Goal: Information Seeking & Learning: Learn about a topic

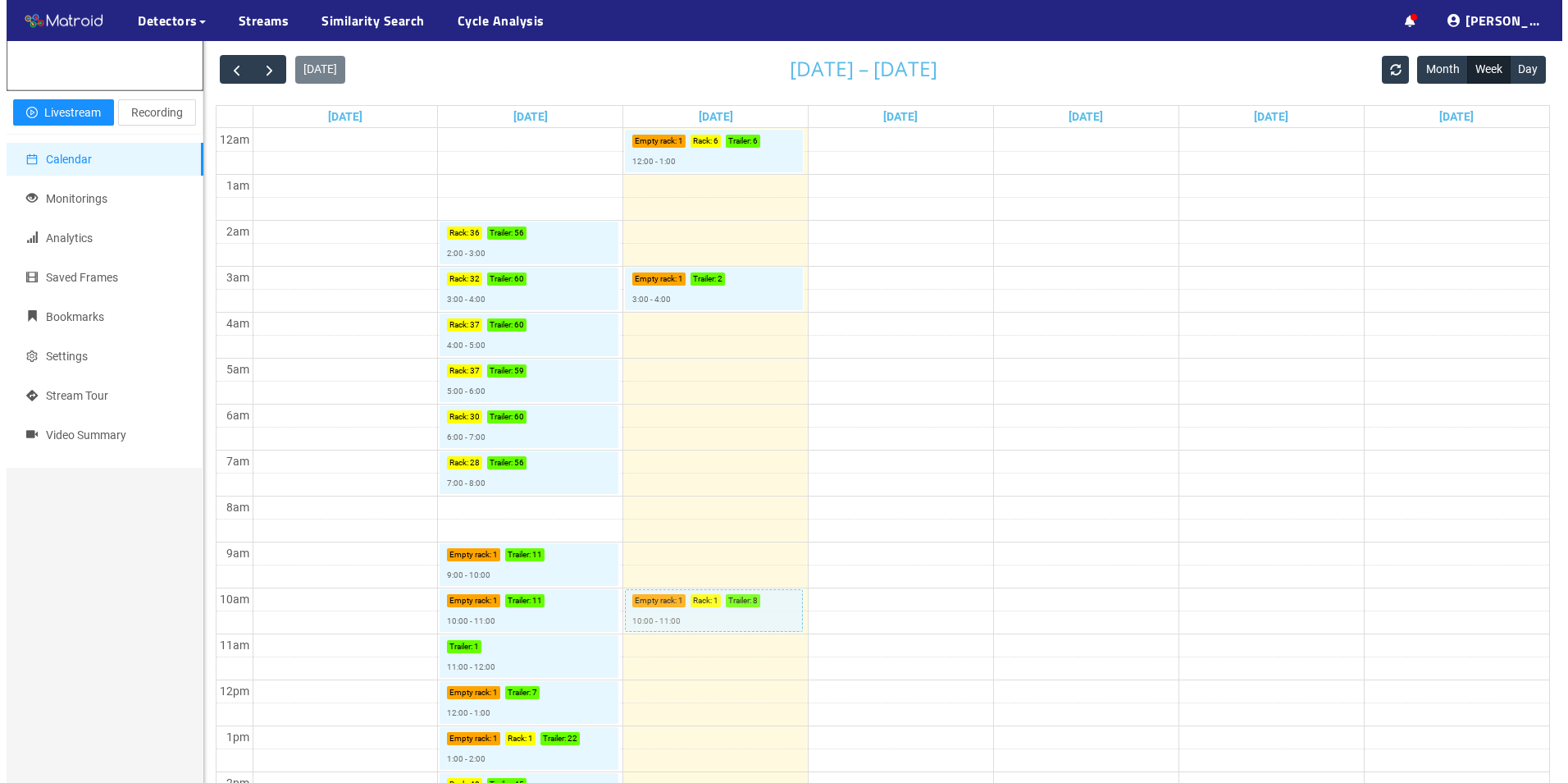
scroll to position [246, 0]
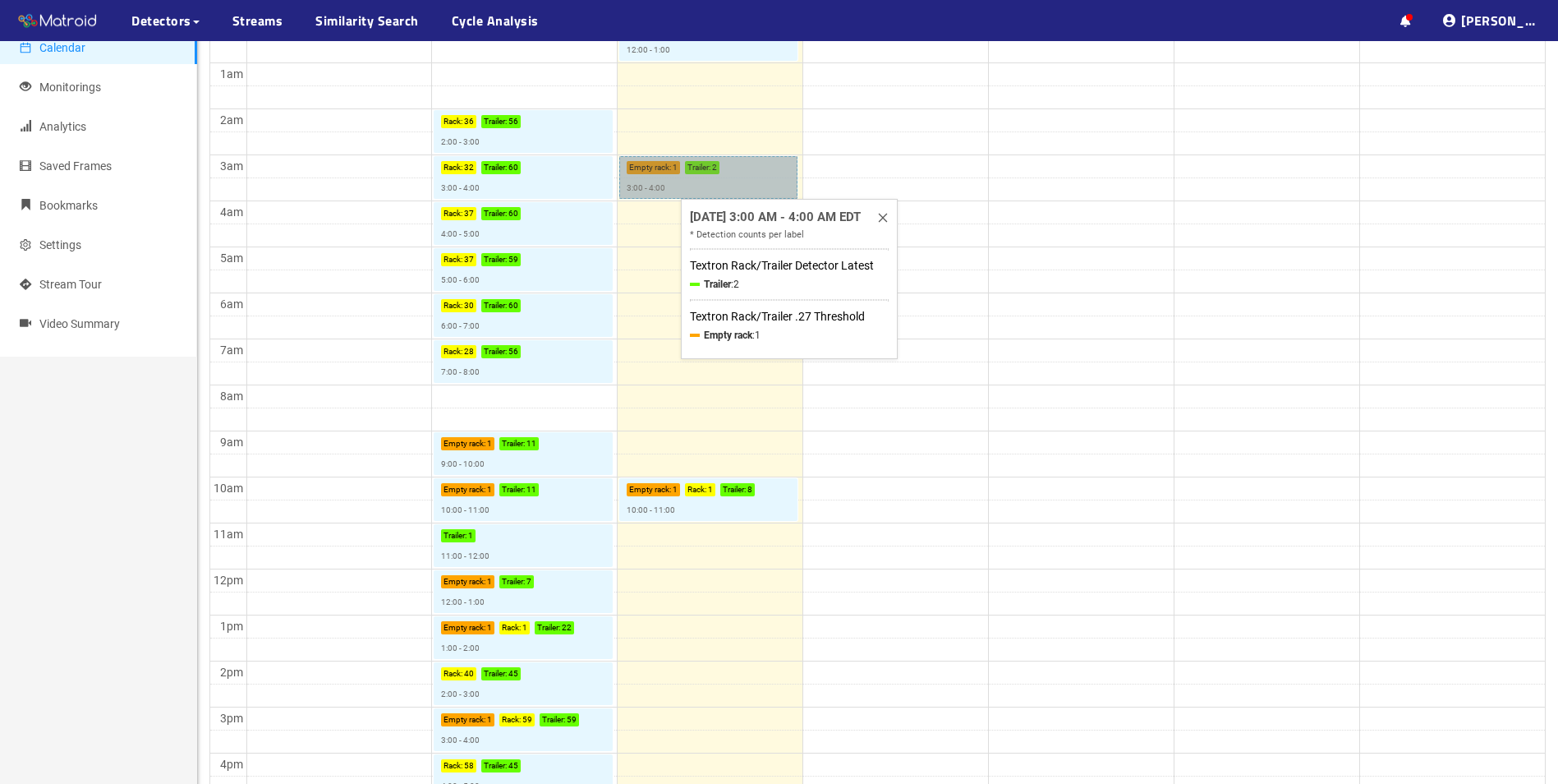
click at [735, 186] on link "Empty rack : 1 Trailer : 2 3:00 - 4:00" at bounding box center [709, 177] width 178 height 42
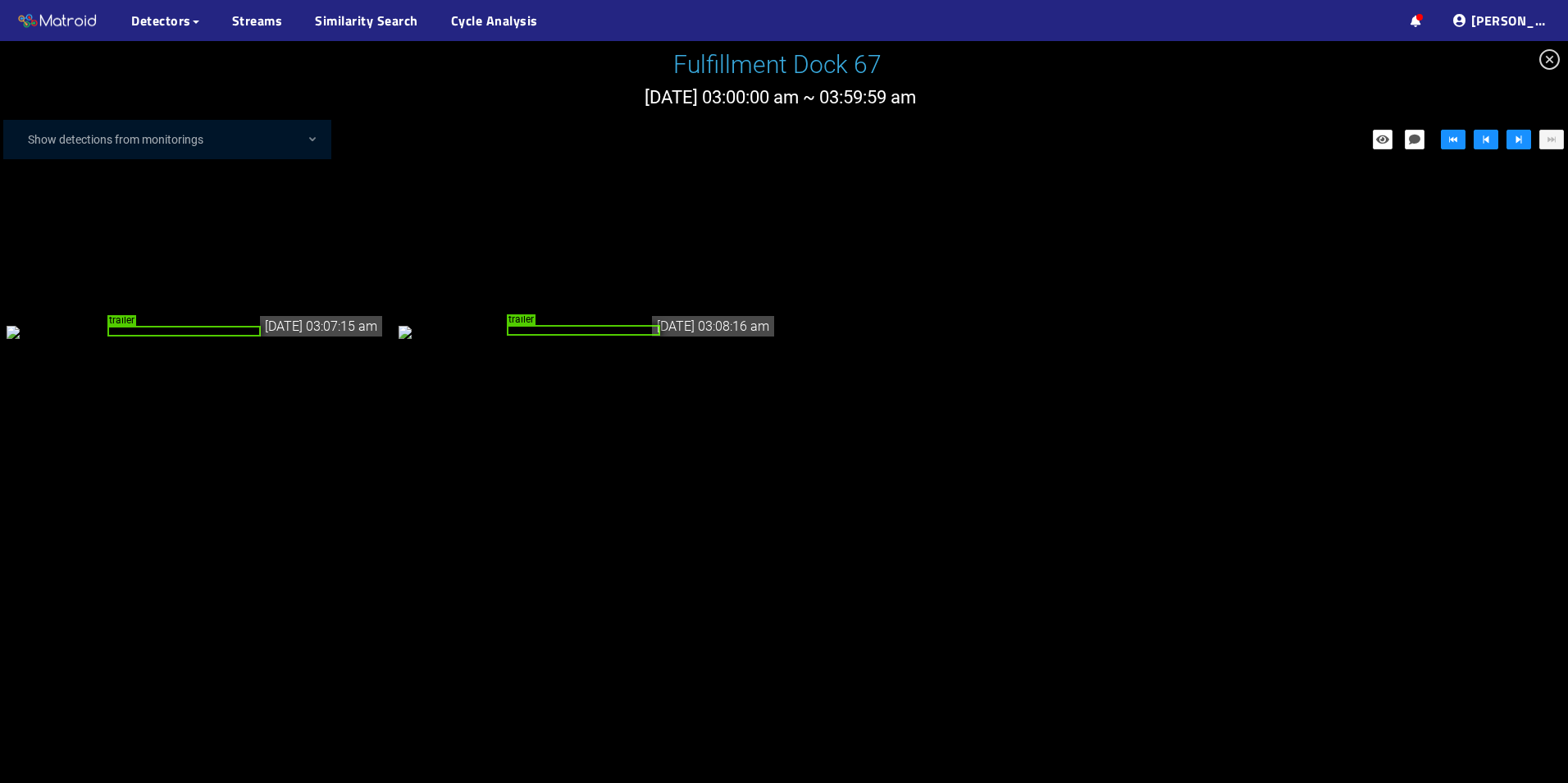
click at [1554, 62] on icon "close-circle" at bounding box center [1549, 60] width 20 height 20
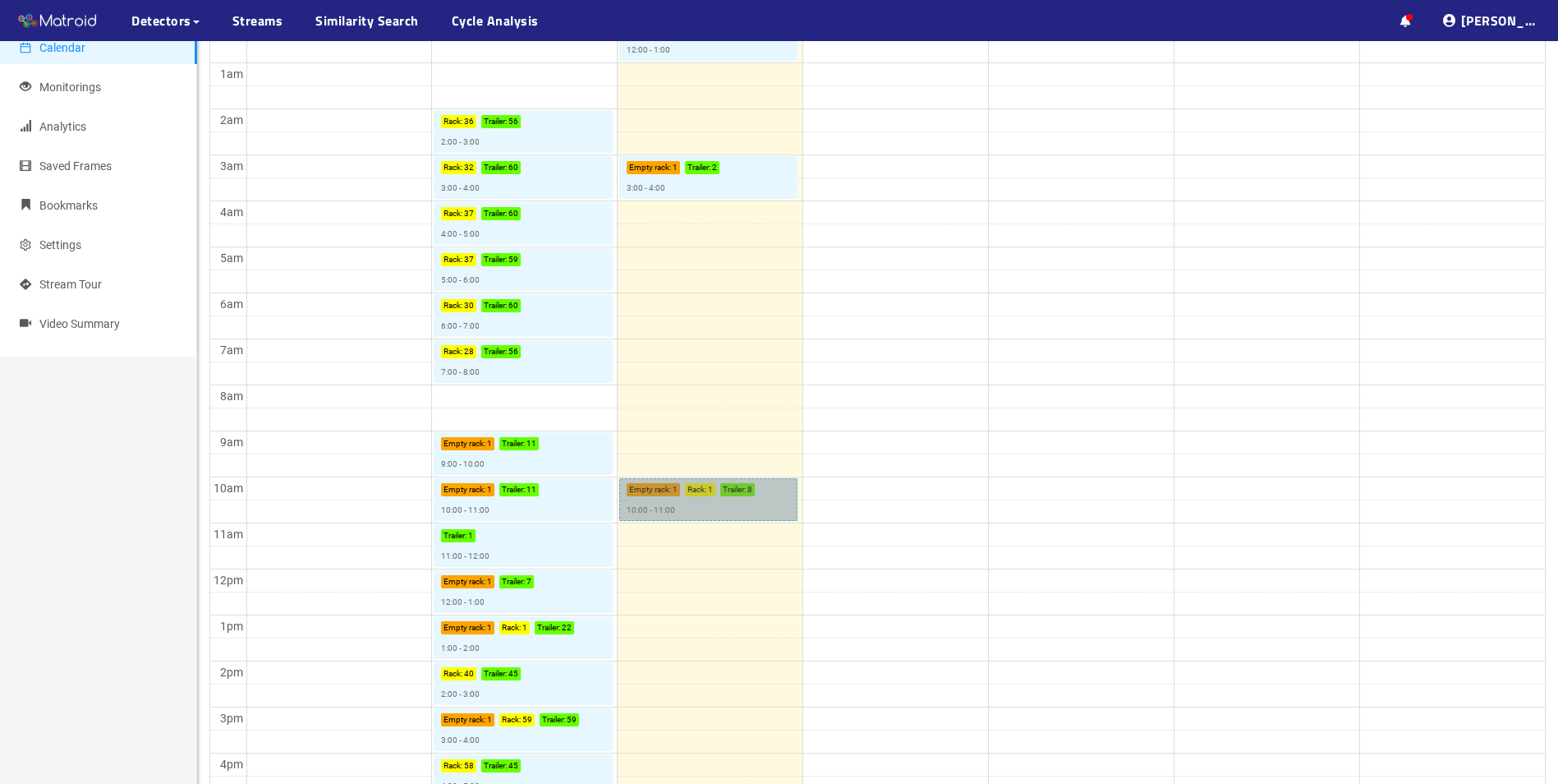
click at [713, 512] on link "Empty rack : 1 Rack : 1 Trailer : 8 10:00 - 11:00" at bounding box center [709, 499] width 178 height 42
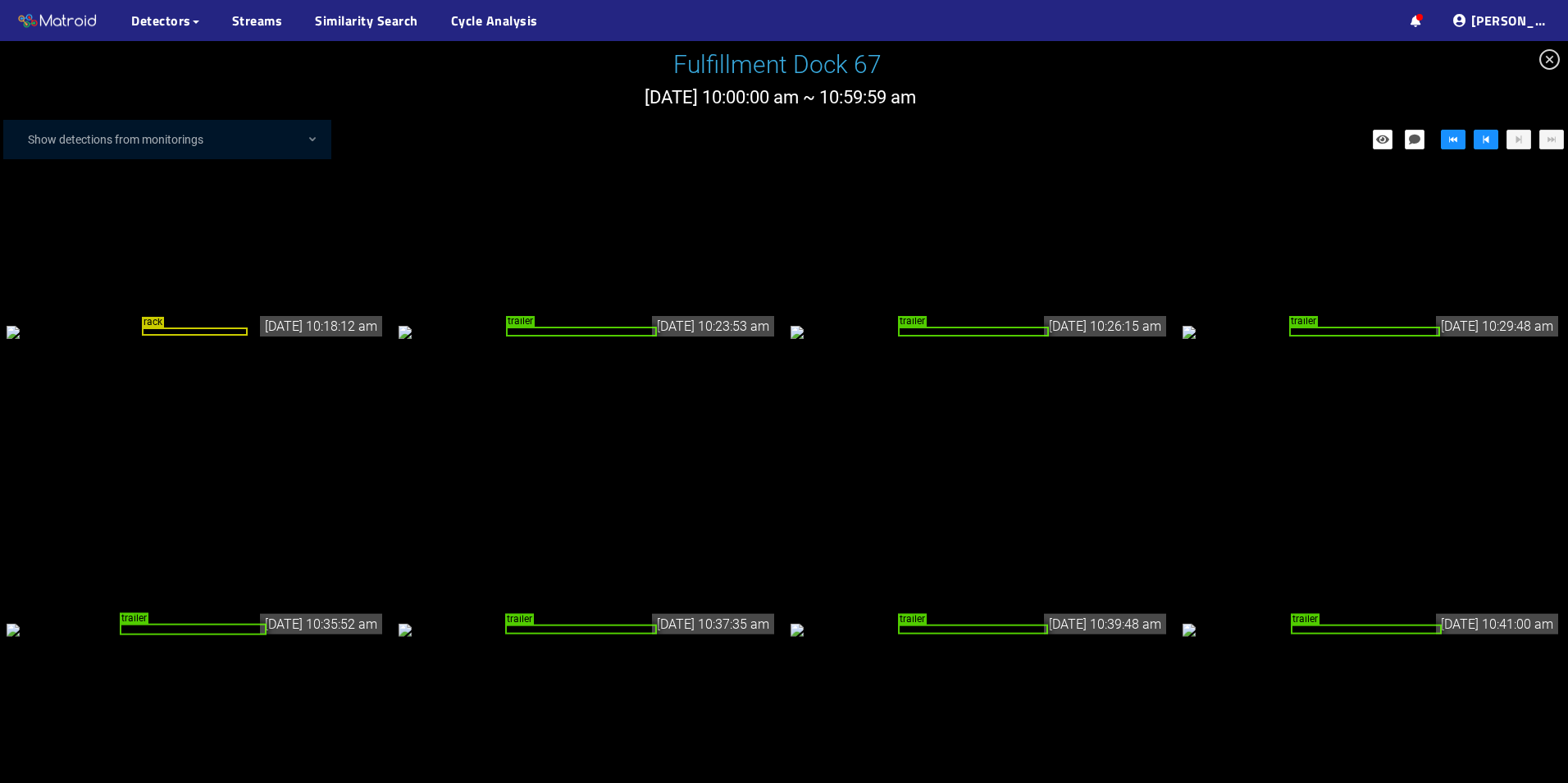
click at [182, 321] on div "rack" at bounding box center [195, 330] width 379 height 18
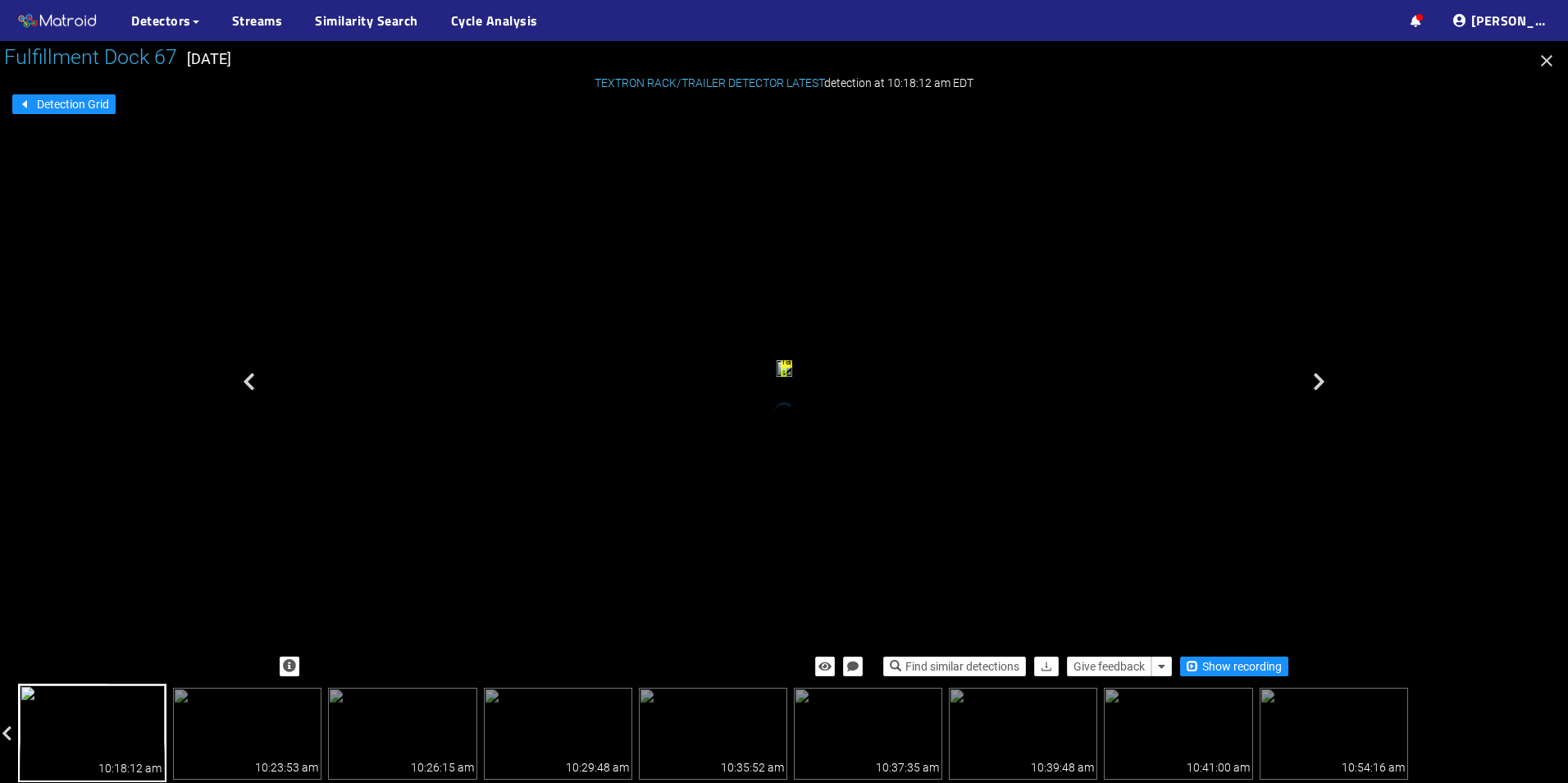
click at [1550, 55] on icon "button" at bounding box center [1546, 60] width 19 height 19
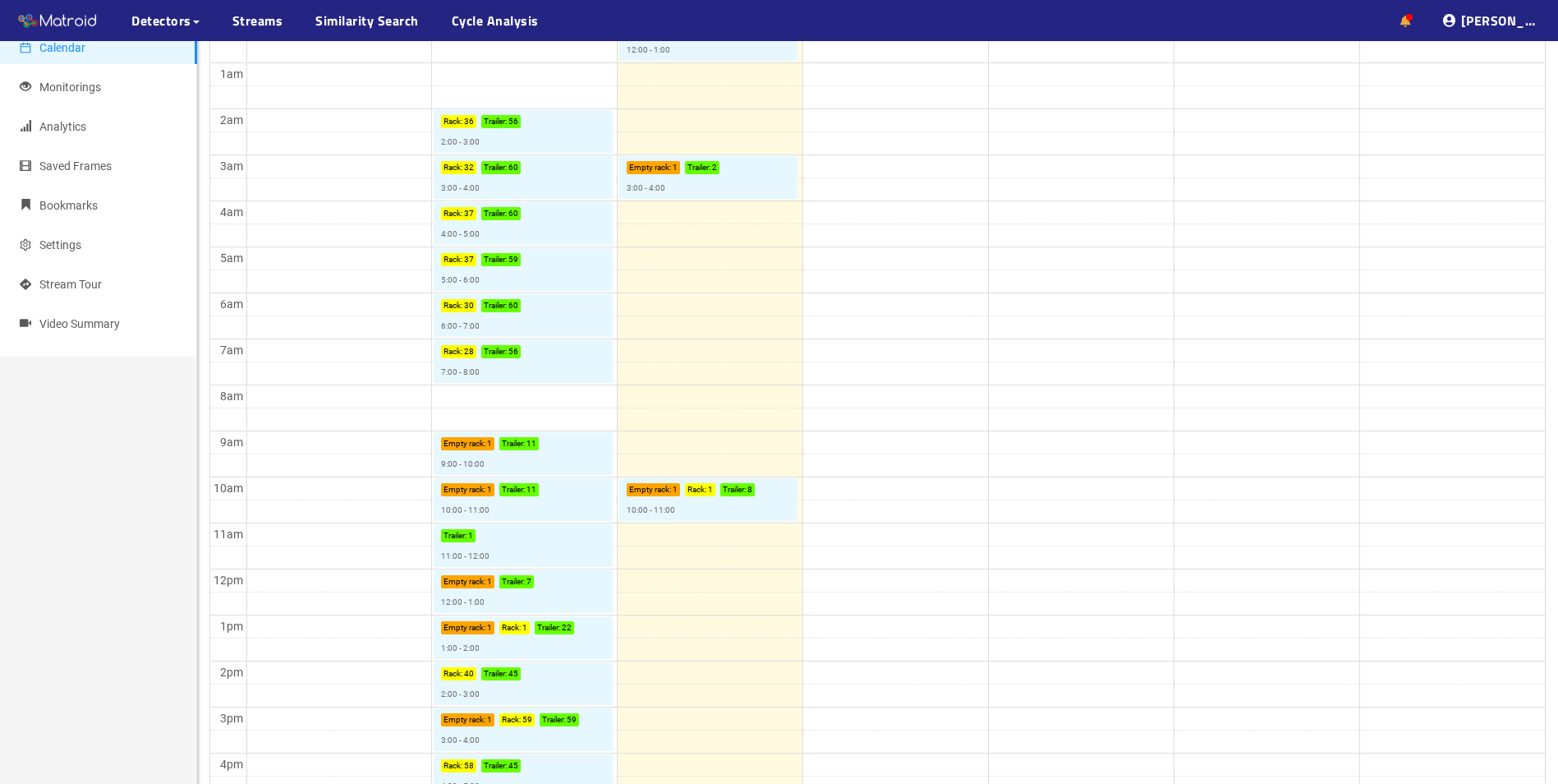
click at [1411, 17] on icon at bounding box center [1406, 21] width 11 height 12
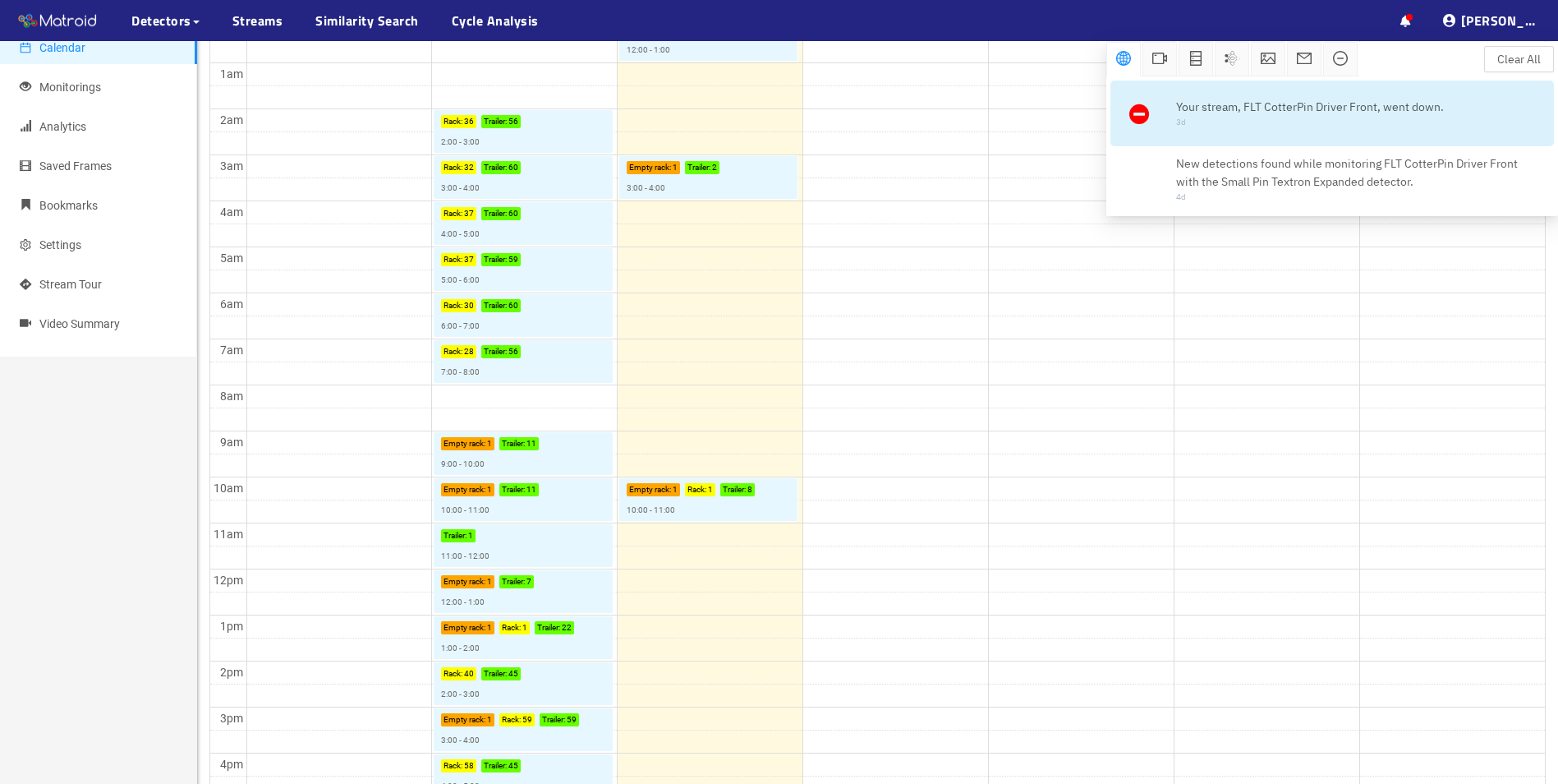
click at [1398, 112] on span "Your stream, FLT CotterPin Driver Front, went down." at bounding box center [1357, 107] width 361 height 18
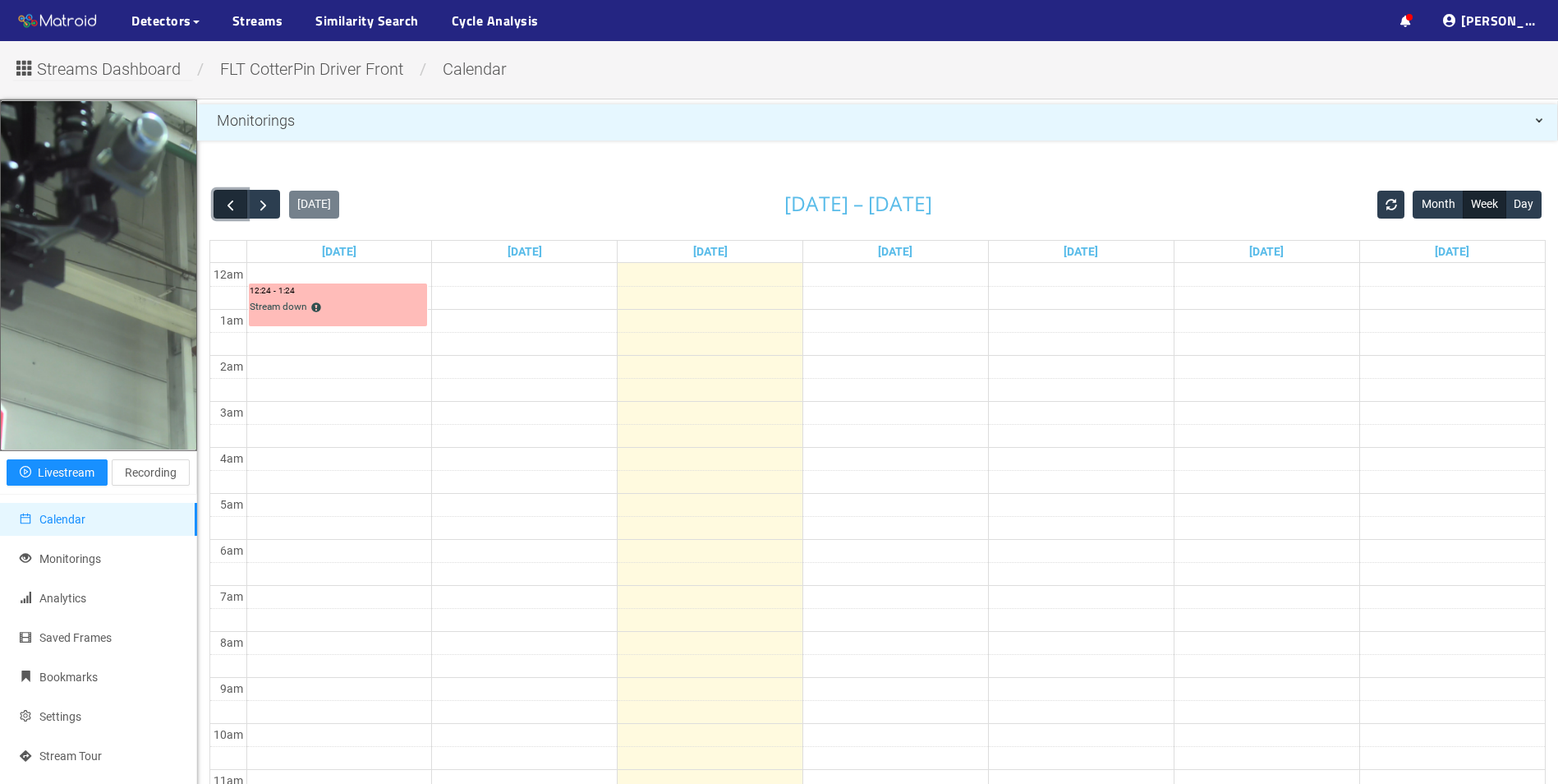
click at [233, 206] on span "button" at bounding box center [230, 205] width 17 height 17
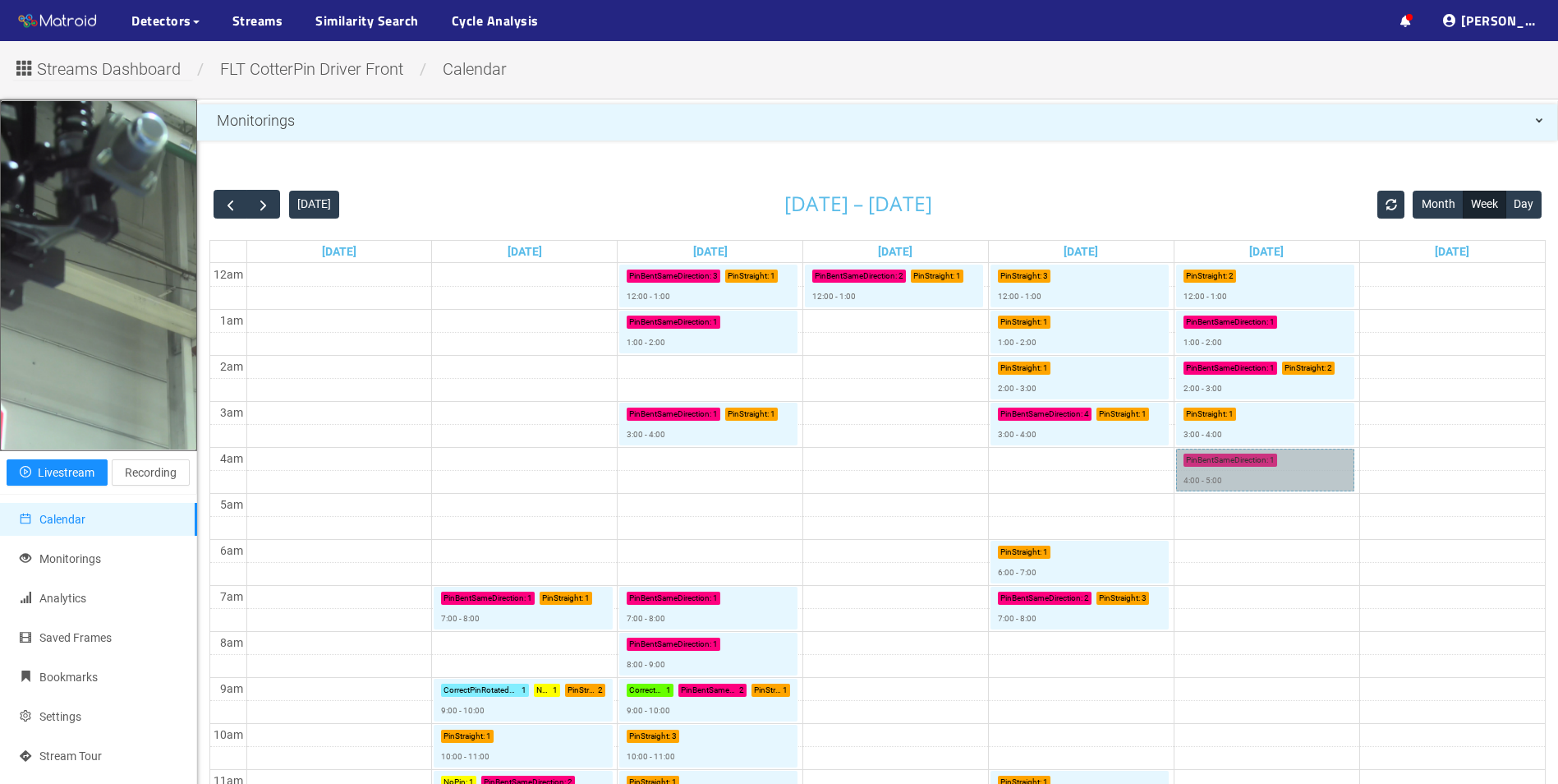
click at [1240, 458] on link "PinBentSameDirection : 1 4:00 - 5:00" at bounding box center [1266, 470] width 178 height 42
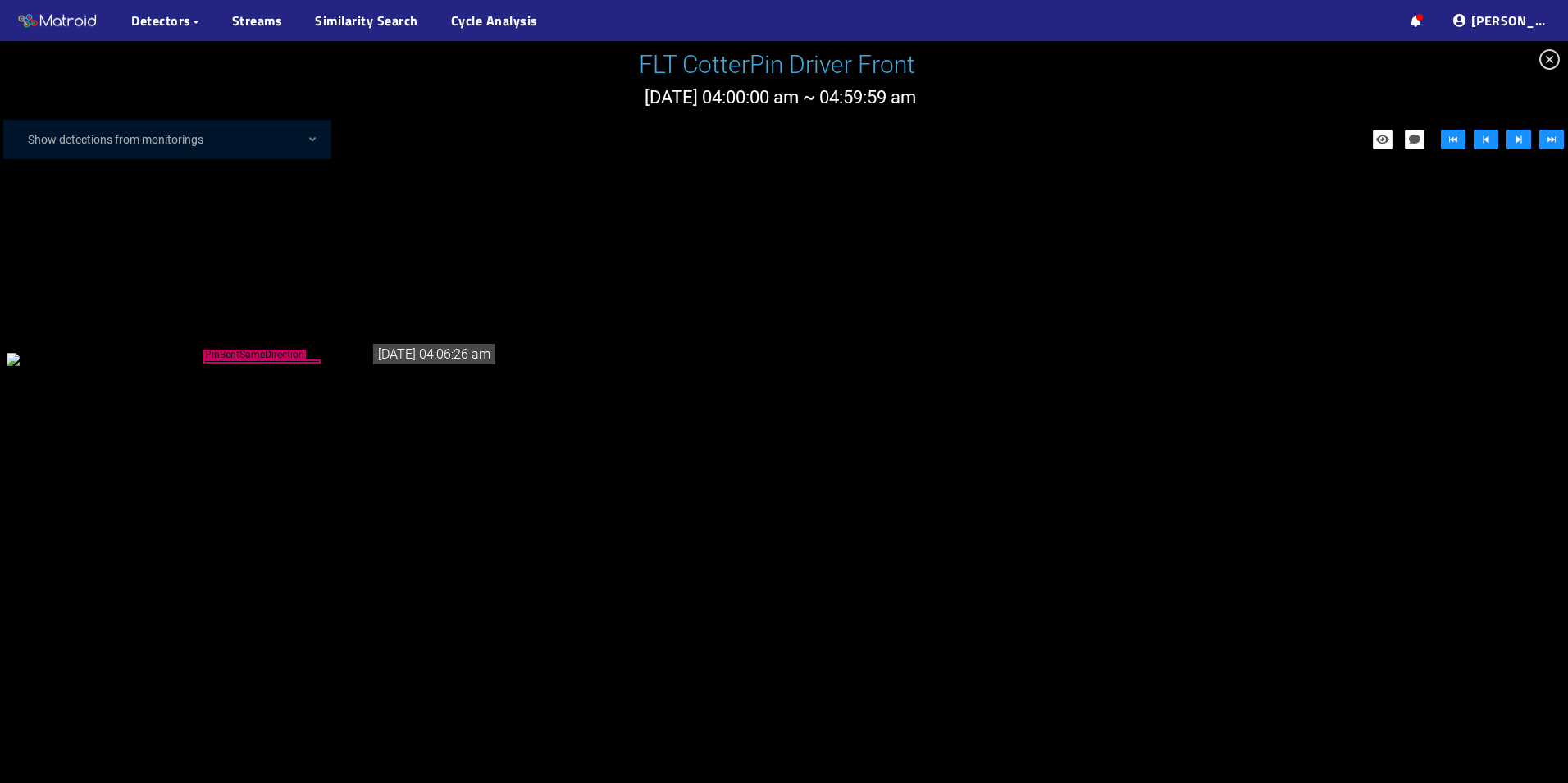
click at [1554, 58] on span "close-circle" at bounding box center [1550, 60] width 37 height 37
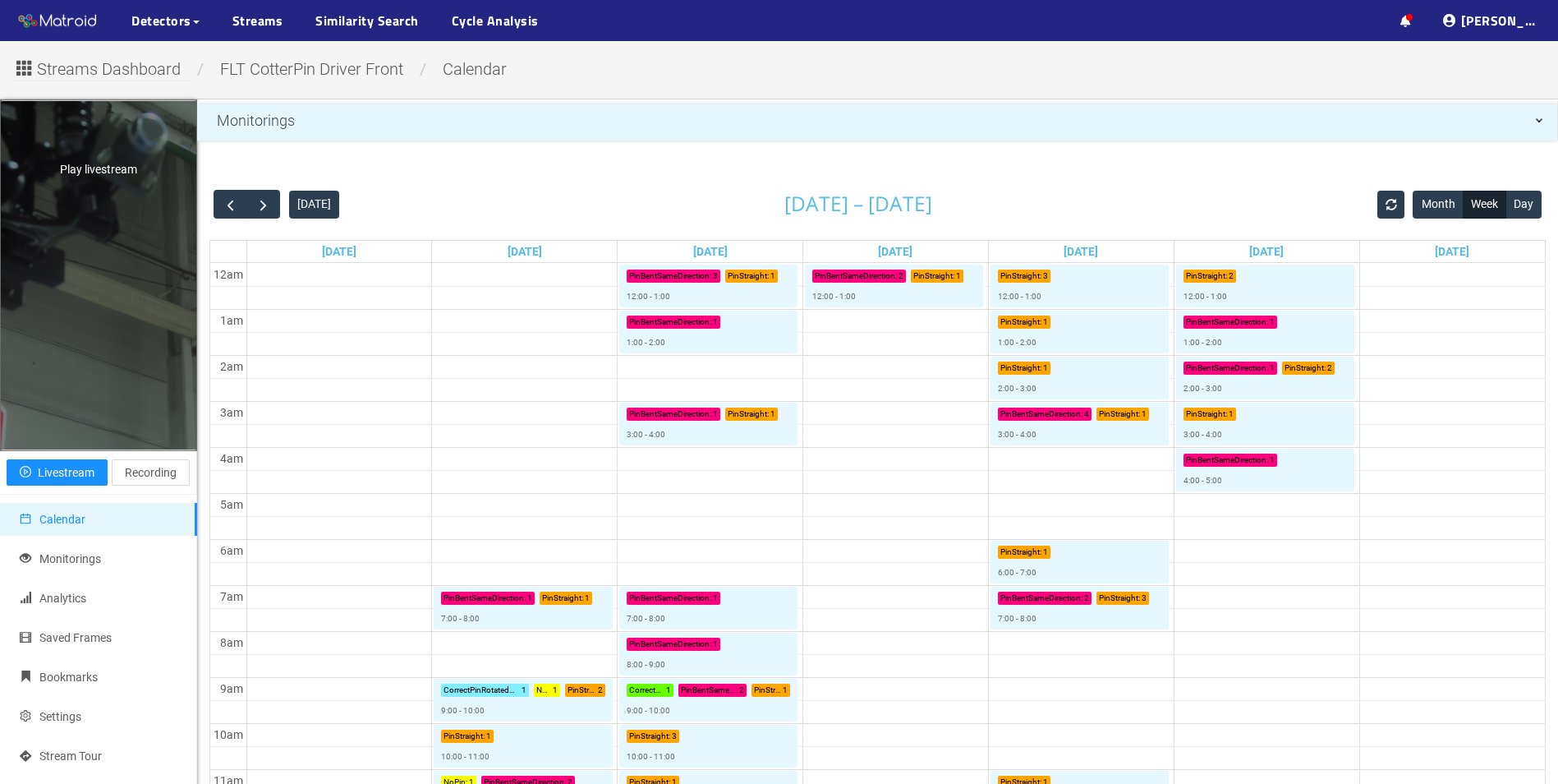
click at [128, 237] on div "Play livestream" at bounding box center [98, 275] width 196 height 347
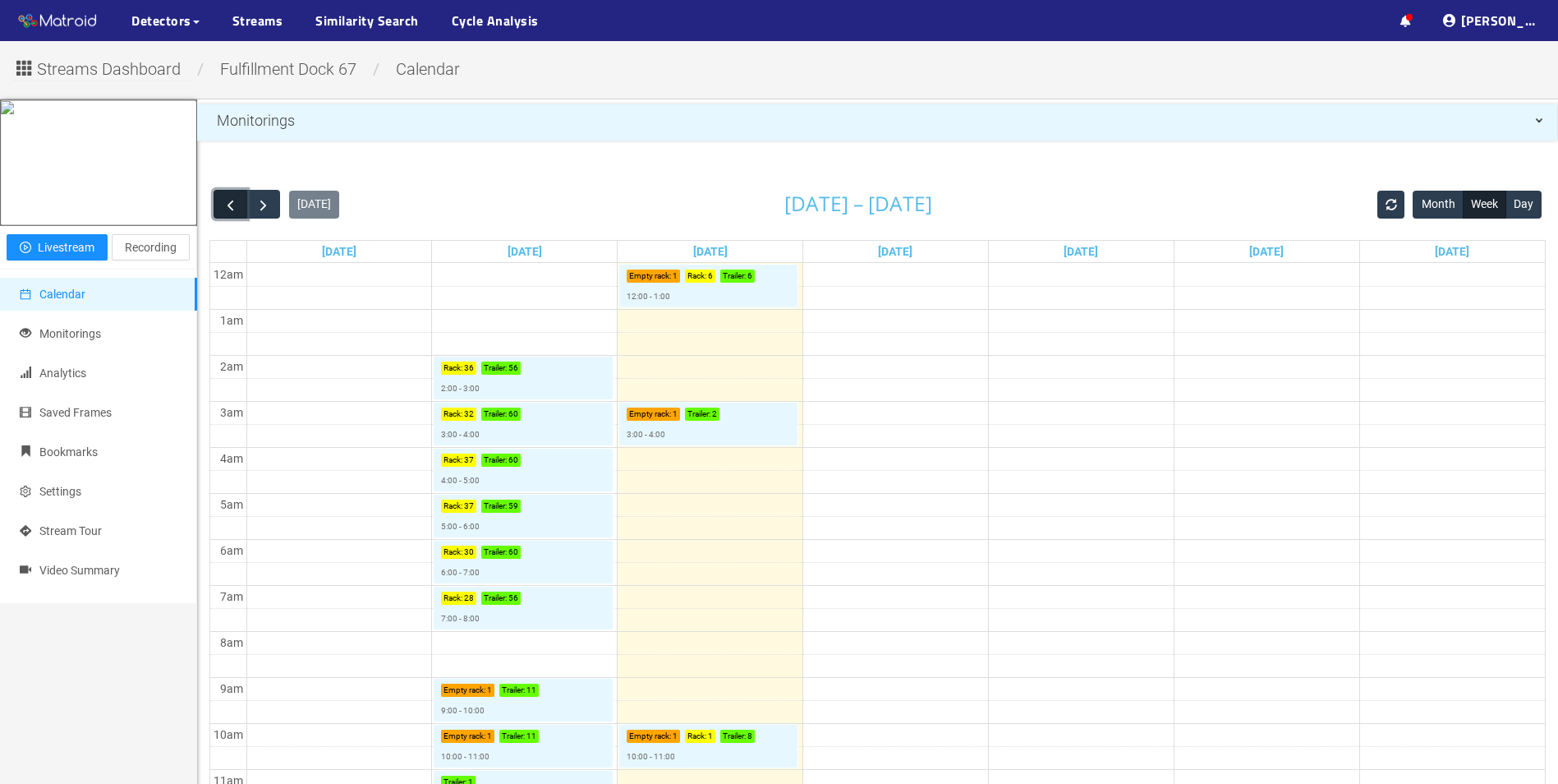
click at [233, 210] on span "button" at bounding box center [230, 205] width 17 height 17
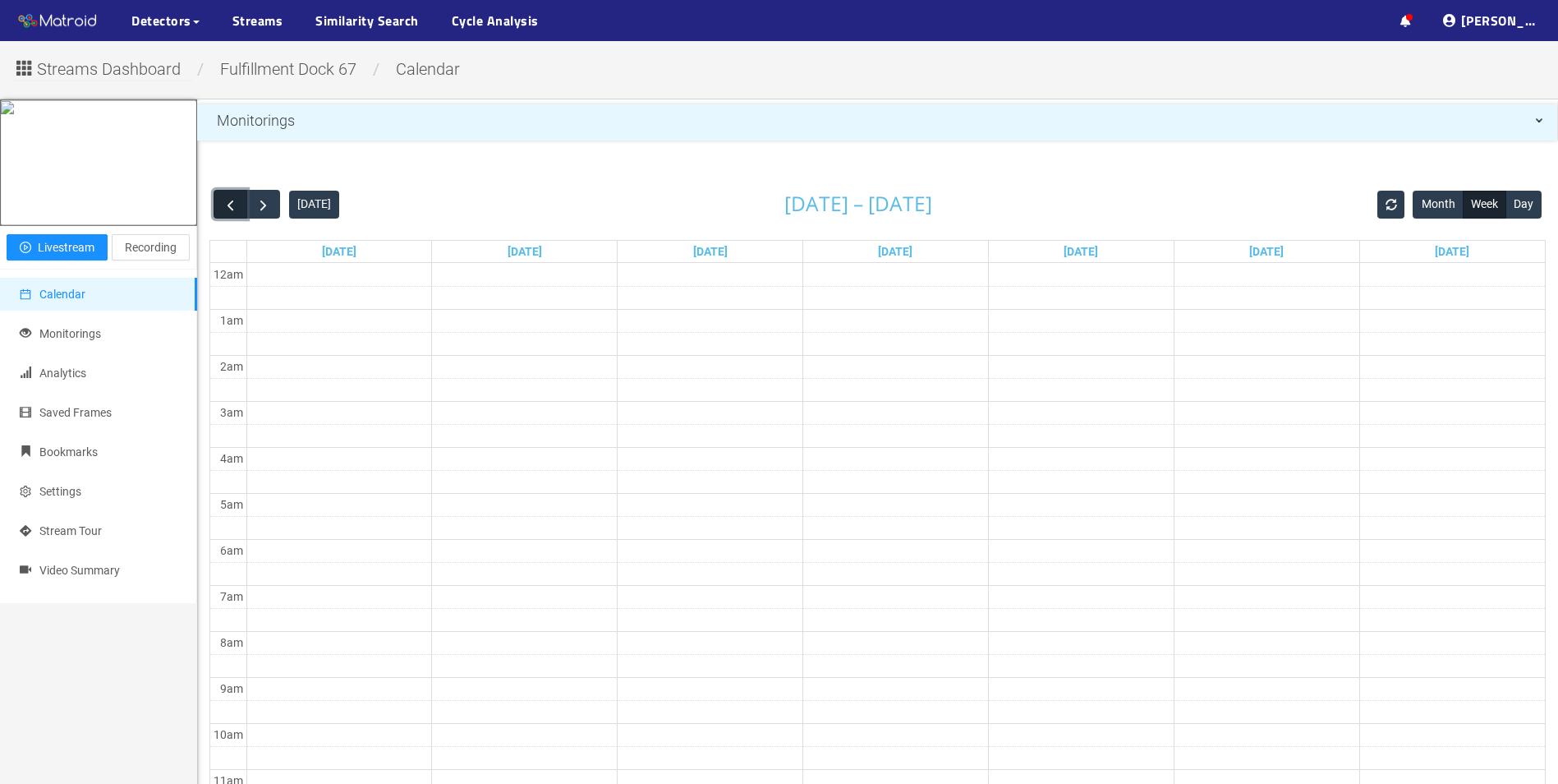
click at [233, 210] on span "button" at bounding box center [230, 205] width 17 height 17
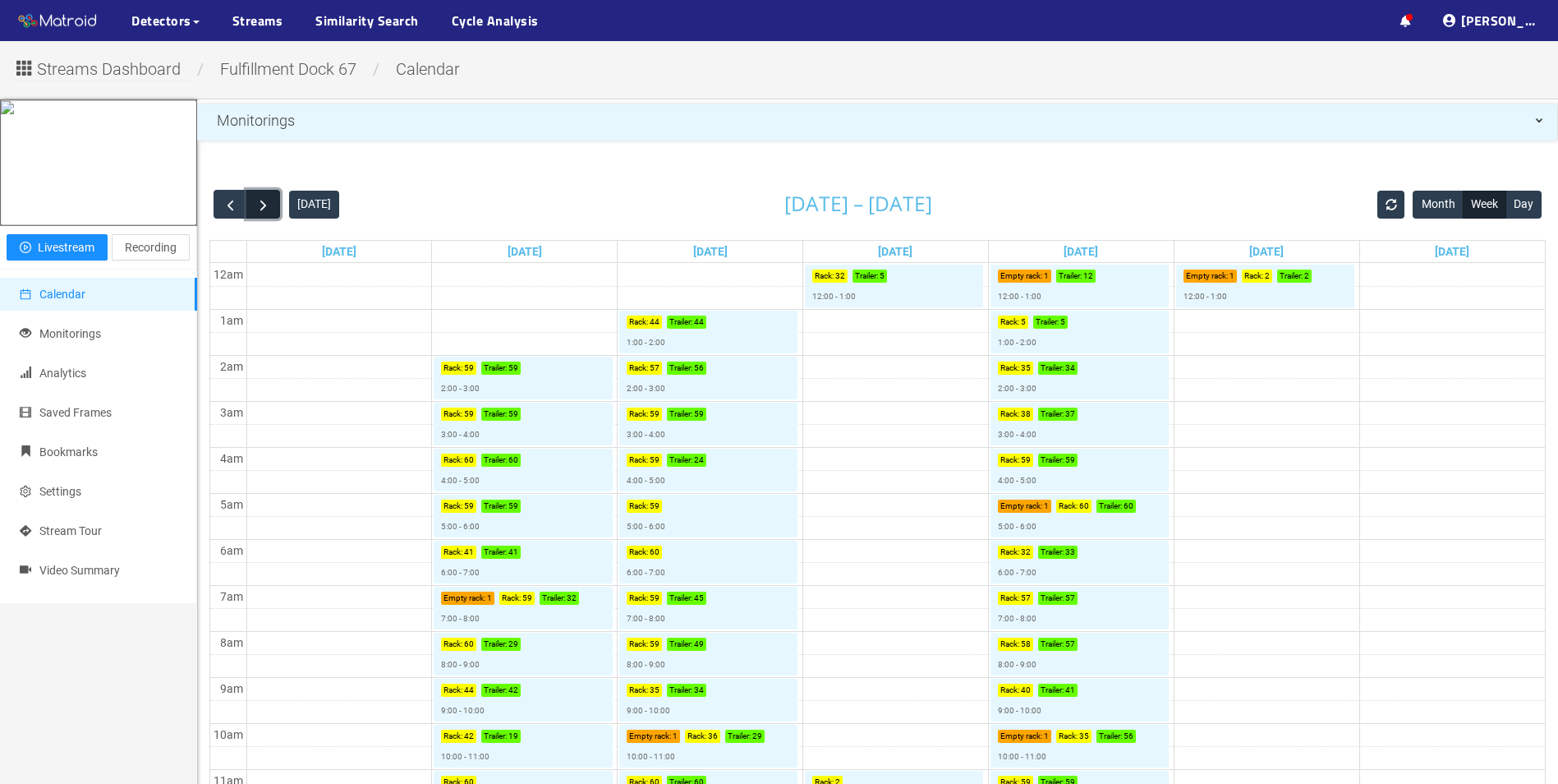
click at [267, 209] on span "button" at bounding box center [263, 205] width 17 height 17
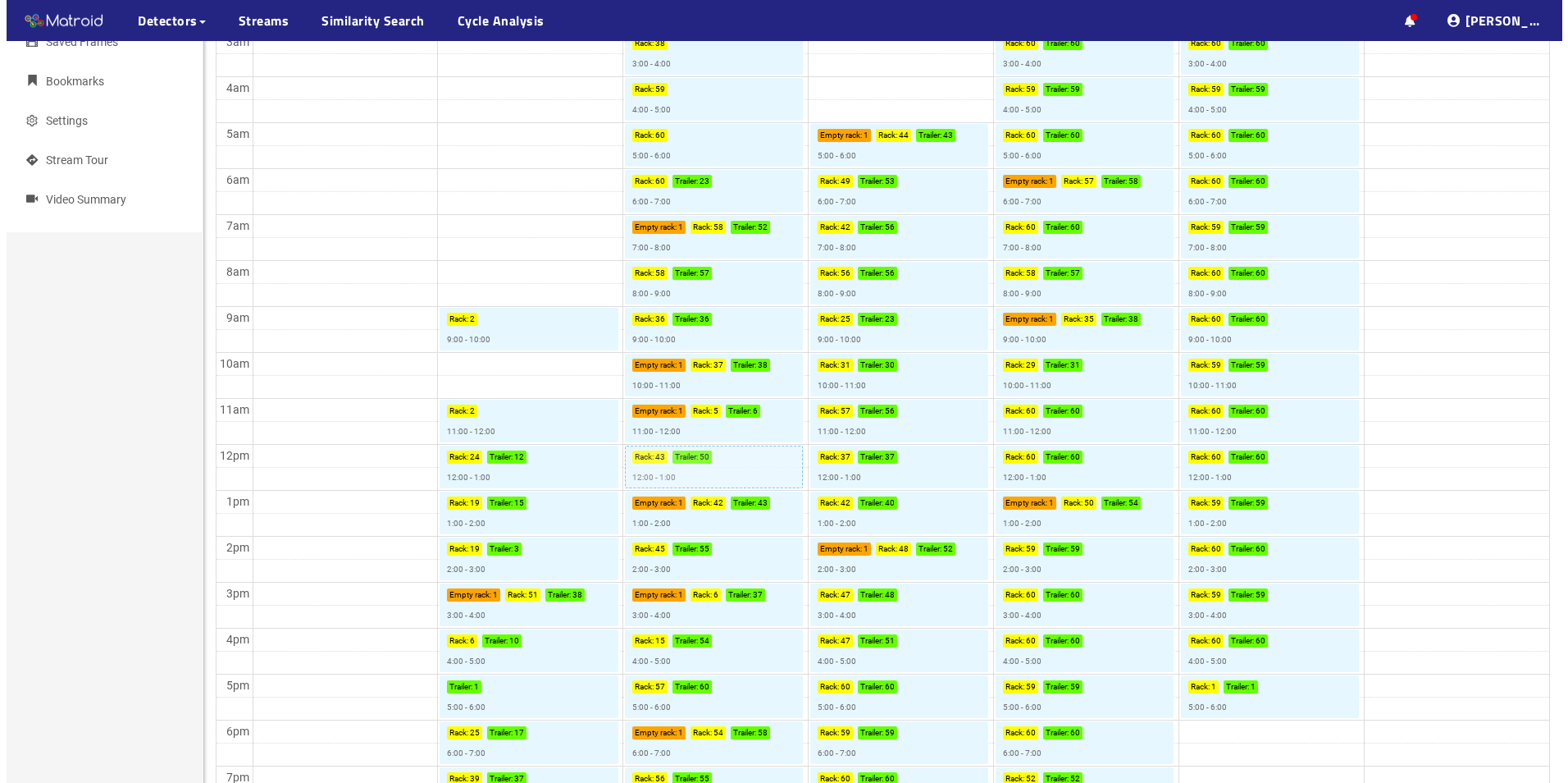
scroll to position [410, 0]
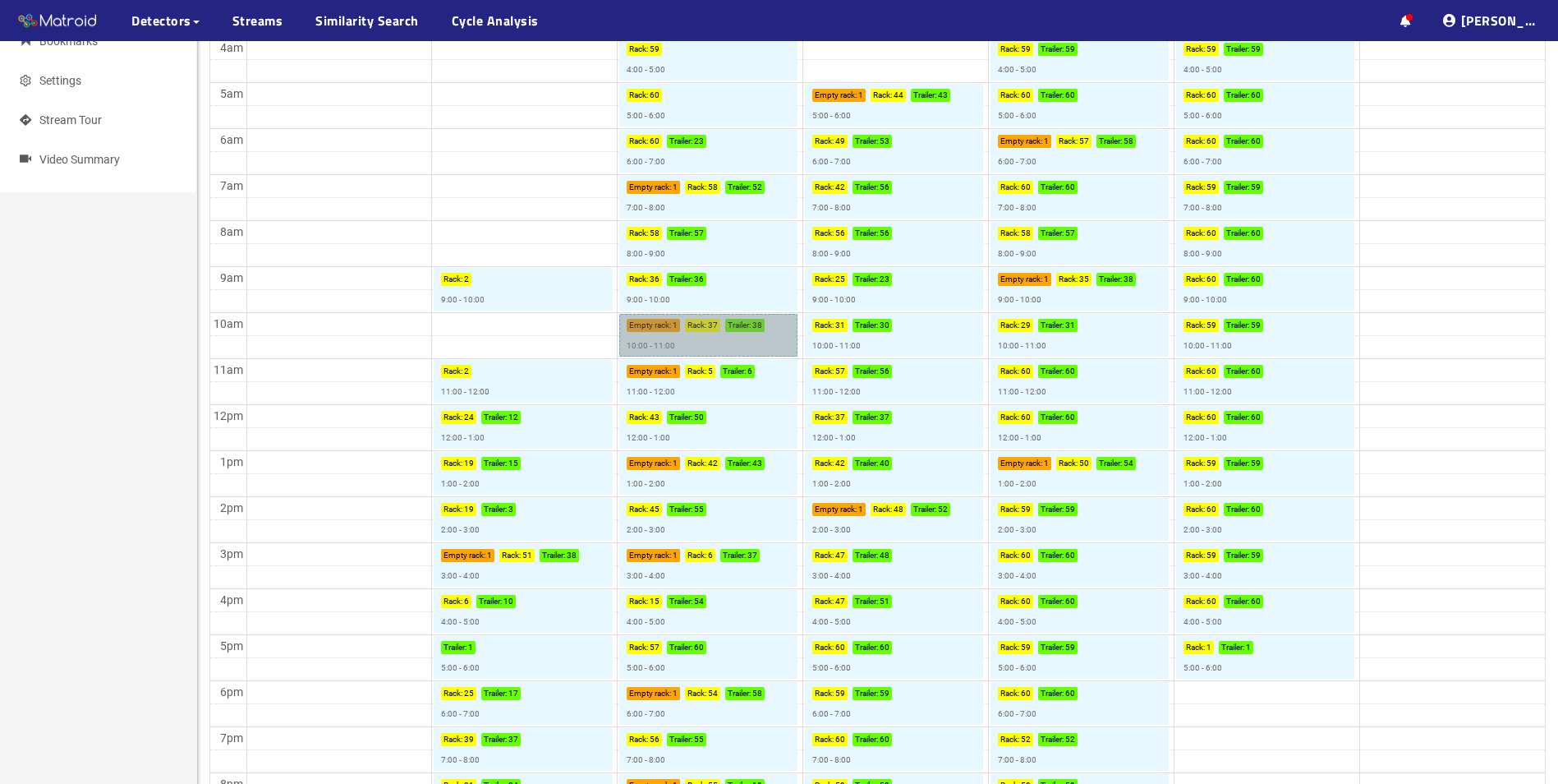
click at [706, 350] on link "Empty rack : 1 Rack : 37 Trailer : 38 10:00 - 11:00" at bounding box center [709, 335] width 178 height 42
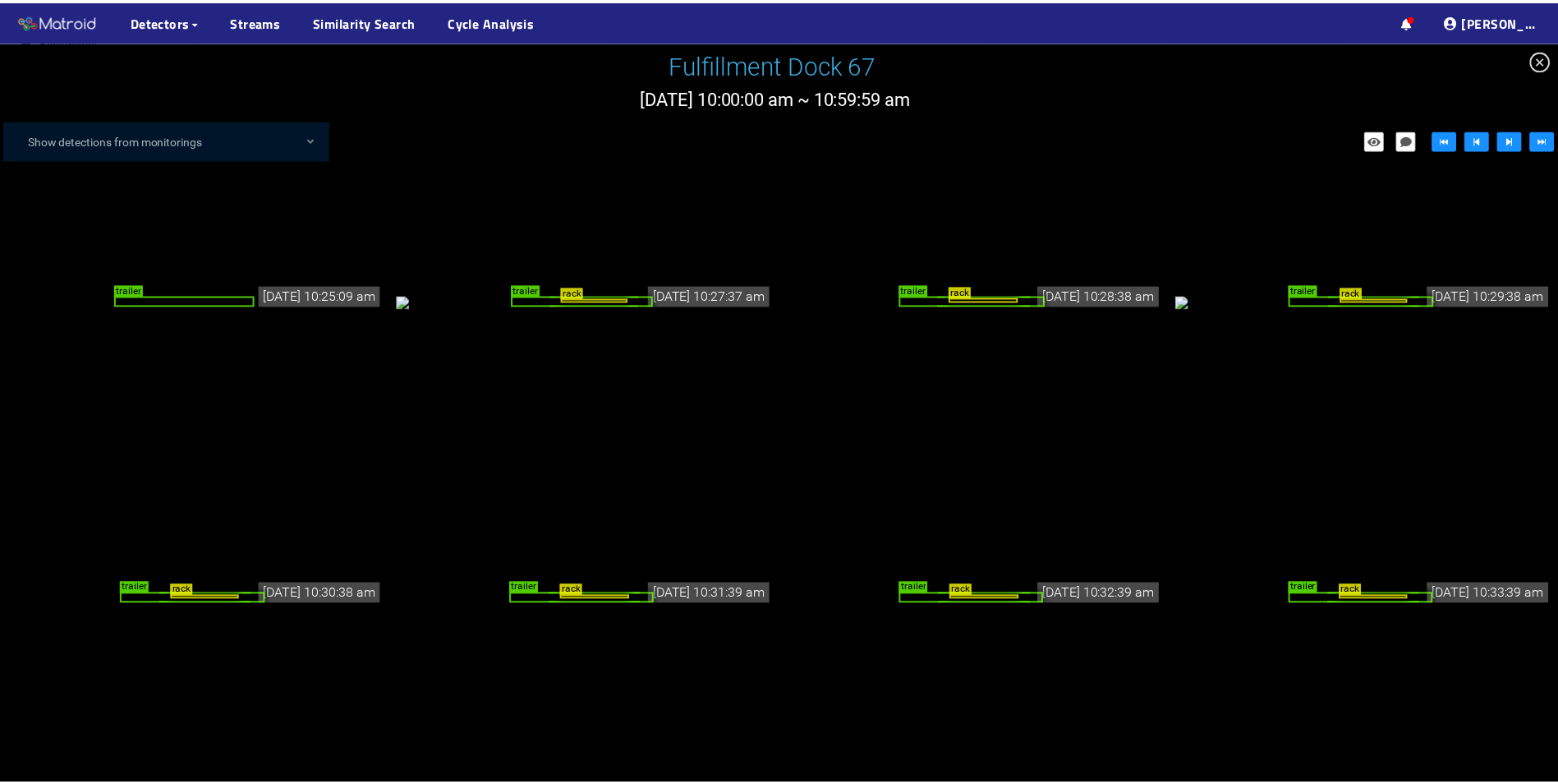
scroll to position [246, 0]
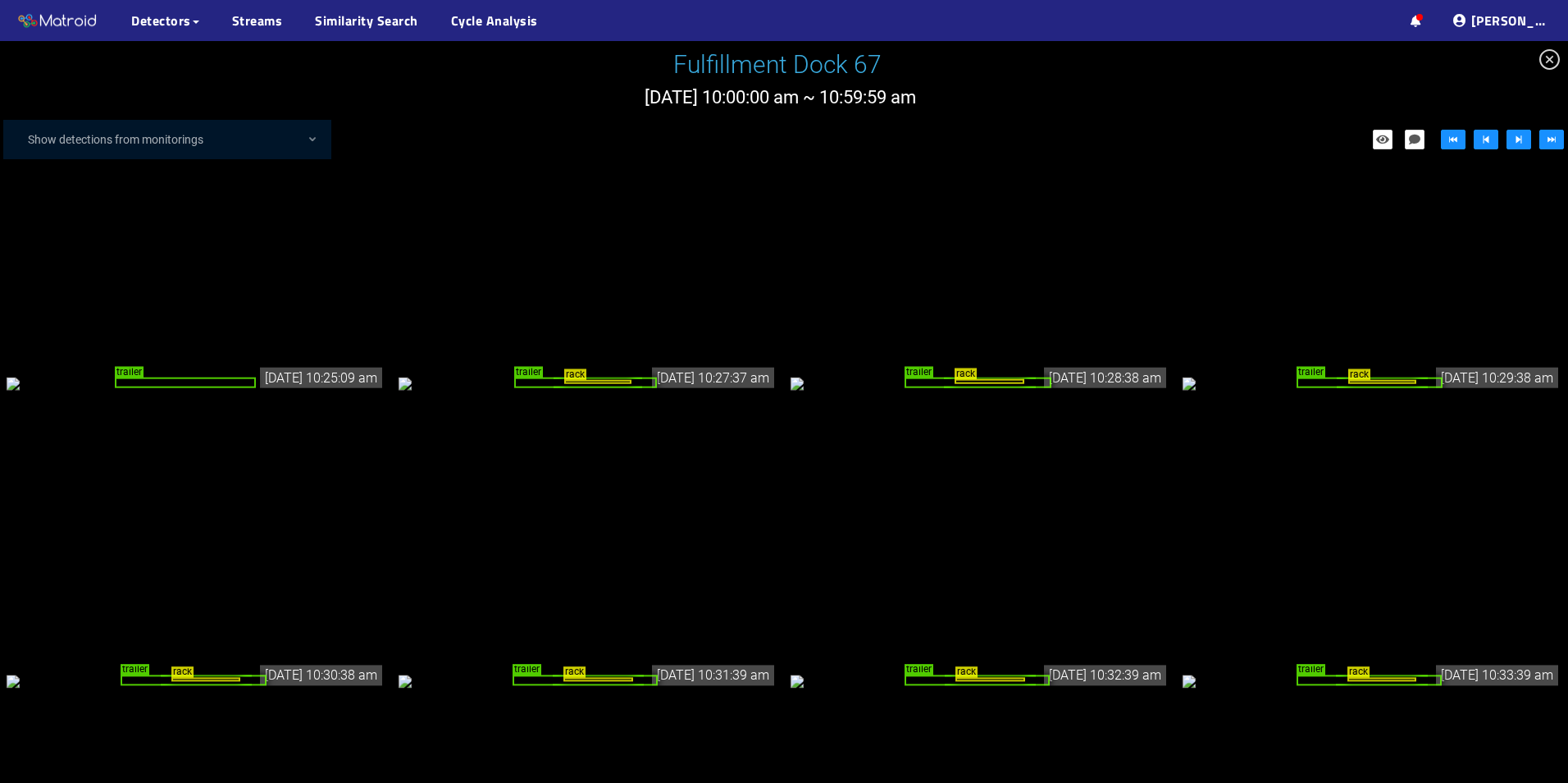
click at [206, 388] on div "trailer" at bounding box center [185, 383] width 141 height 11
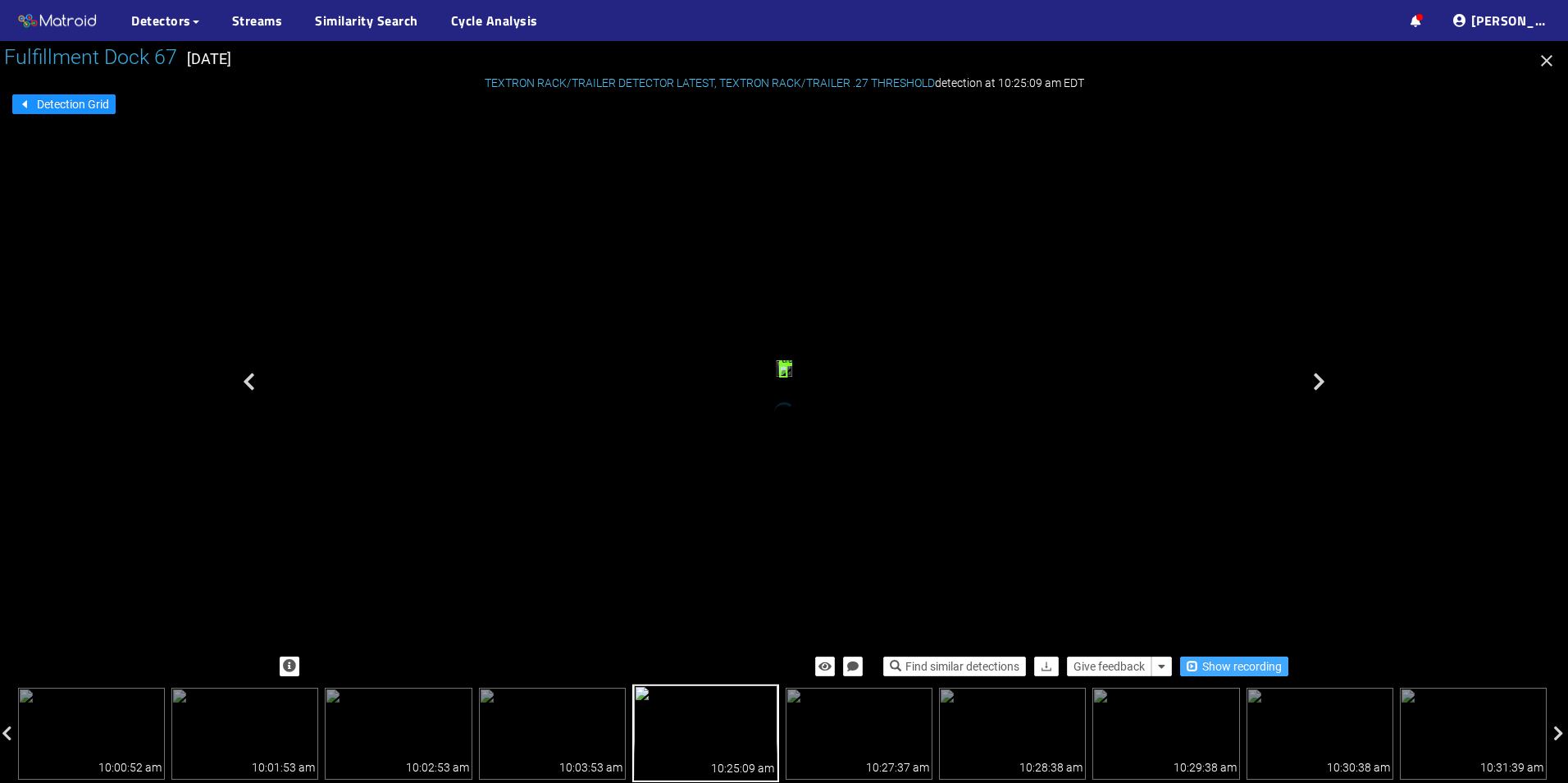
click at [1235, 667] on span "Show recording" at bounding box center [1241, 666] width 80 height 18
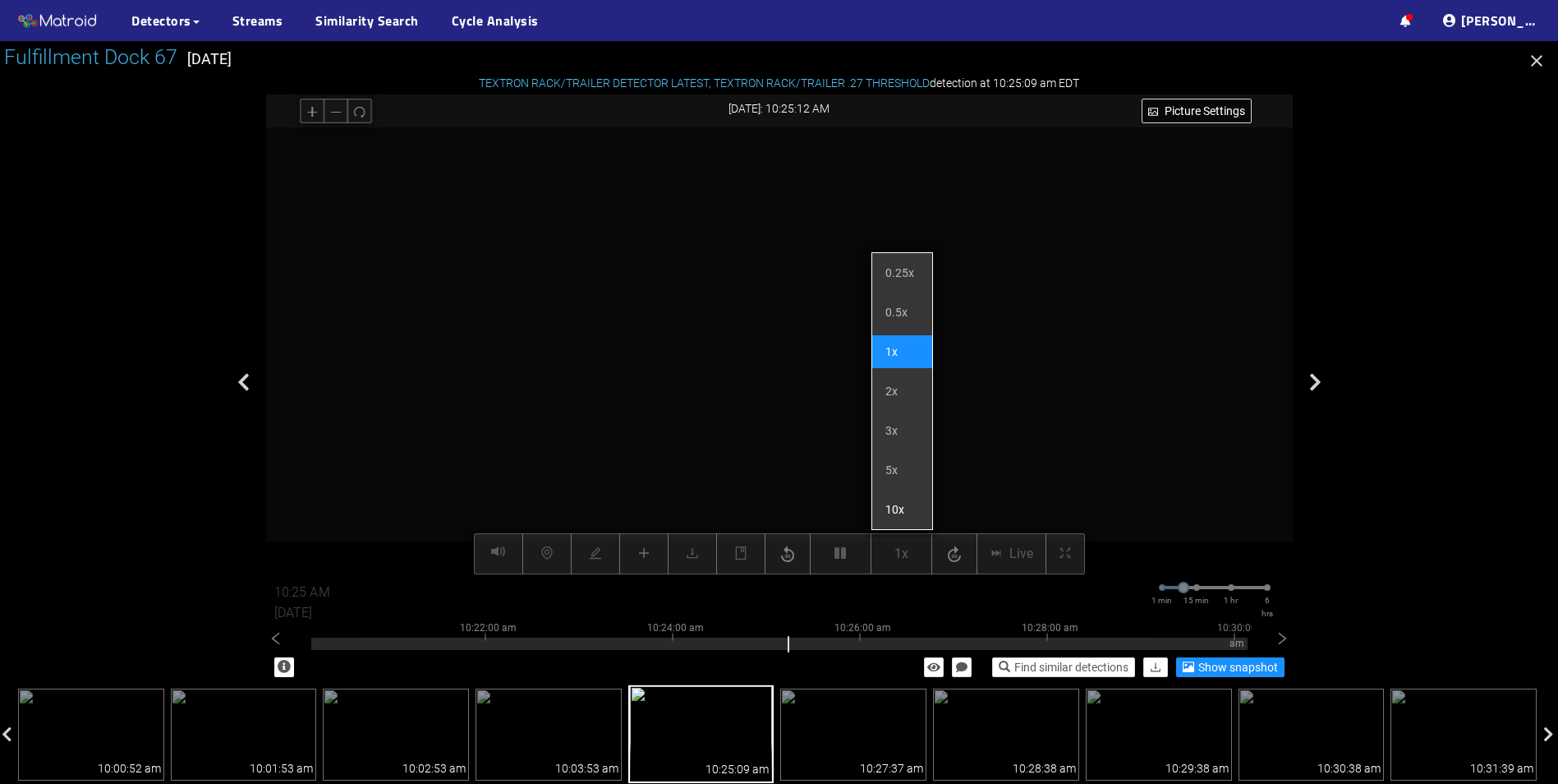
click at [901, 509] on li "10x" at bounding box center [902, 509] width 60 height 33
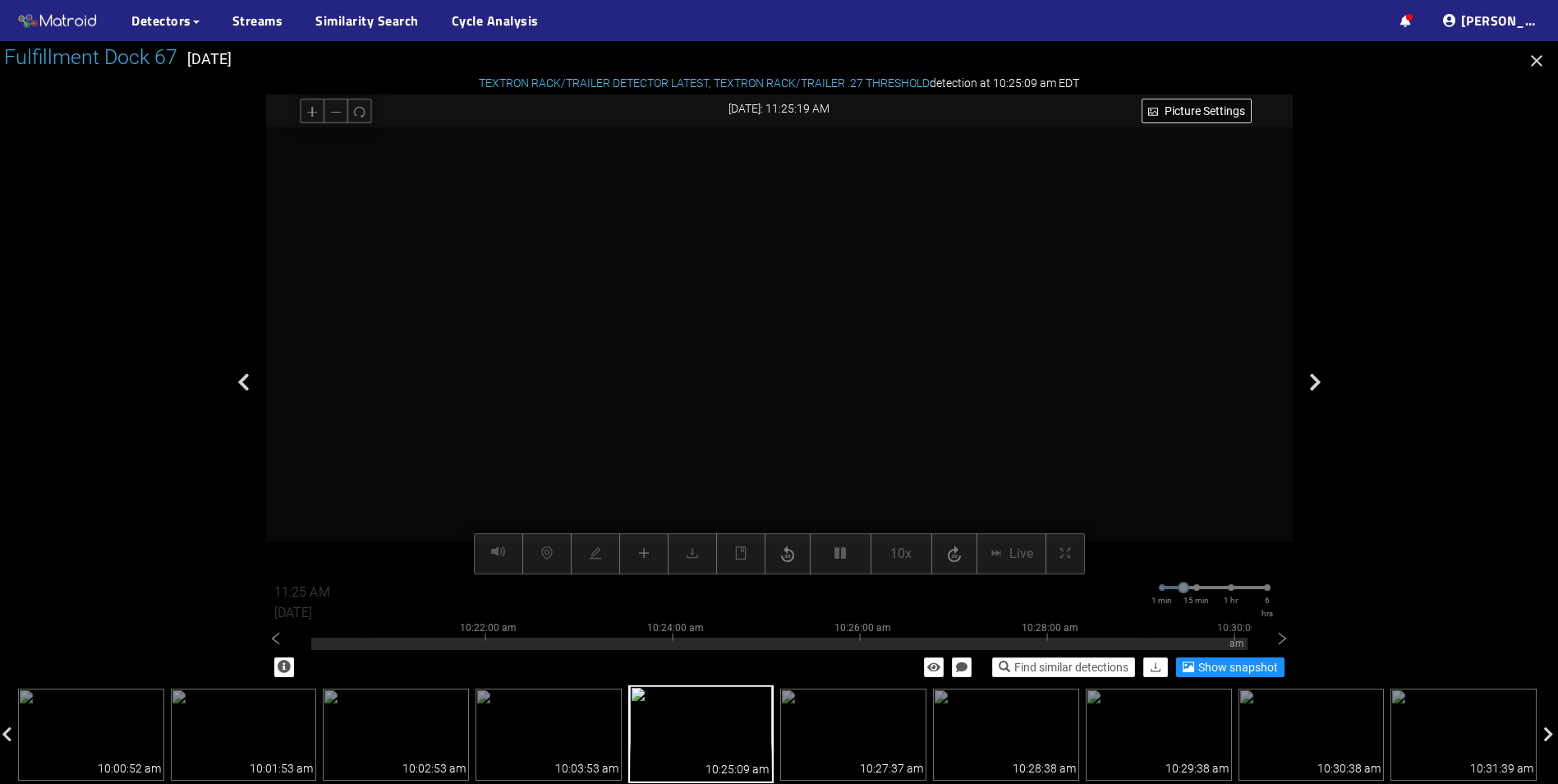
click at [765, 422] on video at bounding box center [779, 351] width 893 height 447
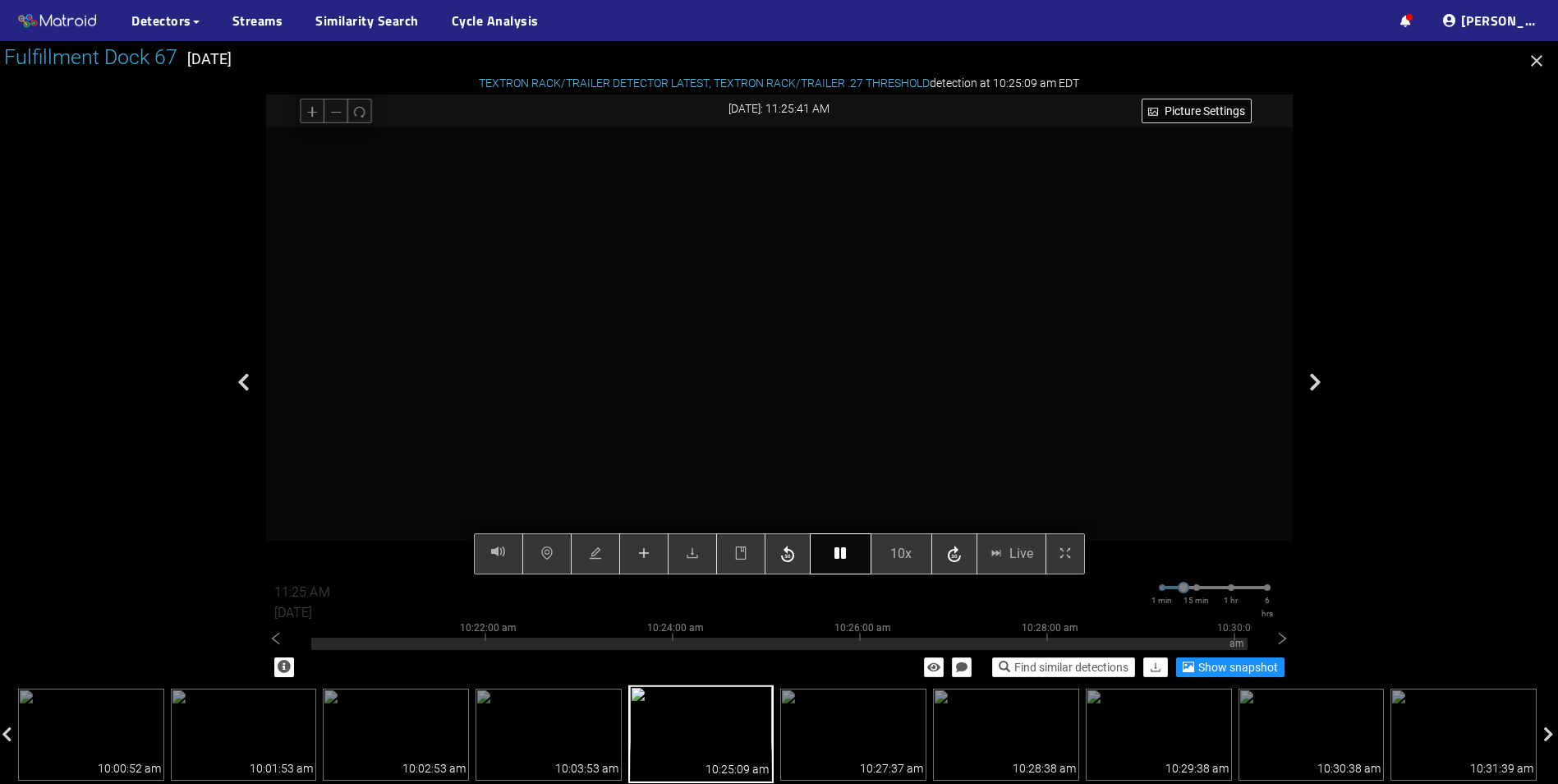
click at [839, 552] on icon "button" at bounding box center [840, 552] width 12 height 13
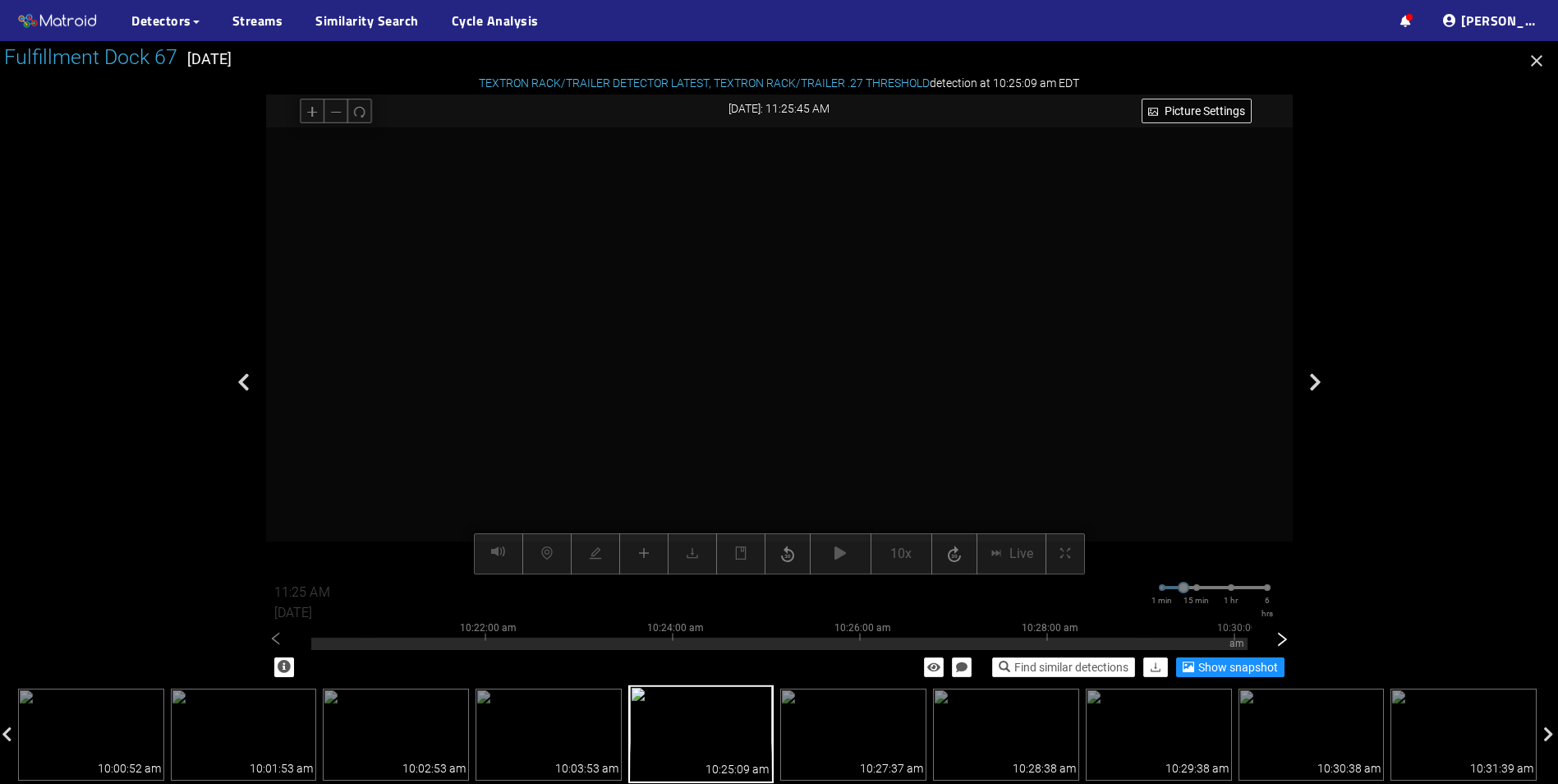
click at [1287, 645] on icon "right" at bounding box center [1282, 639] width 17 height 17
click at [1287, 642] on icon "right" at bounding box center [1282, 639] width 17 height 17
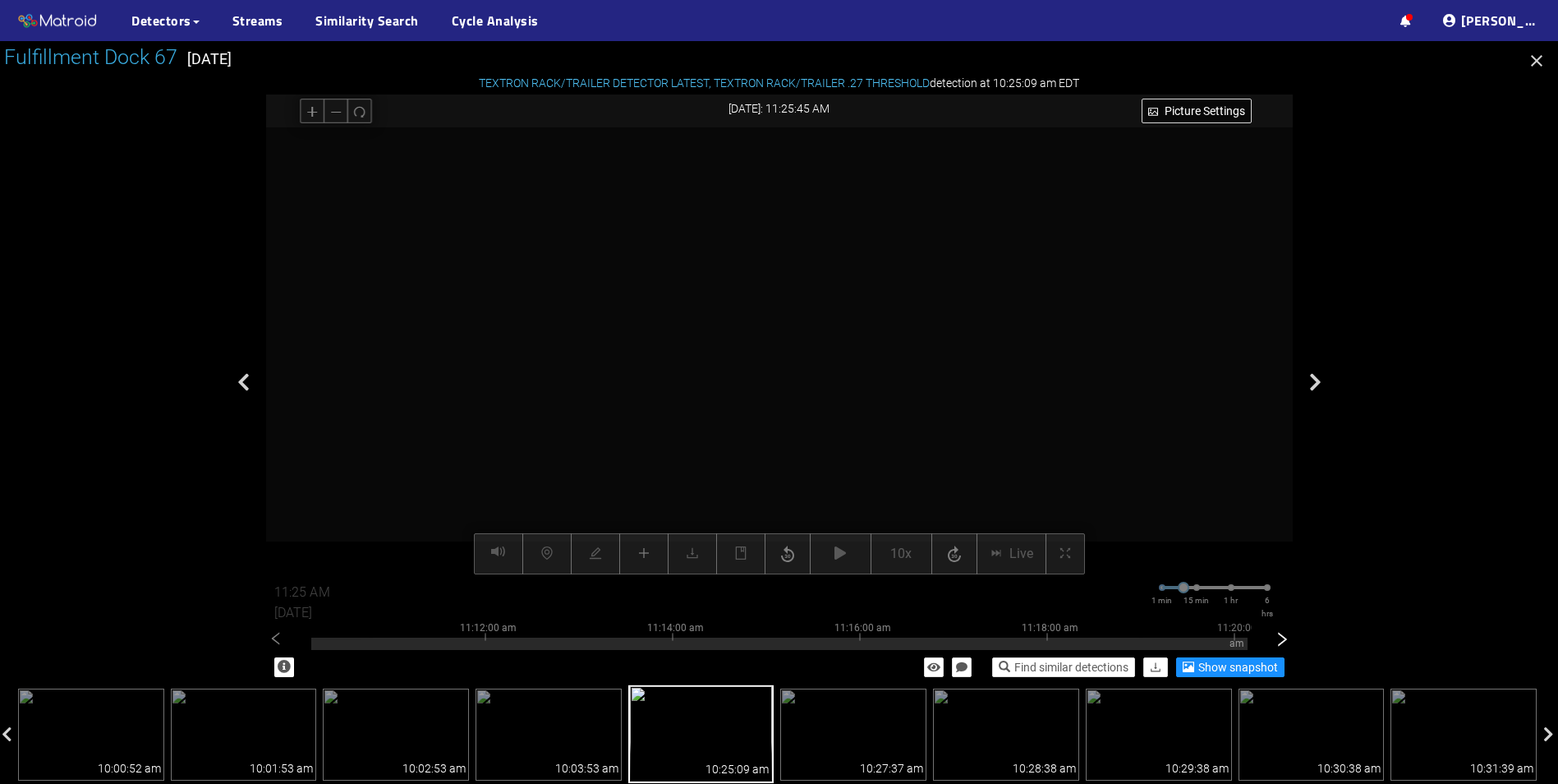
click at [1287, 642] on icon "right" at bounding box center [1282, 639] width 17 height 17
click at [712, 646] on div at bounding box center [779, 643] width 937 height 12
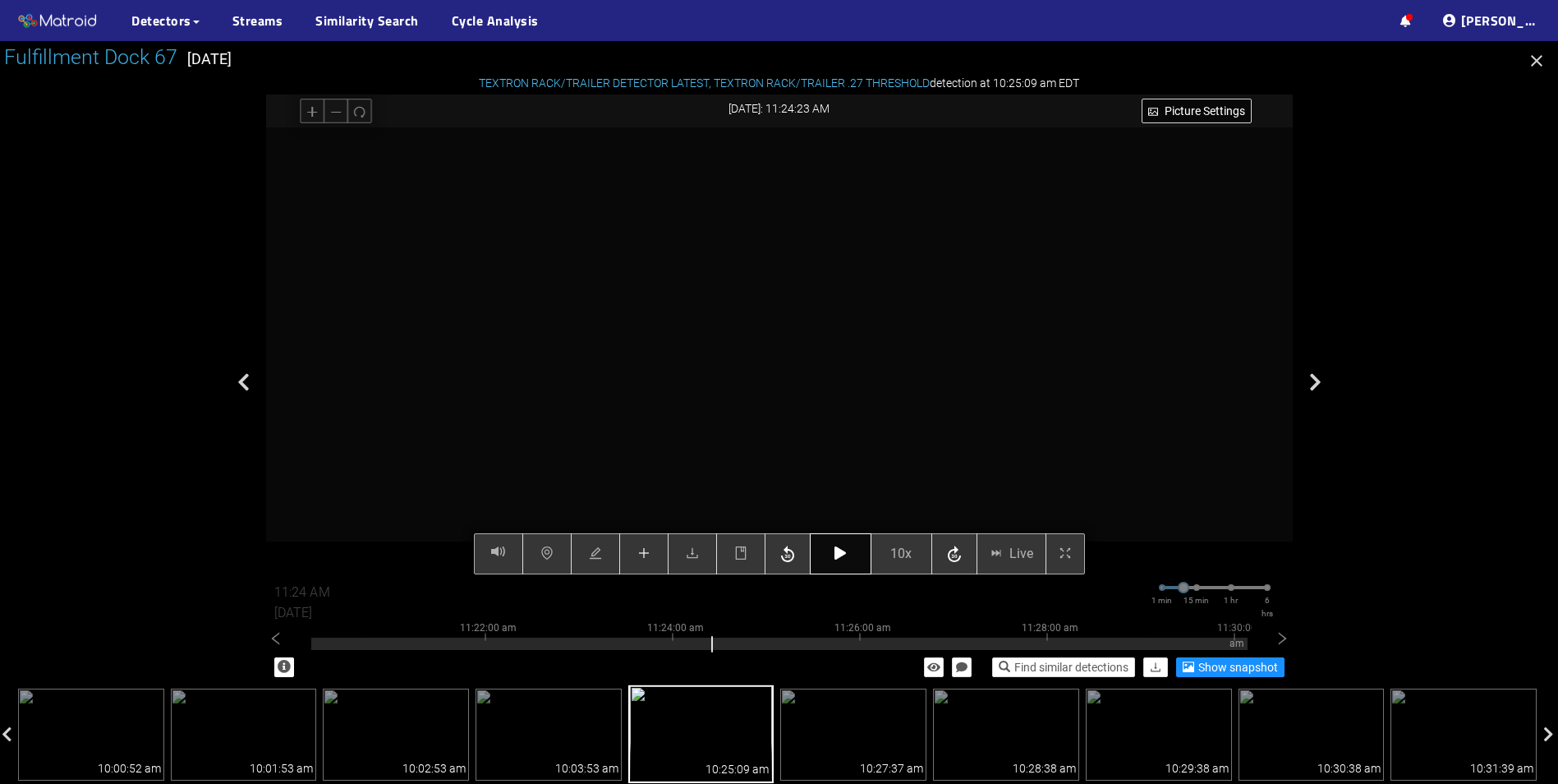
click at [837, 550] on icon "button" at bounding box center [840, 552] width 12 height 13
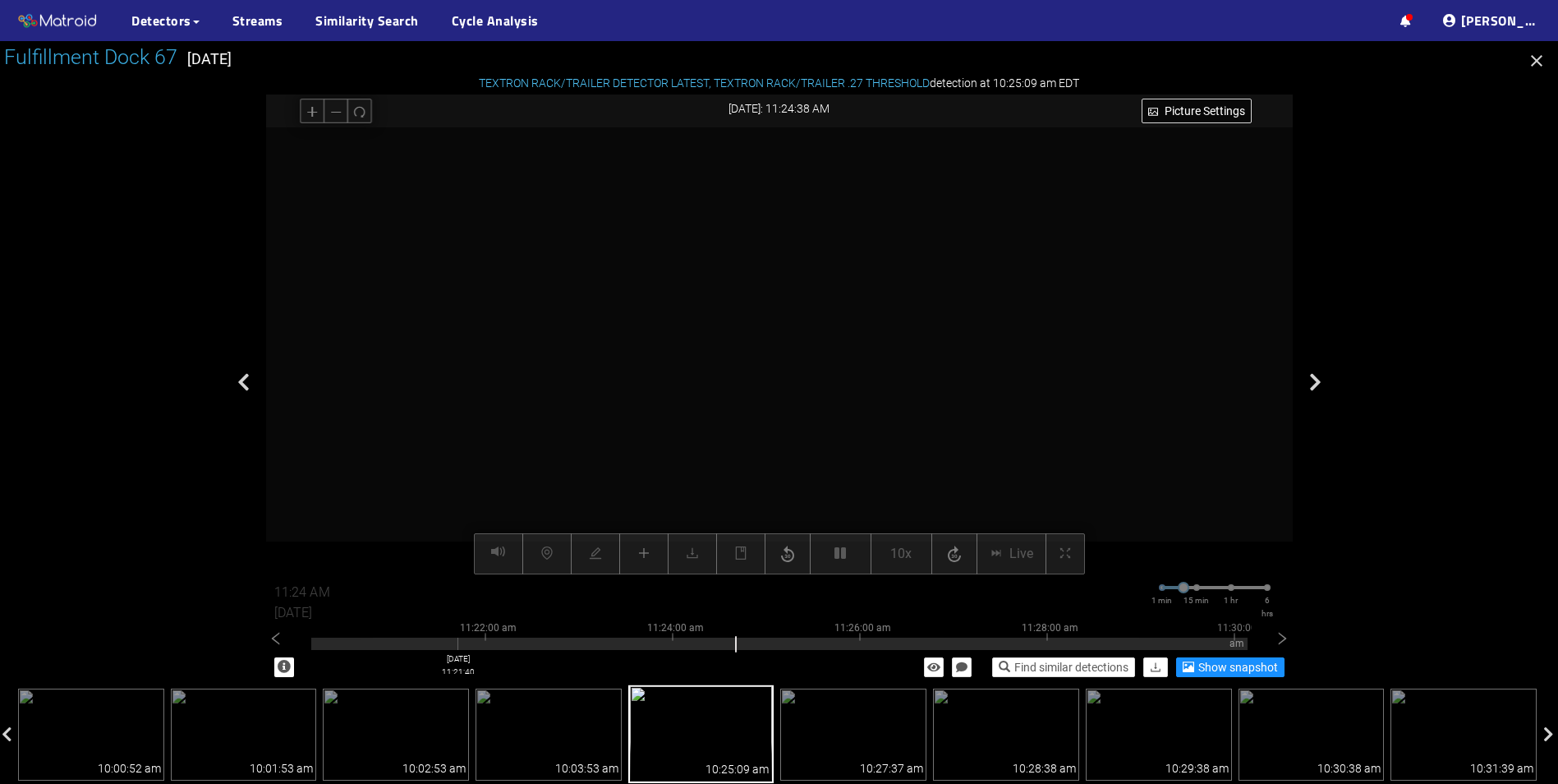
click at [458, 643] on div at bounding box center [779, 643] width 937 height 12
click at [267, 640] on icon "left" at bounding box center [276, 639] width 17 height 17
click at [419, 638] on div at bounding box center [779, 640] width 937 height 4
click at [317, 642] on div at bounding box center [779, 643] width 937 height 12
click at [271, 640] on icon "left" at bounding box center [276, 639] width 17 height 17
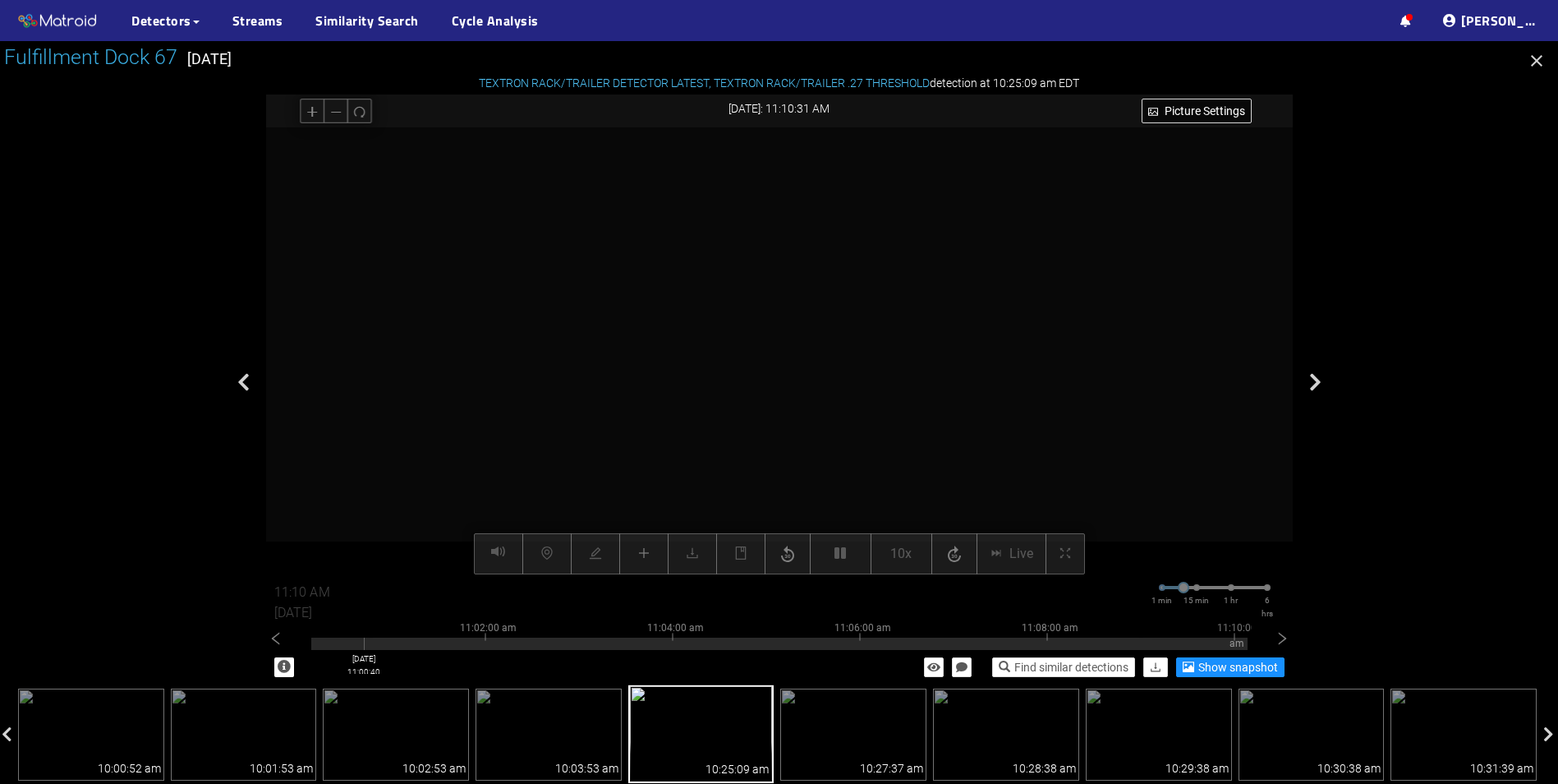
click at [364, 640] on div at bounding box center [779, 640] width 937 height 4
click at [792, 346] on video at bounding box center [779, 351] width 893 height 447
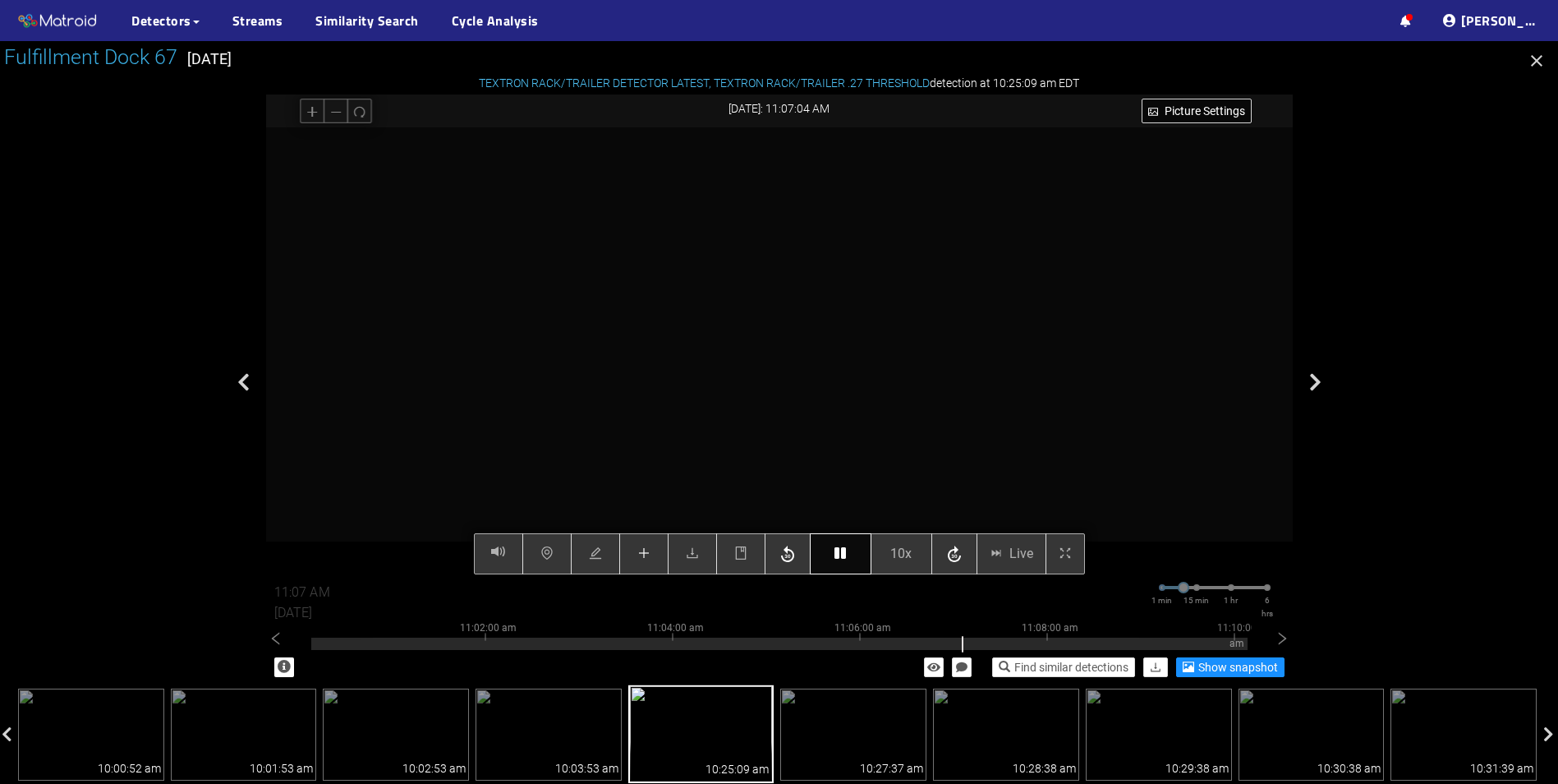
click at [835, 559] on icon "button" at bounding box center [840, 552] width 12 height 13
click at [847, 552] on icon "button" at bounding box center [840, 552] width 12 height 13
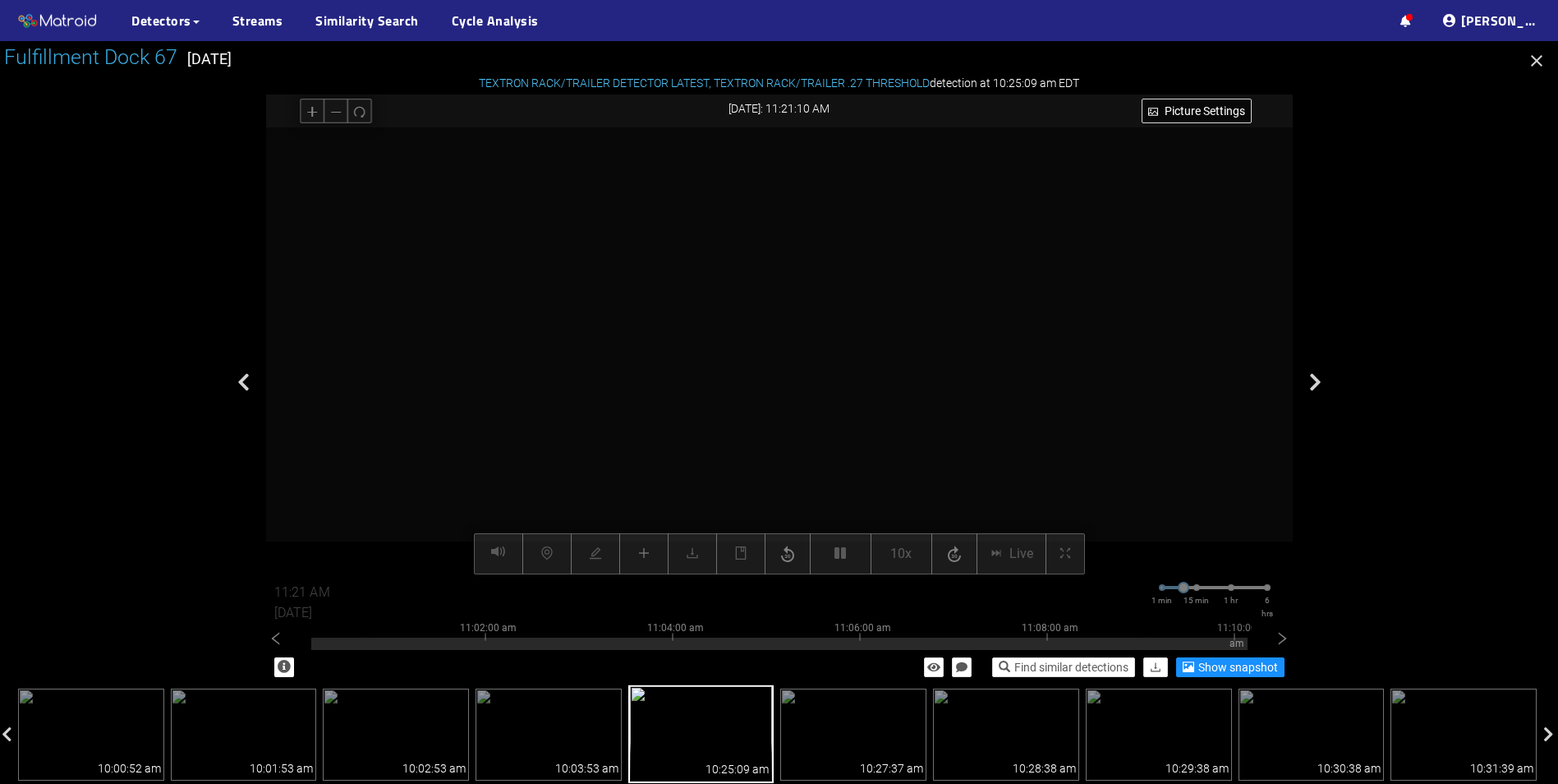
click at [800, 321] on video at bounding box center [779, 351] width 893 height 447
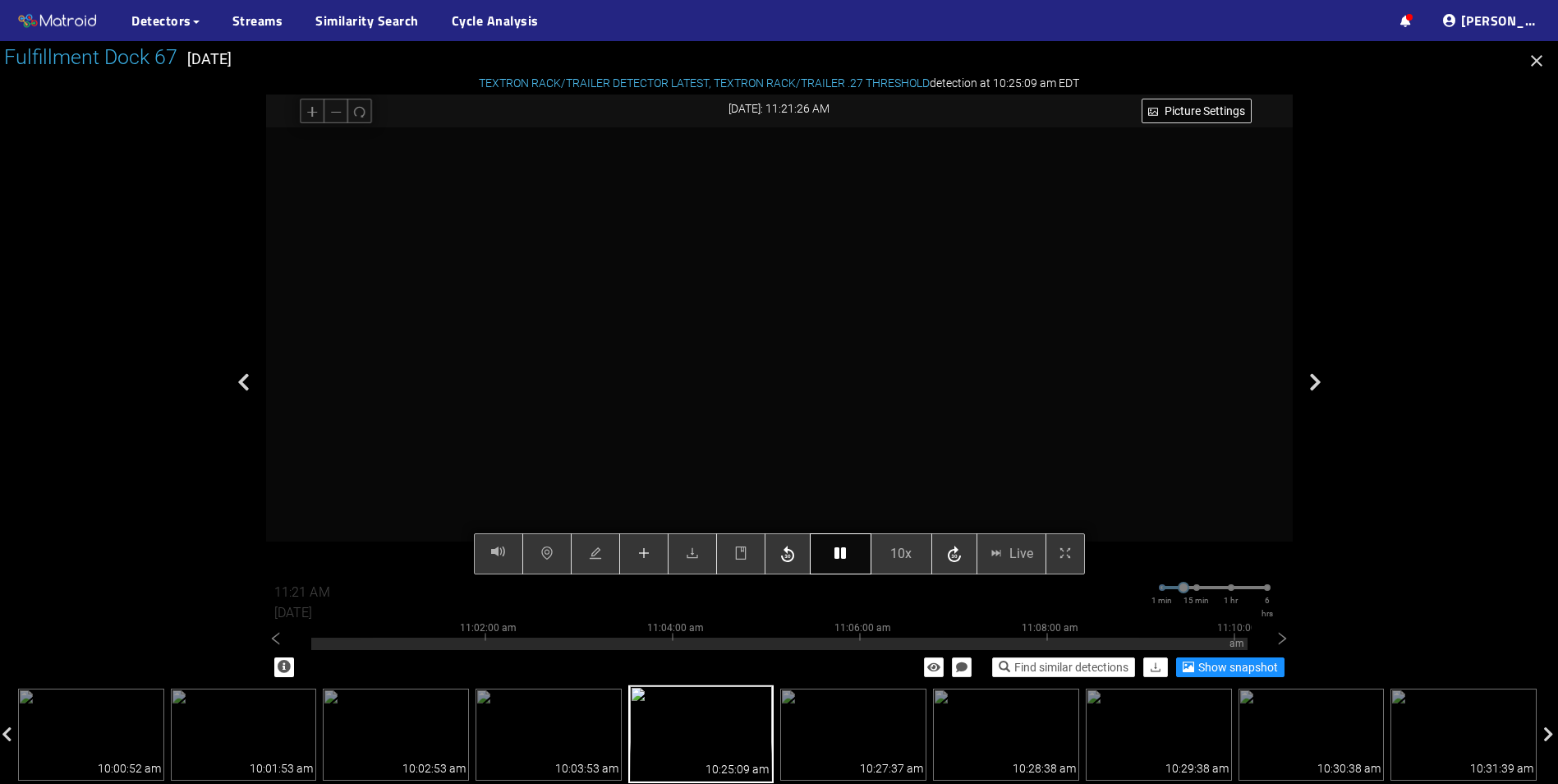
click at [840, 552] on icon "button" at bounding box center [840, 552] width 12 height 13
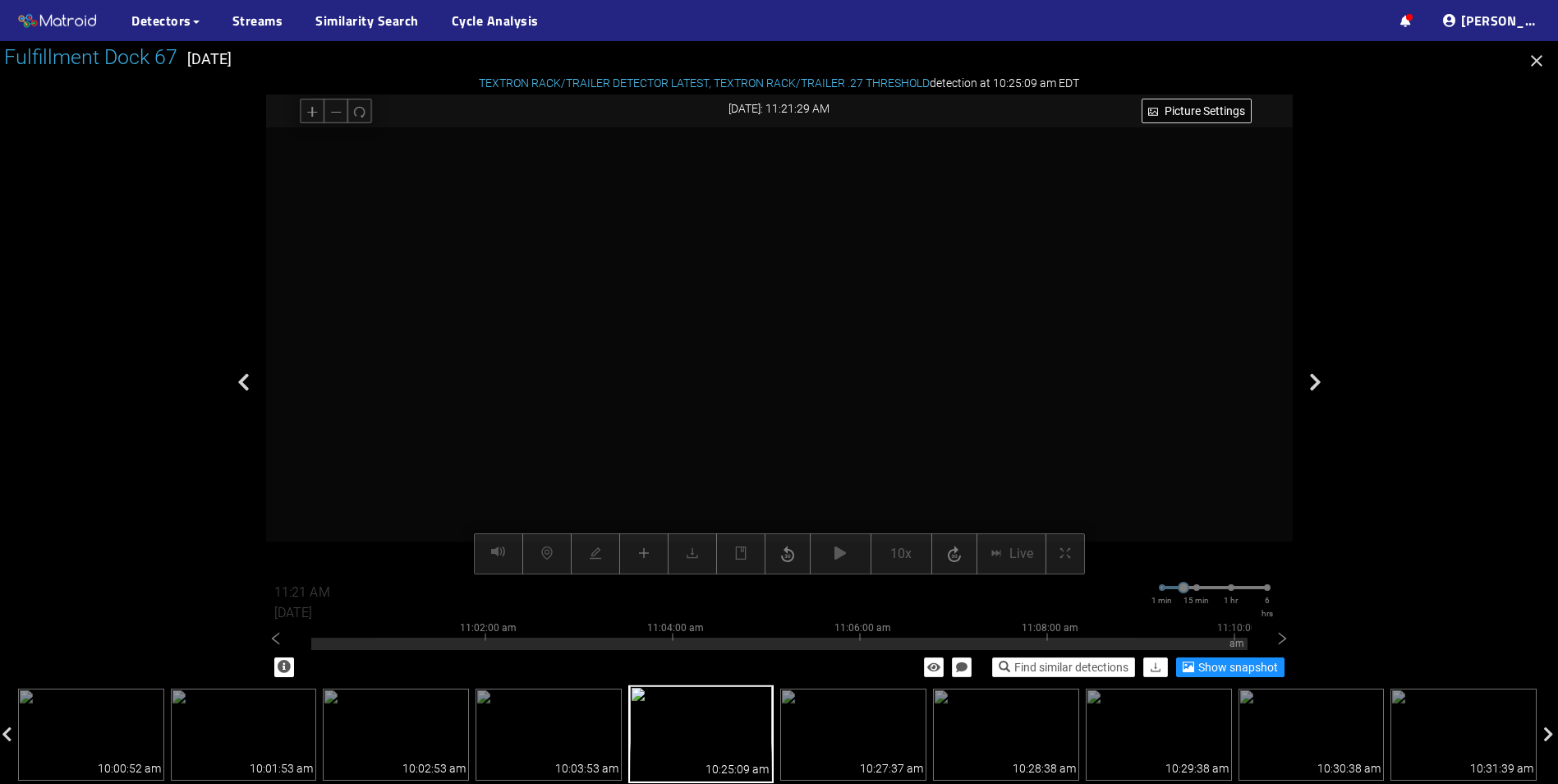
click at [833, 557] on div "Picture Settings 10x Live 11:21 AM [DATE] 1 min 15 min 1 hr 6 hrs 10:52:00 am 1…" at bounding box center [779, 351] width 1027 height 447
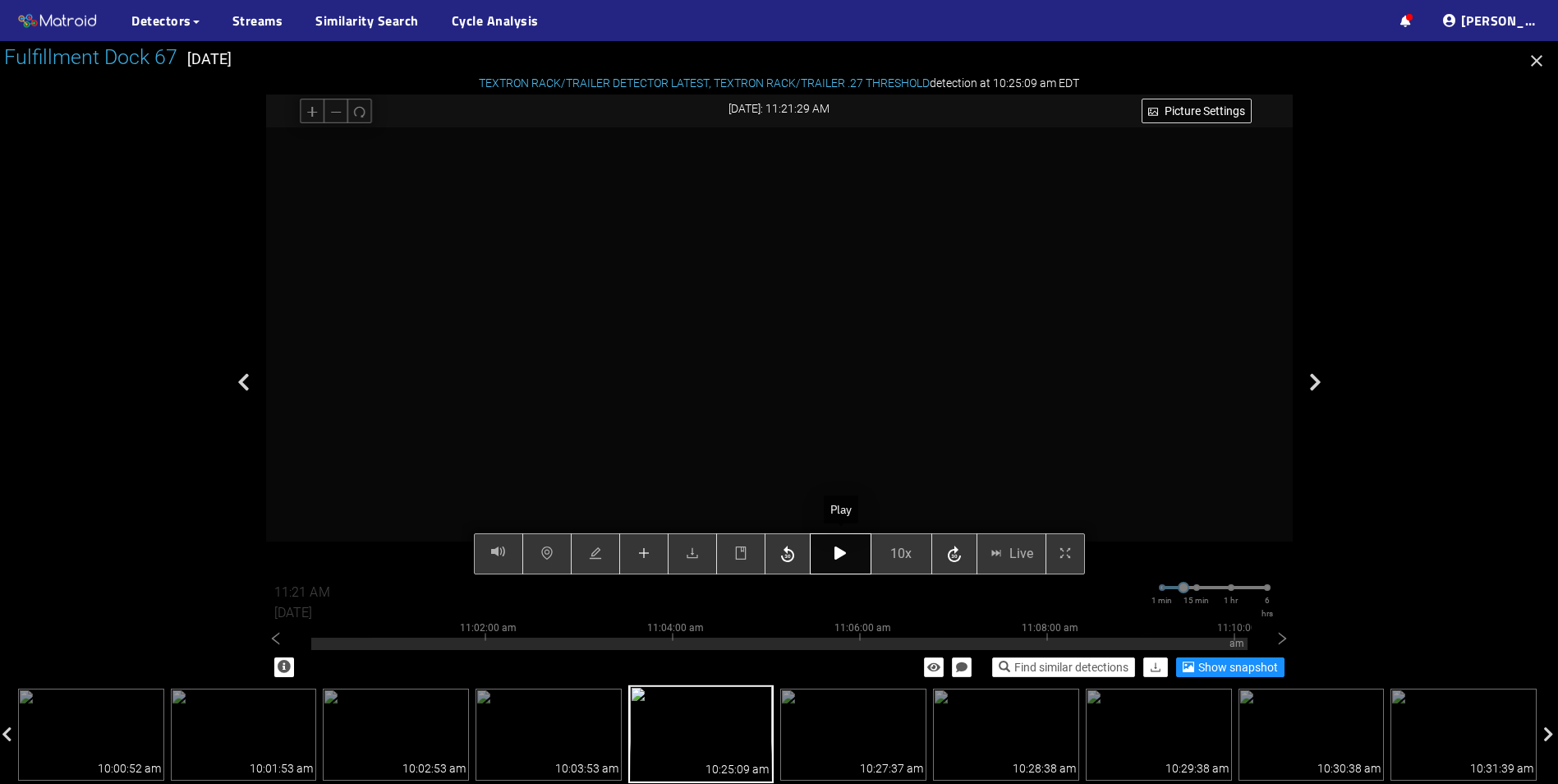
click at [844, 553] on icon "button" at bounding box center [840, 552] width 12 height 13
type input "11:37 AM"
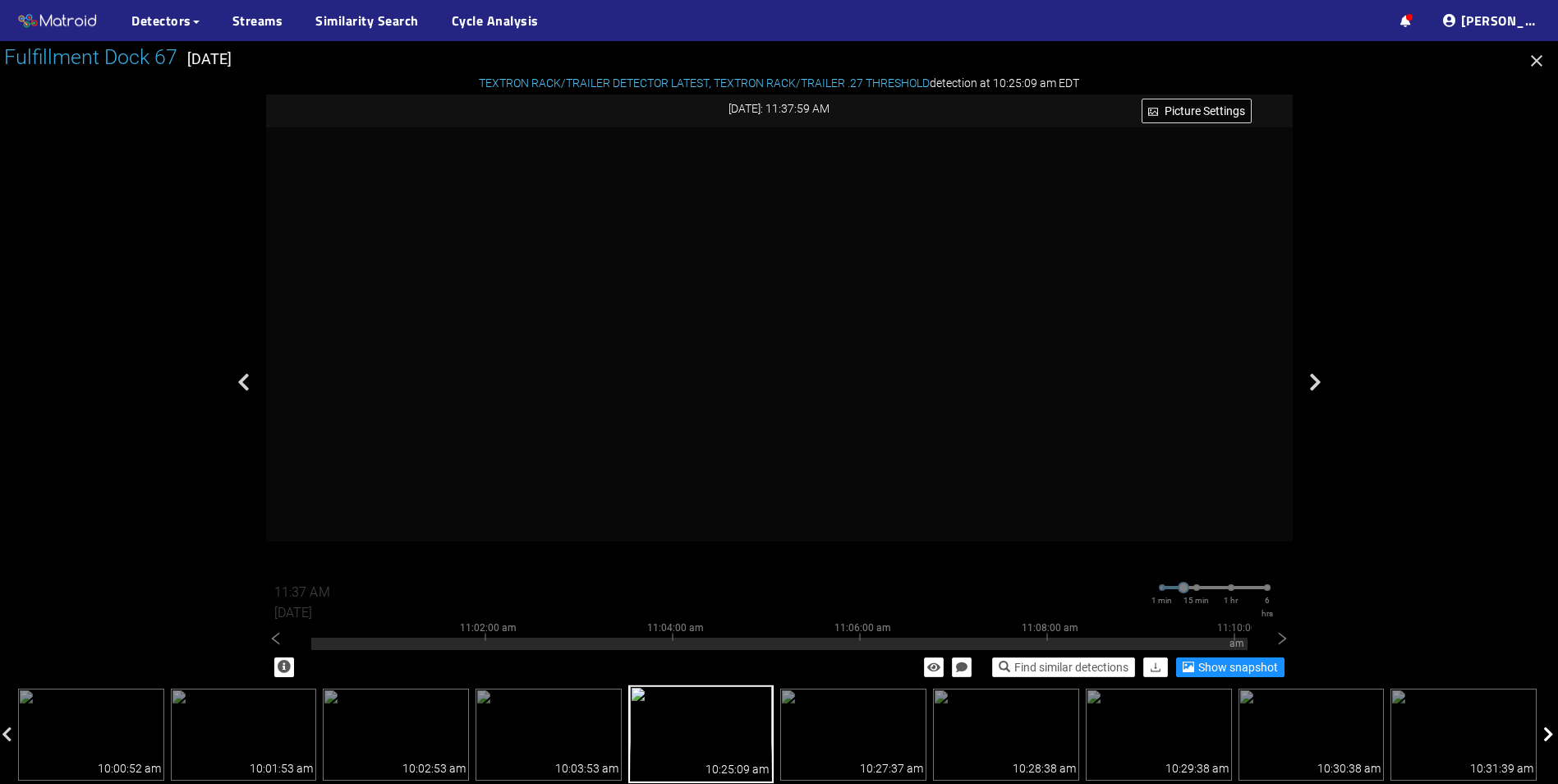
click at [1552, 734] on icon at bounding box center [1549, 734] width 11 height 17
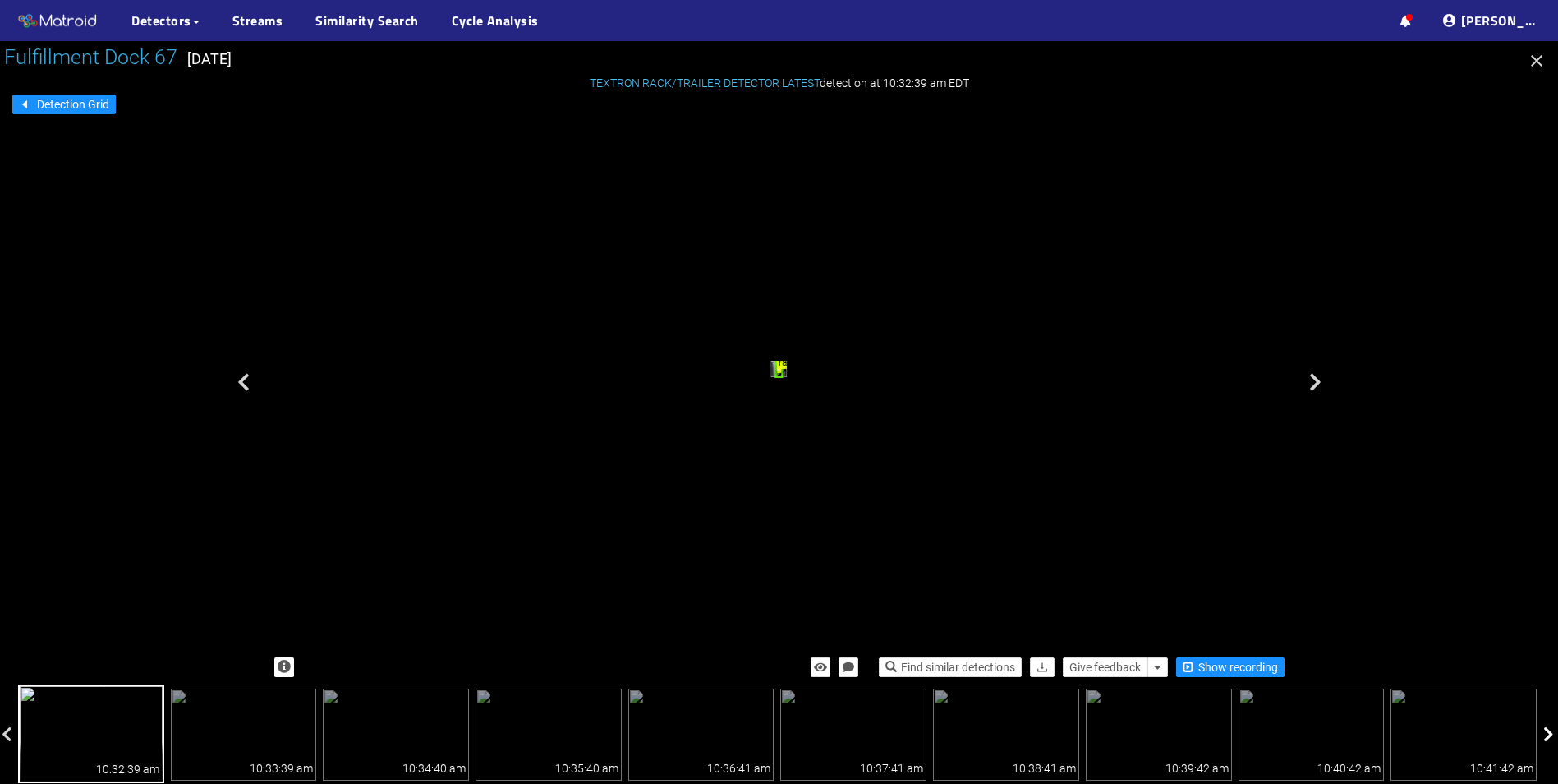
click at [1552, 734] on icon at bounding box center [1549, 734] width 11 height 17
click at [45, 110] on span "Detection Grid" at bounding box center [73, 105] width 73 height 18
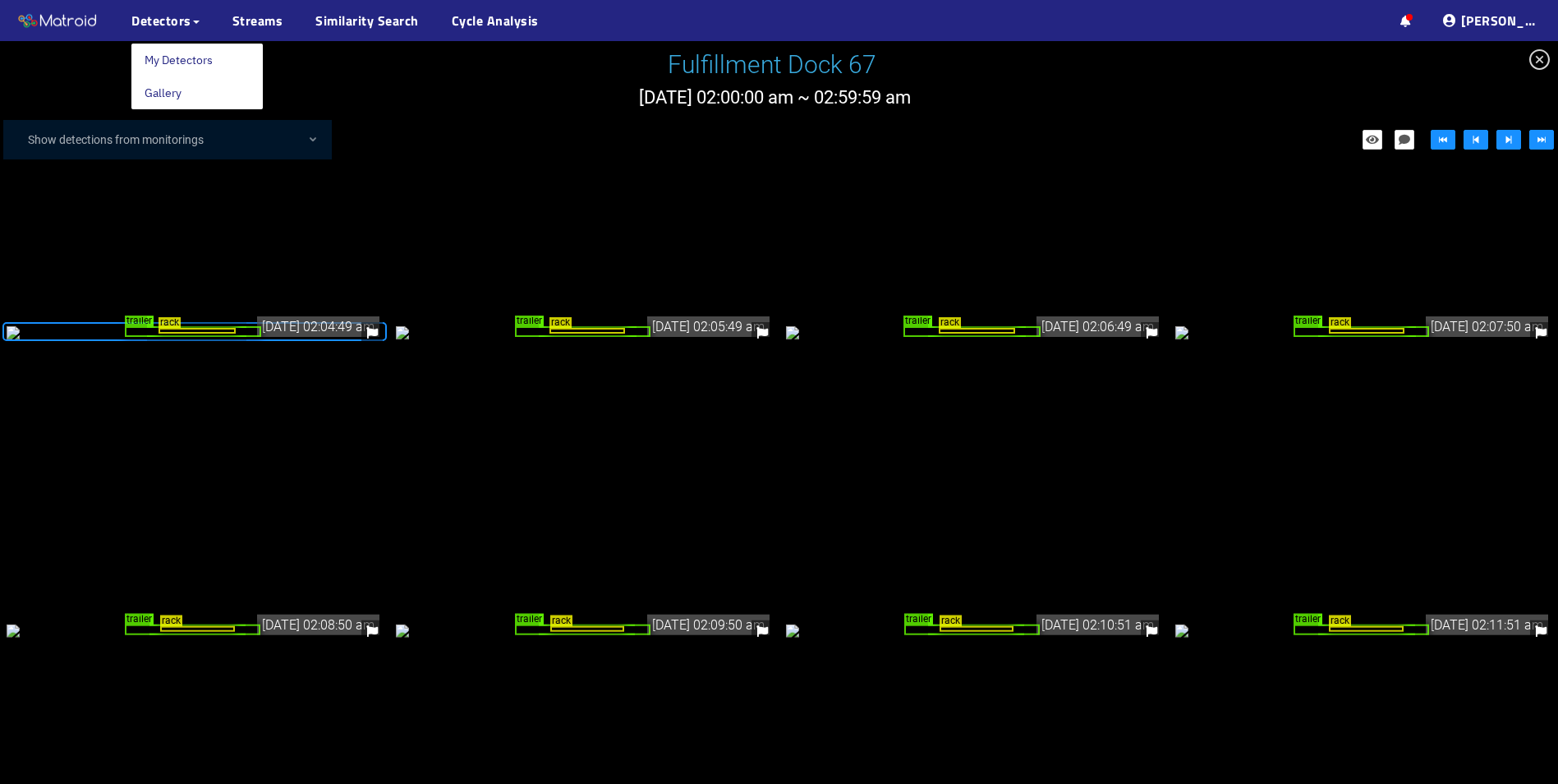
click at [229, 19] on ul "··· Detectors ··· Streams ··· Similarity Search ··· Cycle Analysis ···" at bounding box center [220, 20] width 440 height 41
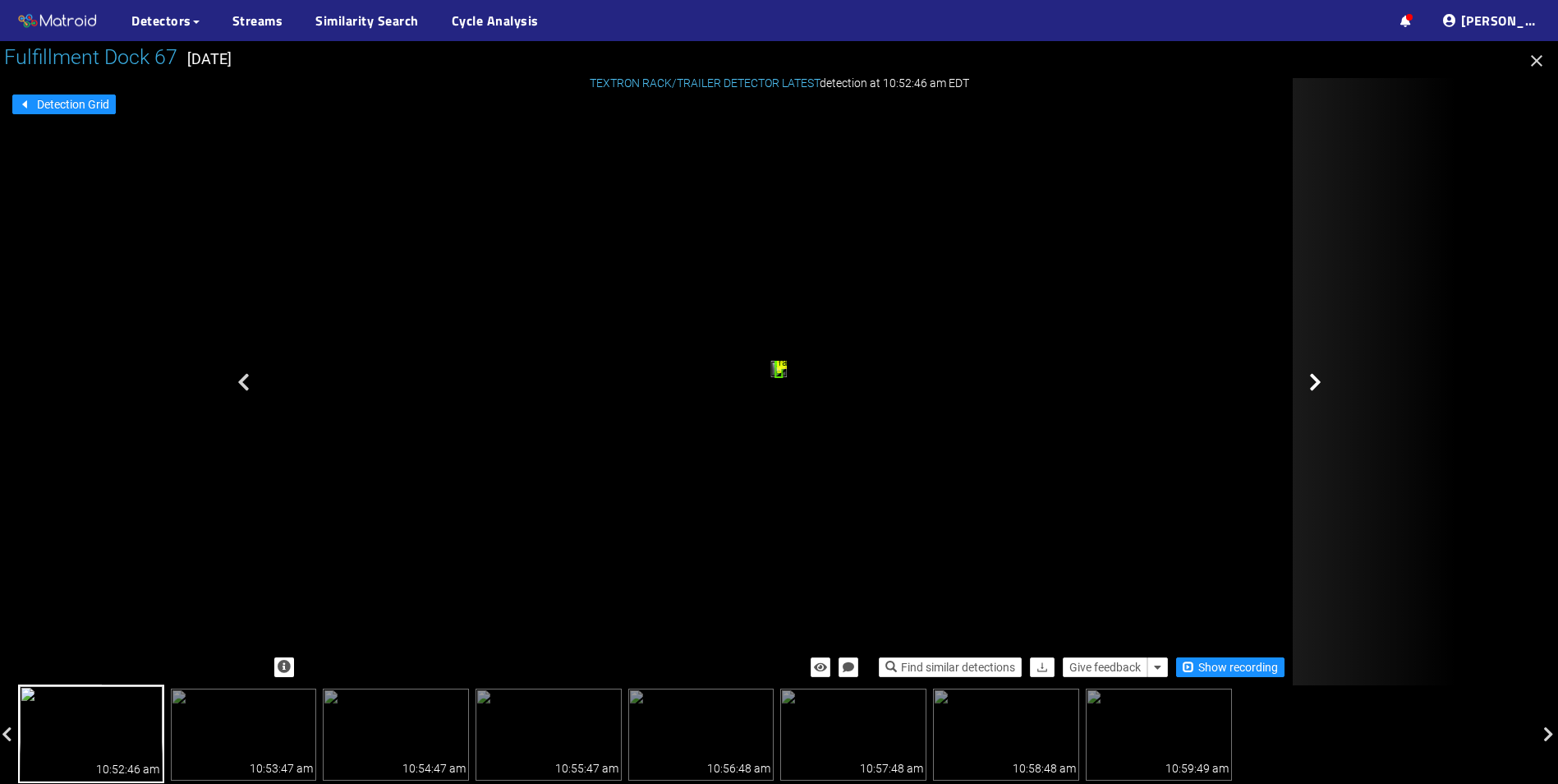
click at [1310, 380] on icon at bounding box center [1315, 381] width 12 height 19
click at [1314, 378] on icon at bounding box center [1315, 381] width 12 height 19
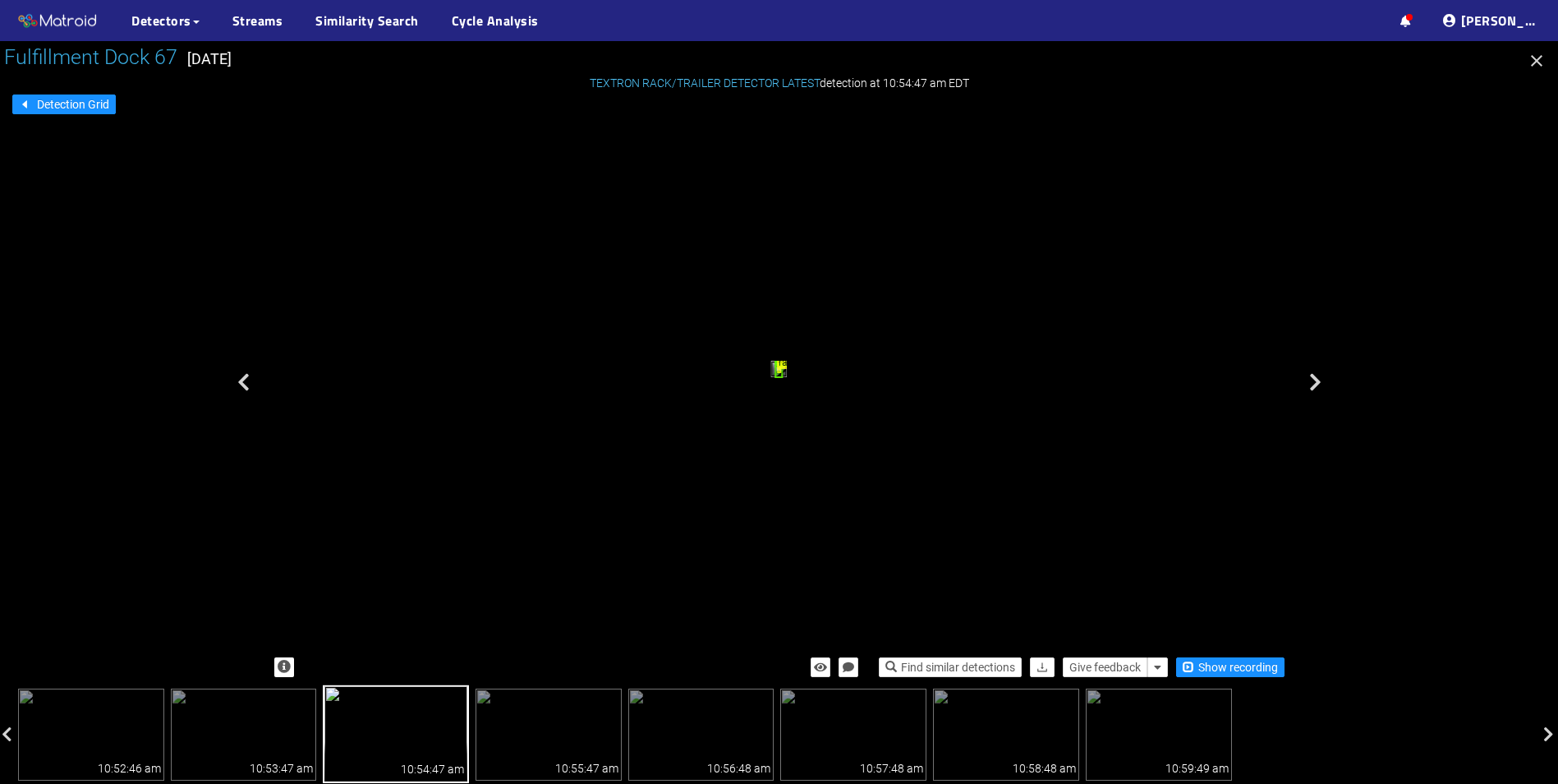
click at [1314, 378] on icon at bounding box center [1315, 381] width 12 height 19
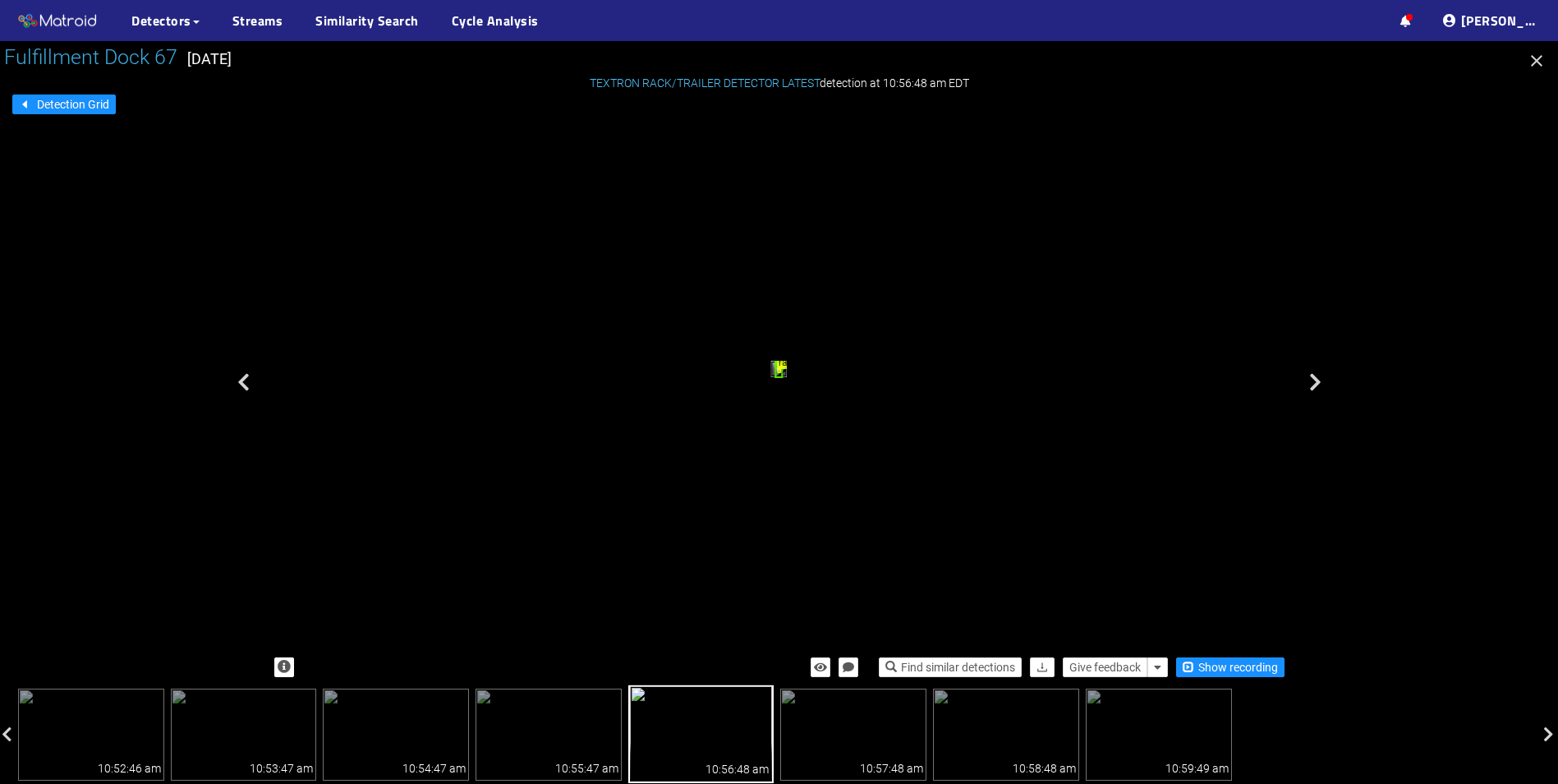
click at [1314, 378] on icon at bounding box center [1315, 381] width 12 height 19
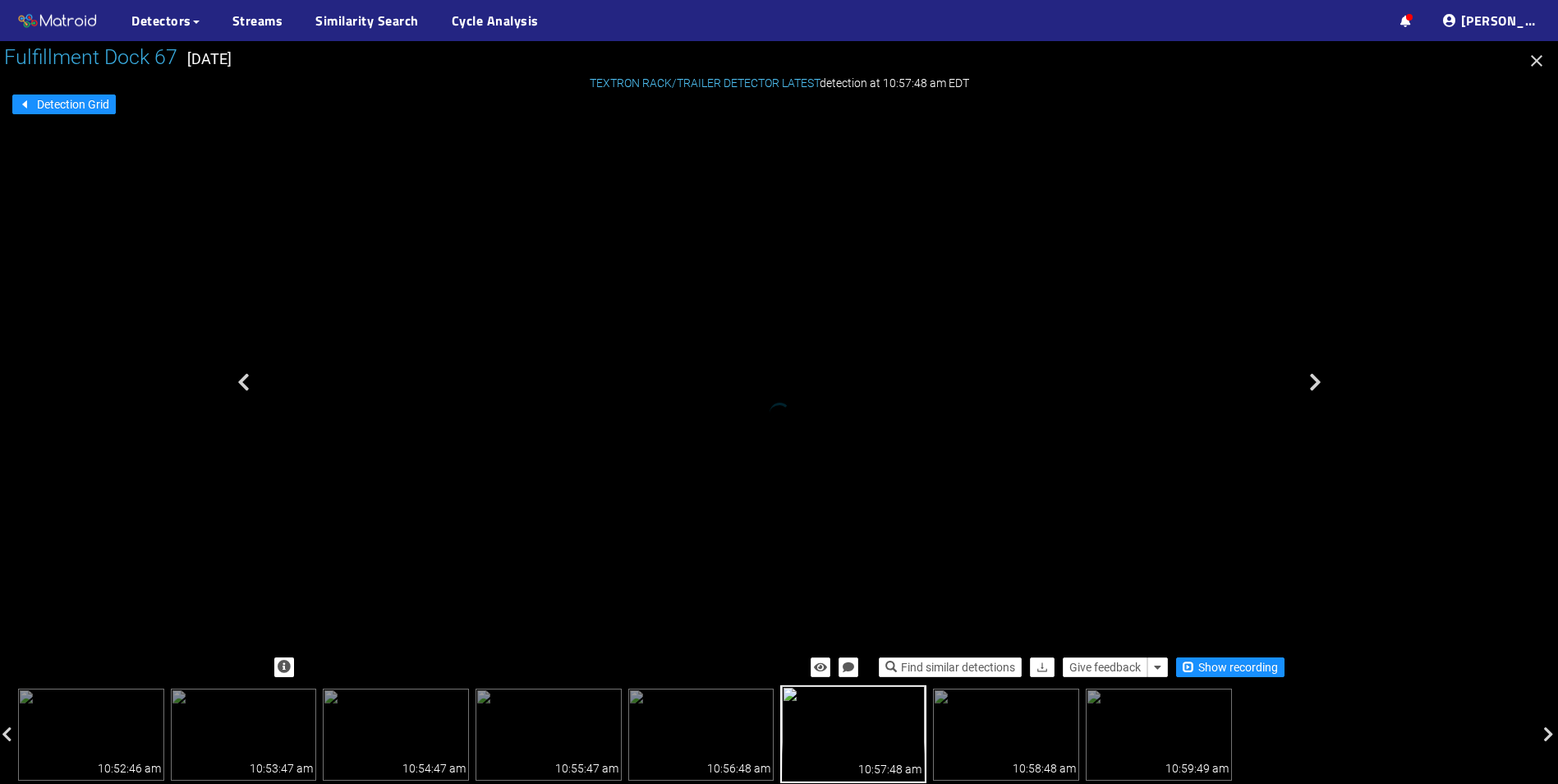
click at [1314, 378] on icon at bounding box center [1315, 381] width 12 height 19
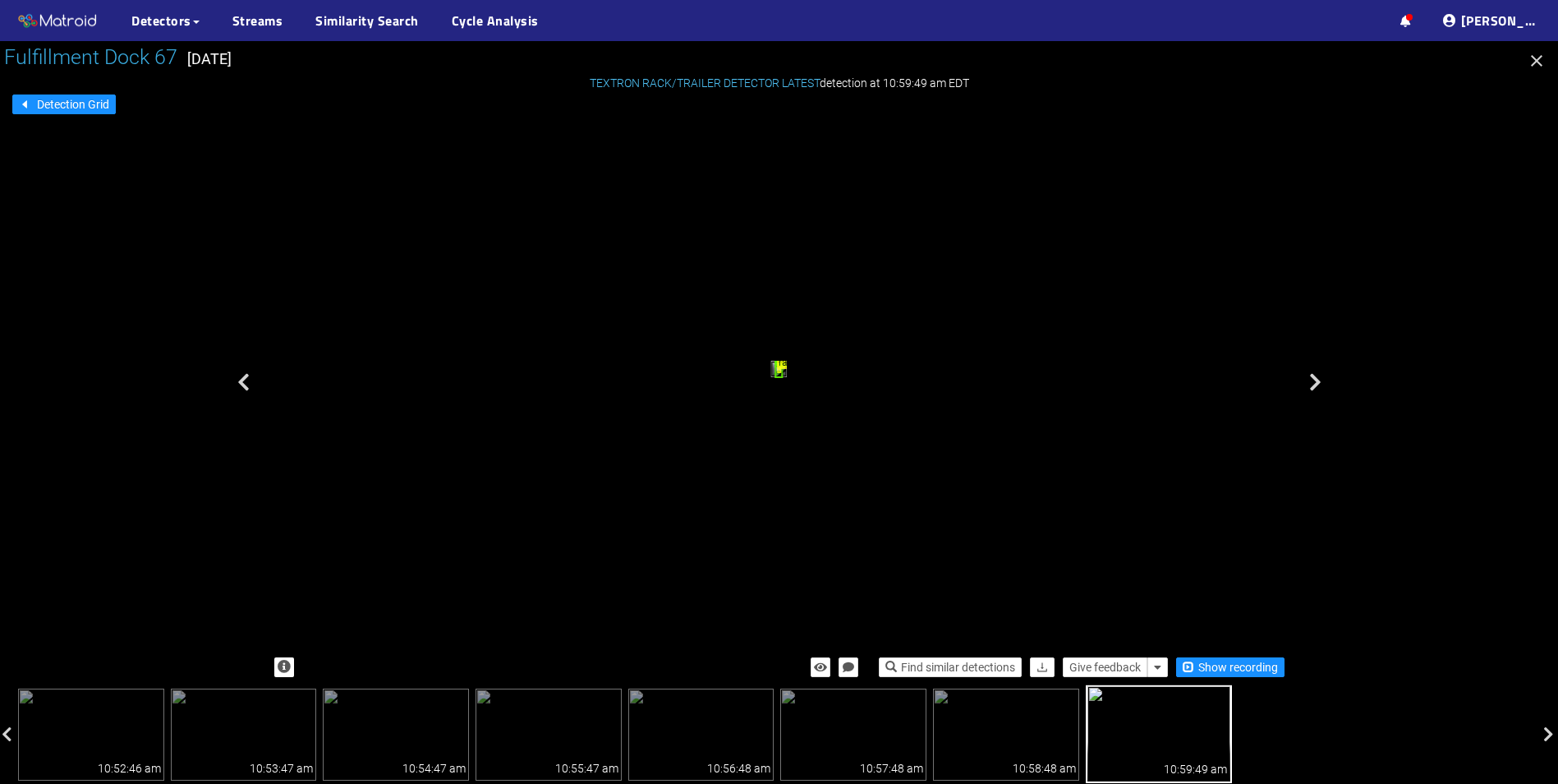
click at [1314, 378] on icon at bounding box center [1315, 381] width 12 height 19
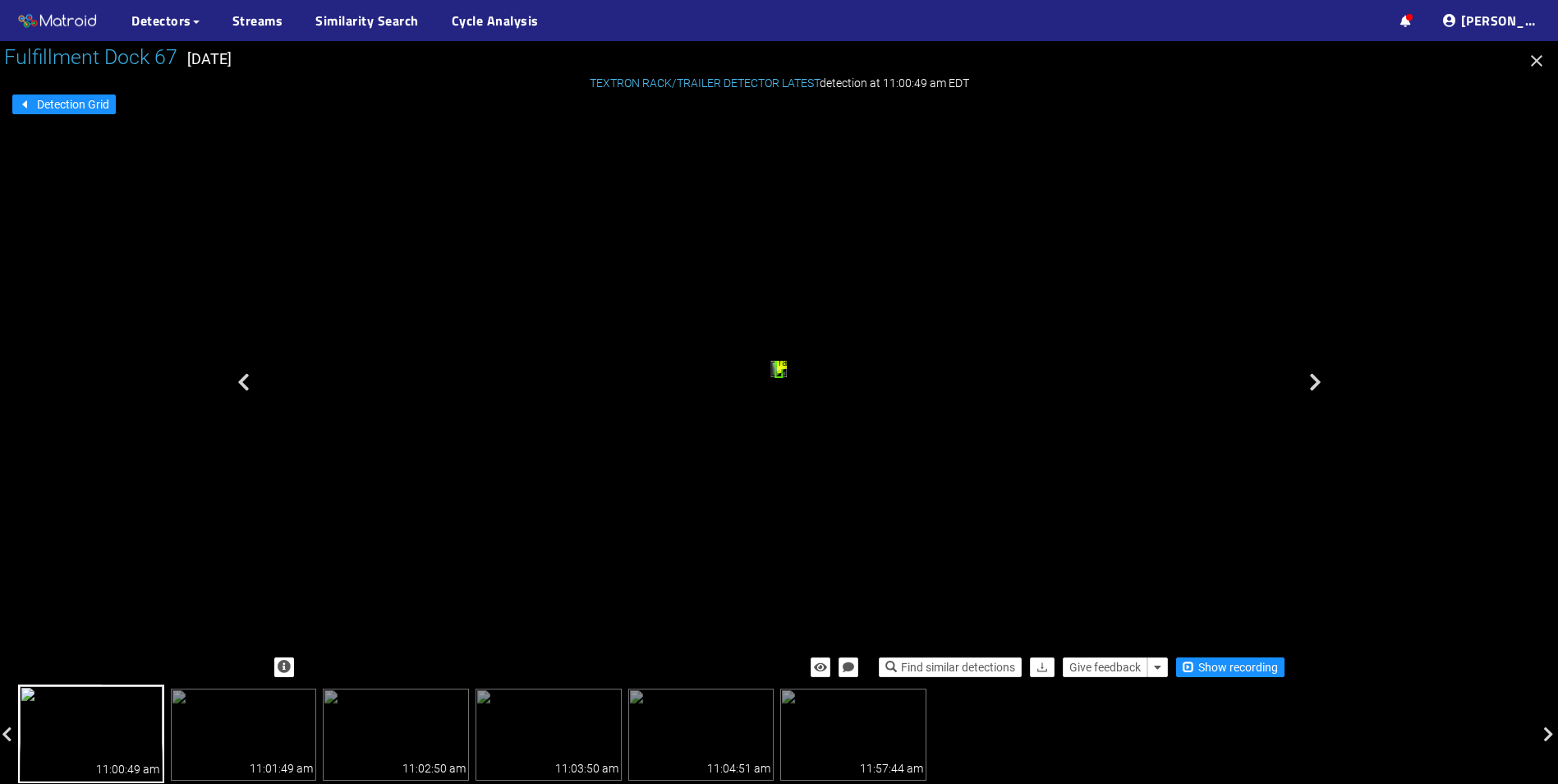
click at [1314, 378] on icon at bounding box center [1315, 381] width 12 height 19
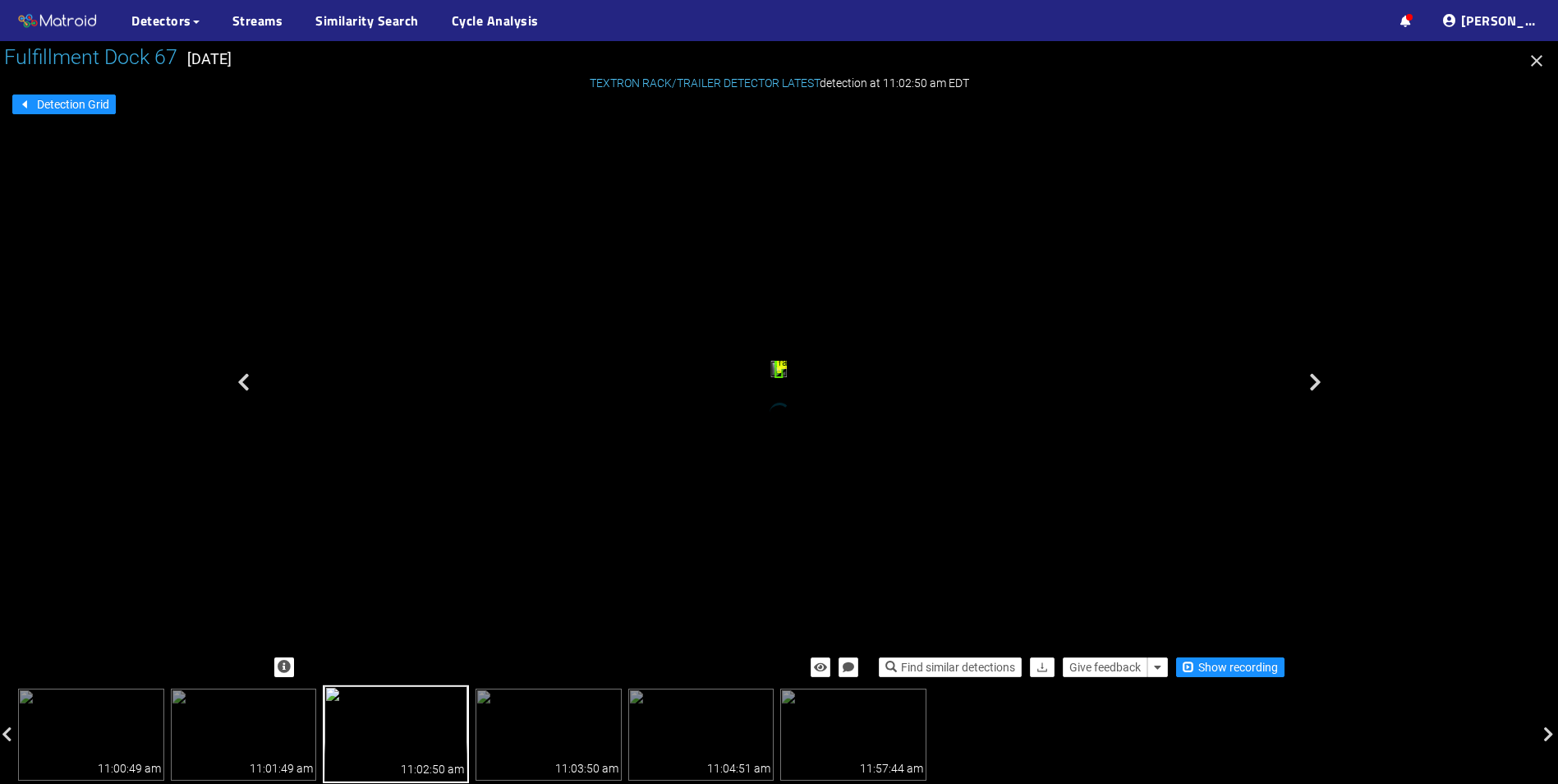
click at [1314, 378] on icon at bounding box center [1315, 381] width 12 height 19
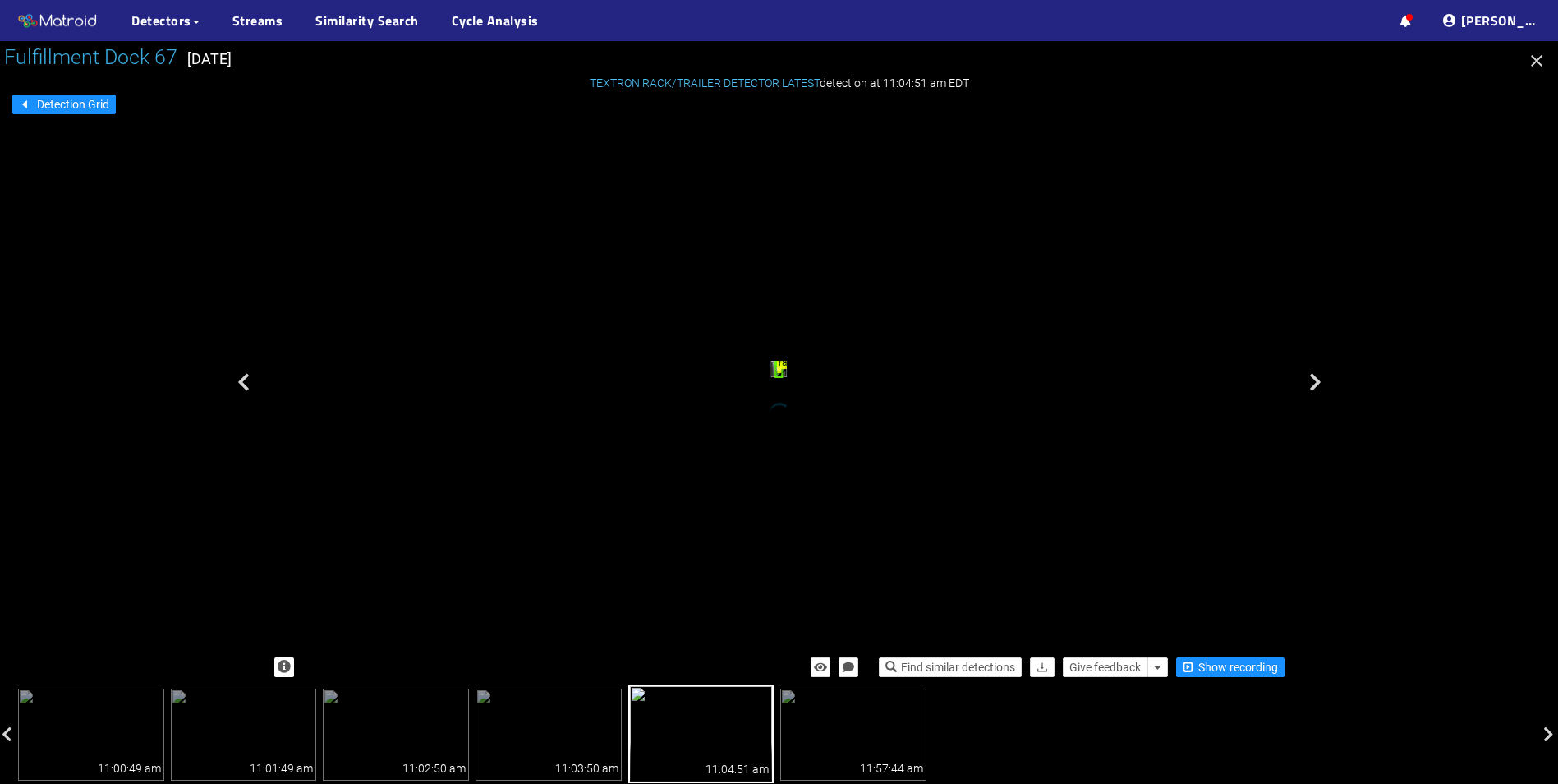
click at [1314, 378] on icon at bounding box center [1315, 381] width 12 height 19
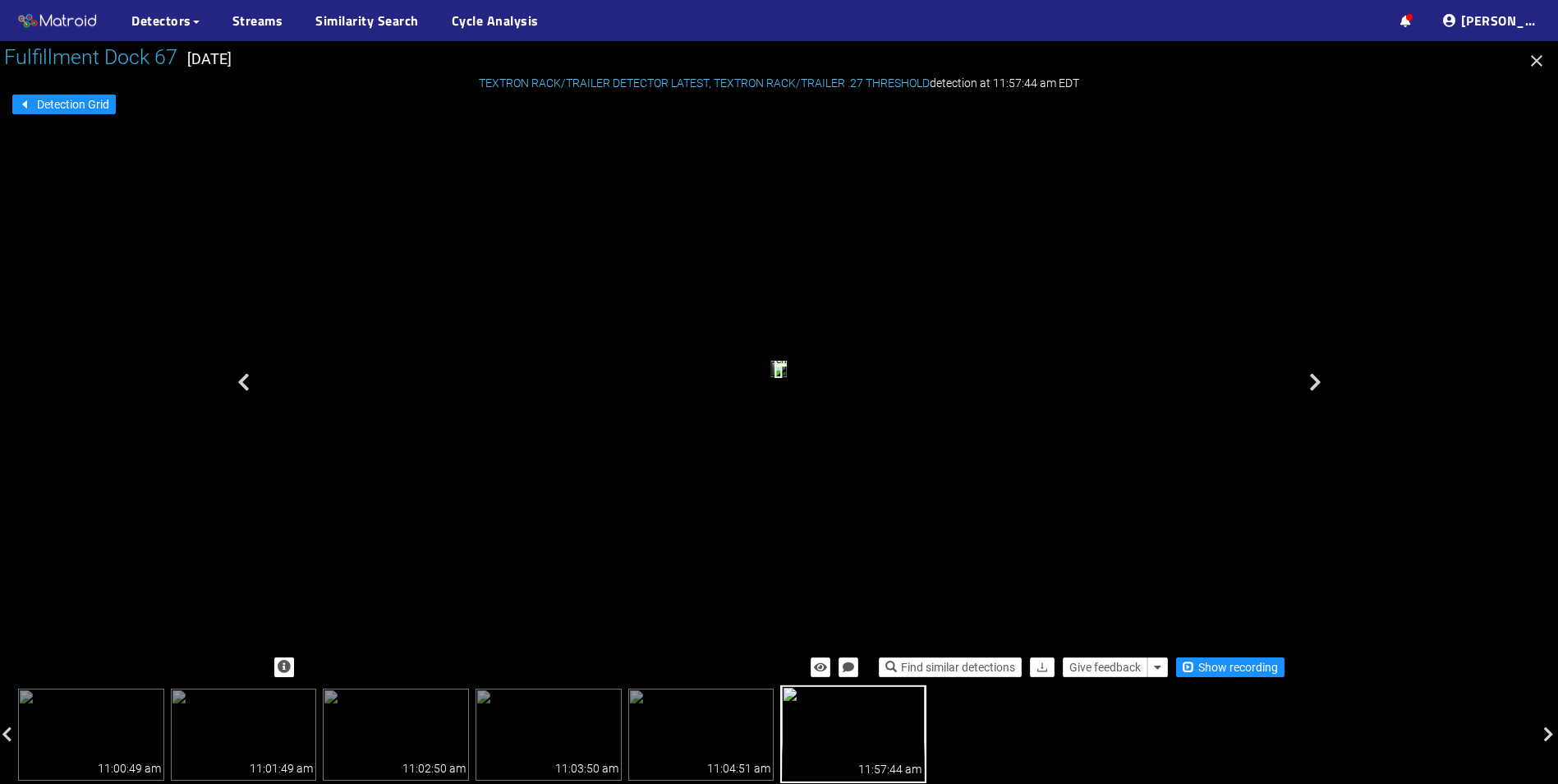
click at [1314, 378] on icon at bounding box center [1315, 381] width 12 height 19
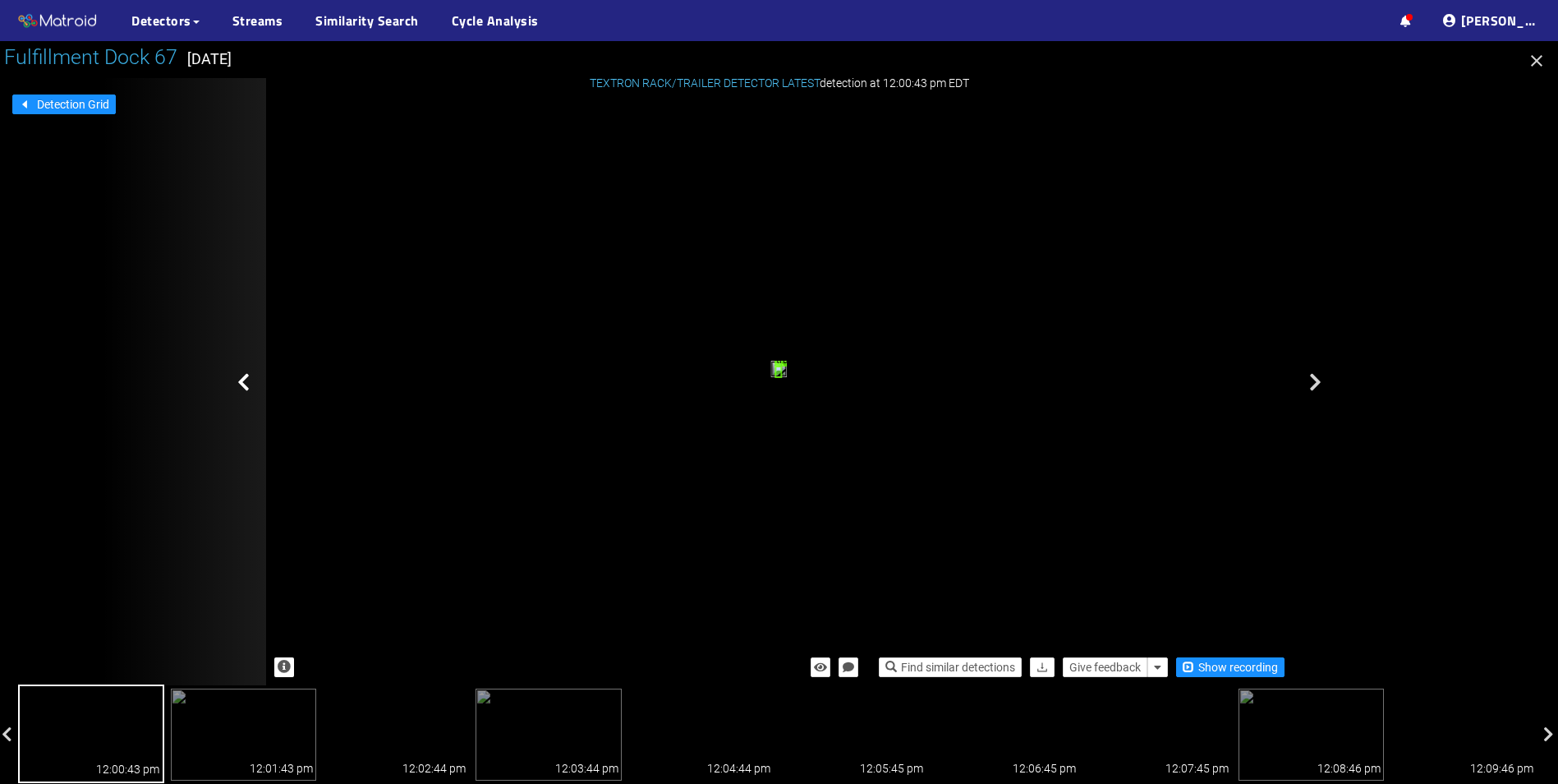
click at [244, 398] on div at bounding box center [184, 381] width 165 height 607
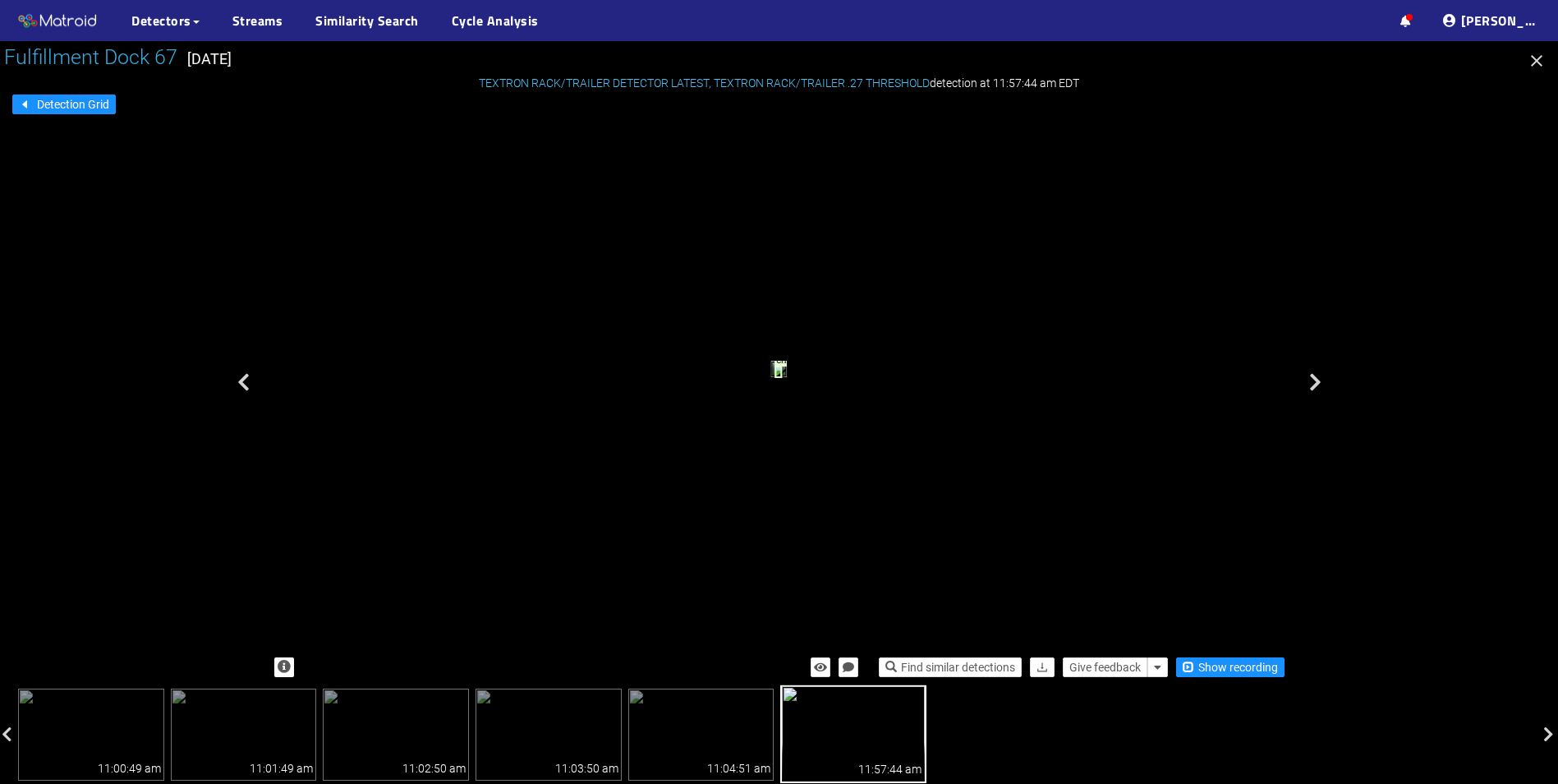
click at [865, 744] on div "11:57:44 am" at bounding box center [854, 761] width 143 height 40
click at [782, 378] on div "empty rack" at bounding box center [779, 371] width 7 height 12
click at [1243, 669] on span "Show recording" at bounding box center [1238, 667] width 80 height 18
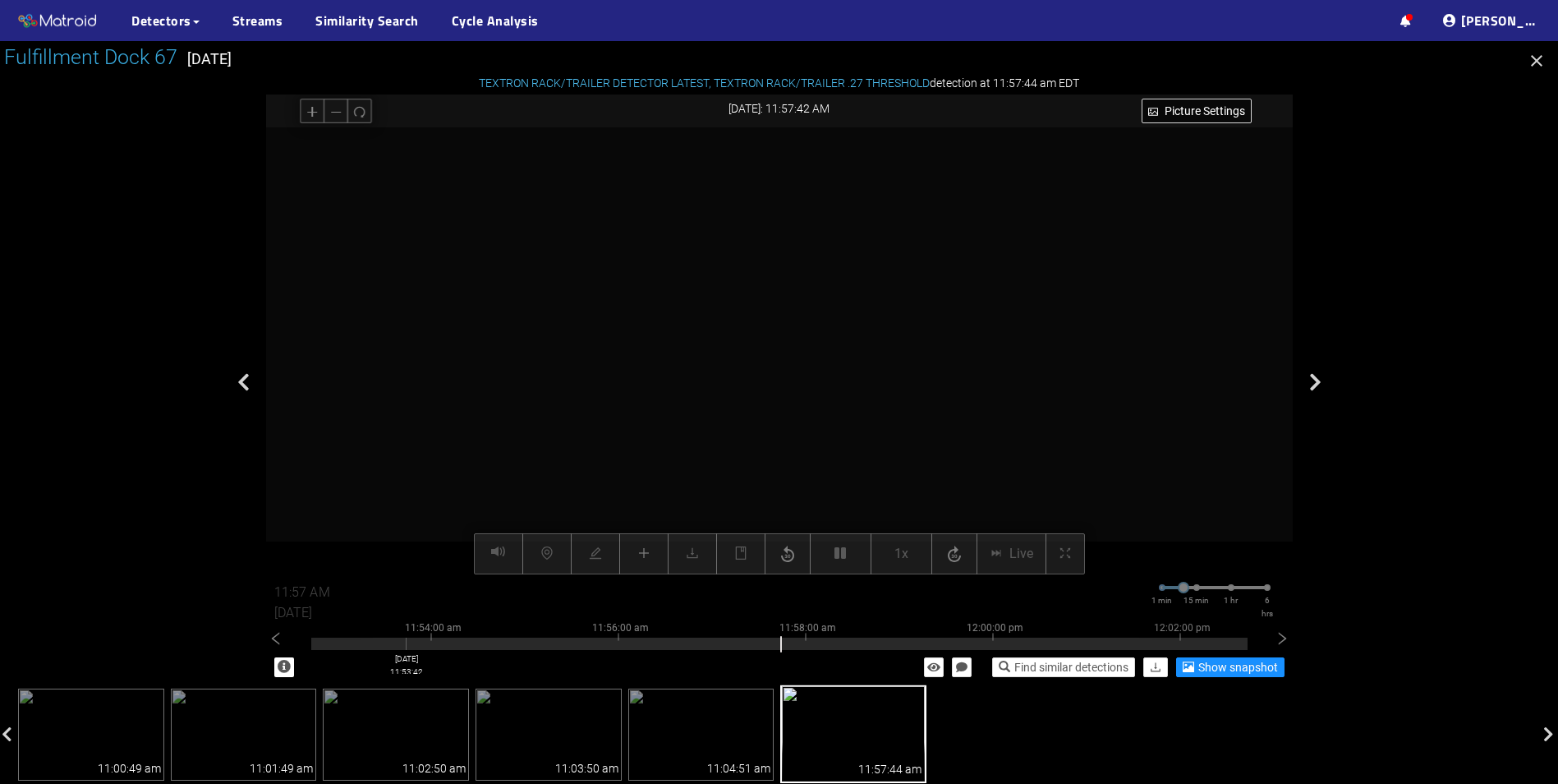
click at [405, 639] on div at bounding box center [779, 640] width 937 height 4
click at [324, 642] on div at bounding box center [779, 643] width 937 height 12
click at [281, 641] on icon "left" at bounding box center [276, 639] width 17 height 17
click at [365, 639] on div at bounding box center [779, 640] width 937 height 4
click at [274, 635] on icon "left" at bounding box center [276, 639] width 17 height 17
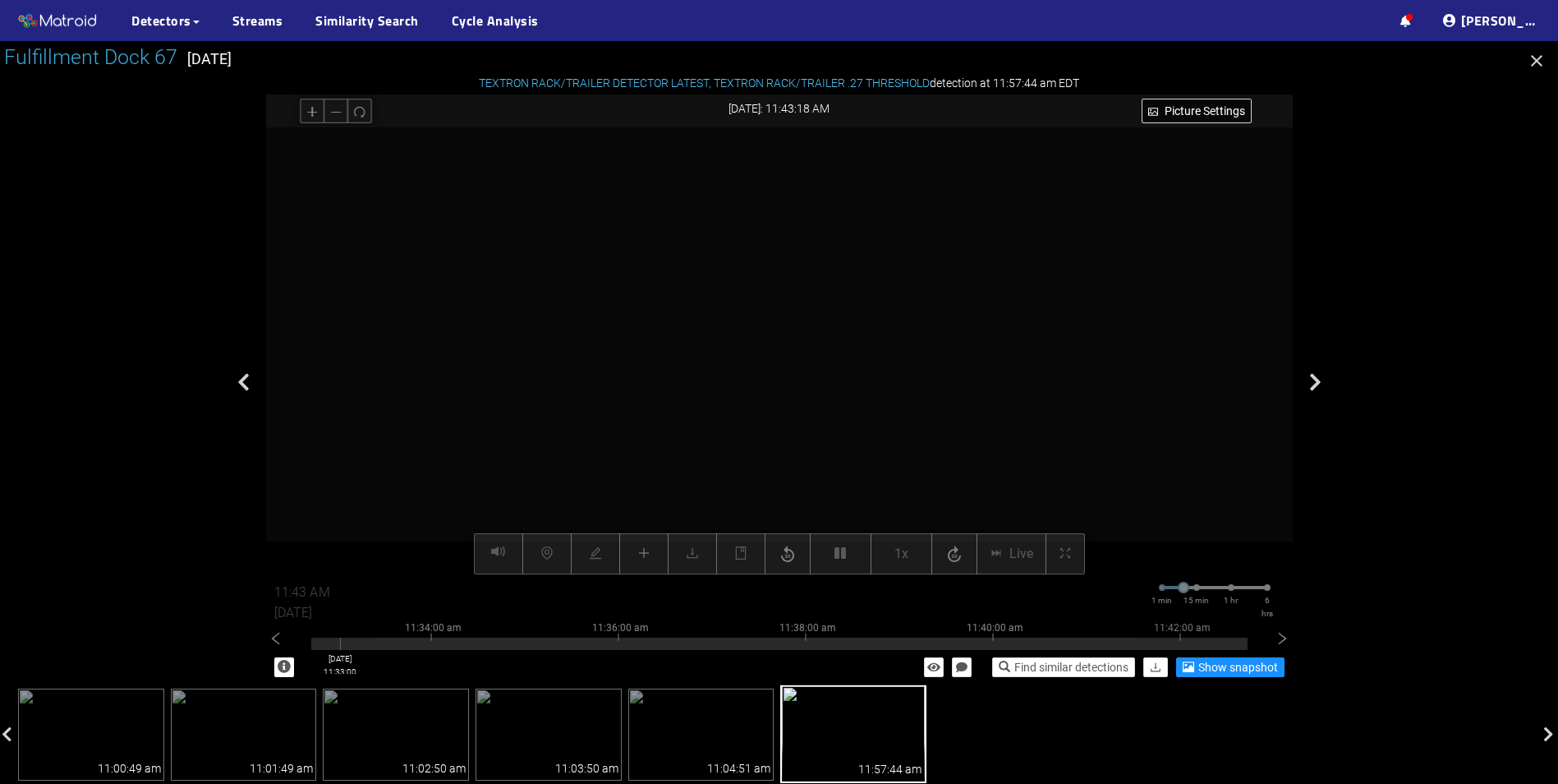
click at [340, 639] on div at bounding box center [779, 640] width 937 height 4
click at [275, 636] on icon "left" at bounding box center [276, 639] width 17 height 17
click at [403, 644] on div at bounding box center [779, 643] width 937 height 12
click at [317, 640] on div at bounding box center [779, 640] width 937 height 4
click at [279, 643] on icon "left" at bounding box center [276, 639] width 17 height 17
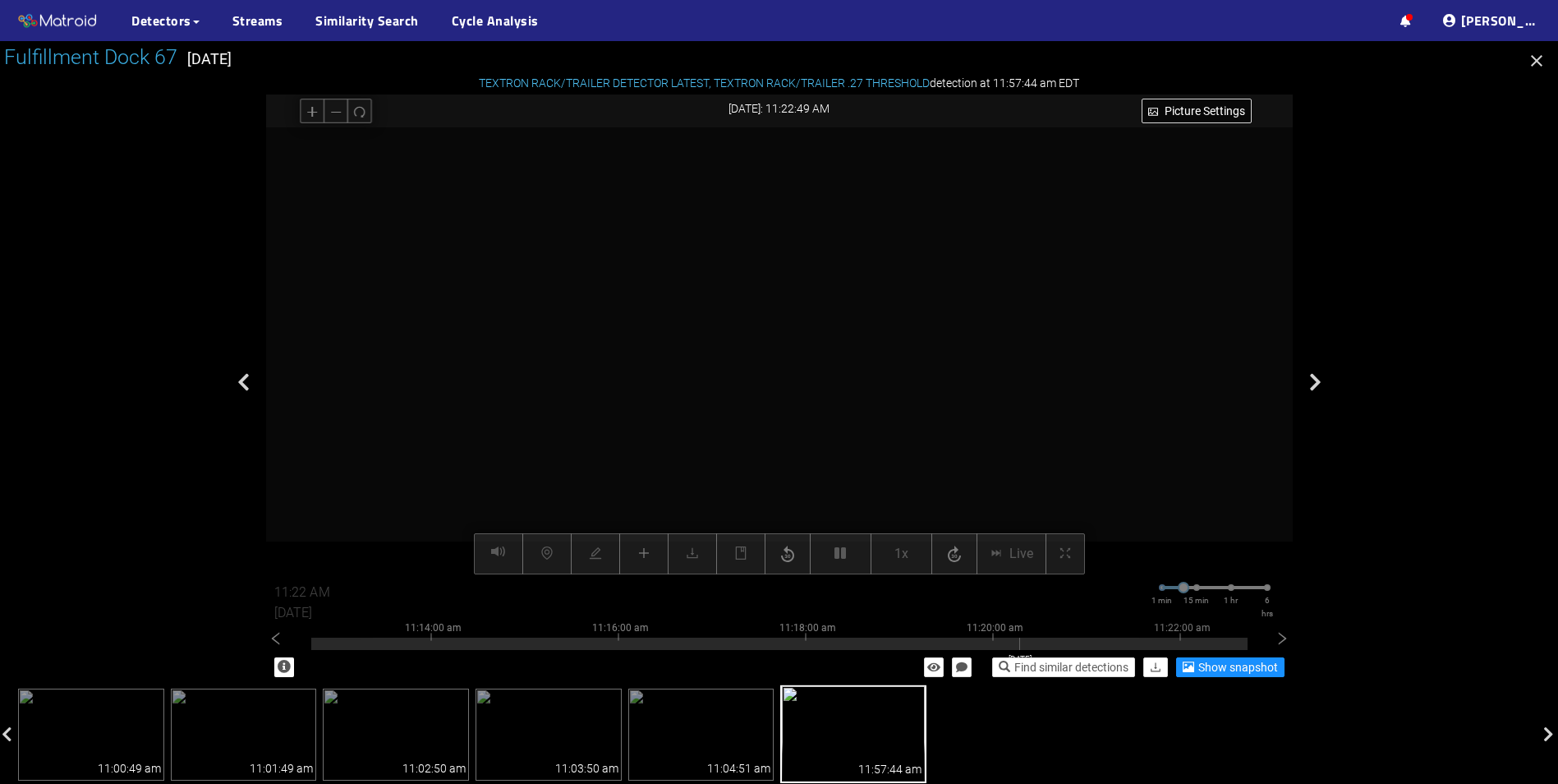
click at [1019, 645] on div at bounding box center [779, 643] width 937 height 12
click at [904, 639] on div at bounding box center [779, 640] width 937 height 4
click at [1001, 638] on div at bounding box center [779, 640] width 937 height 4
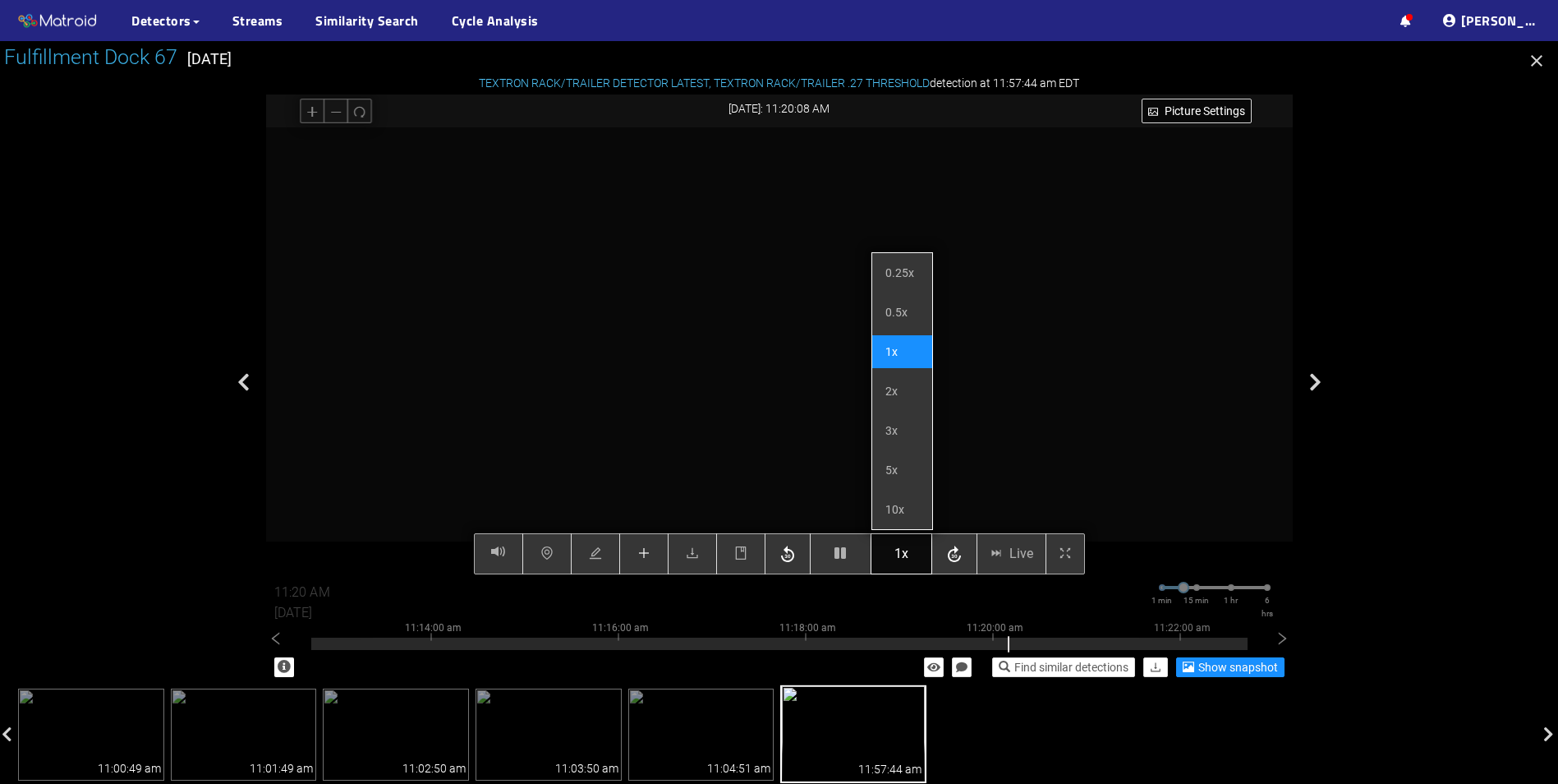
click at [895, 557] on span "1x" at bounding box center [901, 553] width 14 height 20
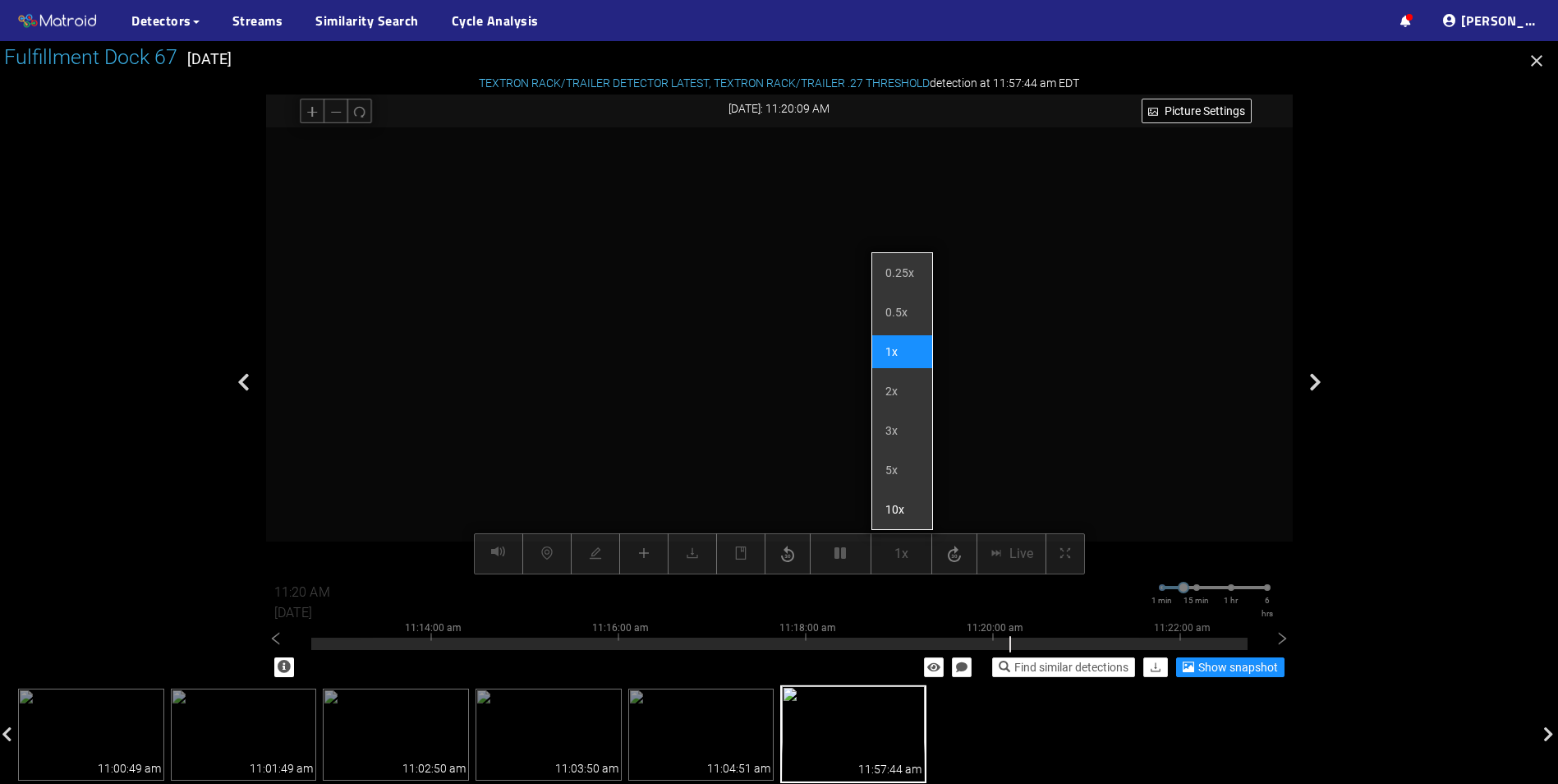
click at [896, 501] on li "10x" at bounding box center [902, 509] width 60 height 33
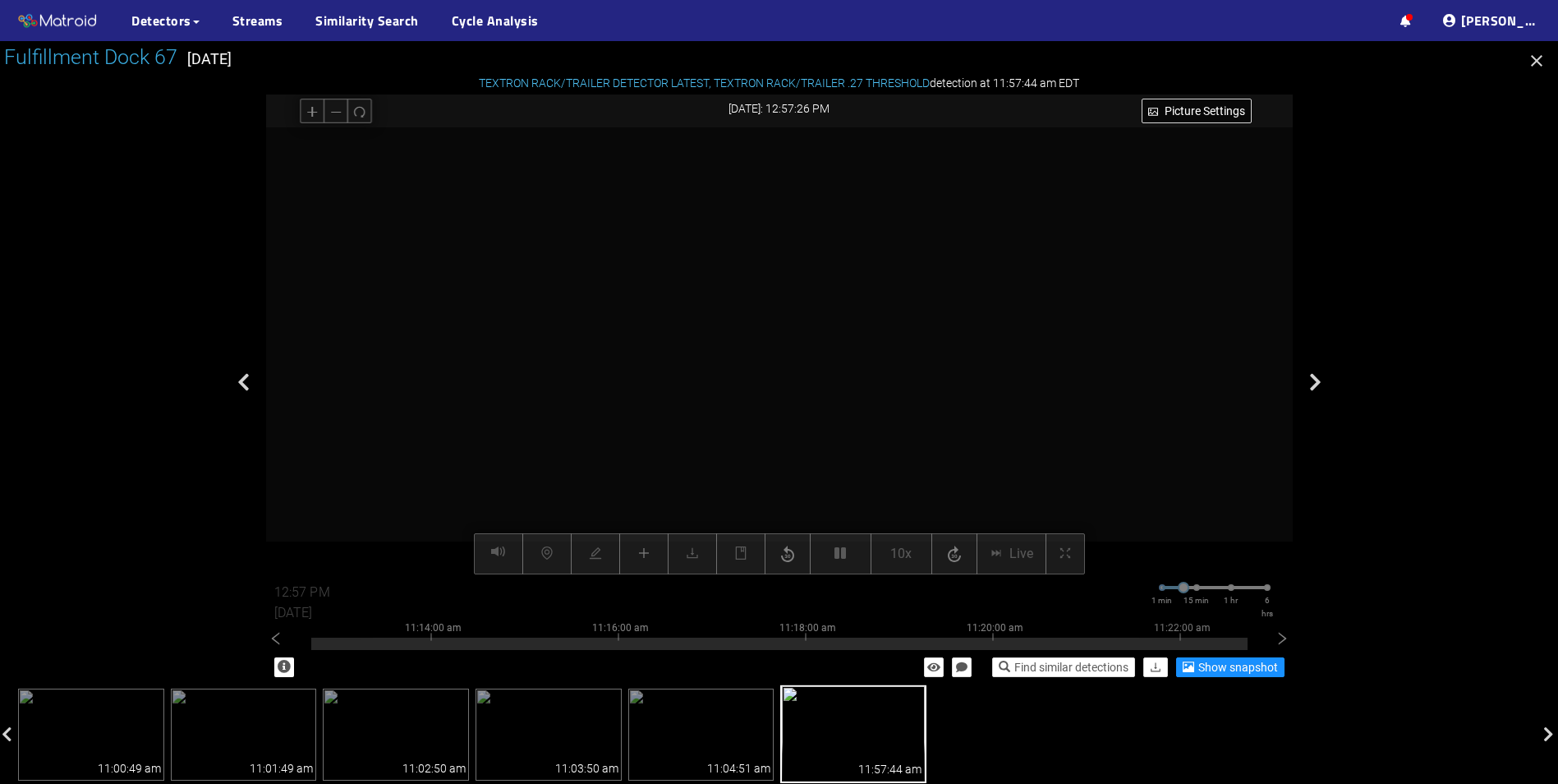
click at [717, 347] on video at bounding box center [779, 351] width 893 height 447
click at [723, 338] on video at bounding box center [779, 351] width 893 height 447
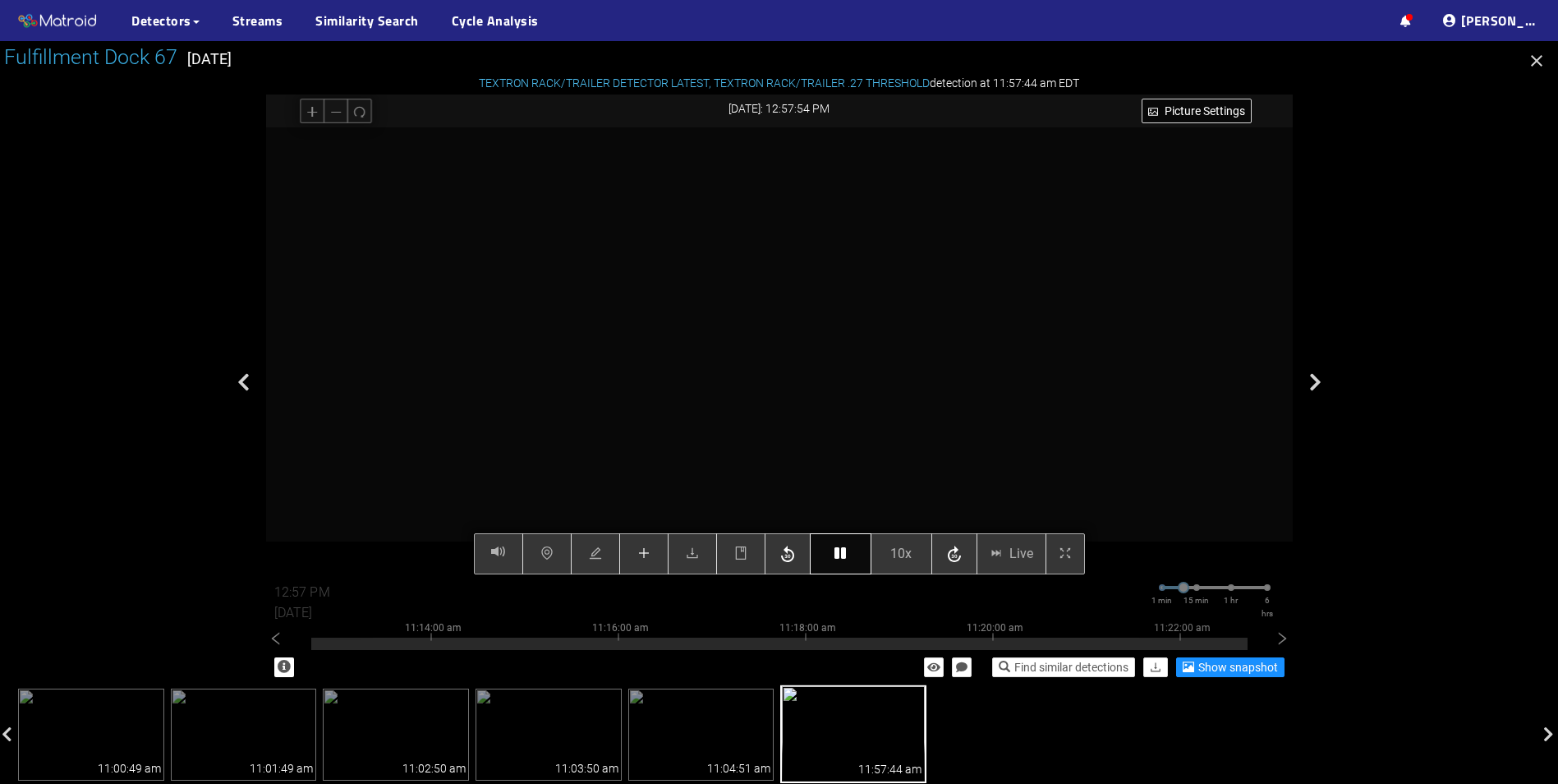
click at [836, 552] on icon "button" at bounding box center [840, 552] width 12 height 13
click at [838, 554] on icon "button" at bounding box center [840, 552] width 12 height 13
click at [839, 558] on div "Picture Settings 10x Live 02:23 PM [DATE] 1 min 15 min 1 hr 6 hrs 11:04:00 am 1…" at bounding box center [779, 351] width 1027 height 447
click at [840, 553] on icon "button" at bounding box center [840, 552] width 12 height 13
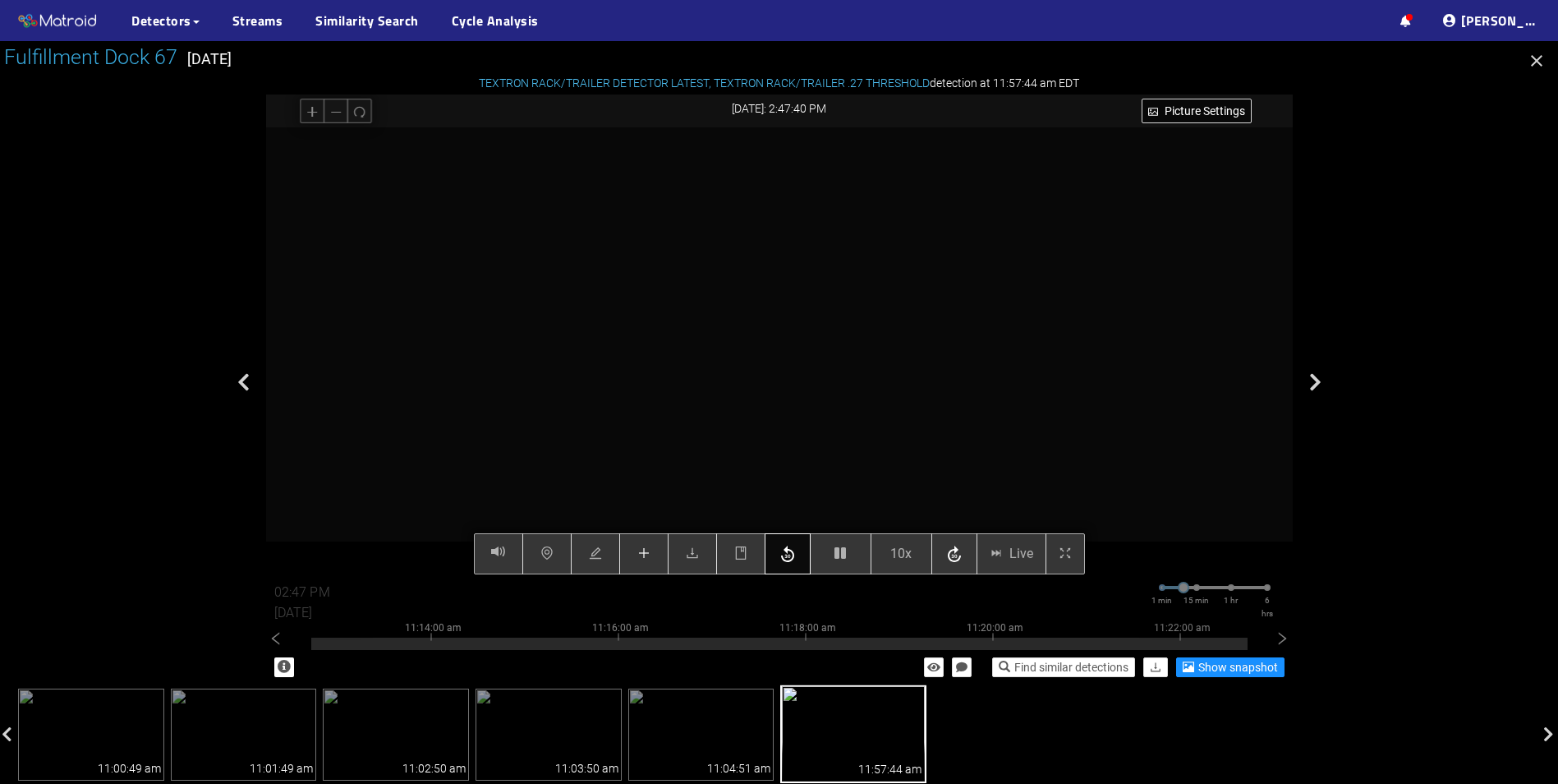
click at [788, 560] on div "Picture Settings 10x Live 02:47 PM [DATE] 1 min 15 min 1 hr 6 hrs 11:04:00 am 1…" at bounding box center [779, 351] width 1027 height 447
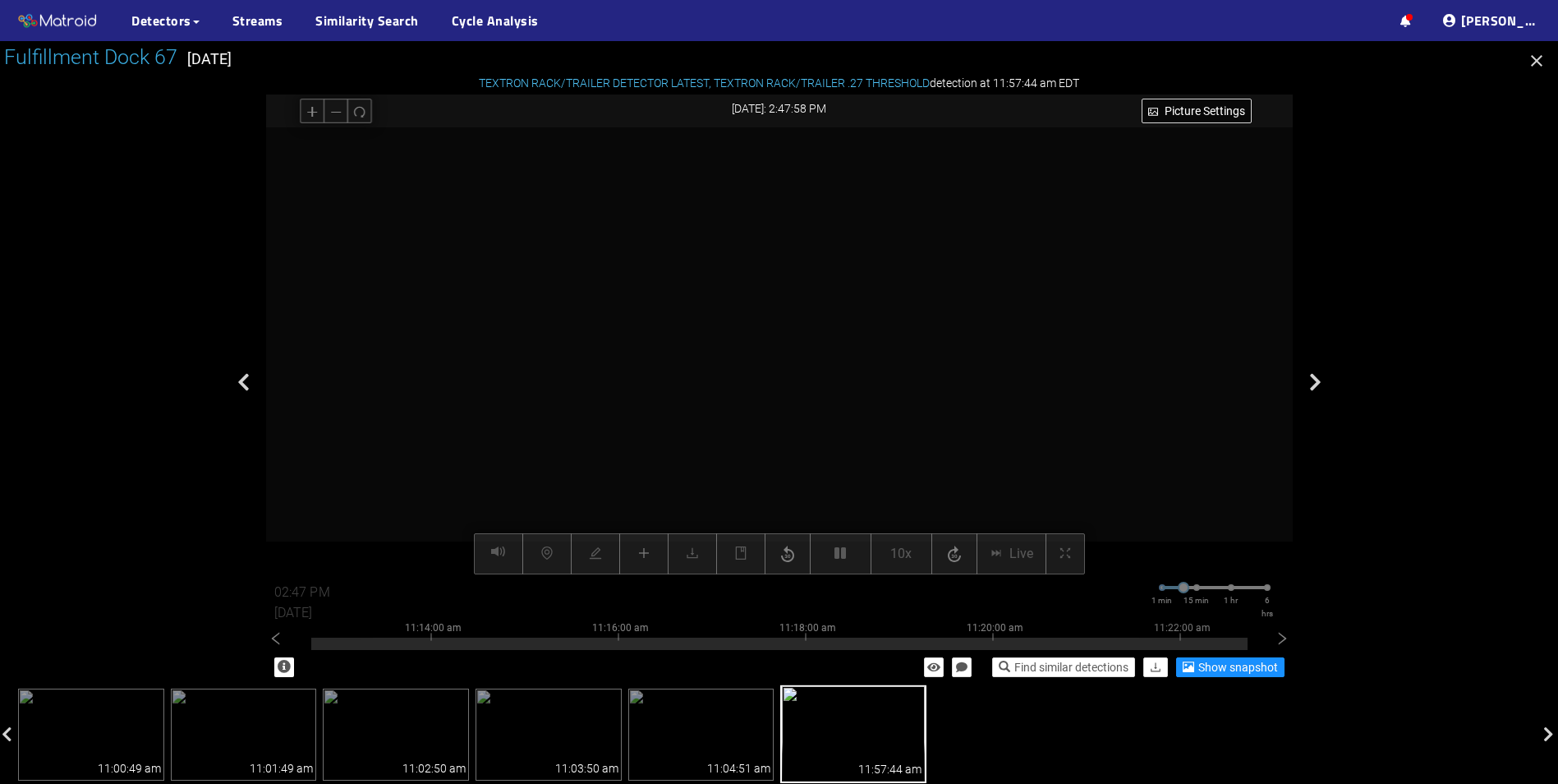
click at [752, 370] on video at bounding box center [779, 350] width 893 height 447
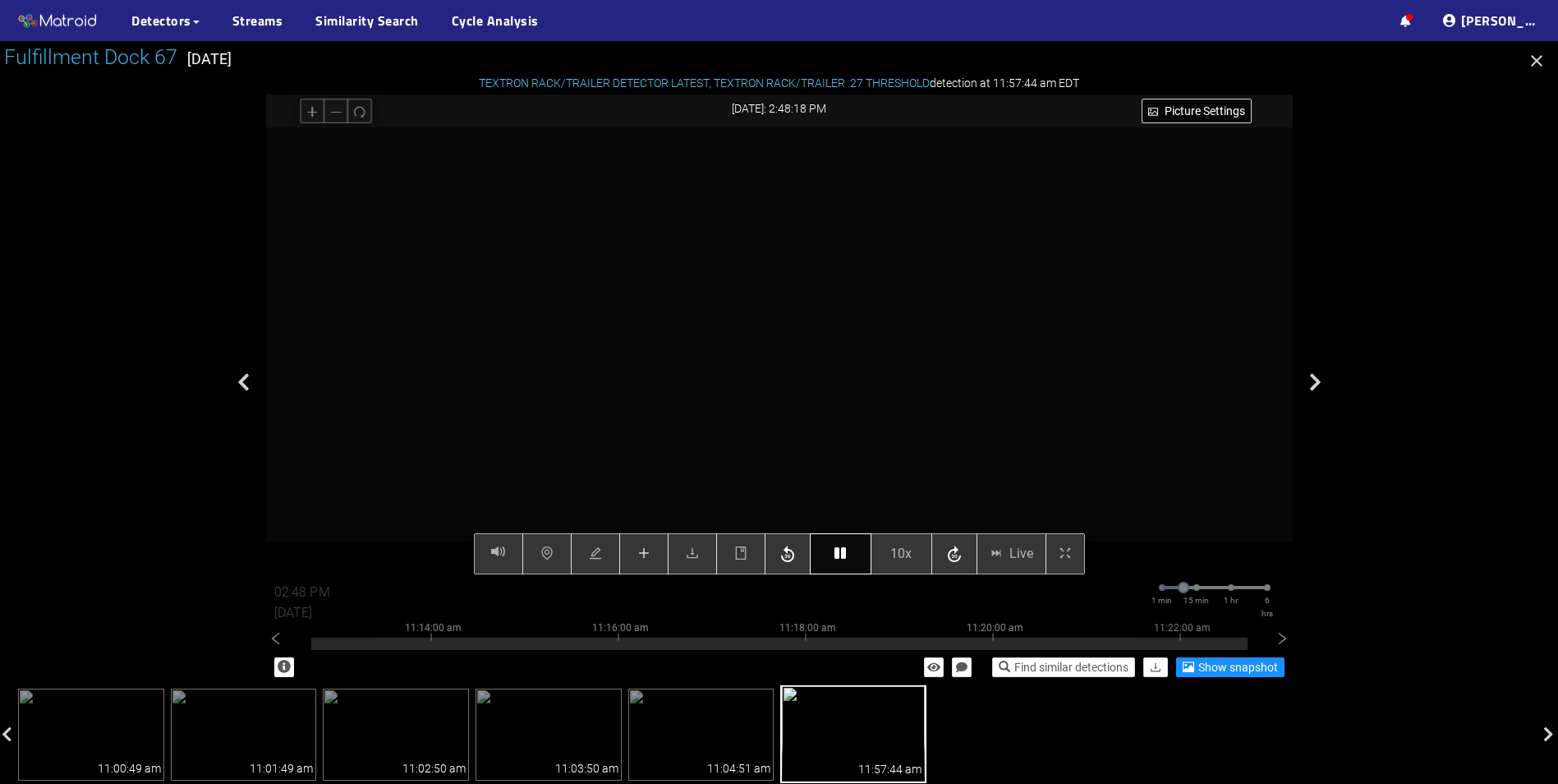
click at [835, 552] on icon "button" at bounding box center [840, 552] width 12 height 13
click at [959, 555] on icon "button" at bounding box center [954, 554] width 19 height 25
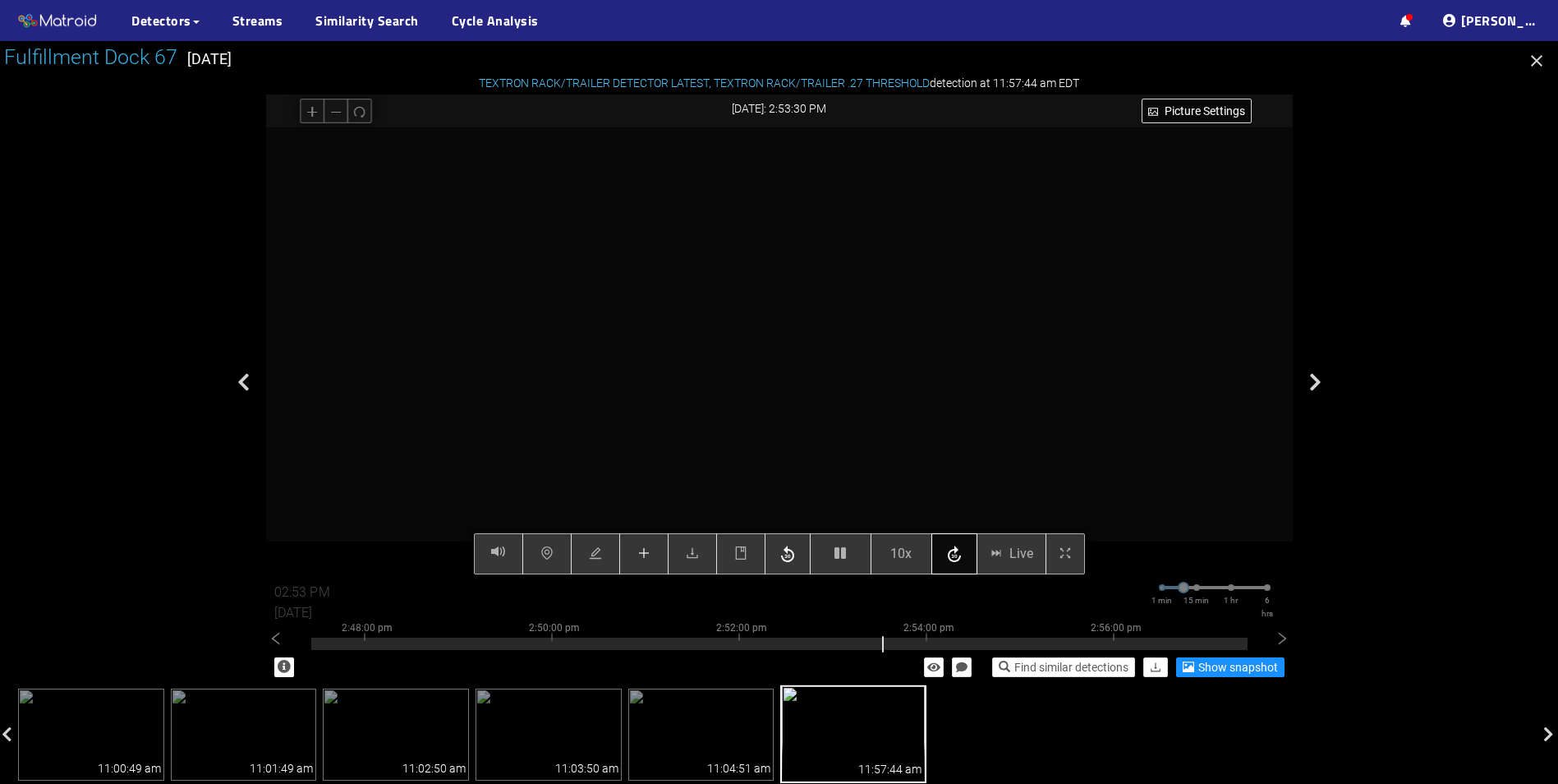
click at [954, 557] on icon "button" at bounding box center [954, 554] width 19 height 25
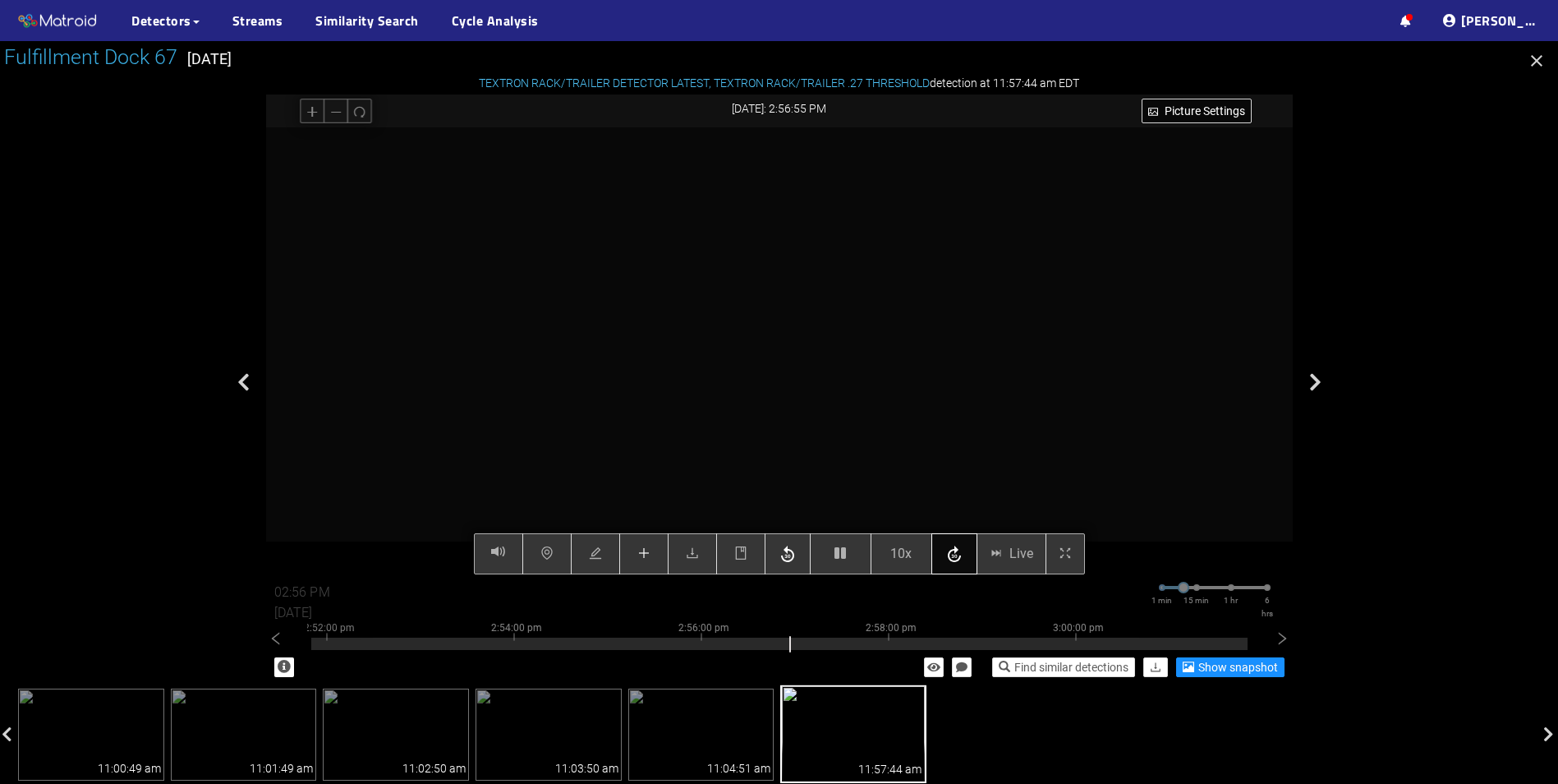
click at [954, 557] on icon "button" at bounding box center [954, 554] width 19 height 25
click at [961, 561] on div "Picture Settings 10x Live 03:00 PM [DATE] 1 min 15 min 1 hr 6 hrs 2:44:00 pm 2:…" at bounding box center [779, 351] width 1027 height 447
click at [957, 561] on icon "button" at bounding box center [954, 553] width 13 height 17
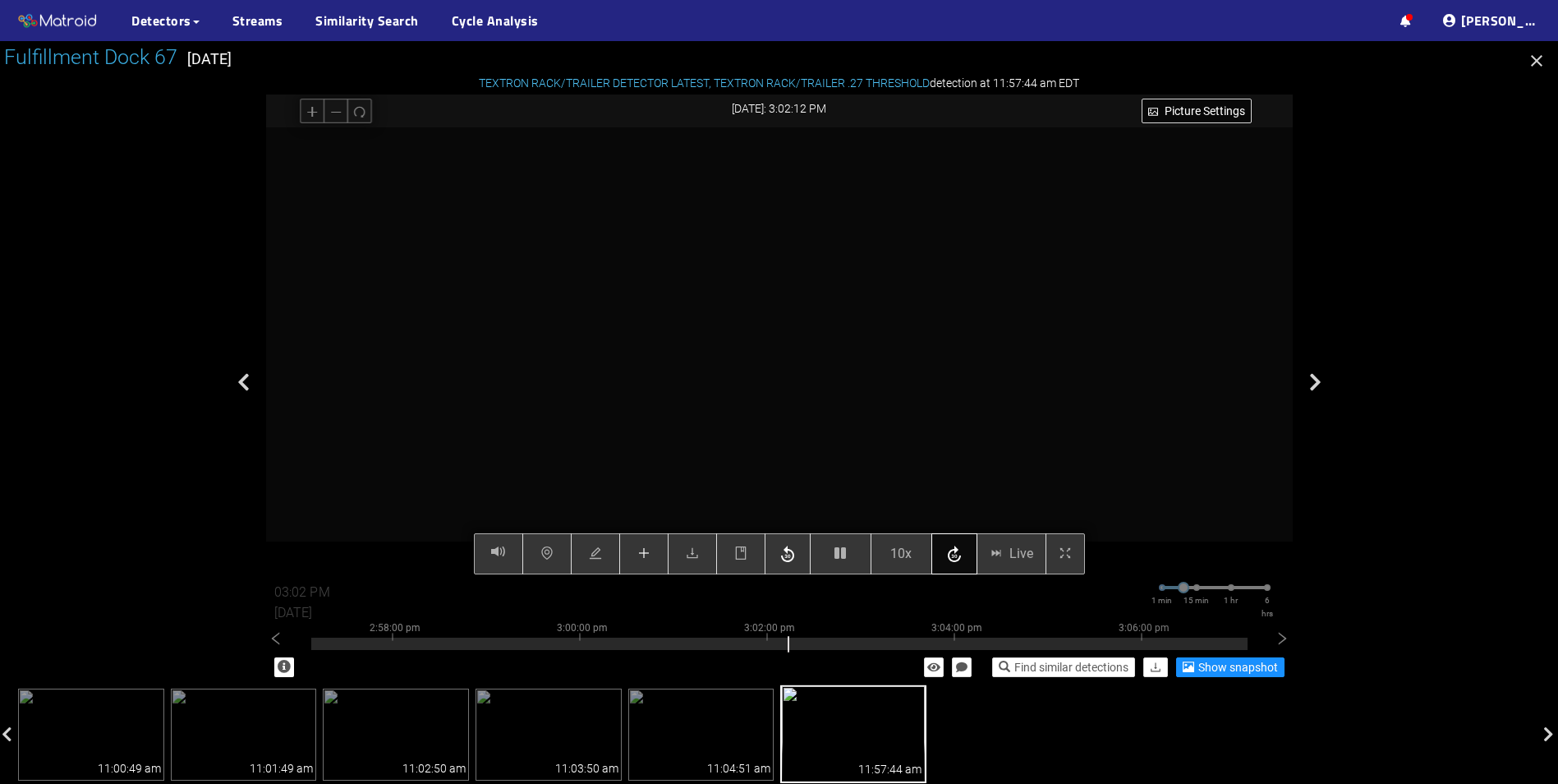
click at [957, 561] on icon "button" at bounding box center [954, 553] width 13 height 17
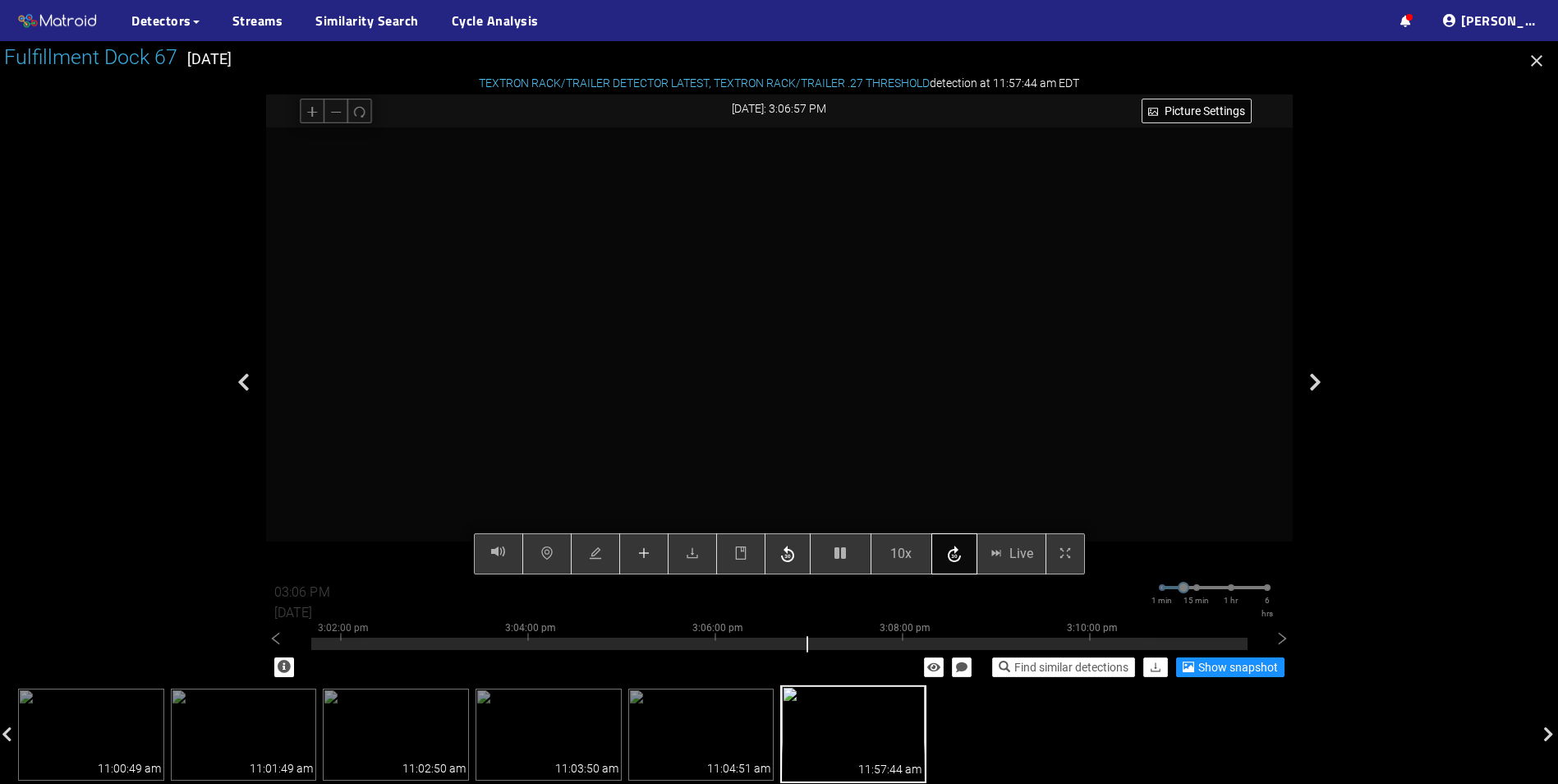
click at [957, 561] on icon "button" at bounding box center [954, 553] width 13 height 17
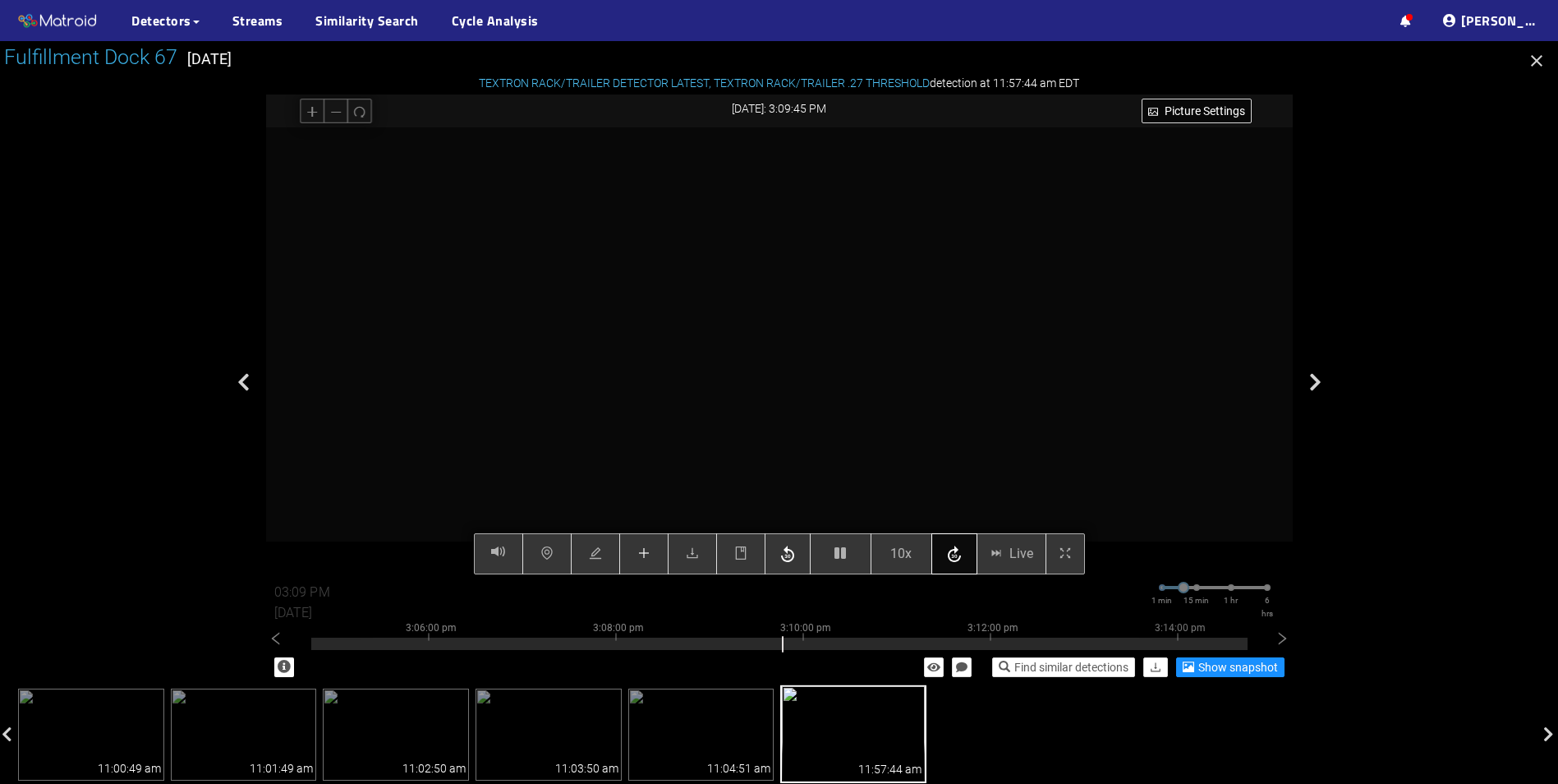
click at [957, 561] on icon "button" at bounding box center [954, 553] width 13 height 17
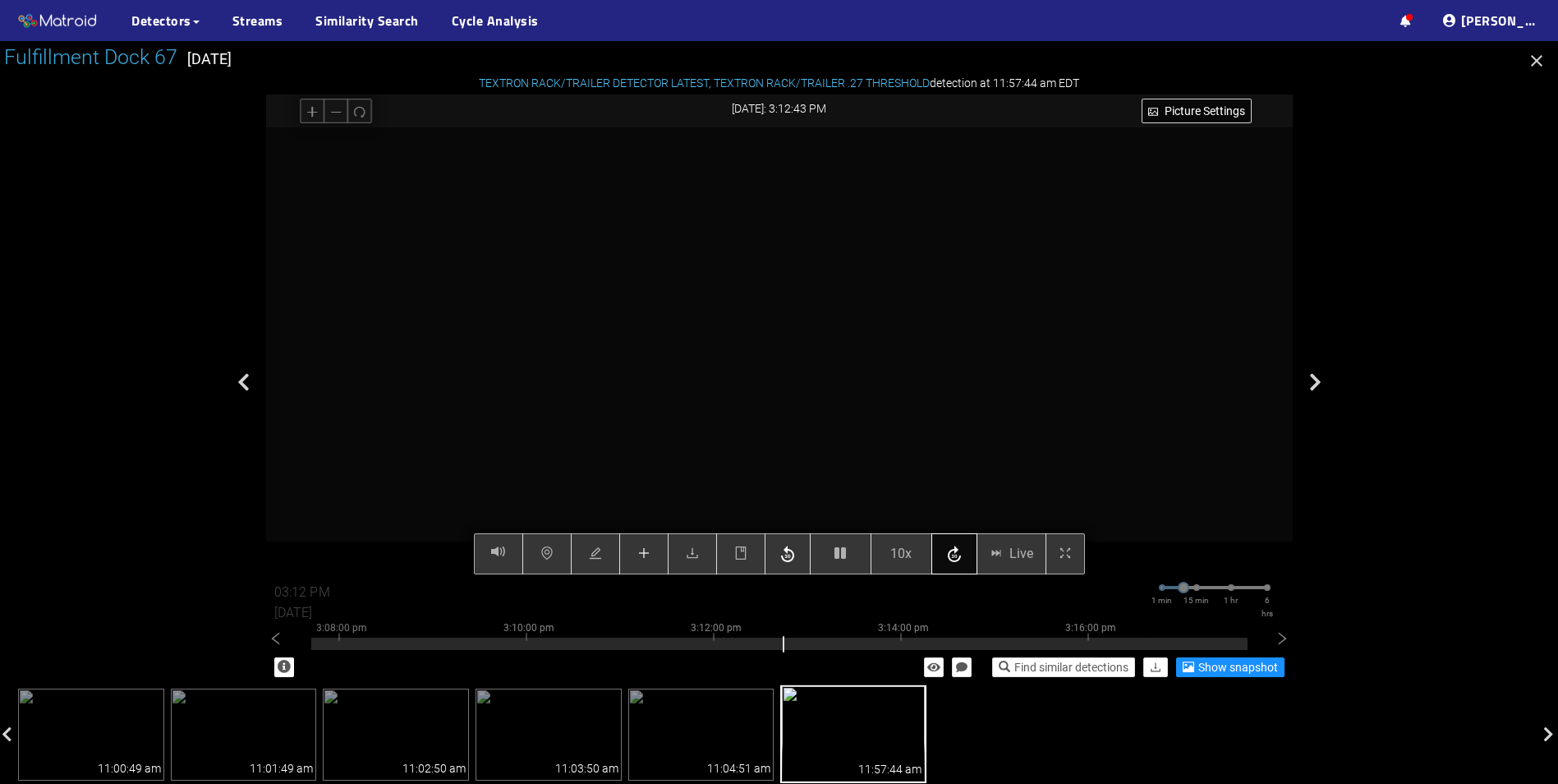
click at [957, 561] on icon "button" at bounding box center [954, 553] width 13 height 17
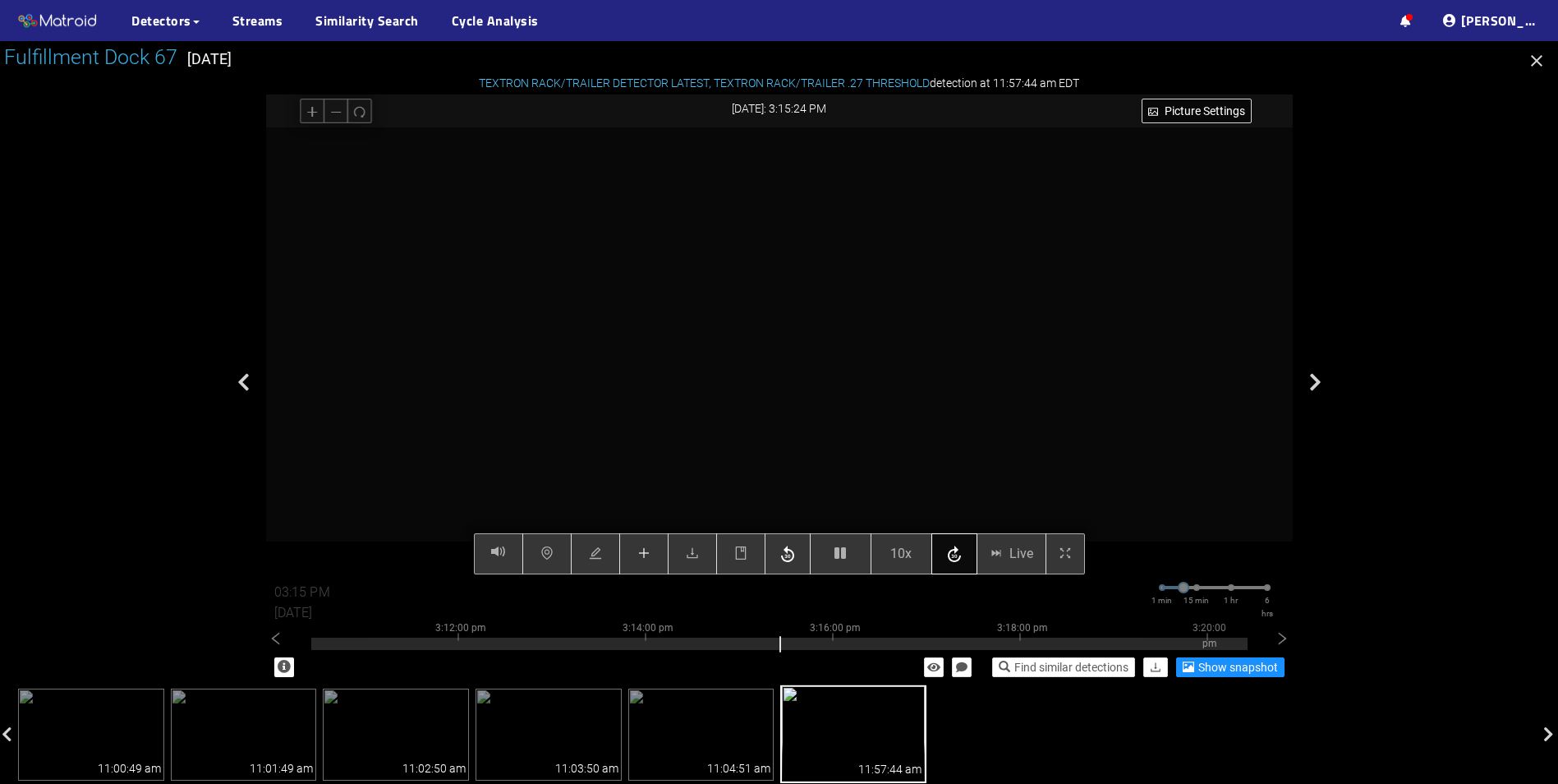
click at [957, 561] on icon "button" at bounding box center [954, 553] width 13 height 17
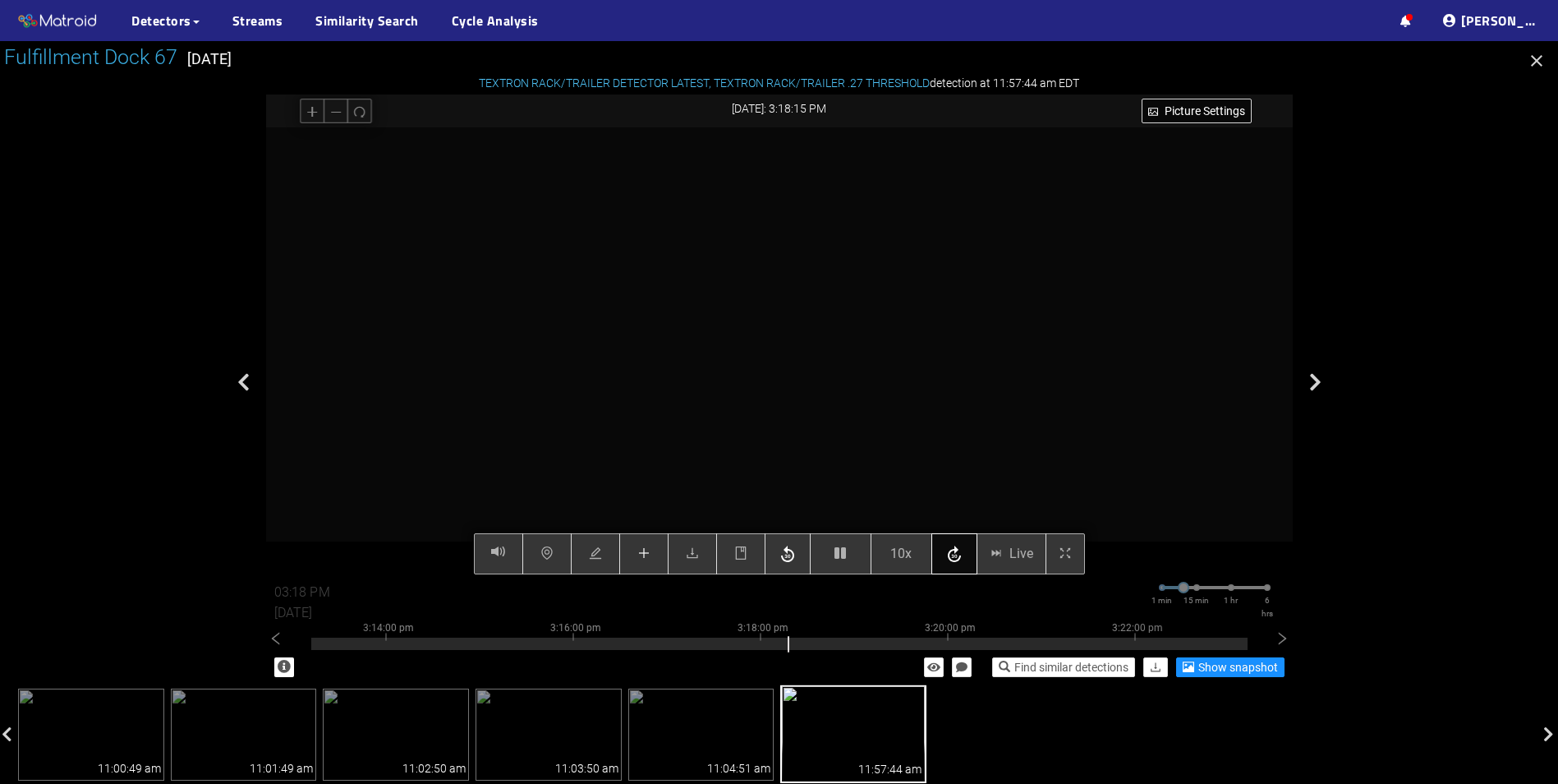
click at [957, 561] on icon "button" at bounding box center [954, 553] width 13 height 17
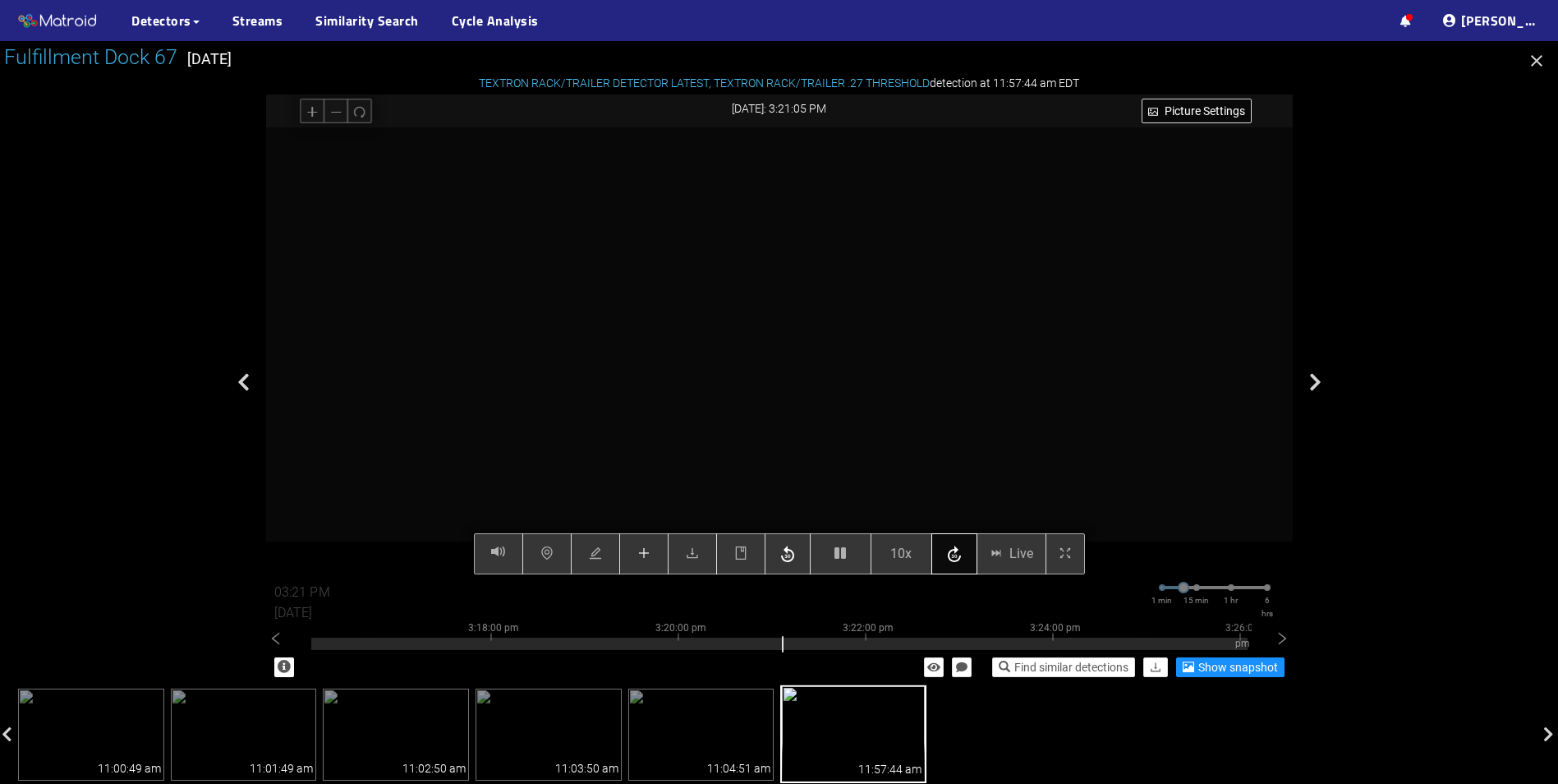
click at [957, 561] on icon "button" at bounding box center [954, 553] width 13 height 17
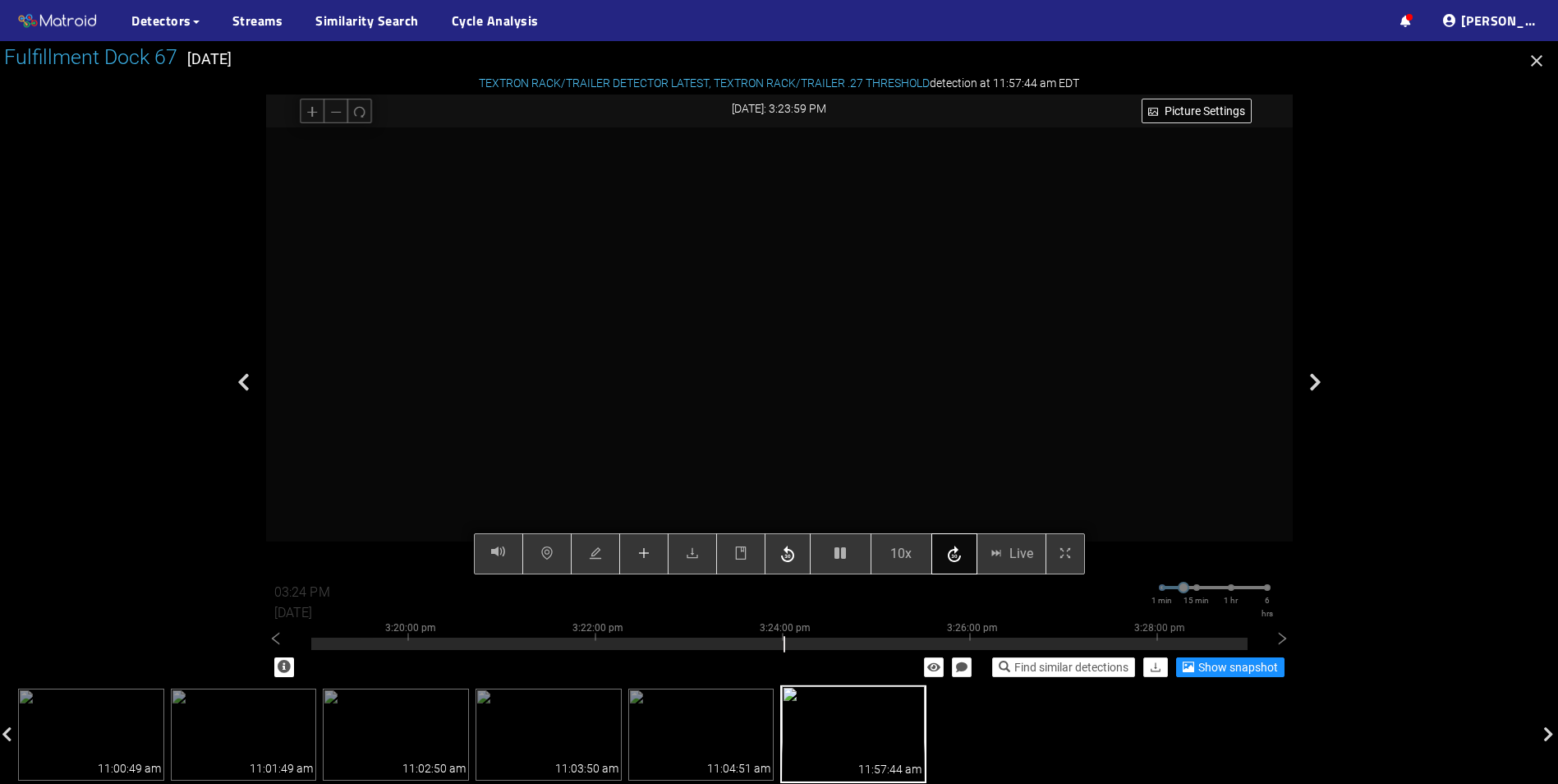
click at [957, 561] on icon "button" at bounding box center [954, 553] width 13 height 17
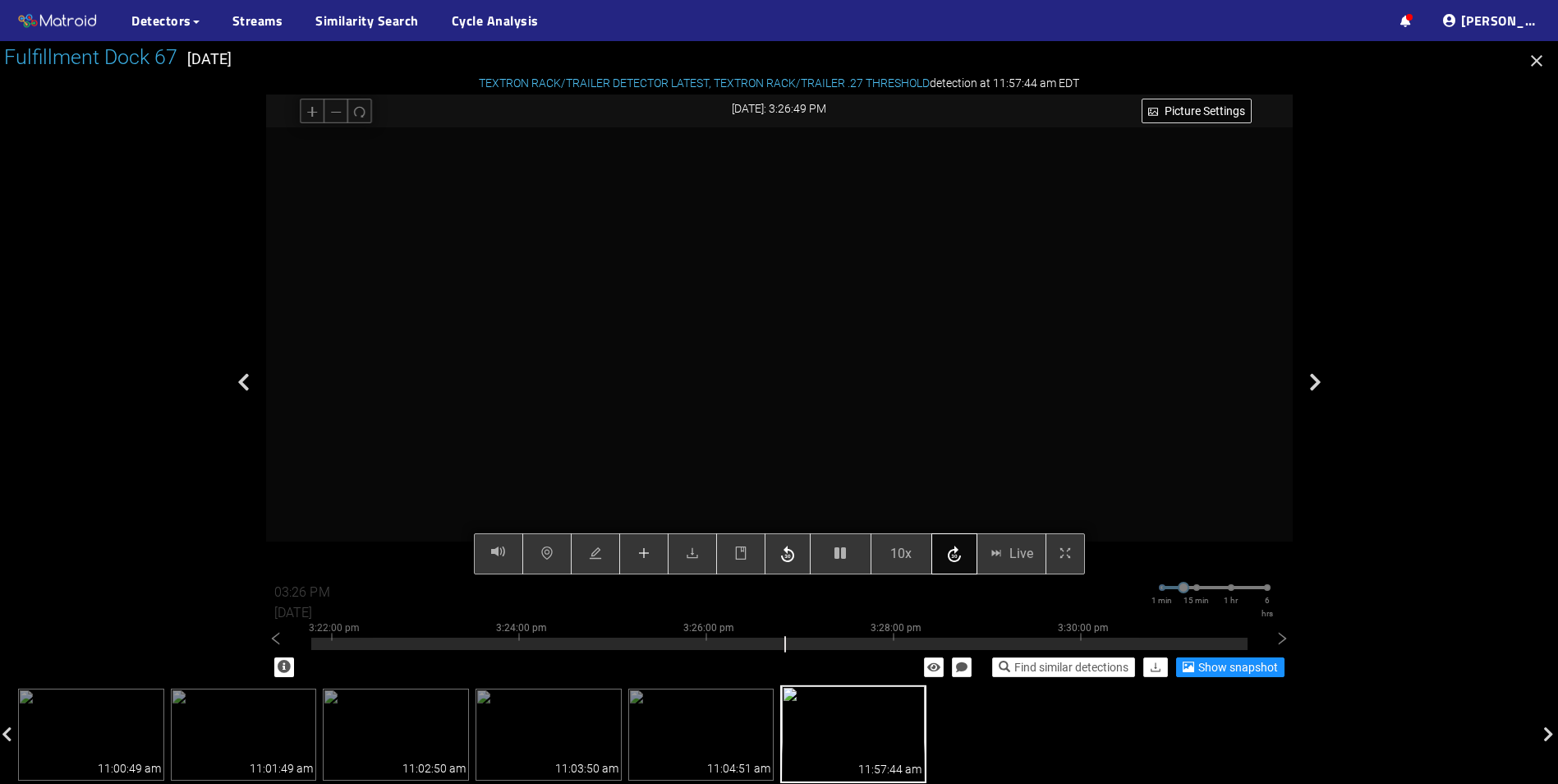
click at [957, 561] on icon "button" at bounding box center [954, 553] width 13 height 17
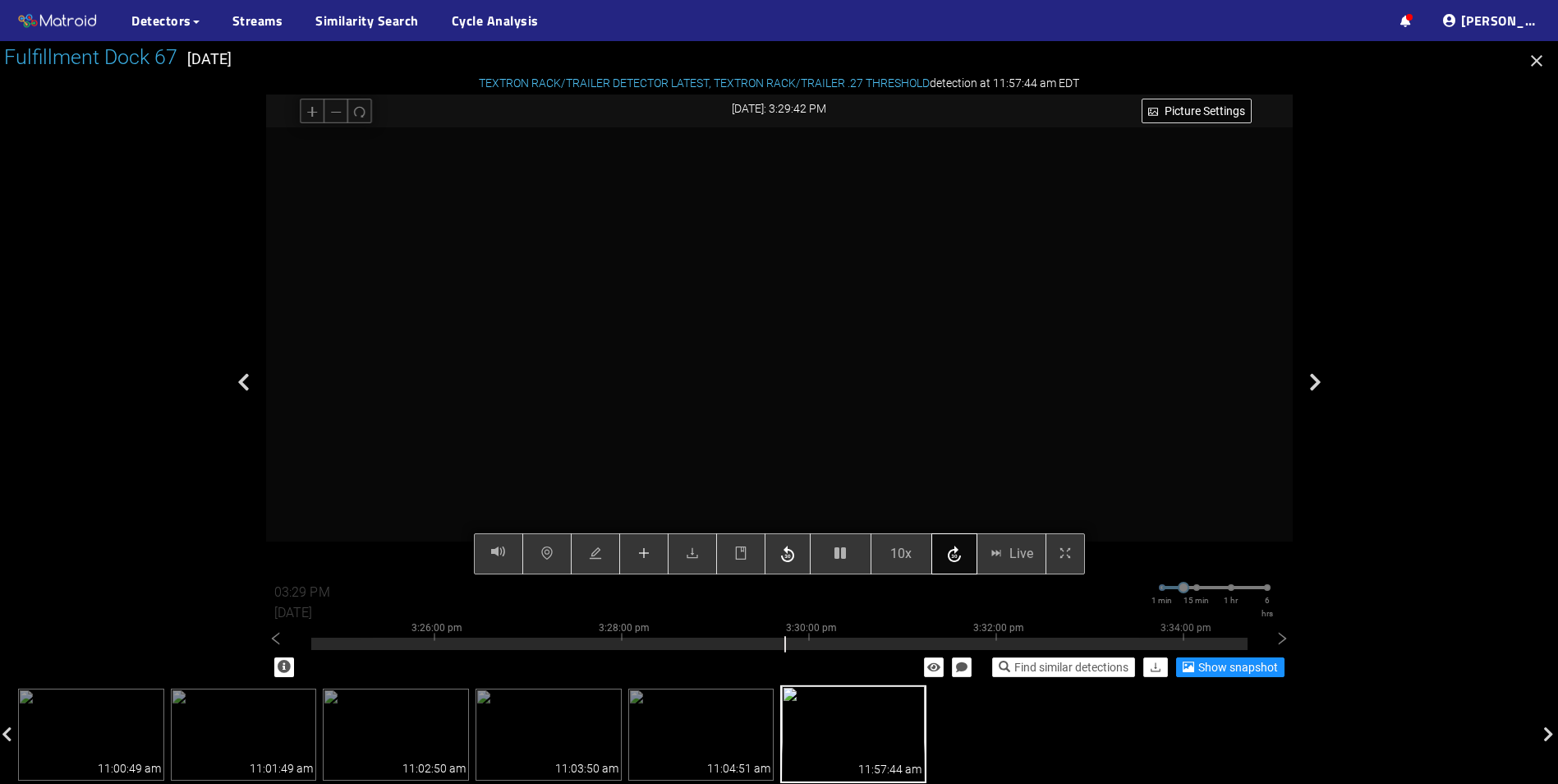
click at [957, 561] on icon "button" at bounding box center [954, 553] width 13 height 17
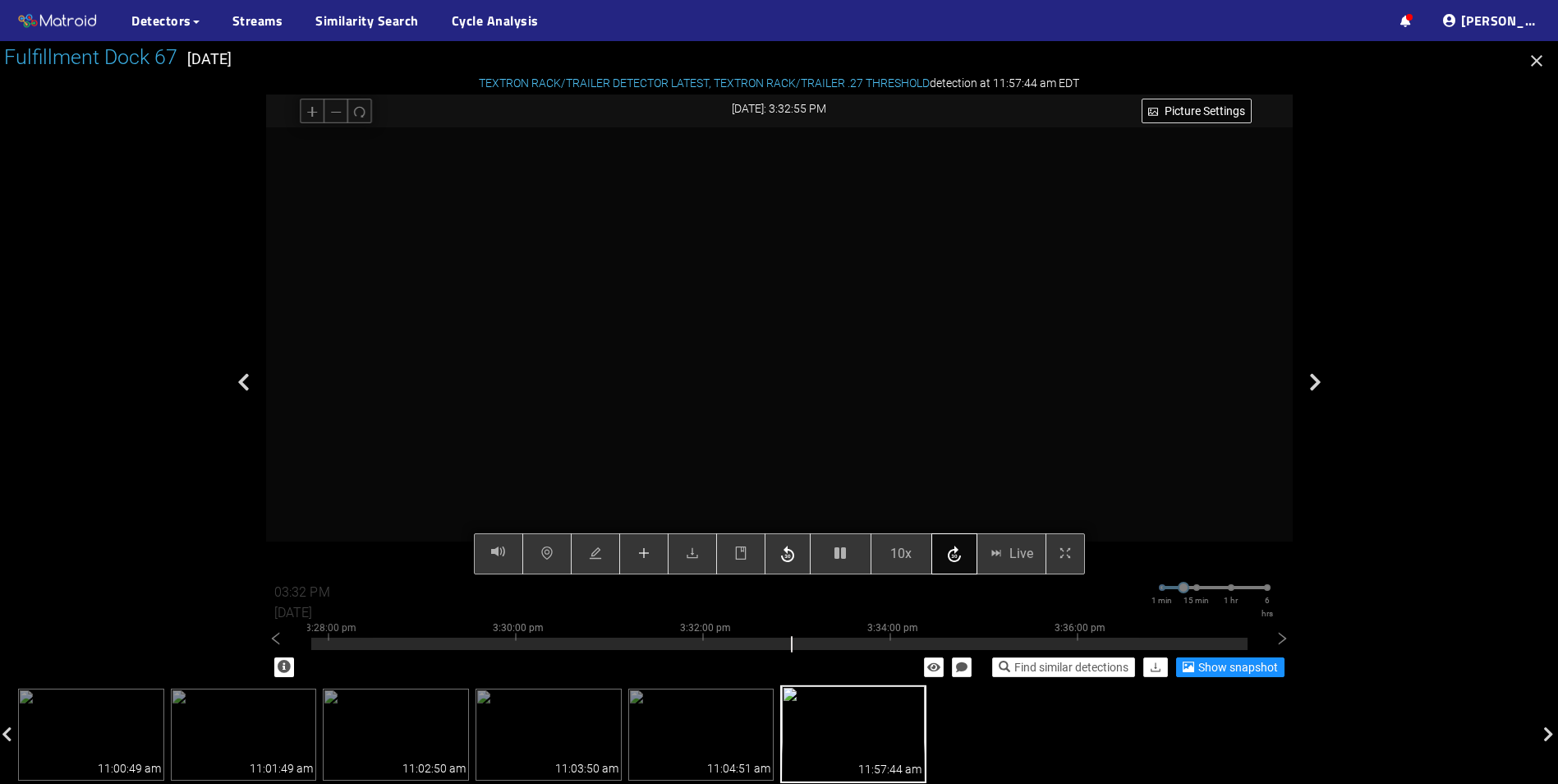
click at [957, 561] on icon "button" at bounding box center [954, 553] width 13 height 17
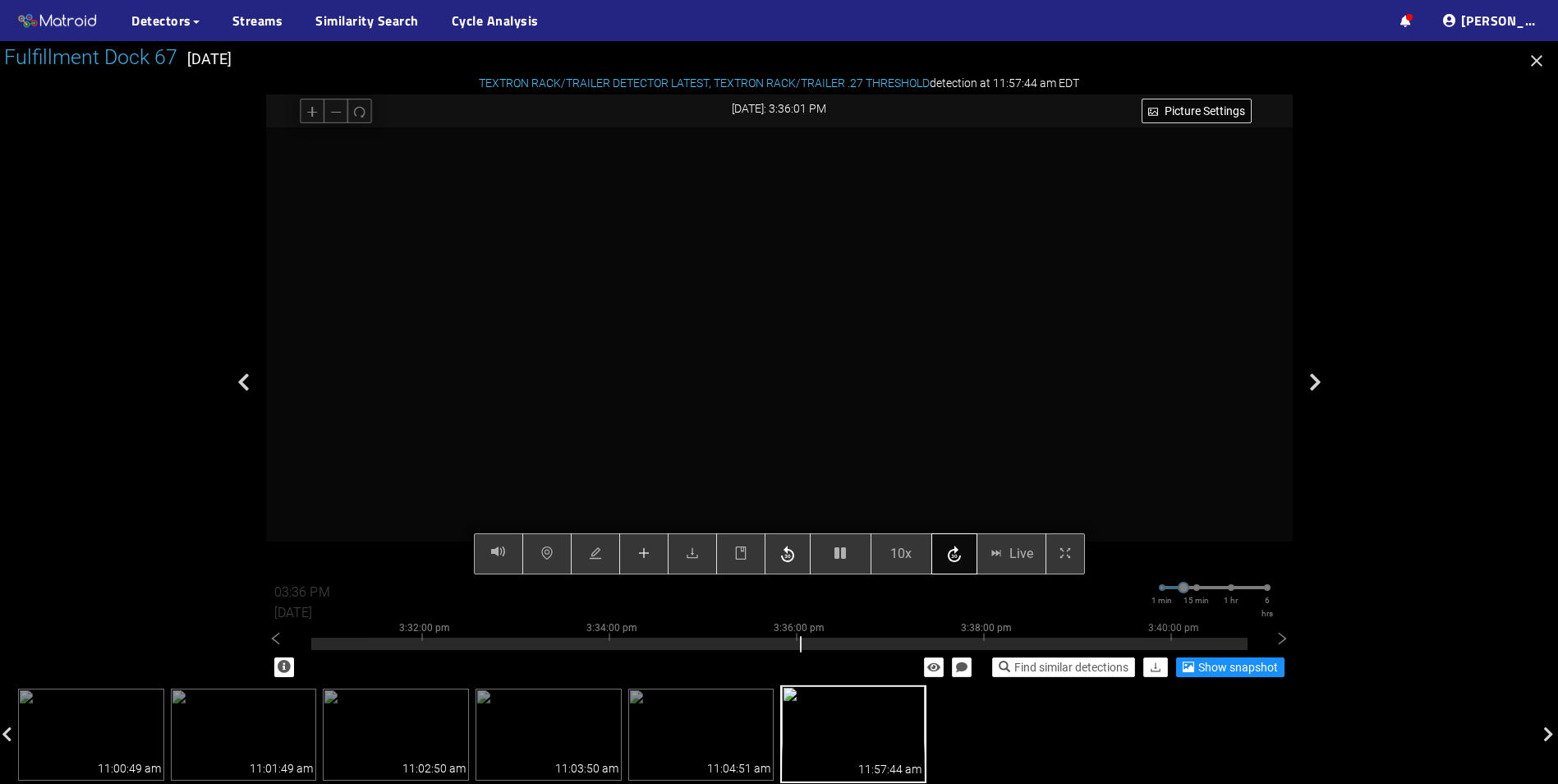
click at [957, 561] on icon "button" at bounding box center [954, 553] width 13 height 17
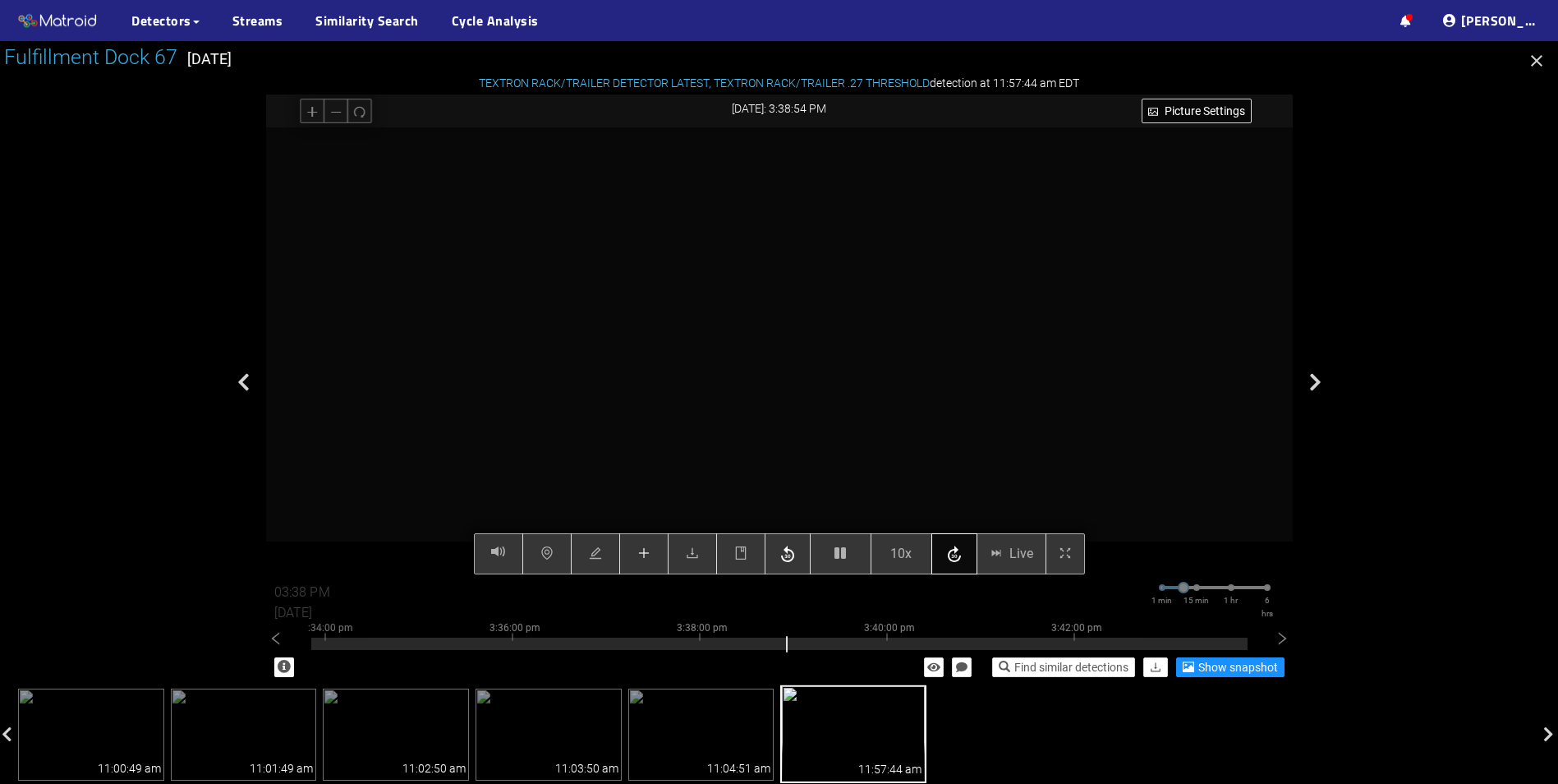
click at [957, 561] on icon "button" at bounding box center [954, 553] width 13 height 17
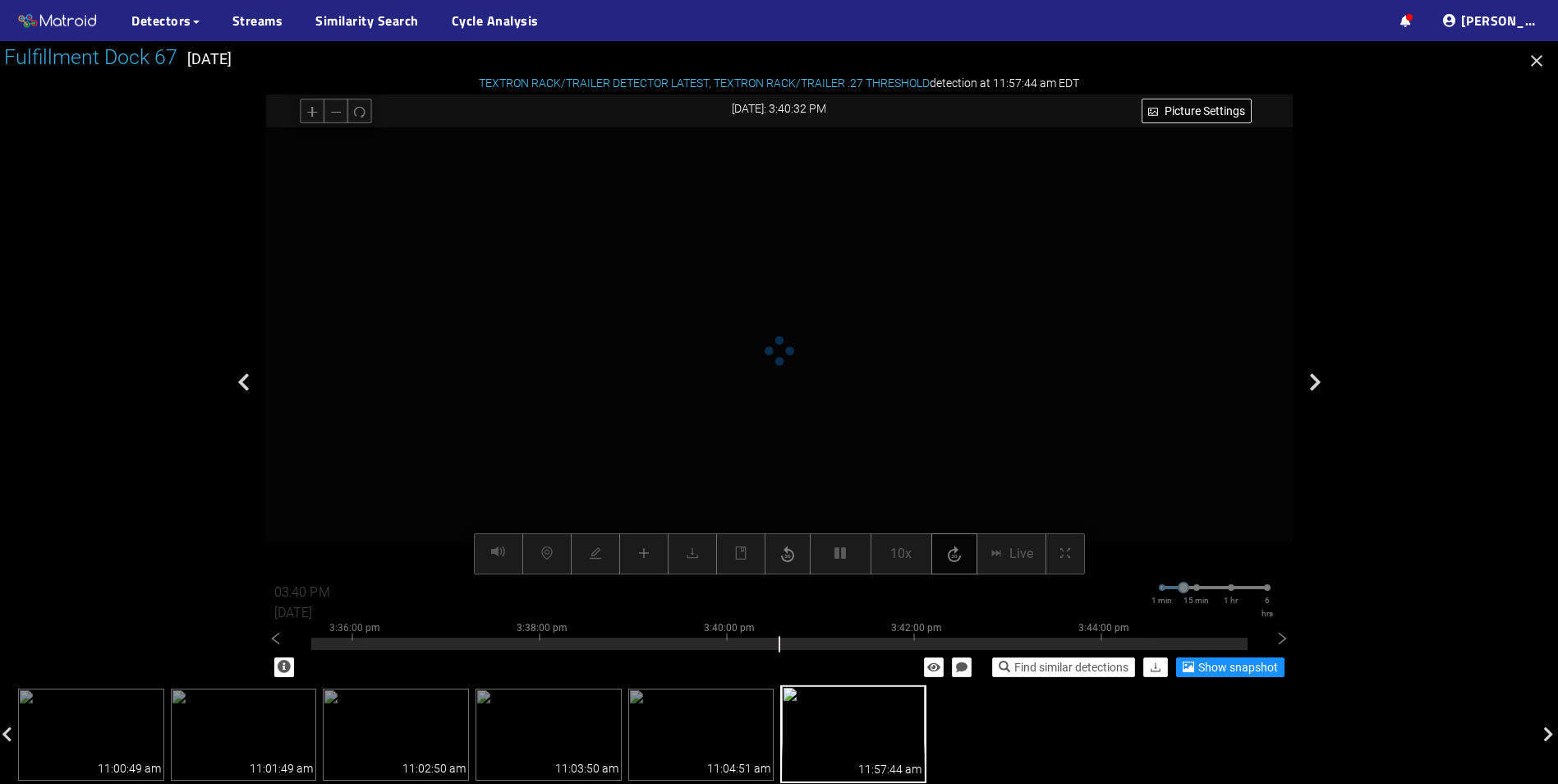
click at [957, 561] on icon "button" at bounding box center [954, 553] width 13 height 17
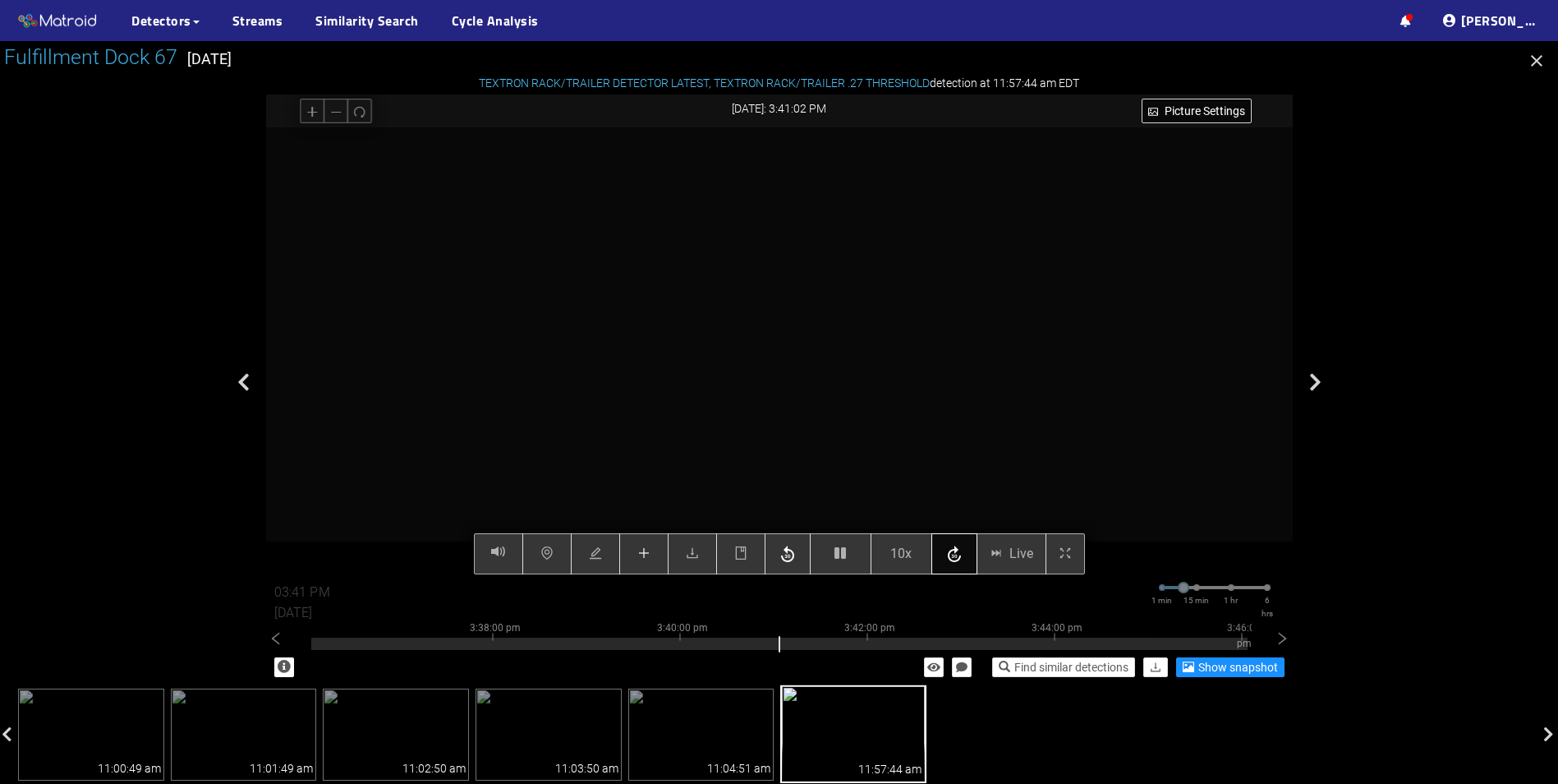
click at [957, 561] on icon "button" at bounding box center [954, 553] width 13 height 17
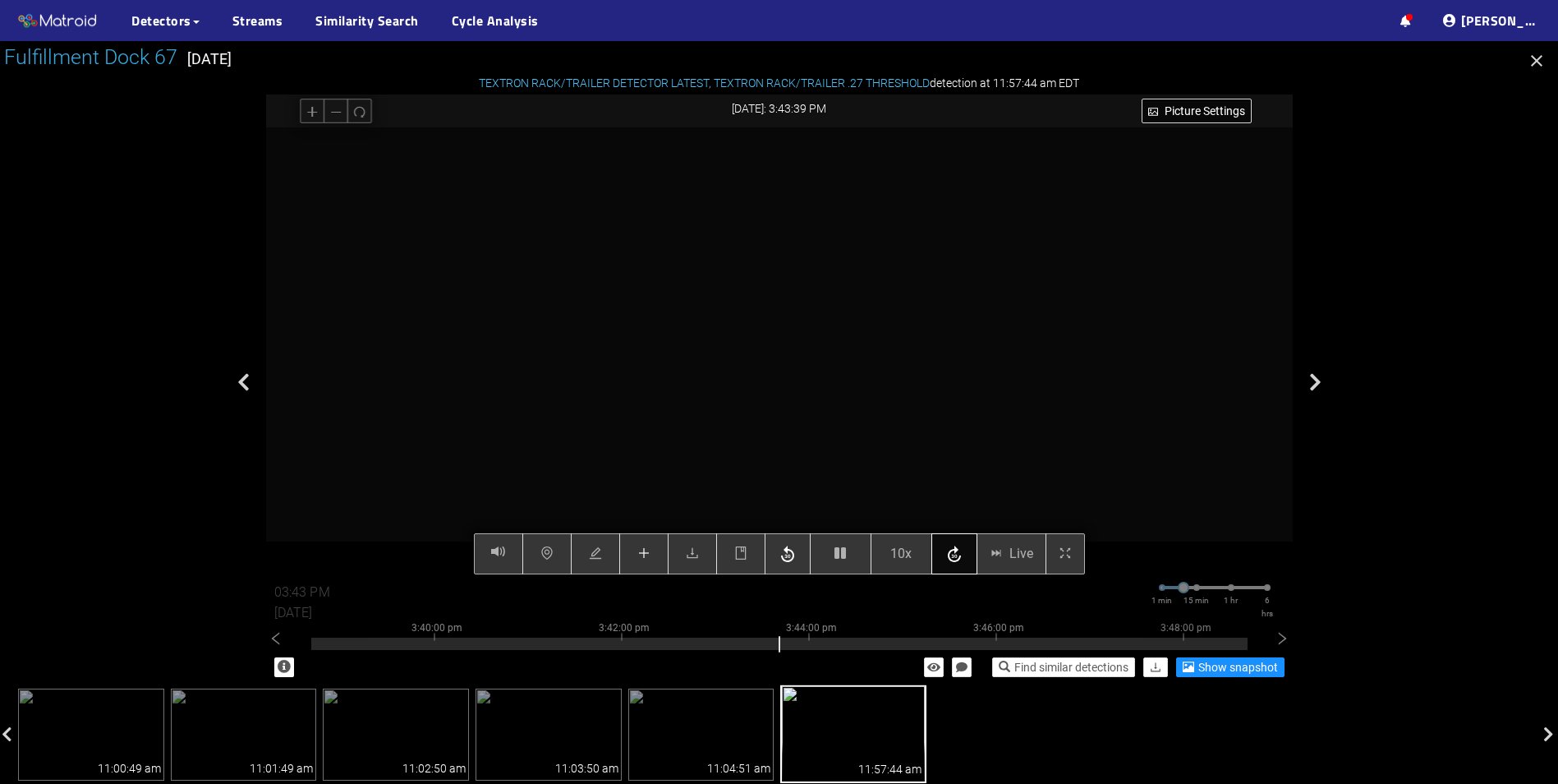
click at [957, 561] on icon "button" at bounding box center [954, 553] width 13 height 17
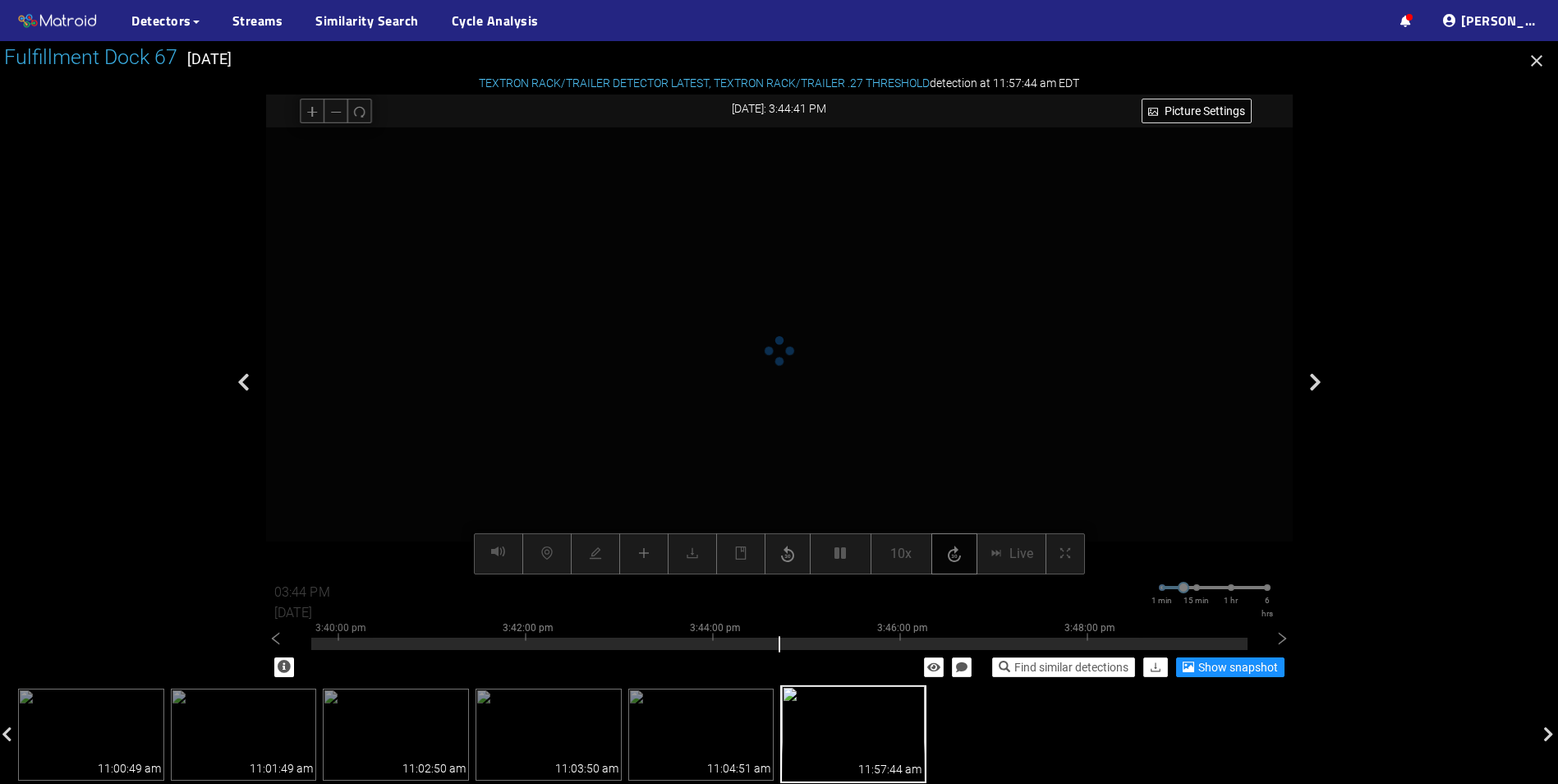
click at [957, 561] on icon "button" at bounding box center [954, 553] width 13 height 17
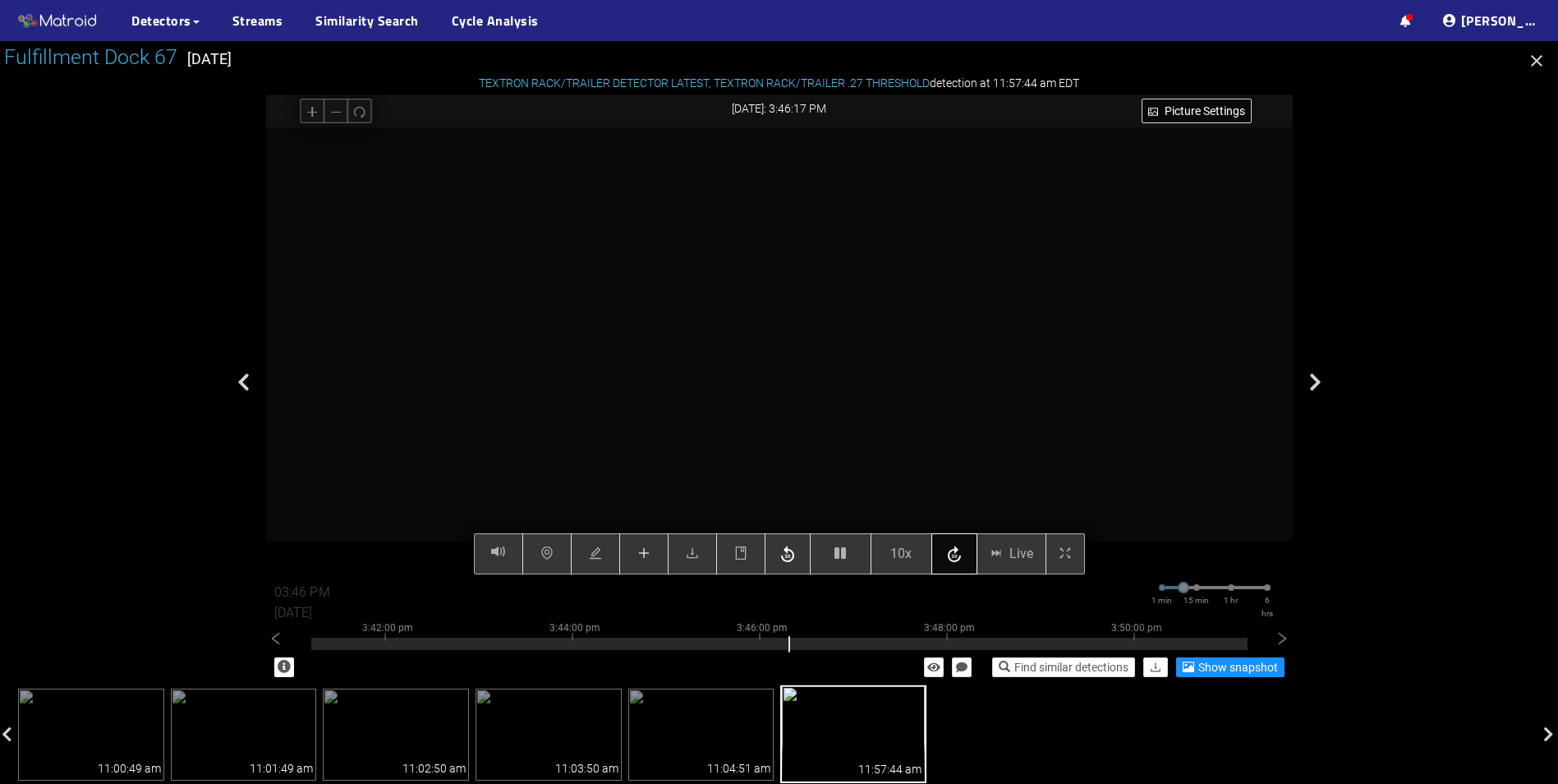
click at [957, 561] on icon "button" at bounding box center [954, 553] width 13 height 17
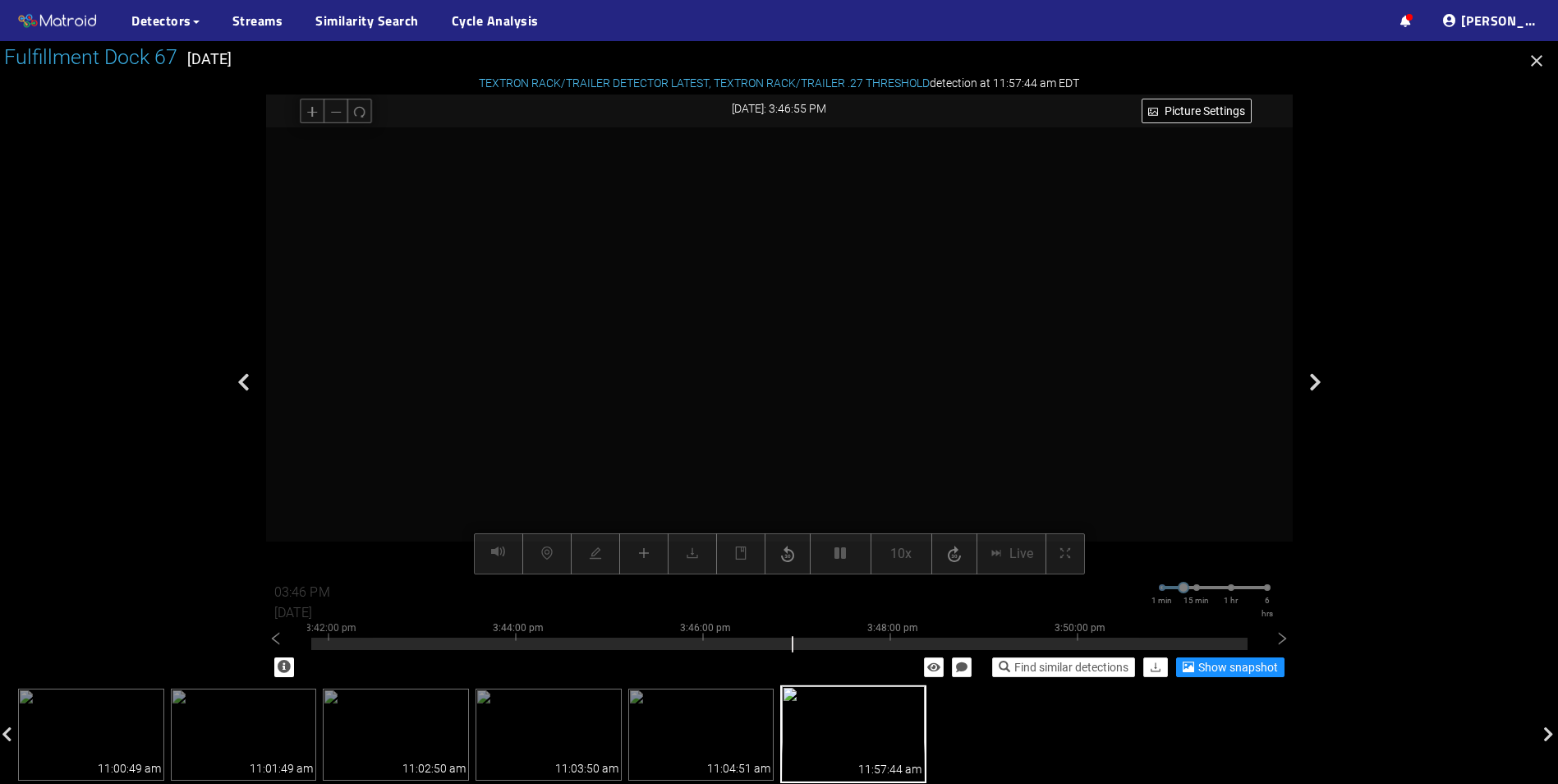
click at [724, 462] on video at bounding box center [779, 351] width 893 height 447
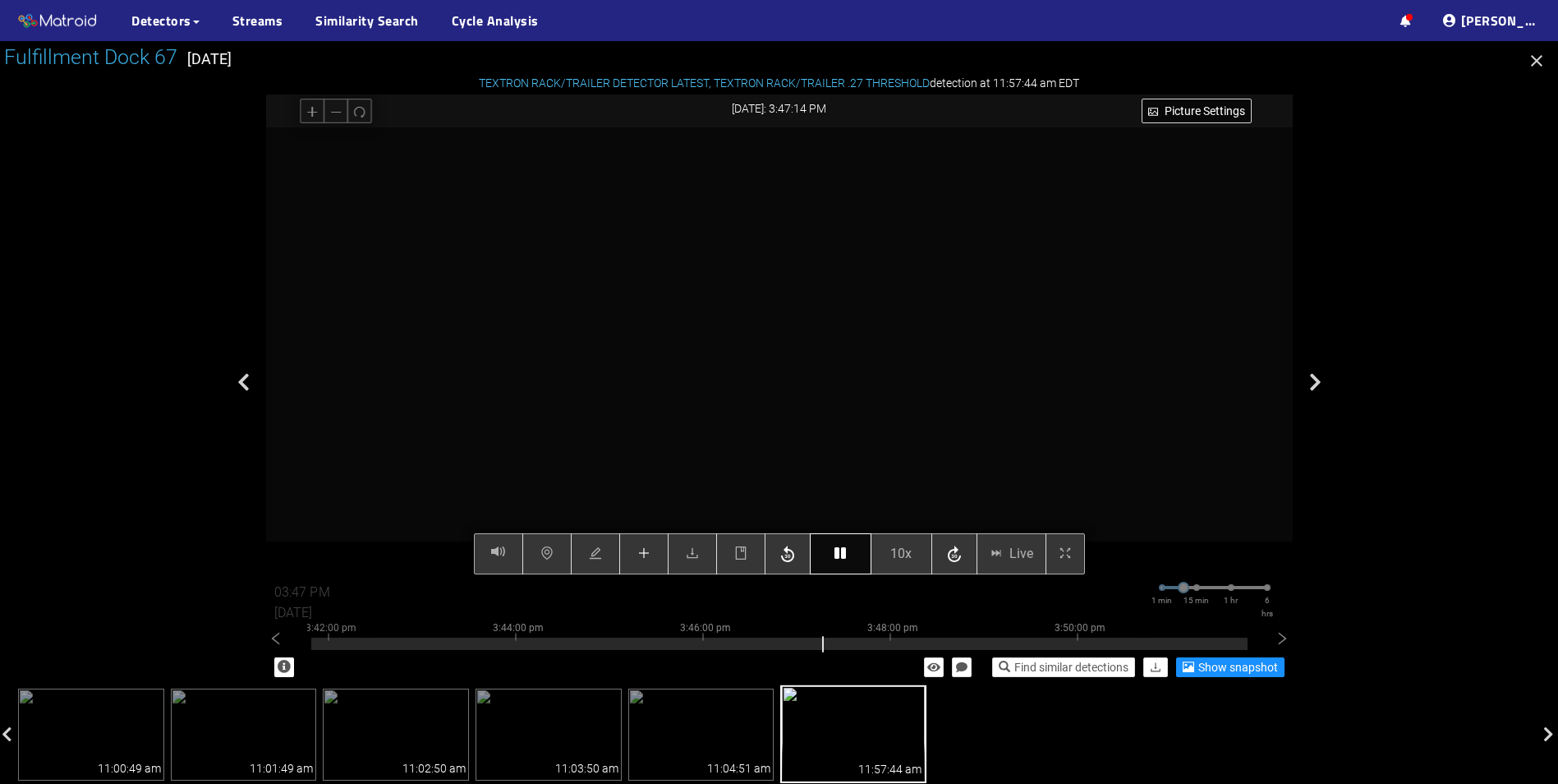
click at [836, 556] on icon "button" at bounding box center [840, 552] width 12 height 13
click at [838, 556] on icon "button" at bounding box center [840, 552] width 12 height 13
click at [958, 561] on icon "button" at bounding box center [954, 553] width 13 height 17
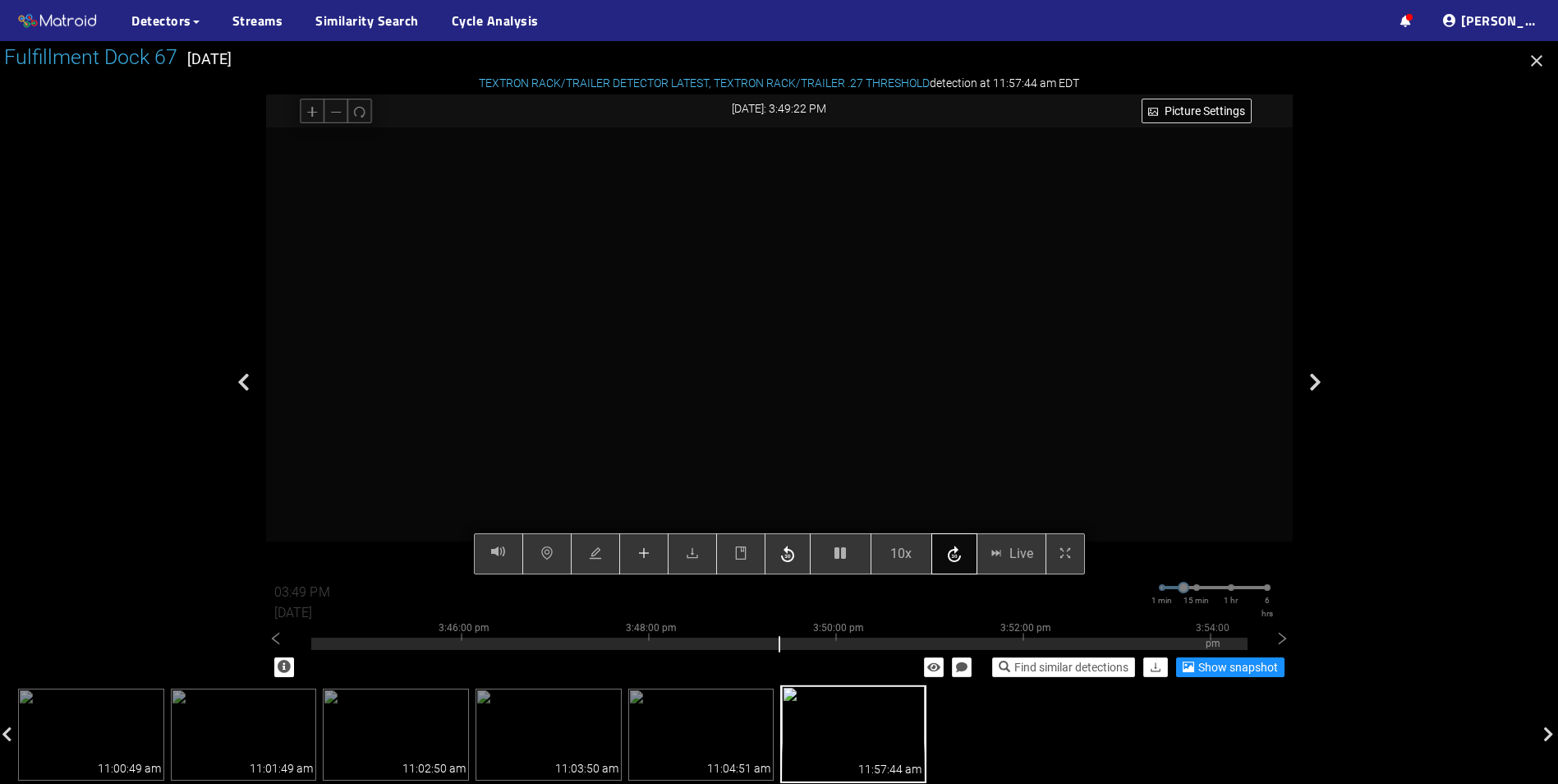
click at [958, 561] on icon "button" at bounding box center [954, 553] width 13 height 17
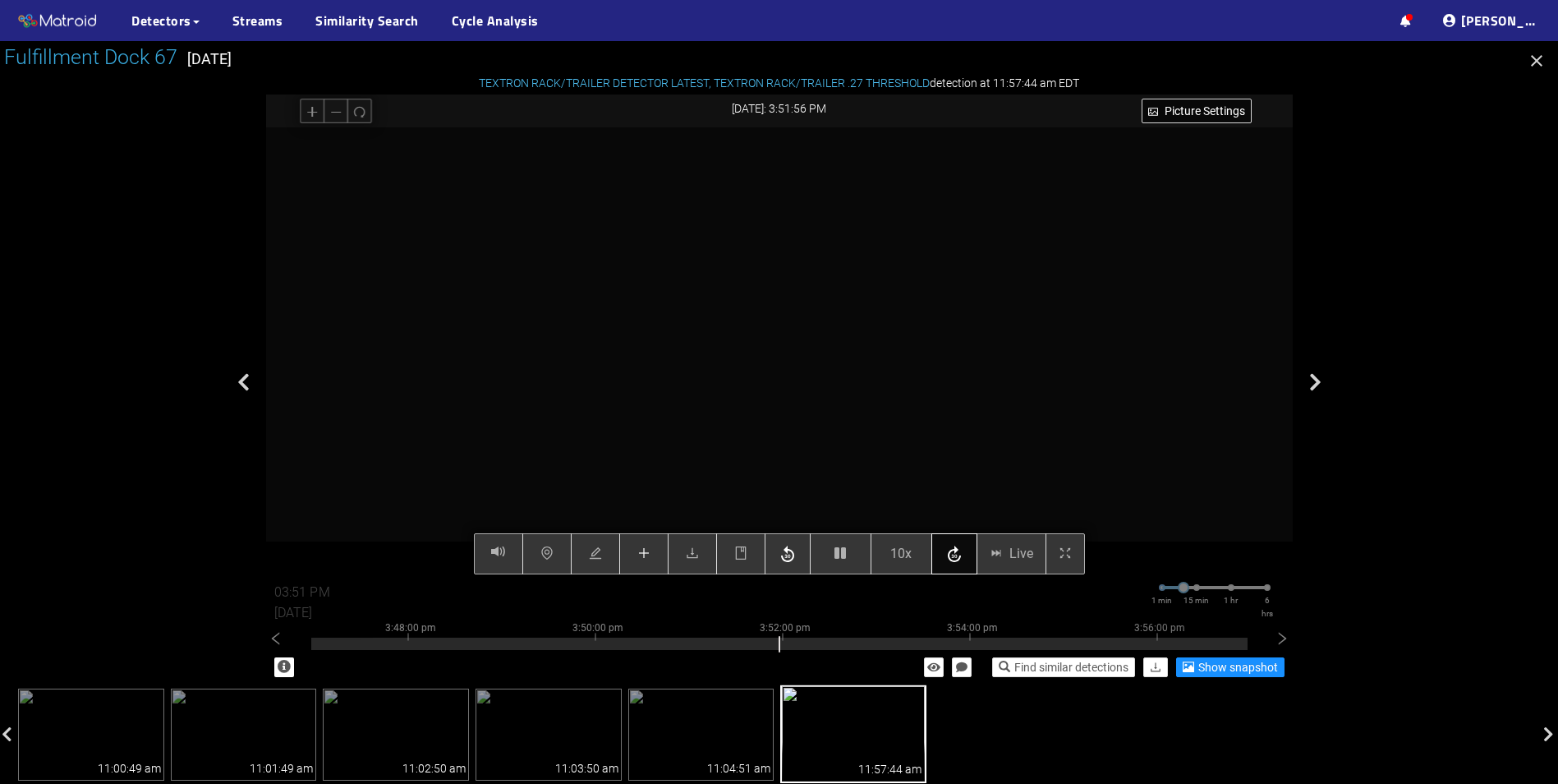
click at [958, 561] on icon "button" at bounding box center [954, 553] width 13 height 17
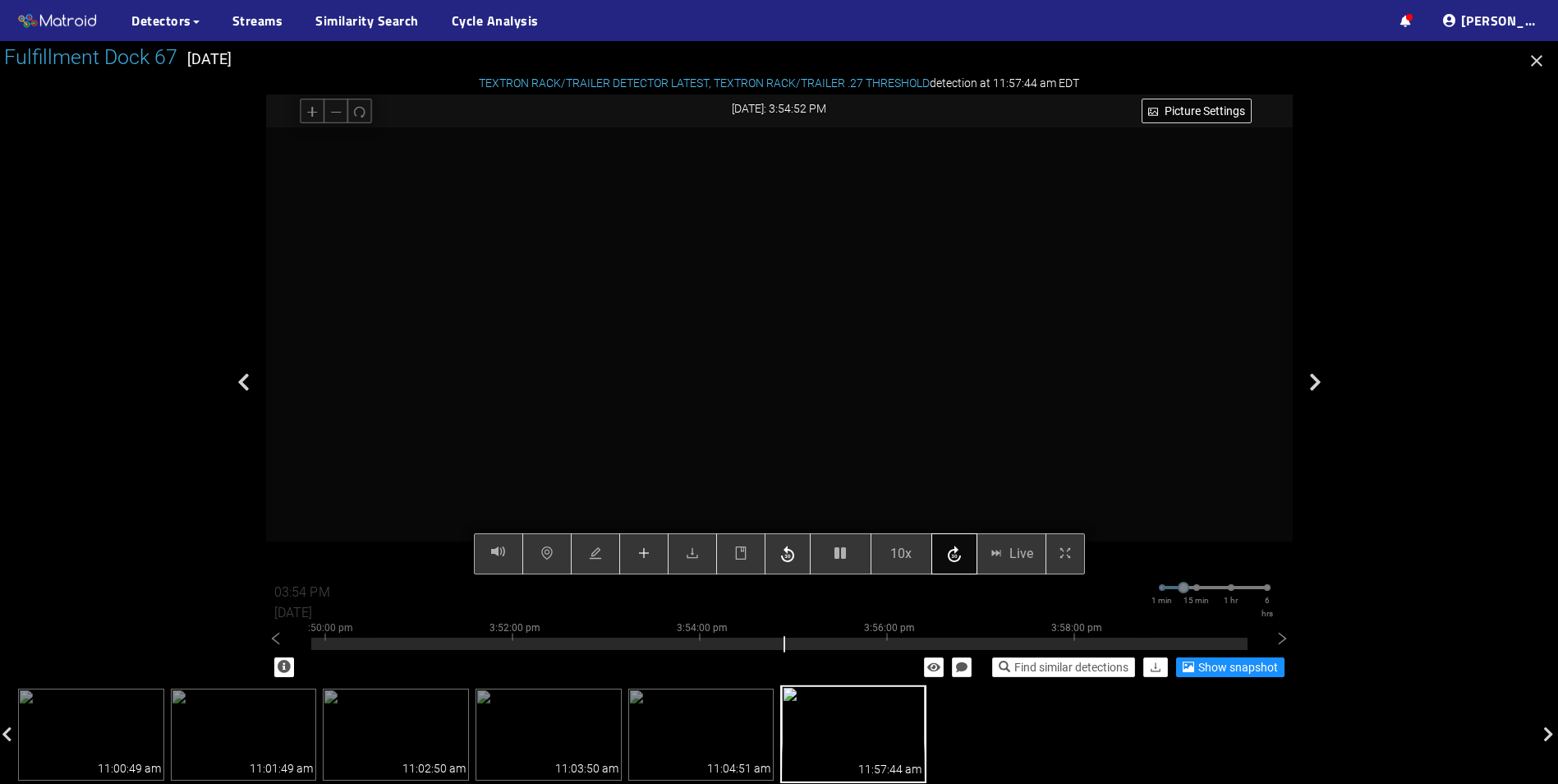
click at [958, 561] on icon "button" at bounding box center [954, 553] width 13 height 17
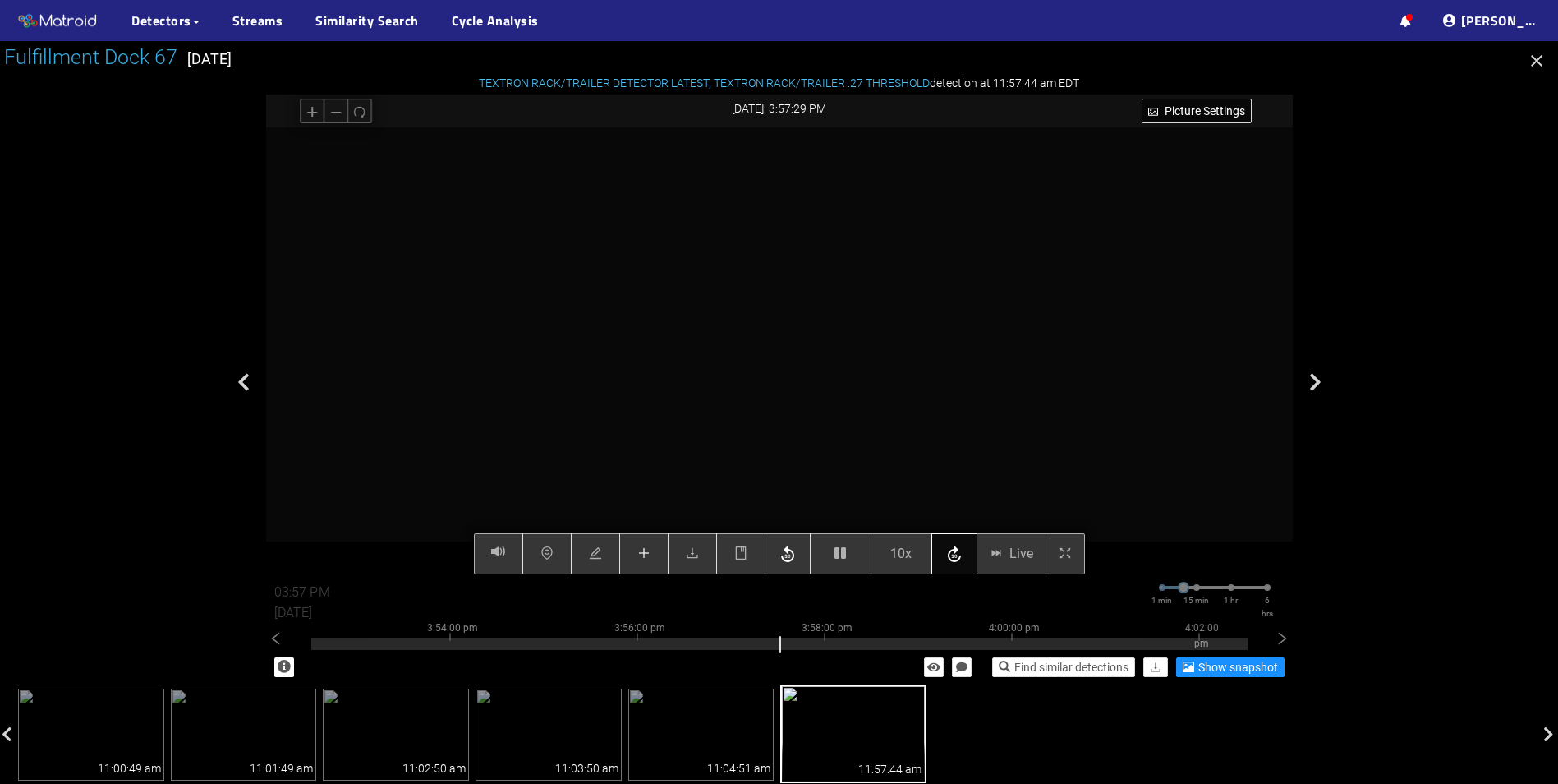
click at [958, 561] on icon "button" at bounding box center [954, 553] width 13 height 17
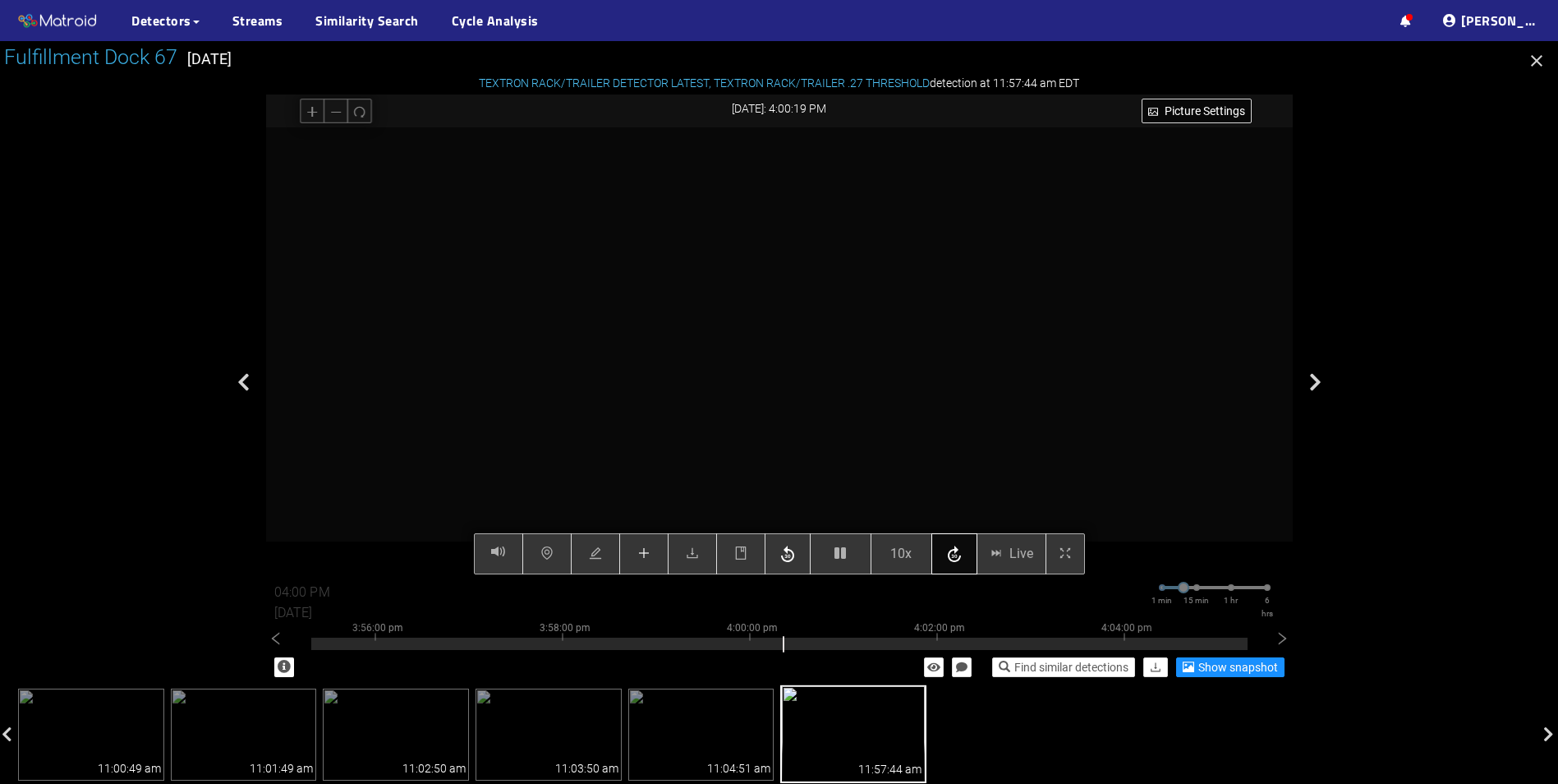
click at [958, 561] on icon "button" at bounding box center [954, 553] width 13 height 17
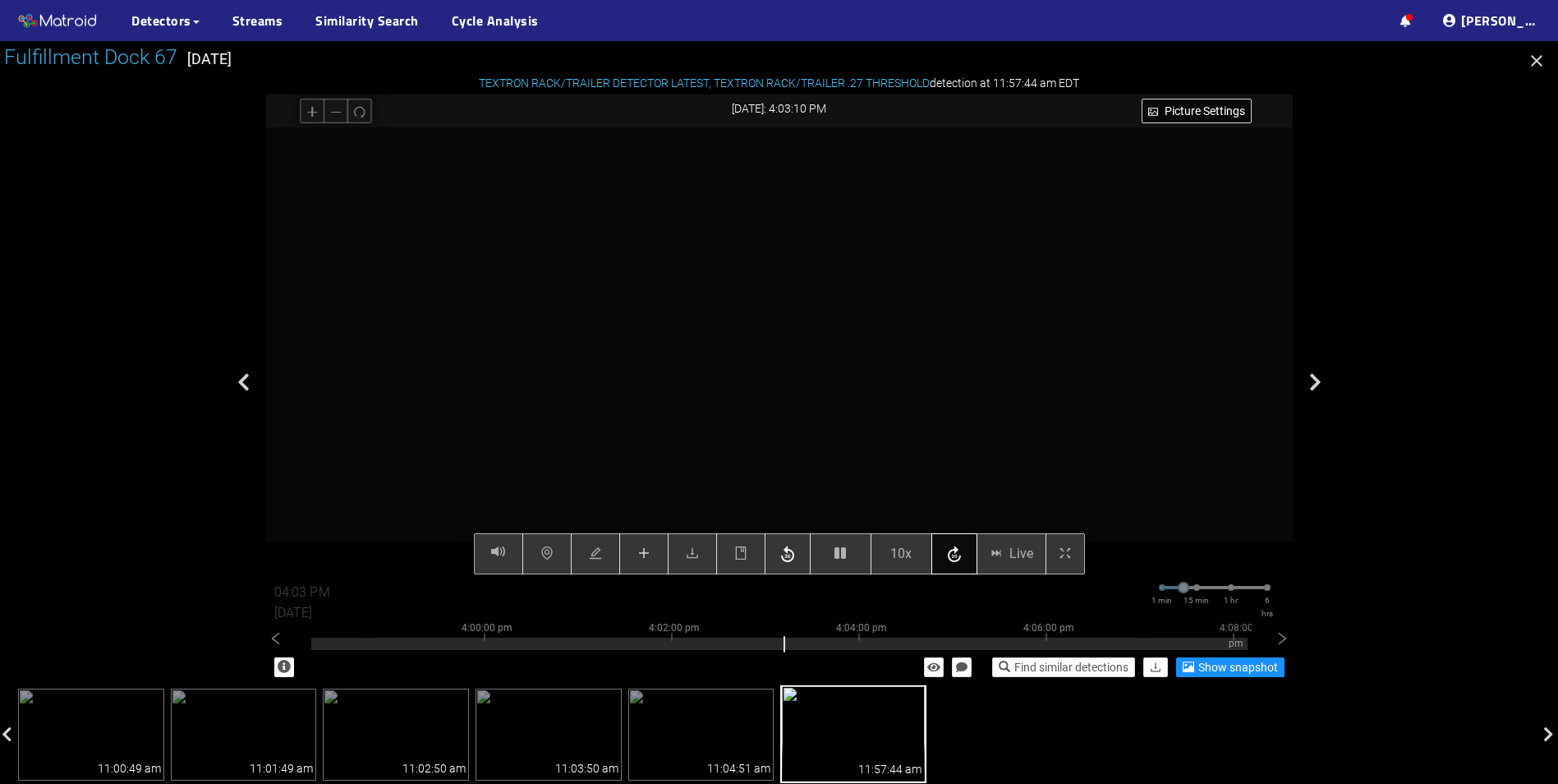
click at [958, 561] on icon "button" at bounding box center [954, 553] width 13 height 17
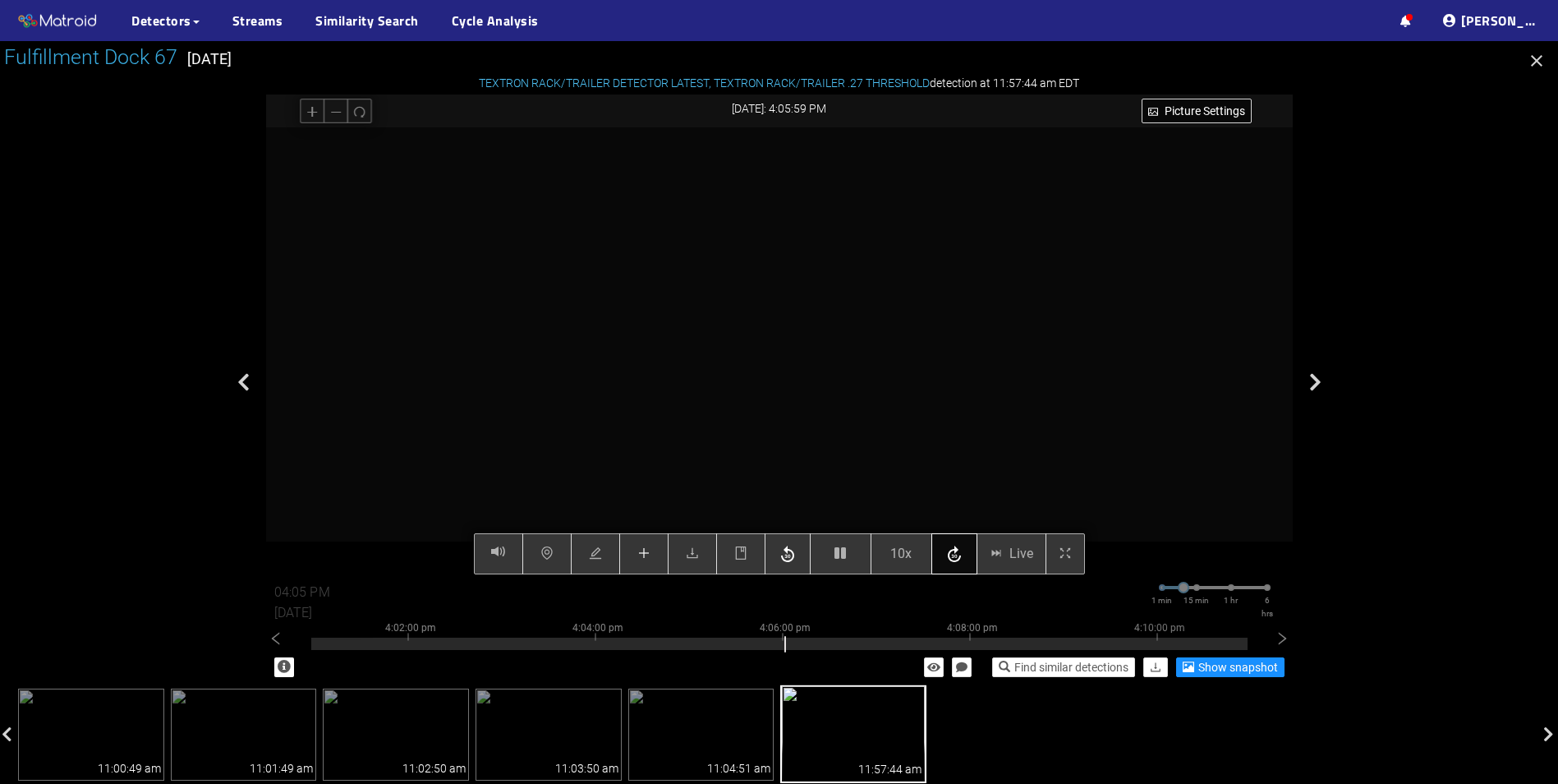
click at [958, 561] on icon "button" at bounding box center [954, 553] width 13 height 17
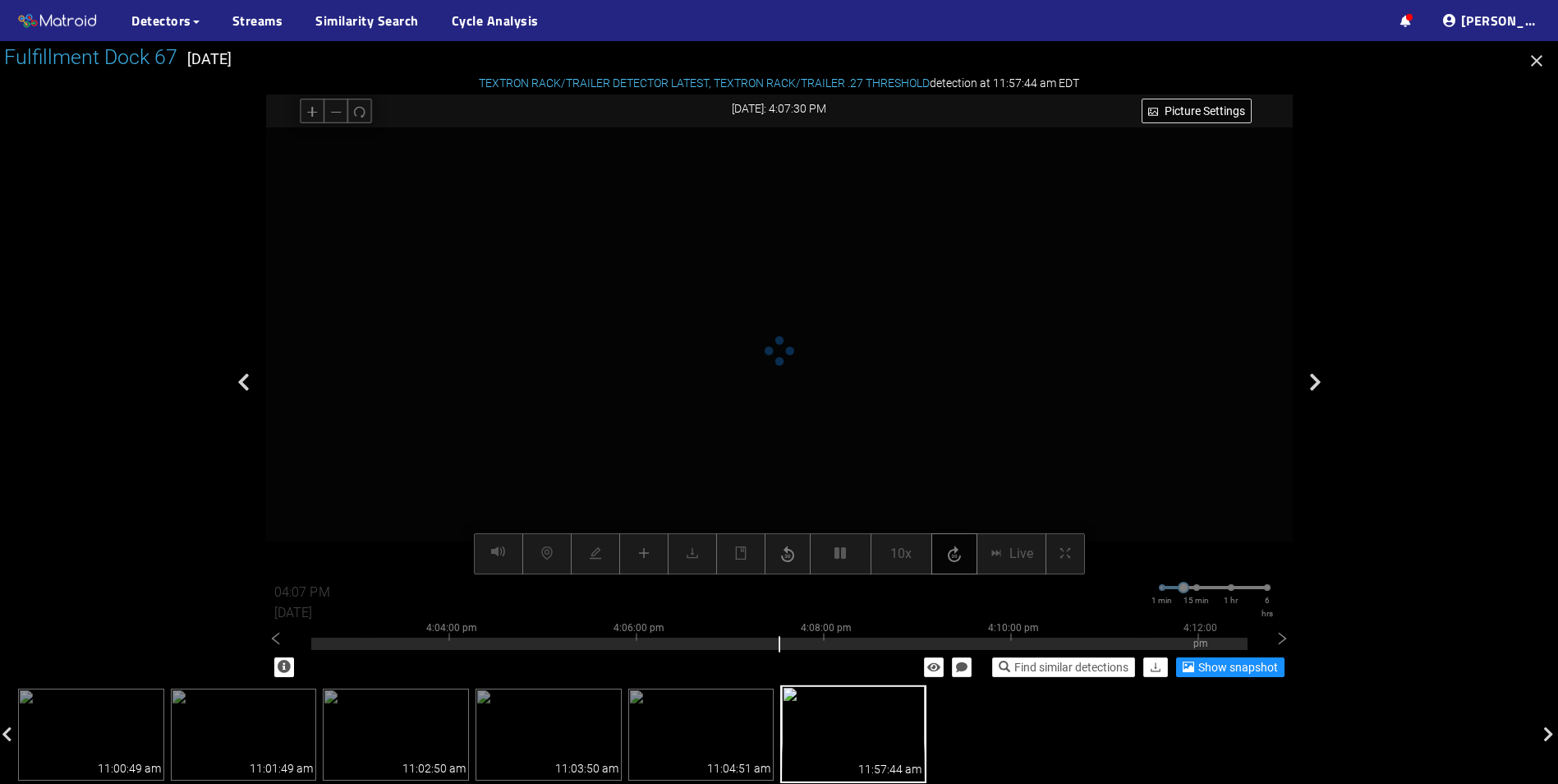
click at [958, 561] on icon "button" at bounding box center [954, 553] width 13 height 17
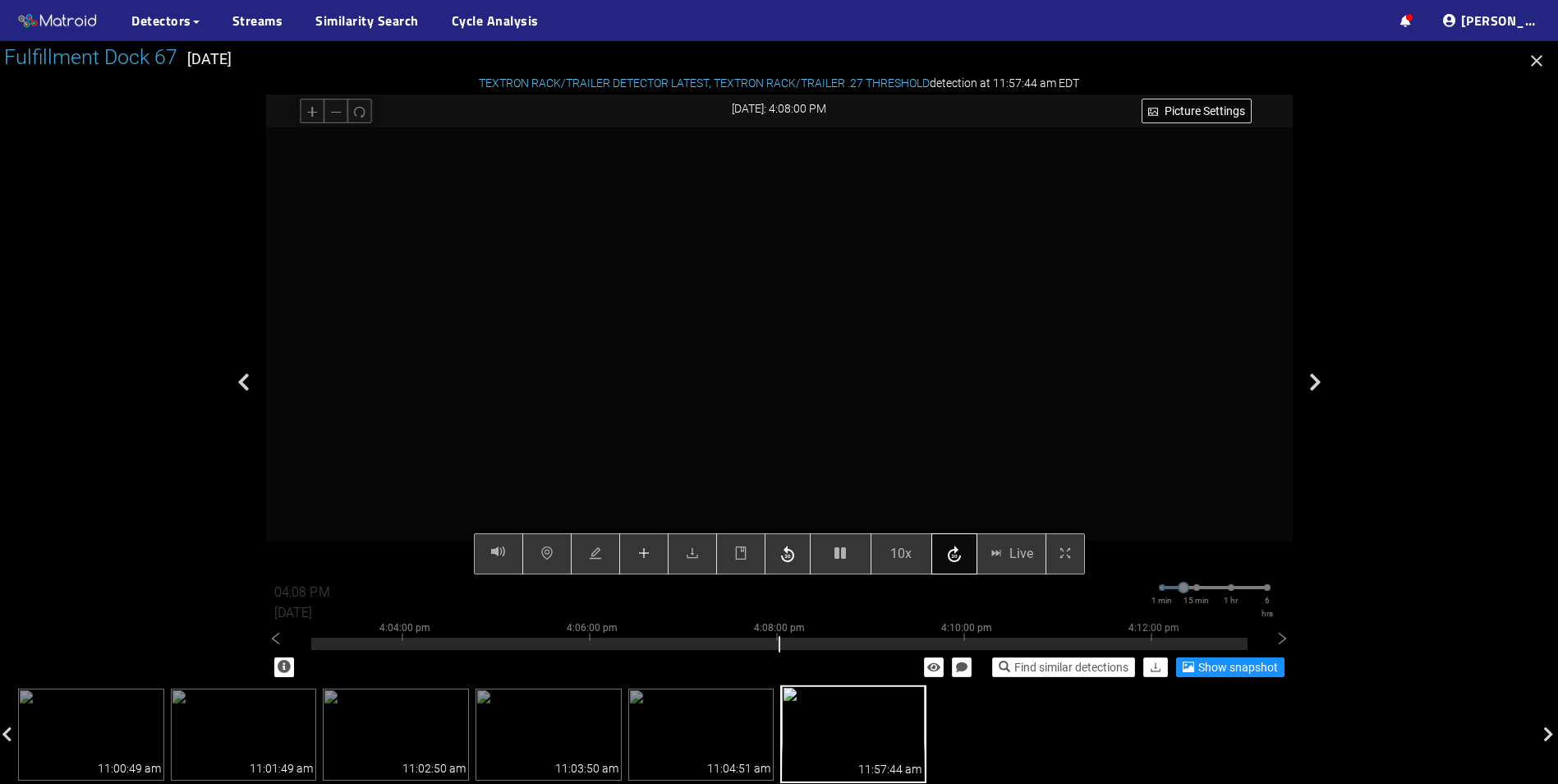
click at [958, 561] on icon "button" at bounding box center [954, 553] width 13 height 17
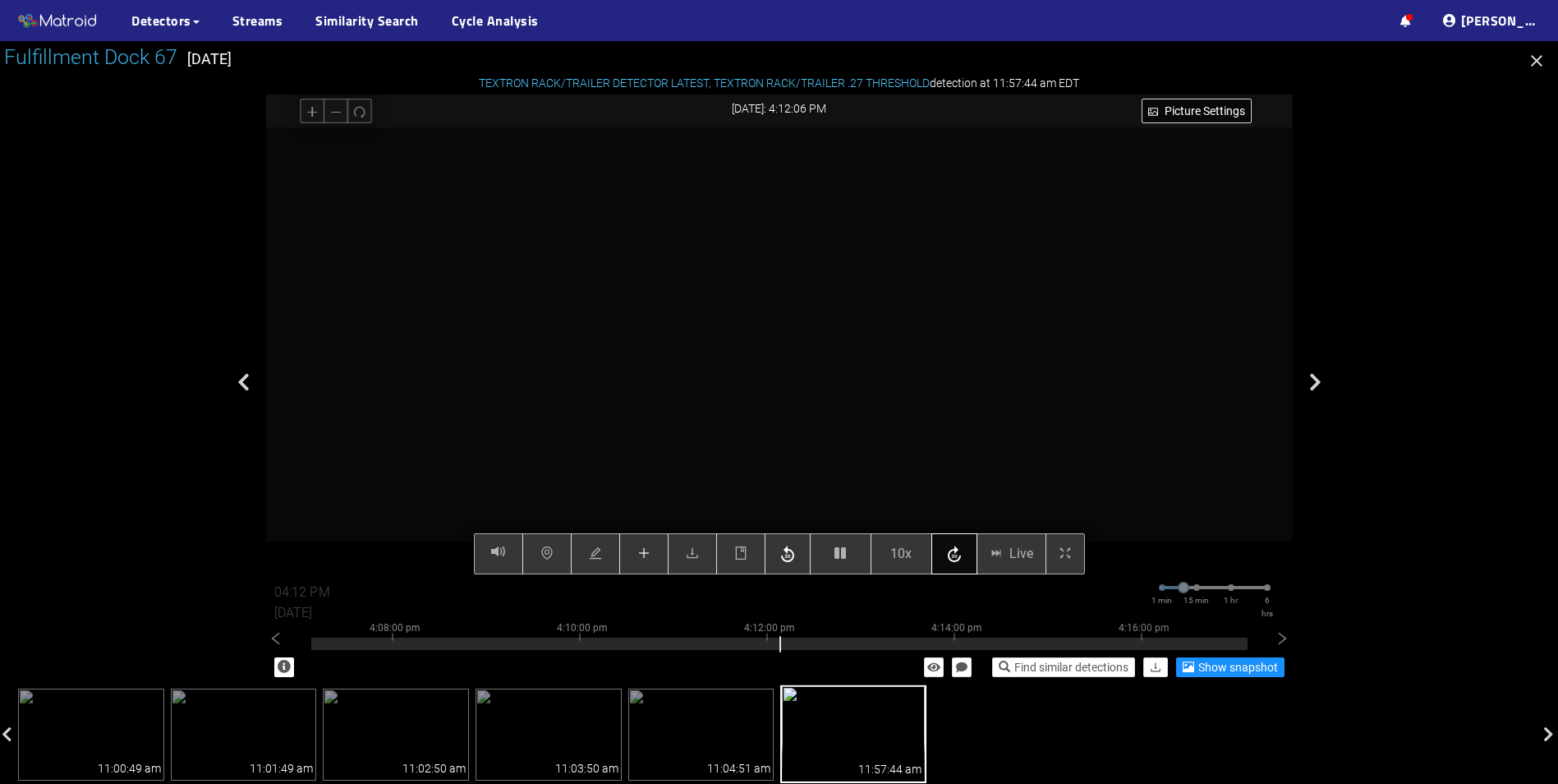
click at [958, 561] on icon "button" at bounding box center [954, 553] width 13 height 17
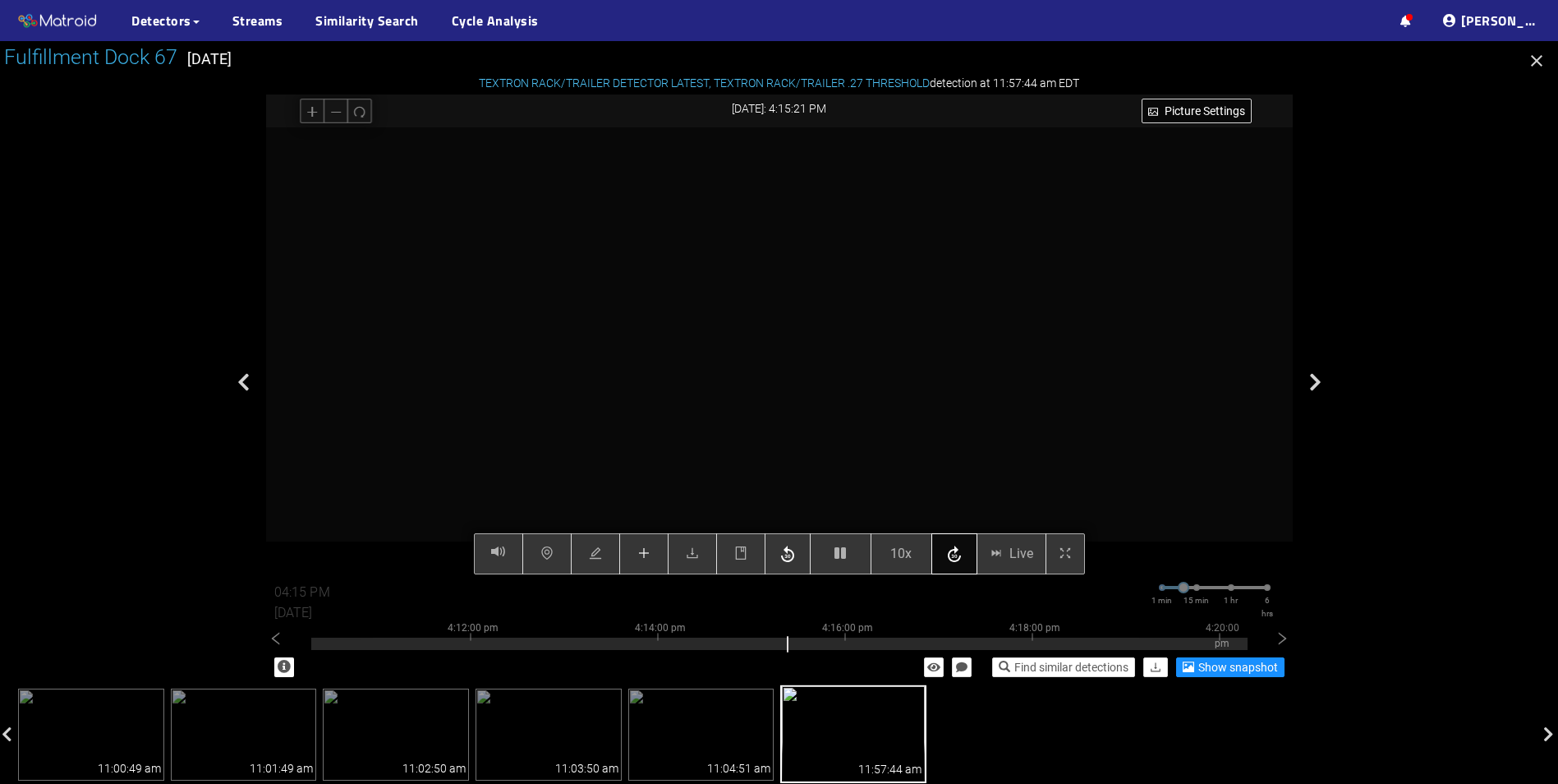
click at [958, 561] on icon "button" at bounding box center [954, 553] width 13 height 17
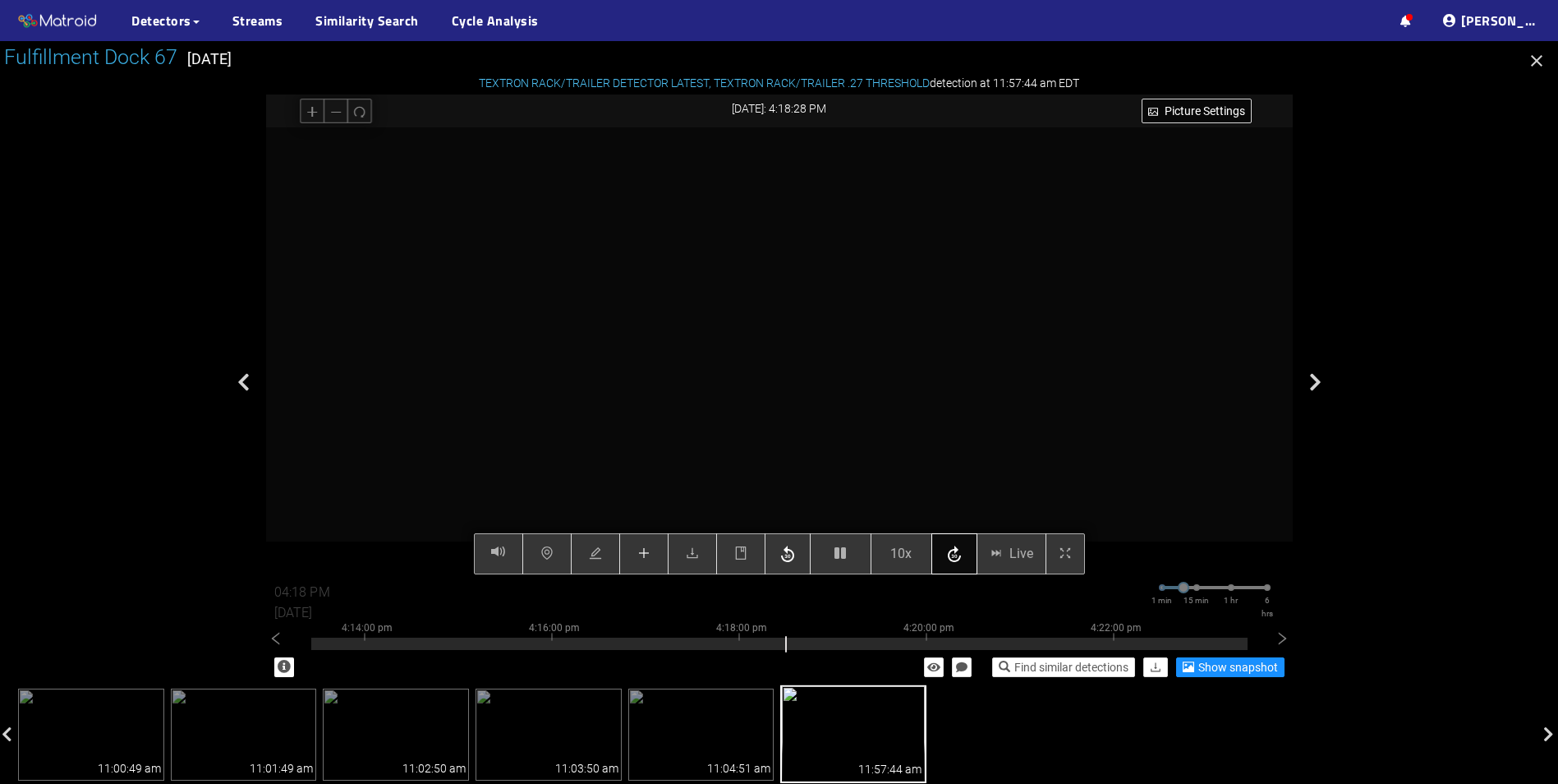
click at [958, 561] on icon "button" at bounding box center [954, 553] width 13 height 17
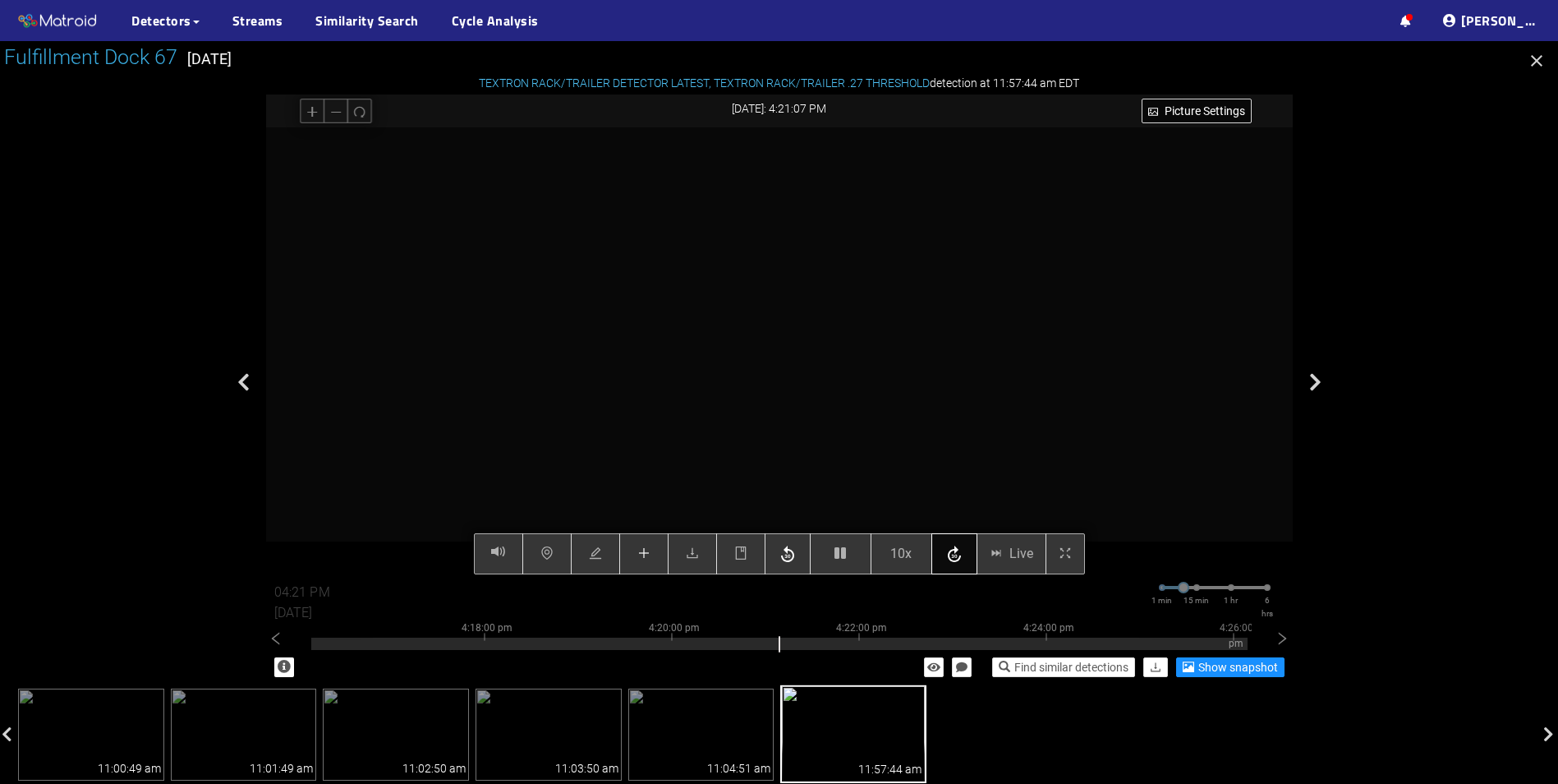
click at [958, 561] on icon "button" at bounding box center [954, 553] width 13 height 17
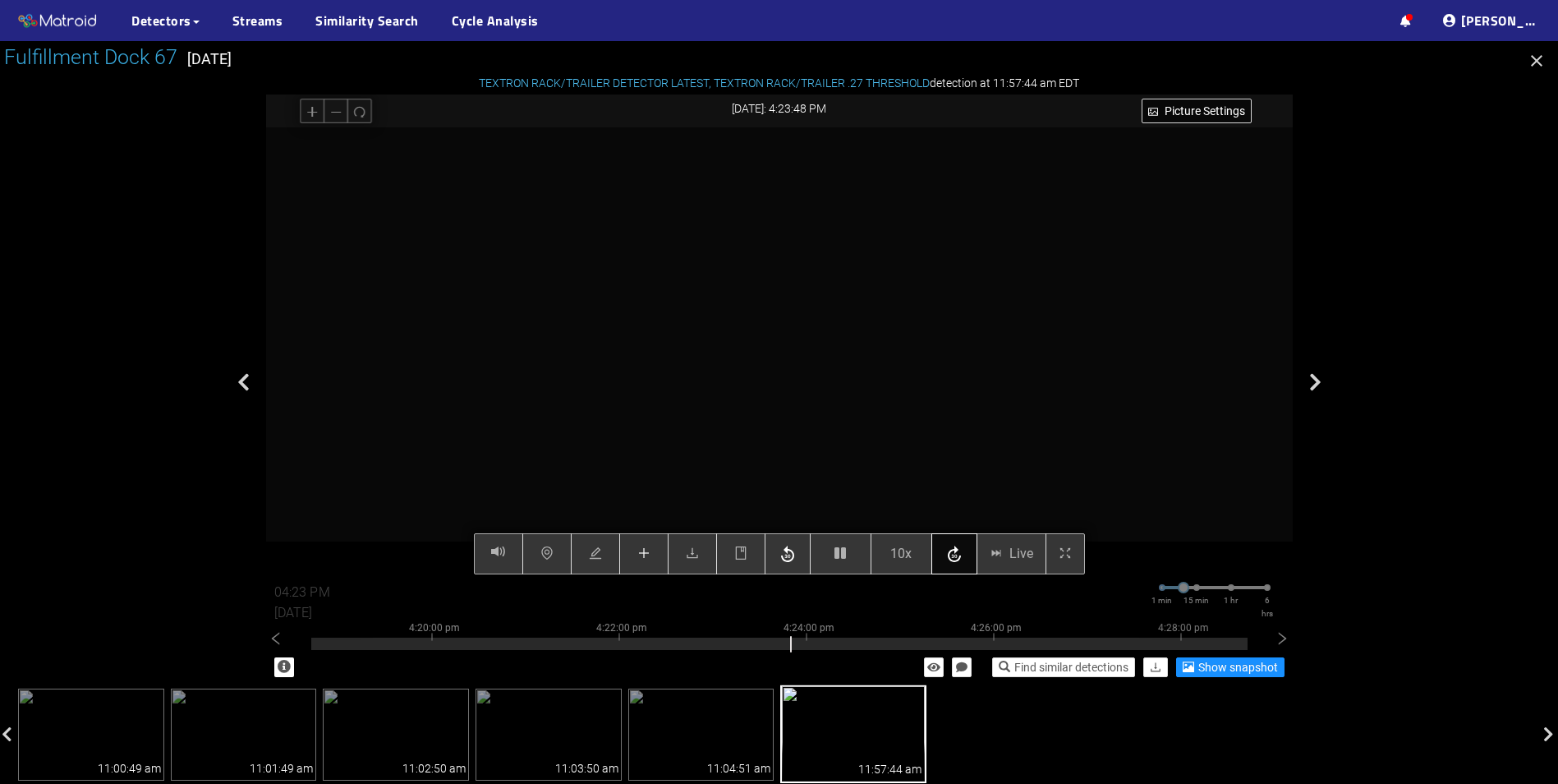
click at [958, 561] on icon "button" at bounding box center [954, 553] width 13 height 17
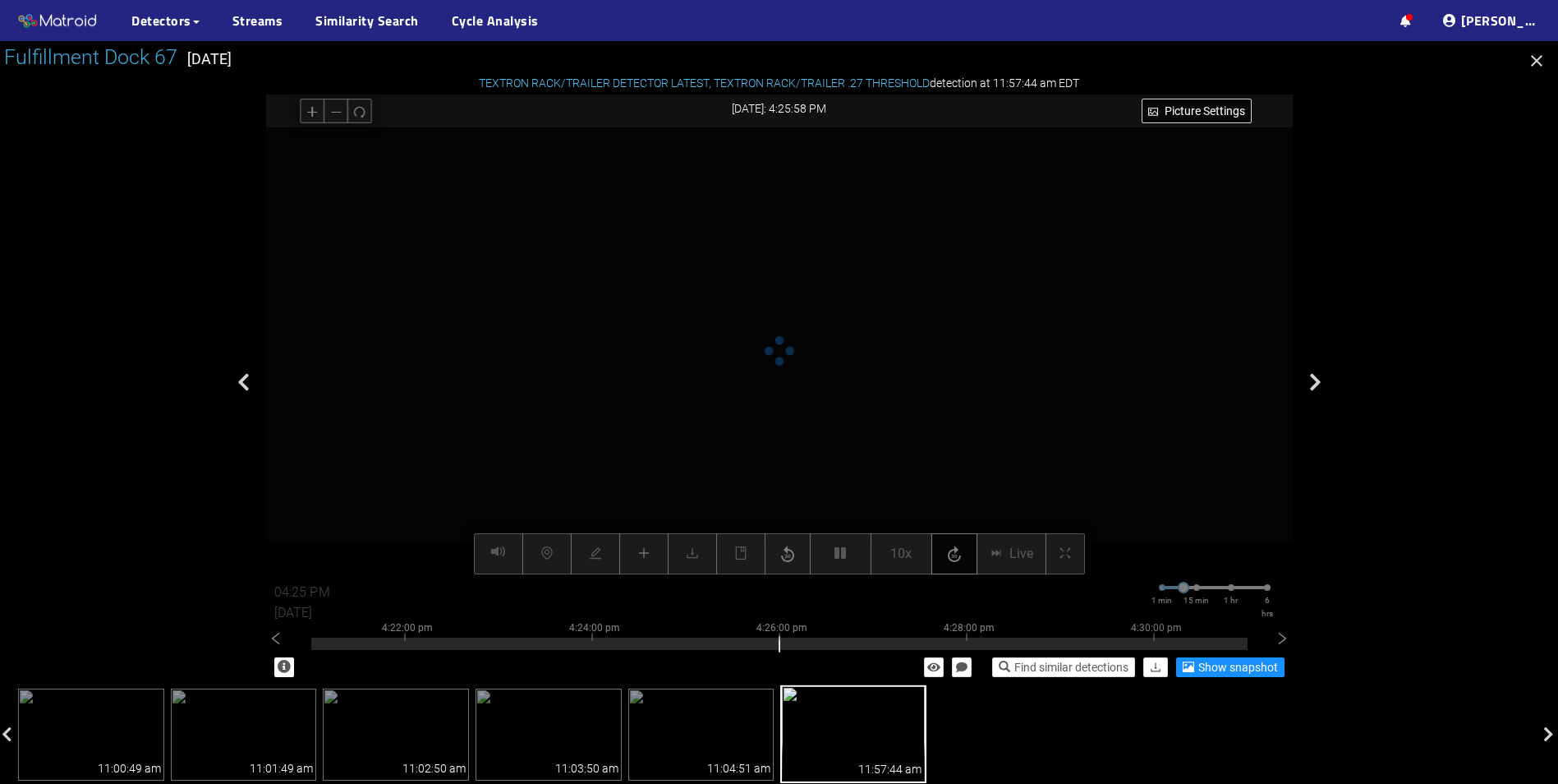
click at [958, 561] on icon "button" at bounding box center [954, 553] width 13 height 17
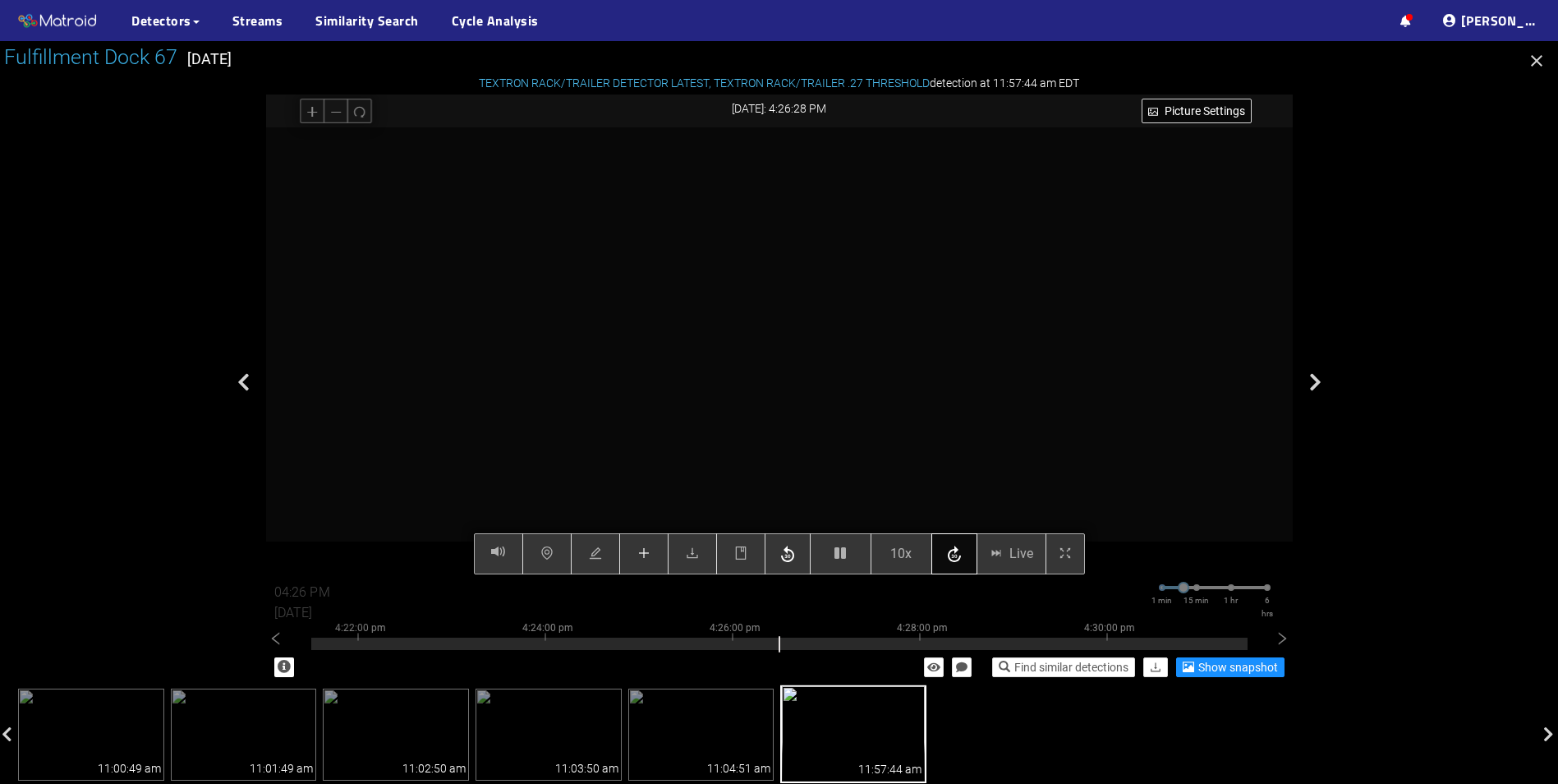
click at [958, 561] on icon "button" at bounding box center [954, 553] width 13 height 17
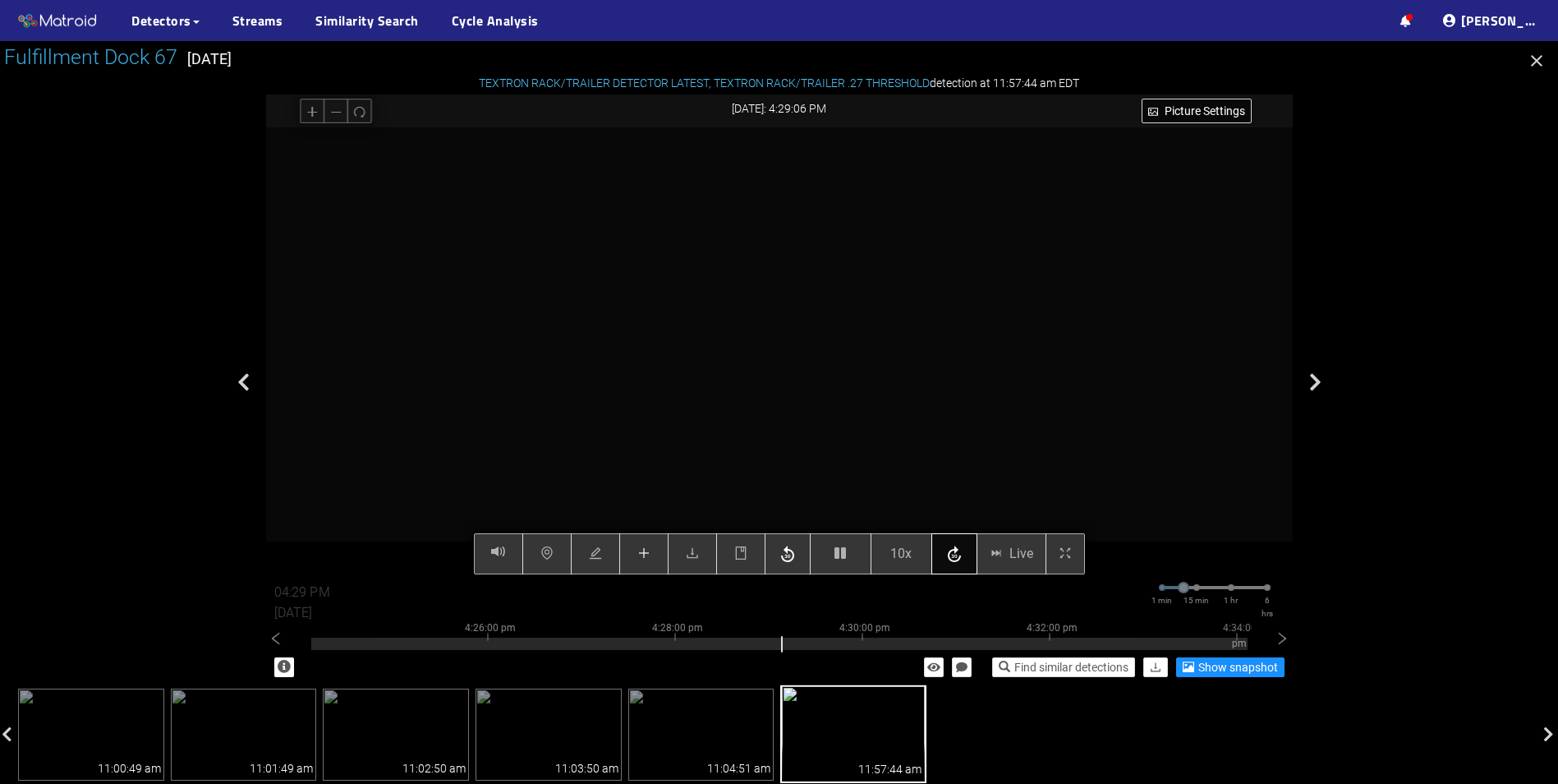
click at [958, 561] on icon "button" at bounding box center [954, 553] width 13 height 17
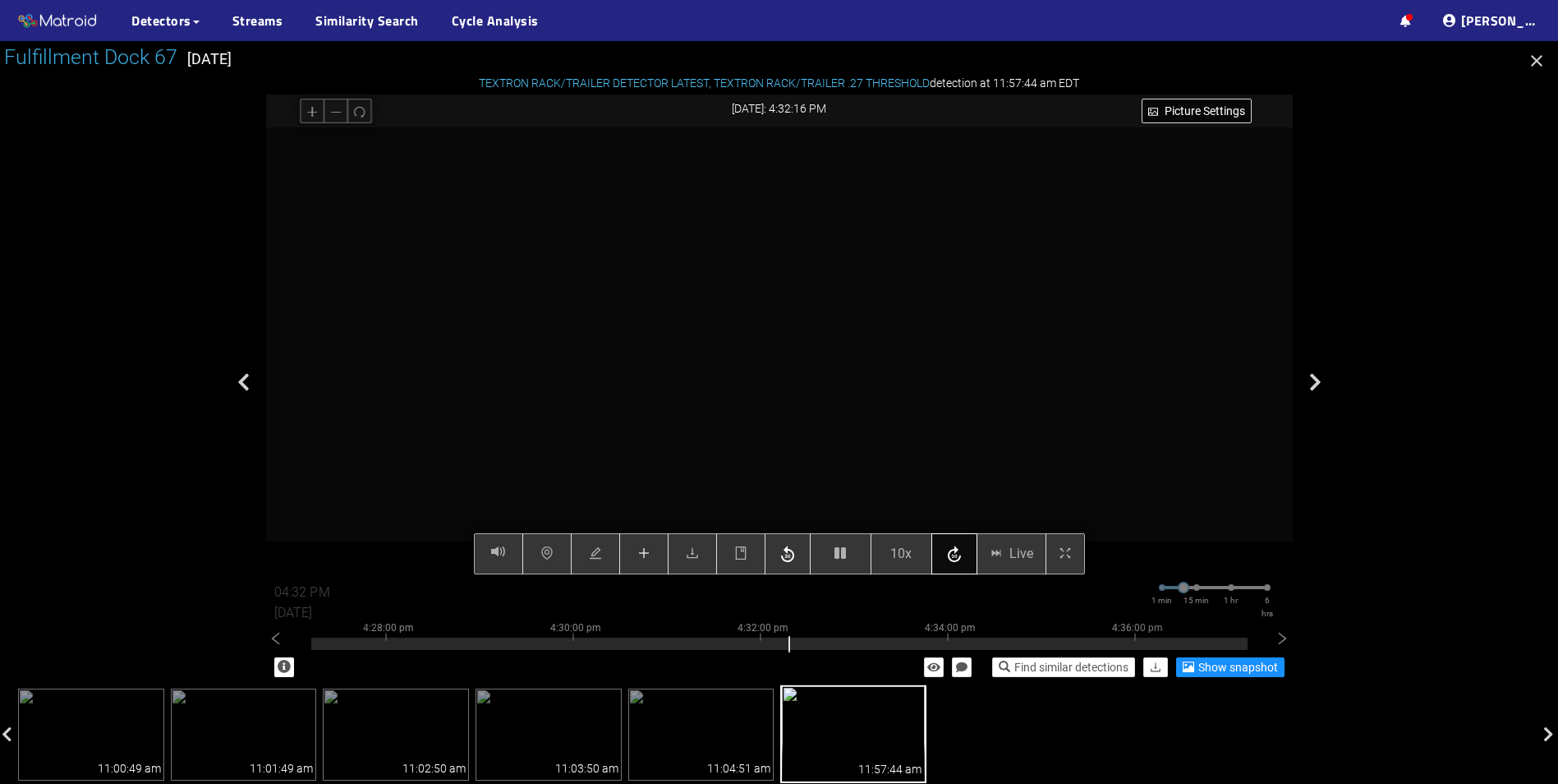
click at [958, 561] on icon "button" at bounding box center [954, 553] width 13 height 17
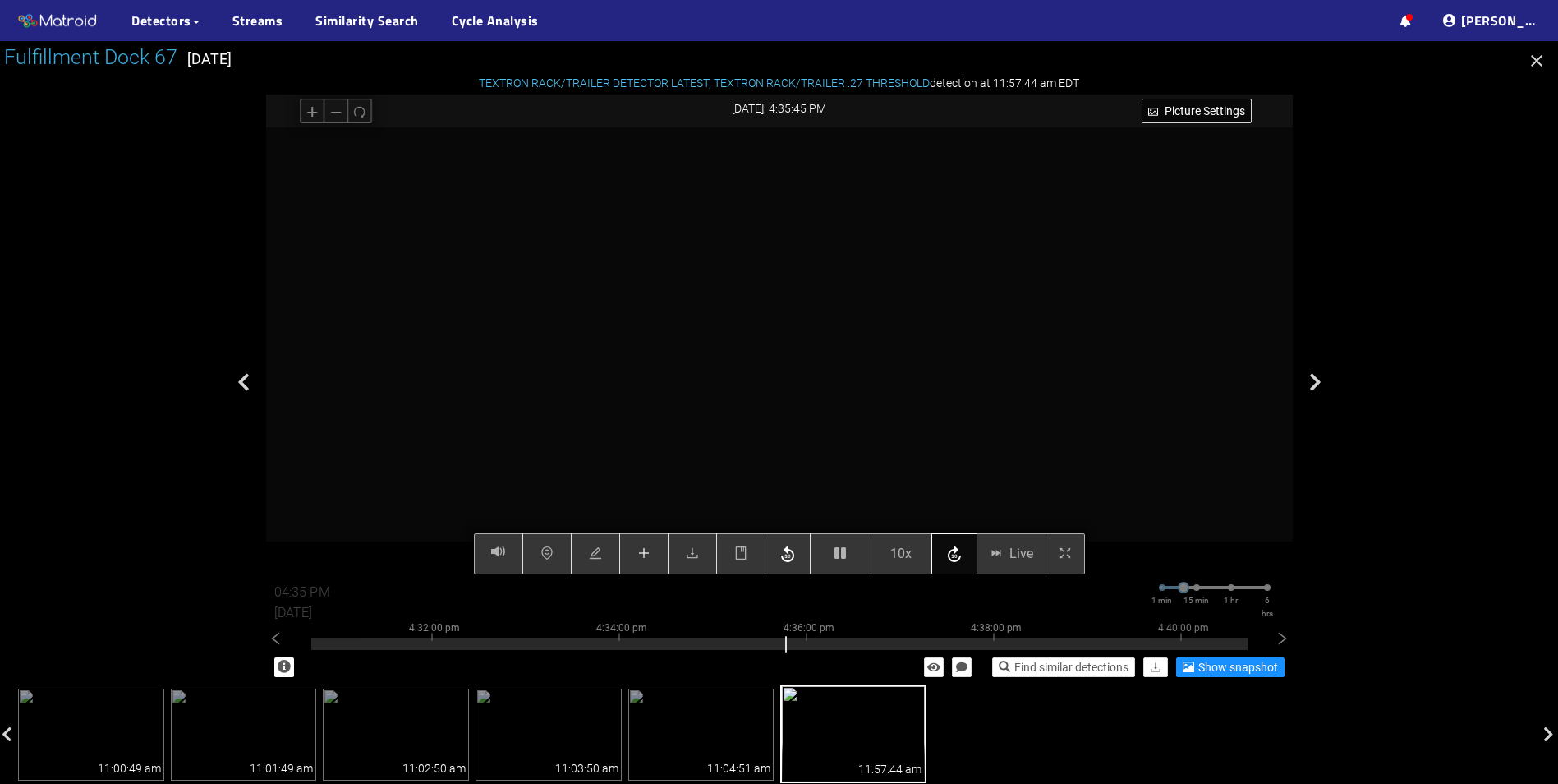
click at [958, 561] on icon "button" at bounding box center [954, 553] width 13 height 17
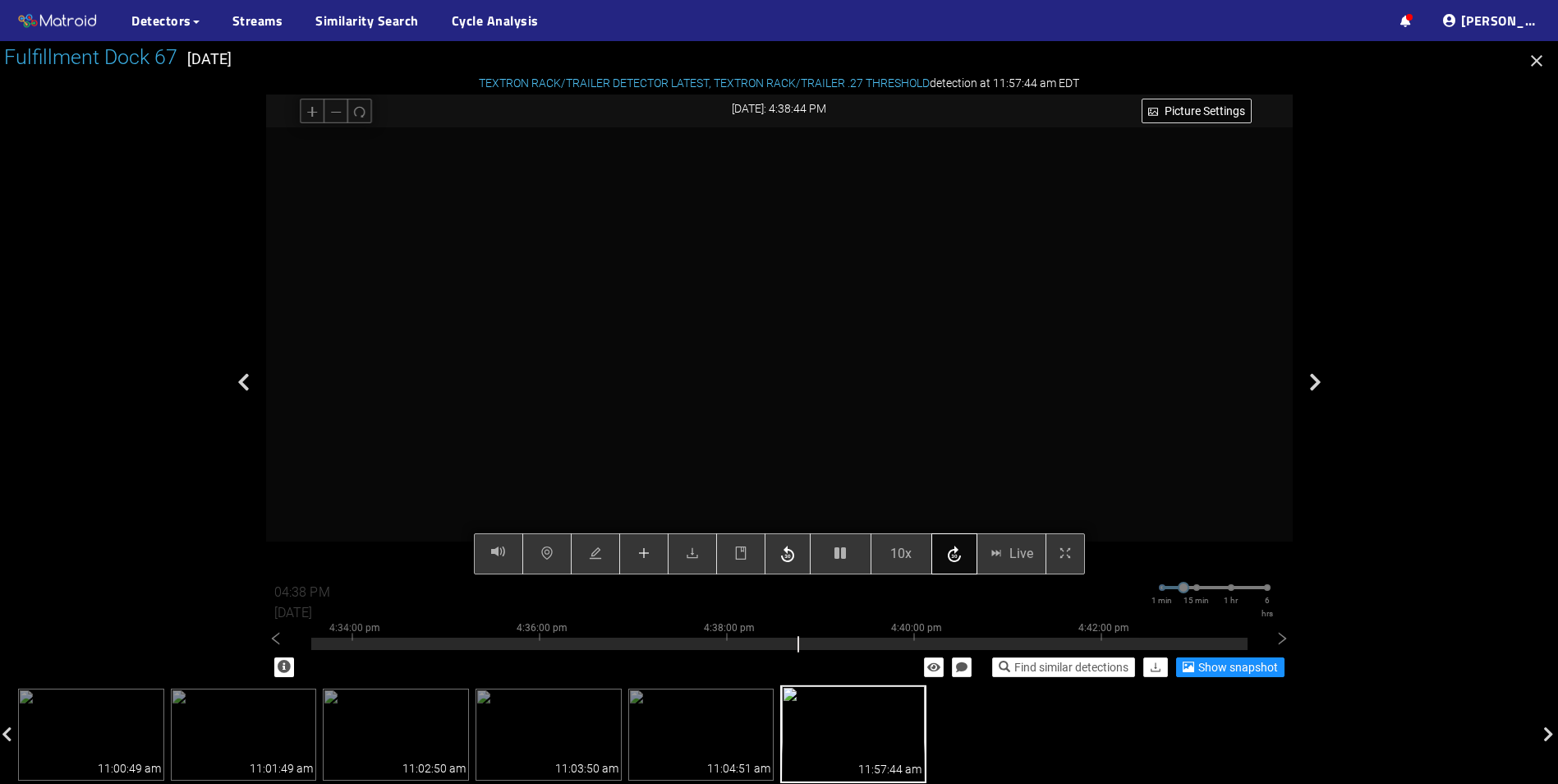
click at [958, 561] on icon "button" at bounding box center [954, 553] width 13 height 17
click at [954, 561] on icon "button" at bounding box center [954, 554] width 19 height 25
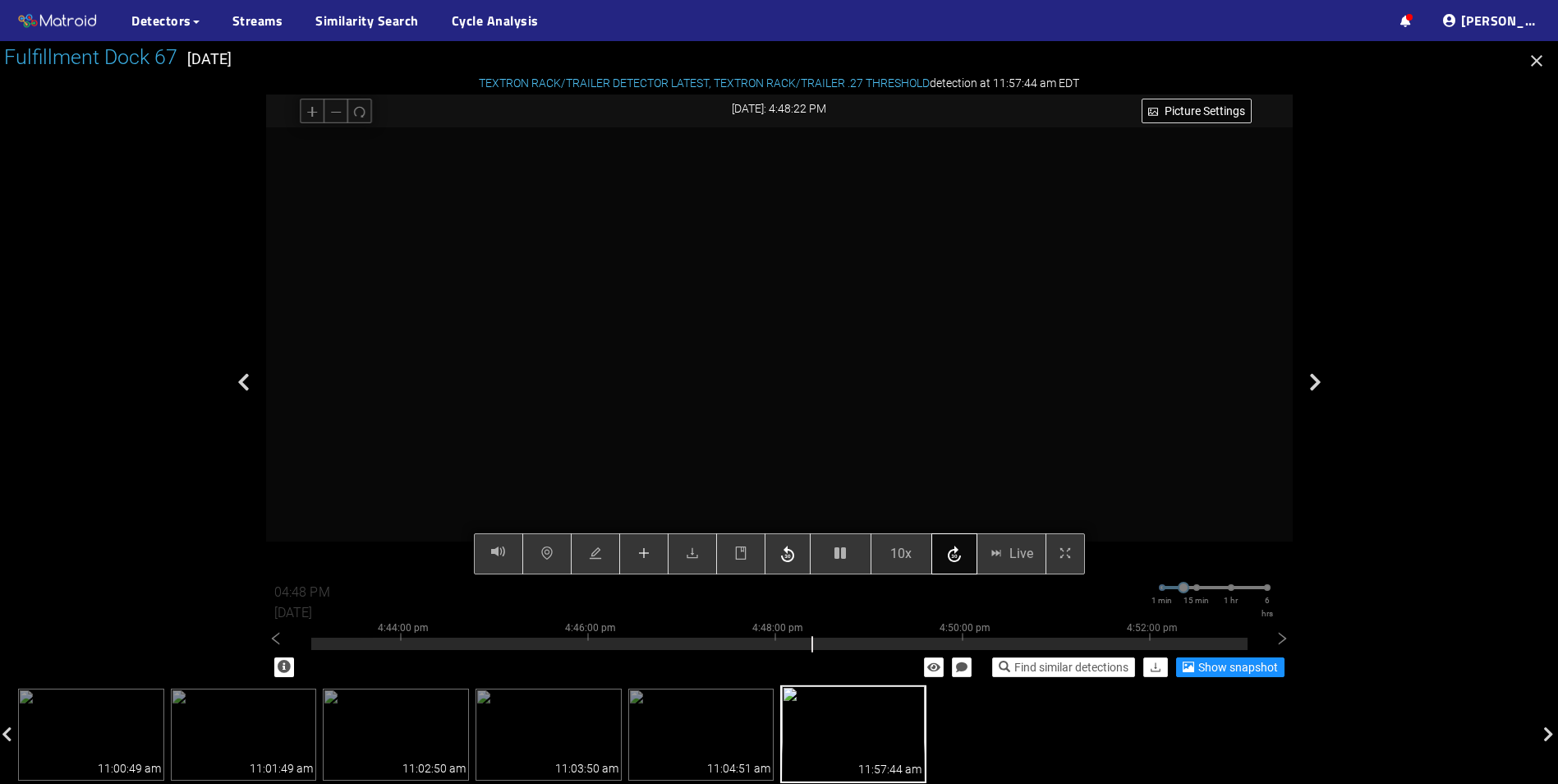
click at [954, 561] on icon "button" at bounding box center [954, 554] width 19 height 25
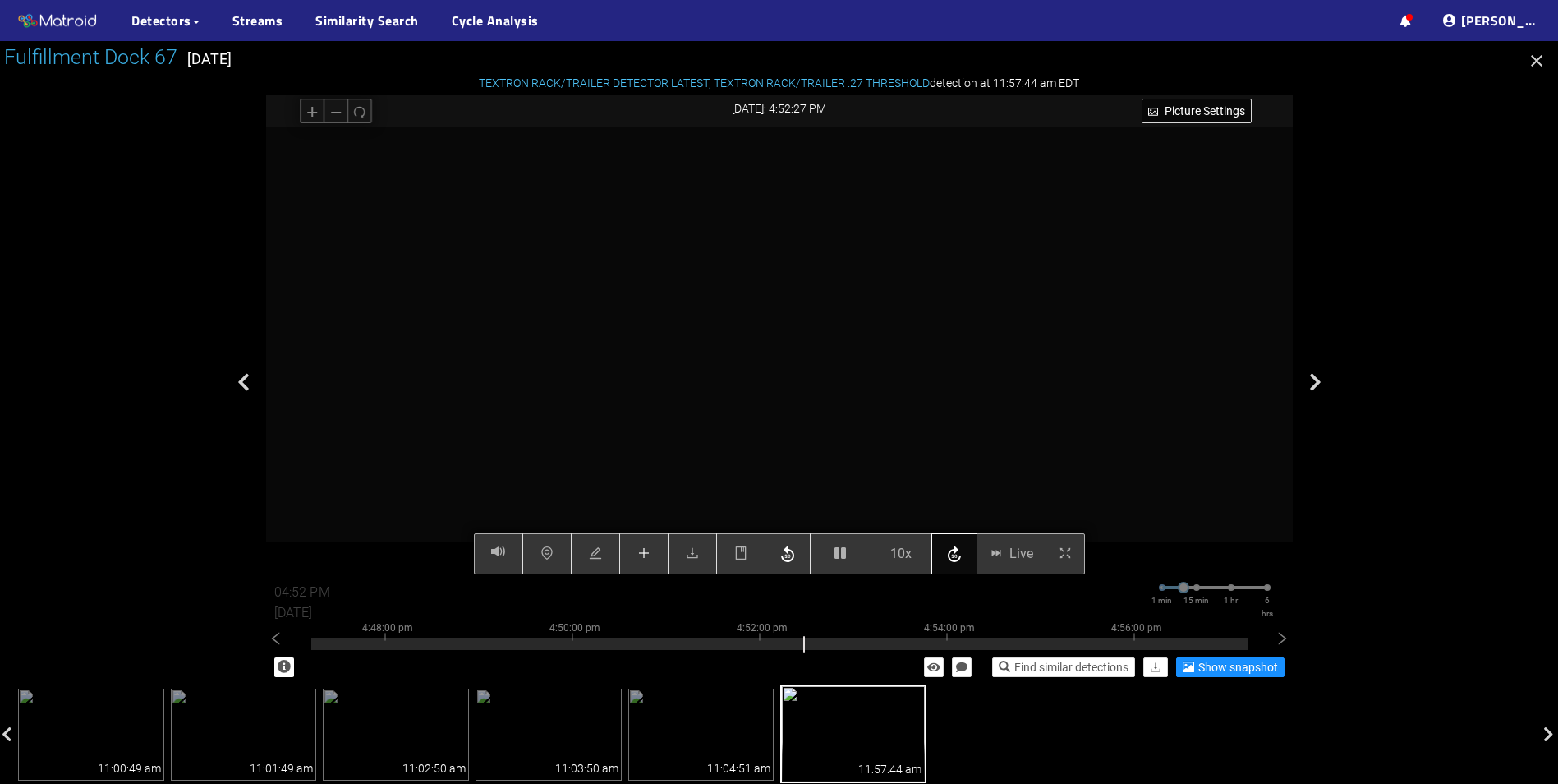
click at [954, 561] on icon "button" at bounding box center [954, 554] width 19 height 25
click at [963, 565] on icon "button" at bounding box center [954, 554] width 19 height 25
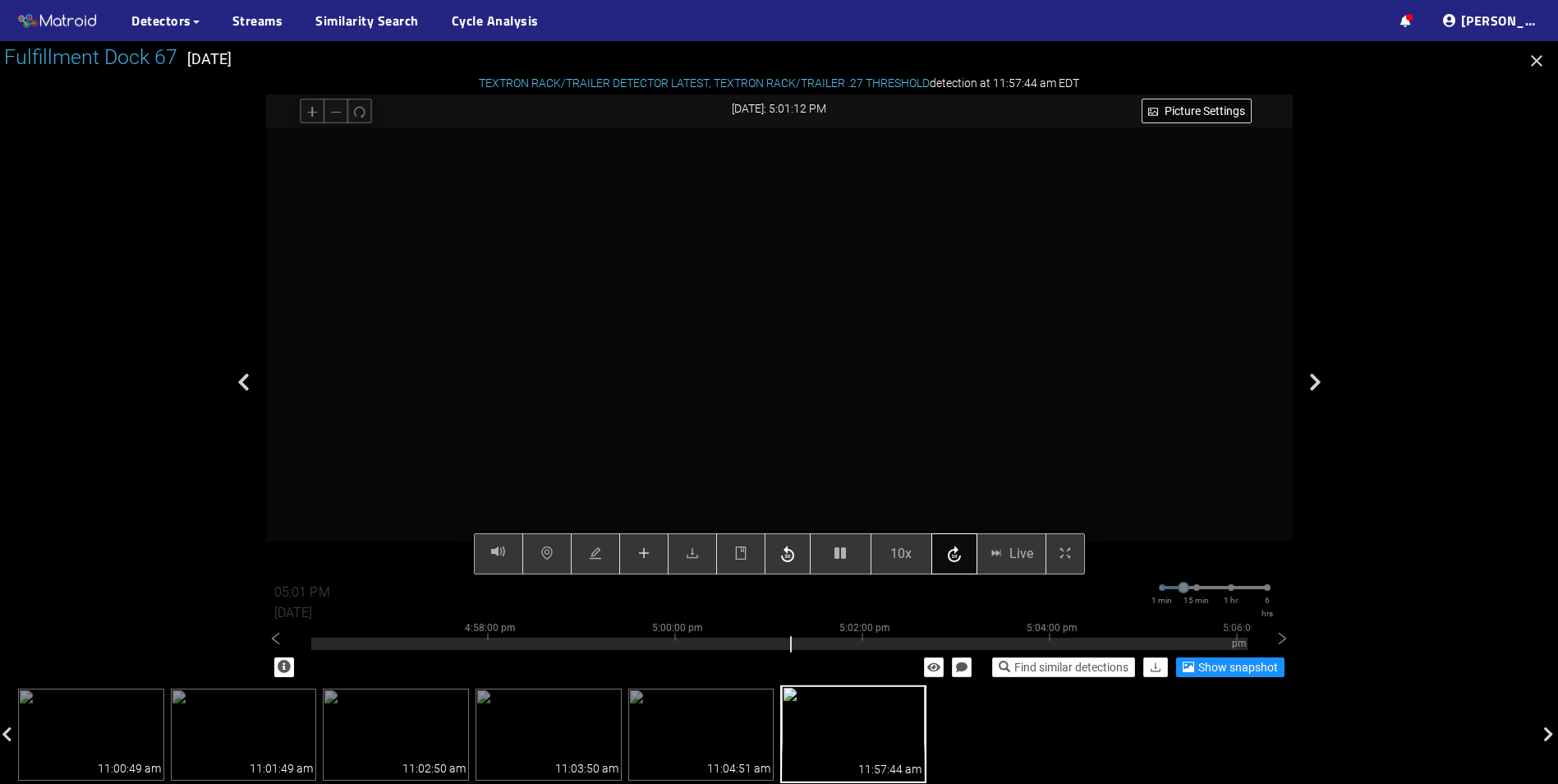
click at [961, 559] on icon "button" at bounding box center [954, 553] width 13 height 17
click at [960, 559] on icon "button" at bounding box center [954, 553] width 13 height 17
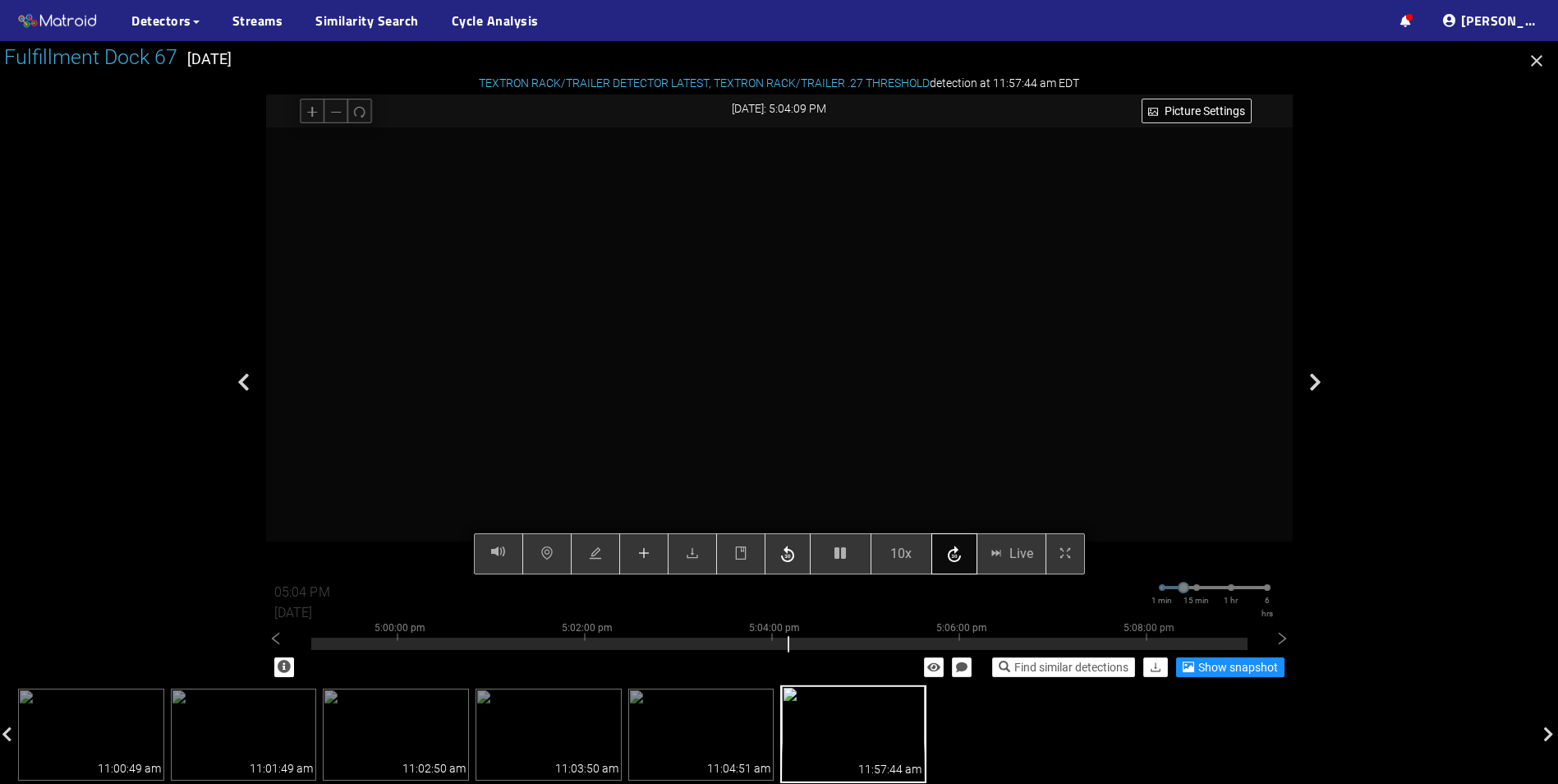
click at [960, 559] on icon "button" at bounding box center [954, 553] width 13 height 17
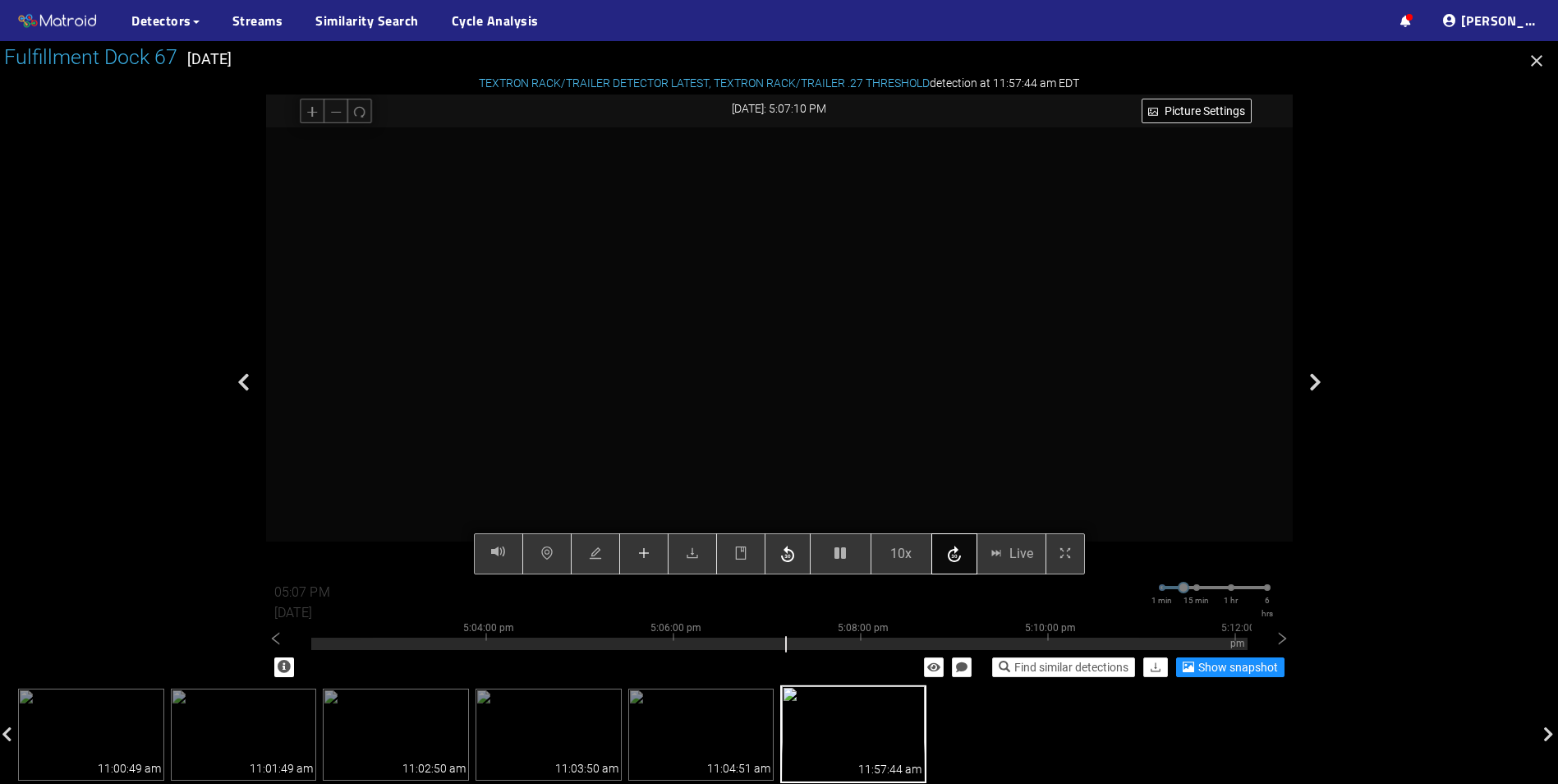
click at [960, 559] on icon "button" at bounding box center [954, 553] width 13 height 17
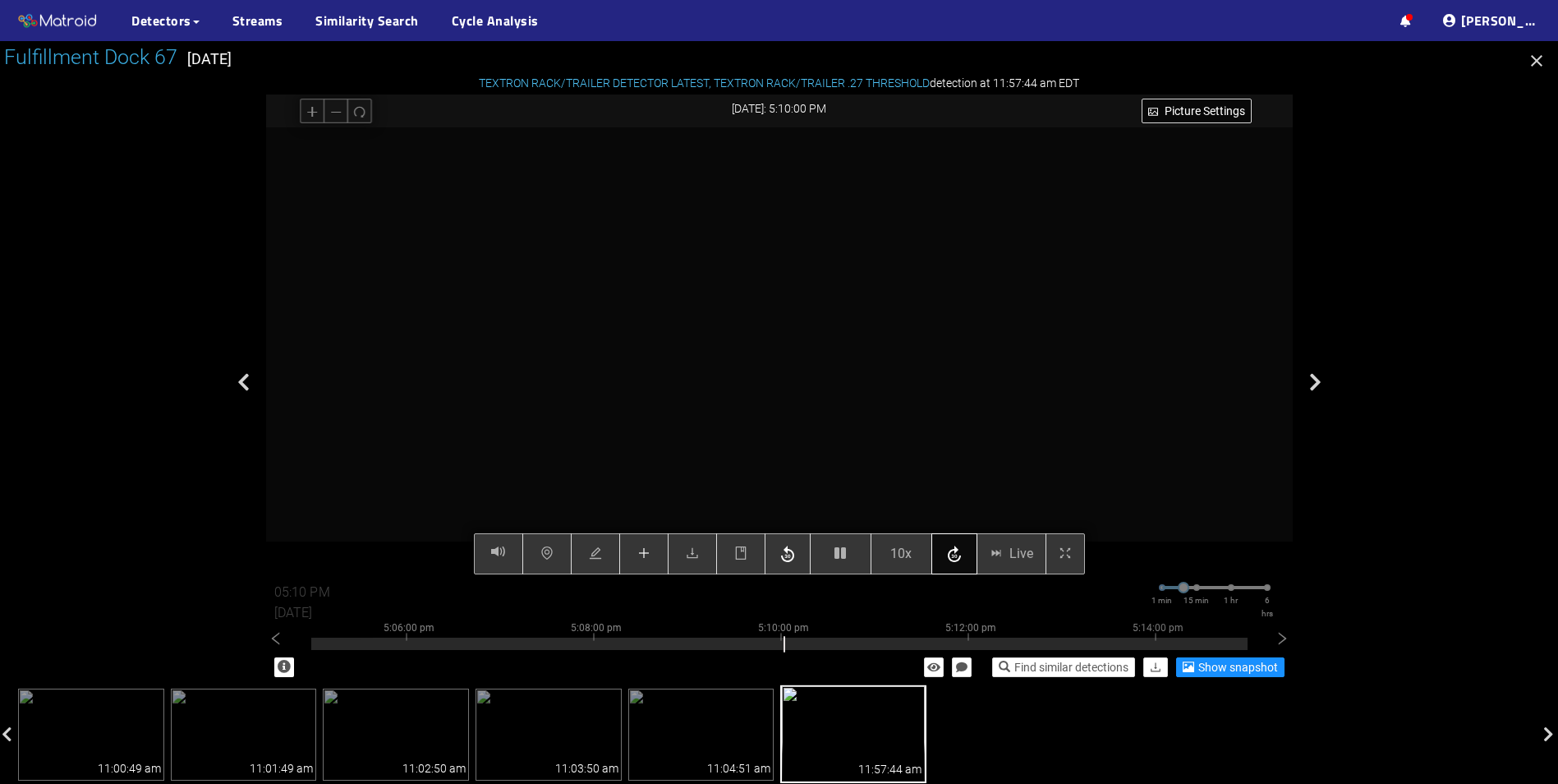
click at [960, 559] on icon "button" at bounding box center [954, 553] width 13 height 17
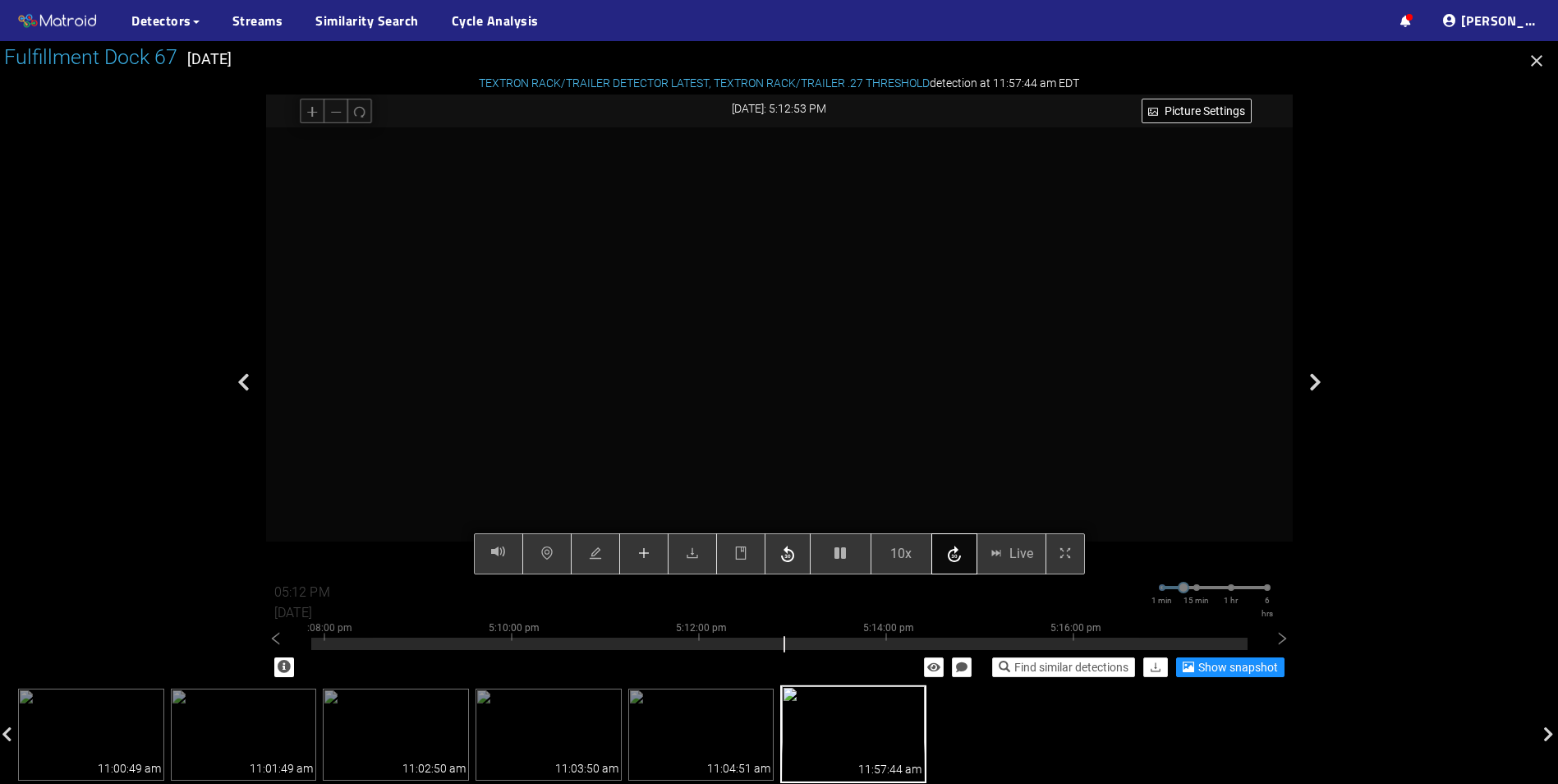
click at [960, 559] on icon "button" at bounding box center [954, 553] width 13 height 17
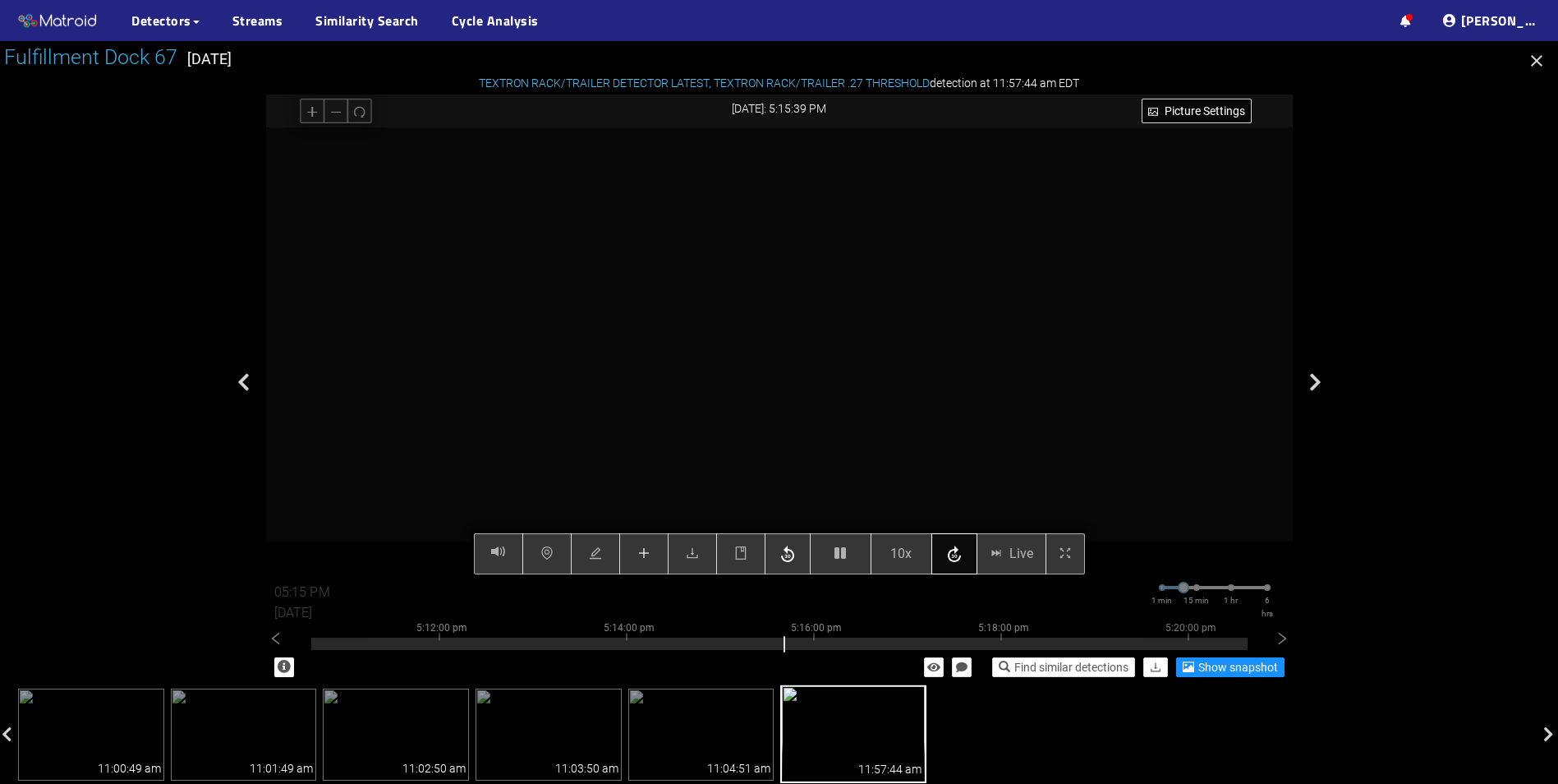
click at [960, 559] on icon "button" at bounding box center [954, 553] width 13 height 17
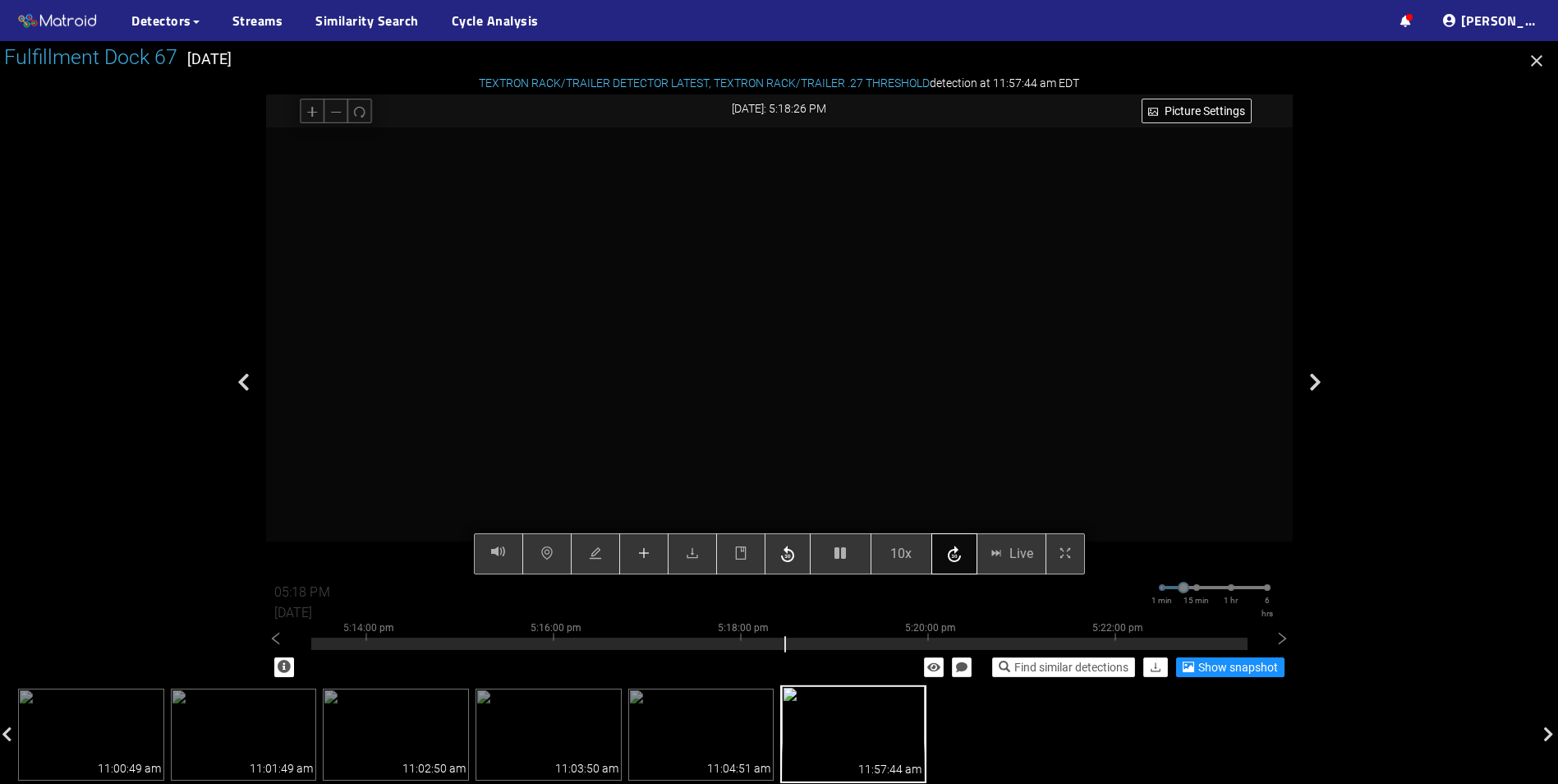
click at [960, 559] on icon "button" at bounding box center [954, 553] width 13 height 17
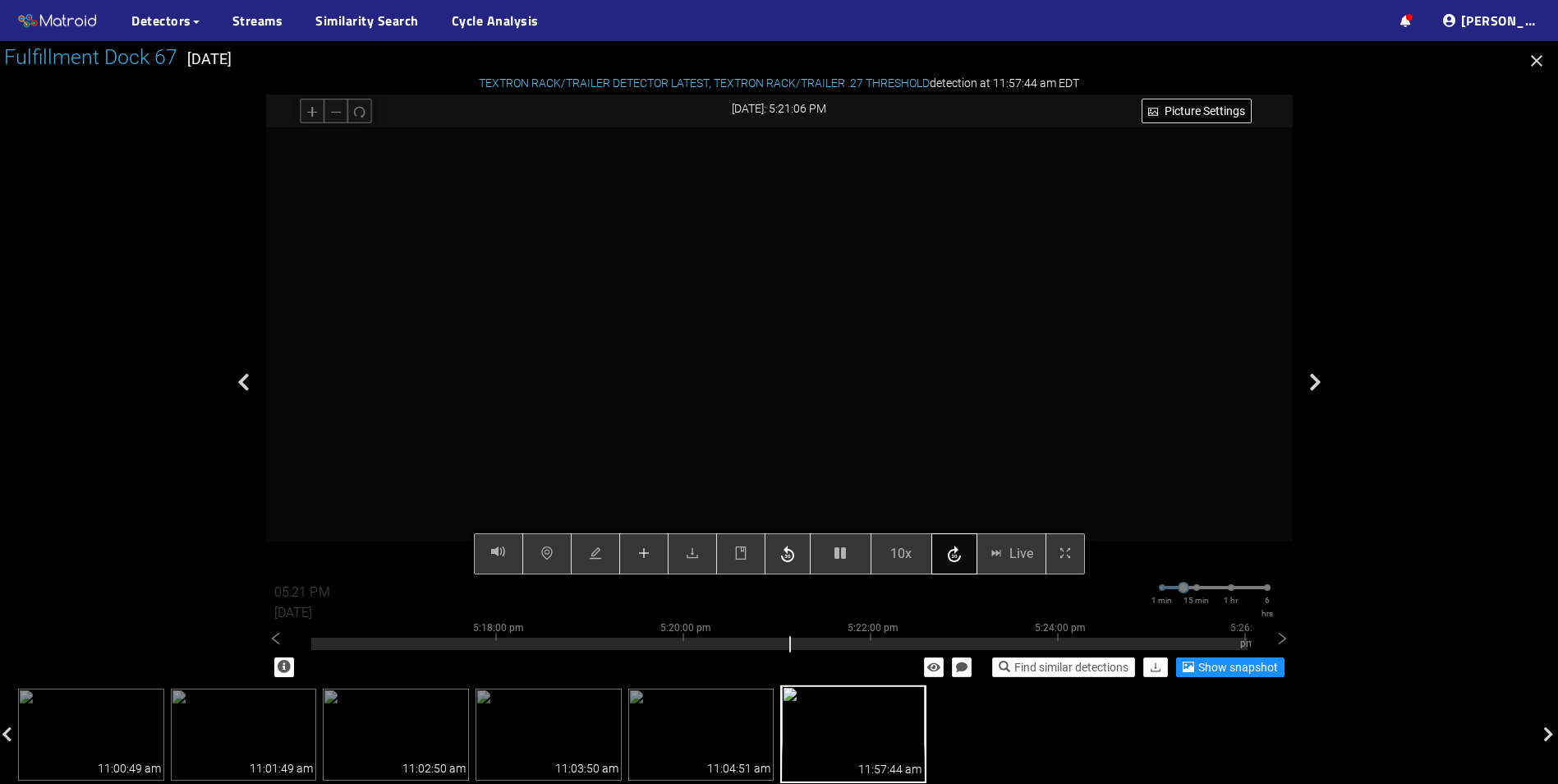
click at [960, 559] on icon "button" at bounding box center [954, 553] width 13 height 17
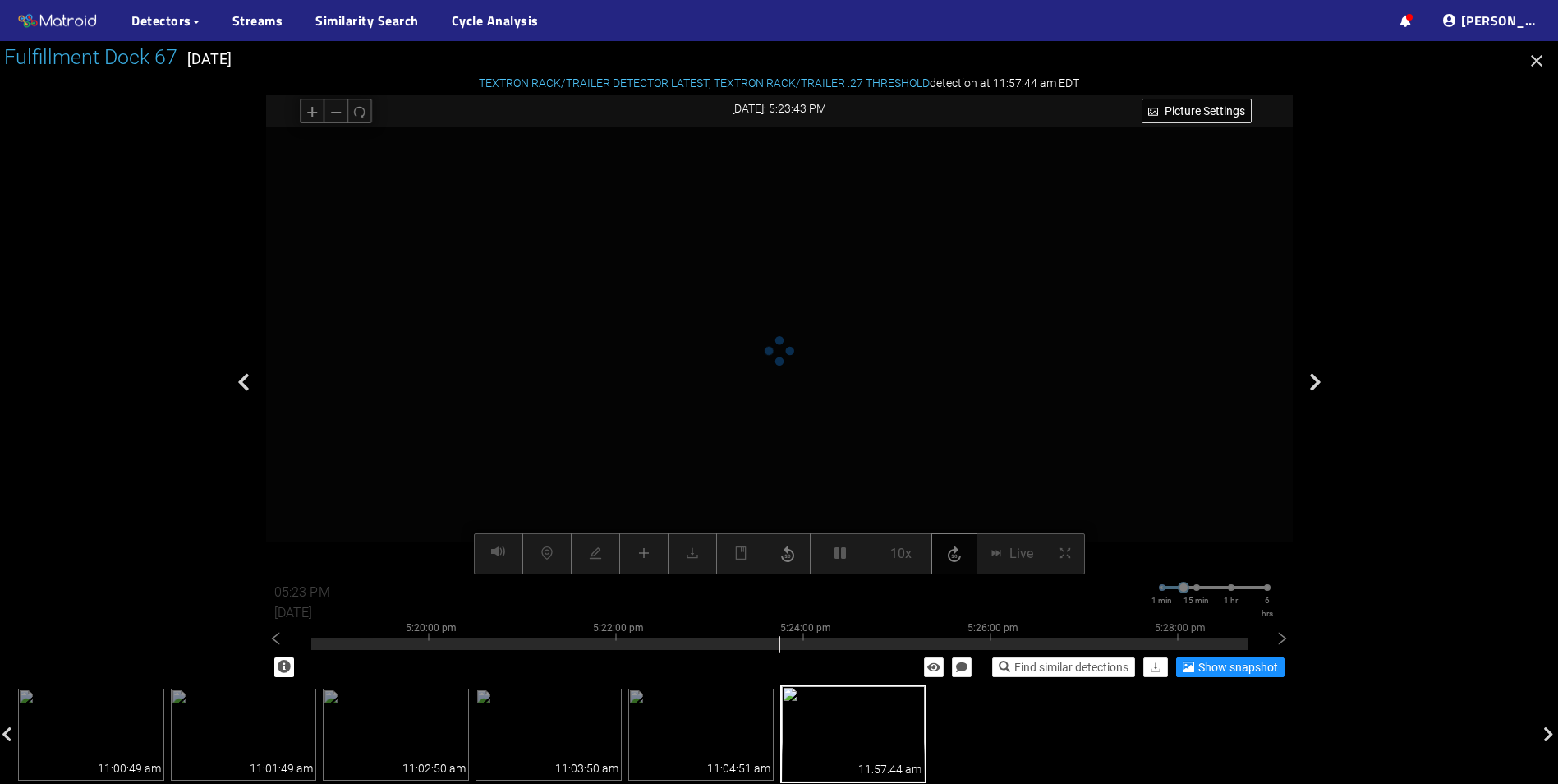
click at [960, 559] on icon "button" at bounding box center [954, 553] width 13 height 17
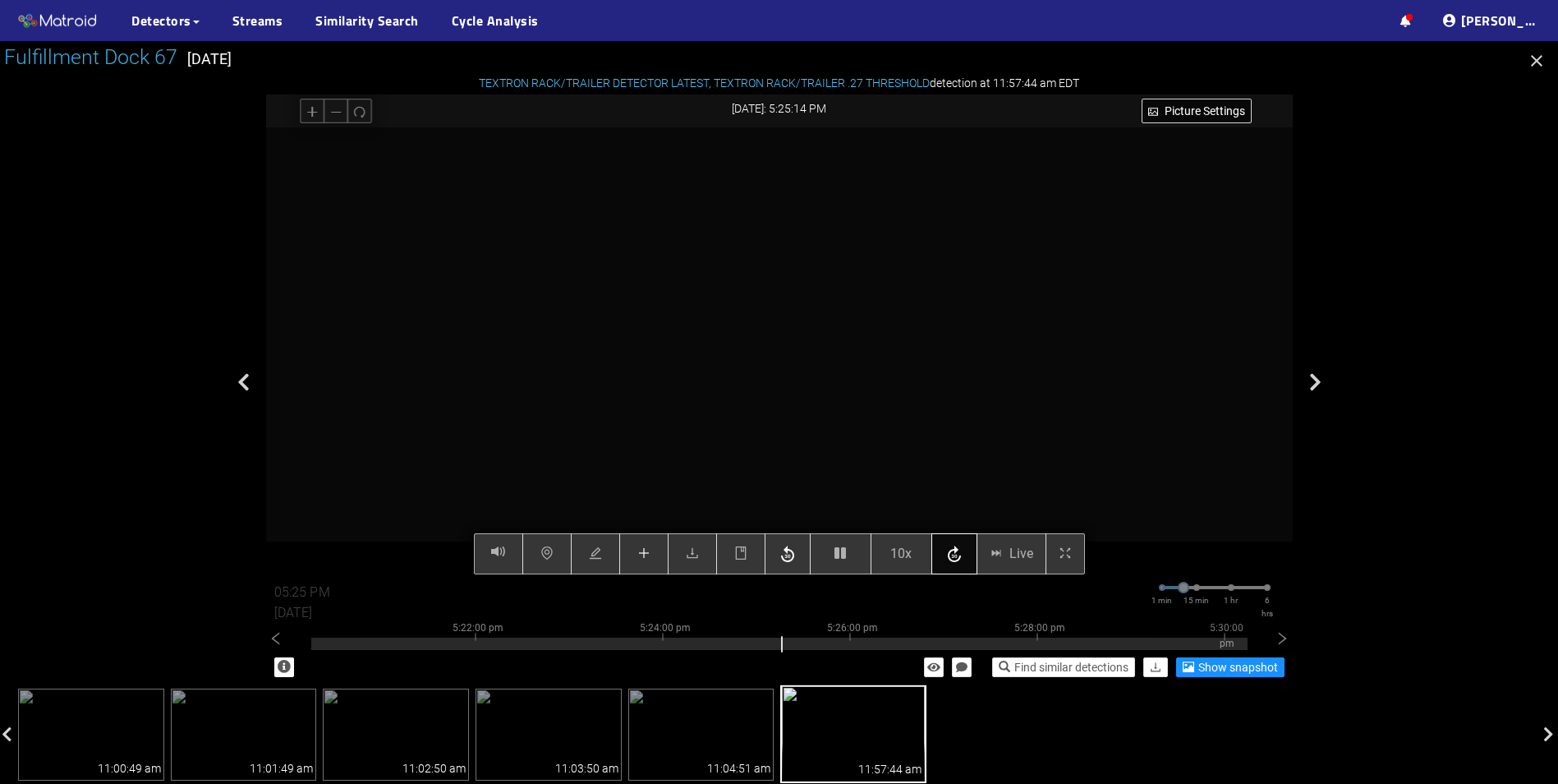
click at [960, 559] on icon "button" at bounding box center [954, 553] width 13 height 17
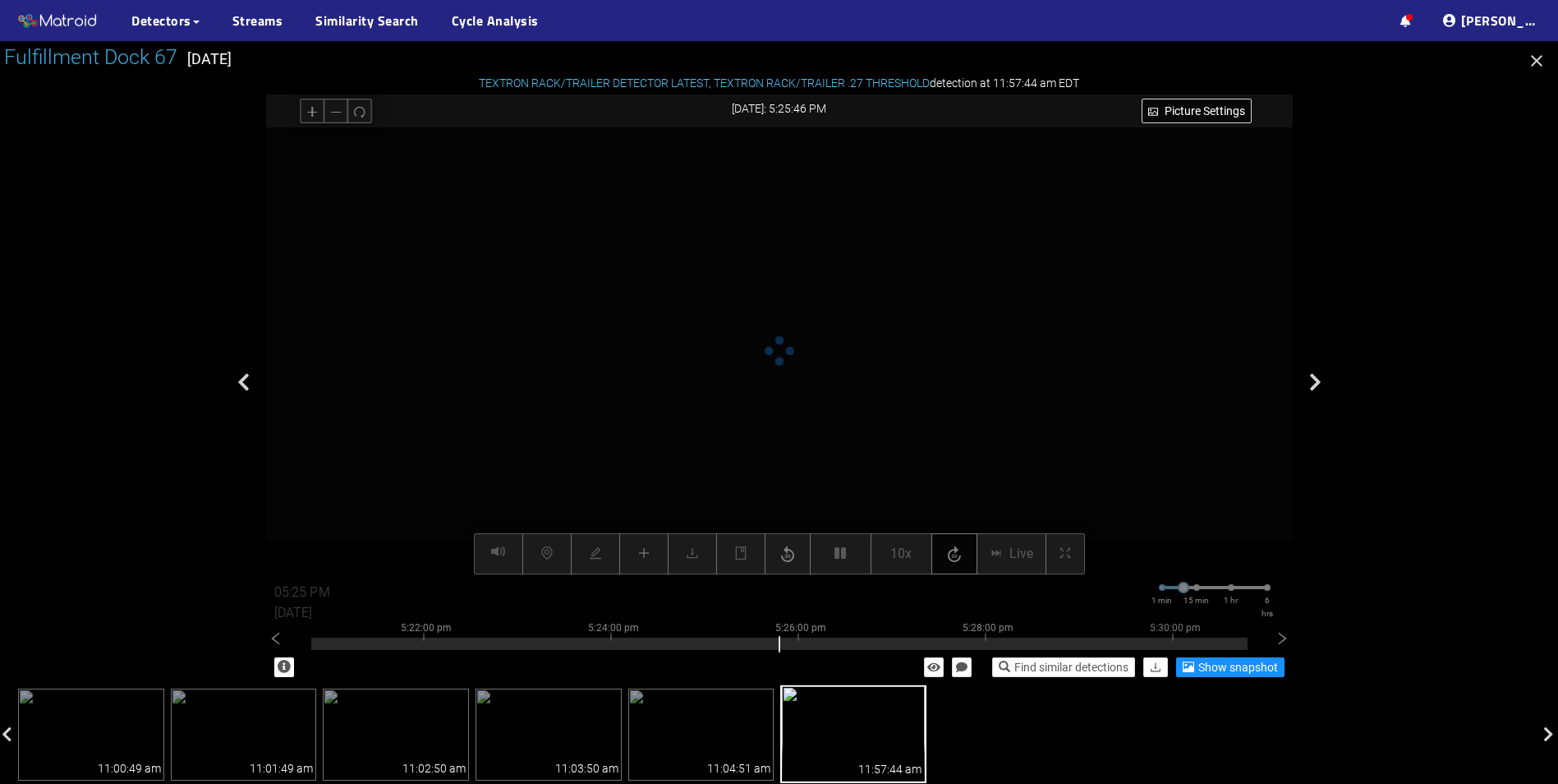
click at [960, 559] on icon "button" at bounding box center [954, 553] width 13 height 17
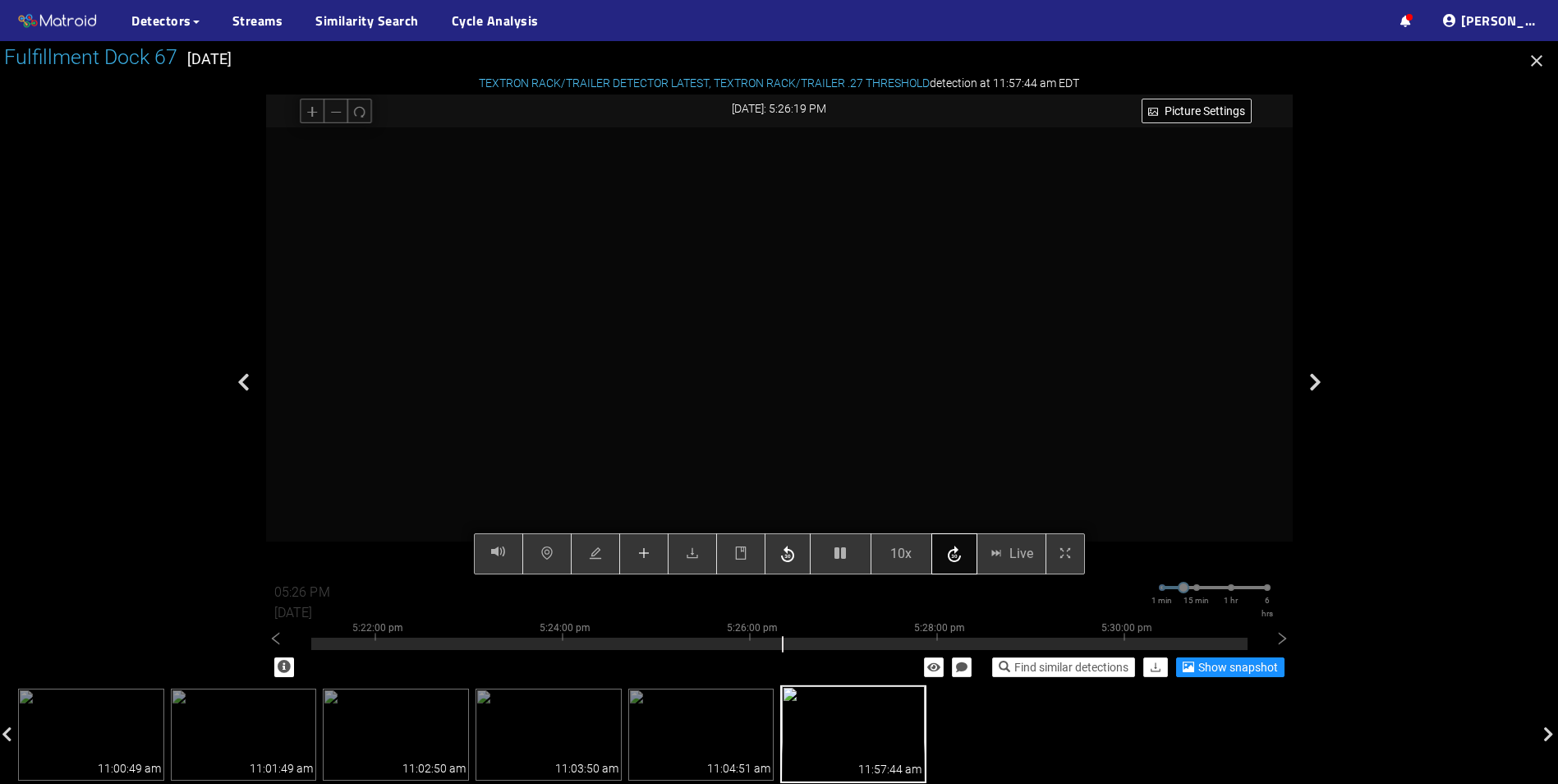
click at [960, 559] on icon "button" at bounding box center [954, 553] width 13 height 17
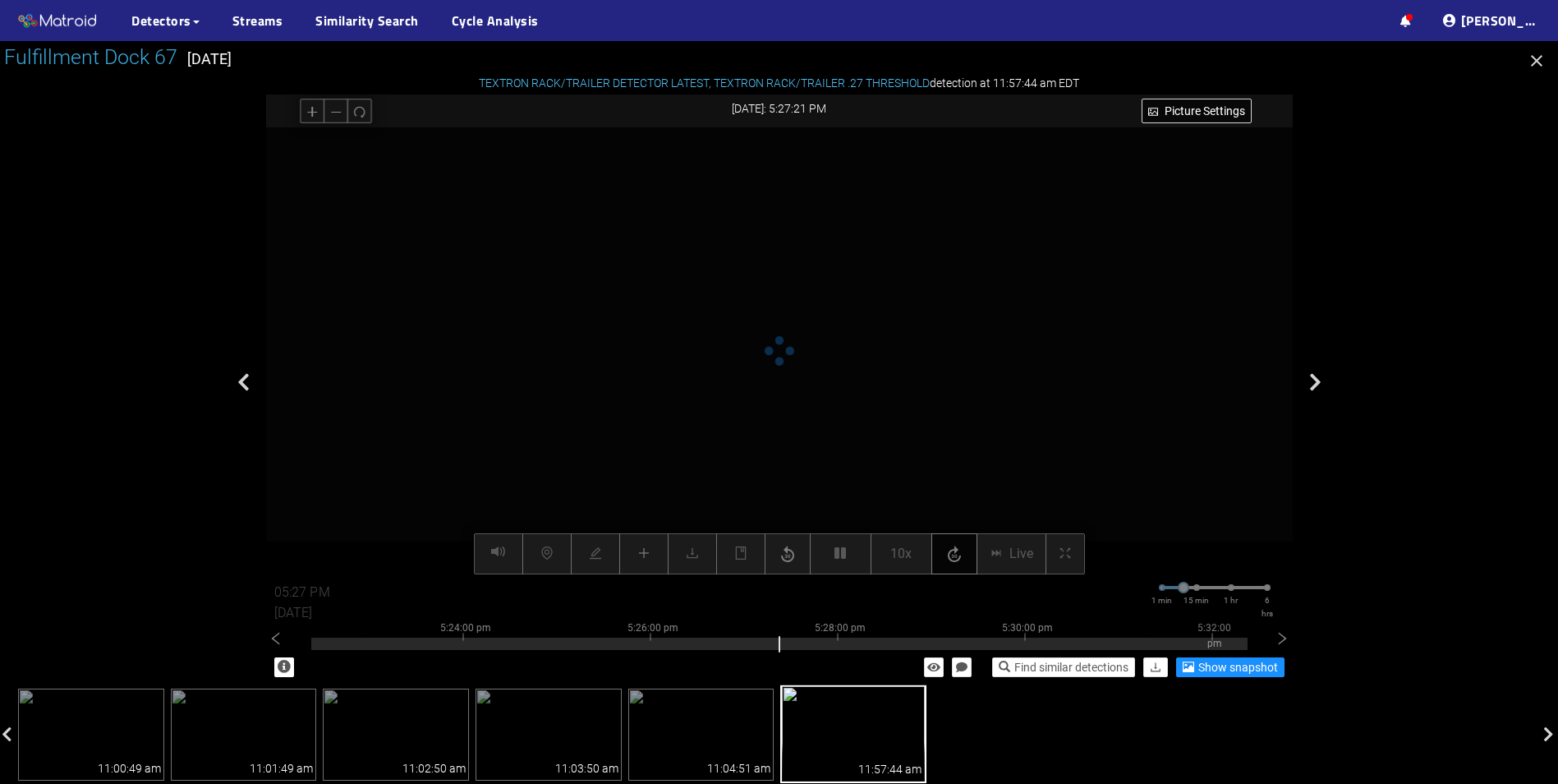
click at [960, 559] on icon "button" at bounding box center [954, 553] width 13 height 17
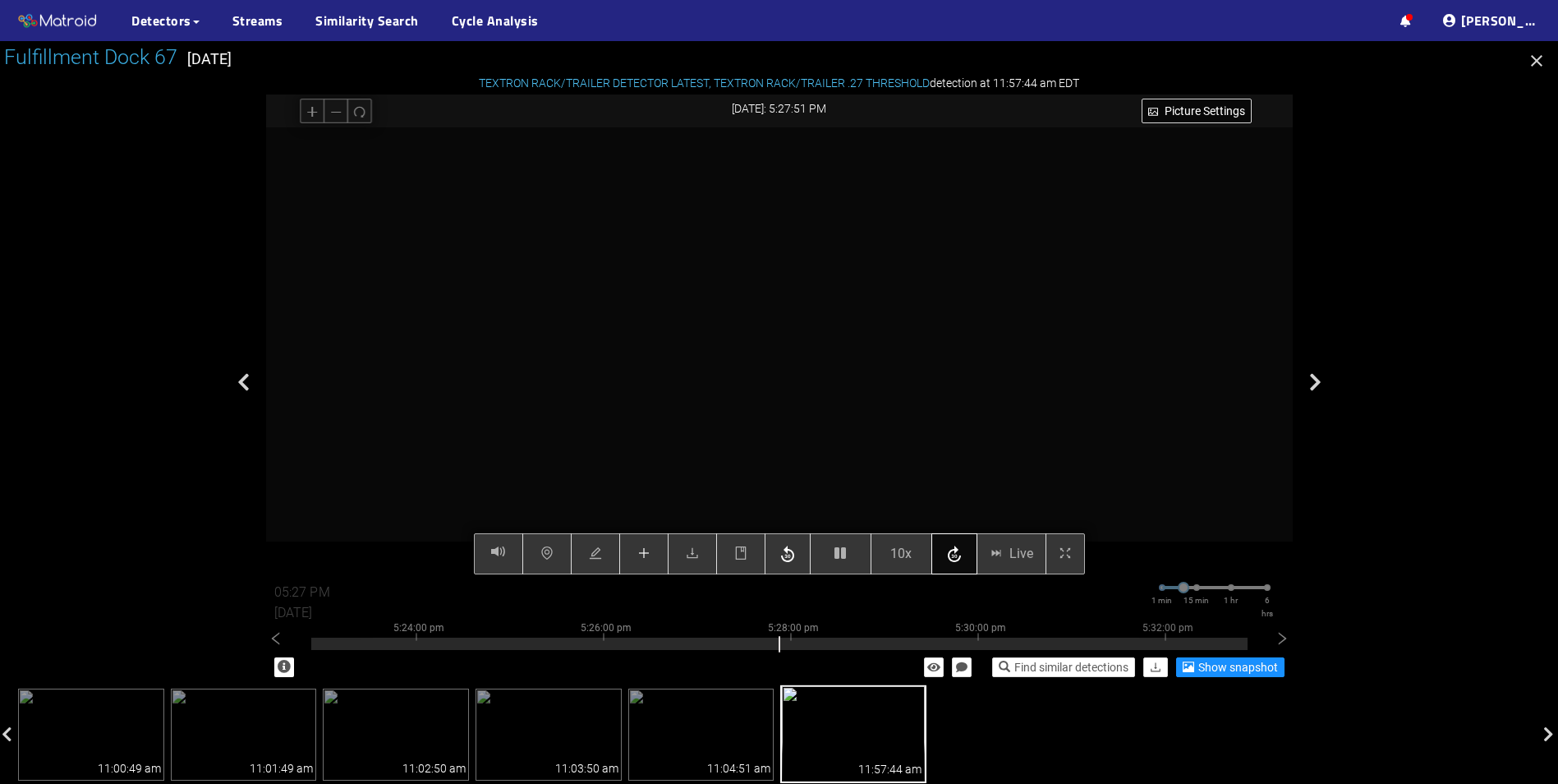
click at [960, 559] on div "Picture Settings 10x Live 05:27 PM [DATE] 1 min 15 min 1 hr 6 hrs 5:14:00 pm 5:…" at bounding box center [779, 351] width 1027 height 447
click at [960, 559] on icon "button" at bounding box center [954, 553] width 13 height 17
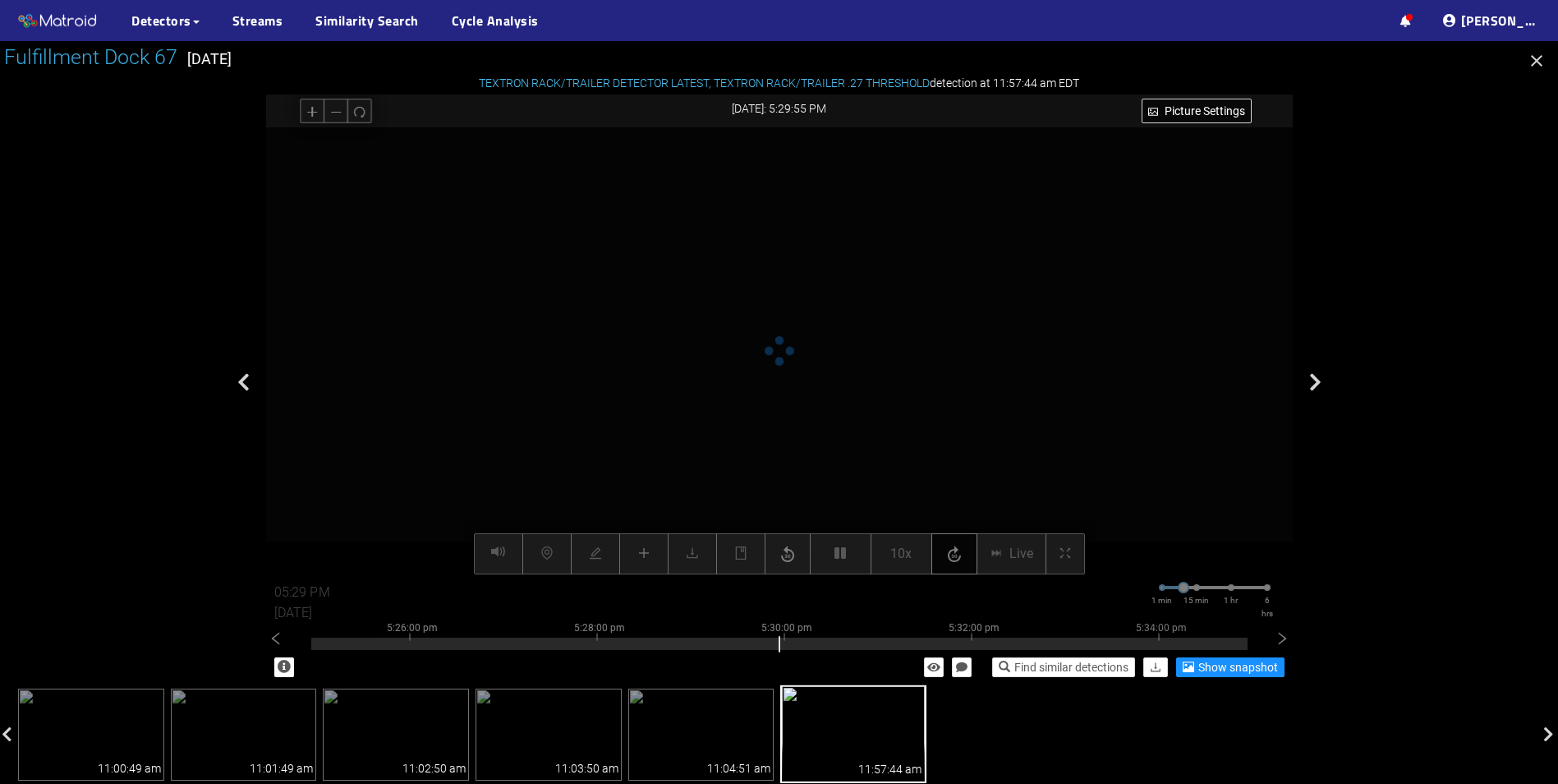
click at [960, 559] on icon "button" at bounding box center [954, 553] width 13 height 17
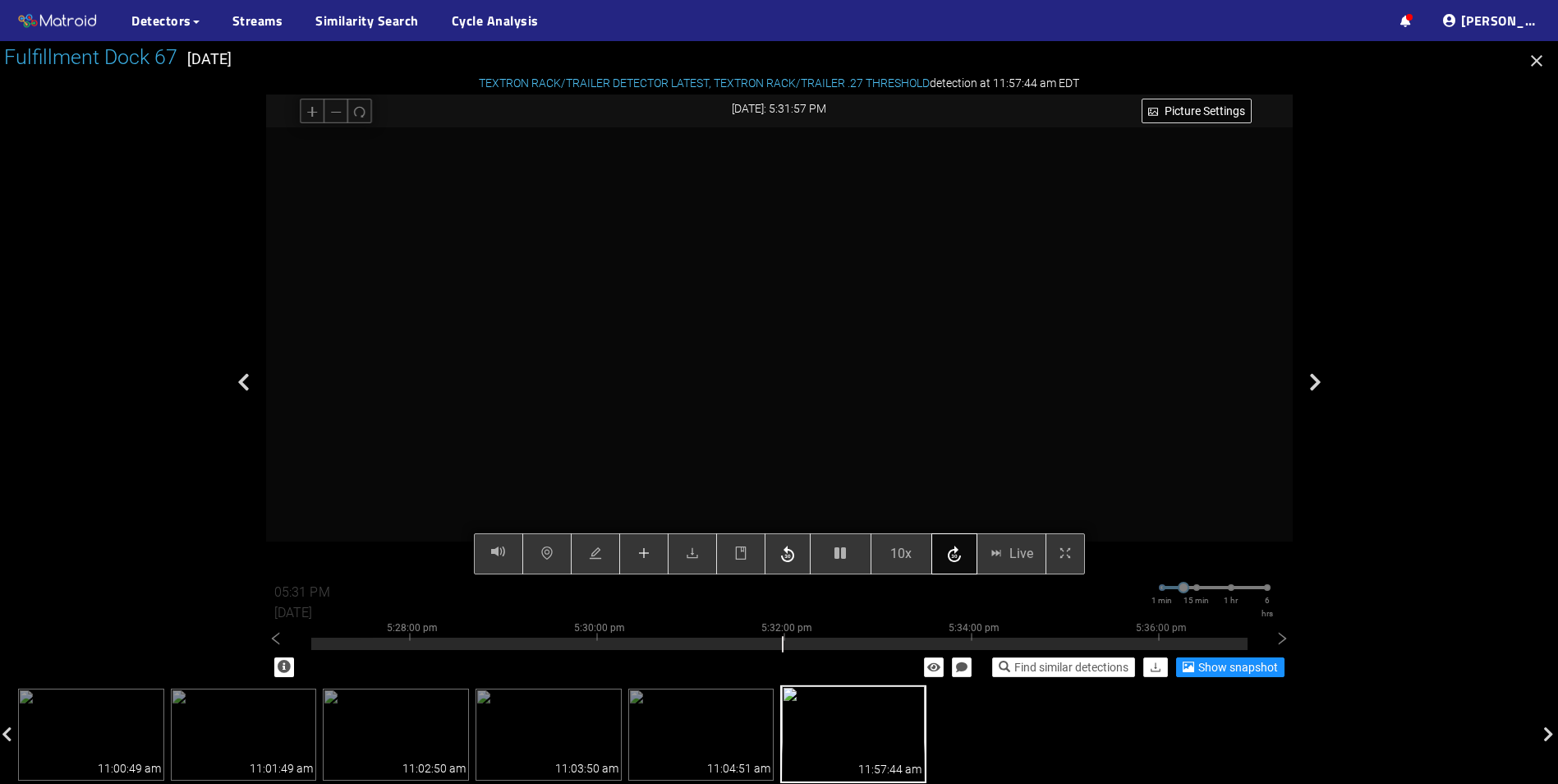
click at [960, 559] on icon "button" at bounding box center [954, 553] width 13 height 17
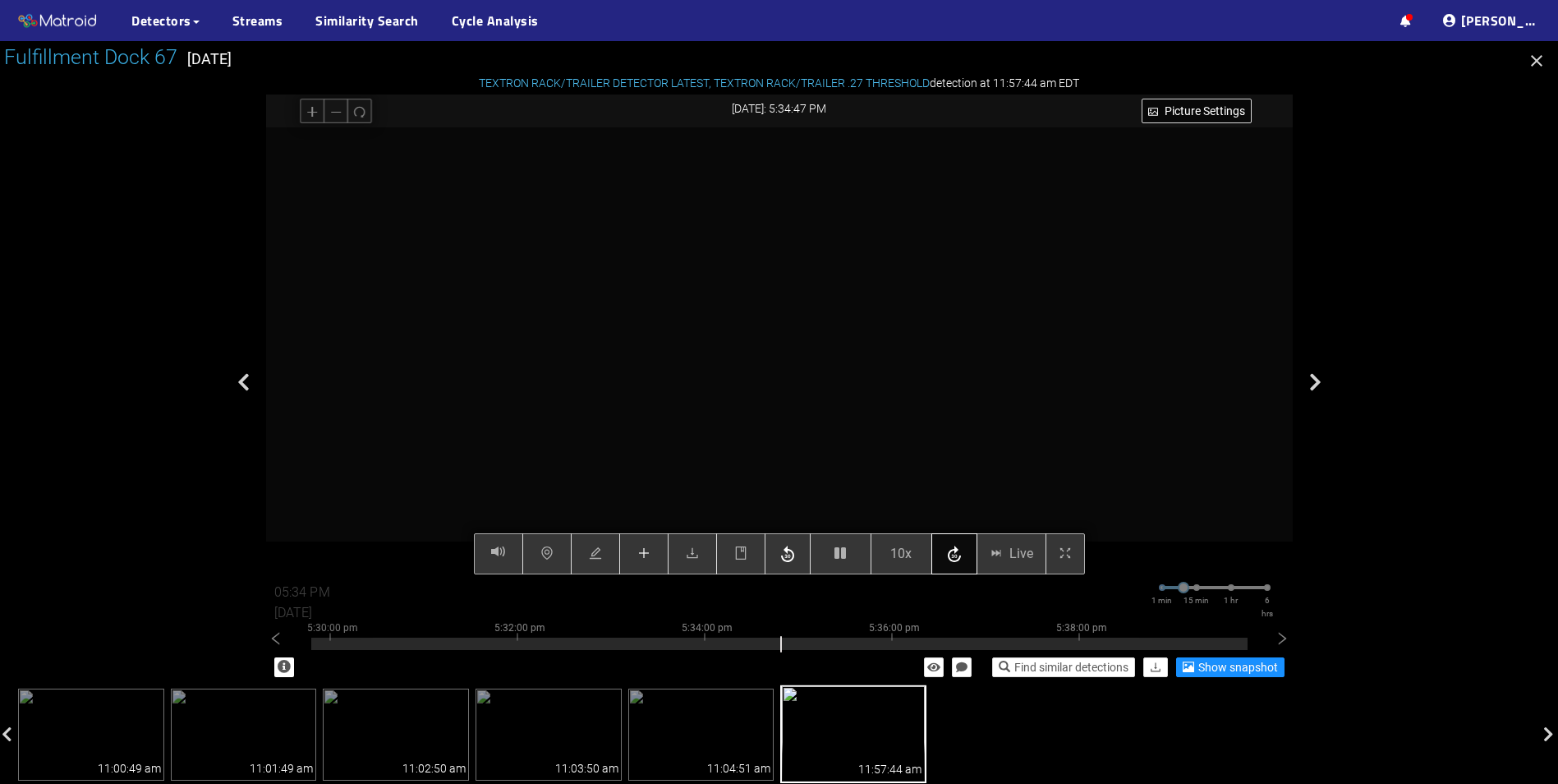
click at [960, 559] on icon "button" at bounding box center [954, 553] width 13 height 17
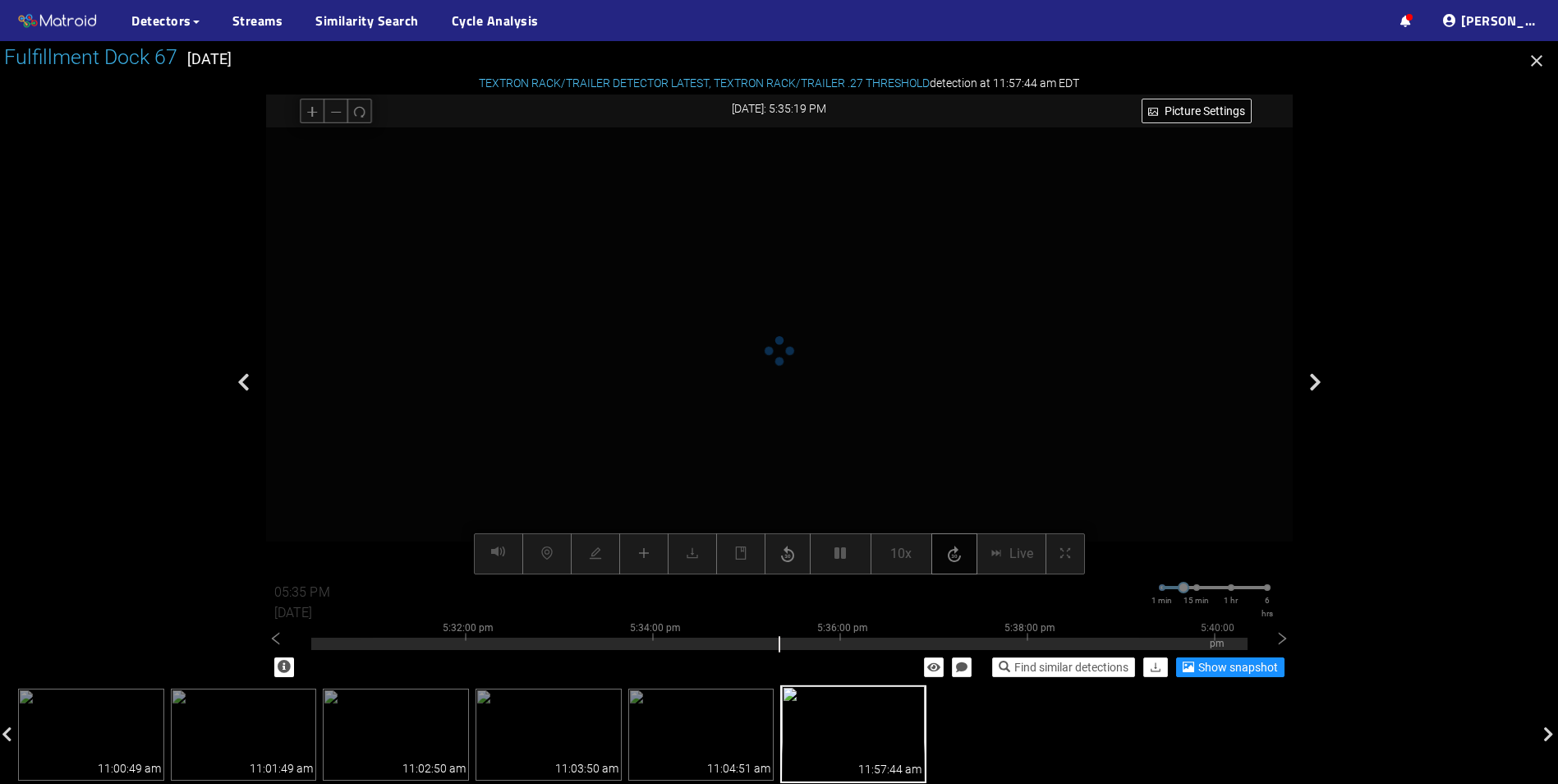
click at [960, 559] on icon "button" at bounding box center [954, 553] width 13 height 17
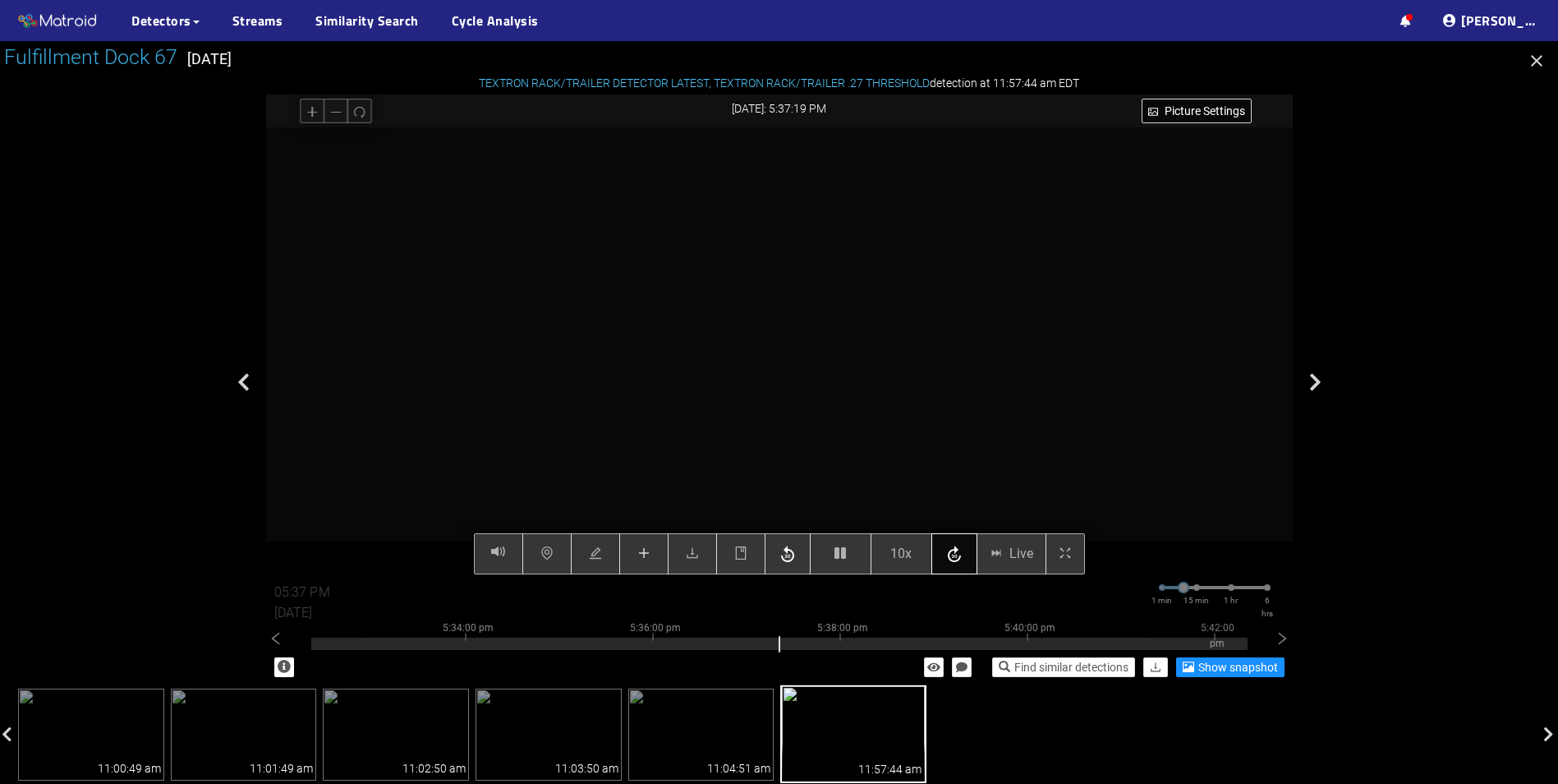
click at [960, 559] on icon "button" at bounding box center [954, 553] width 13 height 17
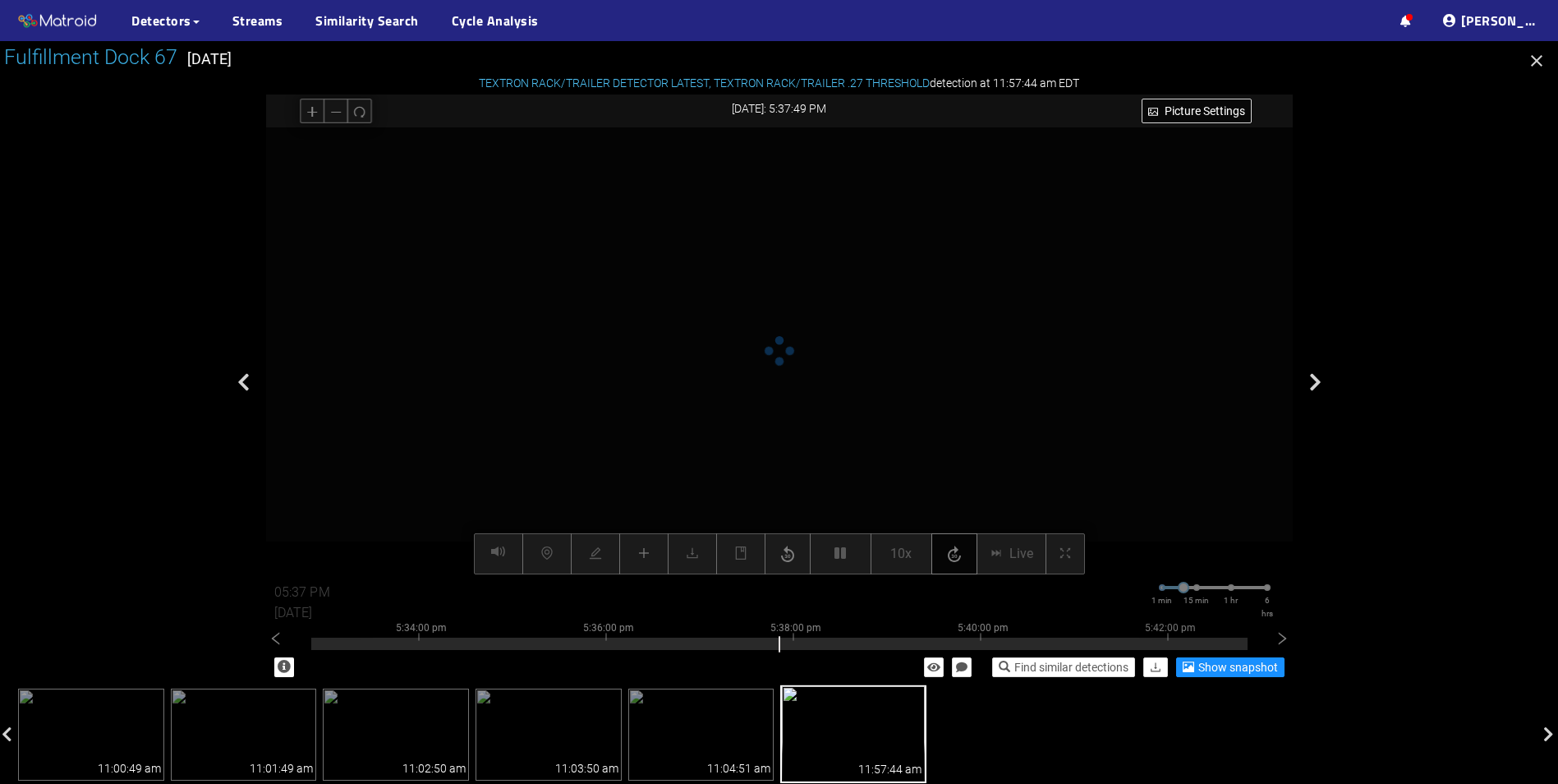
click at [960, 559] on icon "button" at bounding box center [954, 553] width 13 height 17
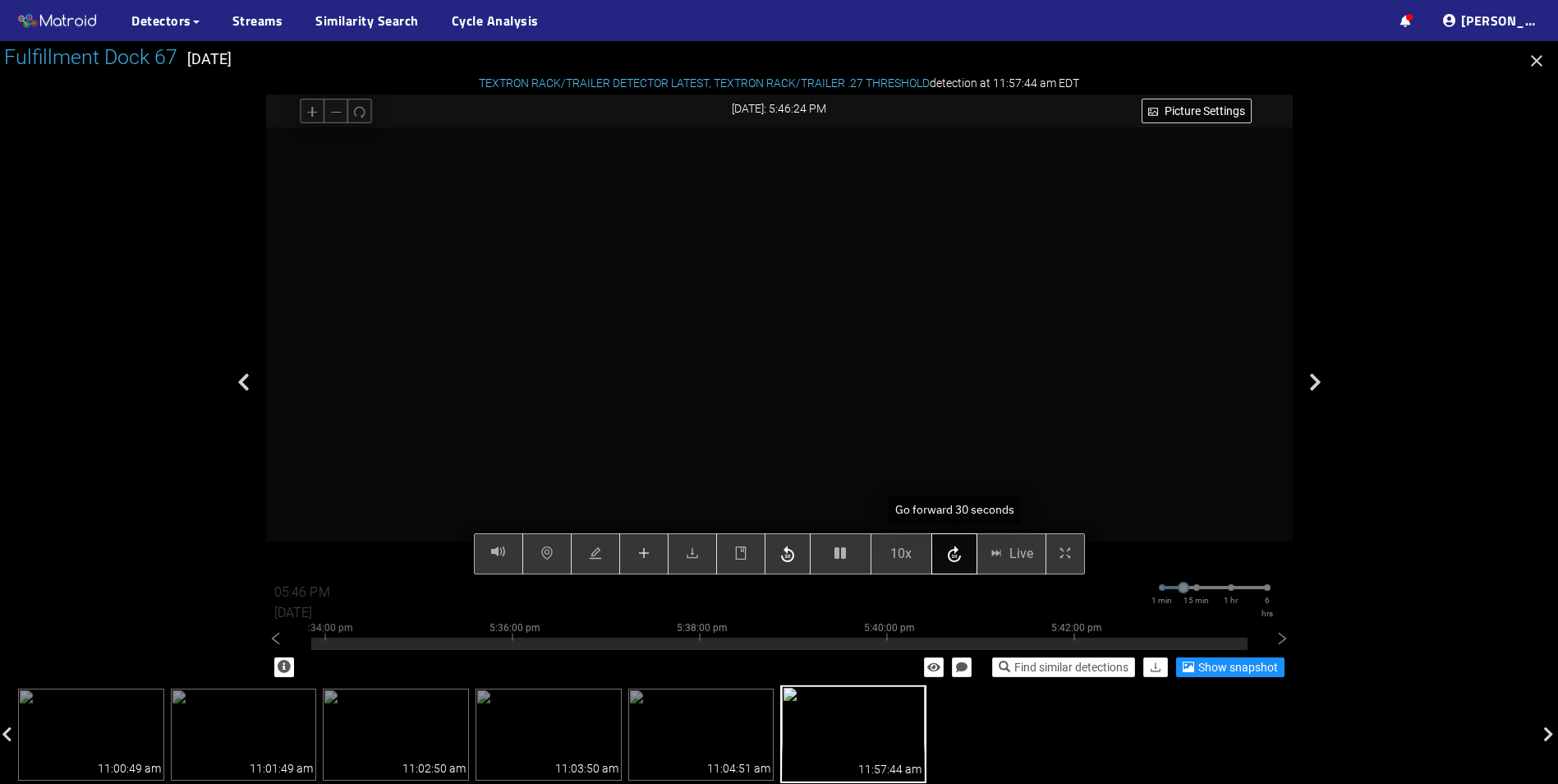
click at [955, 558] on div "Picture Settings 10x Live 05:46 PM [DATE] 1 min 15 min 1 hr 6 hrs 5:24:00 pm 5:…" at bounding box center [779, 351] width 1027 height 447
click at [954, 555] on icon "button" at bounding box center [954, 554] width 19 height 25
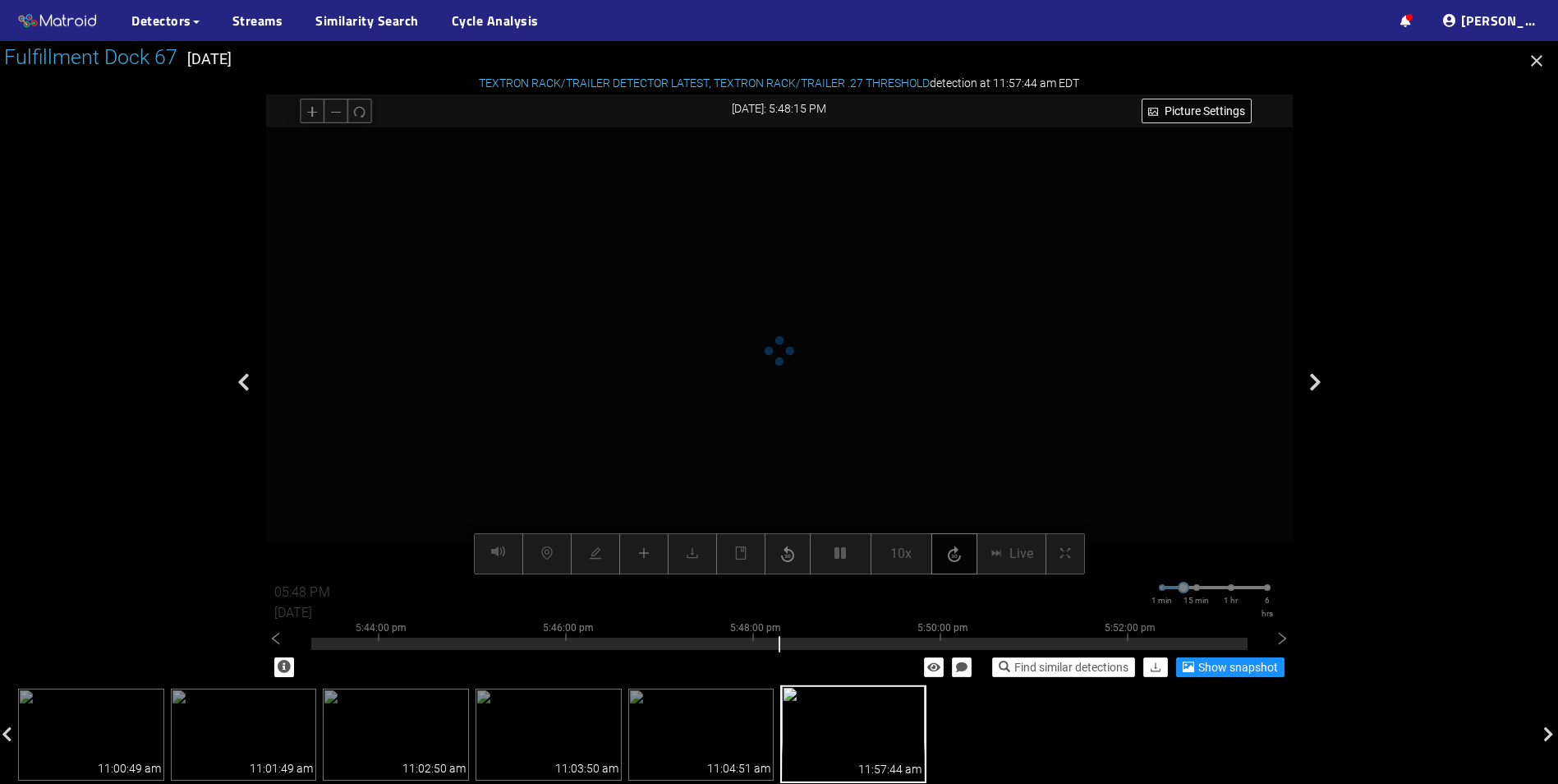
click at [954, 555] on icon "button" at bounding box center [954, 554] width 19 height 25
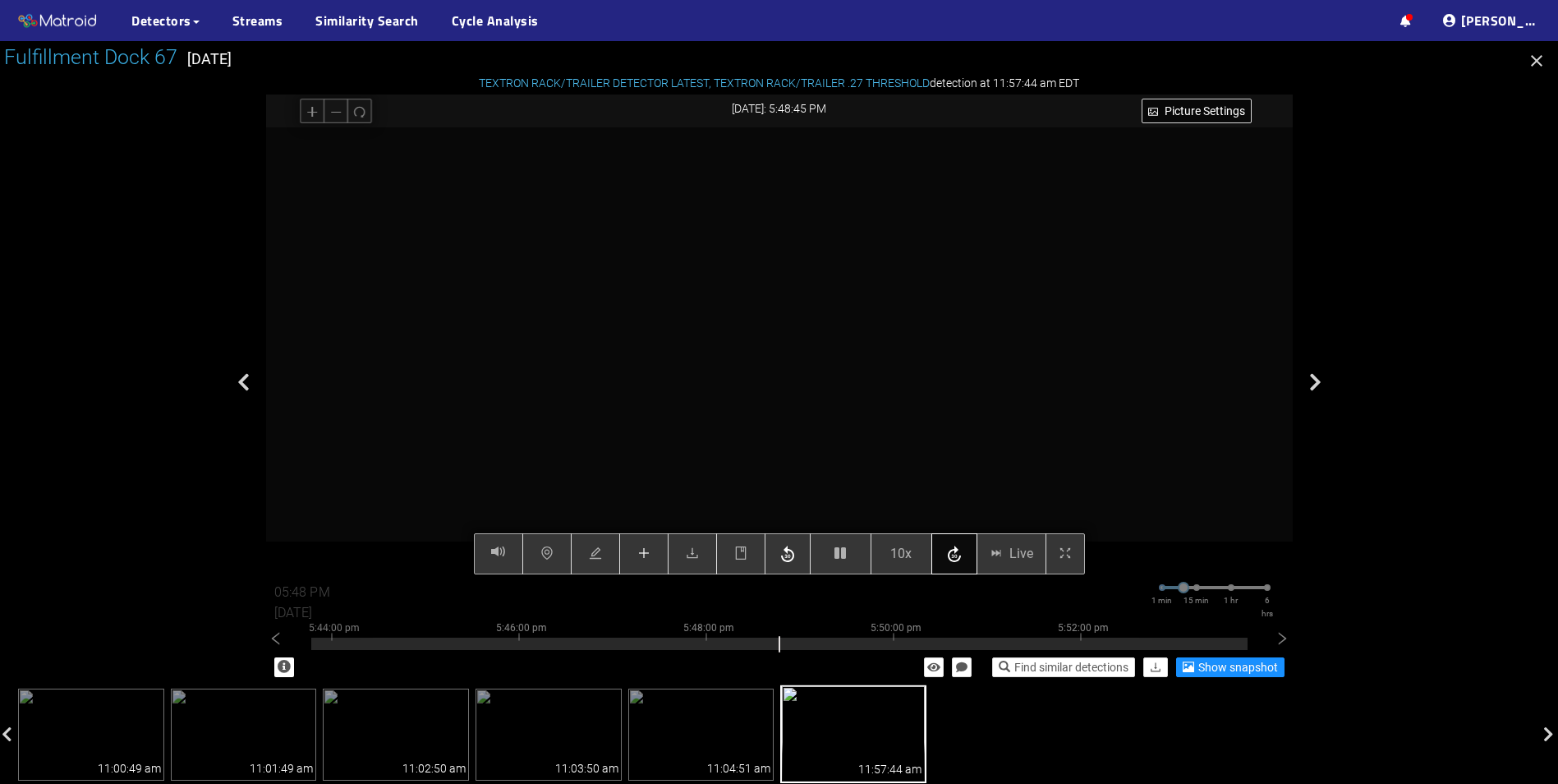
click at [954, 555] on icon "button" at bounding box center [954, 554] width 19 height 25
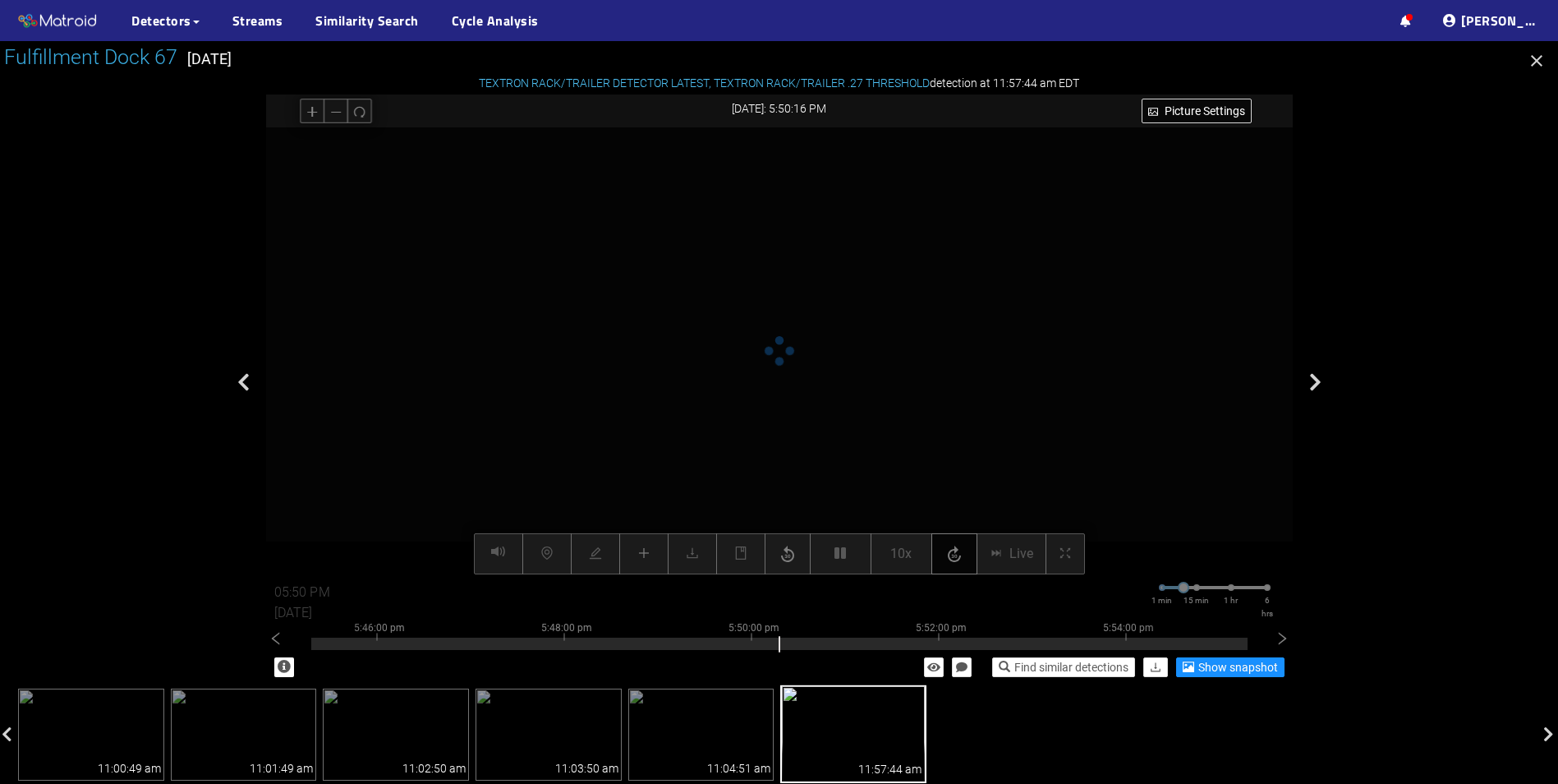
click at [954, 555] on icon "button" at bounding box center [954, 554] width 19 height 25
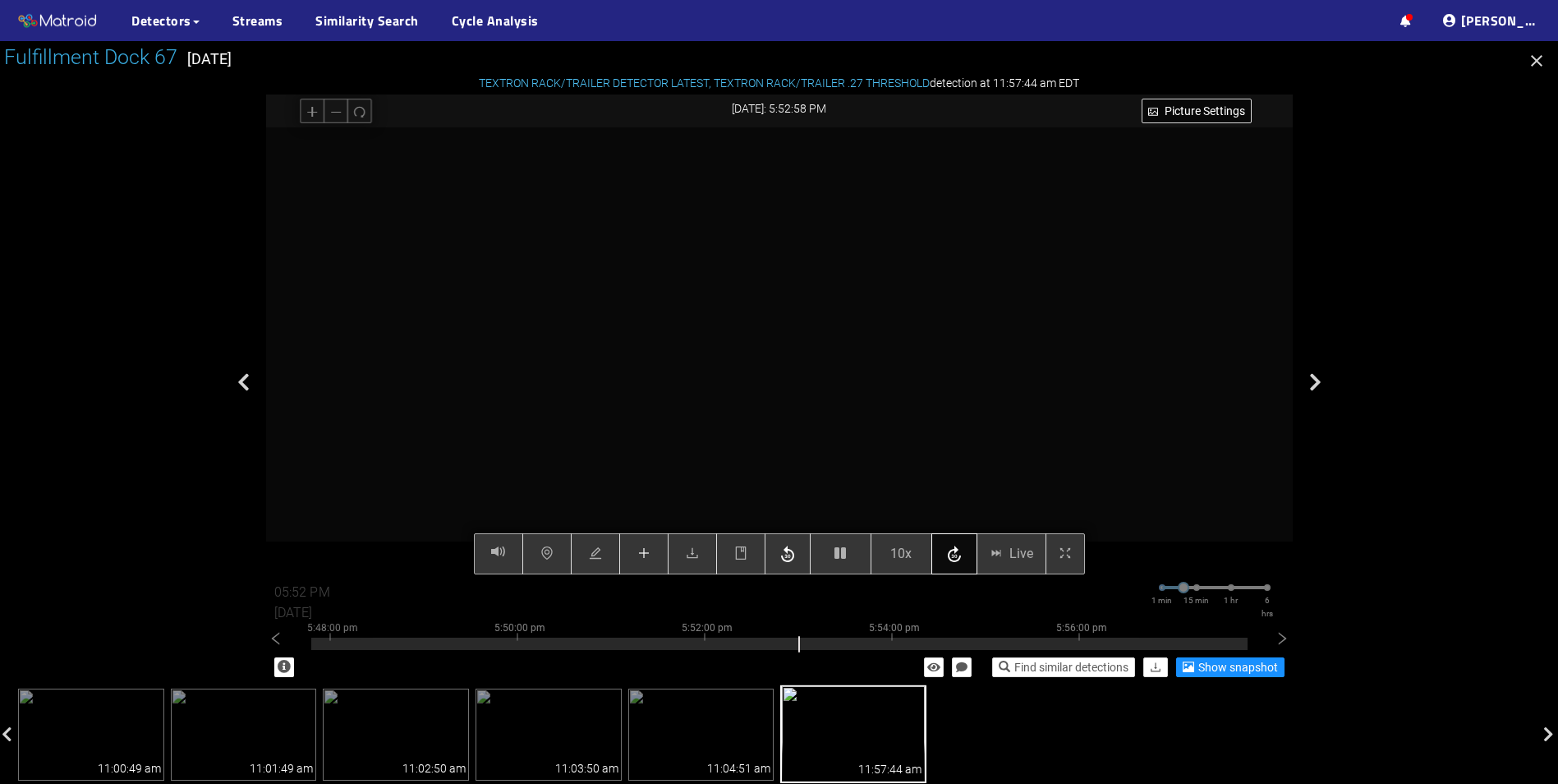
click at [954, 555] on icon "button" at bounding box center [954, 554] width 19 height 25
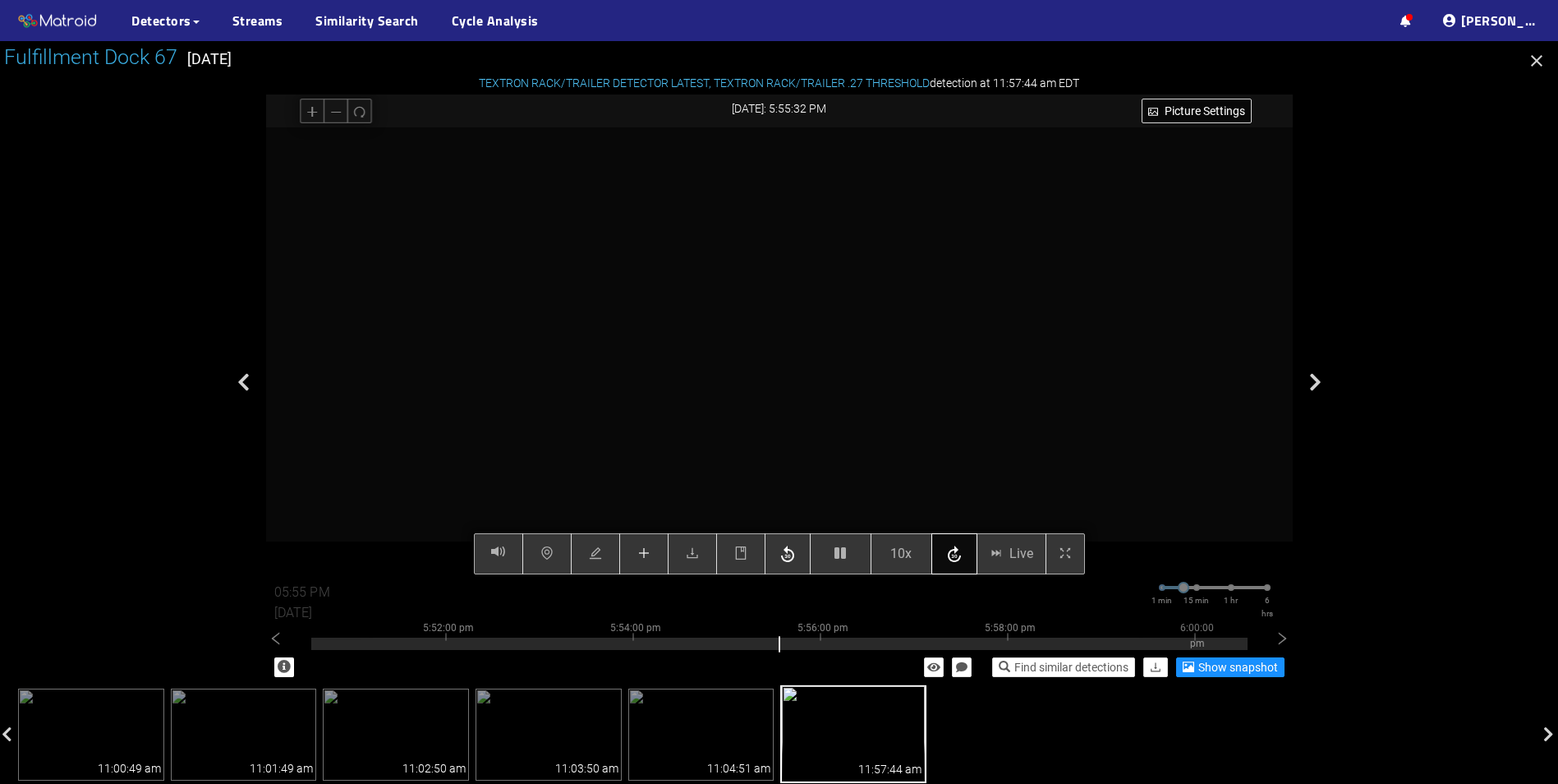
click at [954, 555] on icon "button" at bounding box center [954, 554] width 19 height 25
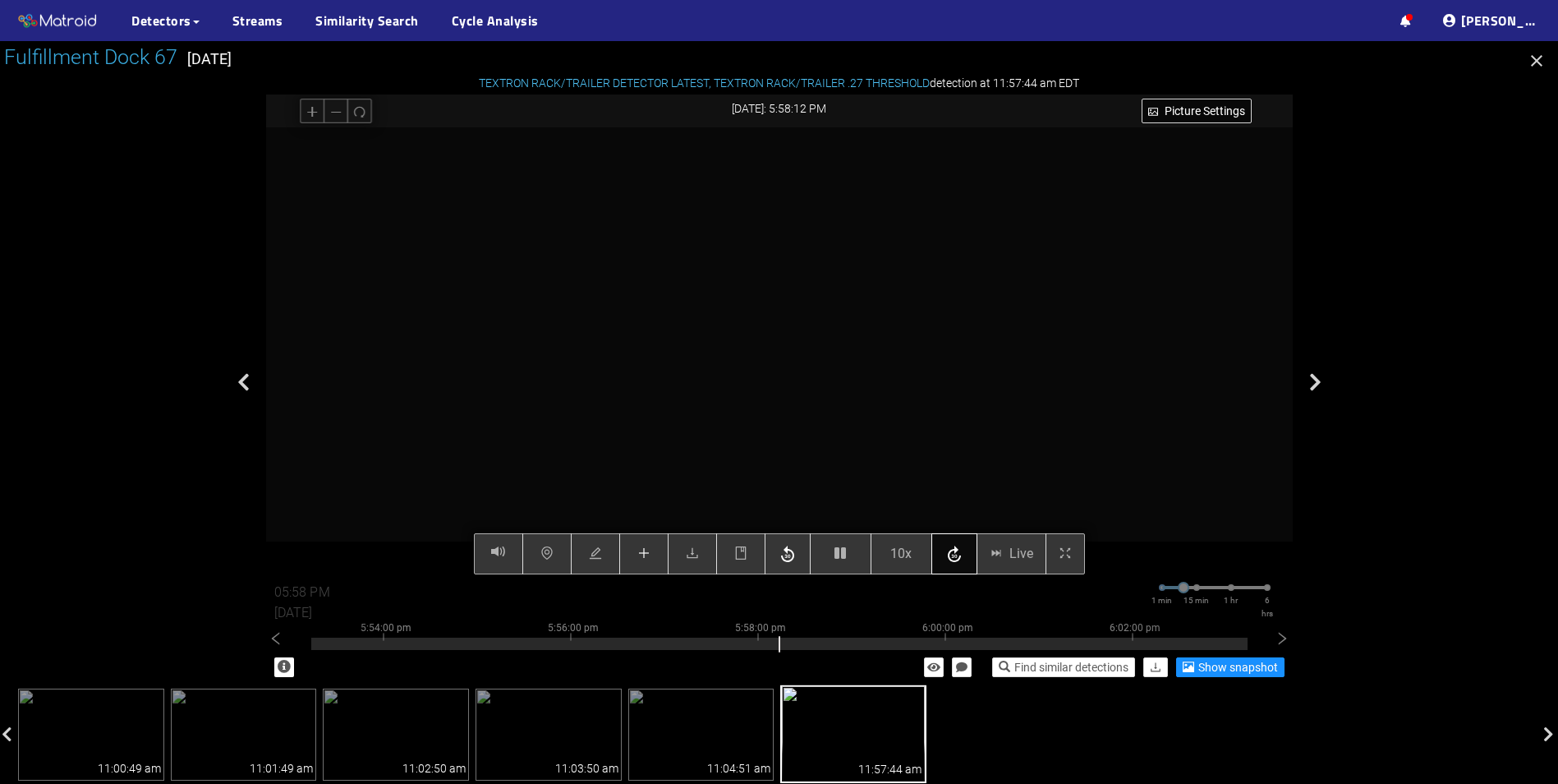
click at [954, 555] on icon "button" at bounding box center [954, 554] width 19 height 25
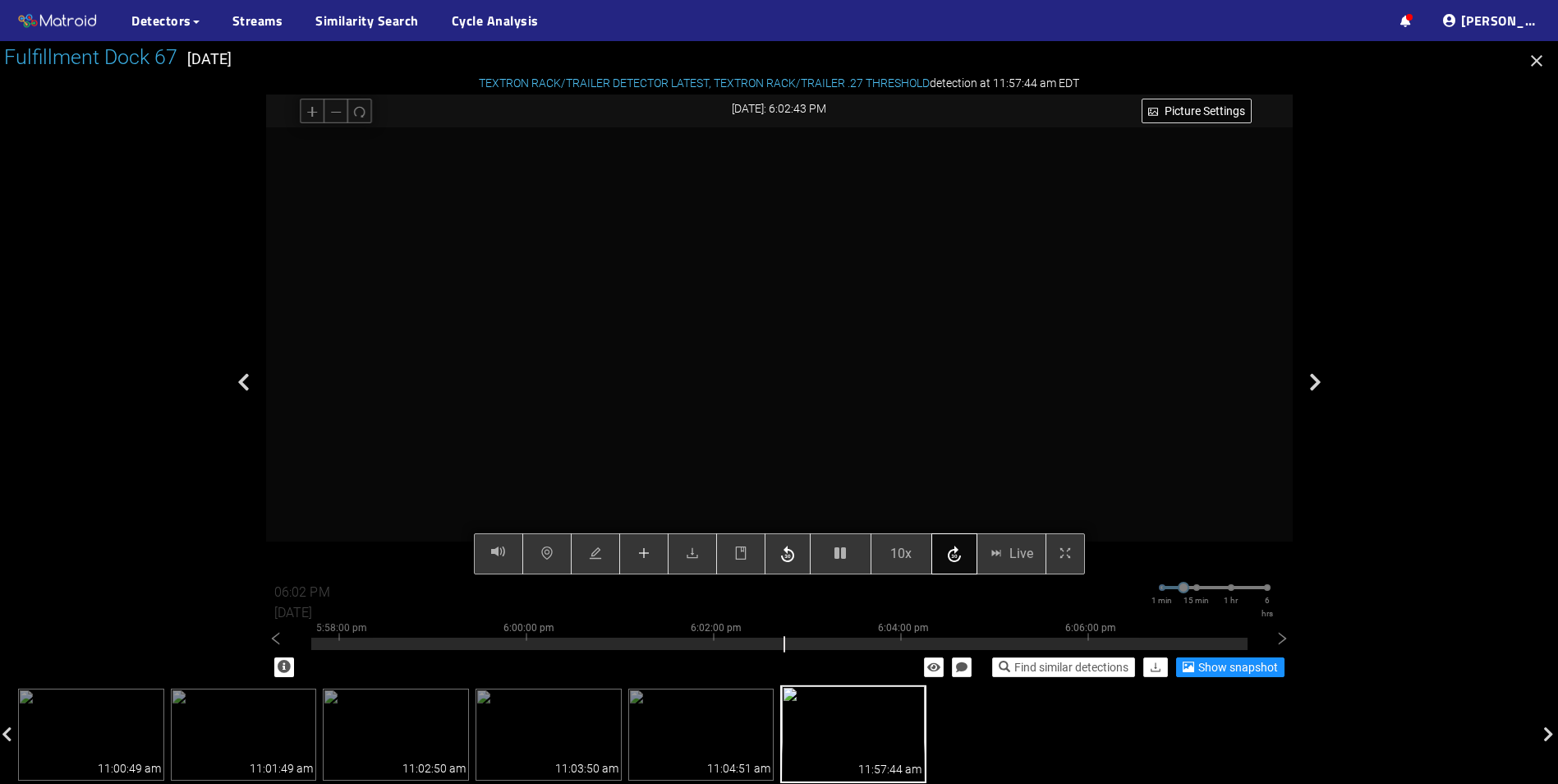
click at [954, 555] on icon "button" at bounding box center [954, 554] width 19 height 25
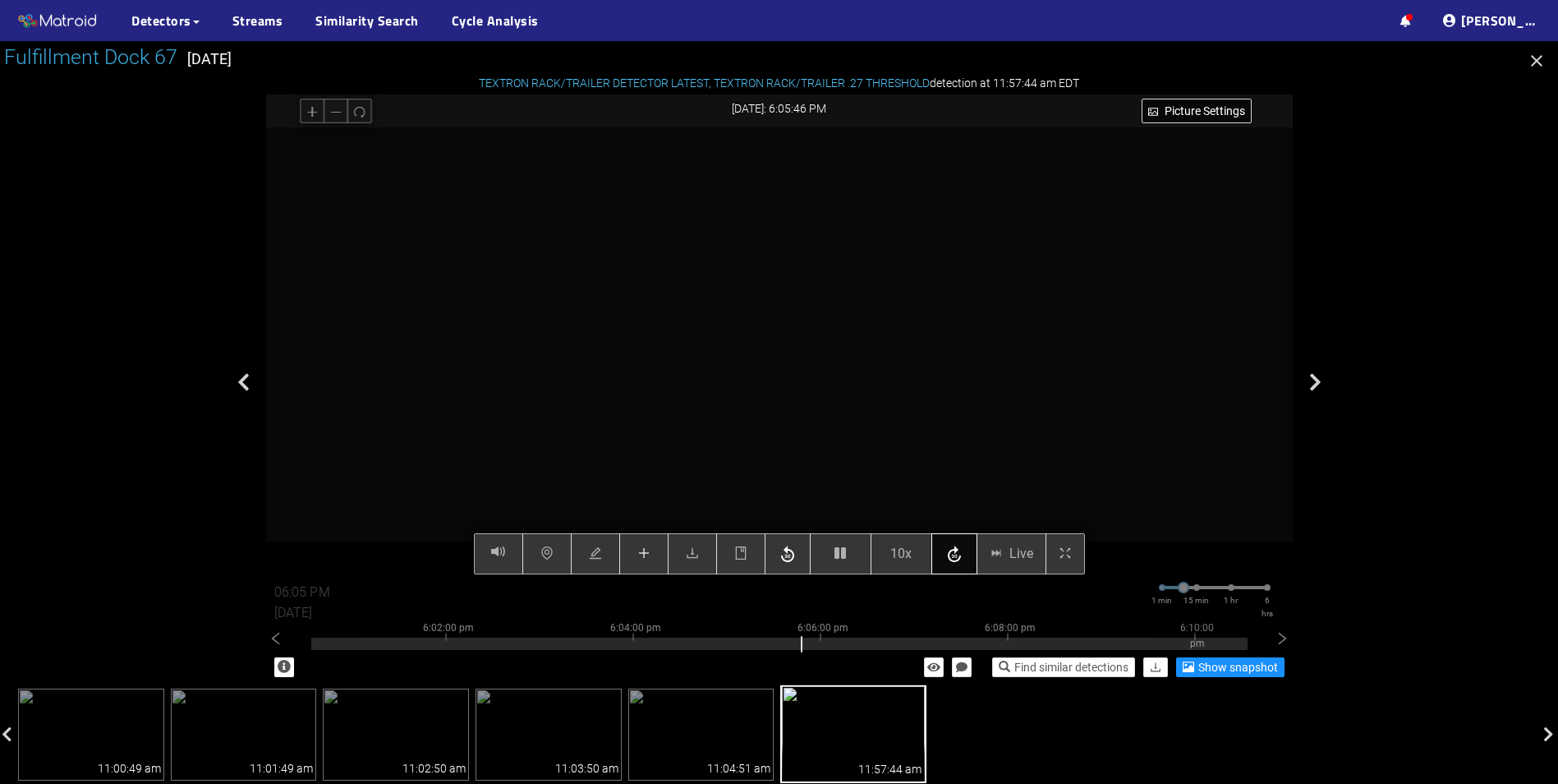
click at [954, 555] on icon "button" at bounding box center [954, 554] width 19 height 25
click at [831, 559] on button "button" at bounding box center [840, 553] width 62 height 41
click at [959, 555] on icon "button" at bounding box center [954, 554] width 19 height 25
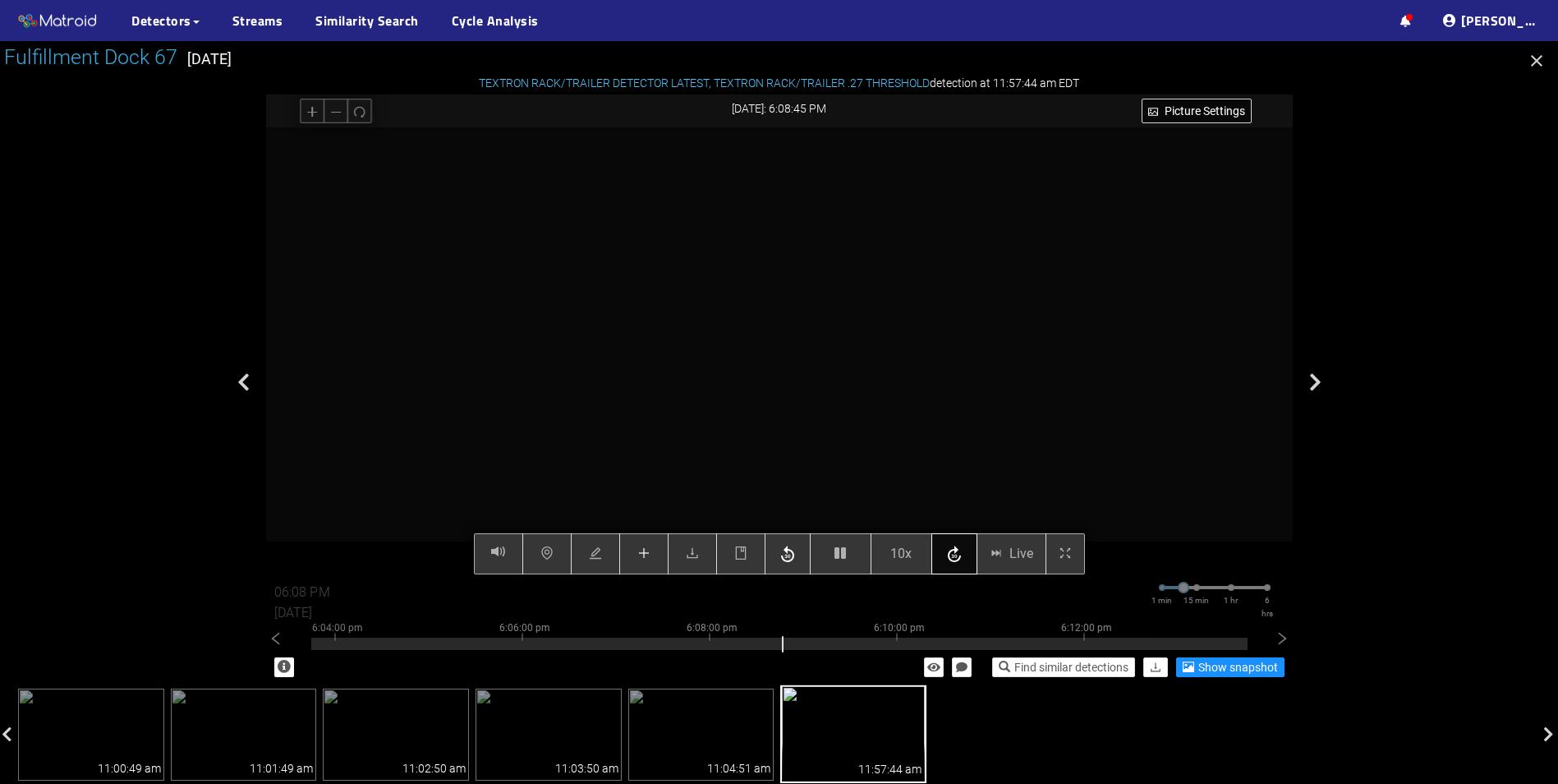
click at [959, 555] on icon "button" at bounding box center [954, 554] width 19 height 25
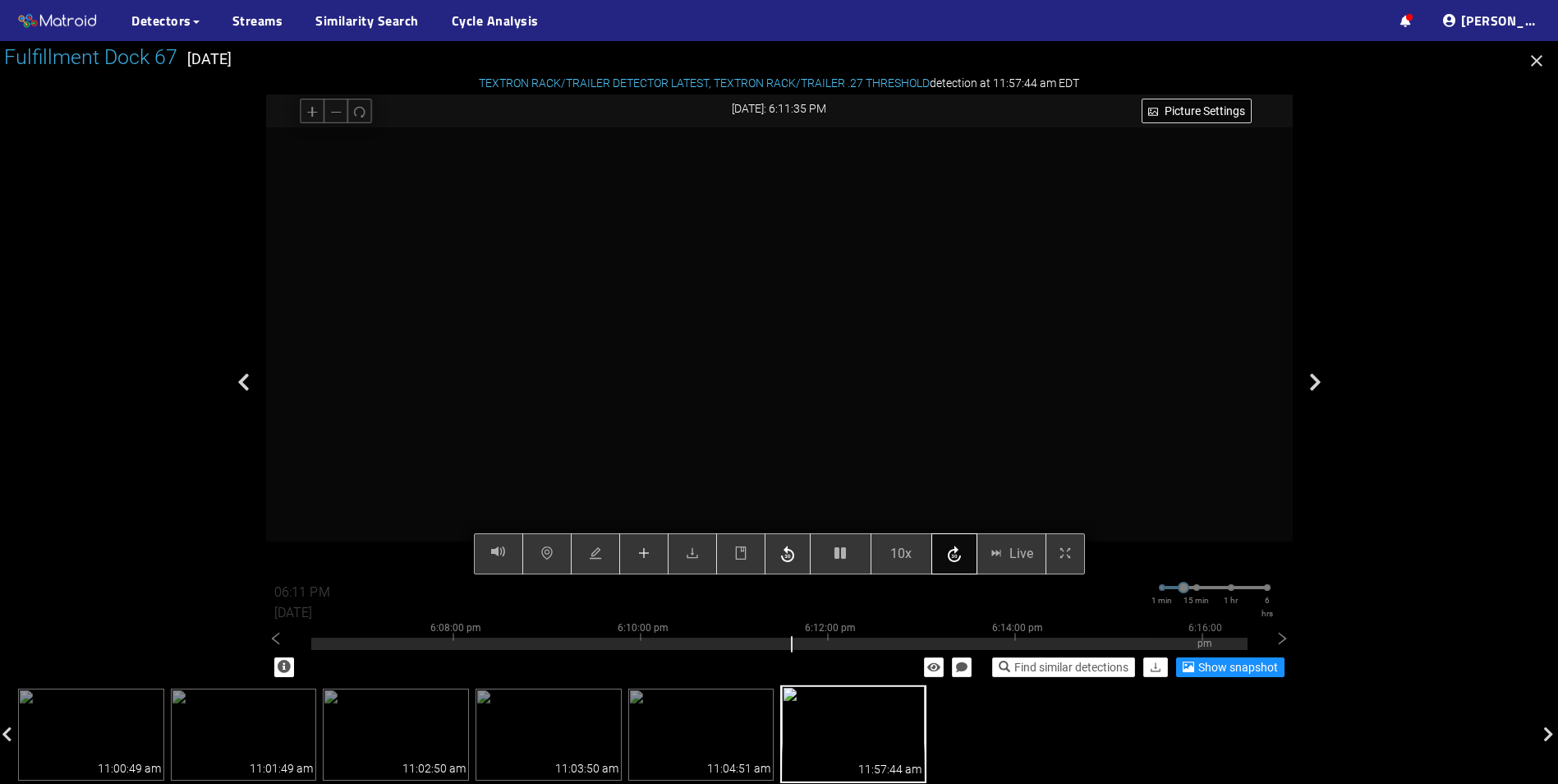
click at [959, 555] on icon "button" at bounding box center [954, 554] width 19 height 25
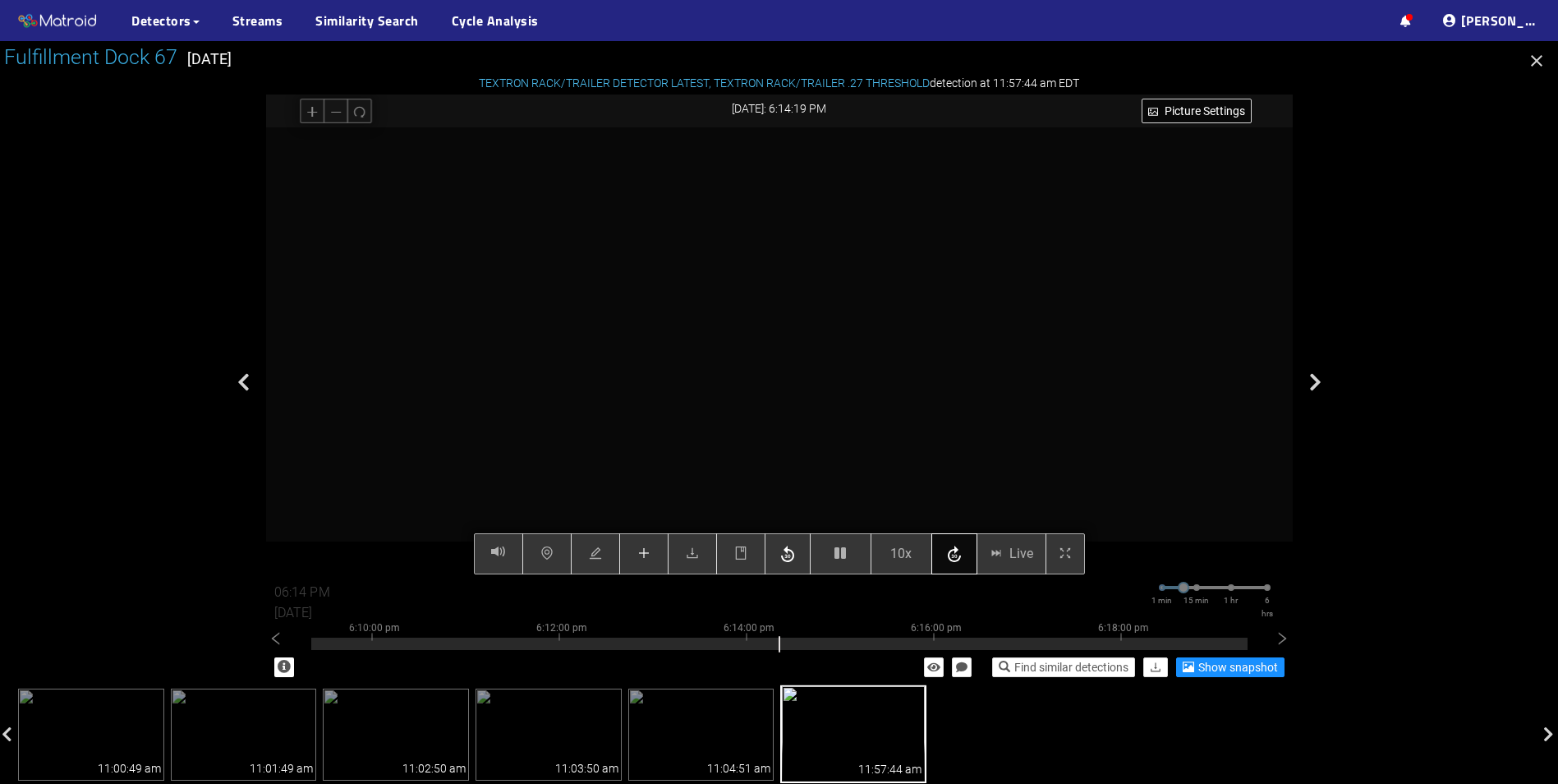
click at [959, 555] on icon "button" at bounding box center [954, 554] width 19 height 25
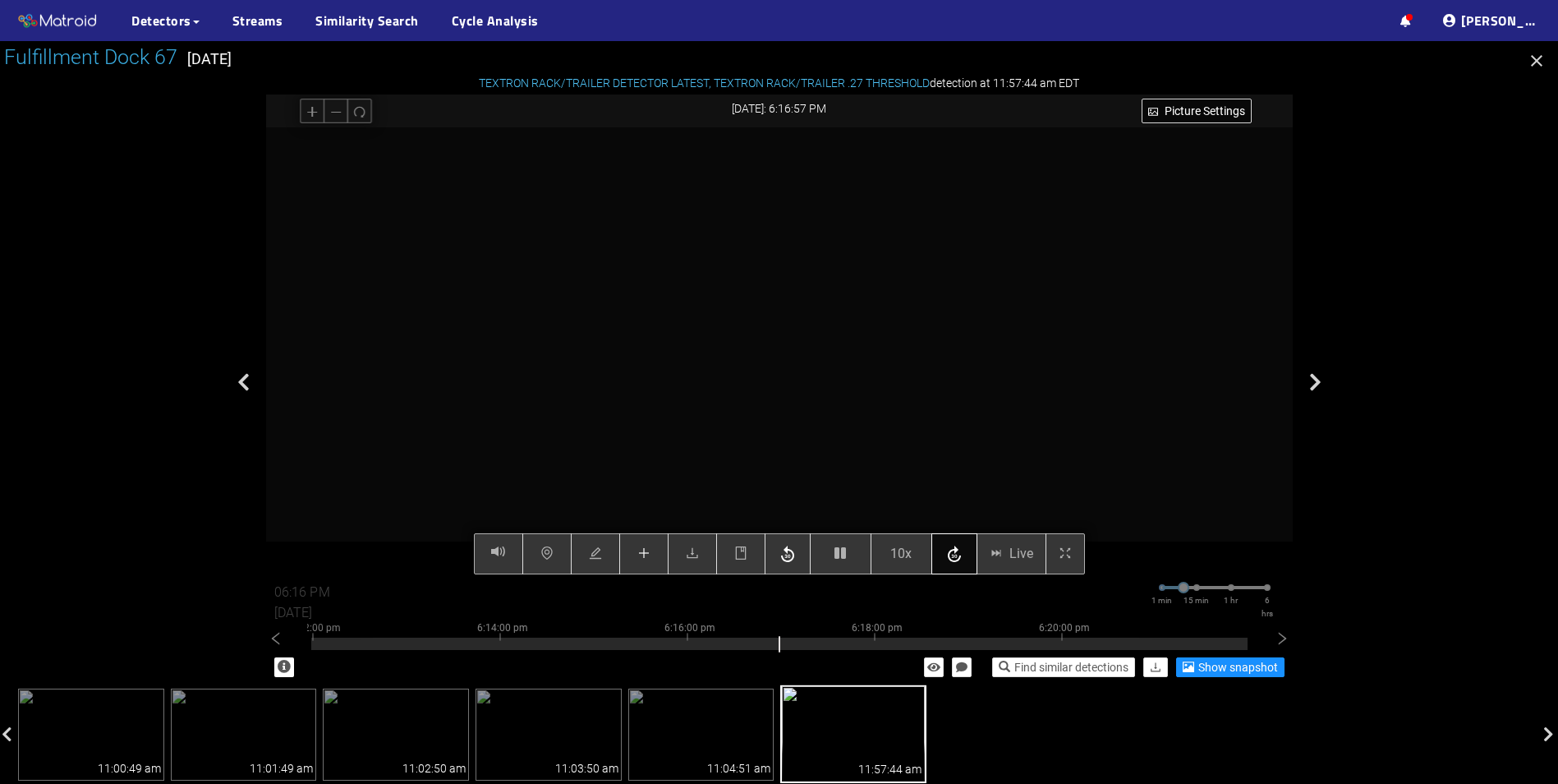
click at [959, 555] on icon "button" at bounding box center [954, 554] width 19 height 25
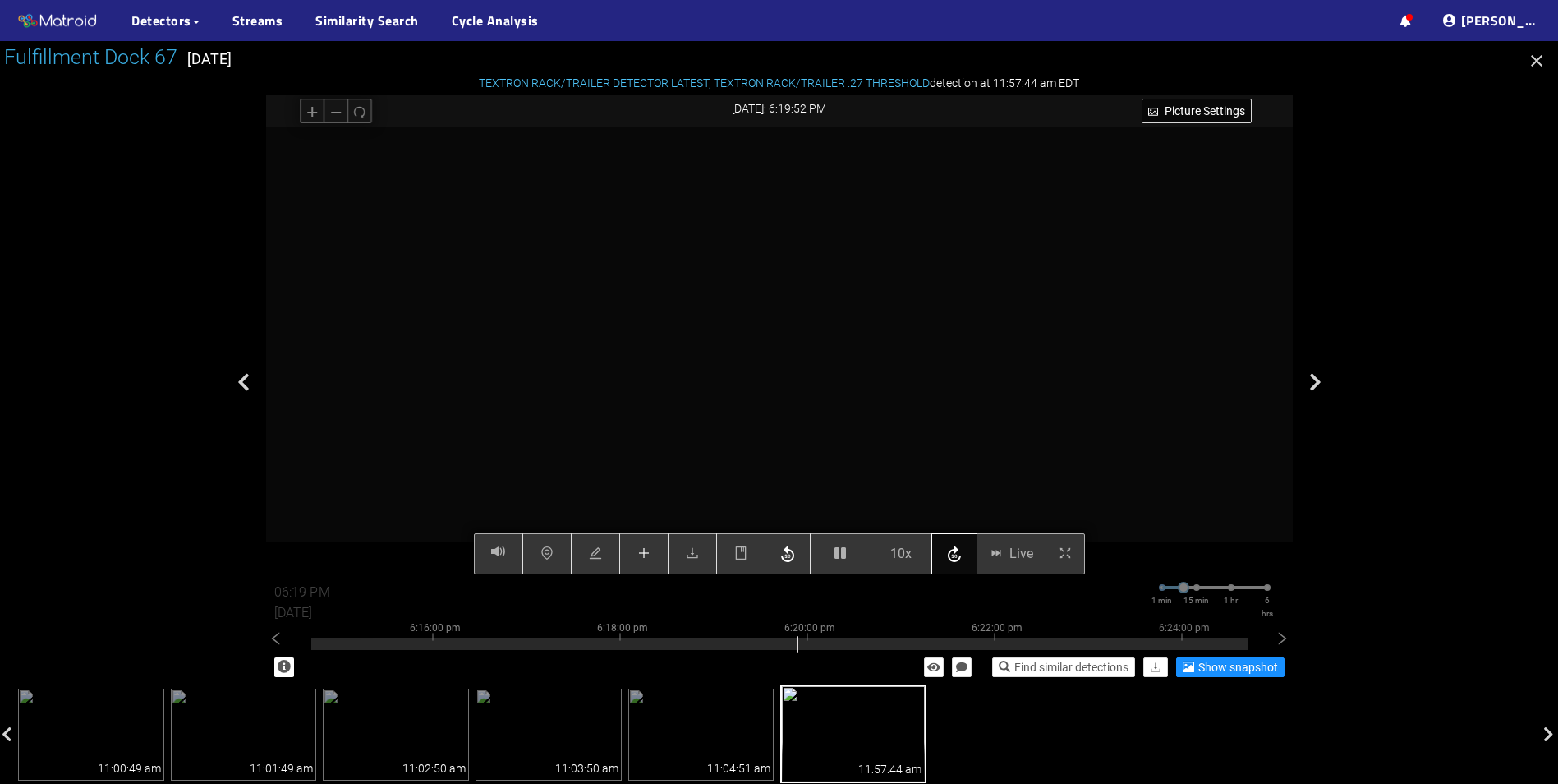
click at [959, 555] on icon "button" at bounding box center [954, 554] width 19 height 25
click at [955, 557] on icon "button" at bounding box center [954, 553] width 13 height 17
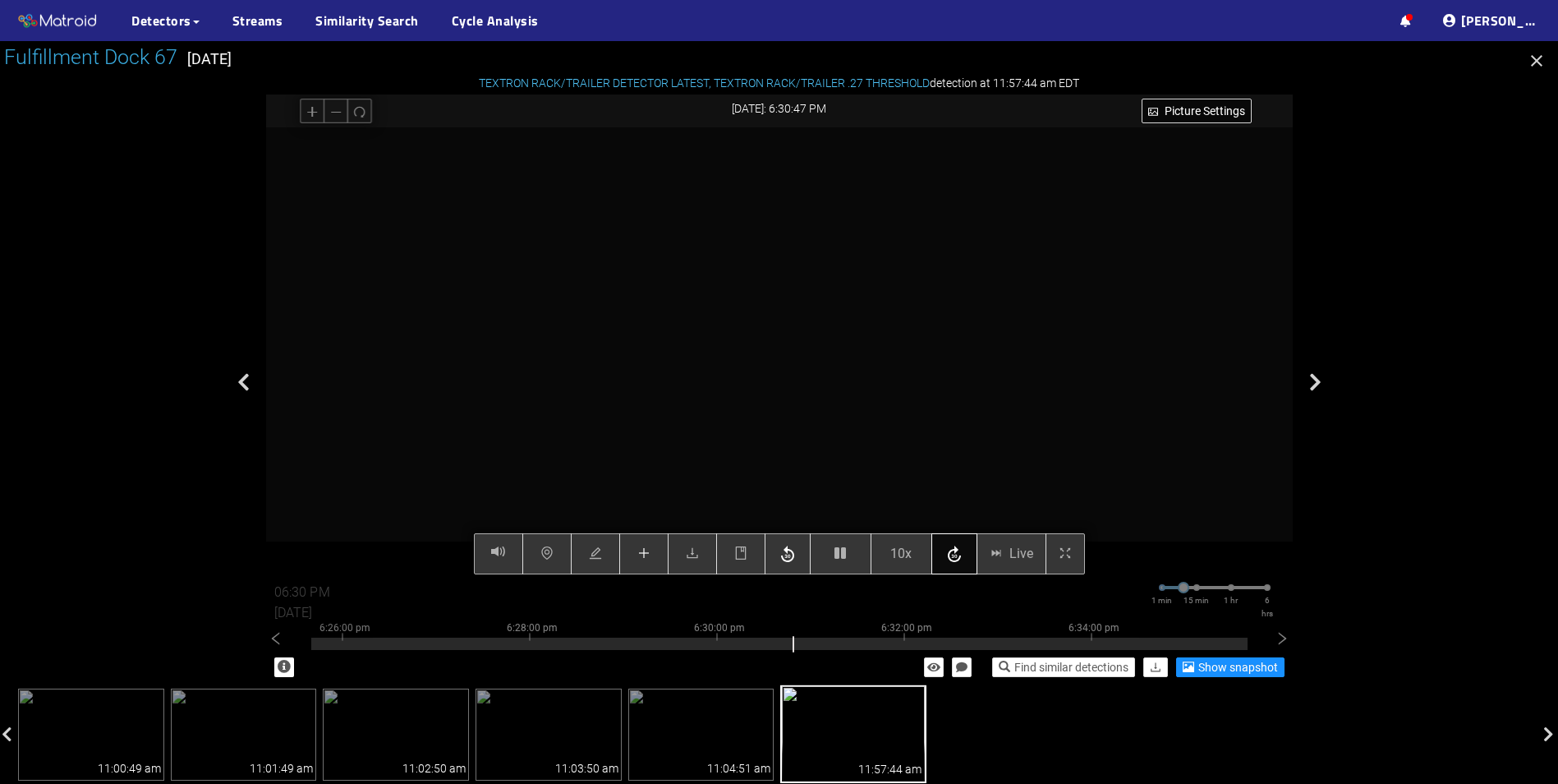
click at [955, 557] on icon "button" at bounding box center [954, 553] width 13 height 17
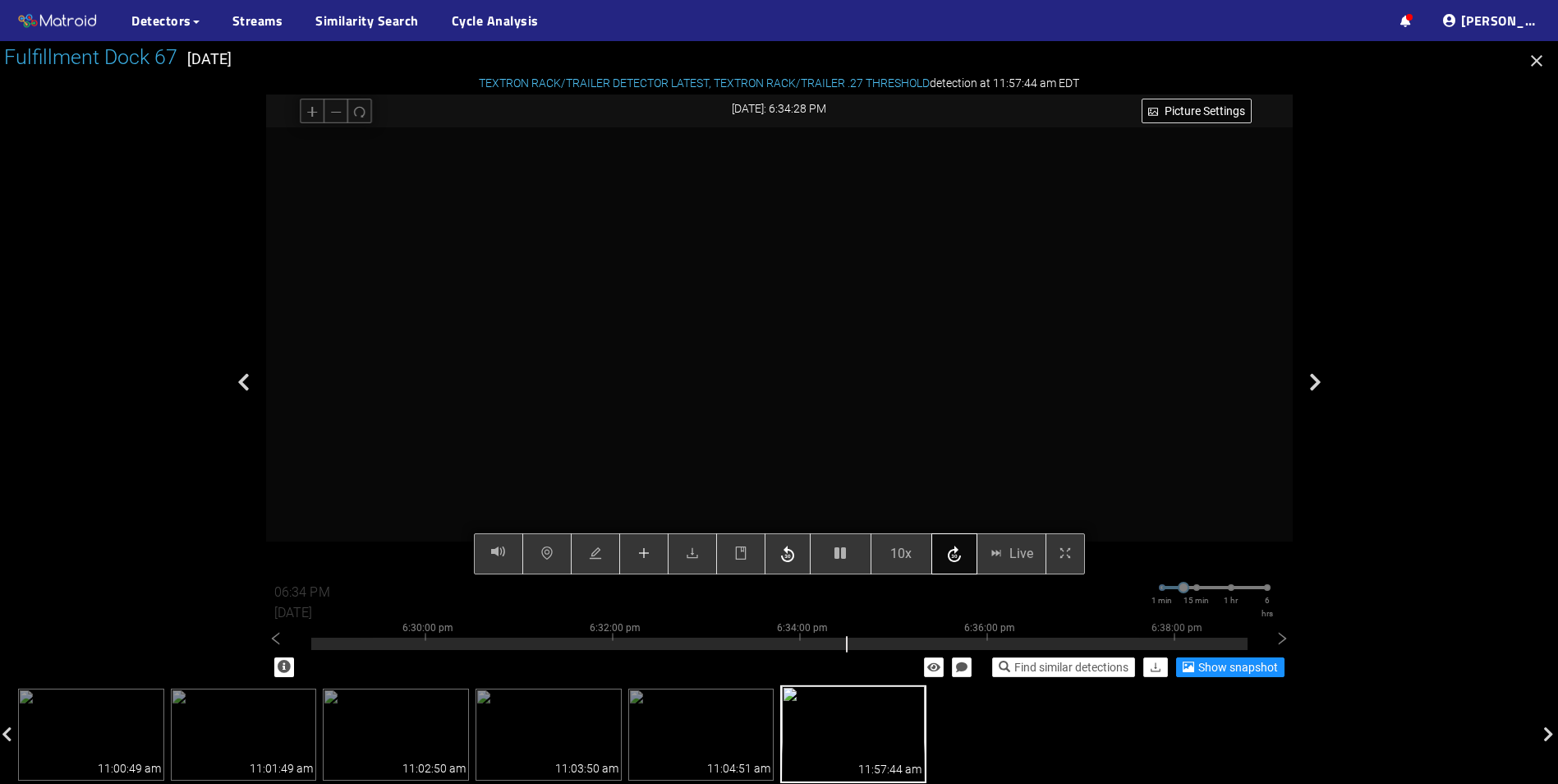
click at [955, 557] on icon "button" at bounding box center [954, 553] width 13 height 17
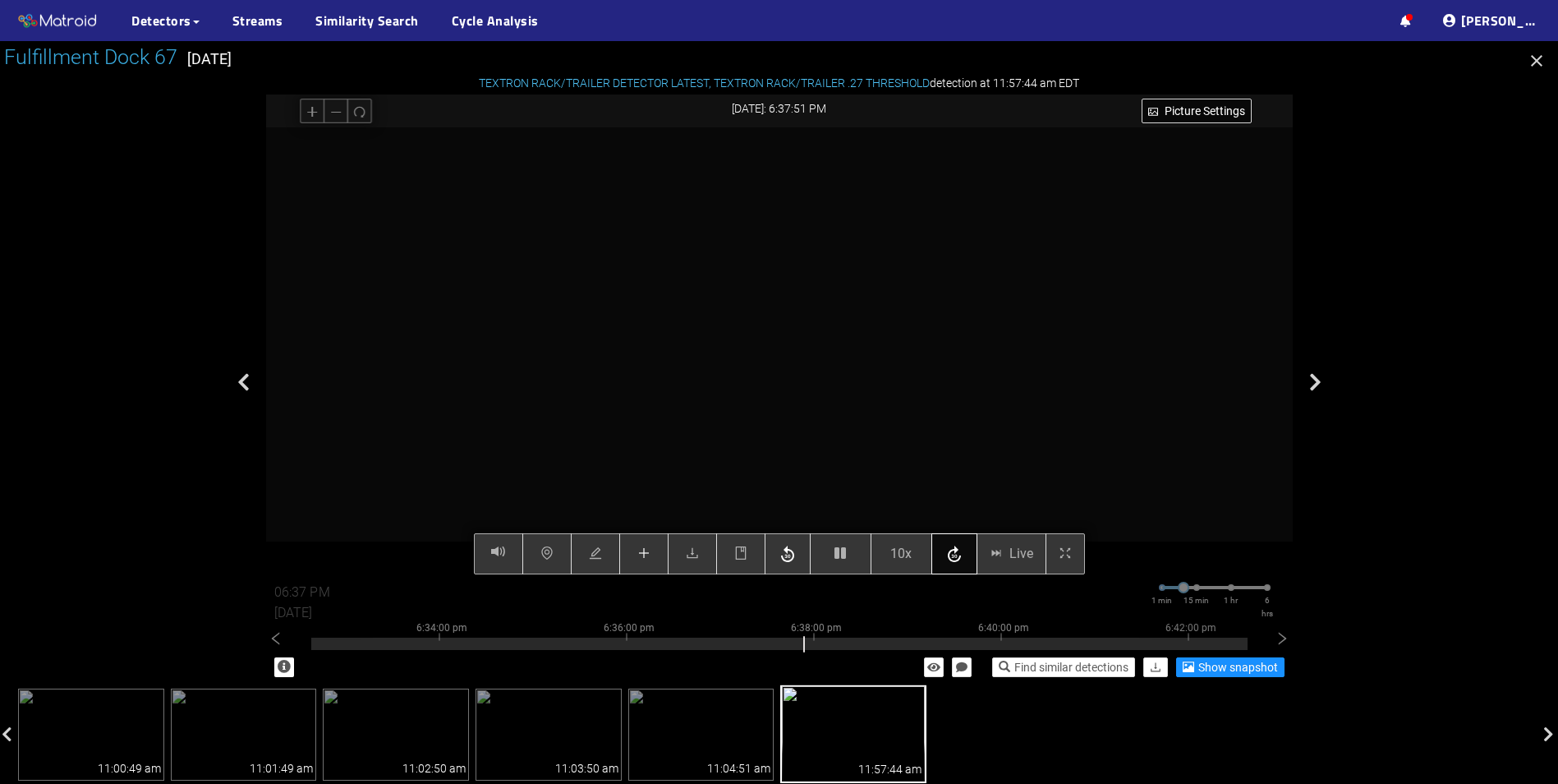
click at [955, 557] on icon "button" at bounding box center [954, 553] width 13 height 17
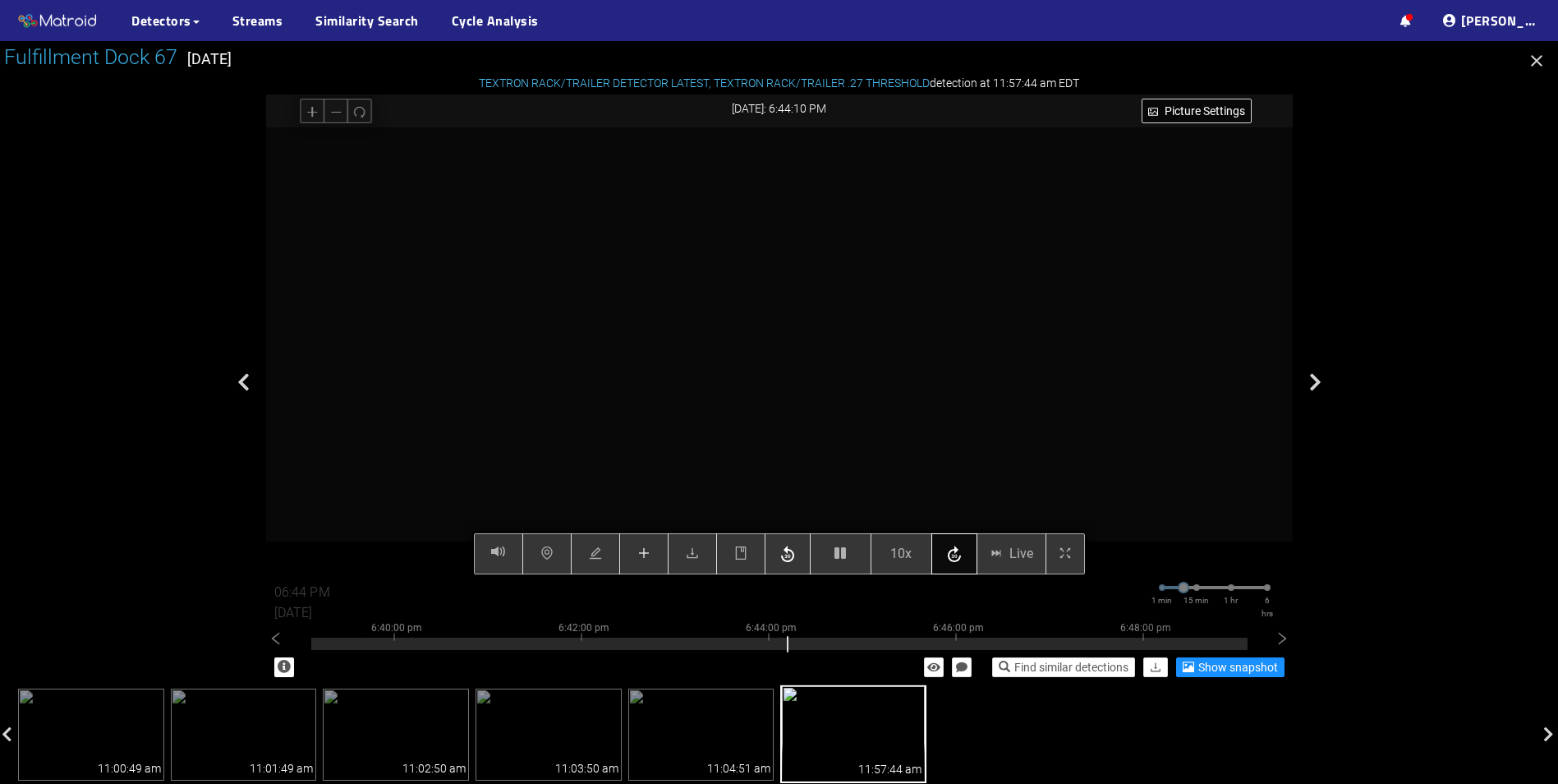
click at [955, 557] on icon "button" at bounding box center [954, 553] width 13 height 17
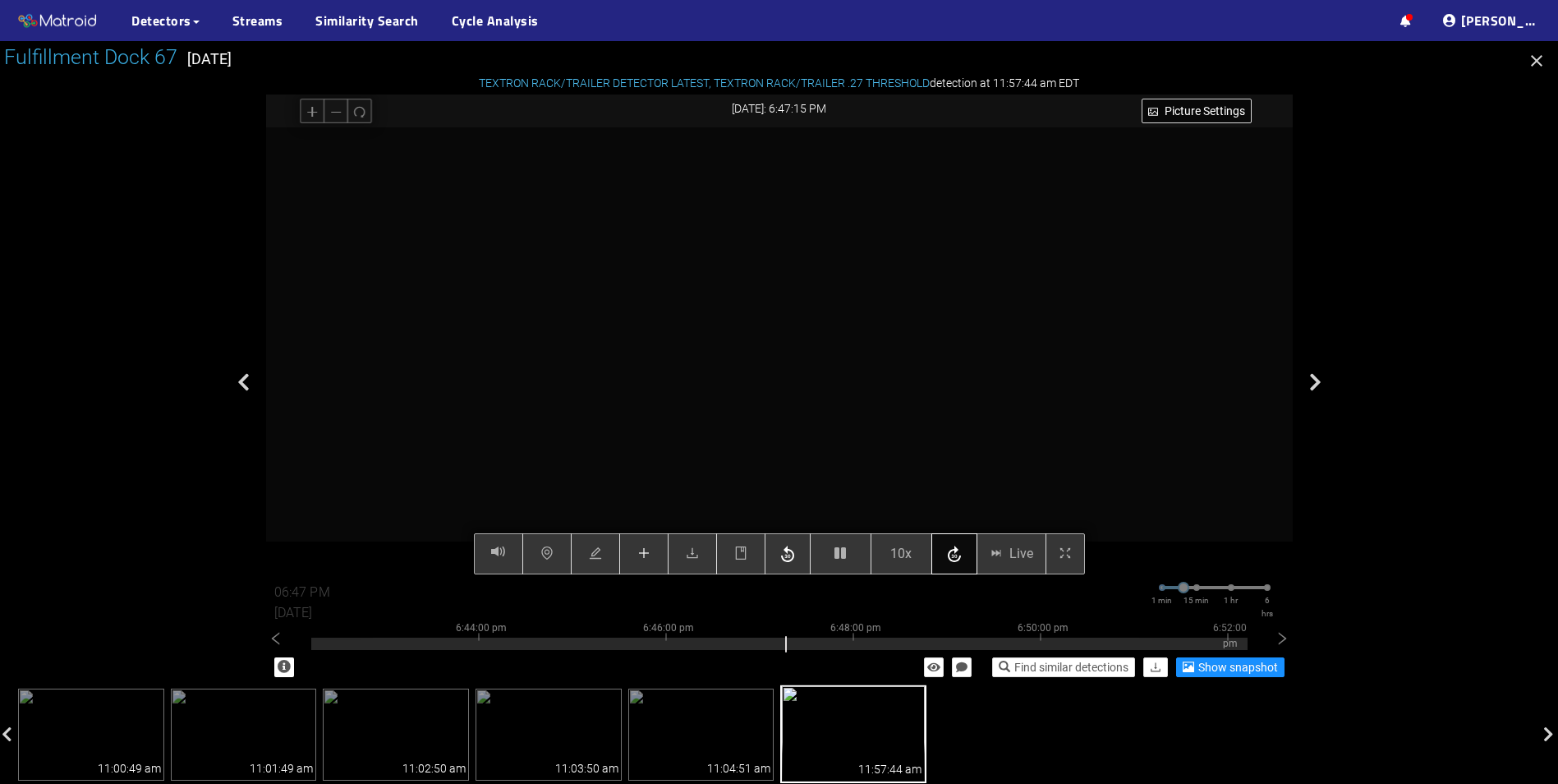
click at [955, 557] on icon "button" at bounding box center [954, 553] width 13 height 17
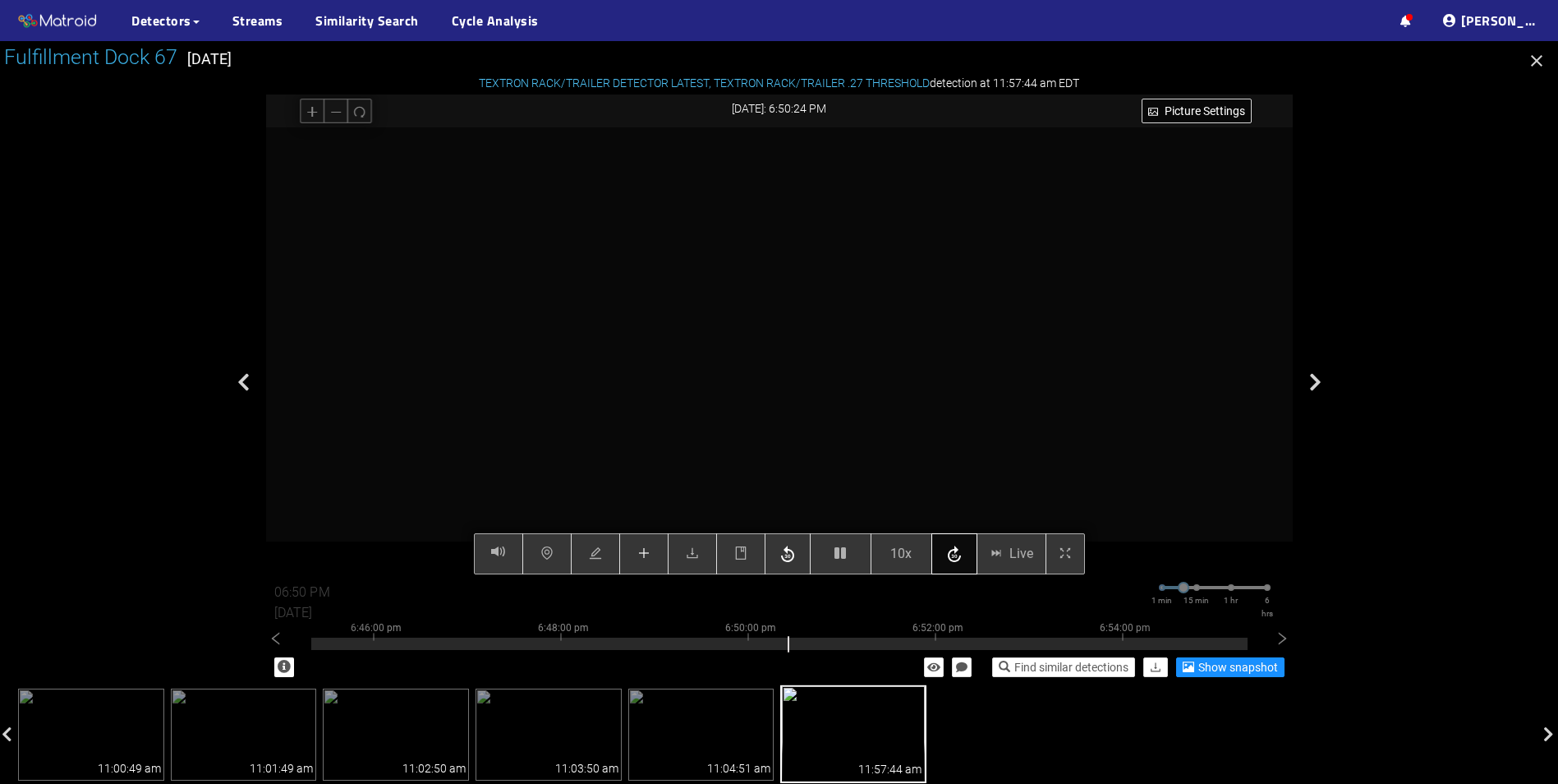
click at [955, 557] on icon "button" at bounding box center [954, 553] width 13 height 17
click at [960, 556] on icon "button" at bounding box center [954, 554] width 19 height 25
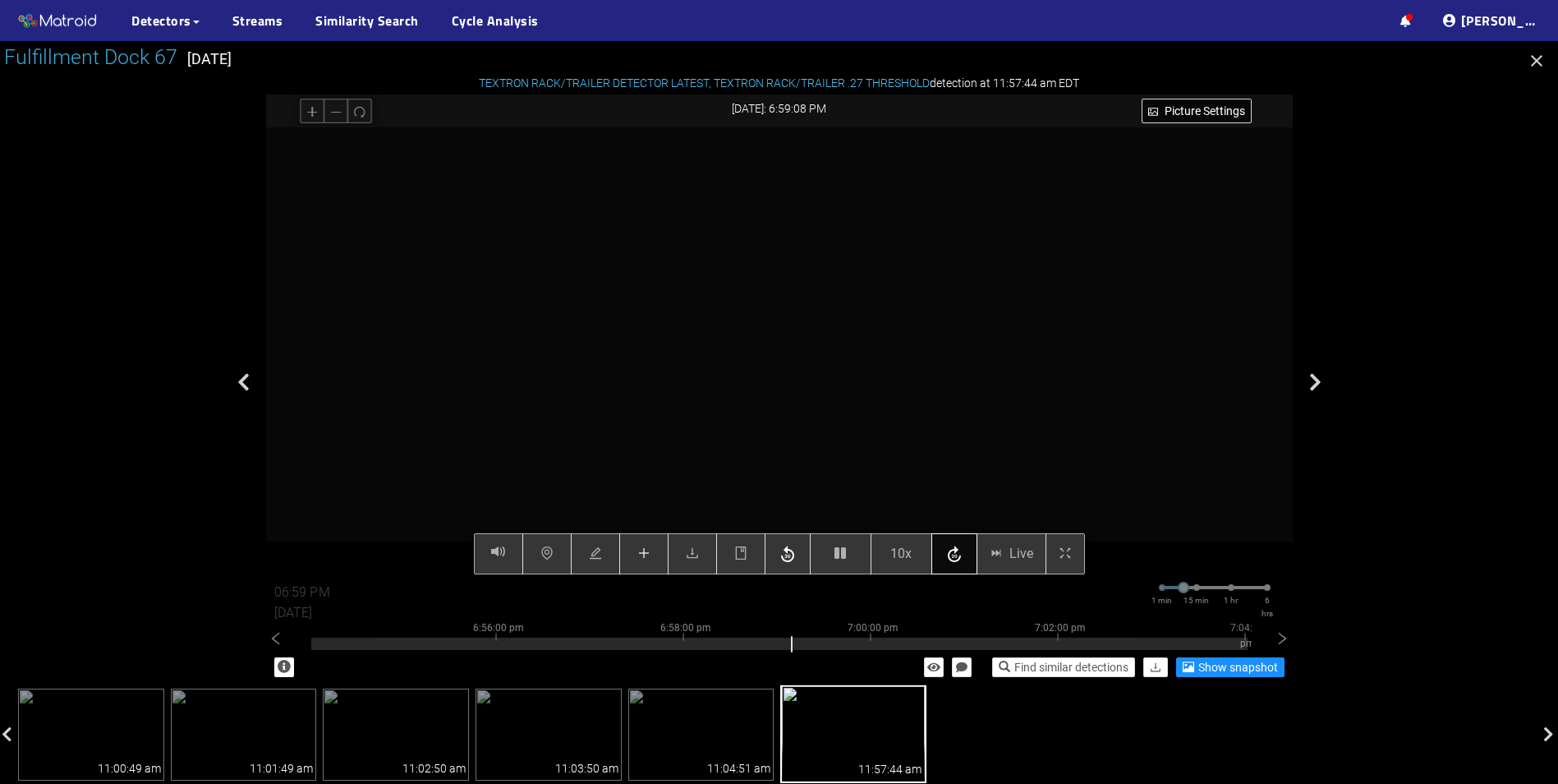
click at [960, 556] on icon "button" at bounding box center [954, 554] width 19 height 25
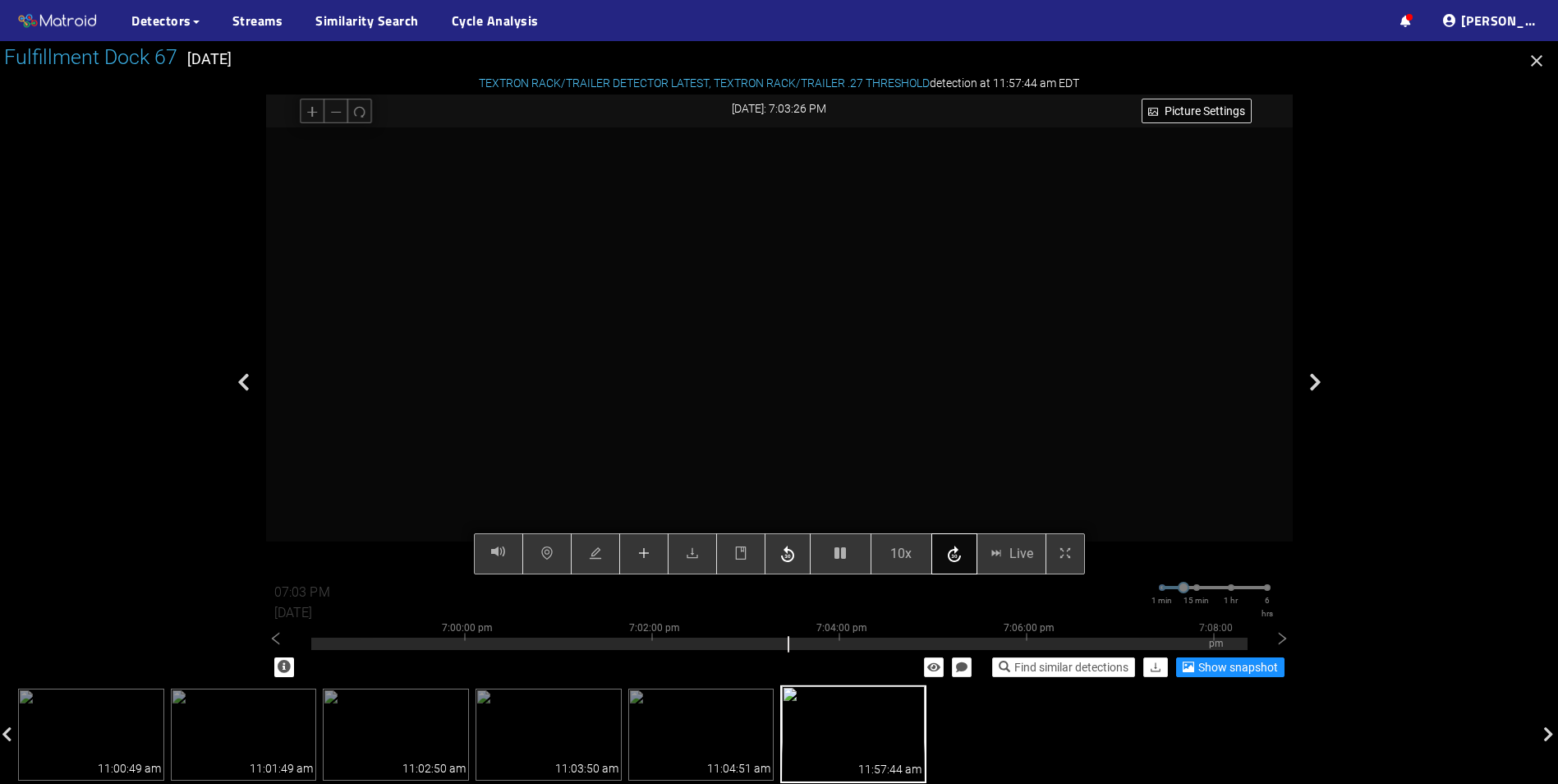
click at [960, 556] on icon "button" at bounding box center [954, 554] width 19 height 25
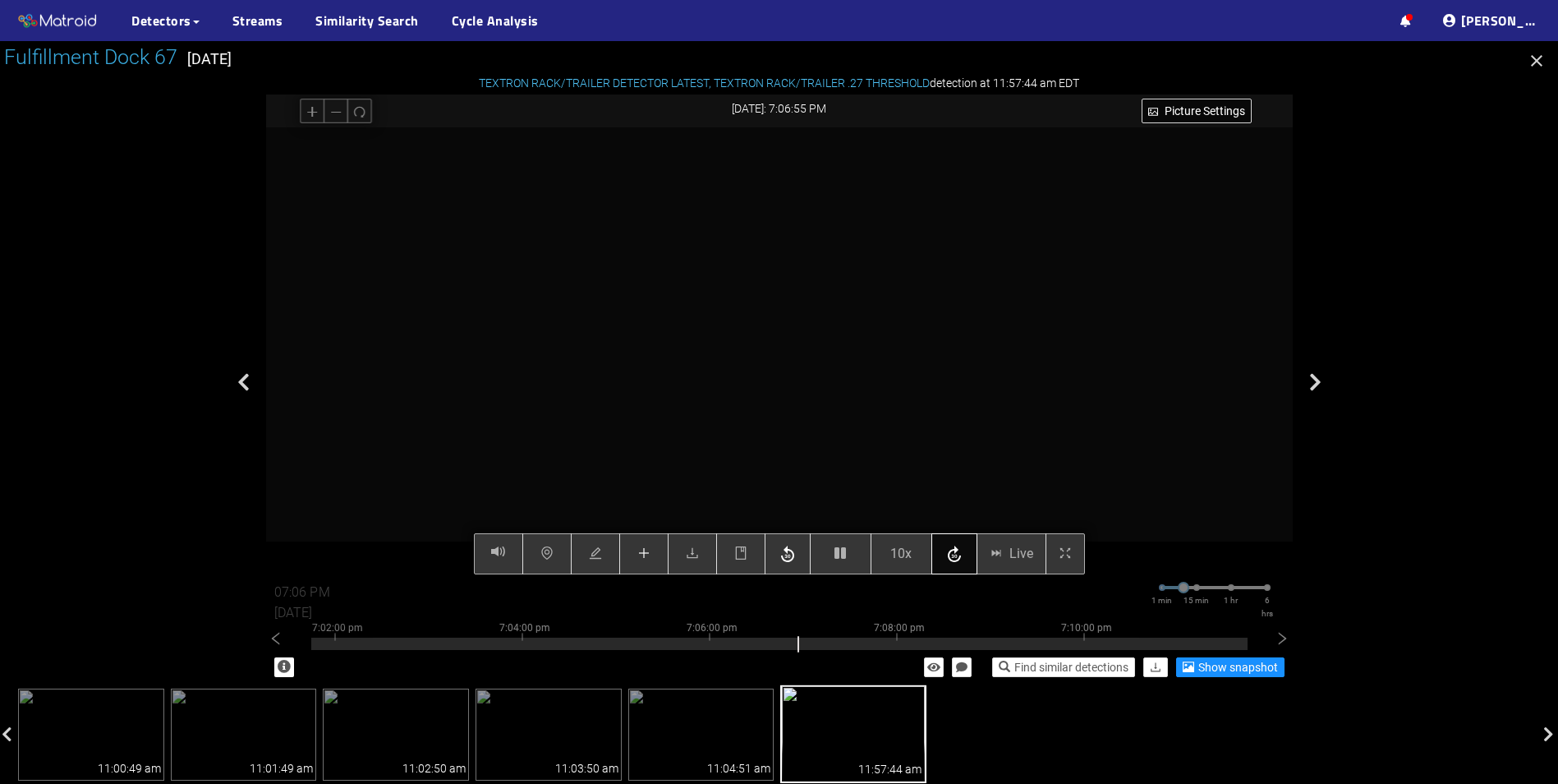
click at [960, 556] on icon "button" at bounding box center [954, 554] width 19 height 25
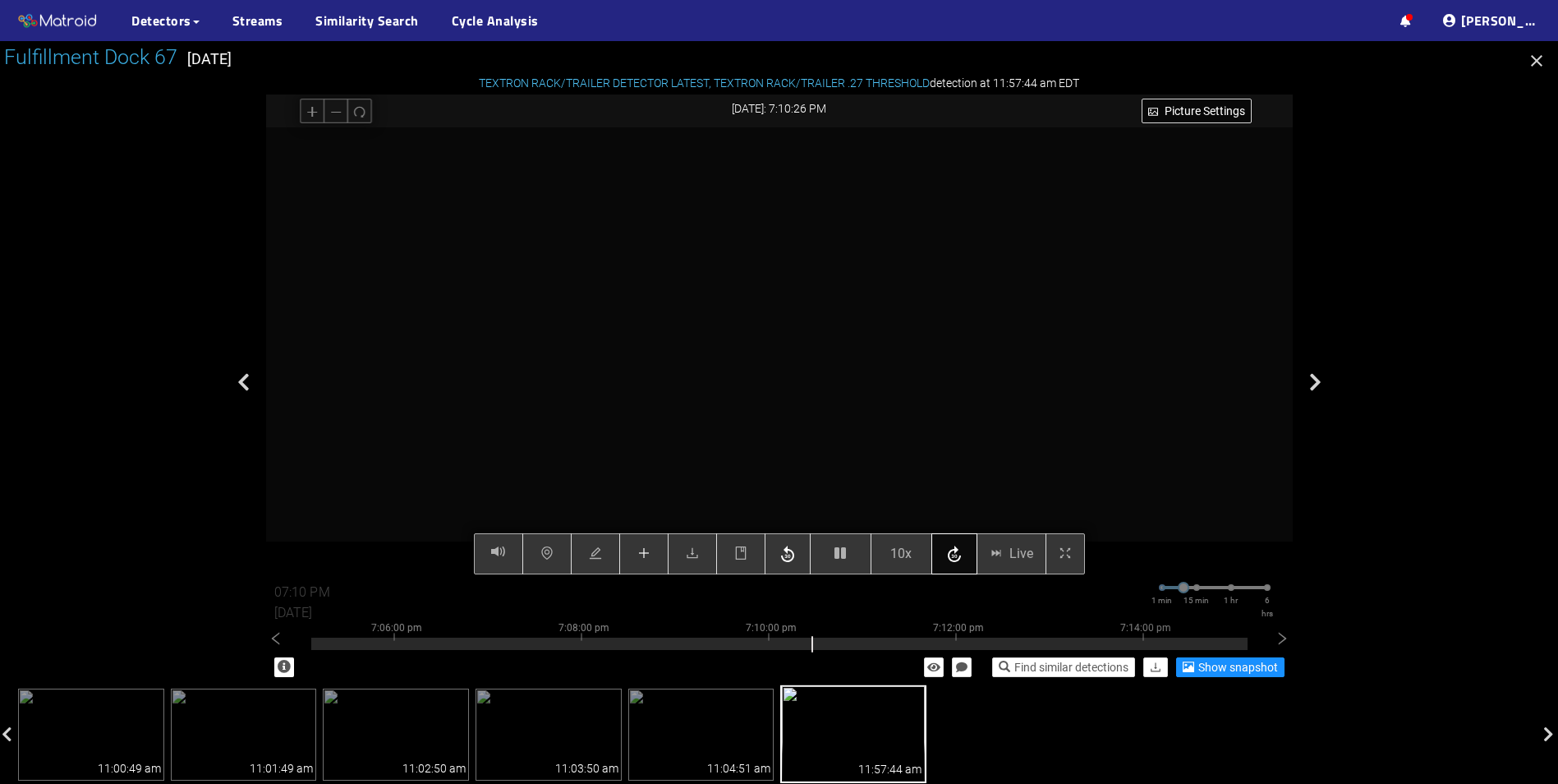
click at [960, 556] on icon "button" at bounding box center [954, 554] width 19 height 25
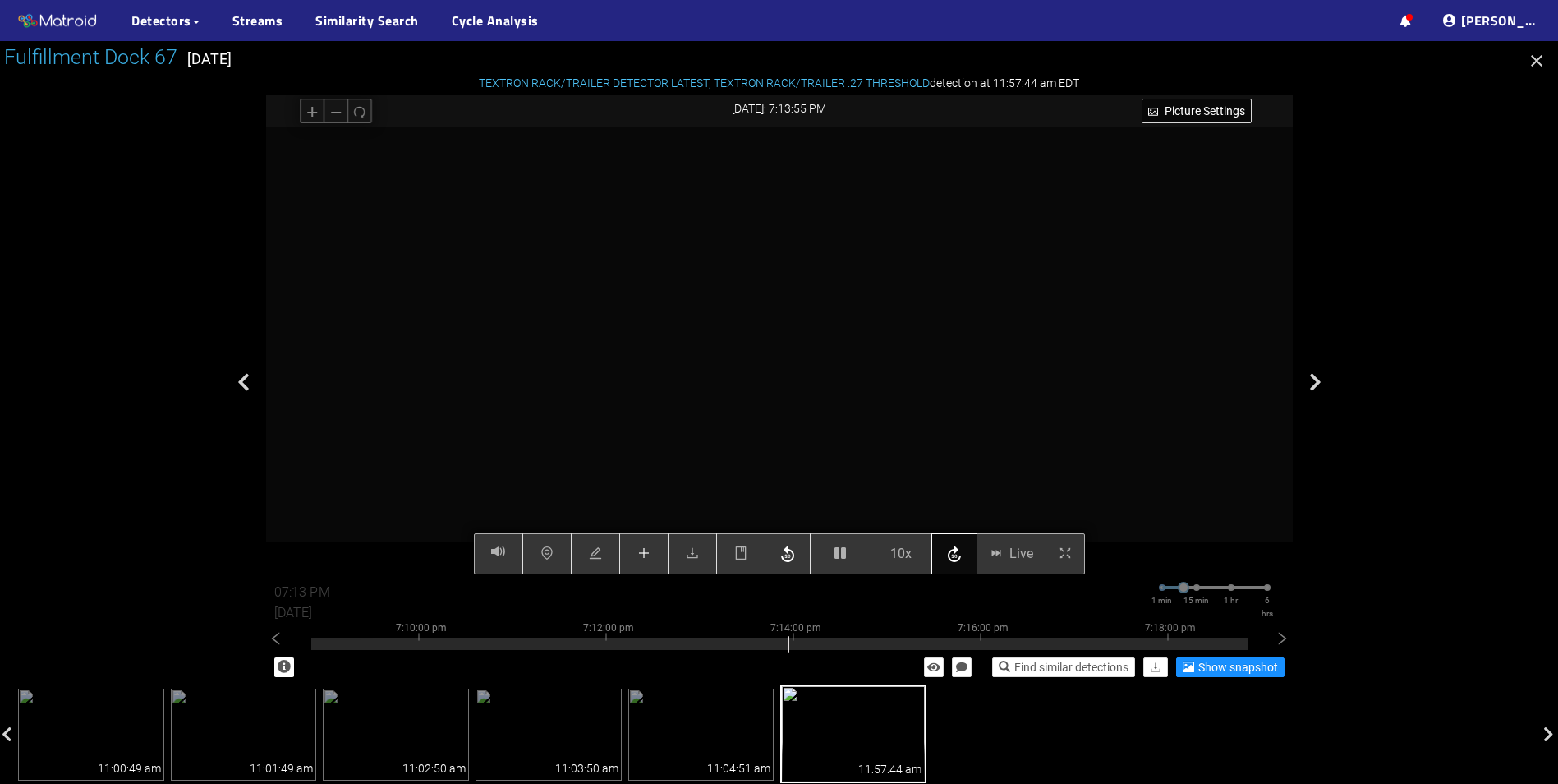
click at [960, 556] on icon "button" at bounding box center [954, 554] width 19 height 25
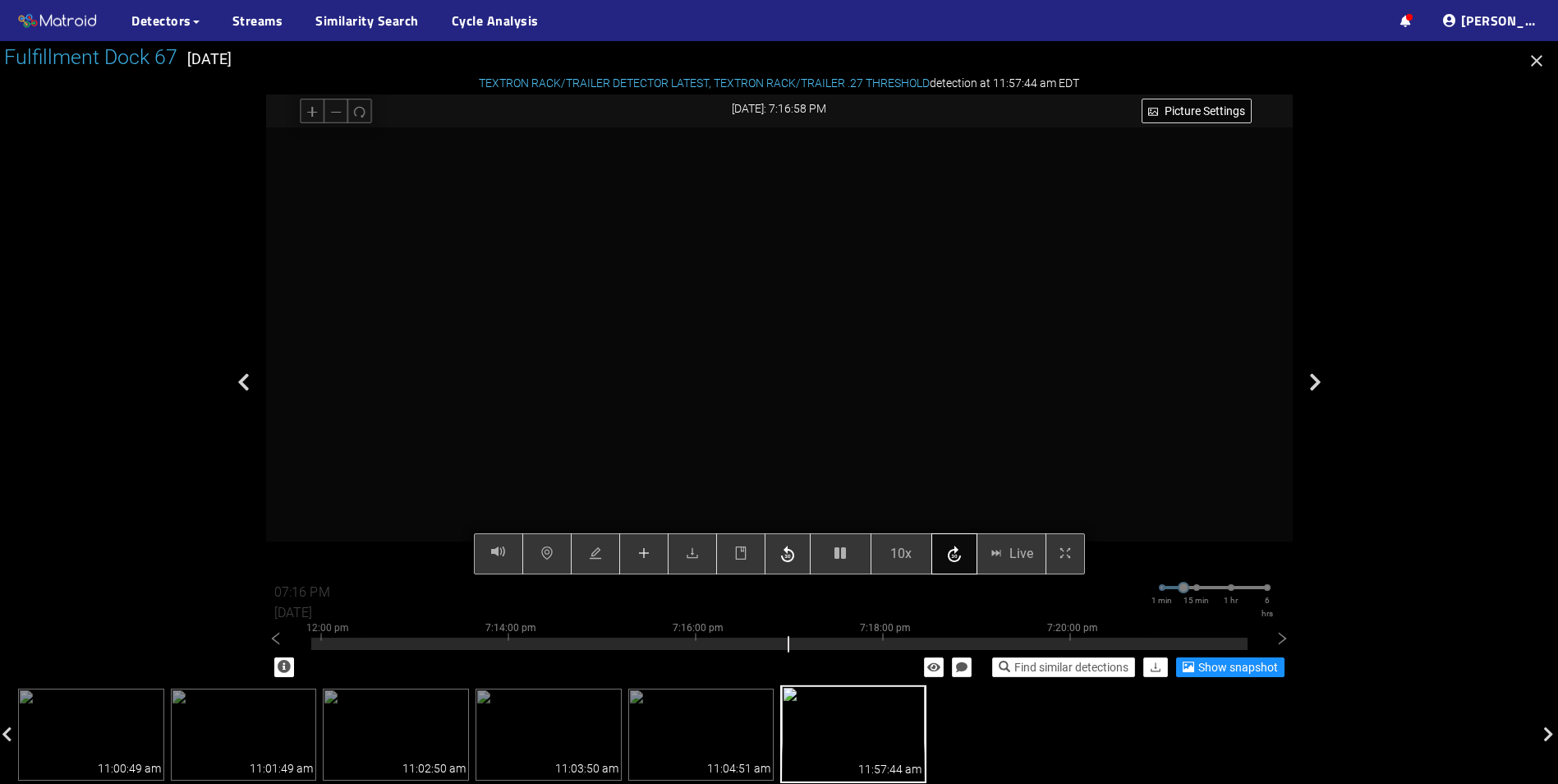
click at [961, 558] on icon "button" at bounding box center [954, 554] width 19 height 25
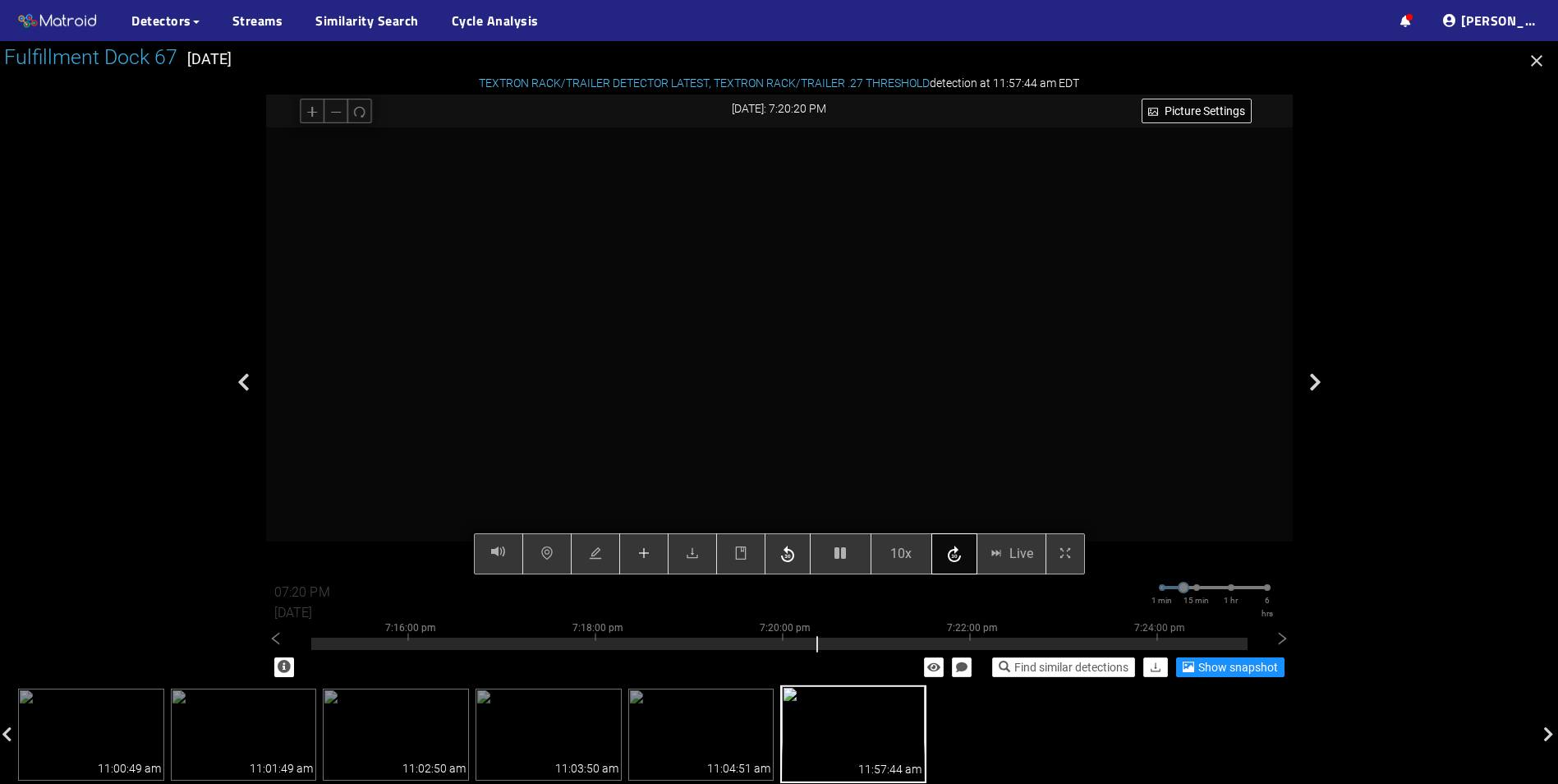
click at [961, 558] on icon "button" at bounding box center [954, 554] width 19 height 25
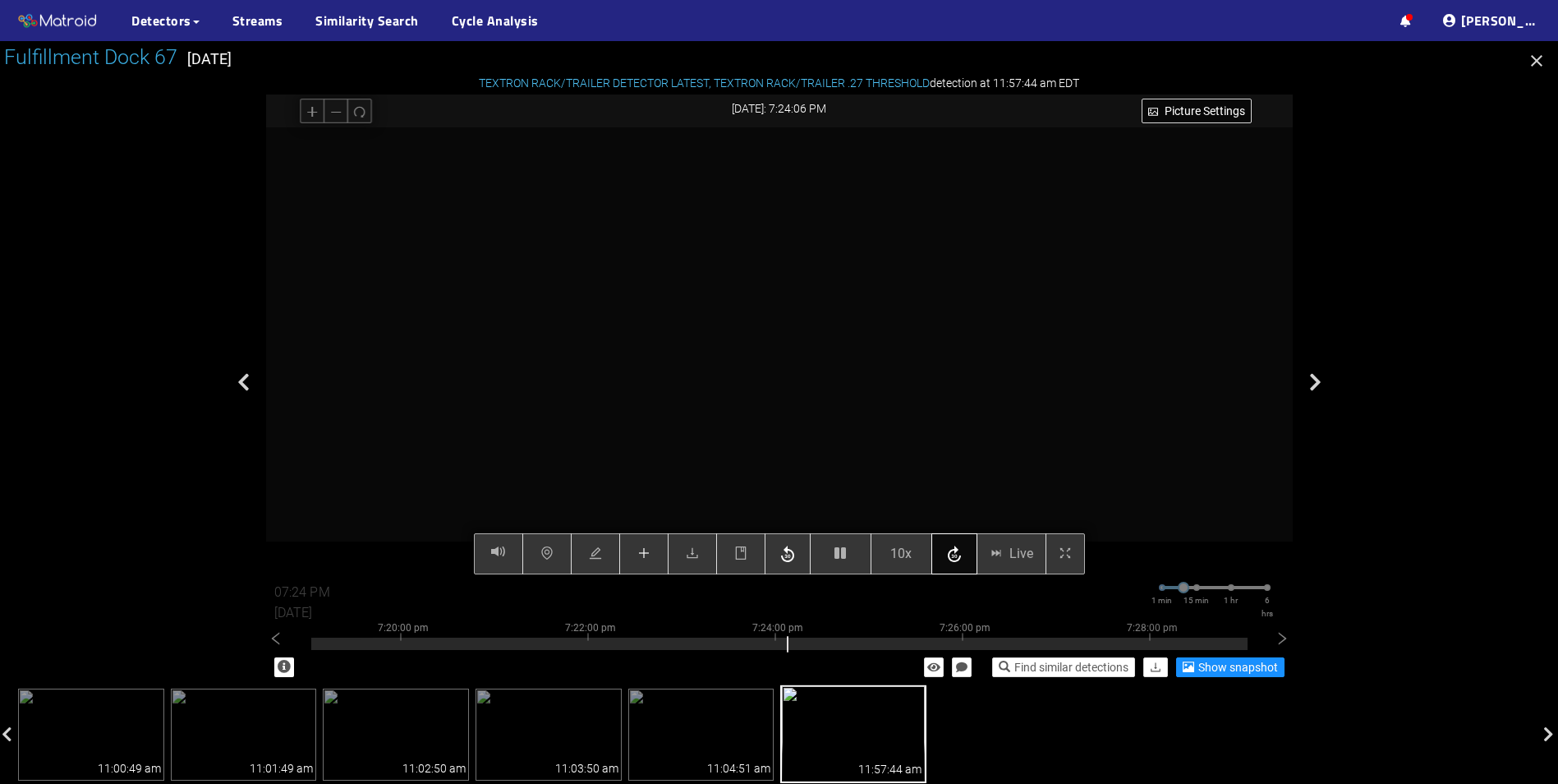
click at [961, 558] on icon "button" at bounding box center [954, 554] width 19 height 25
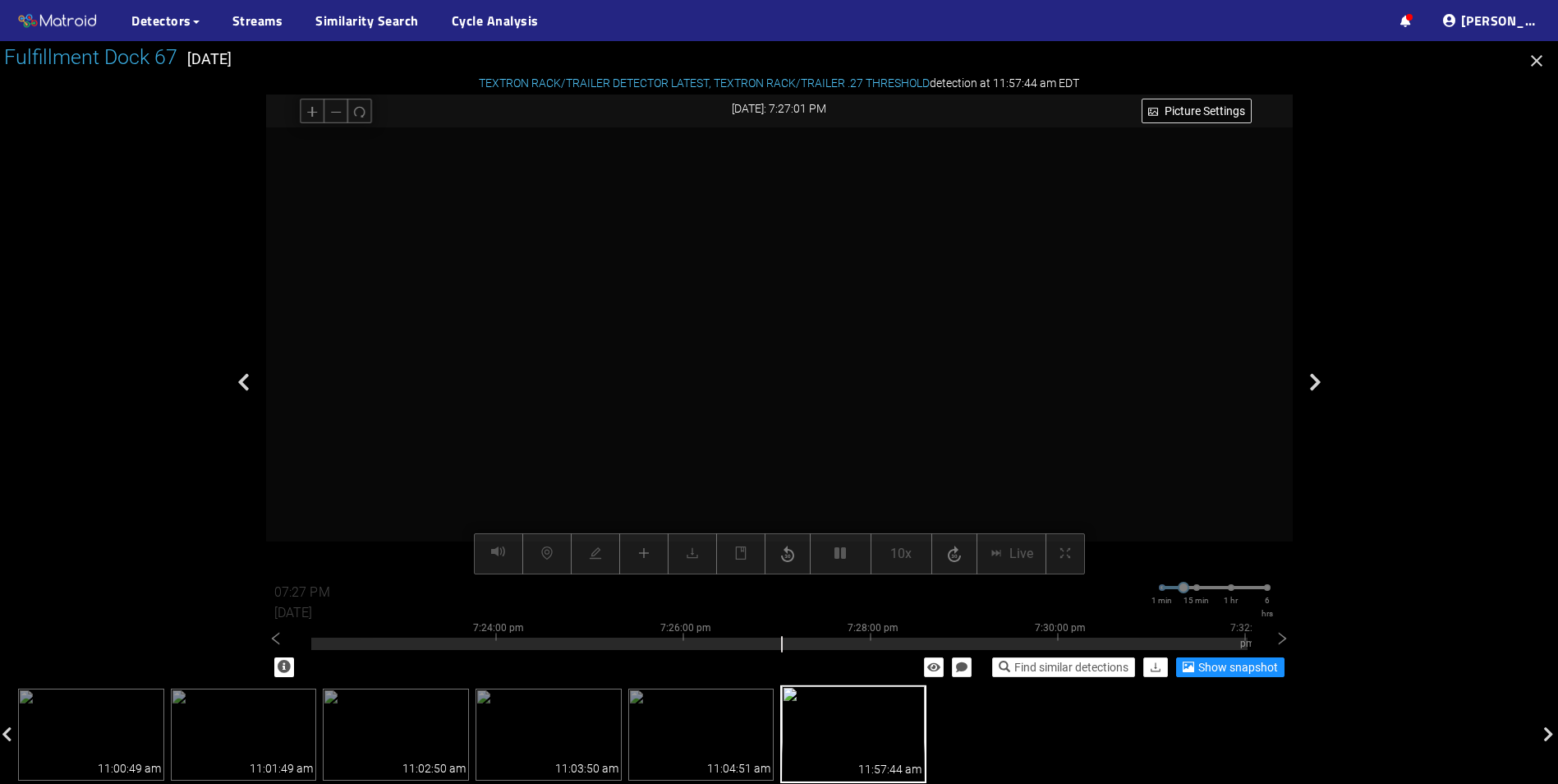
click at [963, 561] on div "Picture Settings 10x Live 07:27 PM [DATE] 1 min 15 min 1 hr 6 hrs 7:14:00 pm 7:…" at bounding box center [779, 351] width 1027 height 447
click at [963, 561] on icon "button" at bounding box center [956, 554] width 19 height 25
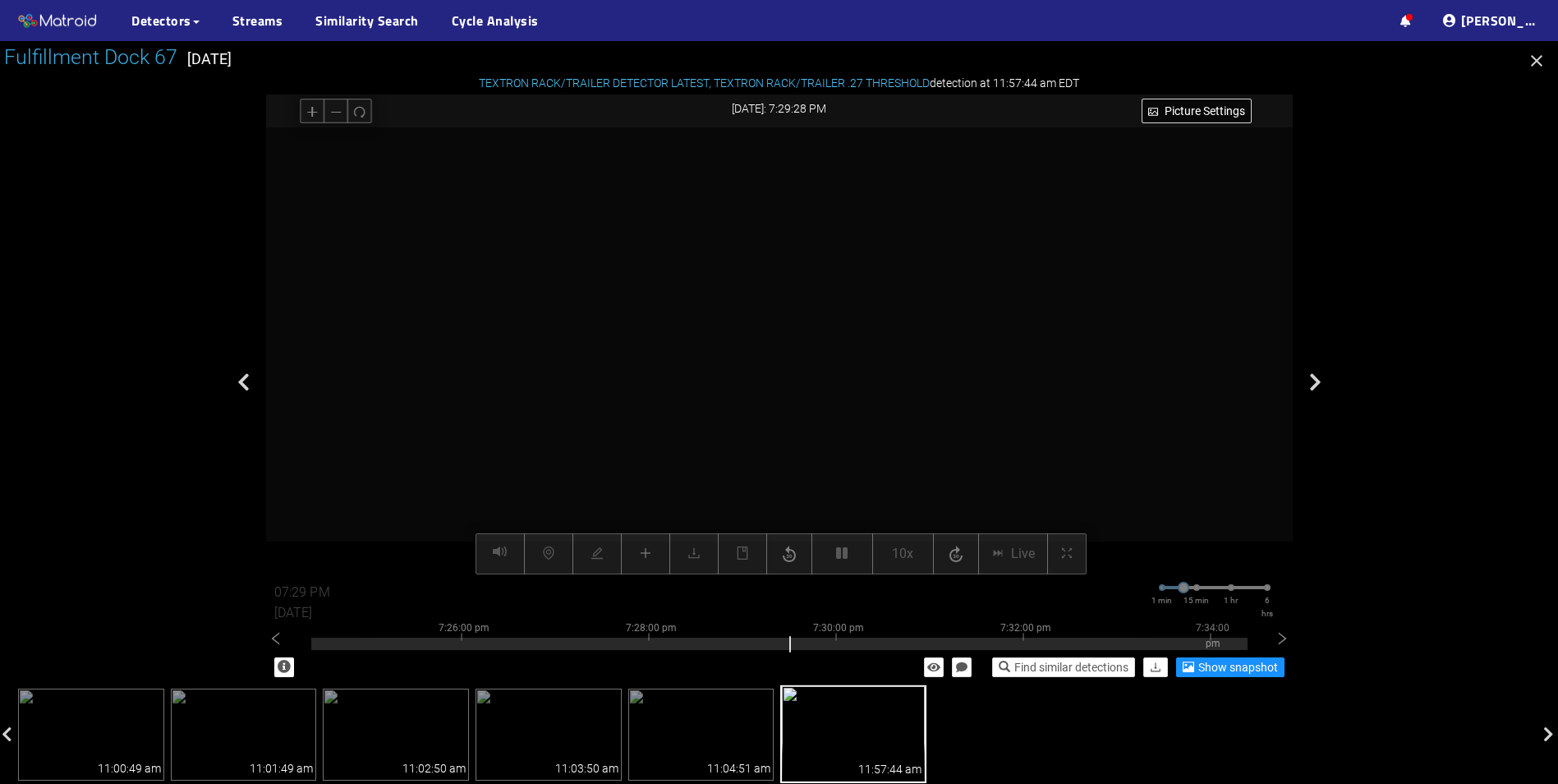
click at [963, 561] on icon "button" at bounding box center [956, 554] width 19 height 25
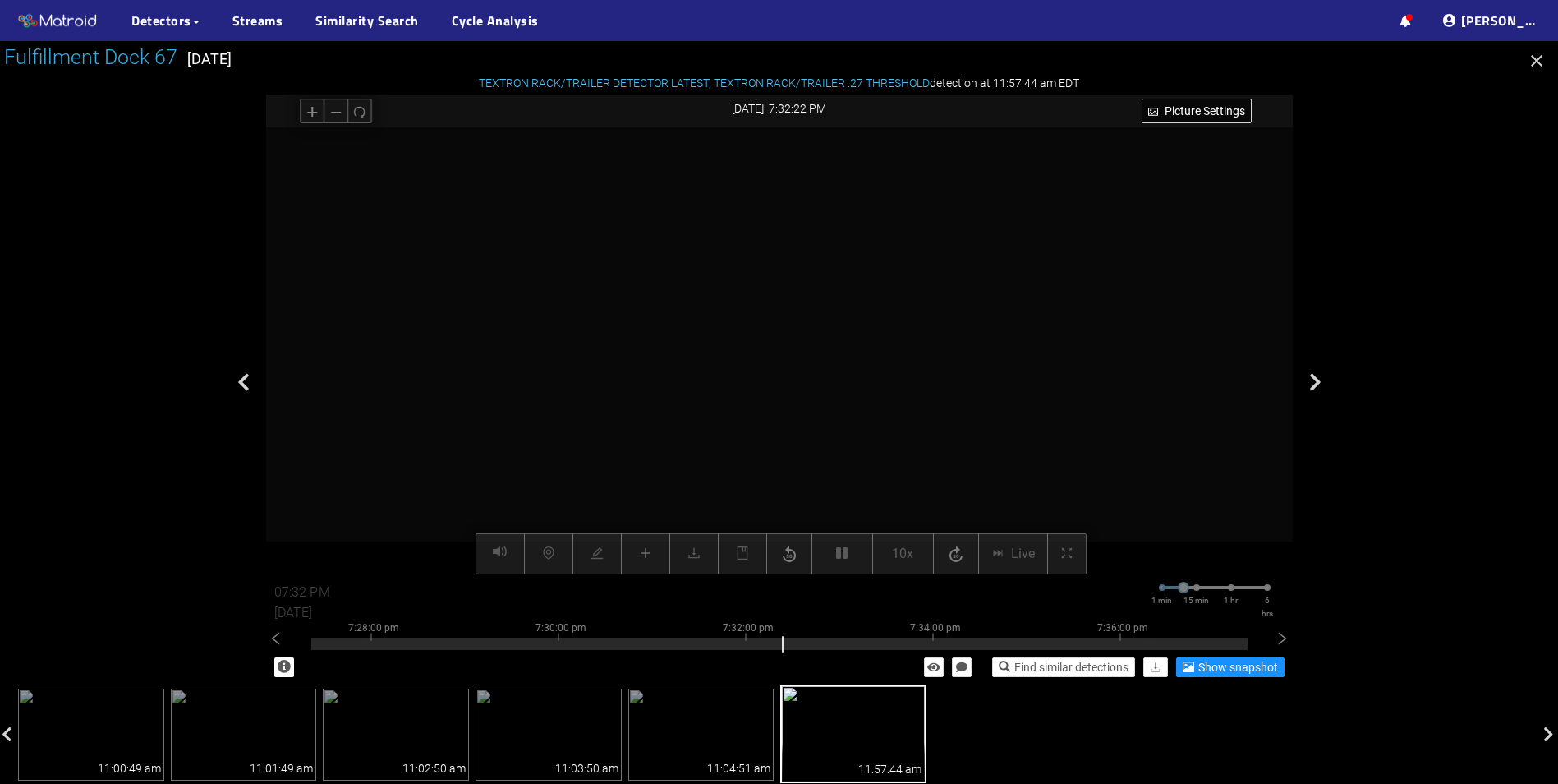
click at [963, 561] on icon "button" at bounding box center [956, 554] width 19 height 25
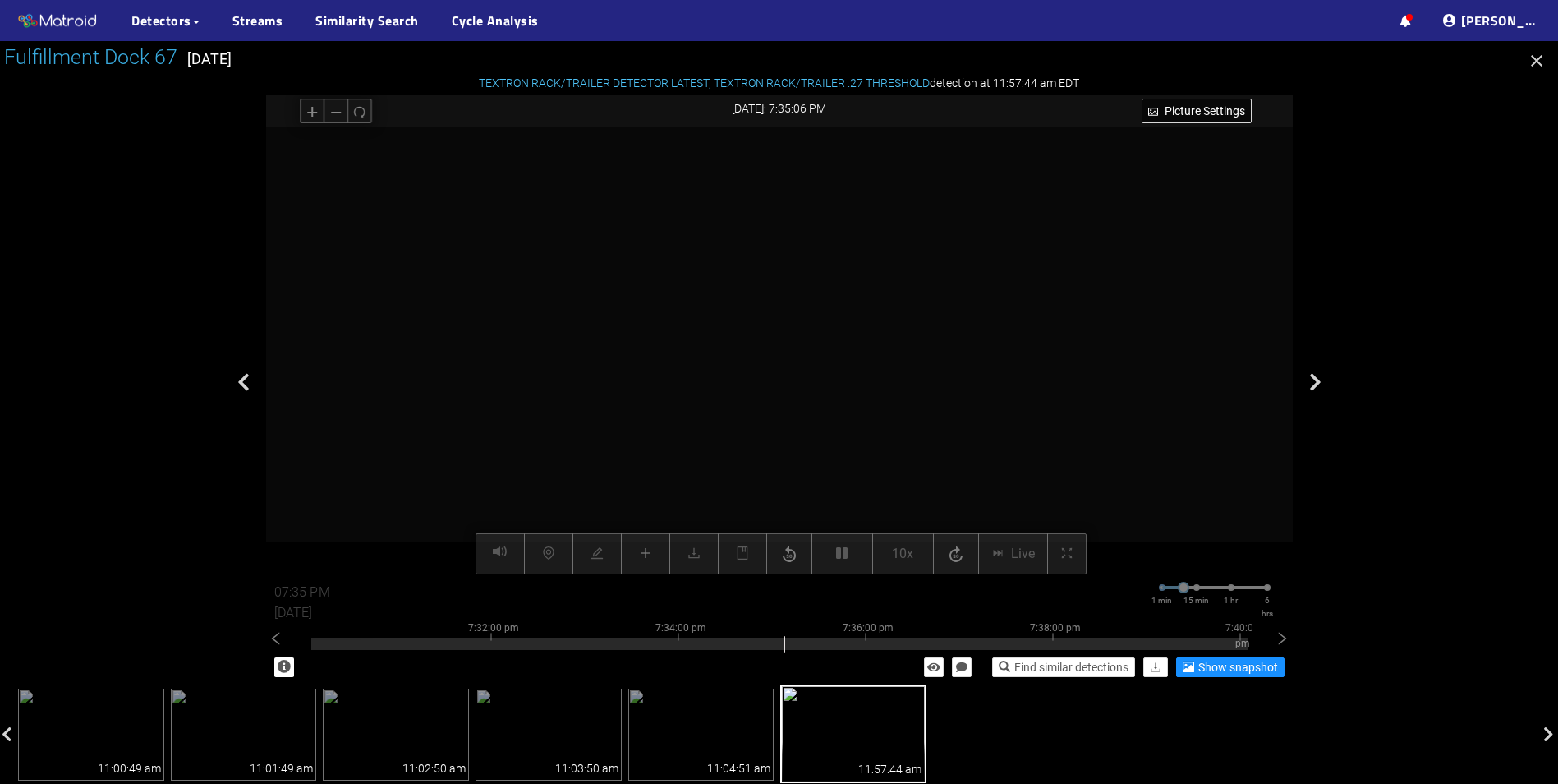
click at [963, 561] on icon "button" at bounding box center [956, 554] width 19 height 25
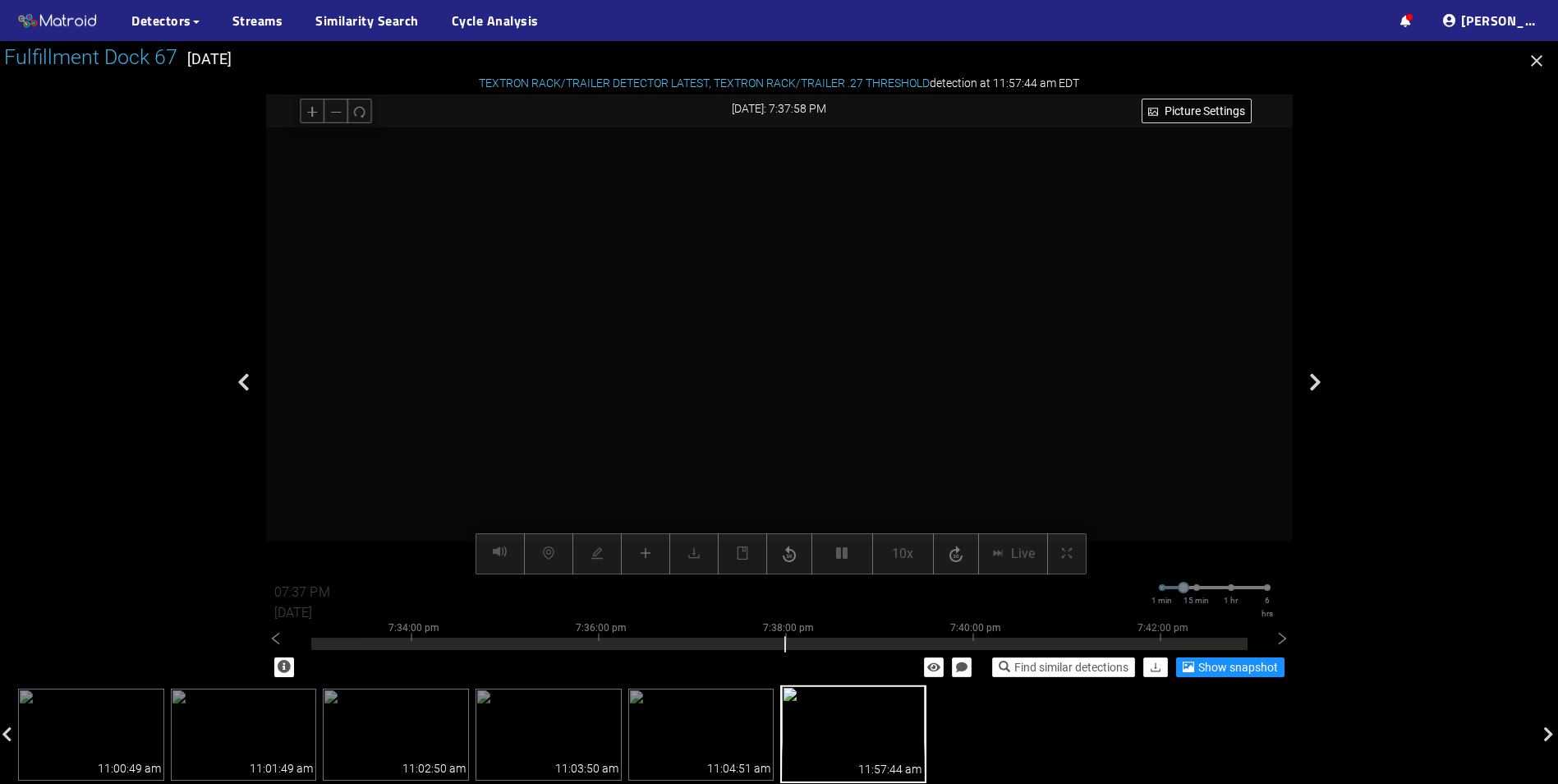
click at [963, 561] on icon "button" at bounding box center [956, 554] width 19 height 25
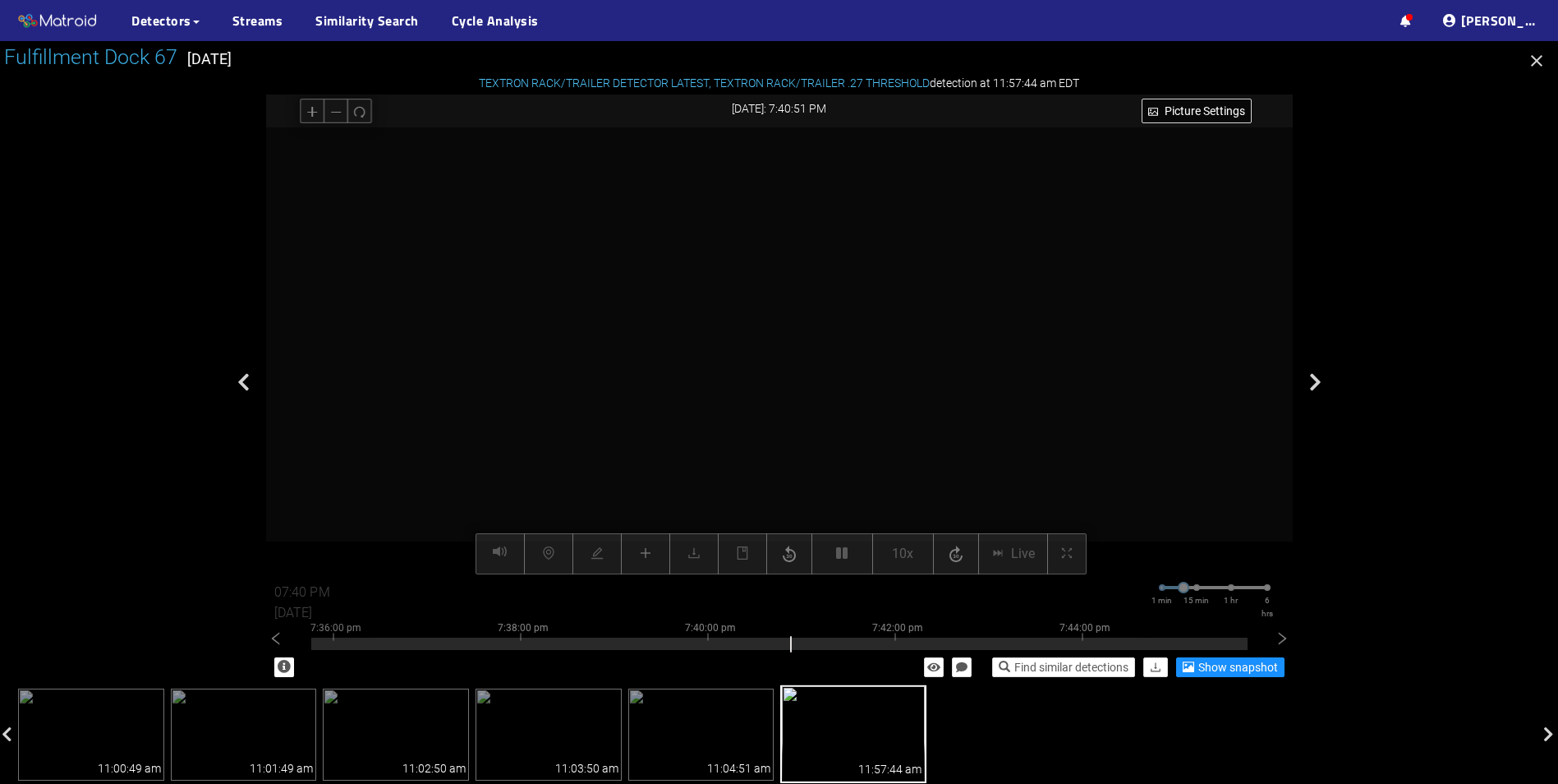
click at [963, 561] on icon "button" at bounding box center [956, 554] width 19 height 25
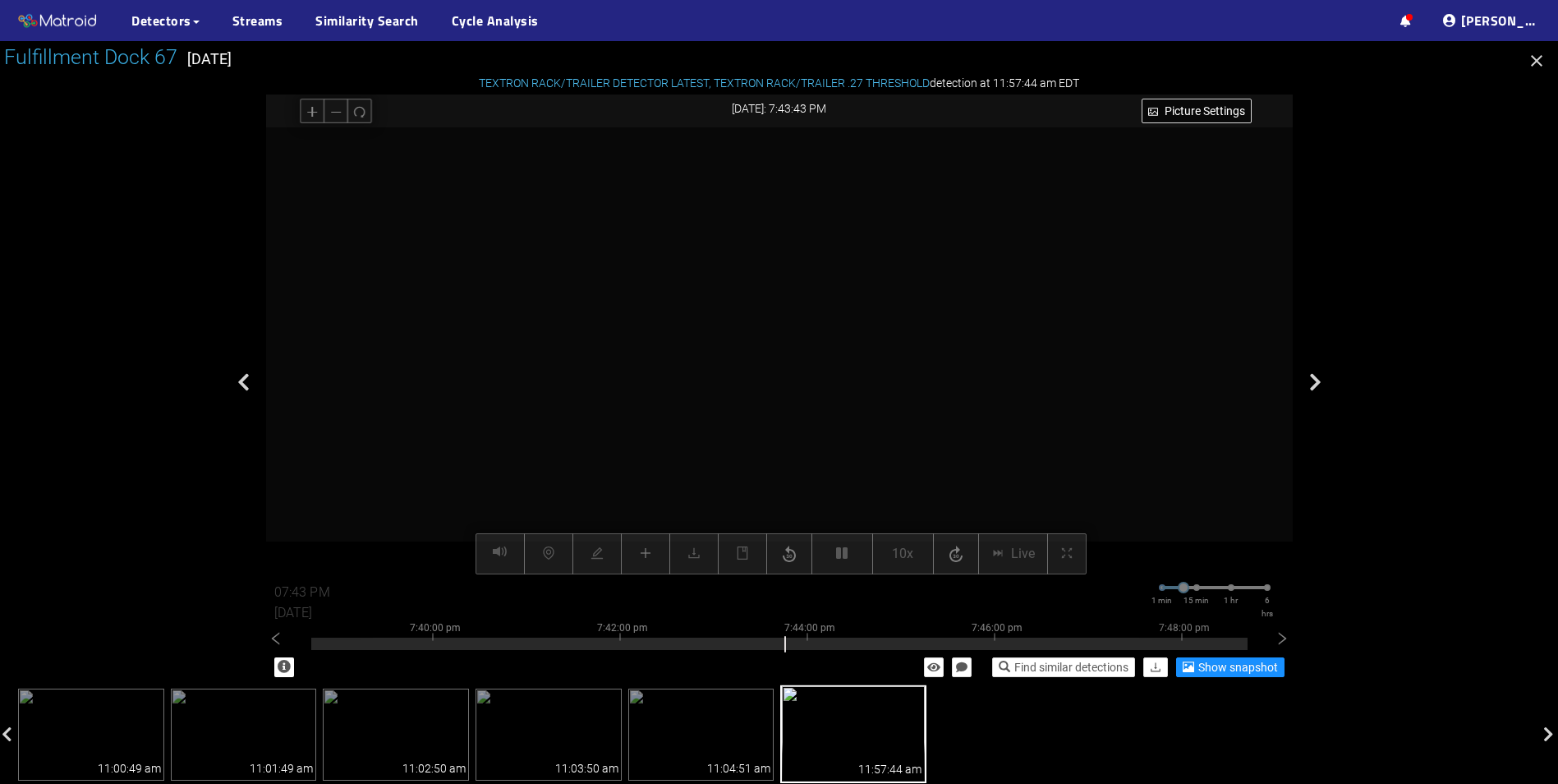
click at [963, 561] on icon "button" at bounding box center [956, 554] width 19 height 25
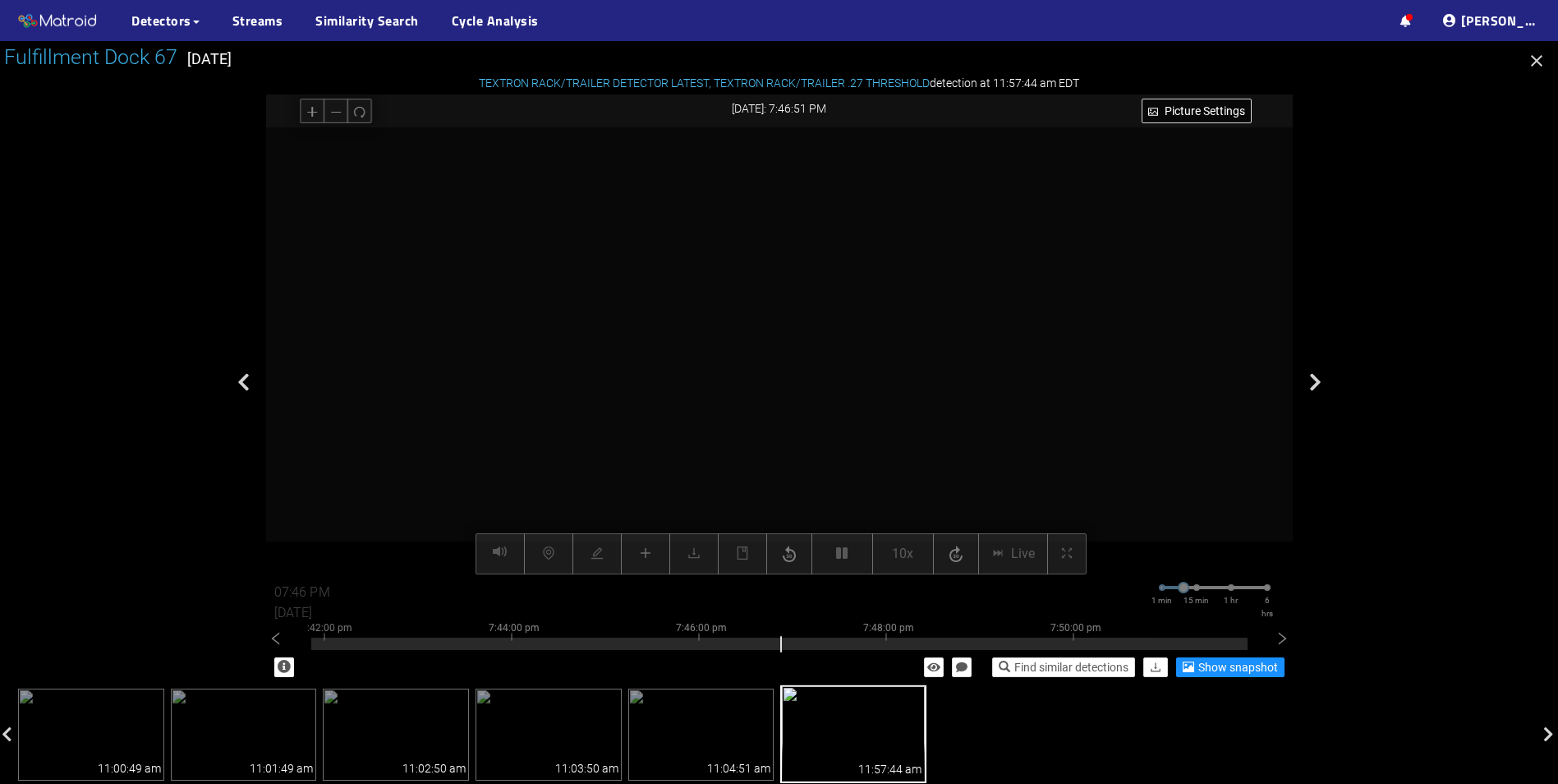
click at [963, 561] on icon "button" at bounding box center [956, 554] width 19 height 25
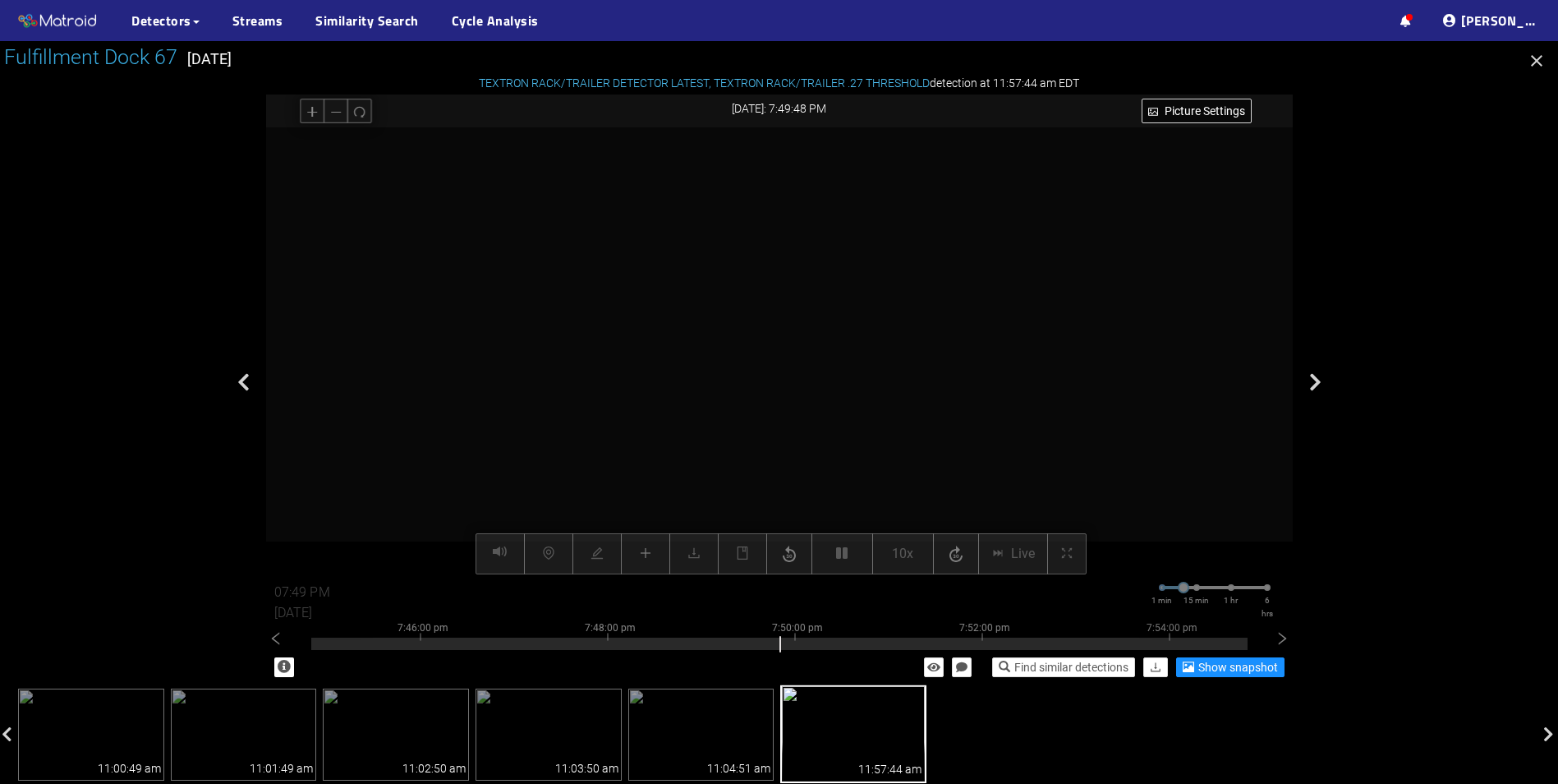
click at [963, 561] on icon "button" at bounding box center [956, 554] width 19 height 25
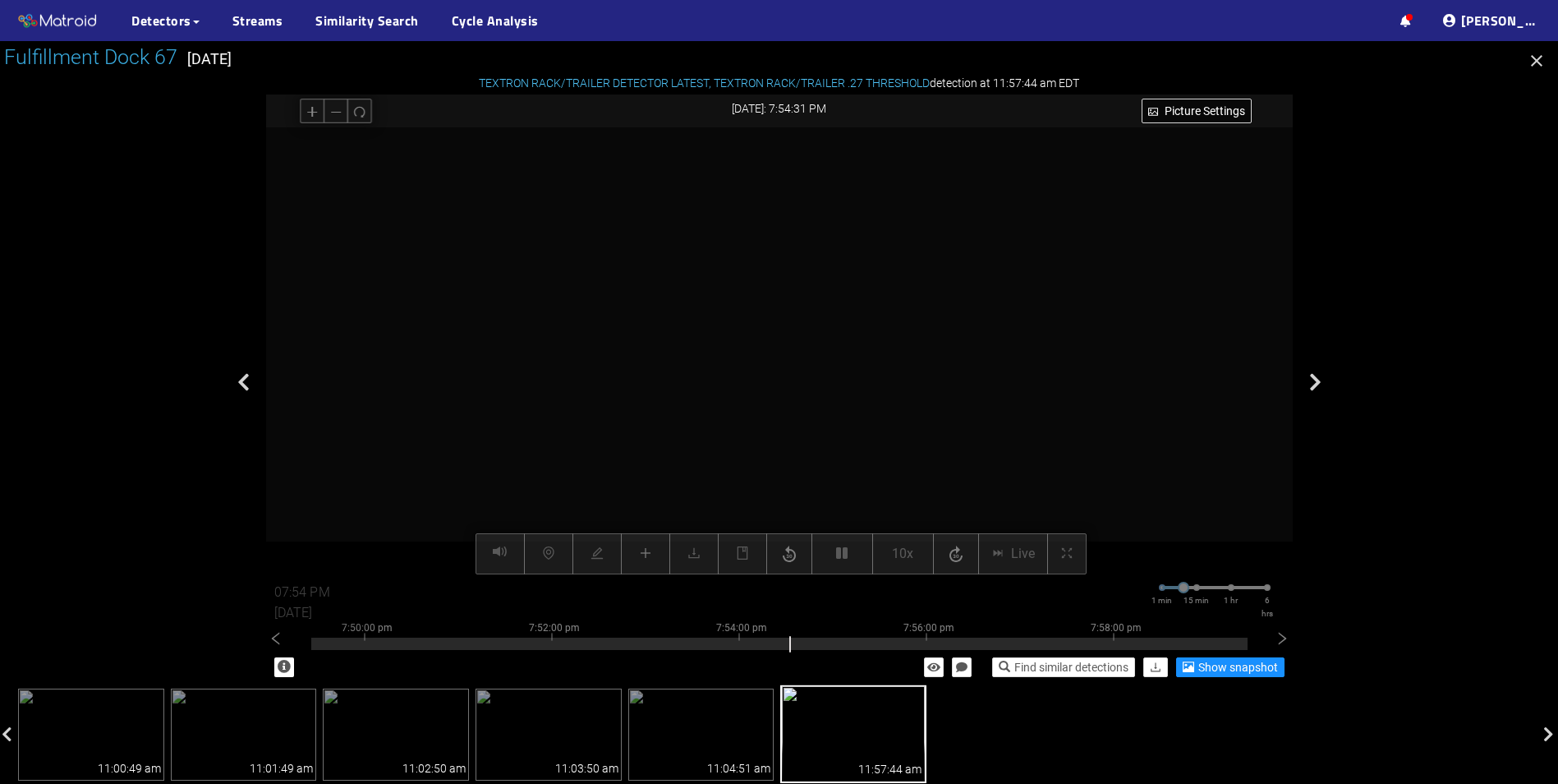
click at [963, 561] on icon "button" at bounding box center [956, 554] width 19 height 25
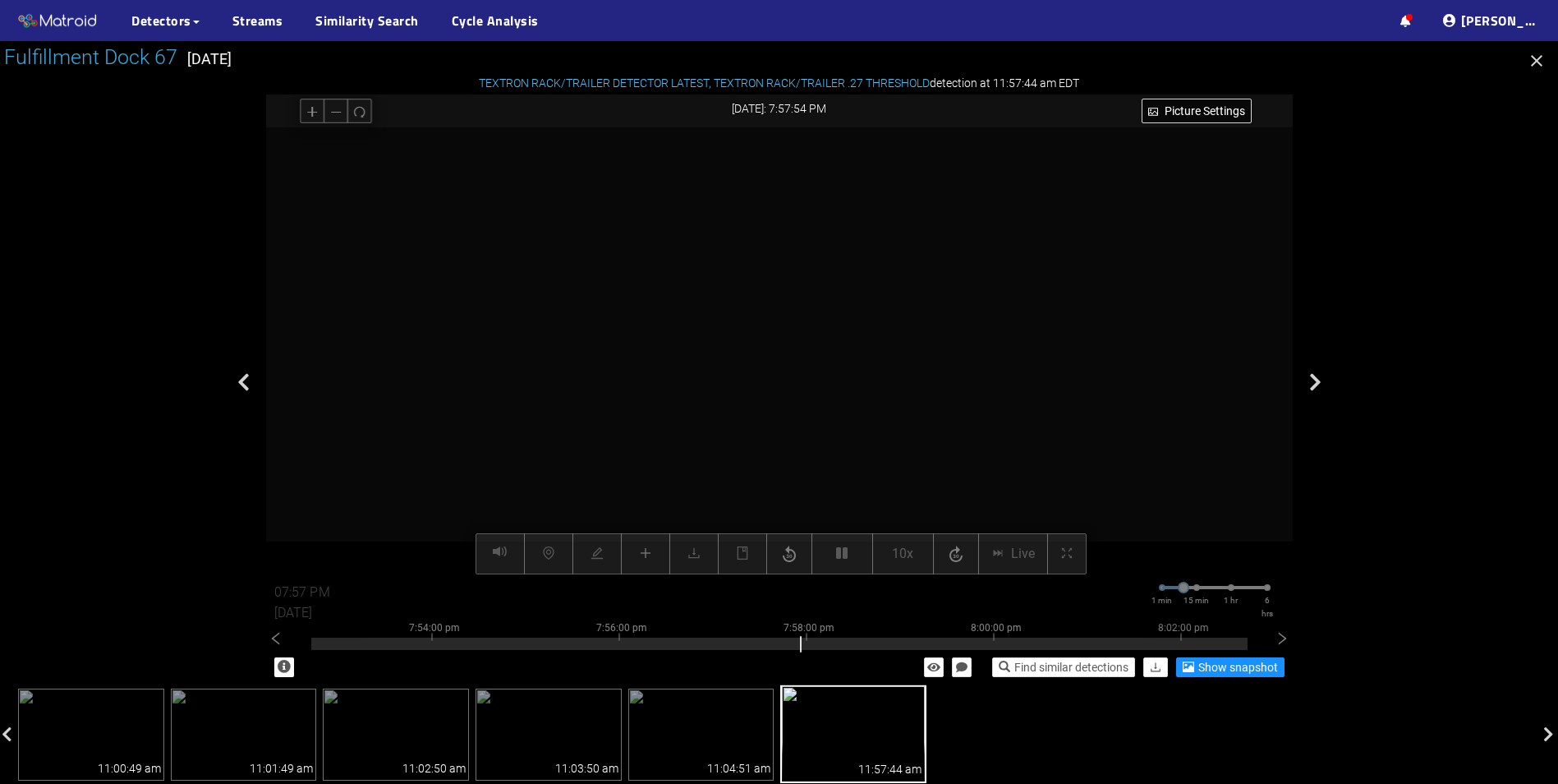
click at [963, 561] on icon "button" at bounding box center [956, 554] width 19 height 25
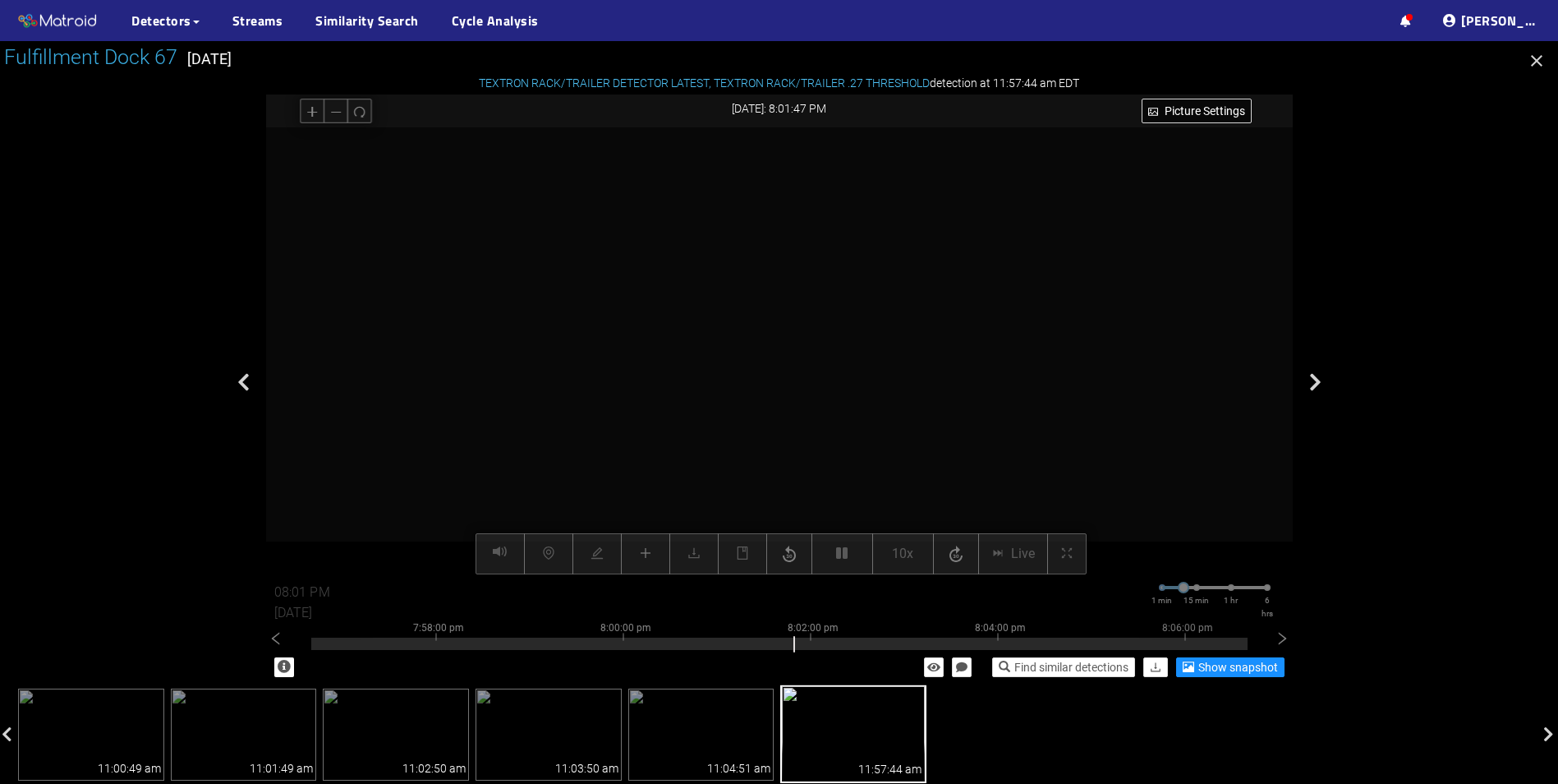
click at [963, 561] on icon "button" at bounding box center [956, 554] width 19 height 25
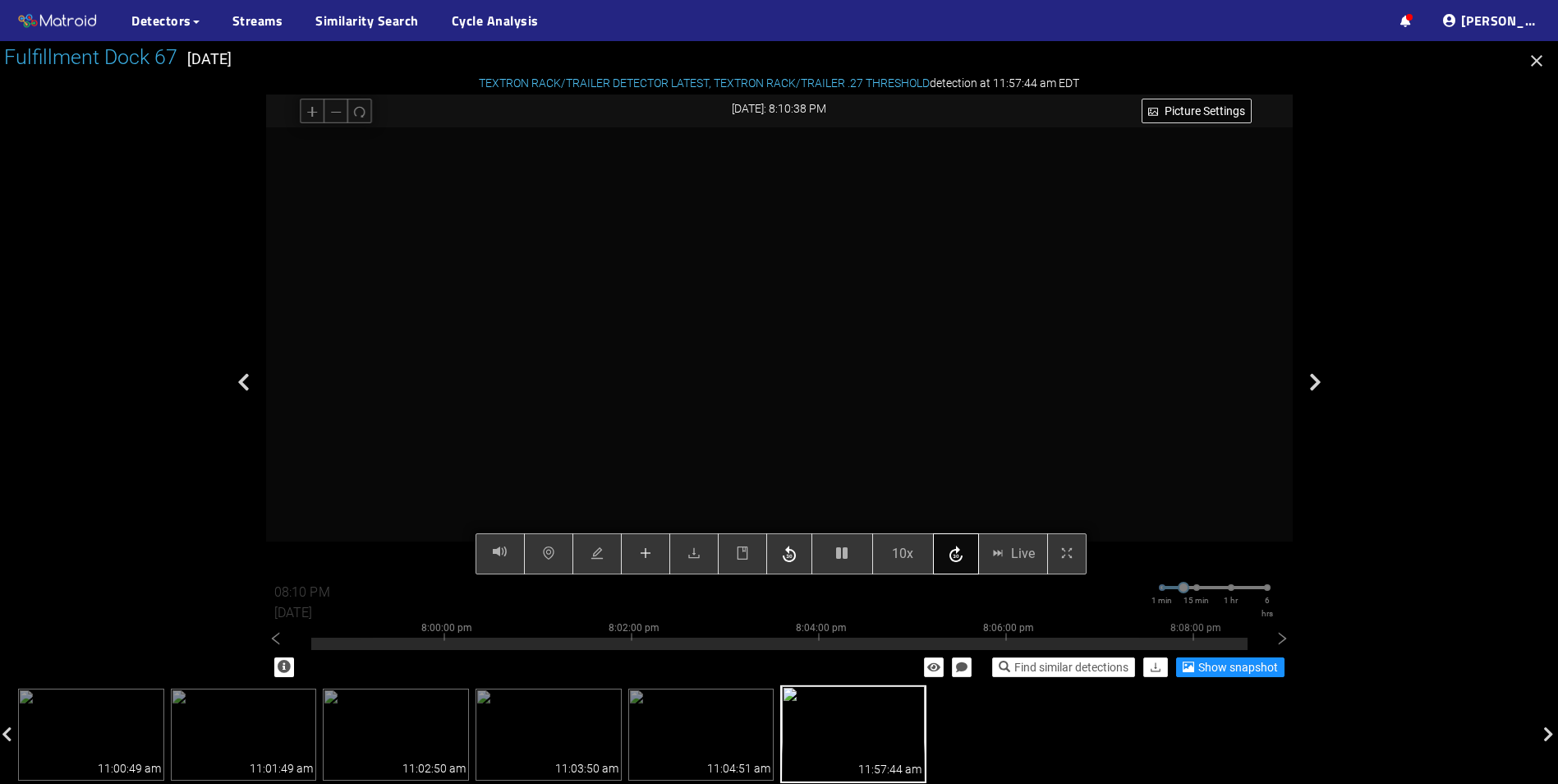
click at [961, 552] on icon "button" at bounding box center [956, 554] width 19 height 25
click at [961, 556] on icon "button" at bounding box center [956, 554] width 19 height 25
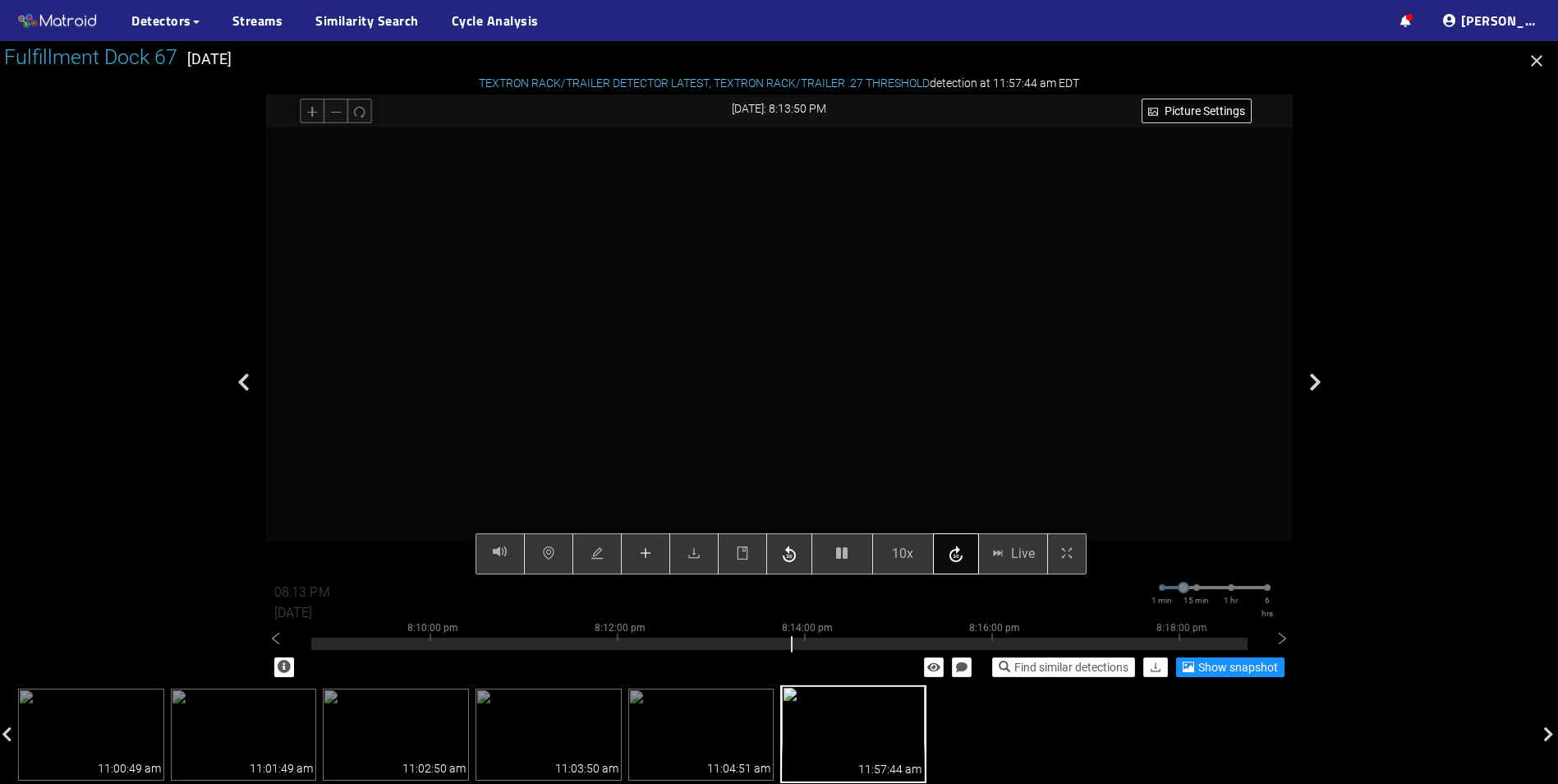
click at [961, 556] on icon "button" at bounding box center [956, 554] width 19 height 25
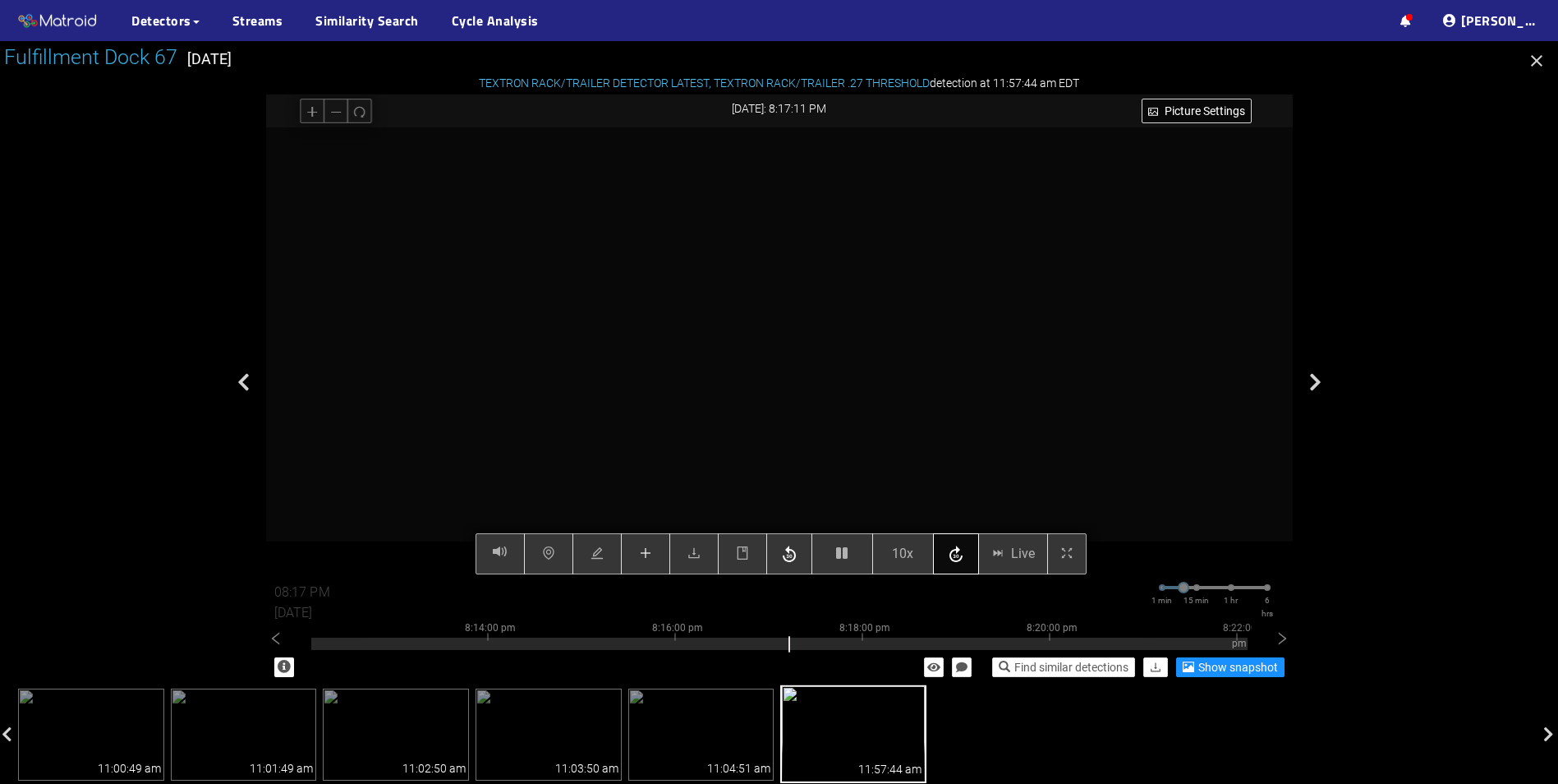
click at [961, 556] on icon "button" at bounding box center [956, 554] width 19 height 25
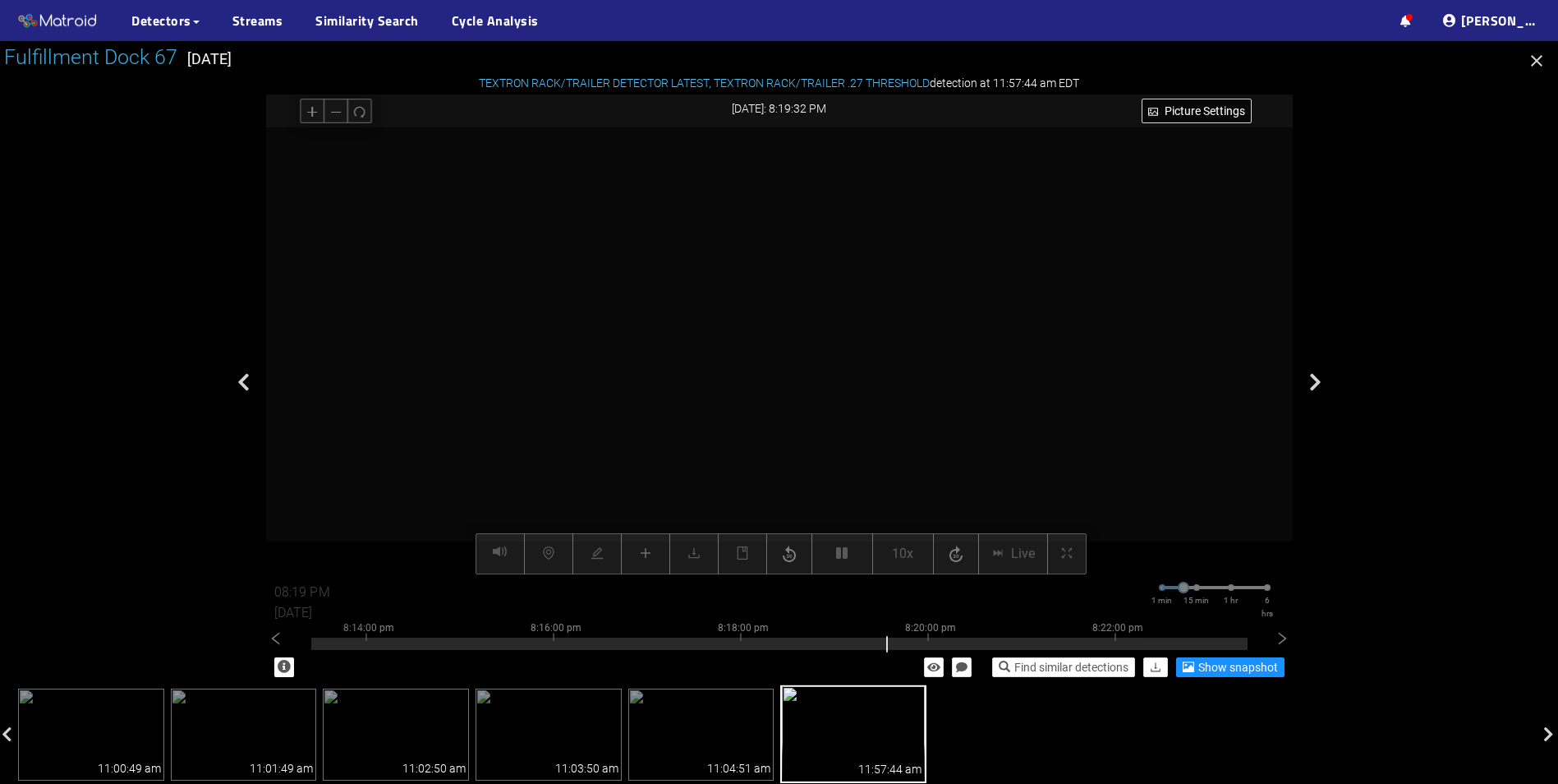
click at [764, 388] on video at bounding box center [779, 351] width 893 height 447
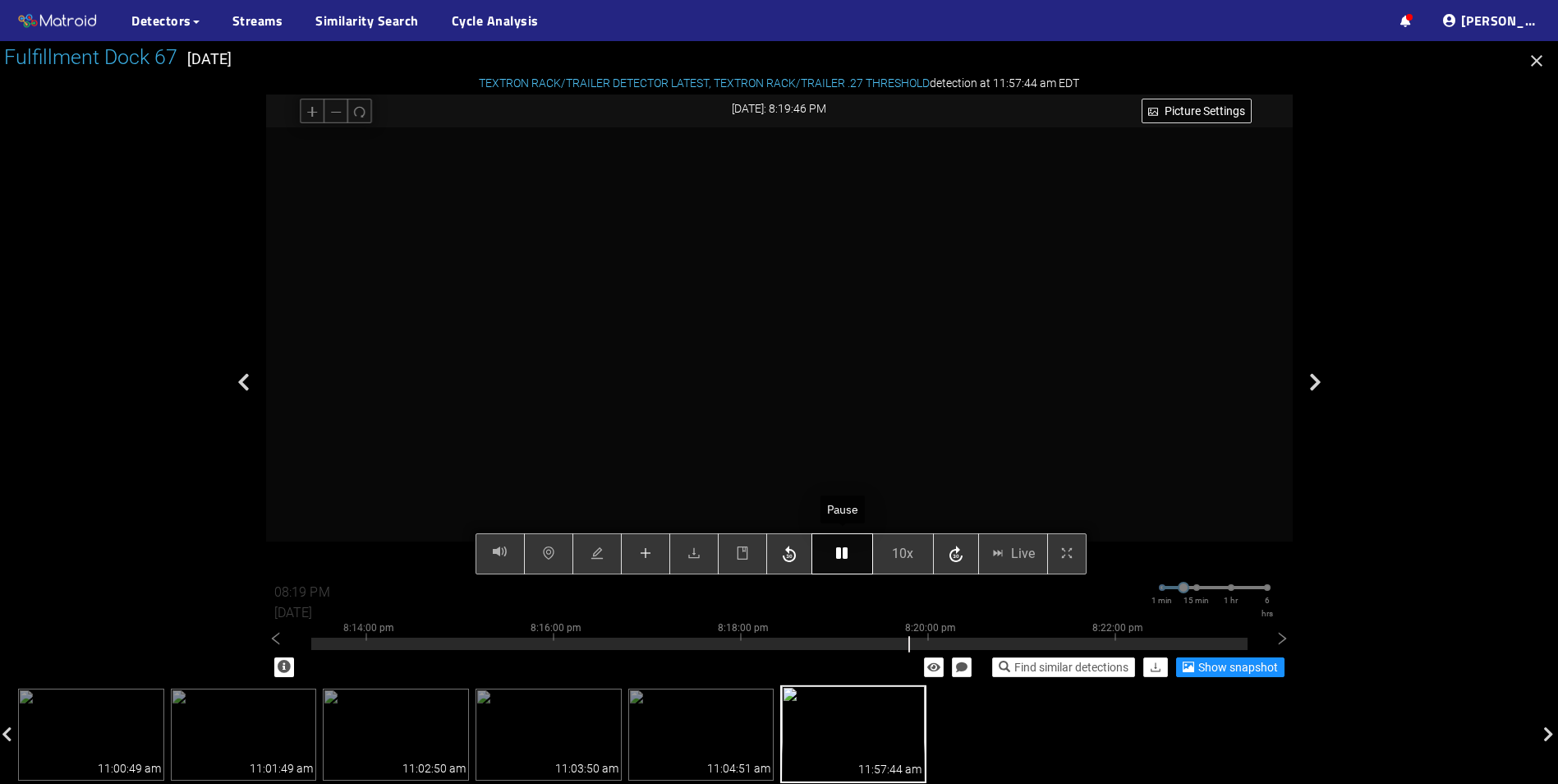
click at [847, 559] on icon "button" at bounding box center [842, 552] width 12 height 13
click at [961, 557] on icon "button" at bounding box center [956, 554] width 19 height 25
click at [959, 558] on icon "button" at bounding box center [956, 553] width 13 height 17
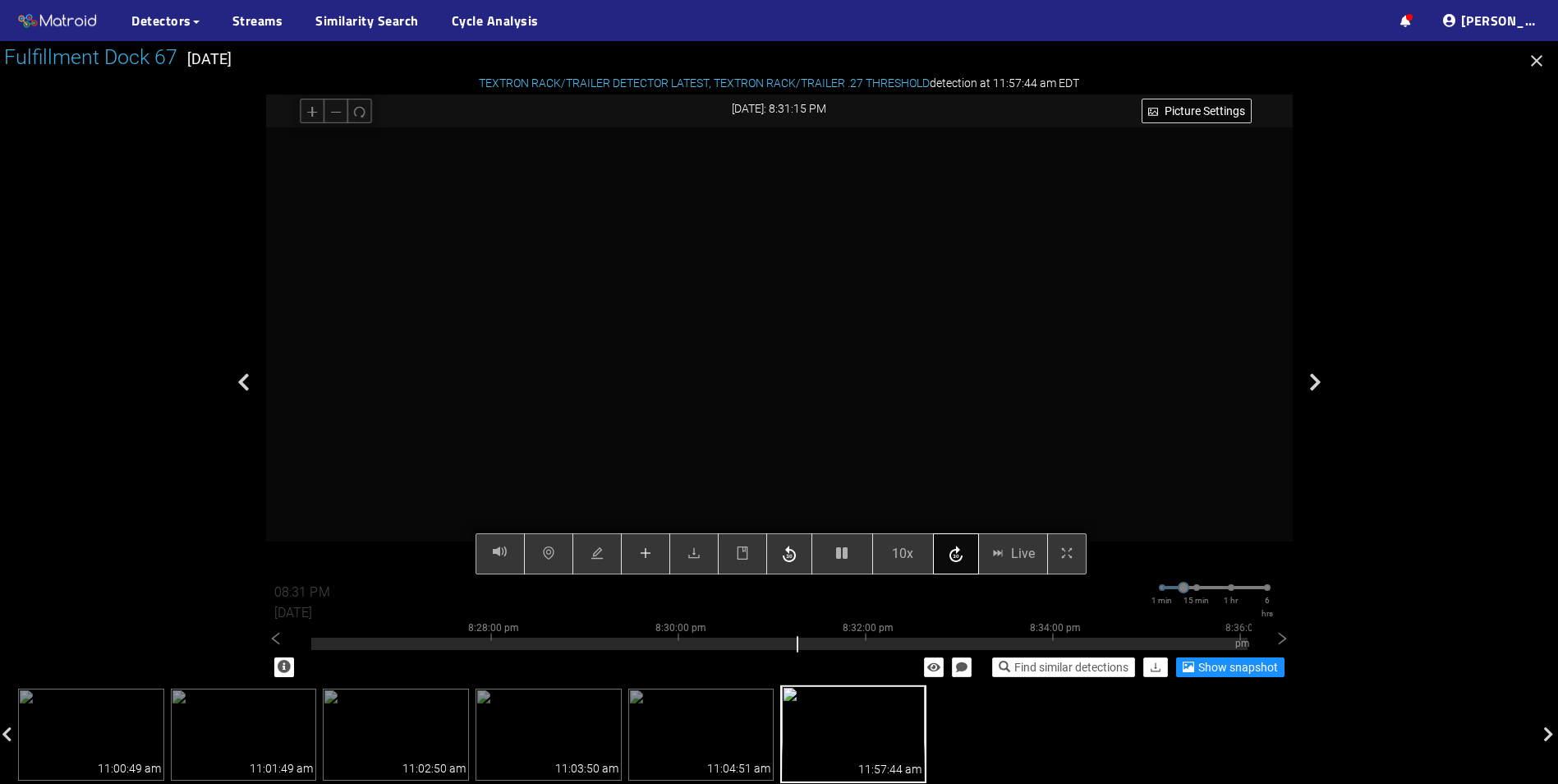
click at [959, 558] on icon "button" at bounding box center [956, 553] width 13 height 17
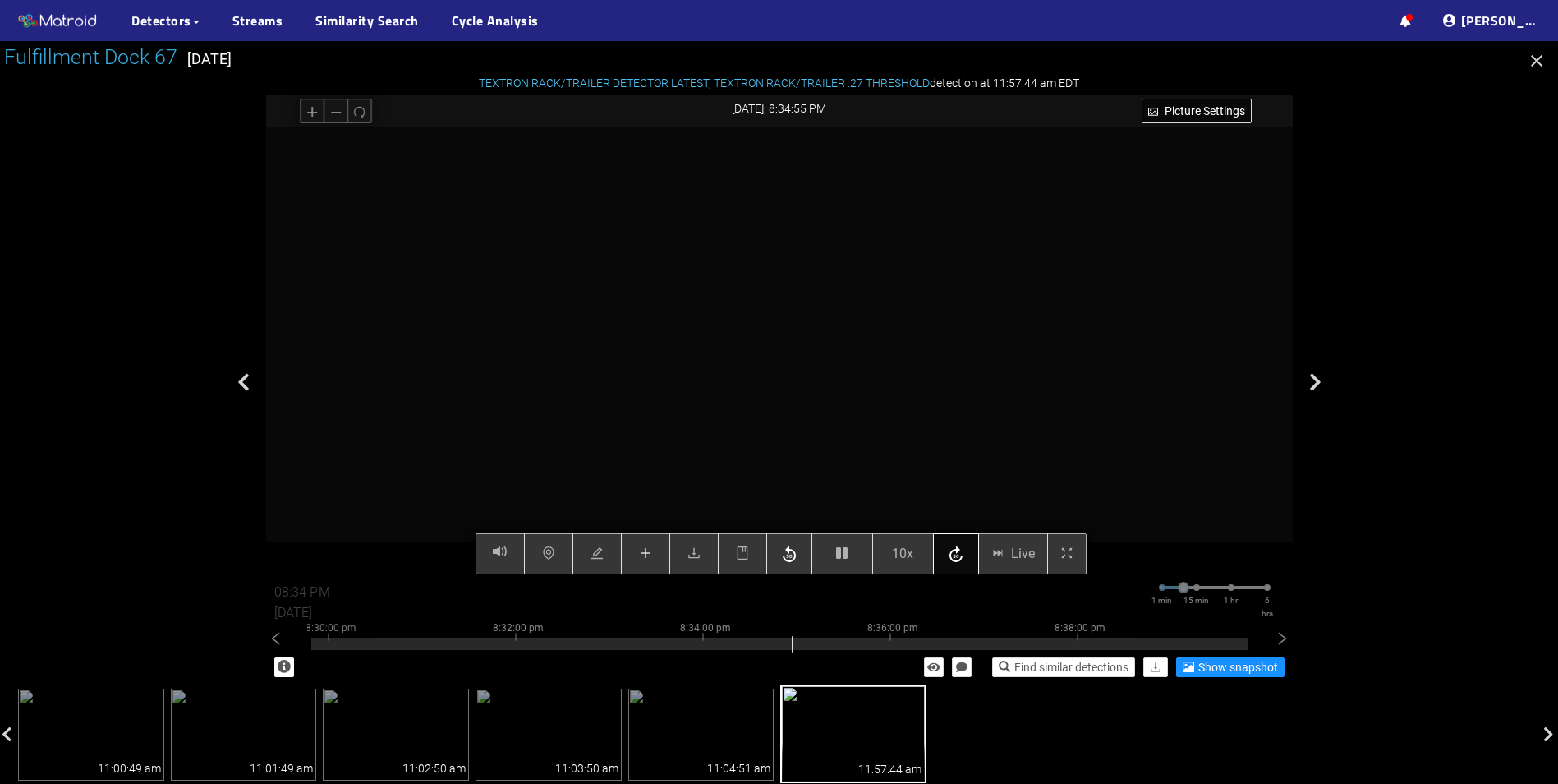
click at [959, 558] on icon "button" at bounding box center [956, 553] width 13 height 17
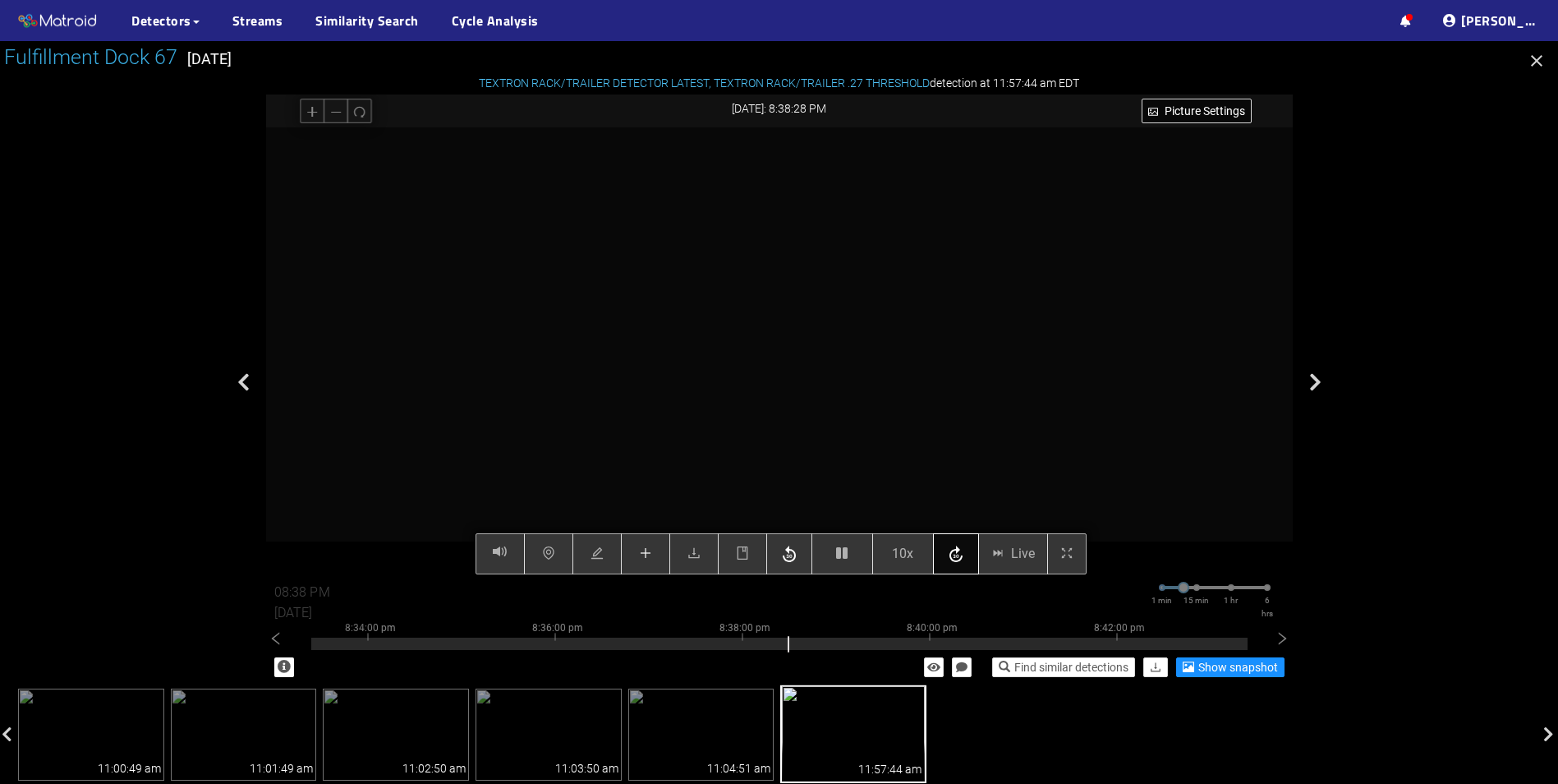
click at [959, 558] on icon "button" at bounding box center [956, 553] width 13 height 17
click at [961, 552] on icon "button" at bounding box center [956, 554] width 19 height 25
click at [961, 555] on icon "button" at bounding box center [956, 554] width 19 height 25
click at [961, 556] on icon "button" at bounding box center [956, 554] width 19 height 25
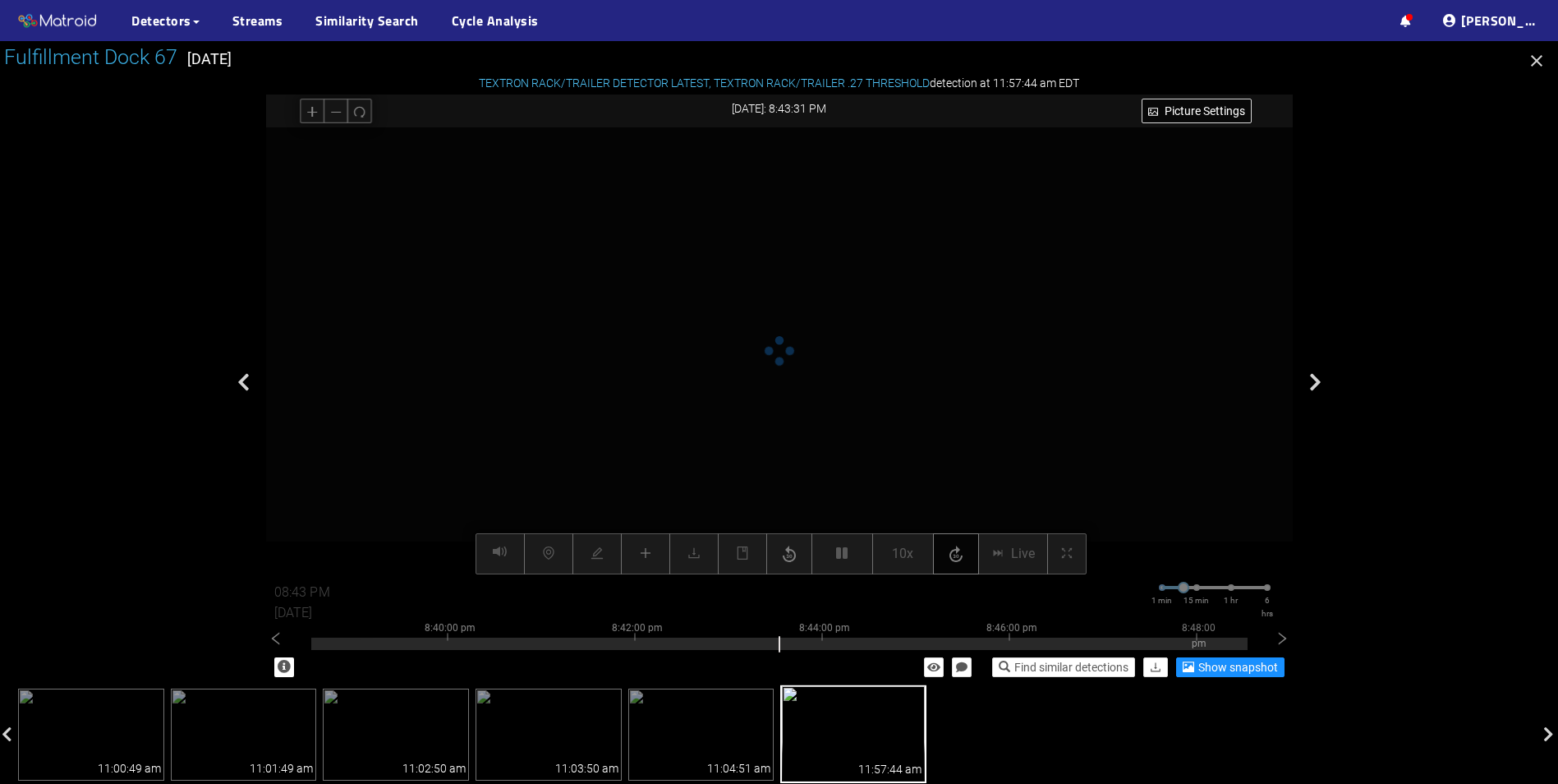
click at [961, 556] on icon "button" at bounding box center [956, 554] width 19 height 25
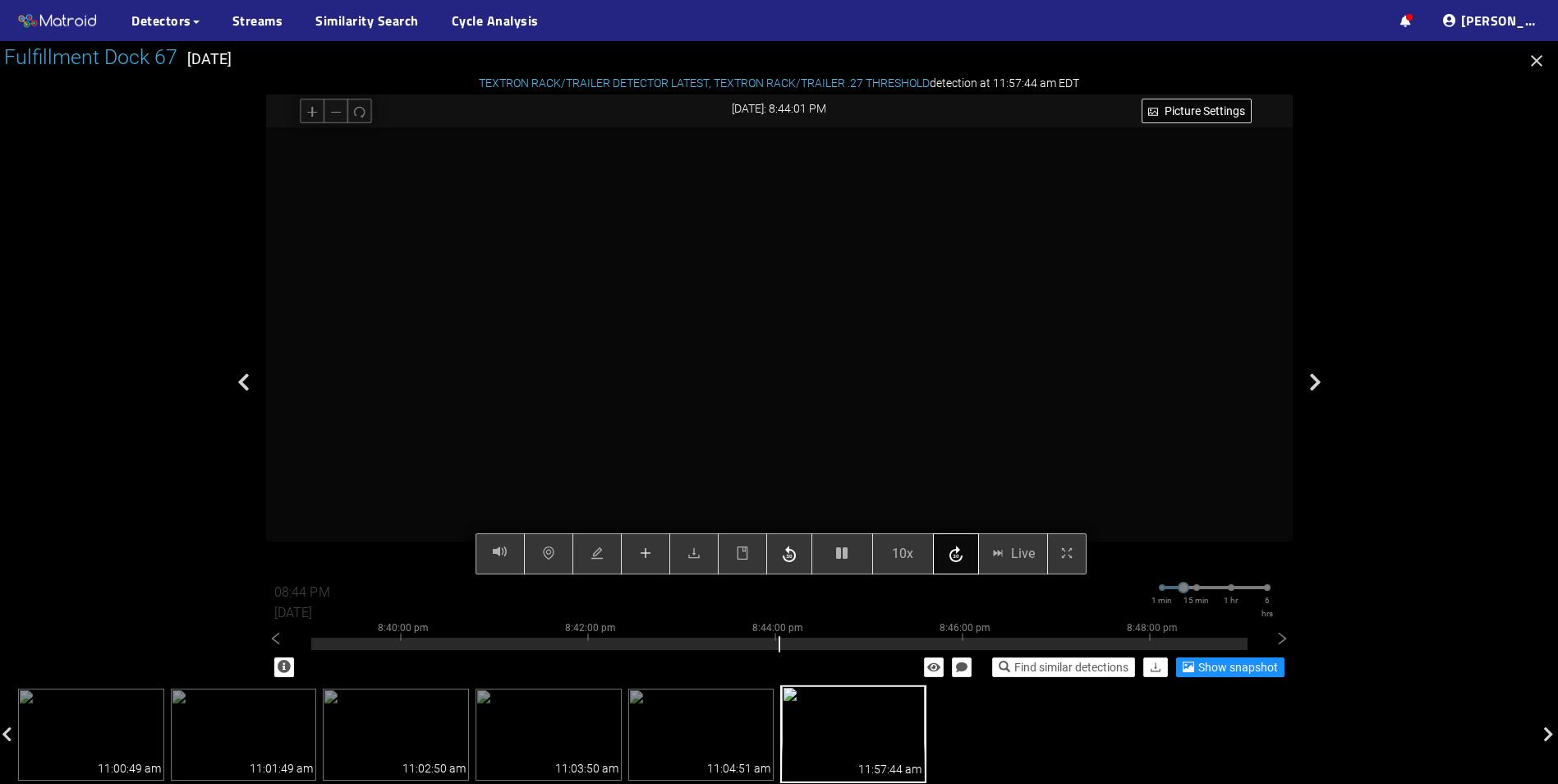
click at [961, 556] on icon "button" at bounding box center [956, 554] width 19 height 25
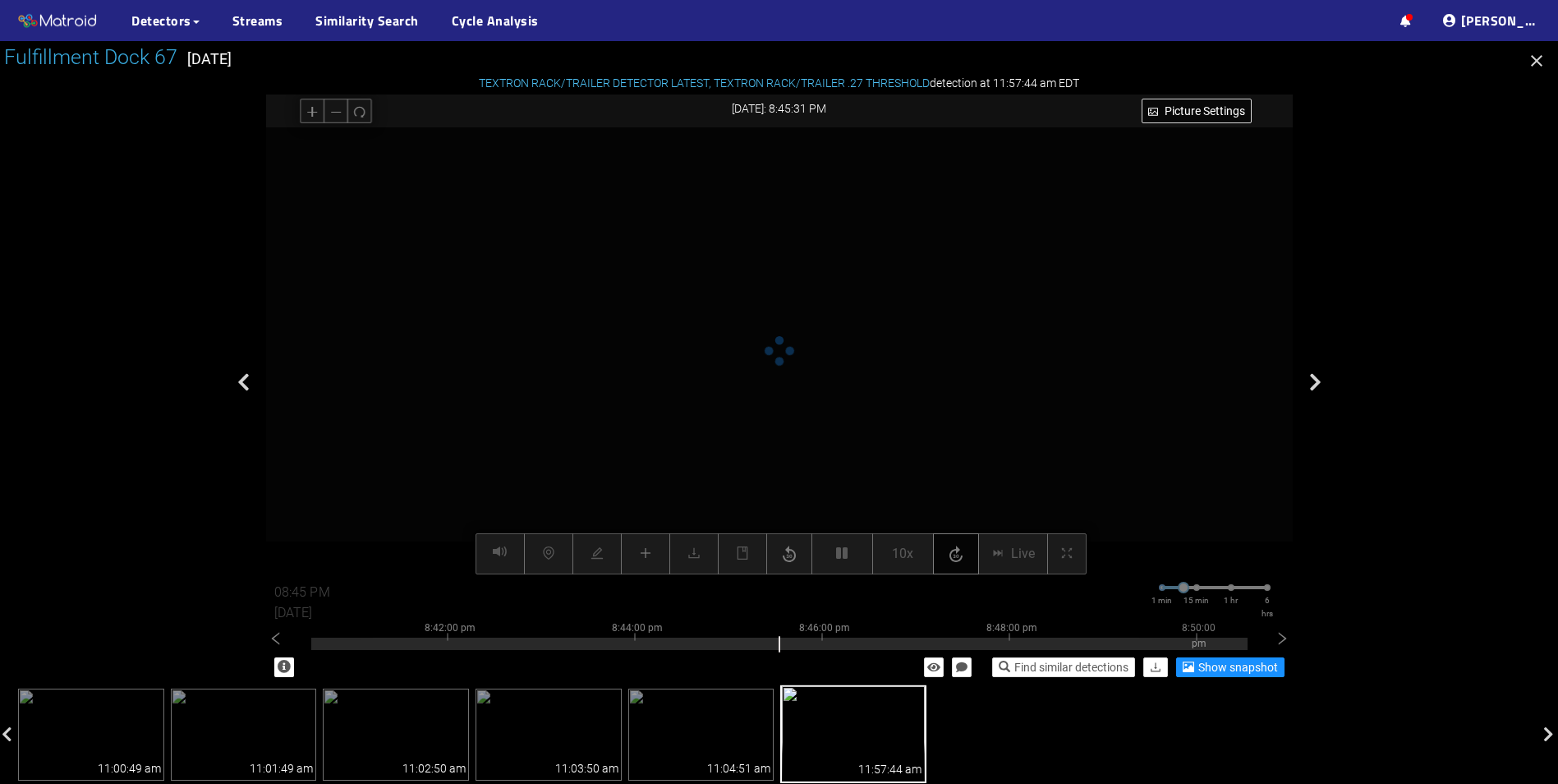
click at [961, 556] on icon "button" at bounding box center [956, 554] width 19 height 25
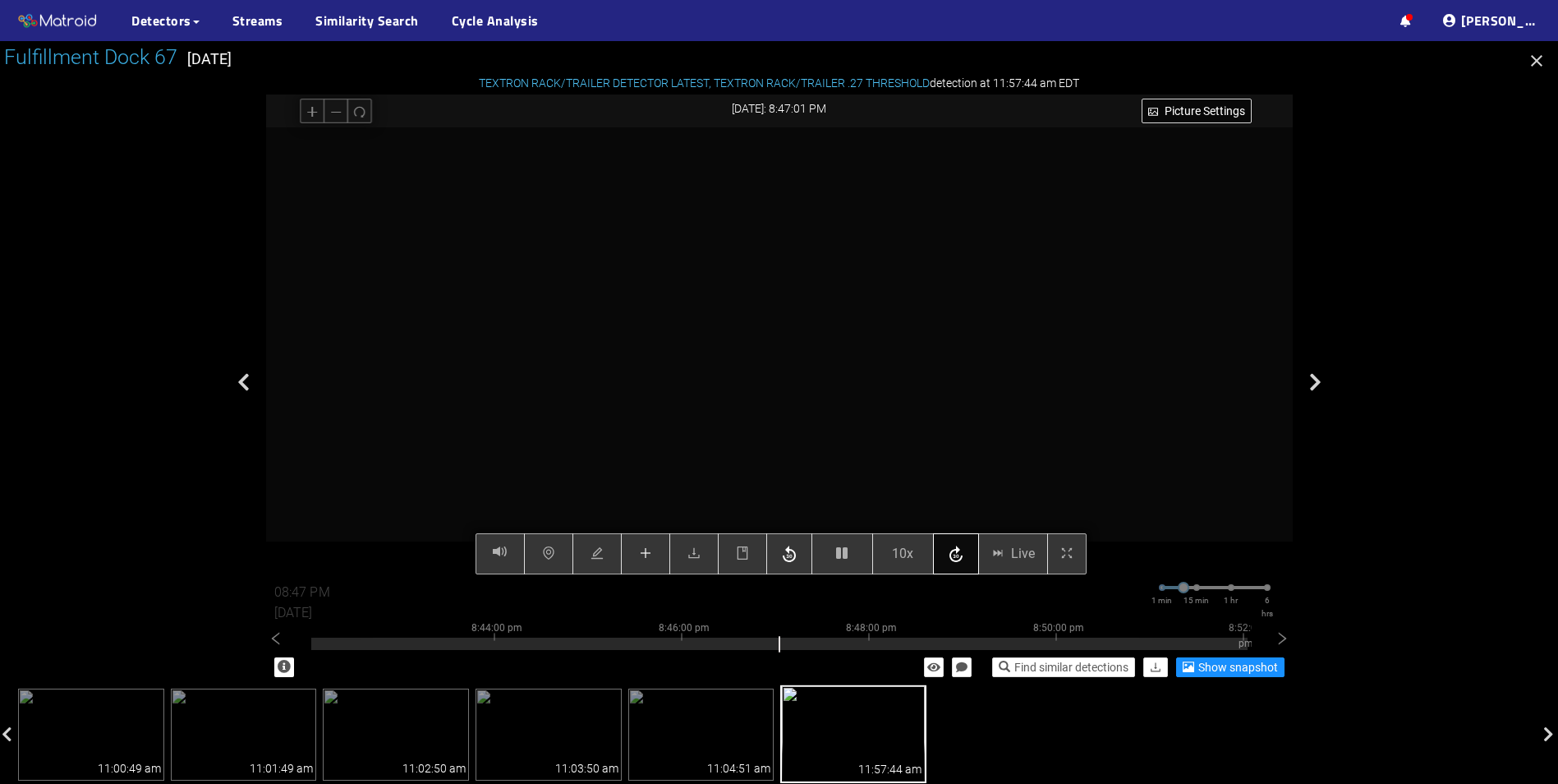
click at [961, 556] on icon "button" at bounding box center [956, 554] width 19 height 25
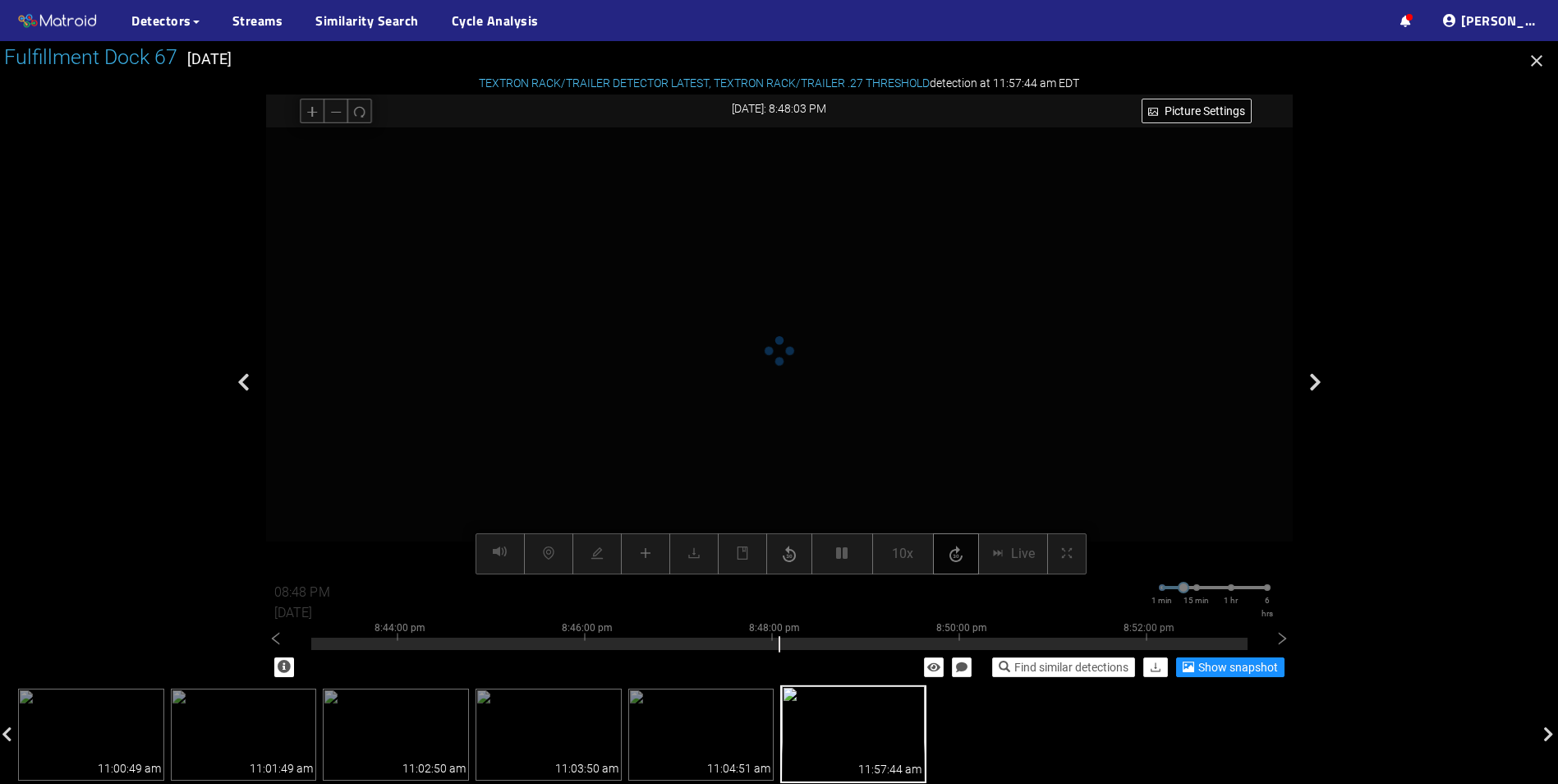
click at [961, 556] on icon "button" at bounding box center [956, 554] width 19 height 25
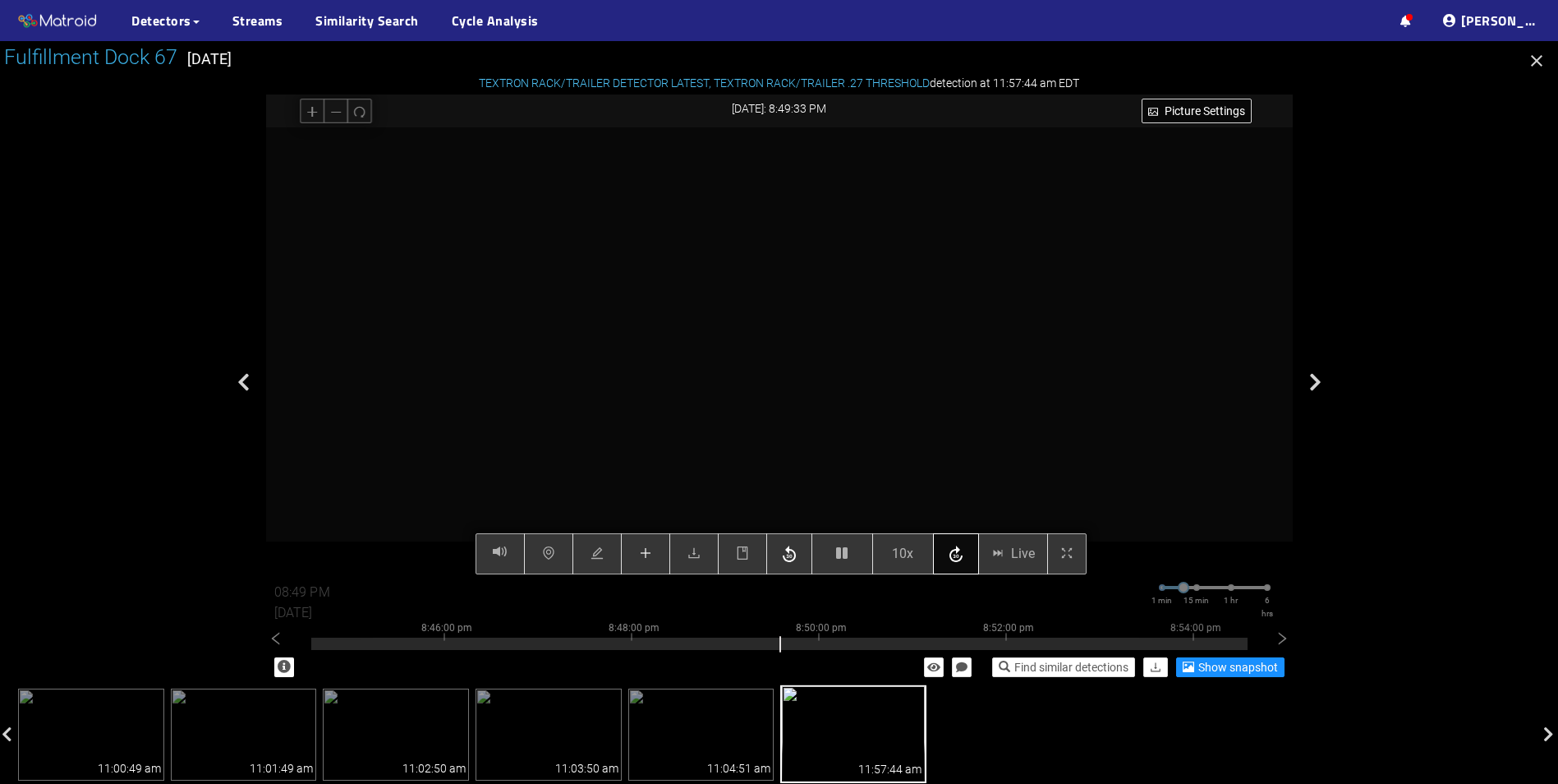
click at [961, 556] on icon "button" at bounding box center [956, 554] width 19 height 25
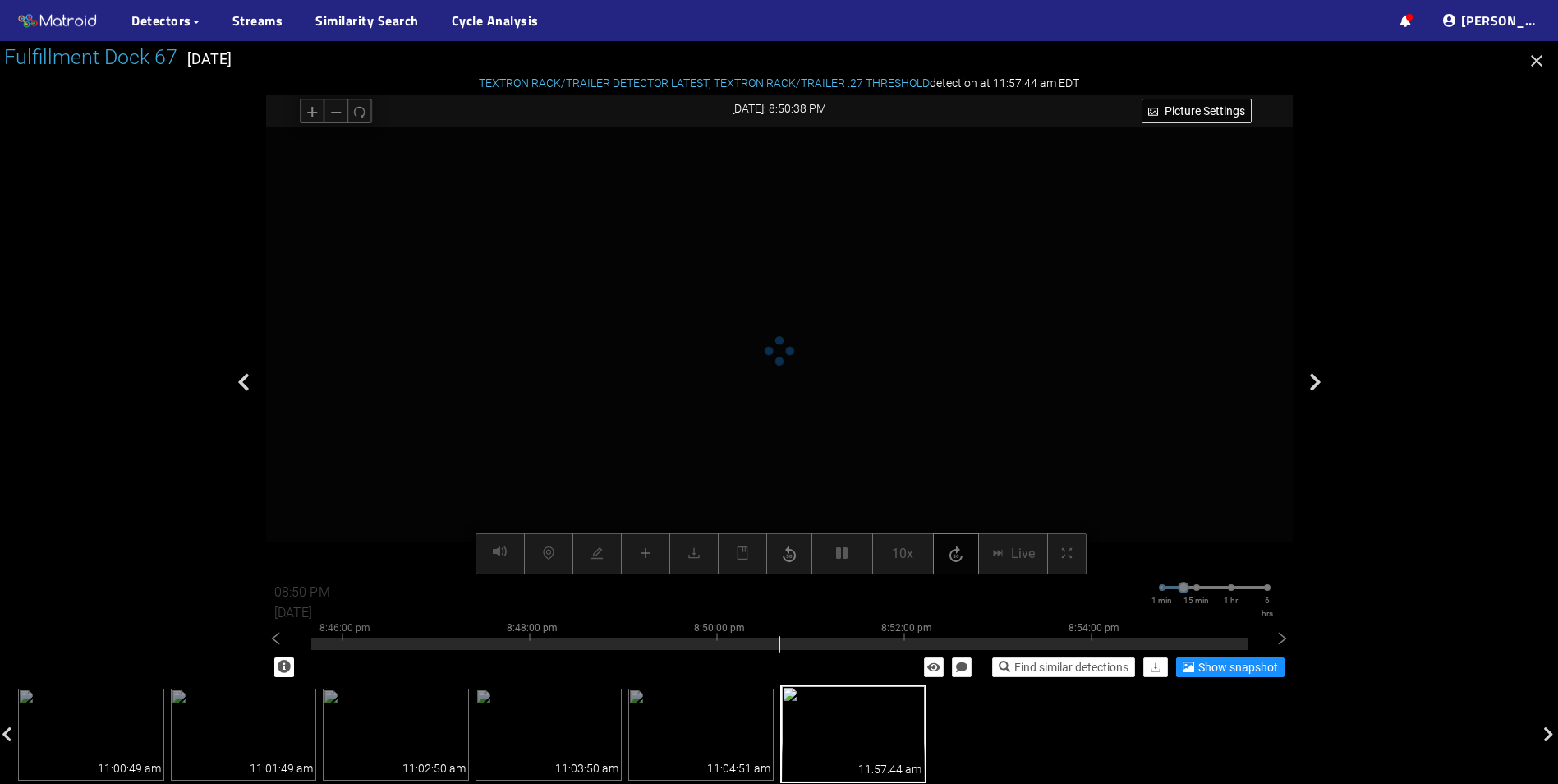
click at [961, 556] on icon "button" at bounding box center [956, 554] width 19 height 25
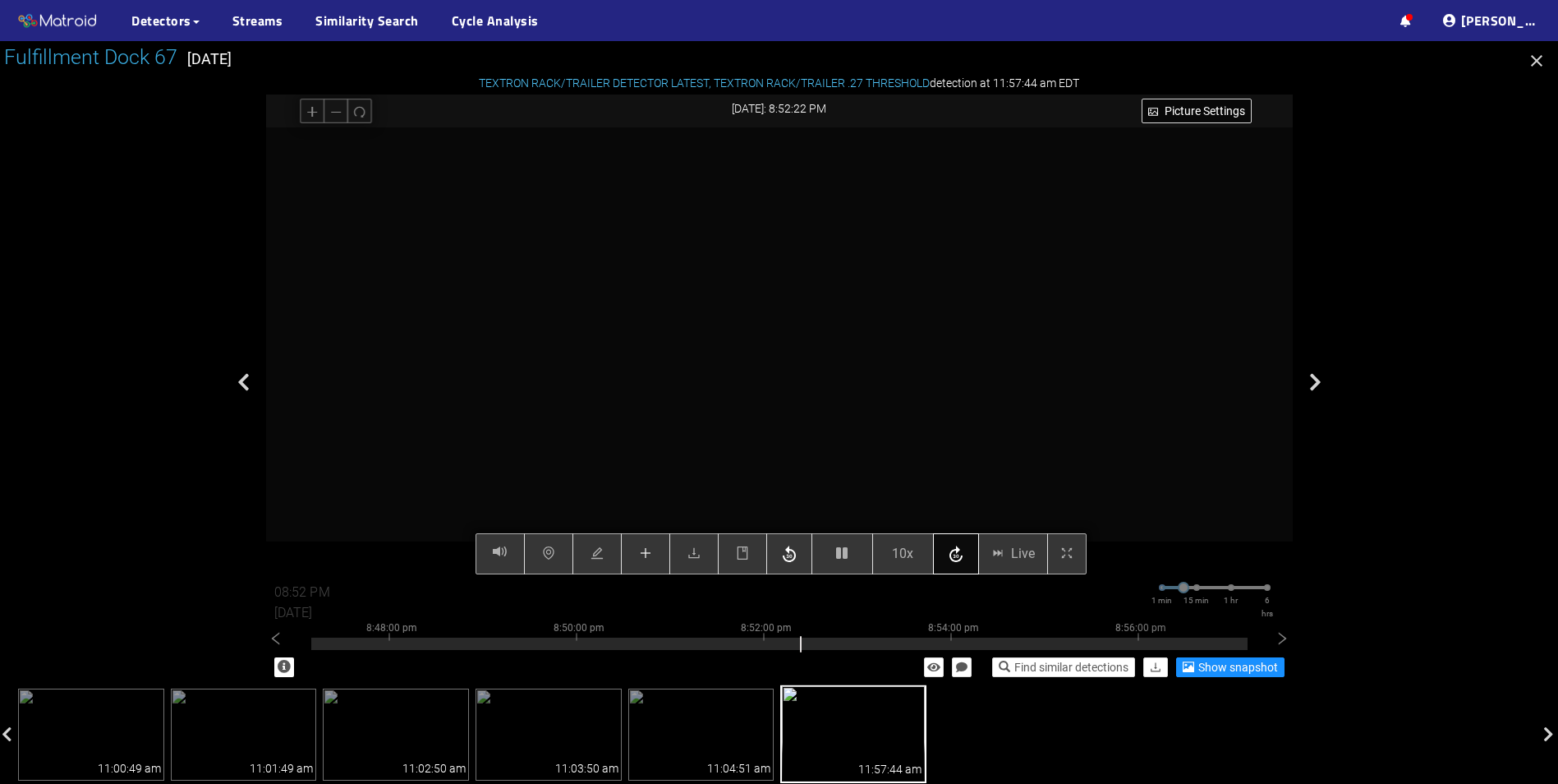
click at [961, 556] on icon "button" at bounding box center [956, 554] width 19 height 25
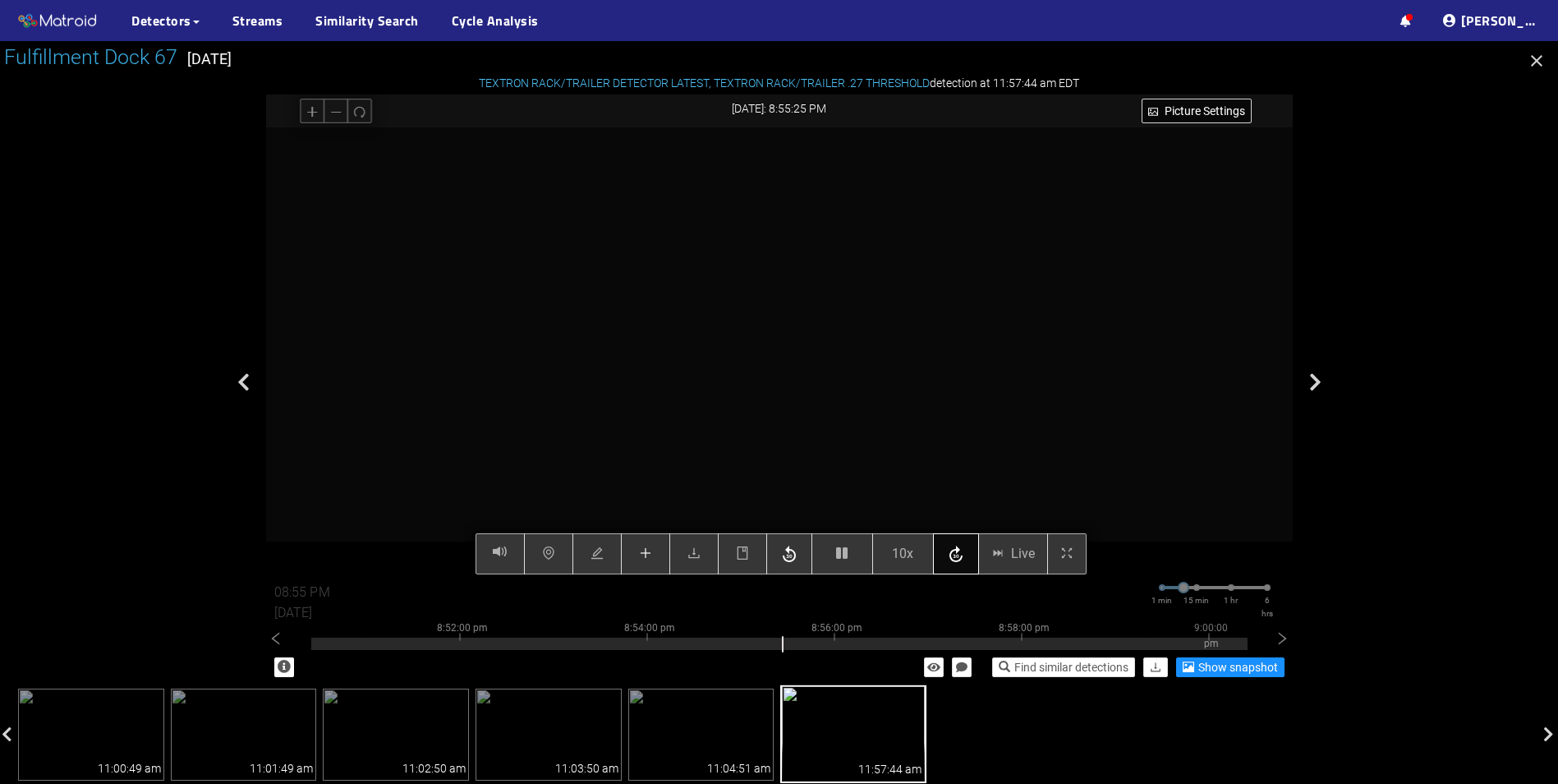
click at [961, 556] on icon "button" at bounding box center [956, 554] width 19 height 25
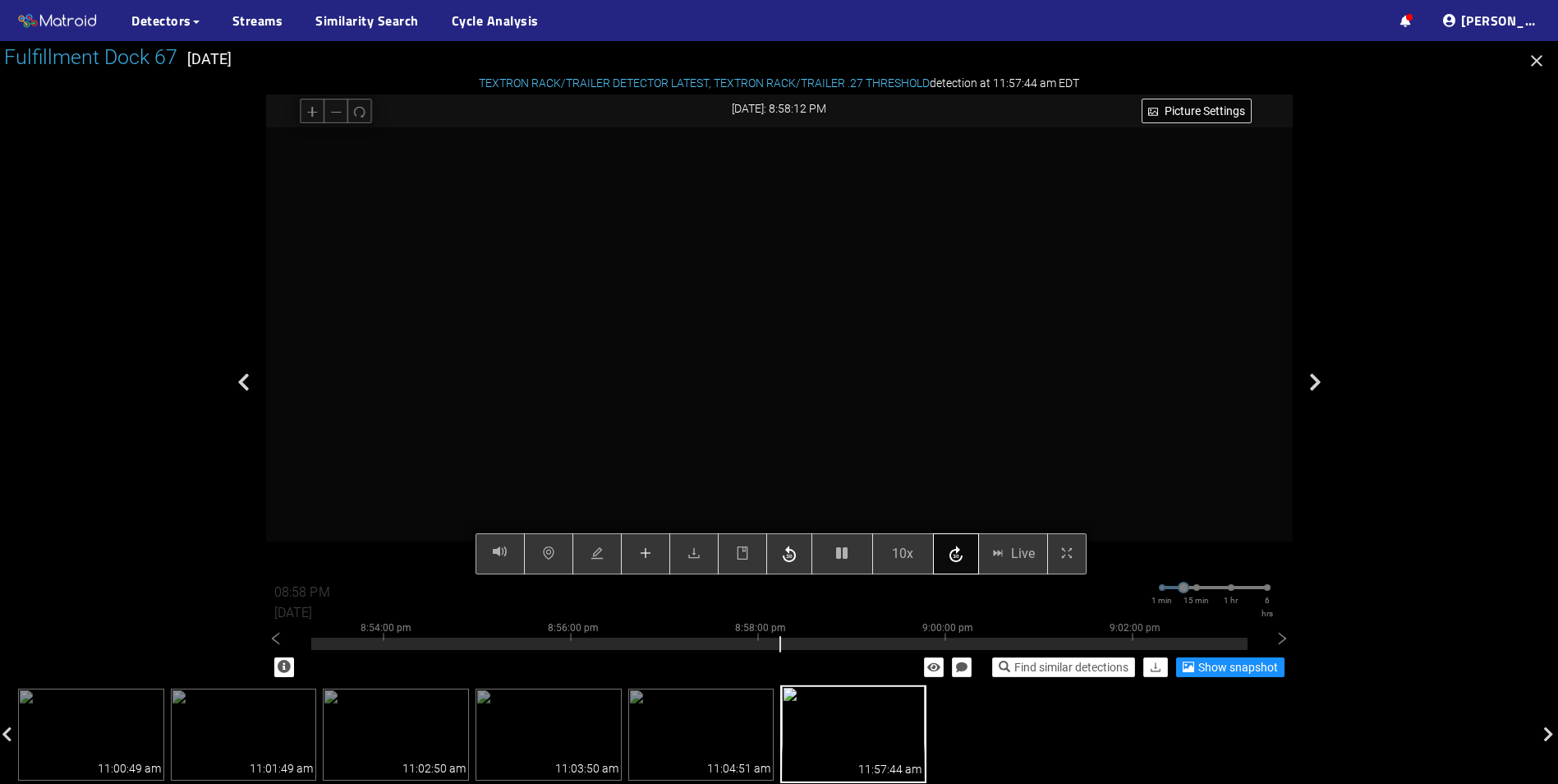
click at [961, 556] on icon "button" at bounding box center [956, 554] width 19 height 25
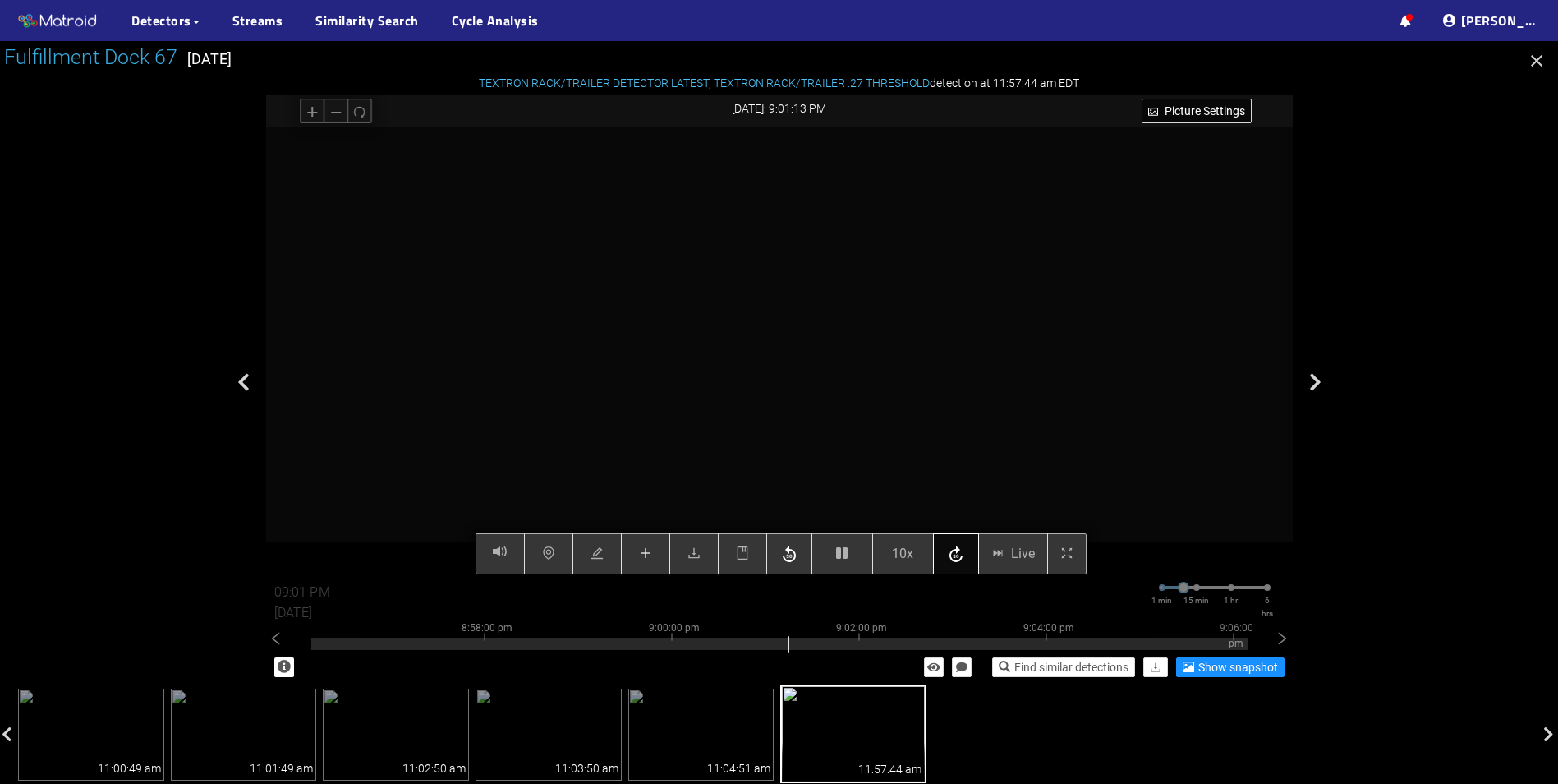
click at [961, 556] on icon "button" at bounding box center [956, 554] width 19 height 25
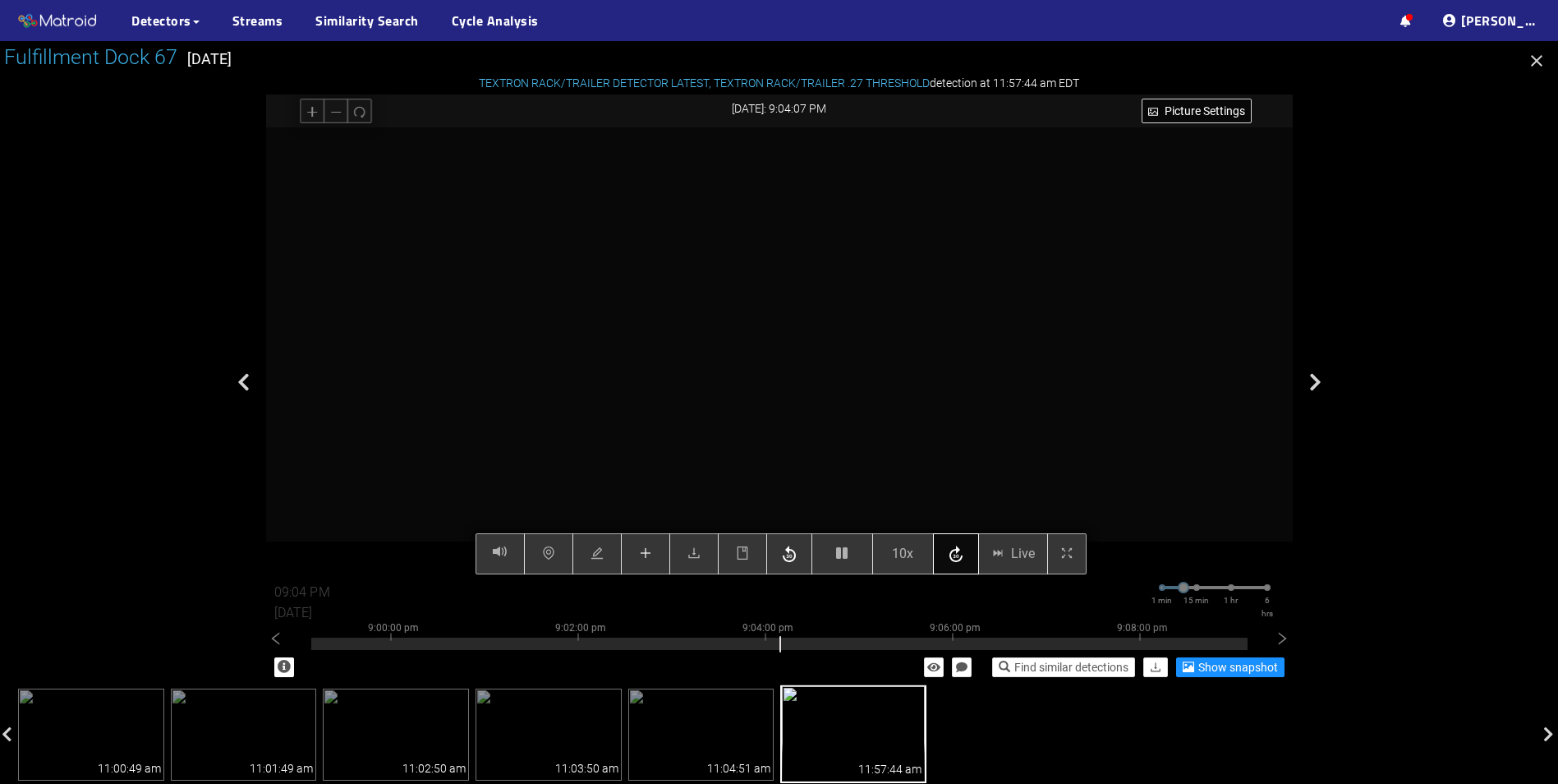
click at [961, 556] on icon "button" at bounding box center [956, 554] width 19 height 25
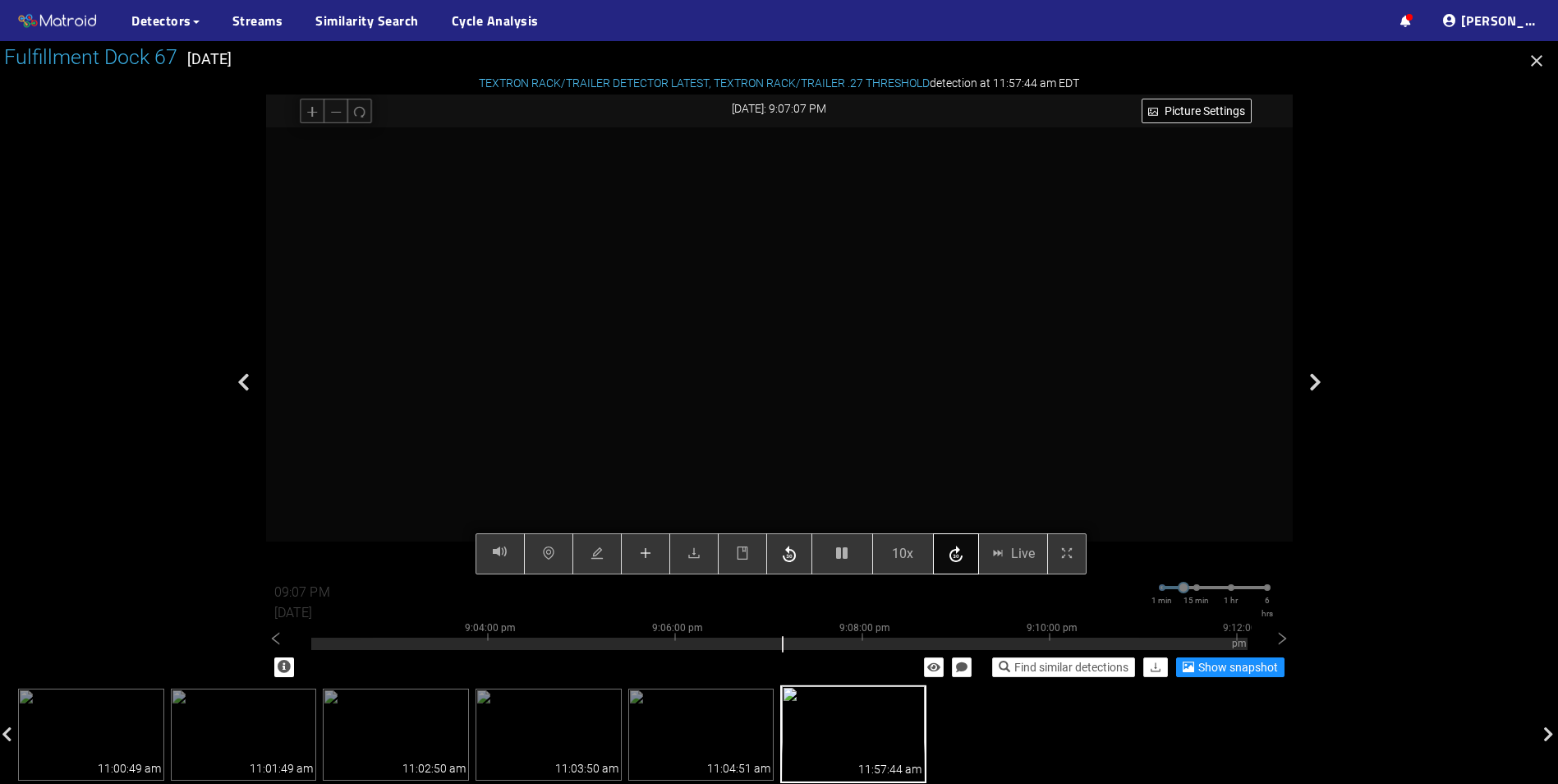
click at [961, 556] on icon "button" at bounding box center [956, 554] width 19 height 25
click at [964, 557] on icon "button" at bounding box center [956, 554] width 19 height 25
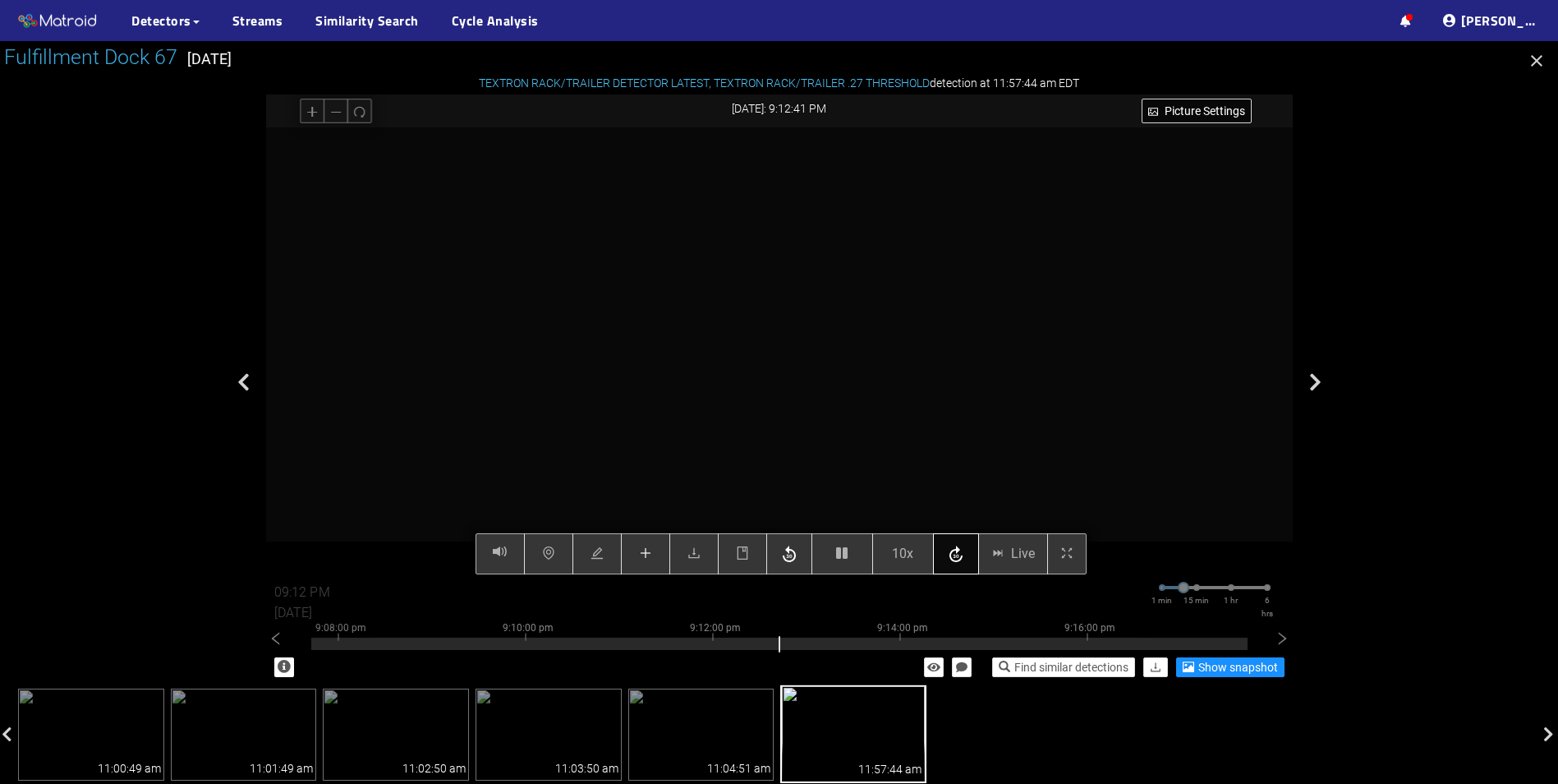
click at [964, 557] on icon "button" at bounding box center [956, 554] width 19 height 25
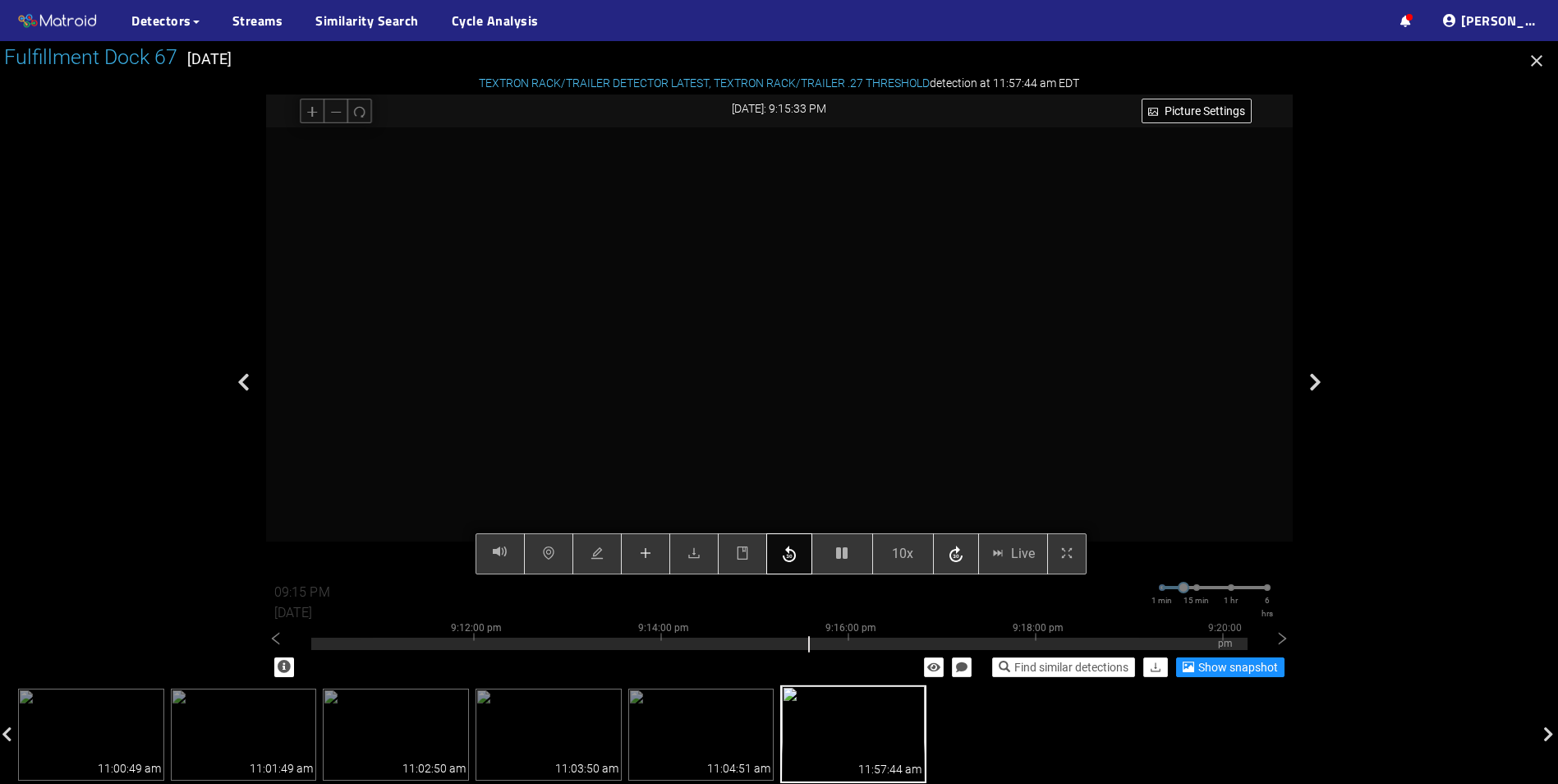
click at [787, 561] on icon "button" at bounding box center [790, 553] width 13 height 17
click at [960, 560] on icon "button" at bounding box center [956, 554] width 19 height 25
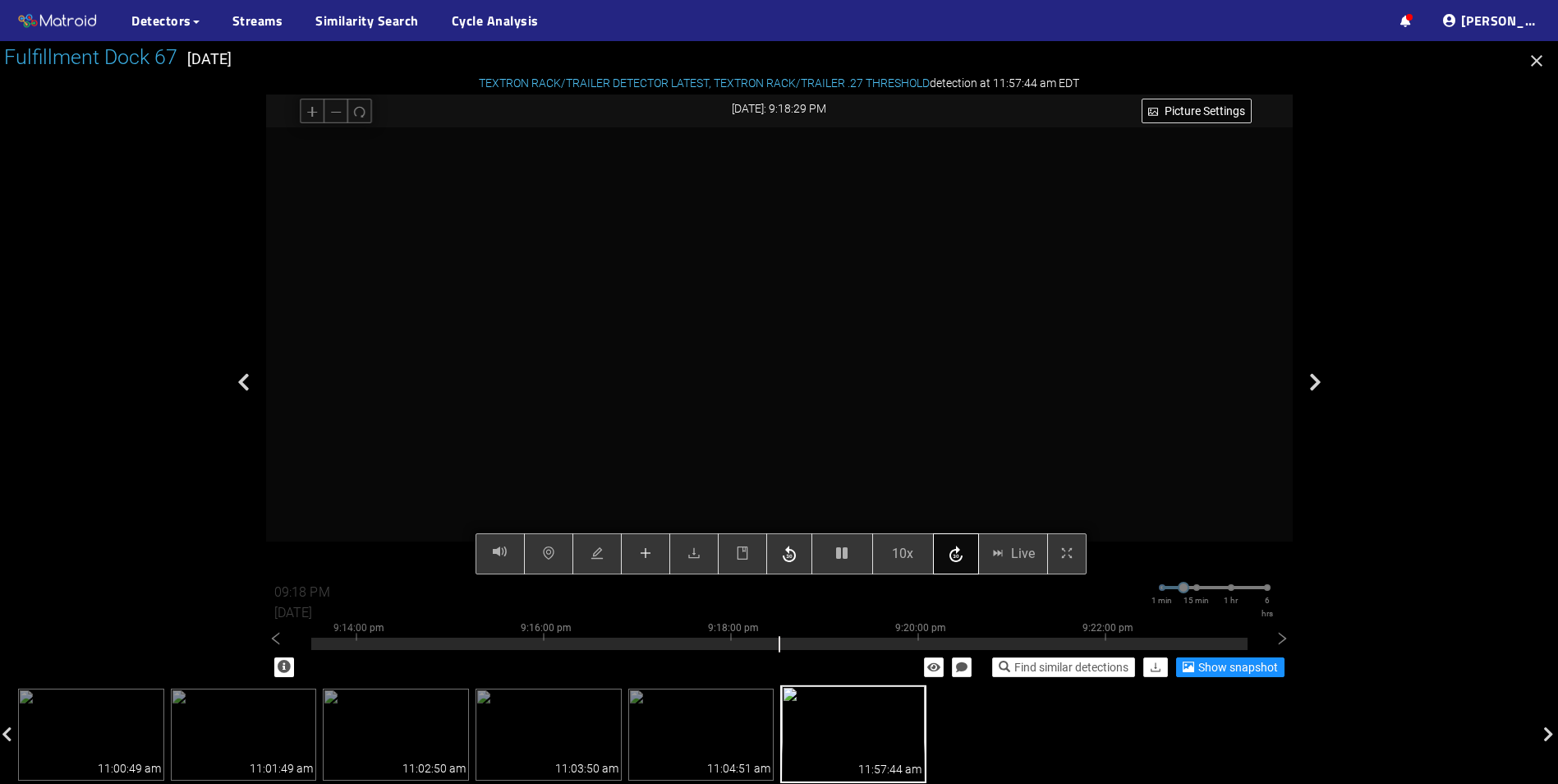
click at [960, 560] on icon "button" at bounding box center [956, 554] width 19 height 25
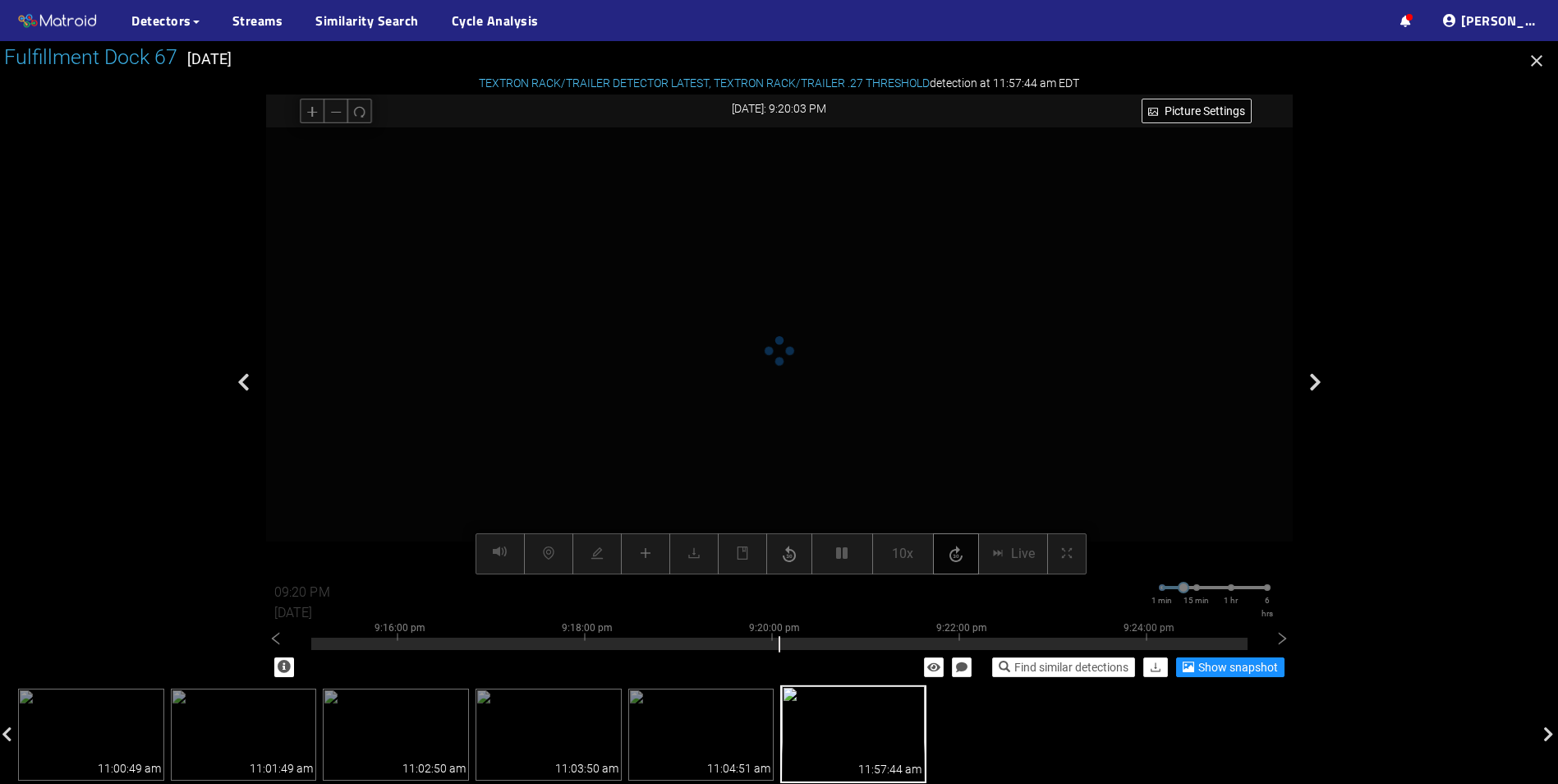
click at [960, 560] on icon "button" at bounding box center [956, 554] width 19 height 25
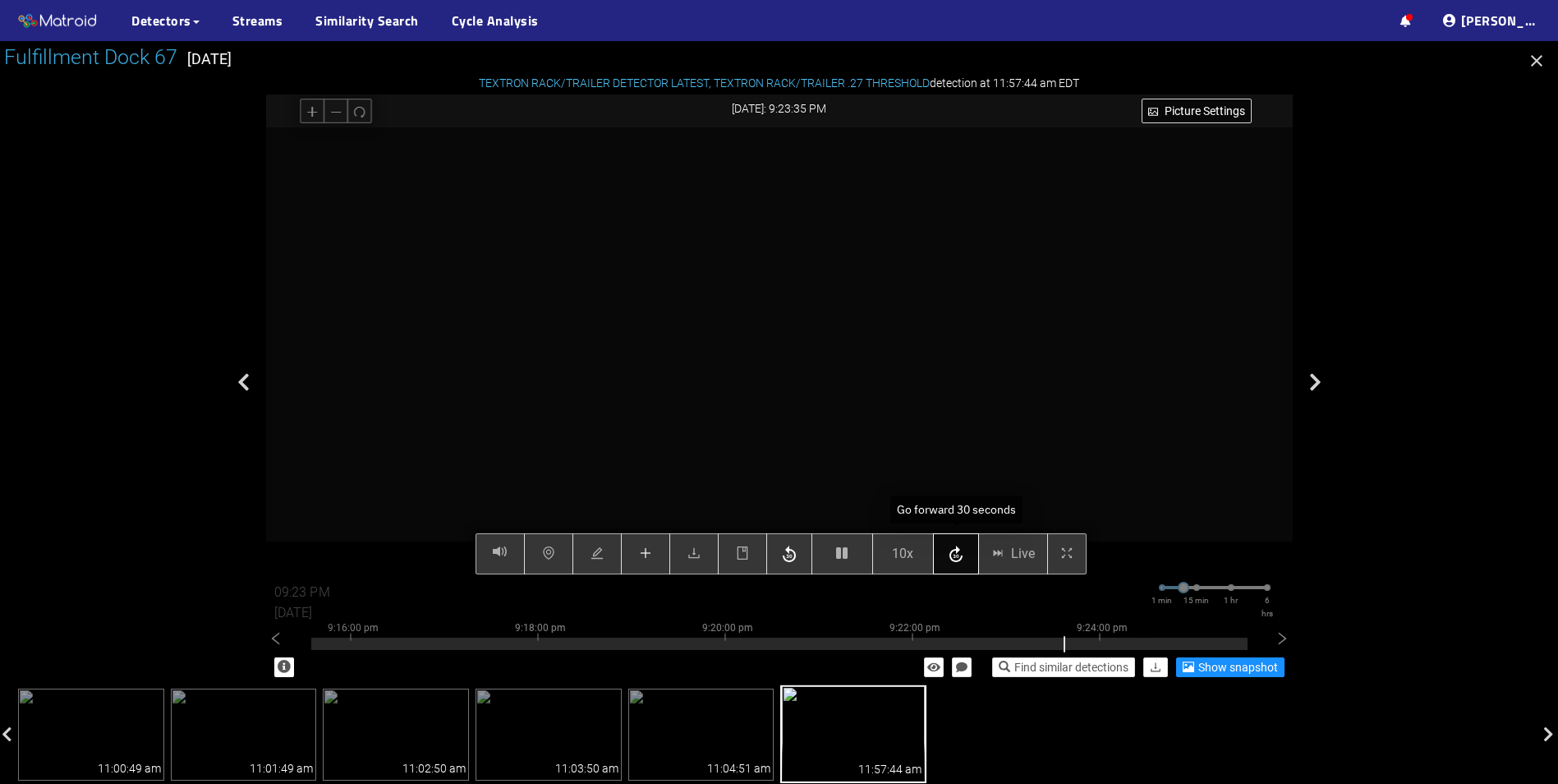
click at [958, 562] on icon "button" at bounding box center [956, 553] width 13 height 17
type input "09:34 PM"
click at [850, 563] on button "button" at bounding box center [842, 553] width 62 height 41
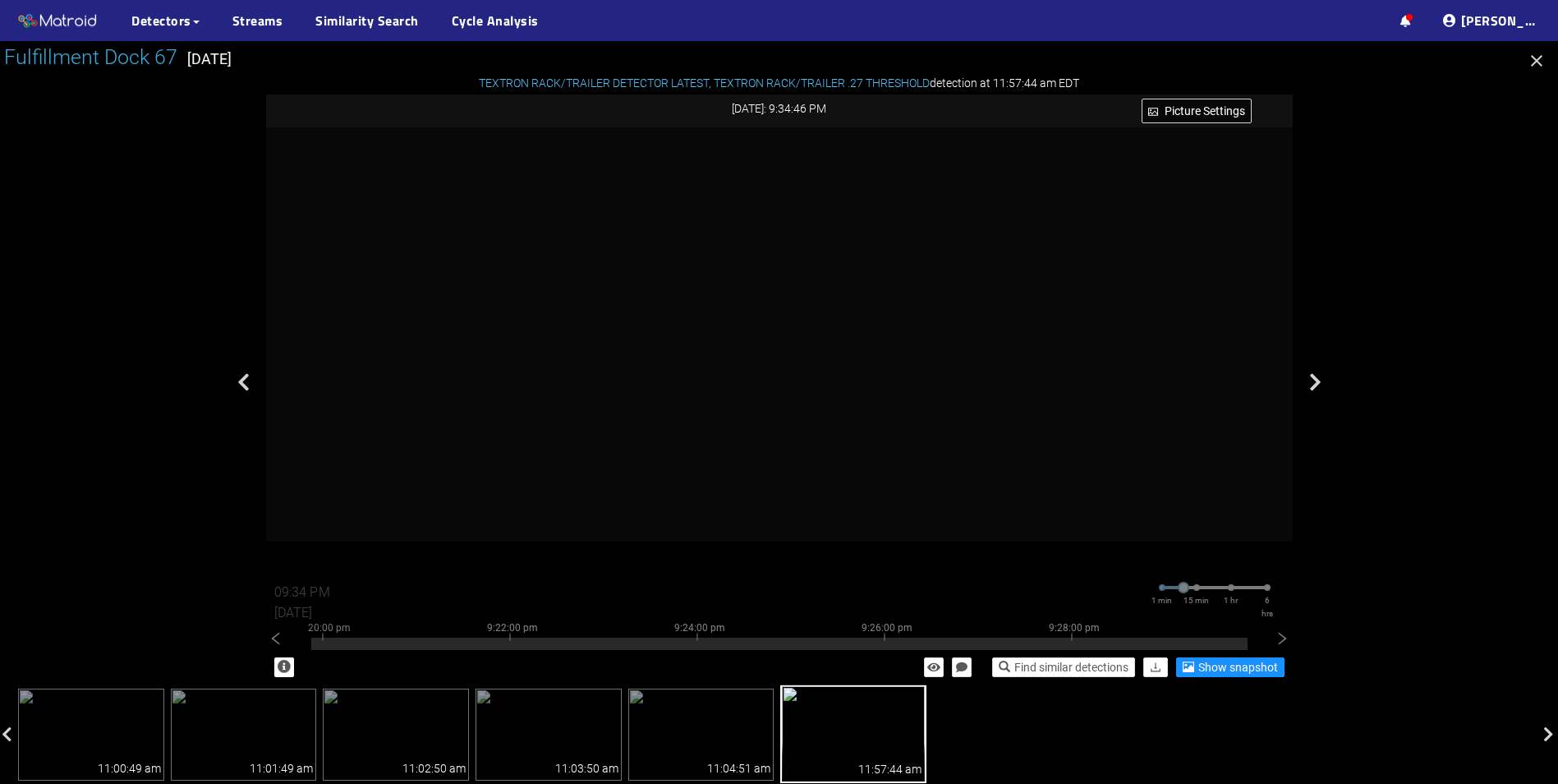
click at [1538, 62] on icon "button" at bounding box center [1537, 61] width 12 height 12
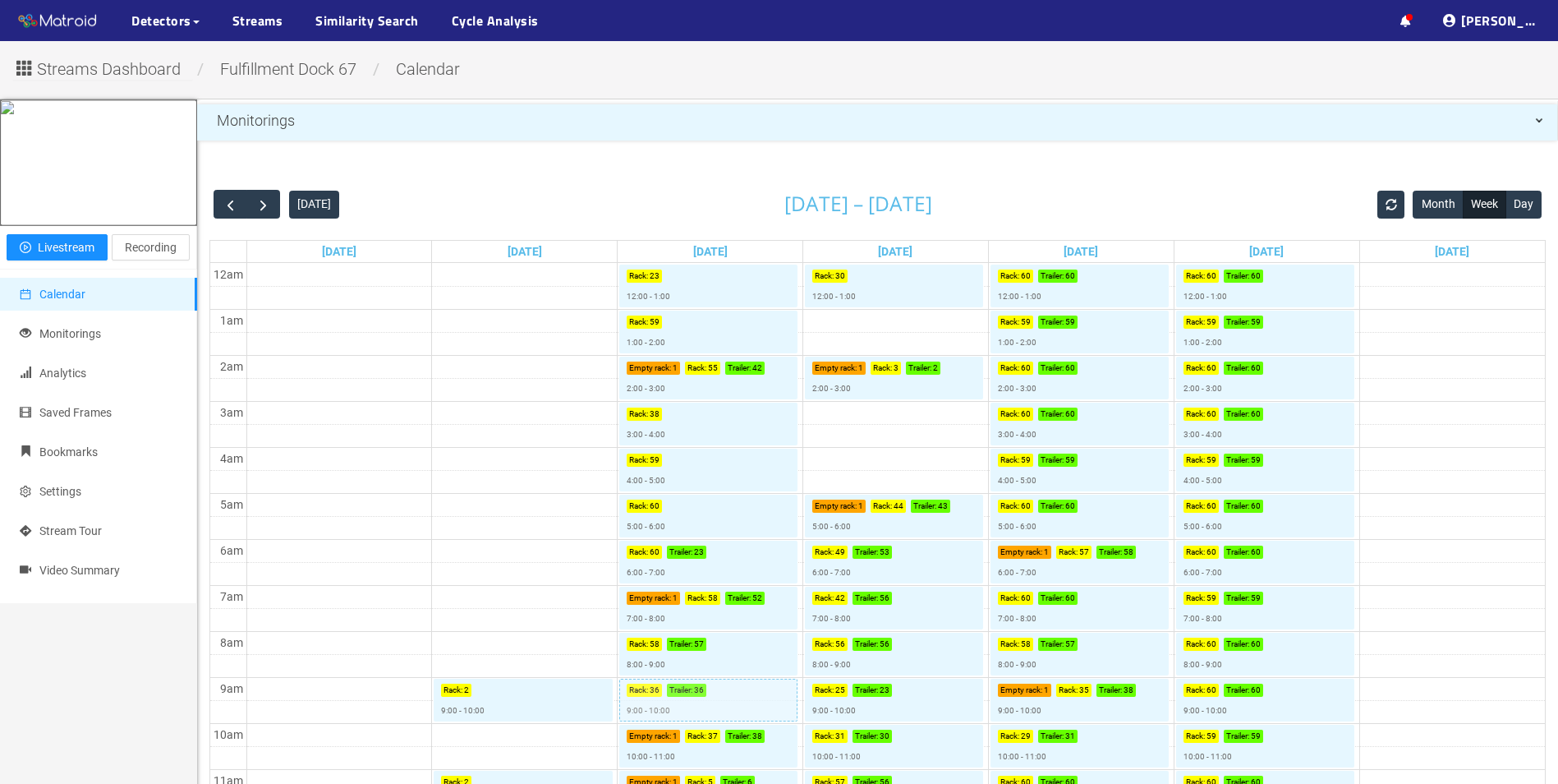
scroll to position [82, 0]
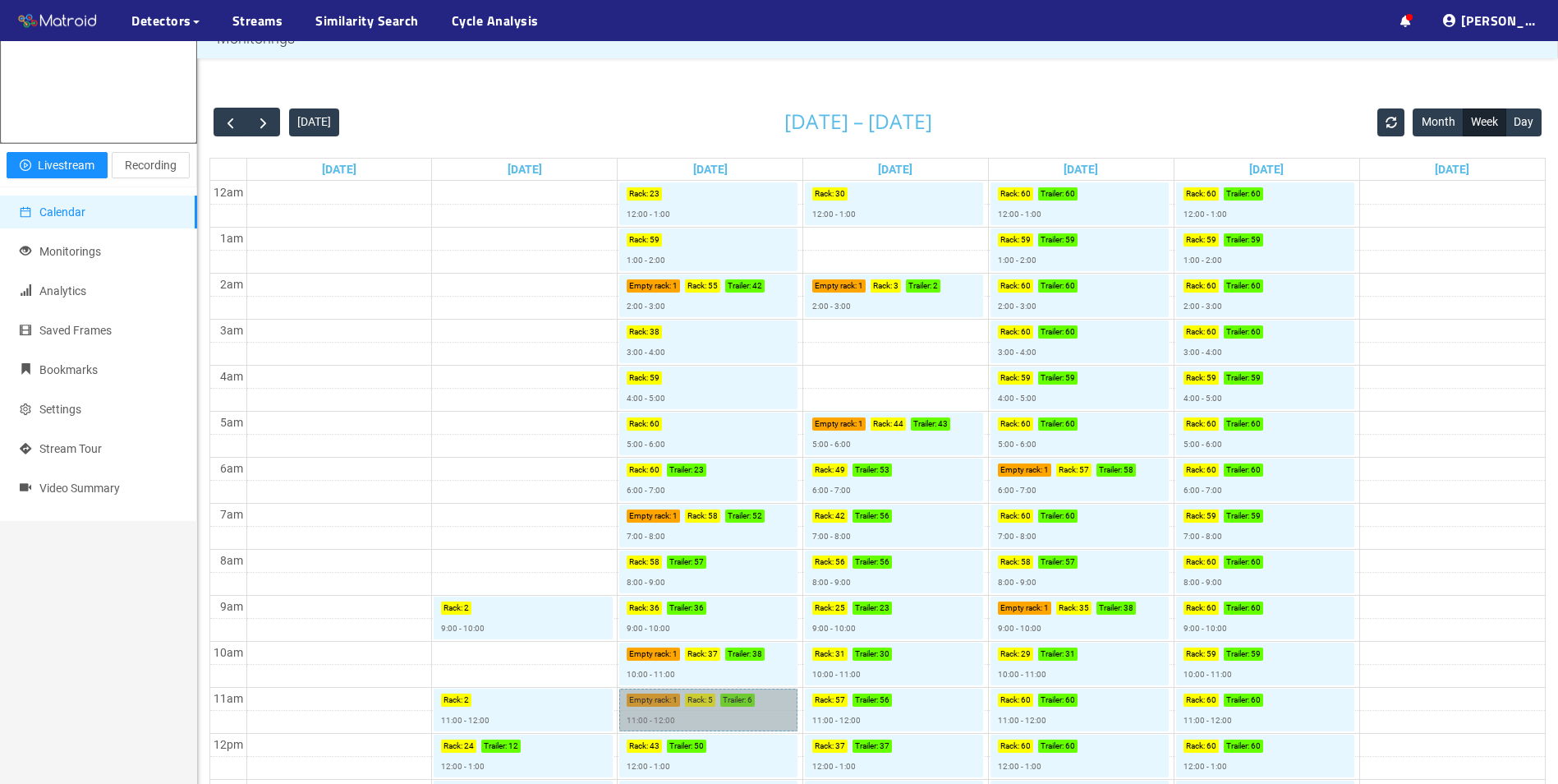
click at [722, 715] on link "Empty rack : 1 Rack : 5 Trailer : 6 11:00 - 12:00" at bounding box center [709, 710] width 178 height 42
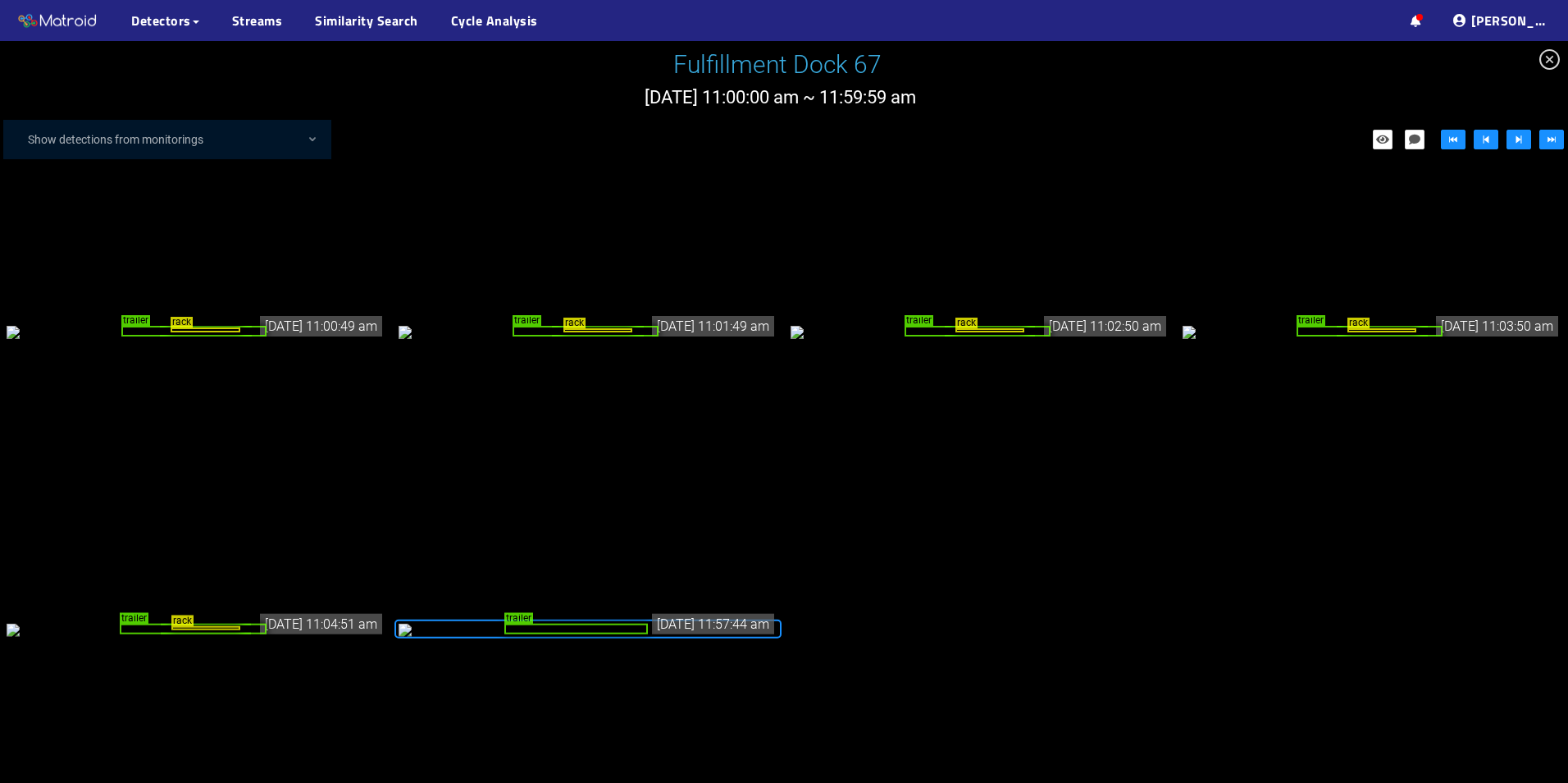
click at [293, 637] on div "rack trailer" at bounding box center [195, 629] width 379 height 18
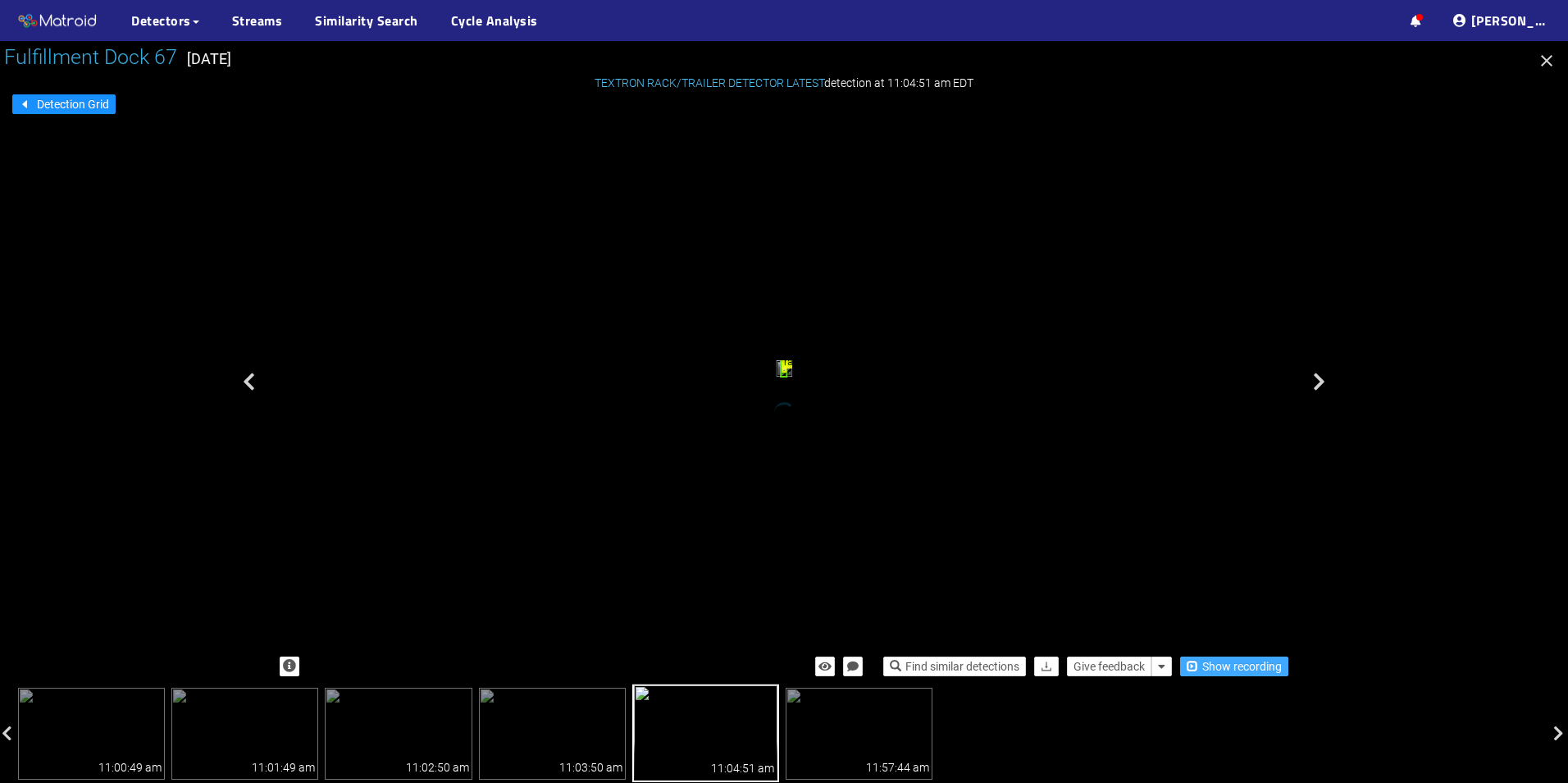
click at [1234, 663] on span "Show recording" at bounding box center [1241, 666] width 80 height 18
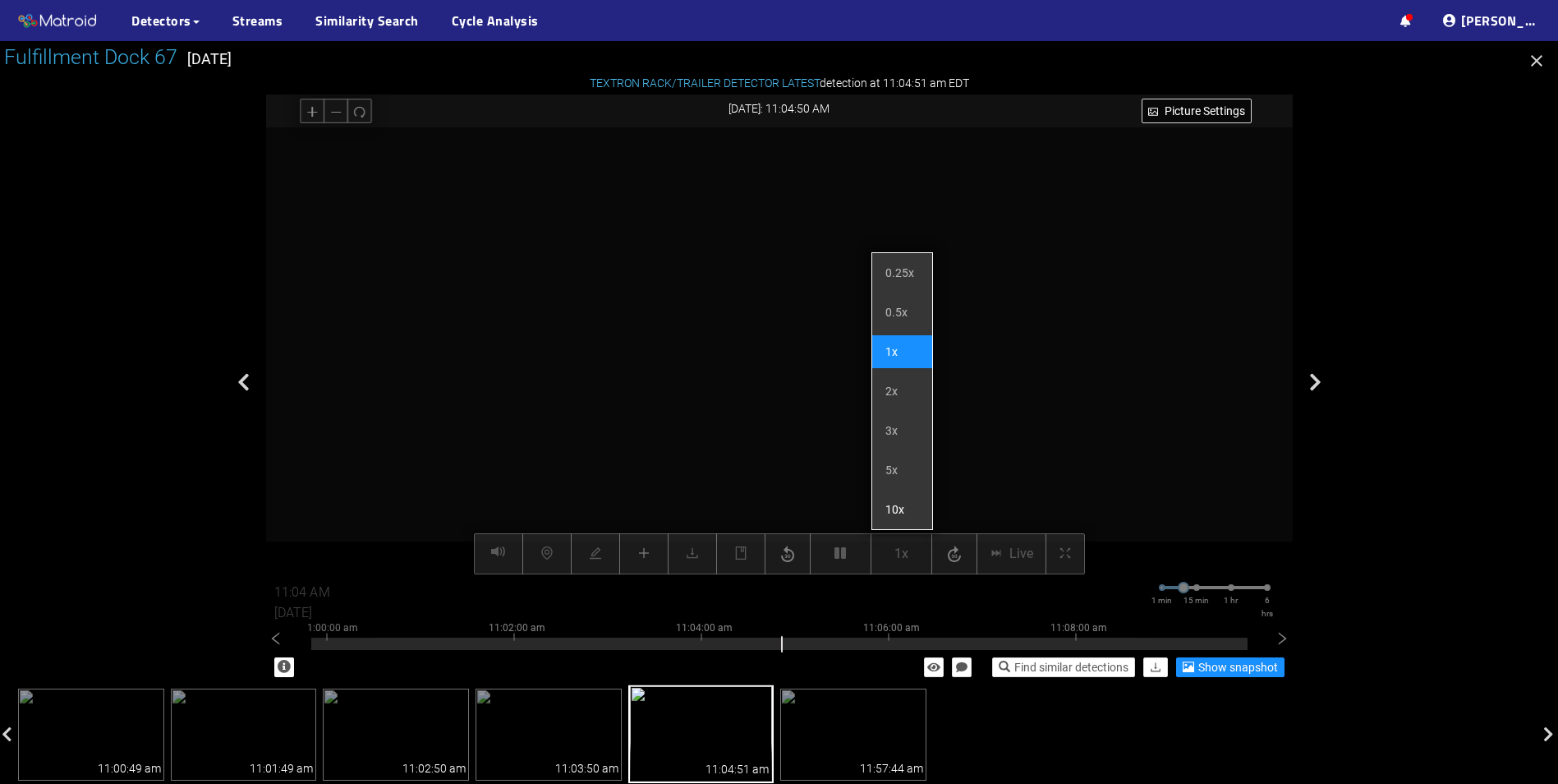
click at [893, 506] on li "10x" at bounding box center [902, 509] width 60 height 33
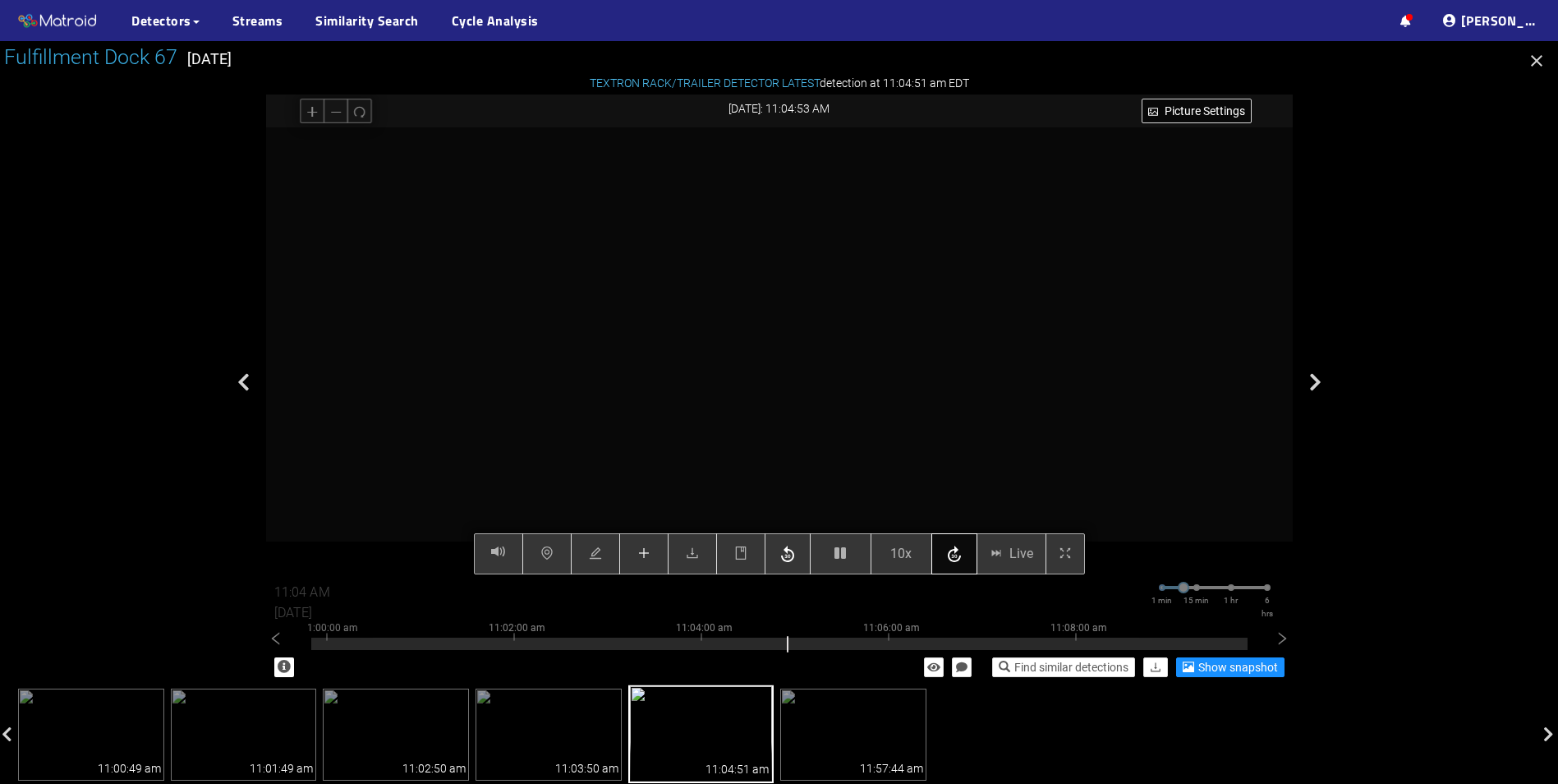
click at [961, 567] on icon "button" at bounding box center [954, 554] width 19 height 25
click at [961, 562] on div "Picture Settings 10x Live 11:05 AM [DATE] 1 min 15 min 1 hr 6 hrs 10:52:00 am 1…" at bounding box center [779, 351] width 1027 height 447
click at [961, 562] on icon "button" at bounding box center [954, 553] width 19 height 25
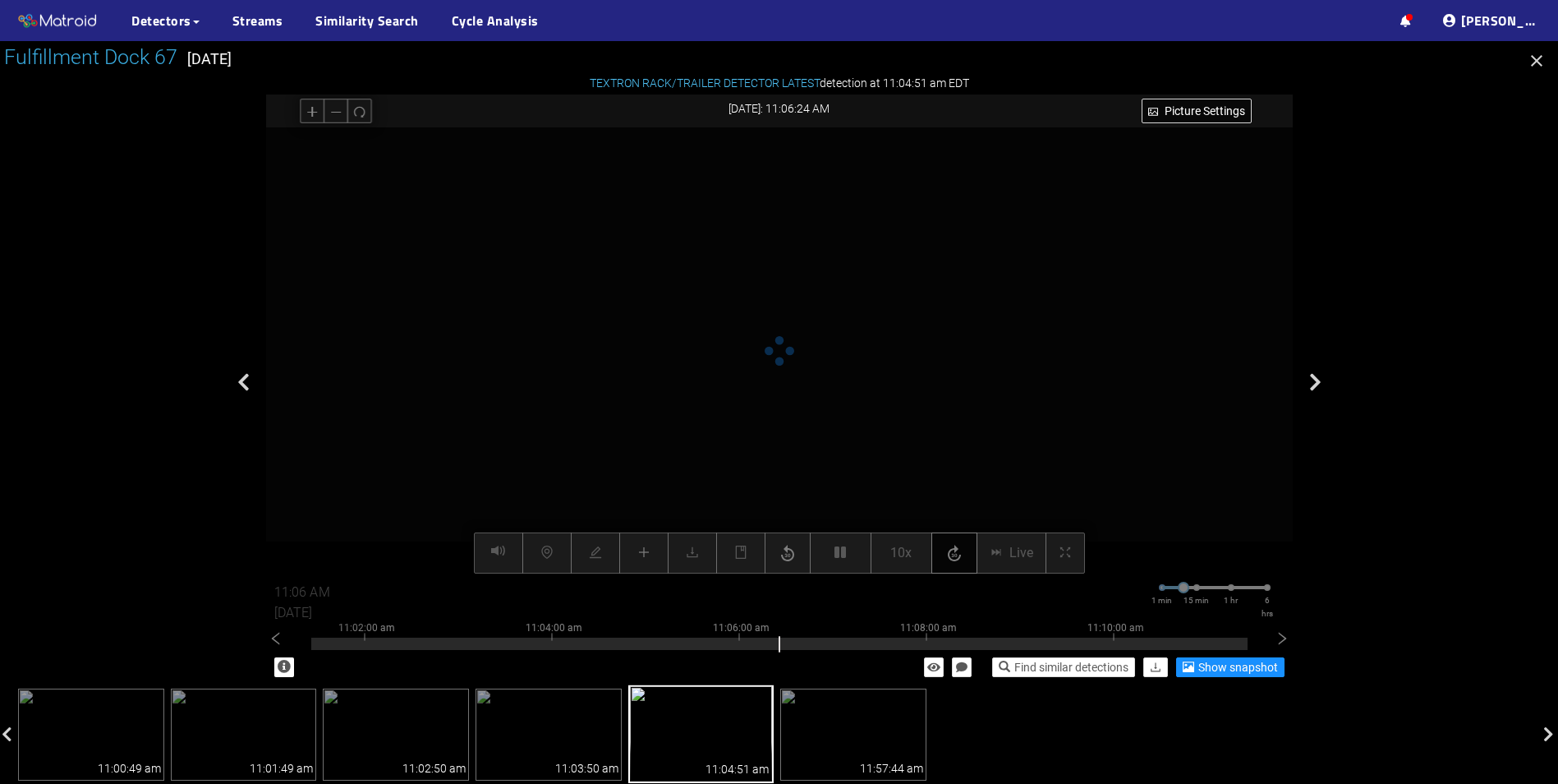
click at [961, 562] on icon "button" at bounding box center [954, 553] width 19 height 25
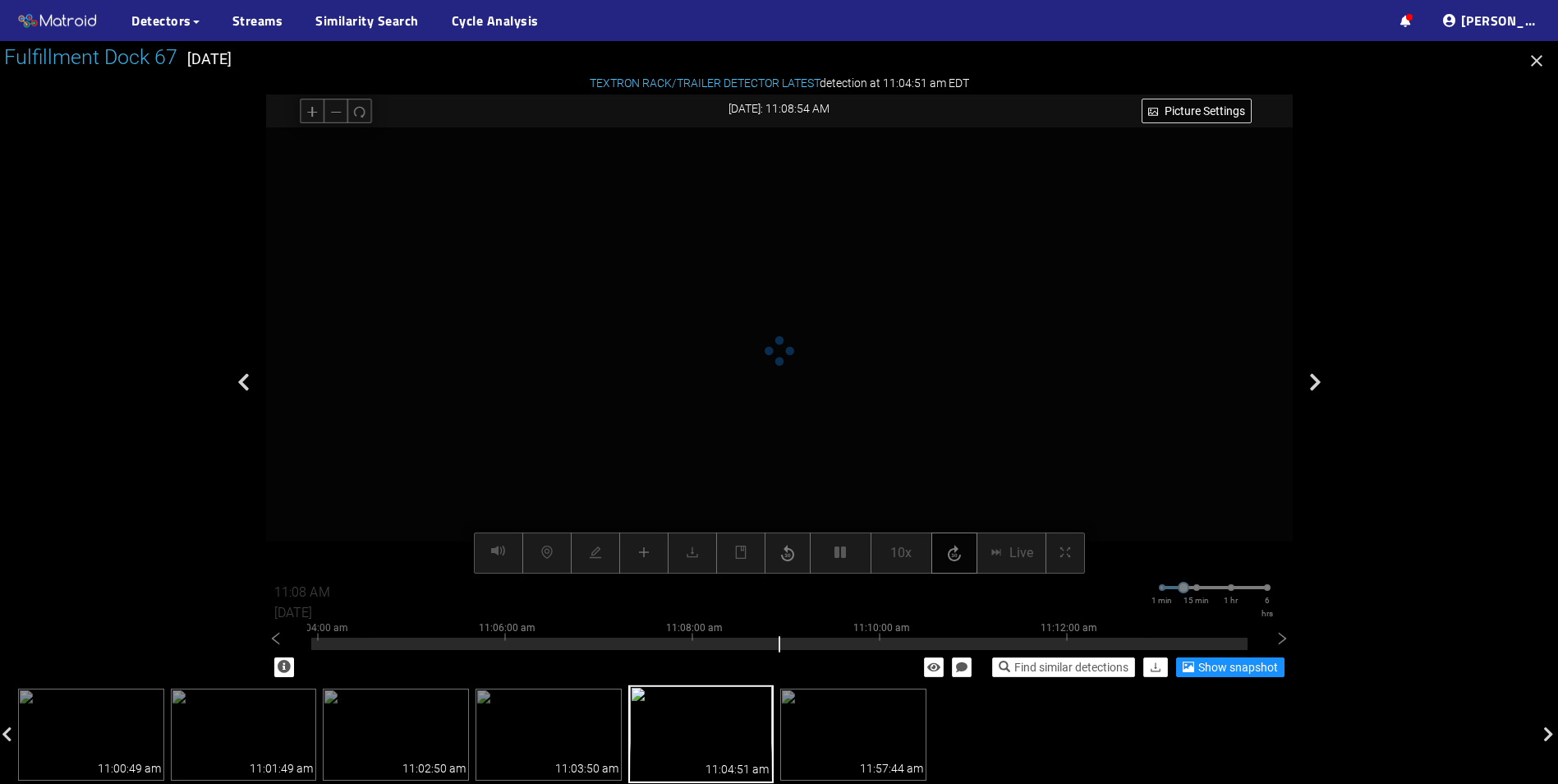
click at [961, 562] on icon "button" at bounding box center [954, 553] width 19 height 25
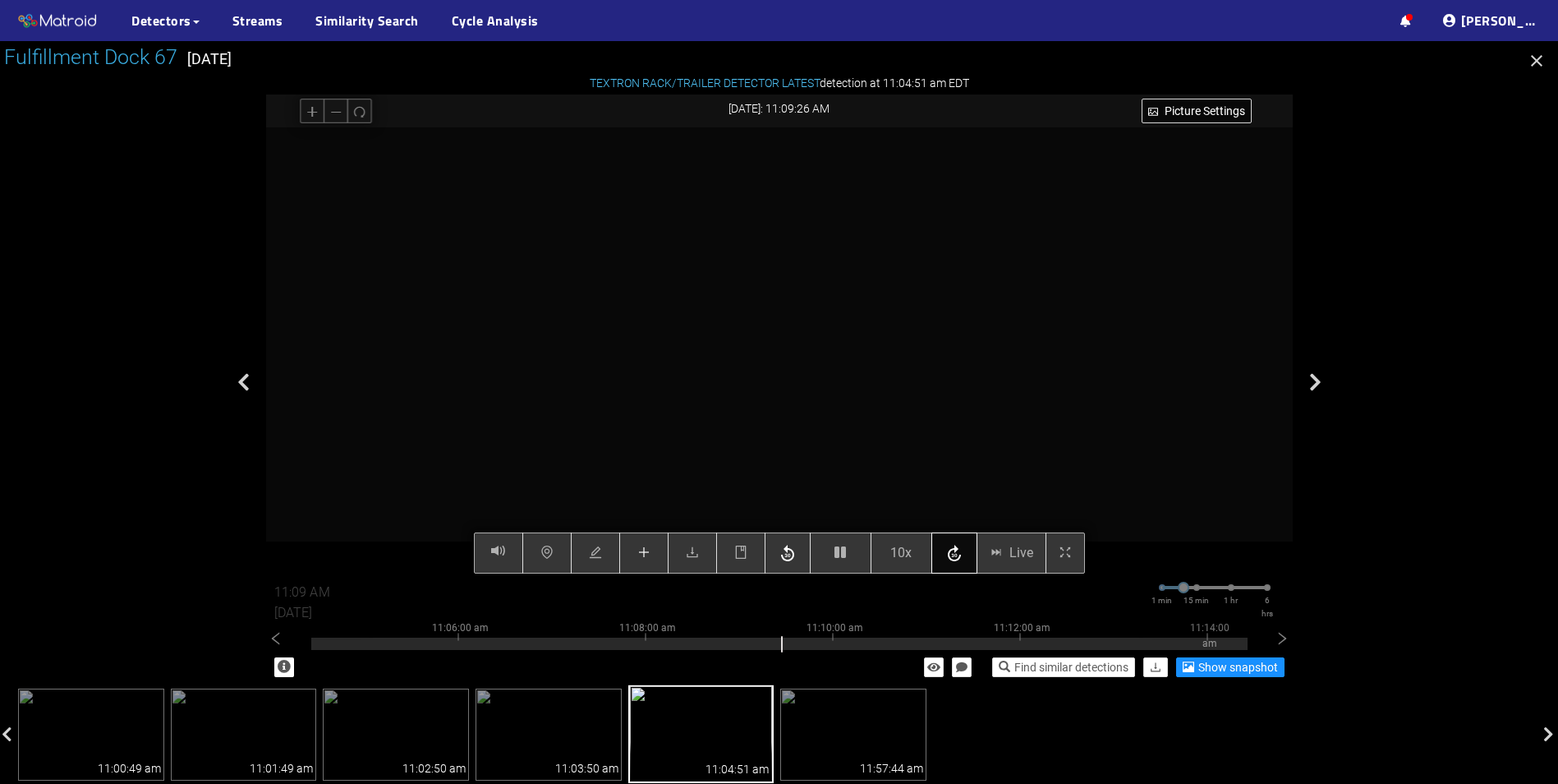
click at [961, 562] on icon "button" at bounding box center [954, 553] width 19 height 25
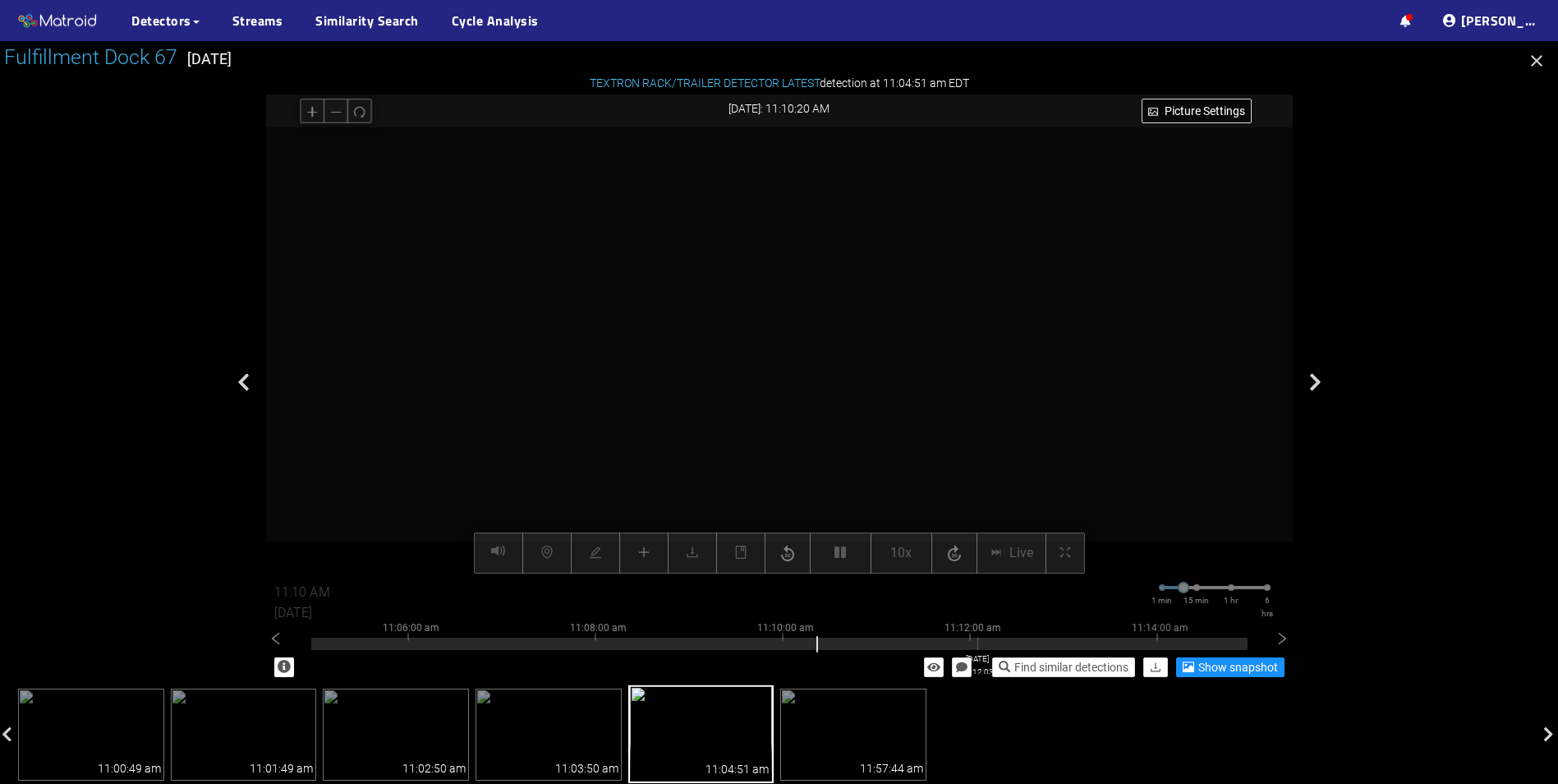
click at [978, 642] on div at bounding box center [779, 643] width 937 height 12
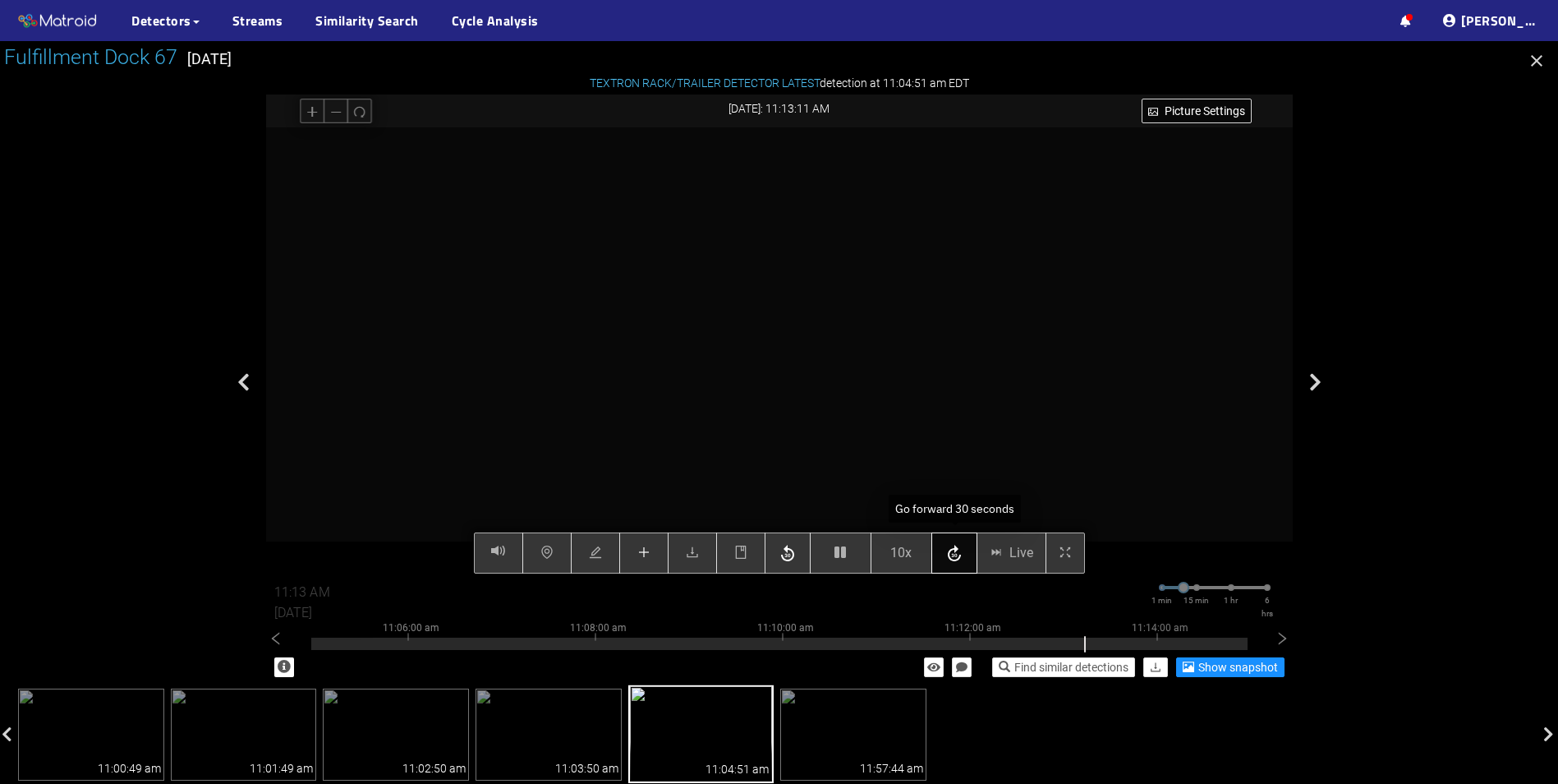
click at [962, 558] on icon "button" at bounding box center [954, 553] width 19 height 25
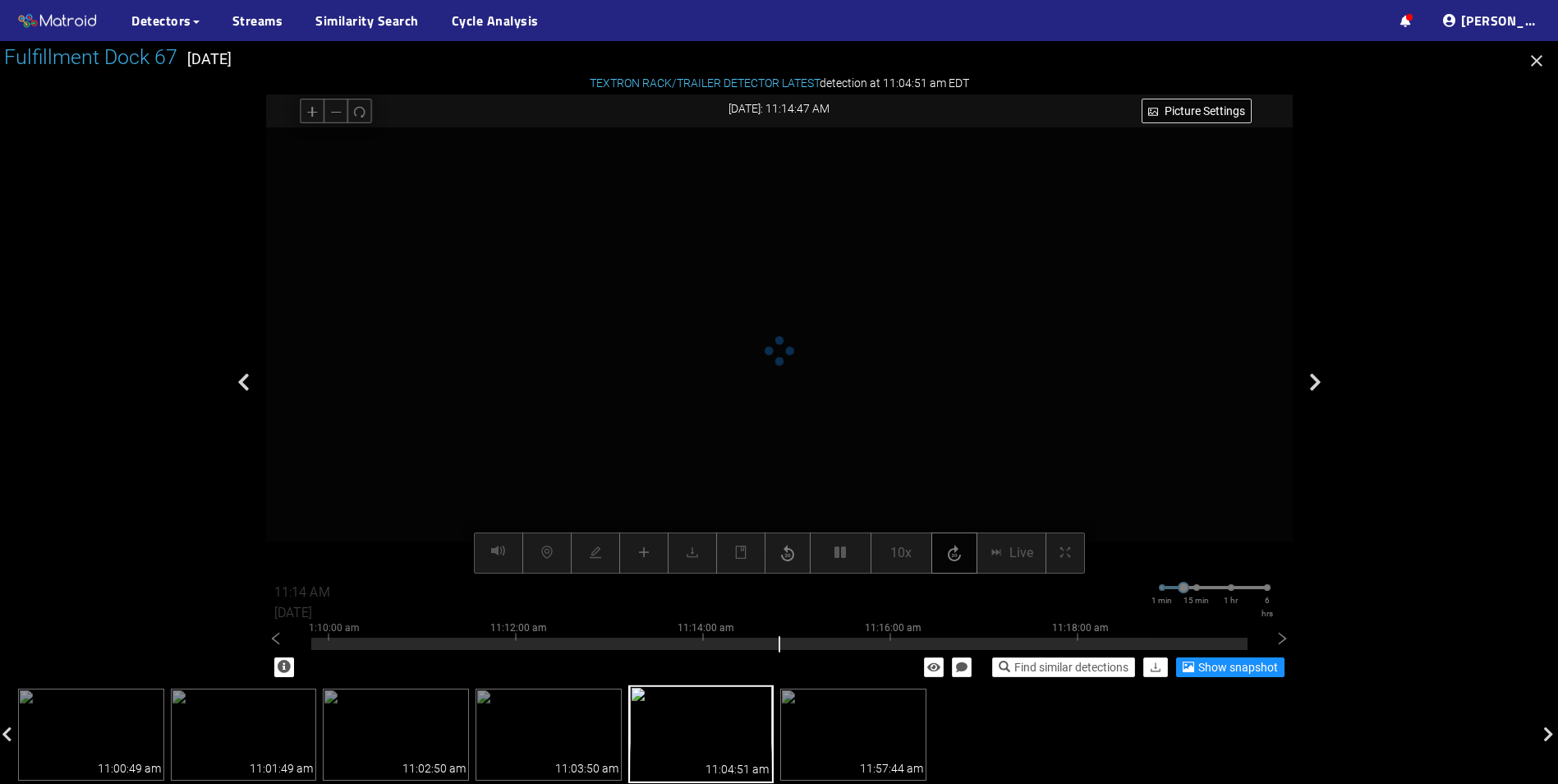
click at [962, 558] on icon "button" at bounding box center [954, 553] width 19 height 25
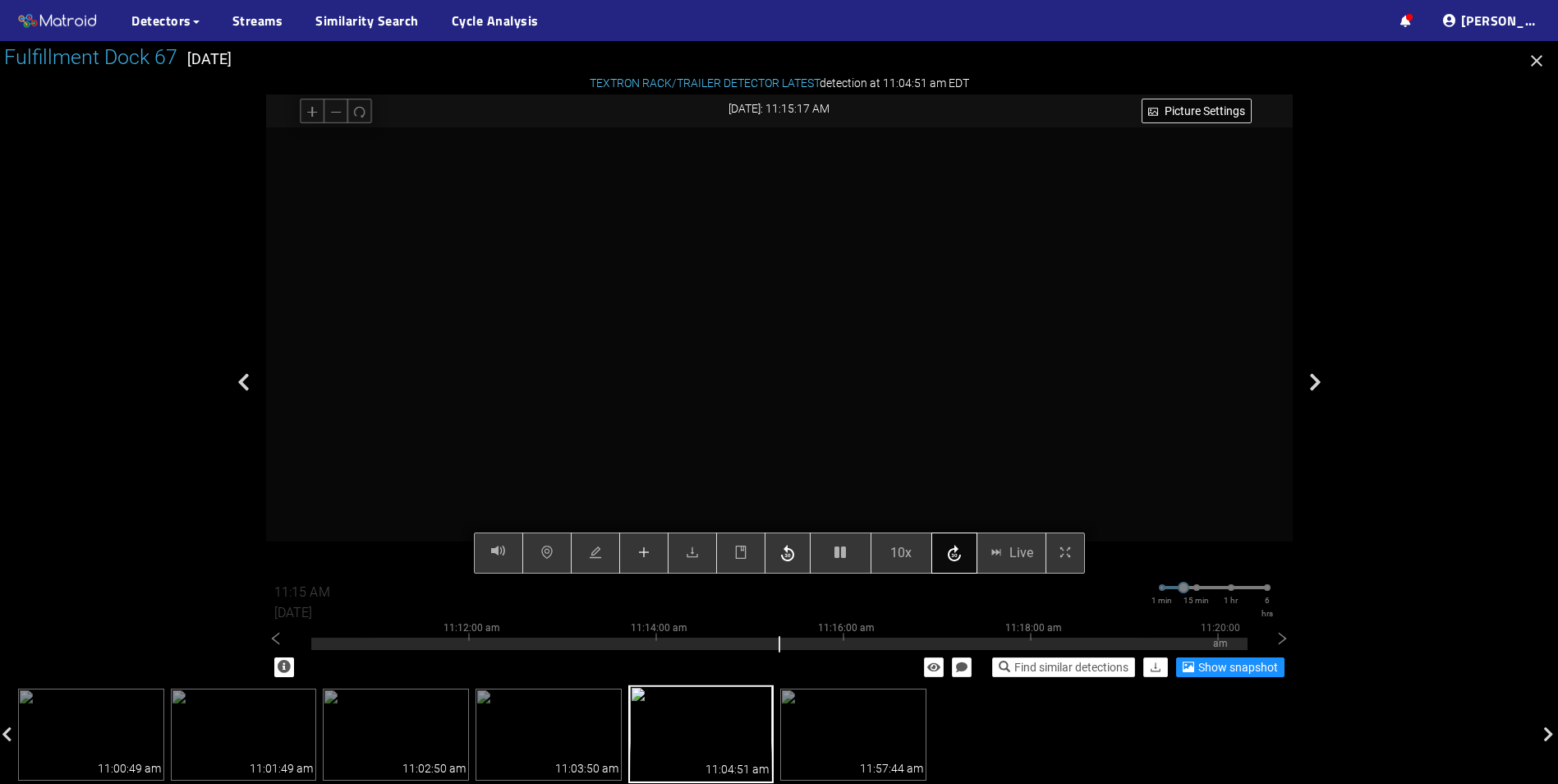
click at [962, 558] on icon "button" at bounding box center [954, 553] width 19 height 25
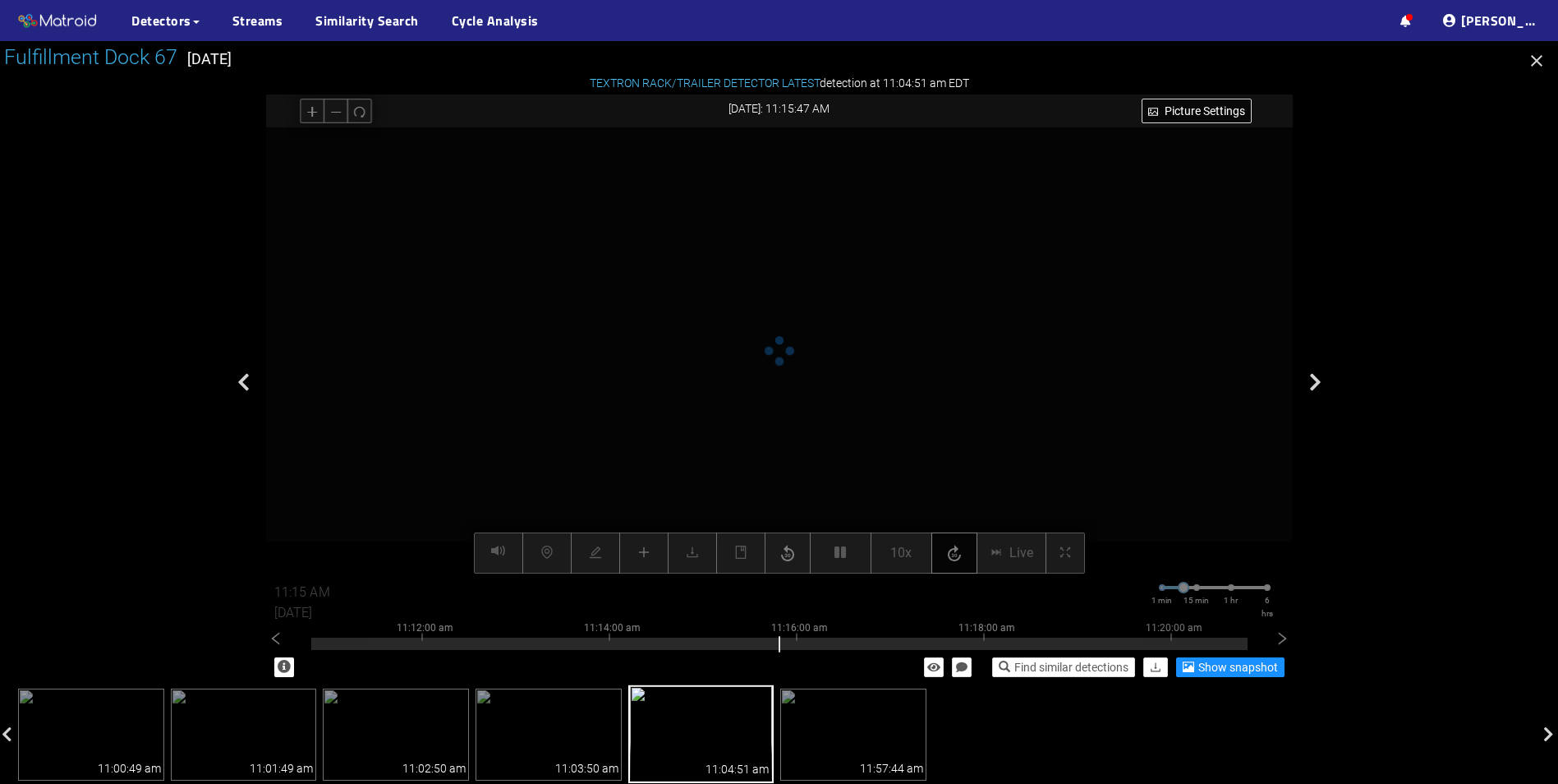
click at [962, 558] on icon "button" at bounding box center [954, 553] width 19 height 25
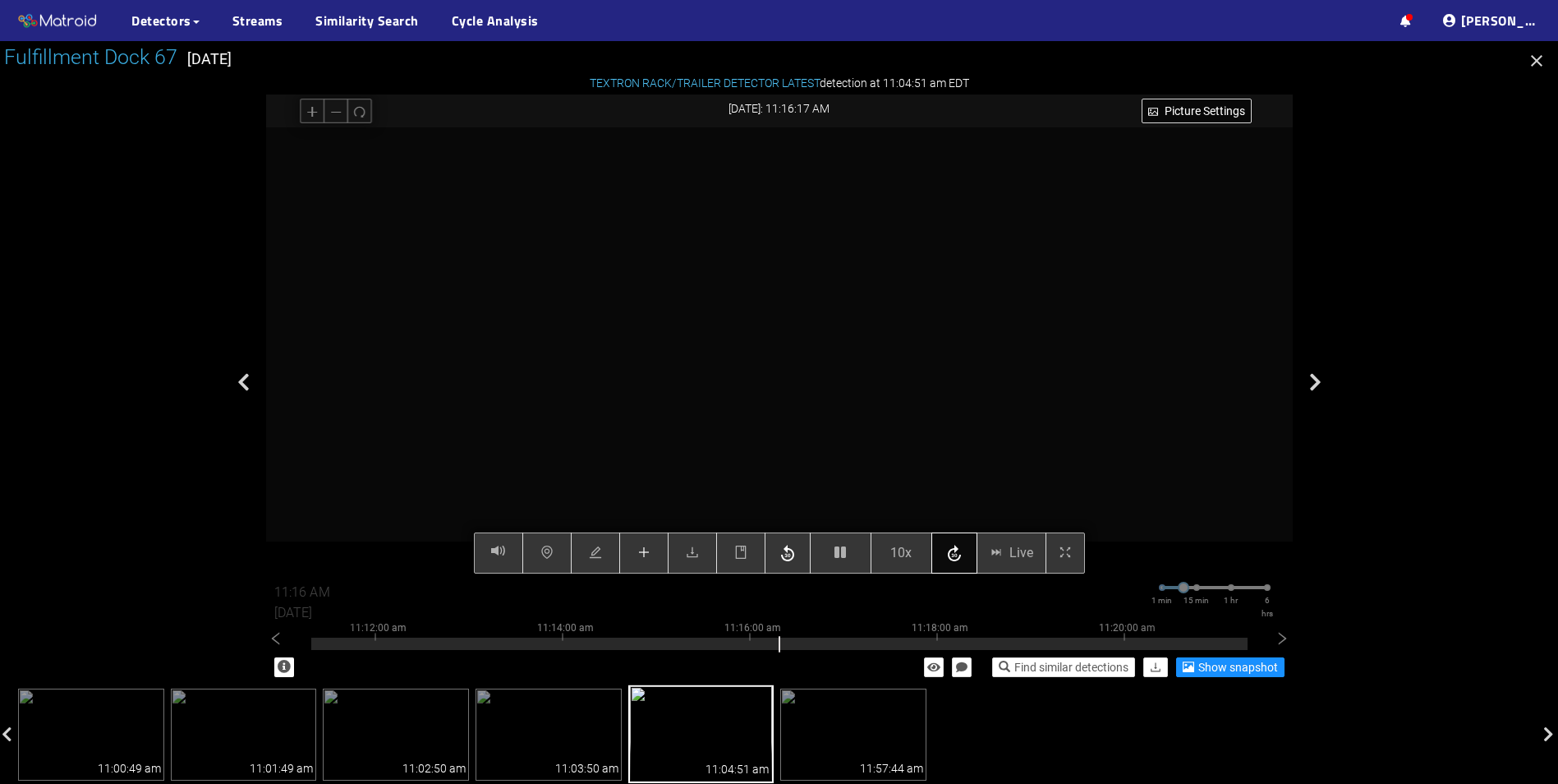
click at [962, 558] on icon "button" at bounding box center [954, 553] width 19 height 25
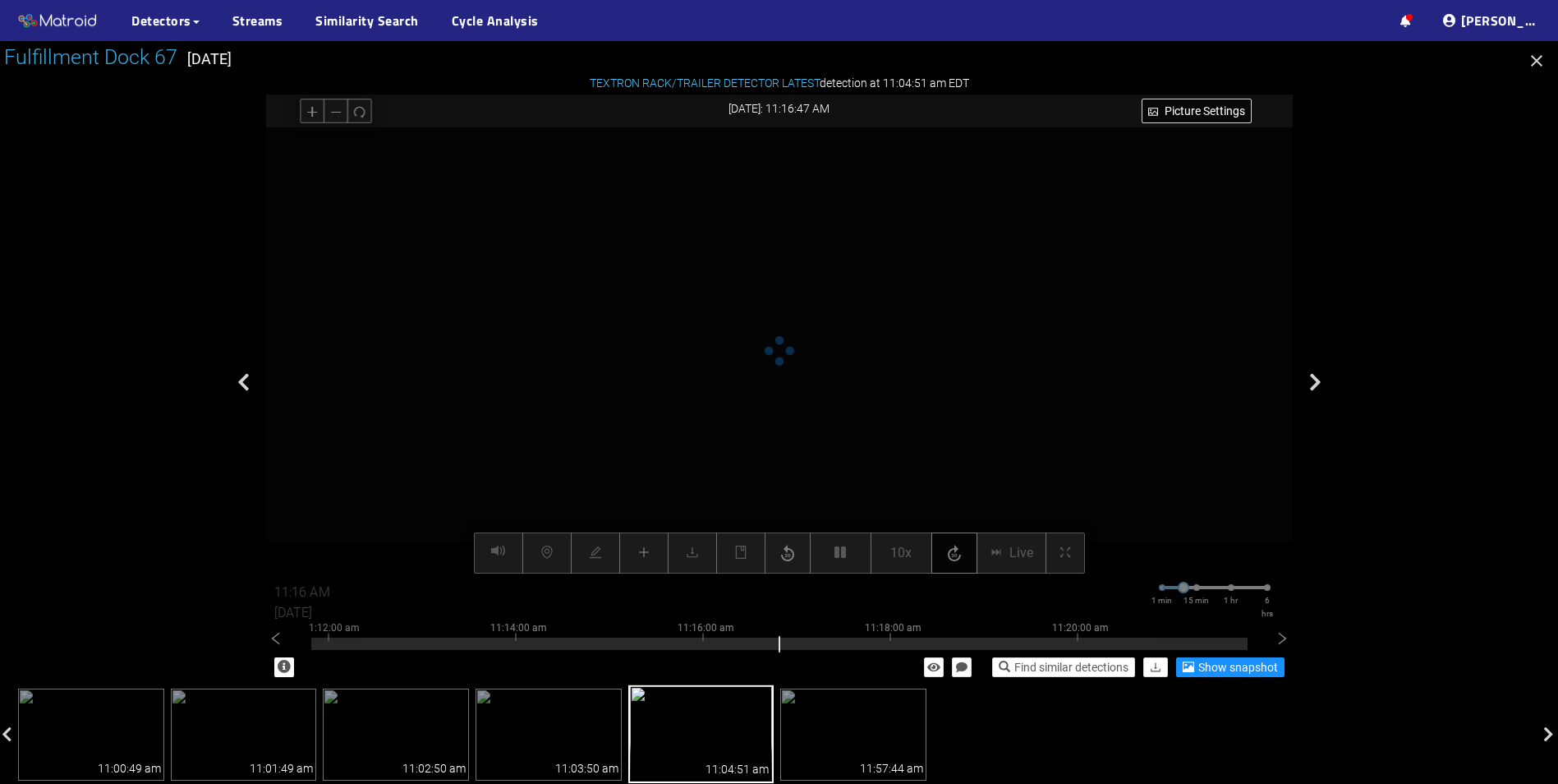
click at [962, 558] on icon "button" at bounding box center [954, 553] width 19 height 25
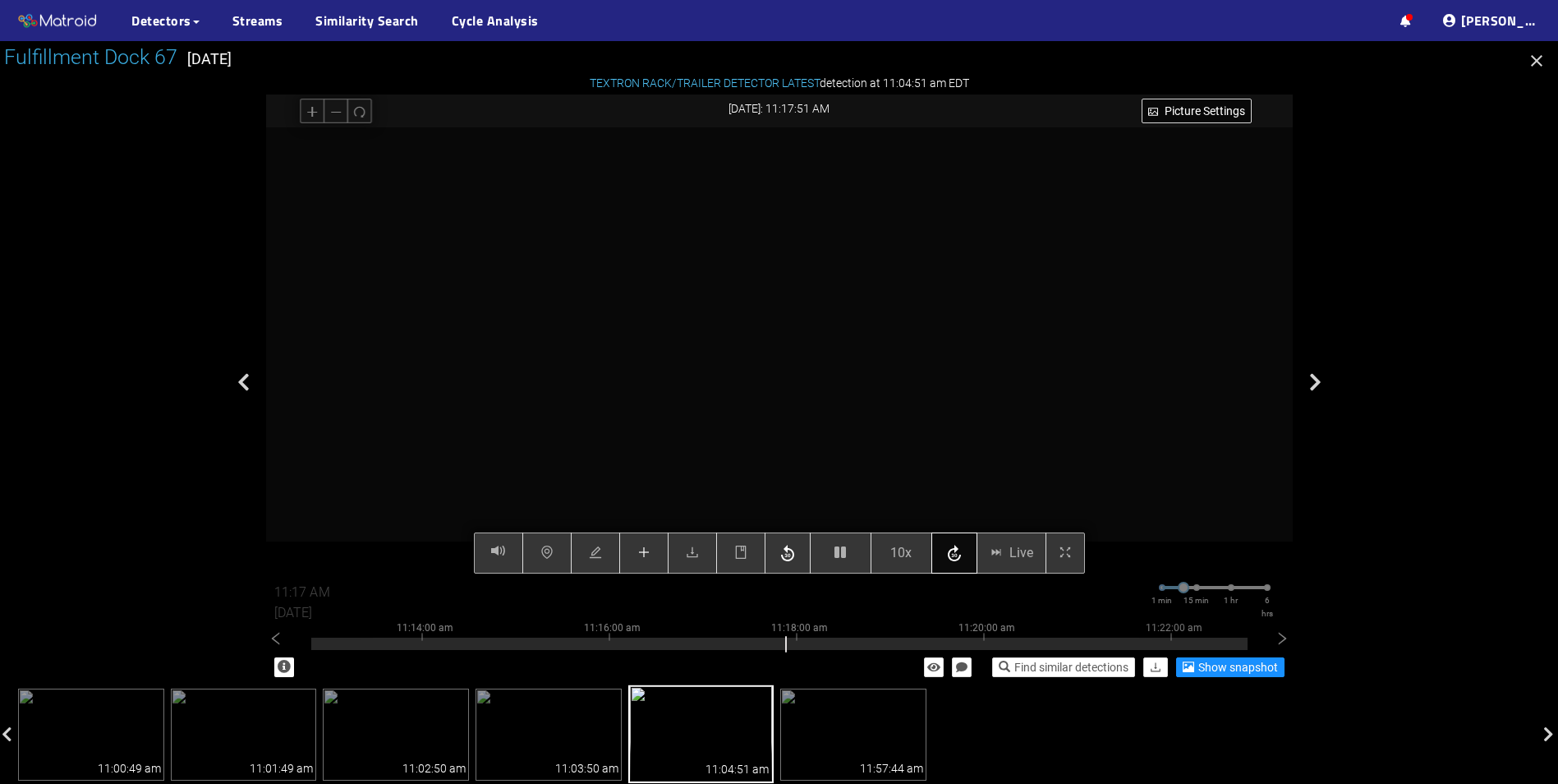
click at [962, 558] on icon "button" at bounding box center [954, 553] width 19 height 25
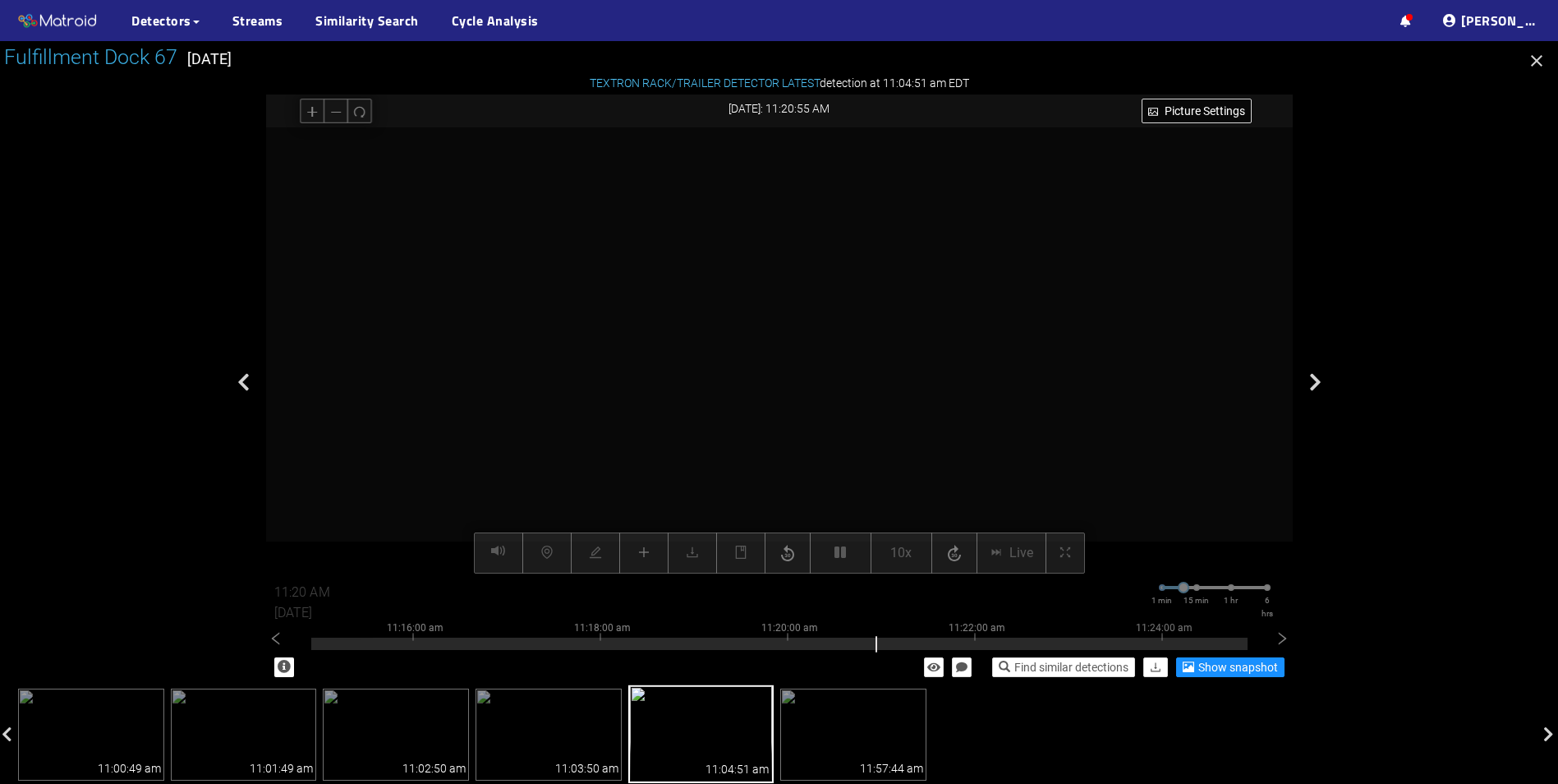
click at [768, 364] on video at bounding box center [779, 351] width 893 height 447
type input "11:21 AM"
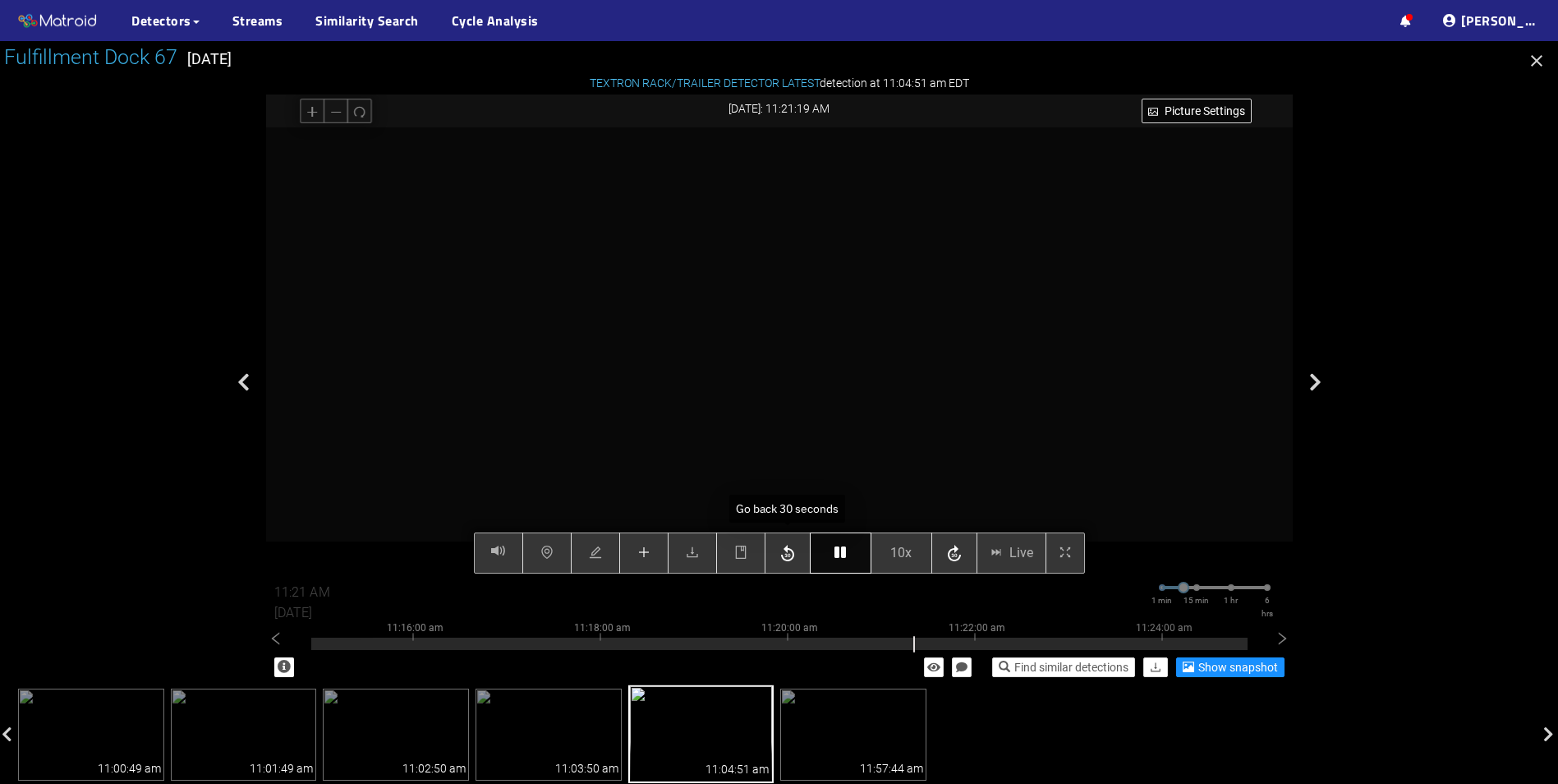
click at [844, 552] on icon "button" at bounding box center [840, 551] width 12 height 13
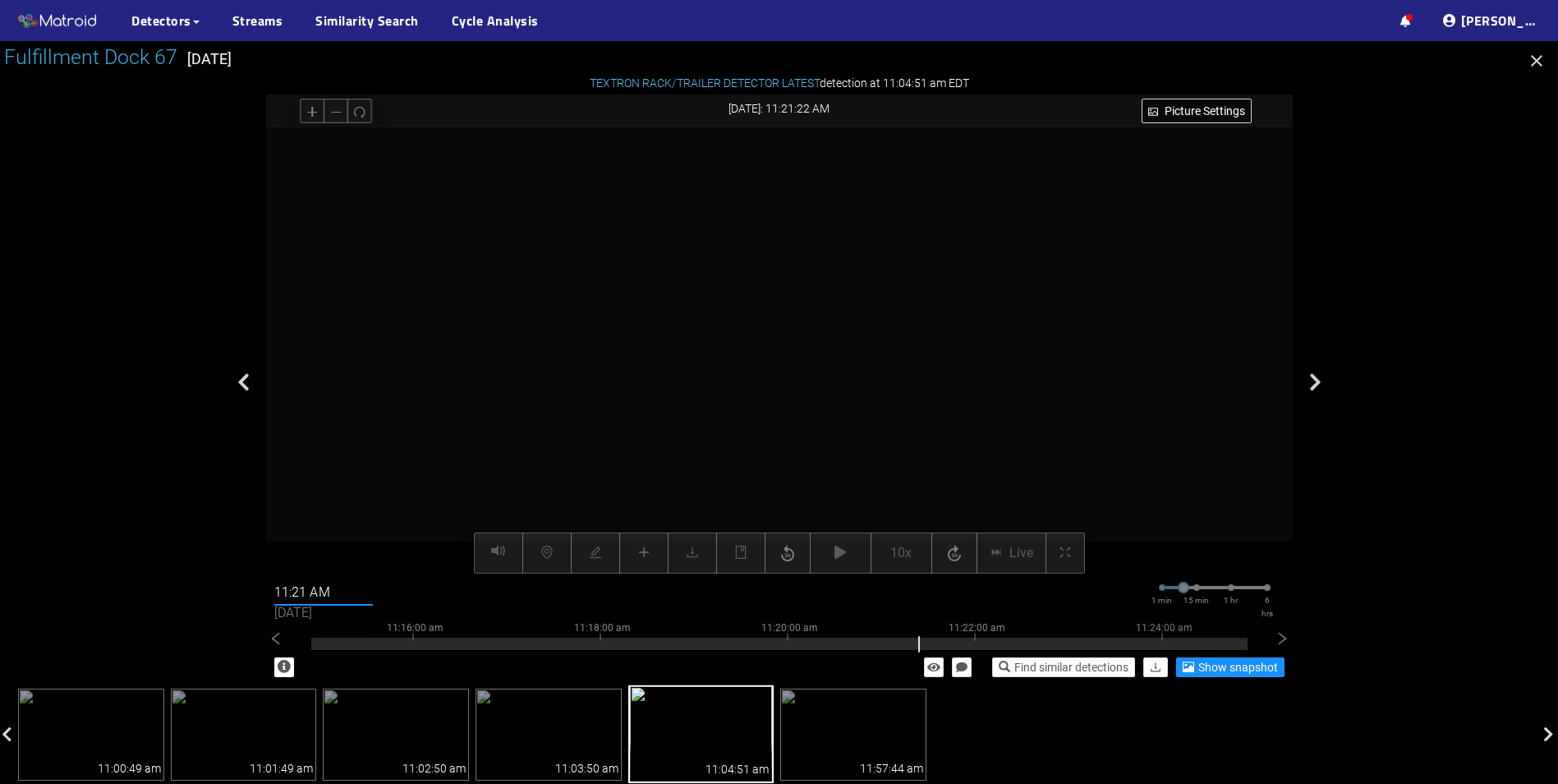
click at [306, 594] on input "11:21 AM" at bounding box center [323, 592] width 98 height 27
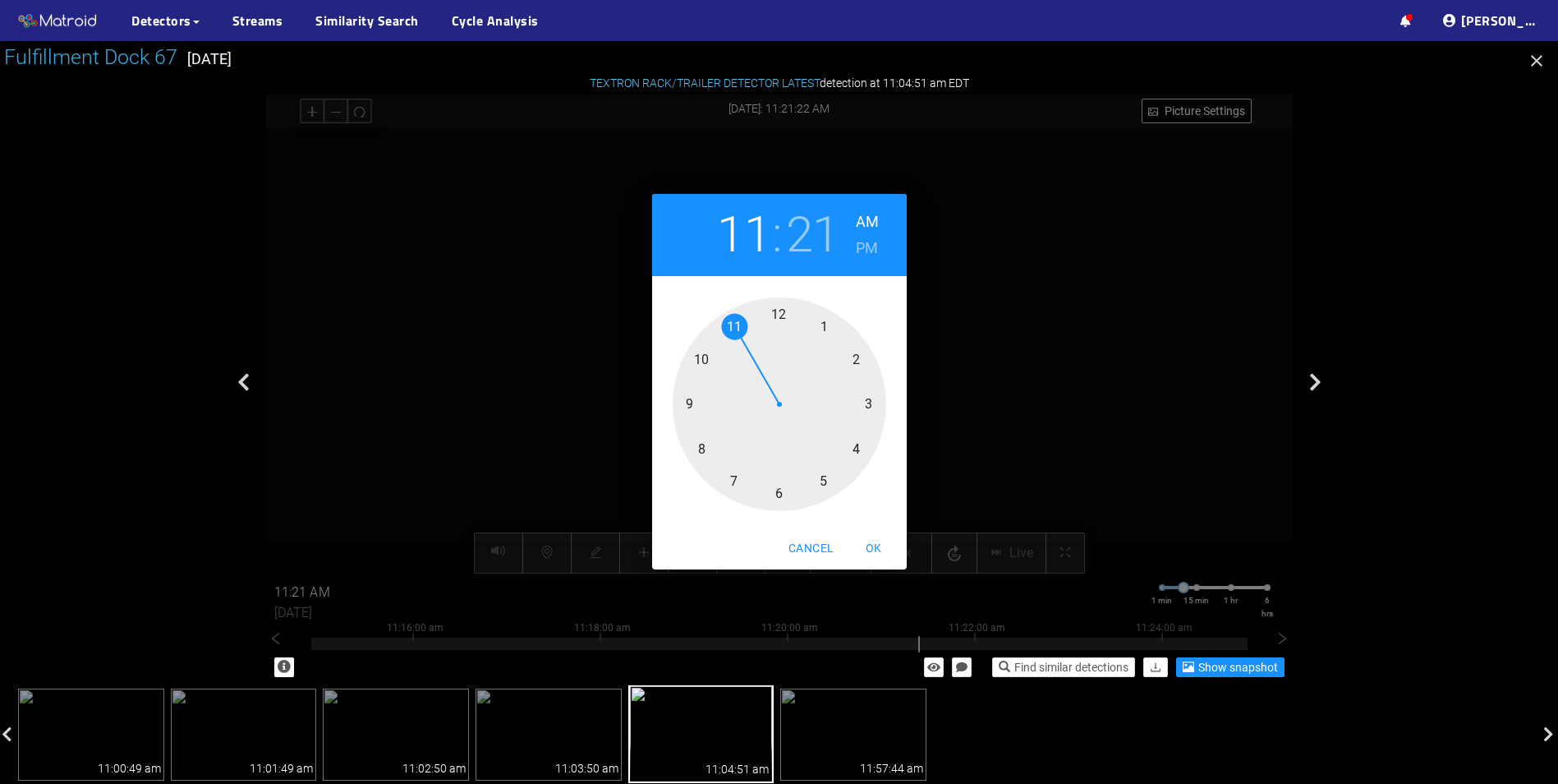
click at [758, 235] on h2 "11" at bounding box center [744, 234] width 53 height 59
click at [782, 318] on div at bounding box center [779, 404] width 213 height 213
drag, startPoint x: 861, startPoint y: 455, endPoint x: 722, endPoint y: 316, distance: 196.6
click at [722, 316] on div at bounding box center [779, 404] width 213 height 213
click at [877, 550] on span "OK" at bounding box center [873, 548] width 40 height 20
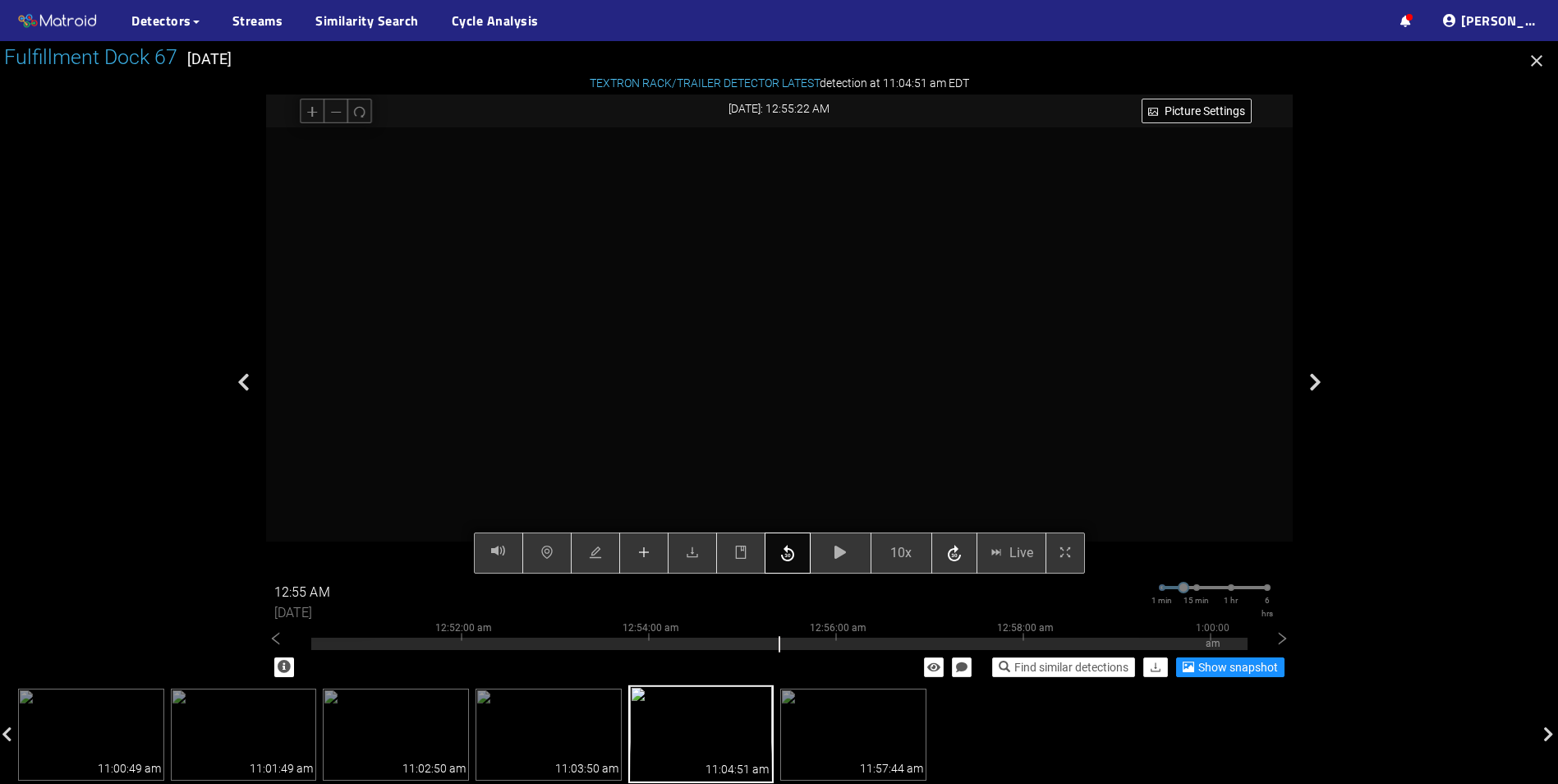
click at [792, 559] on icon "button" at bounding box center [788, 553] width 13 height 17
click at [790, 559] on icon "button" at bounding box center [787, 553] width 19 height 25
click at [833, 560] on button "button" at bounding box center [840, 552] width 62 height 41
click at [792, 557] on icon "button" at bounding box center [787, 553] width 19 height 25
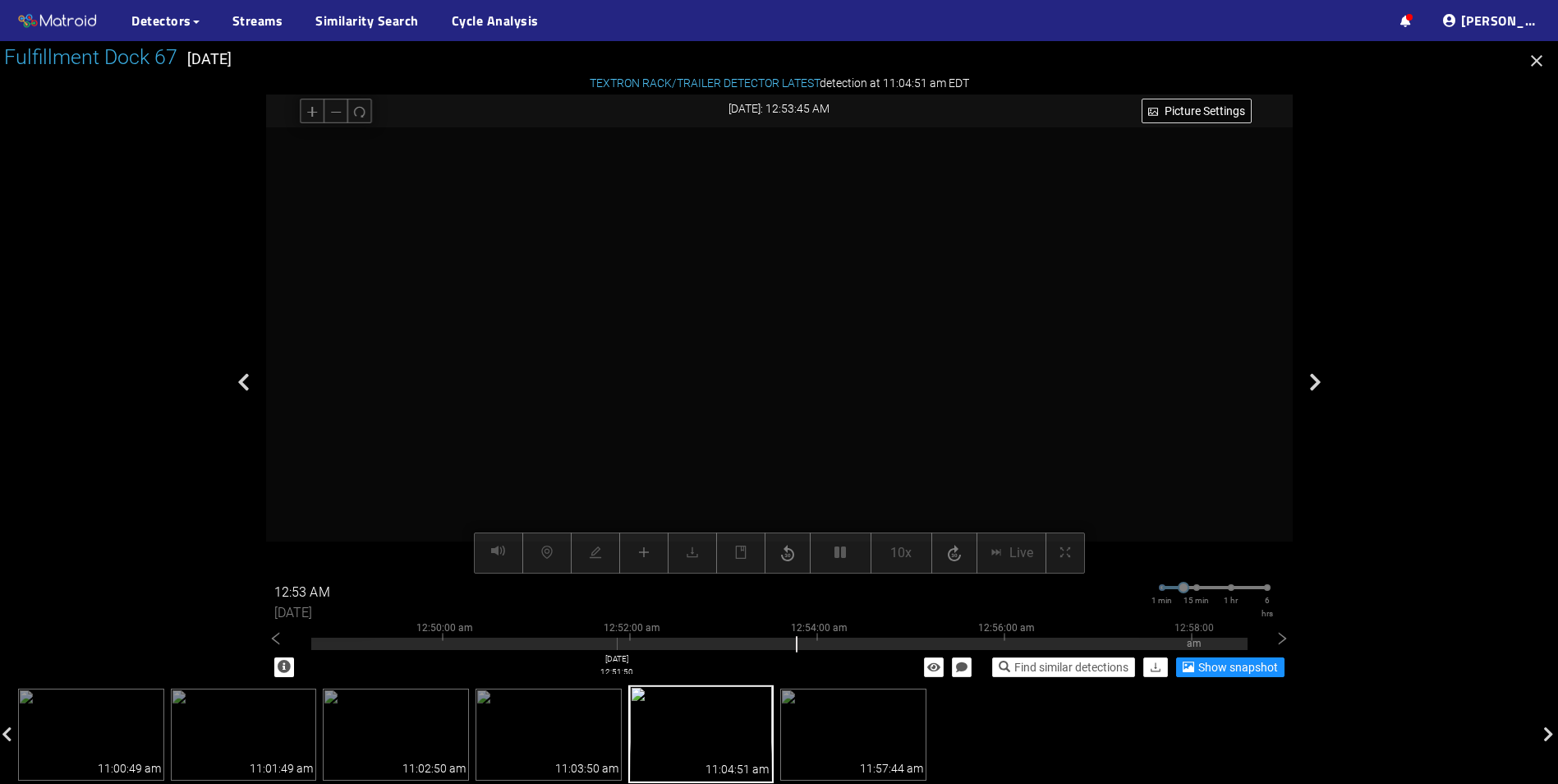
click at [617, 645] on div at bounding box center [779, 643] width 937 height 12
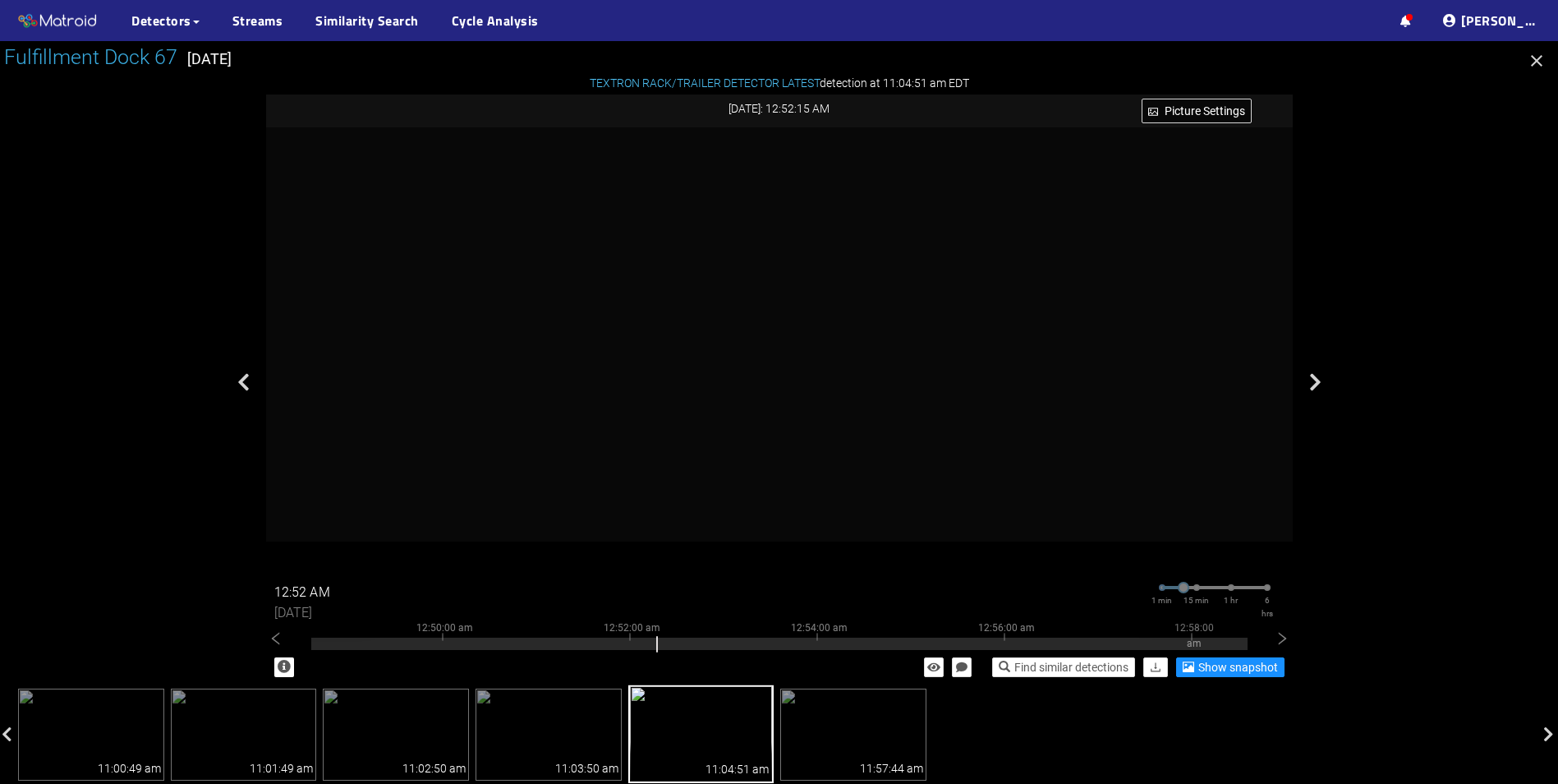
click at [391, 652] on div "Find similar detections Show snapshot" at bounding box center [779, 666] width 1027 height 36
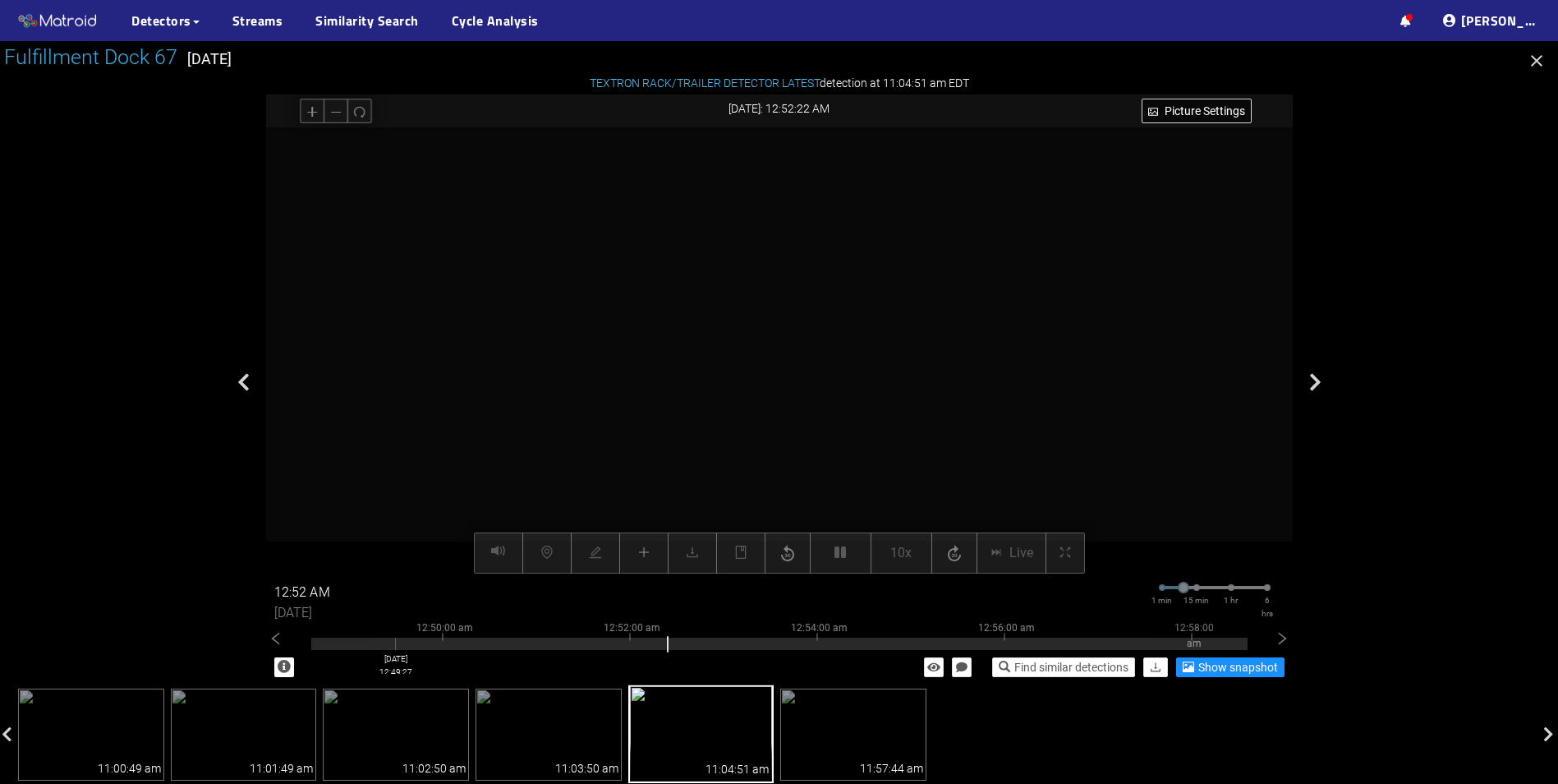
click at [395, 644] on div at bounding box center [779, 643] width 937 height 12
click at [269, 637] on icon "left" at bounding box center [276, 639] width 17 height 17
click at [359, 639] on div at bounding box center [779, 640] width 937 height 4
click at [271, 646] on icon "left" at bounding box center [276, 639] width 17 height 17
click at [273, 645] on icon "left" at bounding box center [276, 639] width 17 height 17
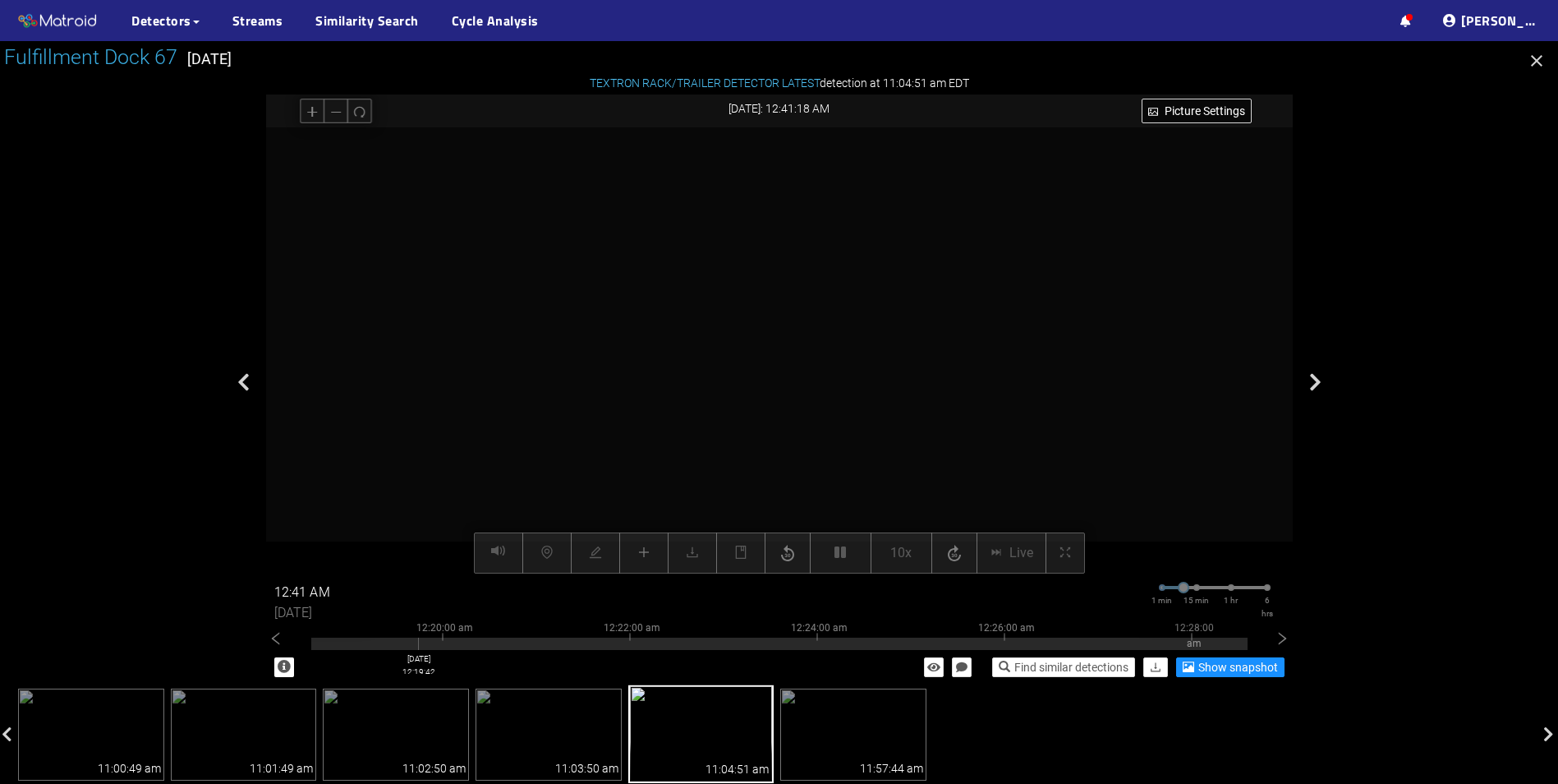
click at [405, 637] on div "12:20:00 am 12:22:00 am 12:24:00 am 12:26:00 am 12:28:00 am" at bounding box center [779, 639] width 937 height 10
click at [730, 414] on video at bounding box center [779, 351] width 893 height 447
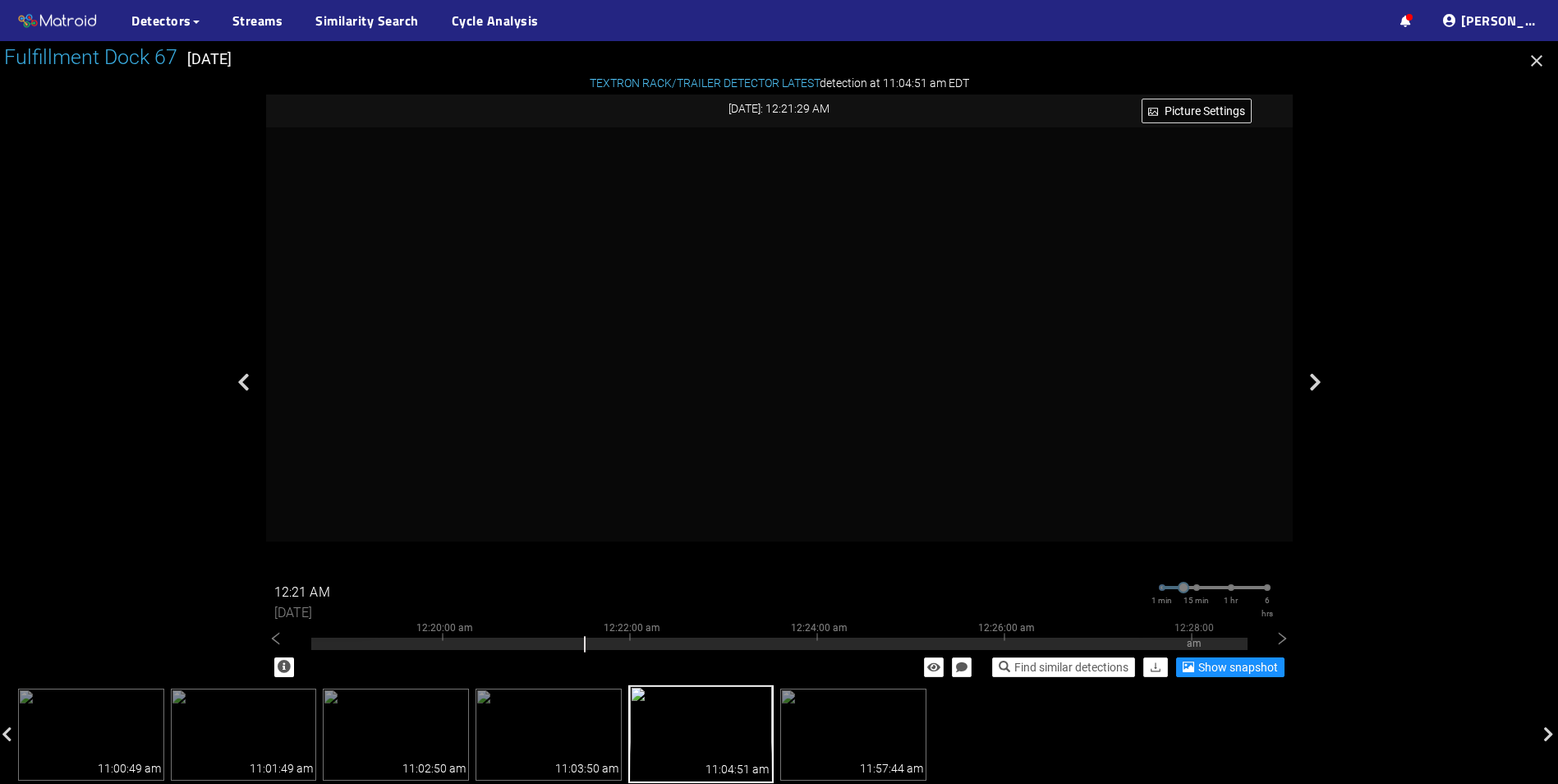
click at [325, 590] on input "12:21 AM" at bounding box center [323, 592] width 98 height 27
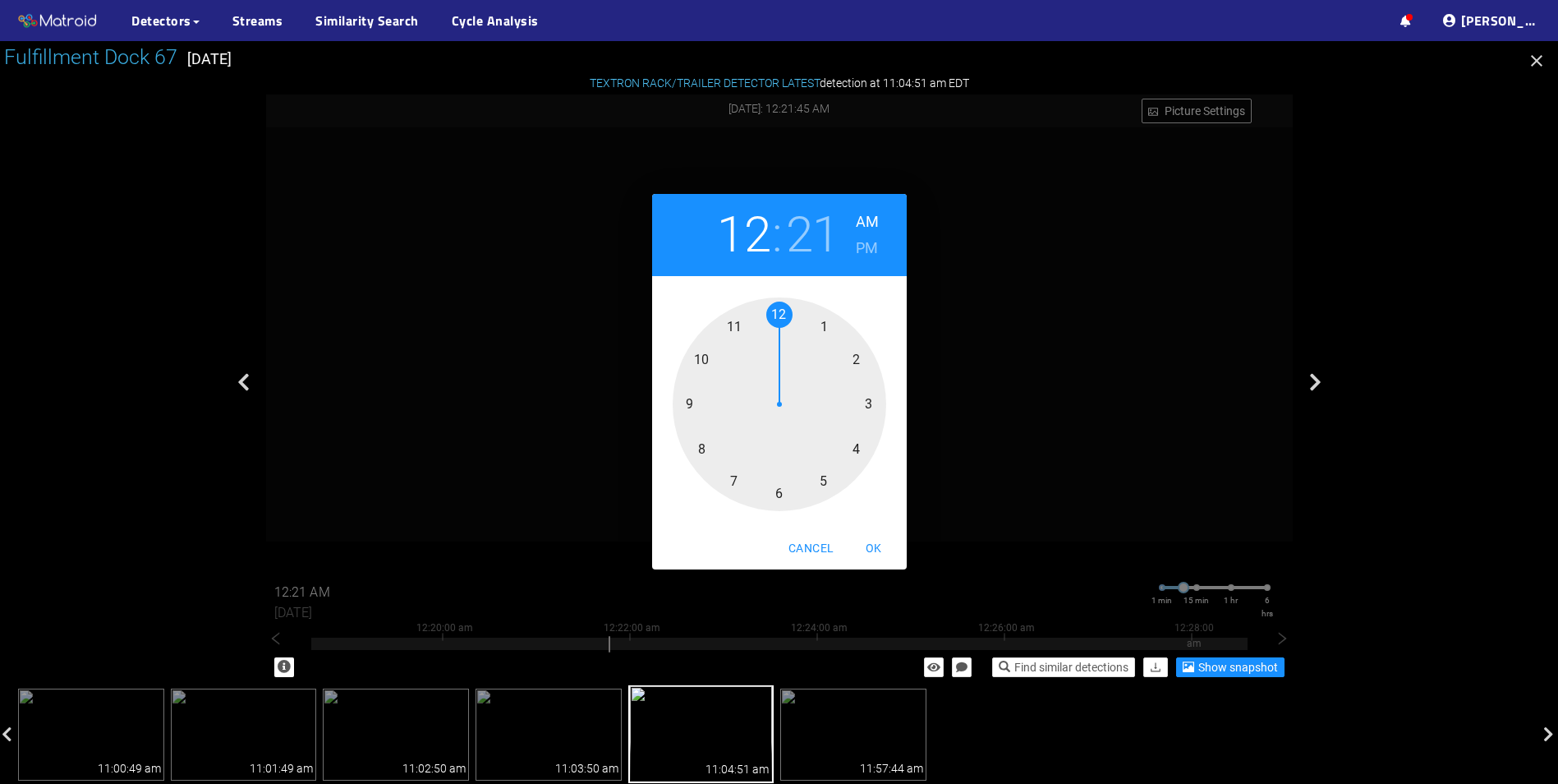
click at [870, 240] on h6 "PM" at bounding box center [867, 248] width 22 height 27
click at [878, 548] on span "OK" at bounding box center [873, 548] width 40 height 20
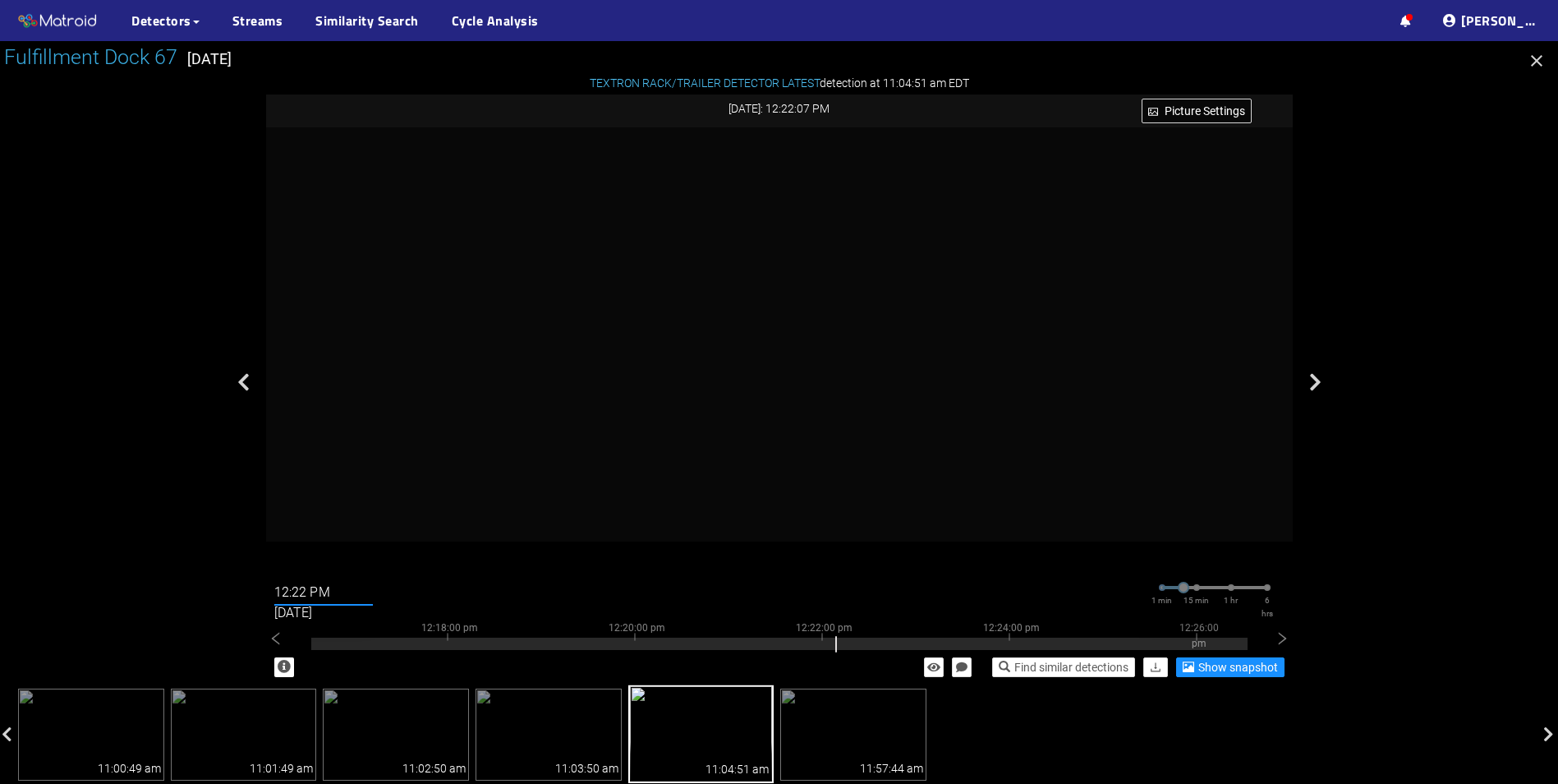
click at [307, 598] on div "[DATE]" at bounding box center [320, 608] width 107 height 23
click at [307, 595] on input "12:22 PM" at bounding box center [323, 592] width 98 height 27
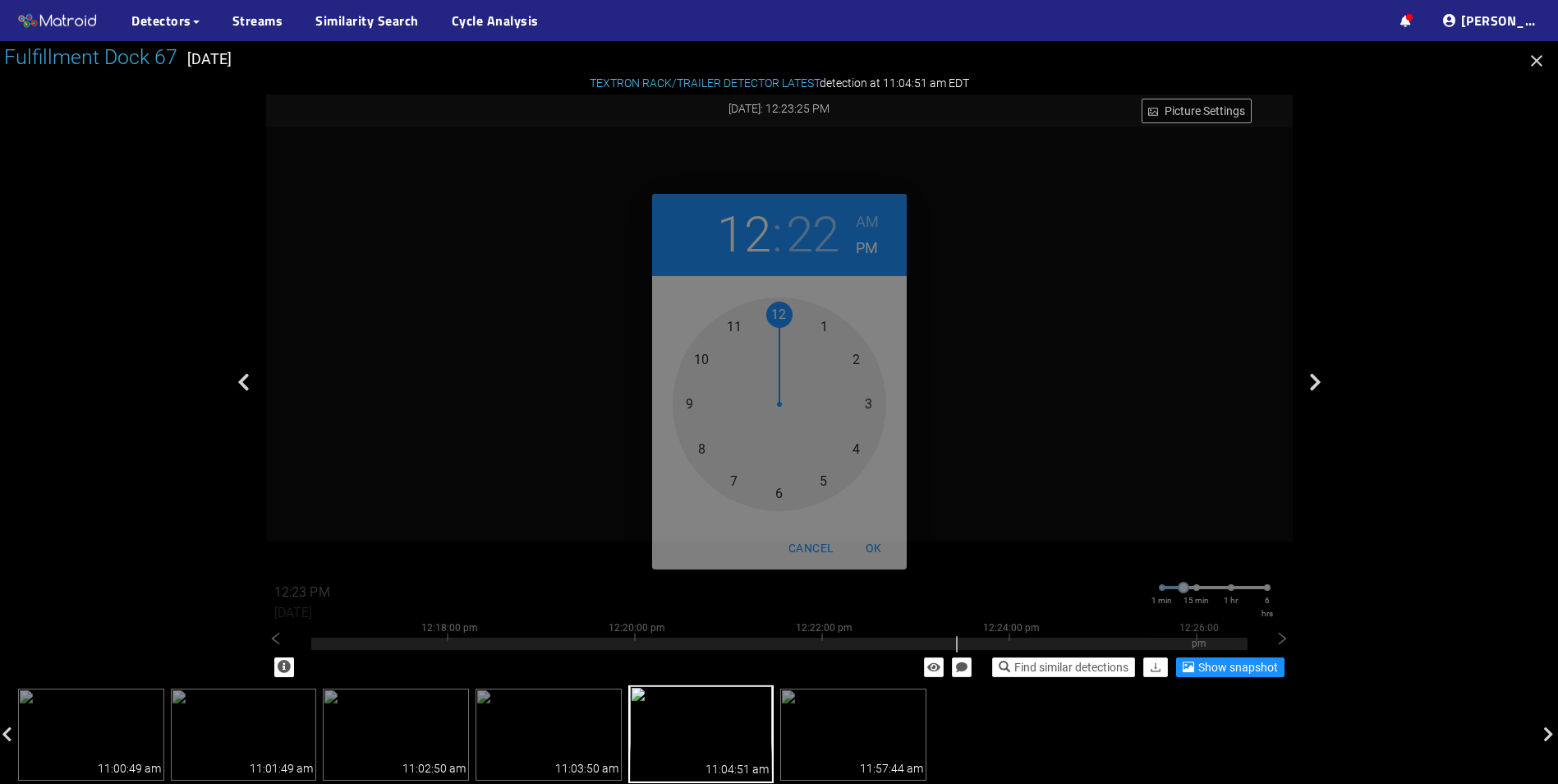
click at [750, 233] on h2 "12" at bounding box center [744, 234] width 53 height 59
click at [804, 232] on h2 "22" at bounding box center [813, 234] width 53 height 59
click at [734, 335] on div at bounding box center [779, 404] width 213 height 213
click at [876, 545] on span "OK" at bounding box center [873, 548] width 40 height 20
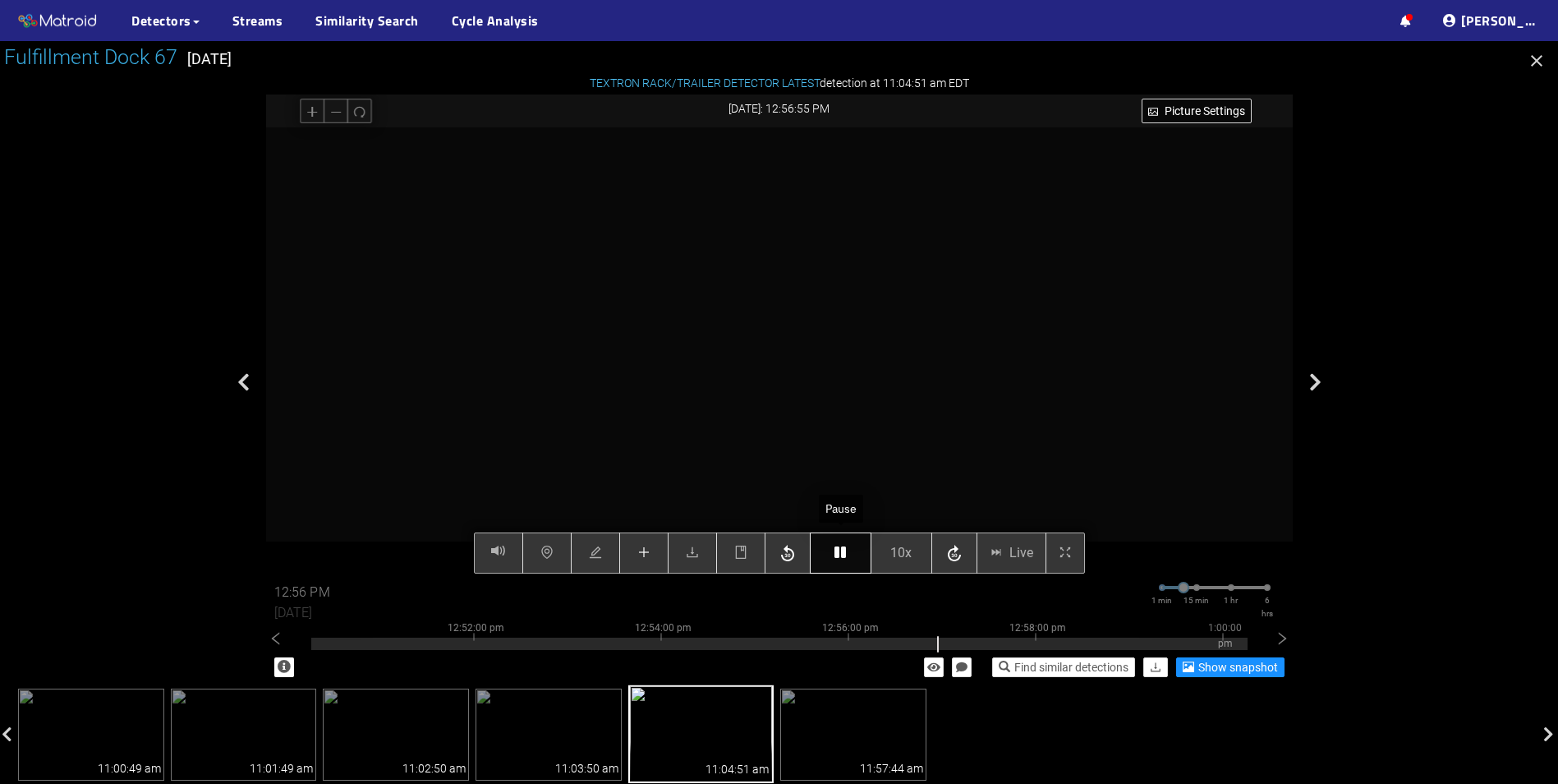
click at [846, 555] on icon "button" at bounding box center [840, 551] width 12 height 13
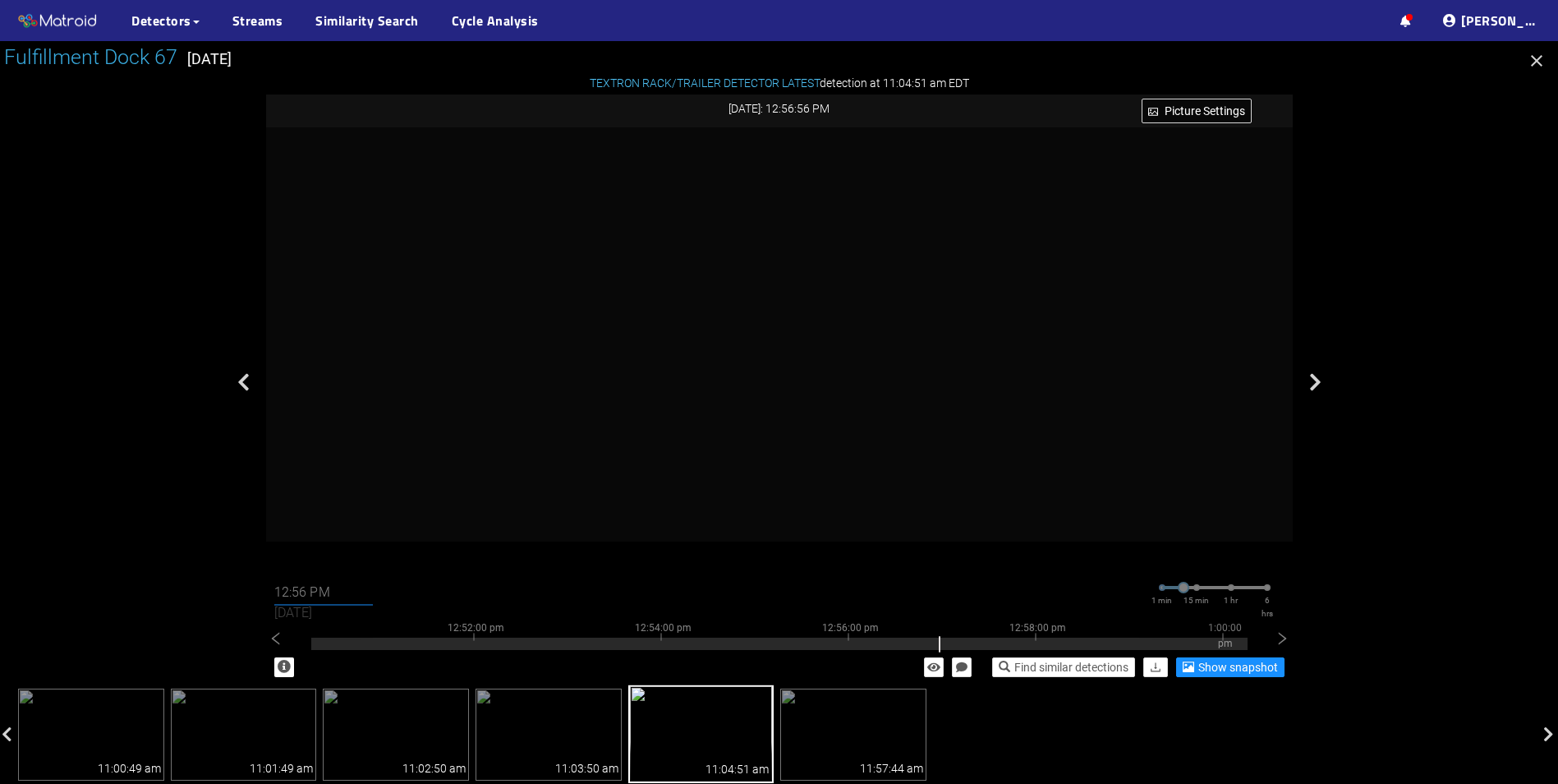
click at [302, 595] on input "12:56 PM" at bounding box center [323, 592] width 98 height 27
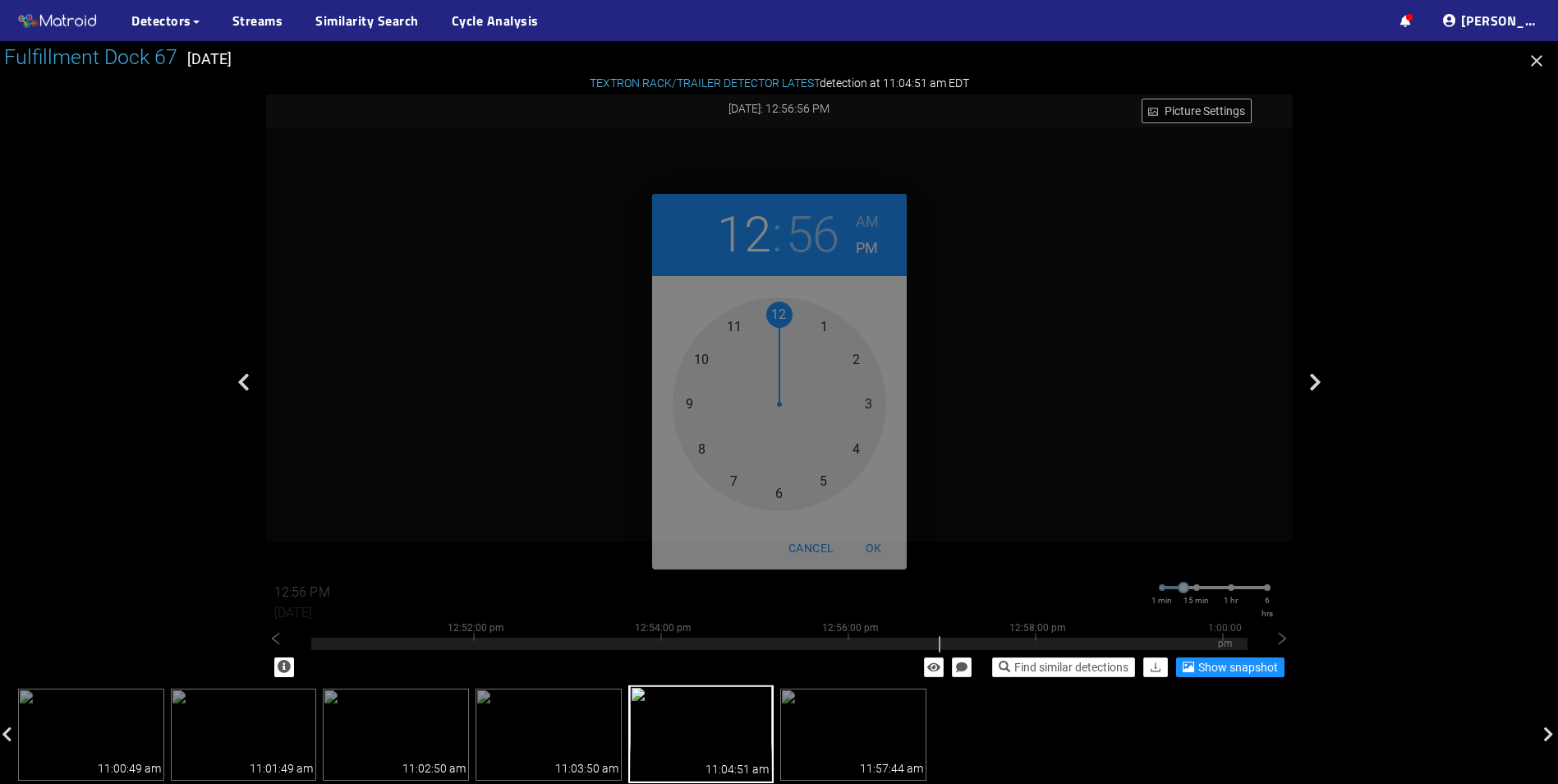
click at [853, 358] on div at bounding box center [779, 404] width 213 height 213
click at [701, 443] on div at bounding box center [779, 404] width 213 height 213
click at [874, 546] on span "OK" at bounding box center [873, 548] width 40 height 20
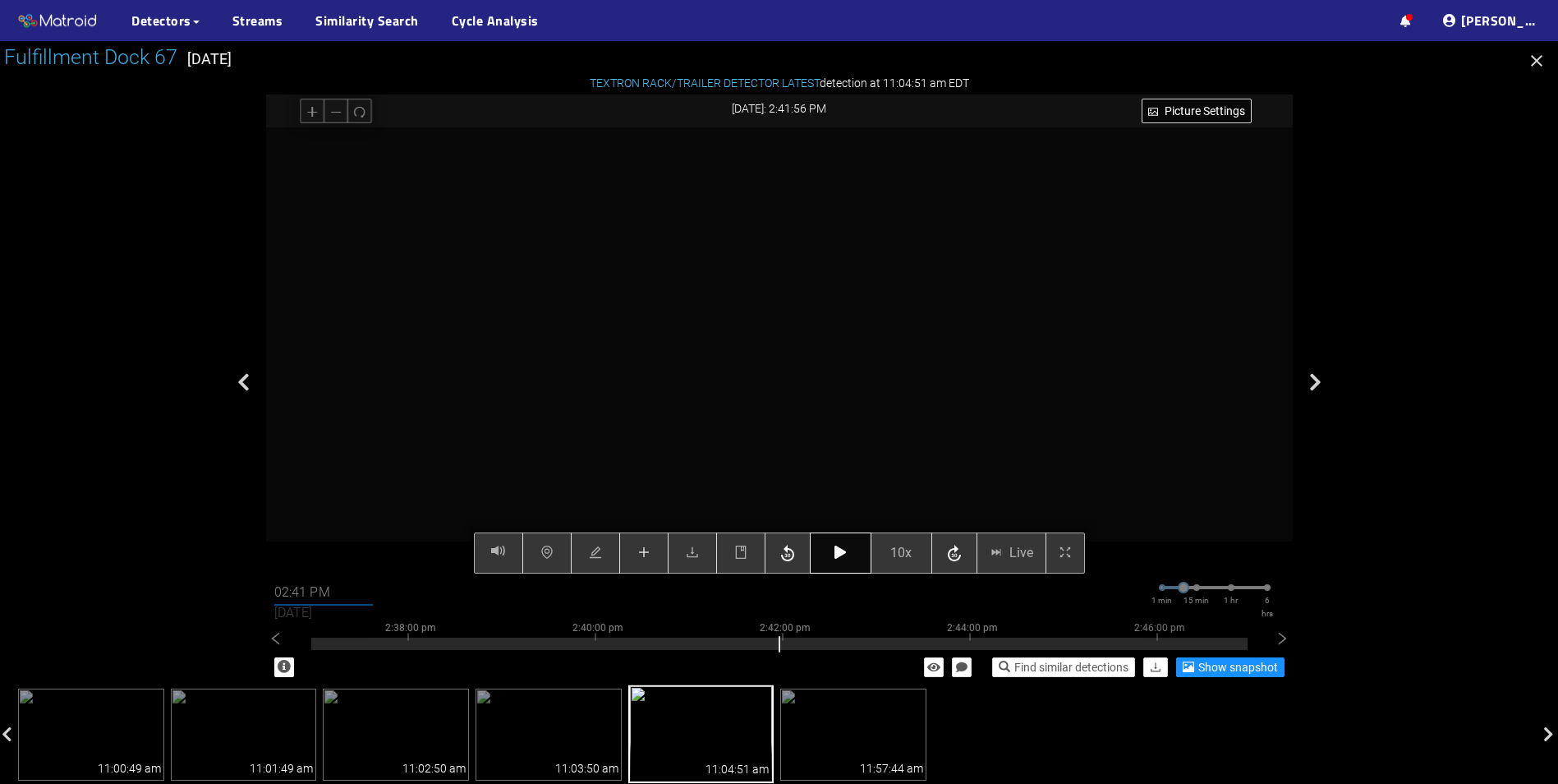
click at [842, 551] on icon "button" at bounding box center [840, 551] width 12 height 13
click at [954, 545] on icon "button" at bounding box center [954, 553] width 19 height 25
click at [955, 553] on icon "button" at bounding box center [954, 553] width 19 height 25
click at [955, 554] on icon "button" at bounding box center [954, 553] width 13 height 17
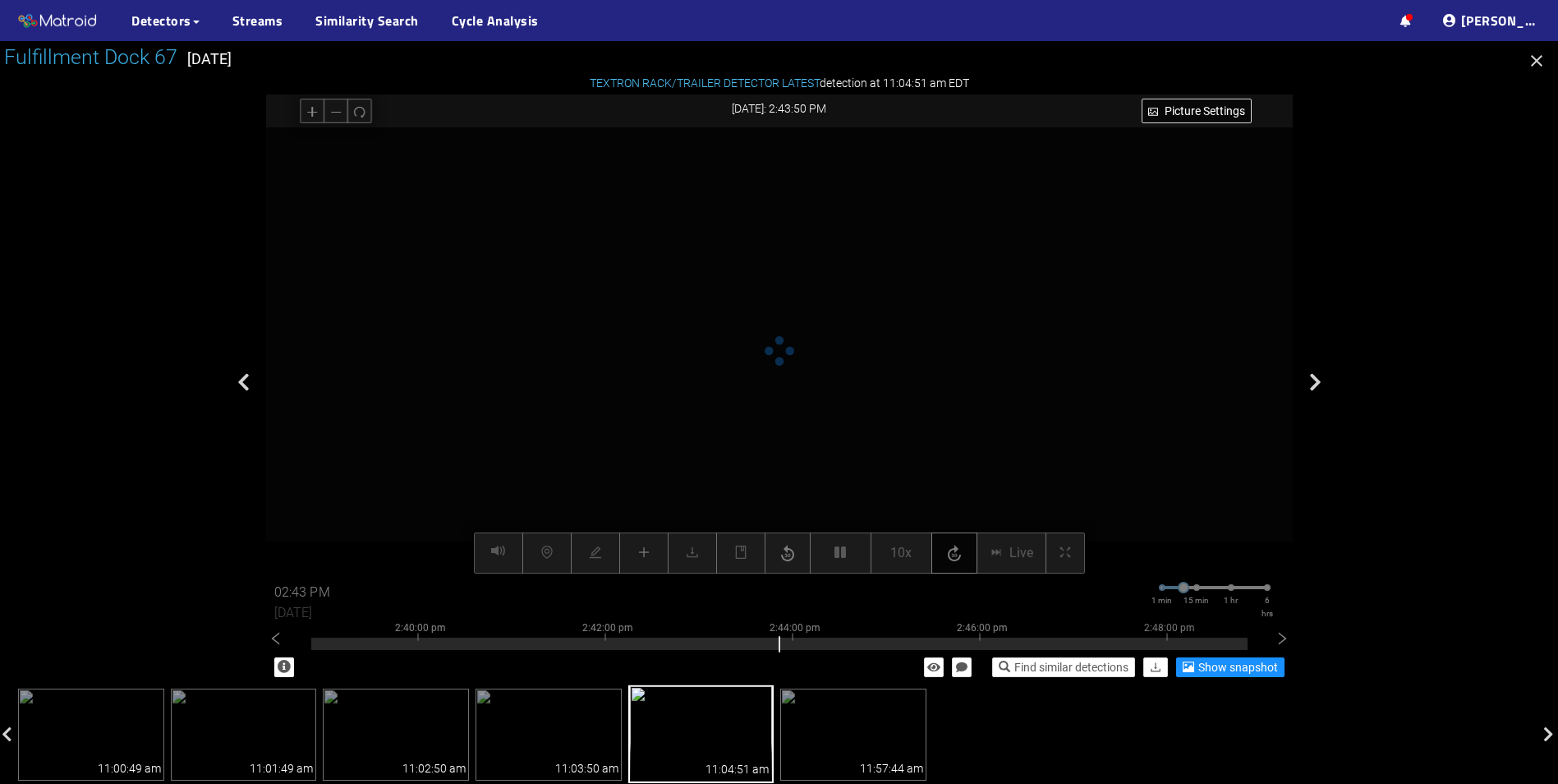
click at [955, 554] on icon "button" at bounding box center [954, 553] width 13 height 17
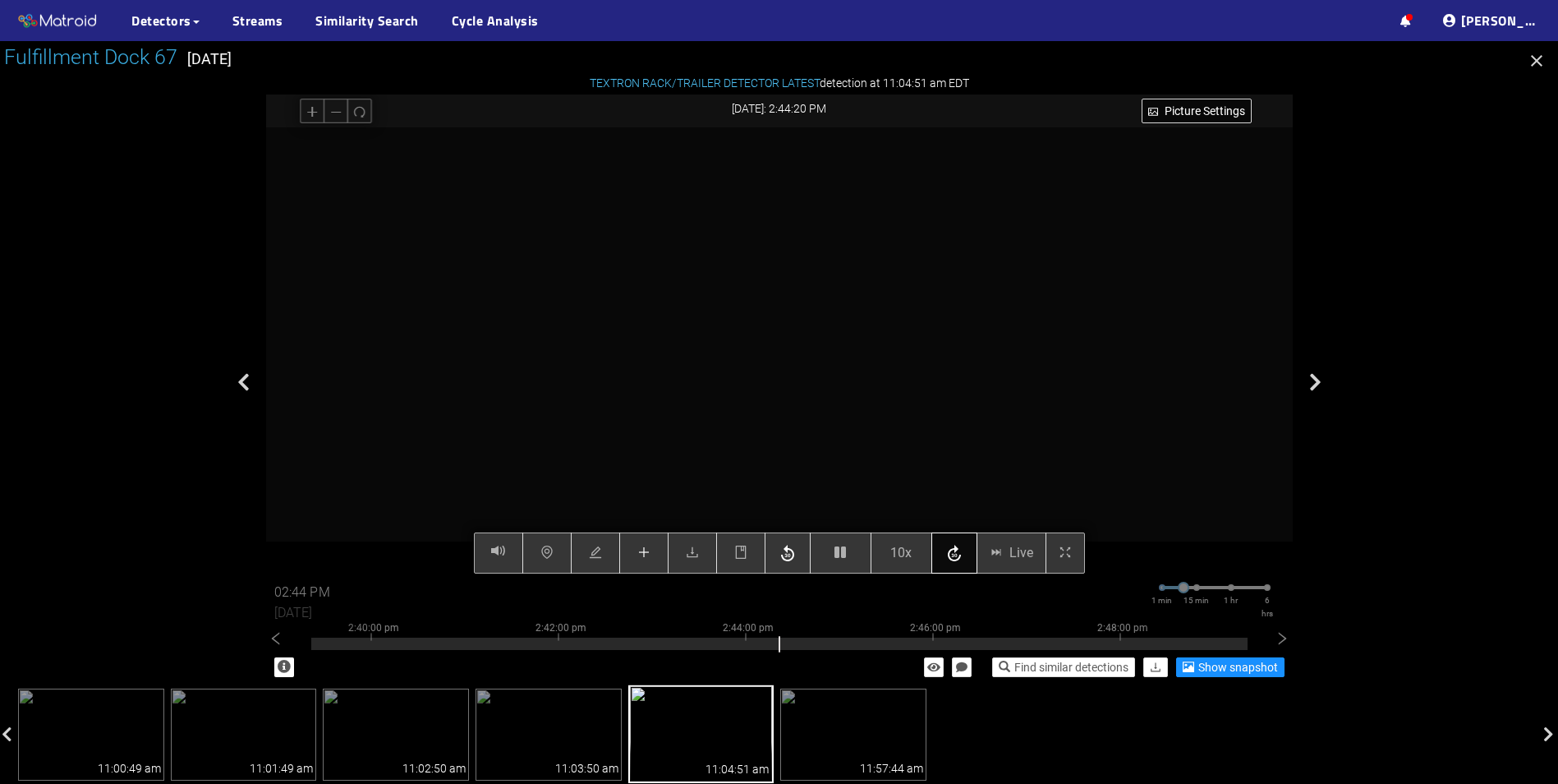
click at [955, 554] on icon "button" at bounding box center [954, 553] width 13 height 17
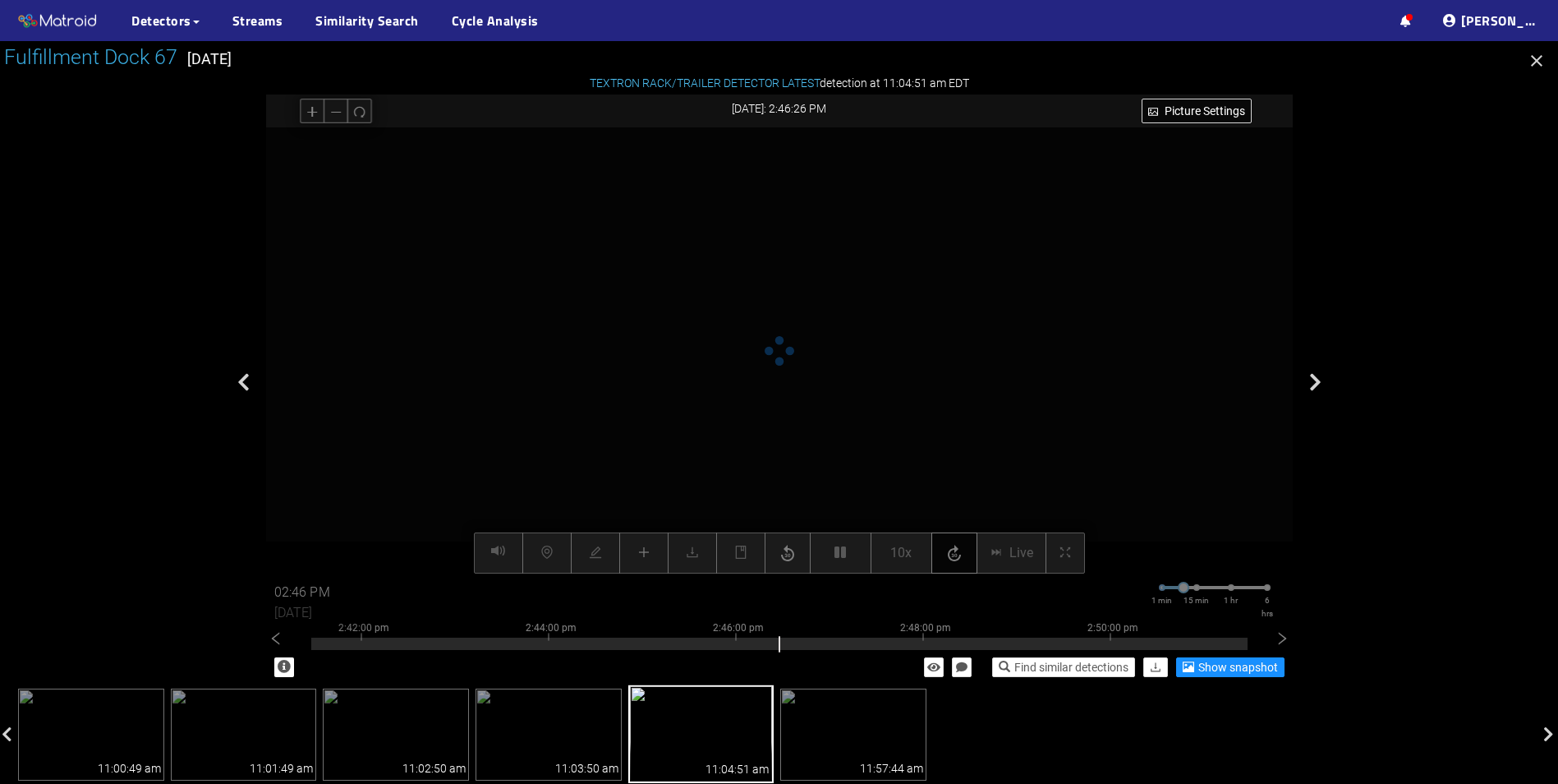
click at [955, 554] on icon "button" at bounding box center [954, 553] width 13 height 17
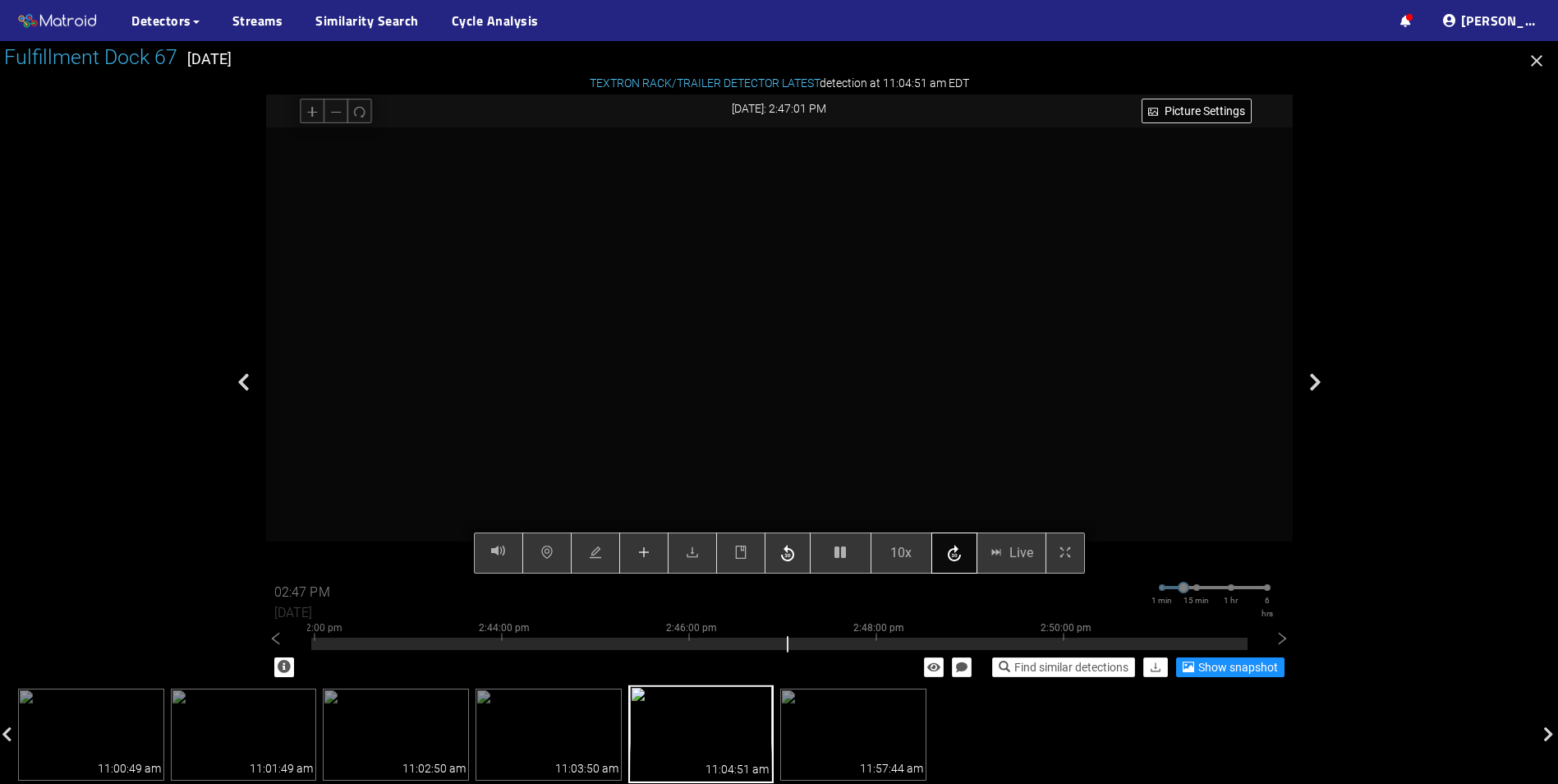
click at [955, 554] on icon "button" at bounding box center [954, 553] width 13 height 17
click at [844, 555] on icon "button" at bounding box center [840, 551] width 12 height 13
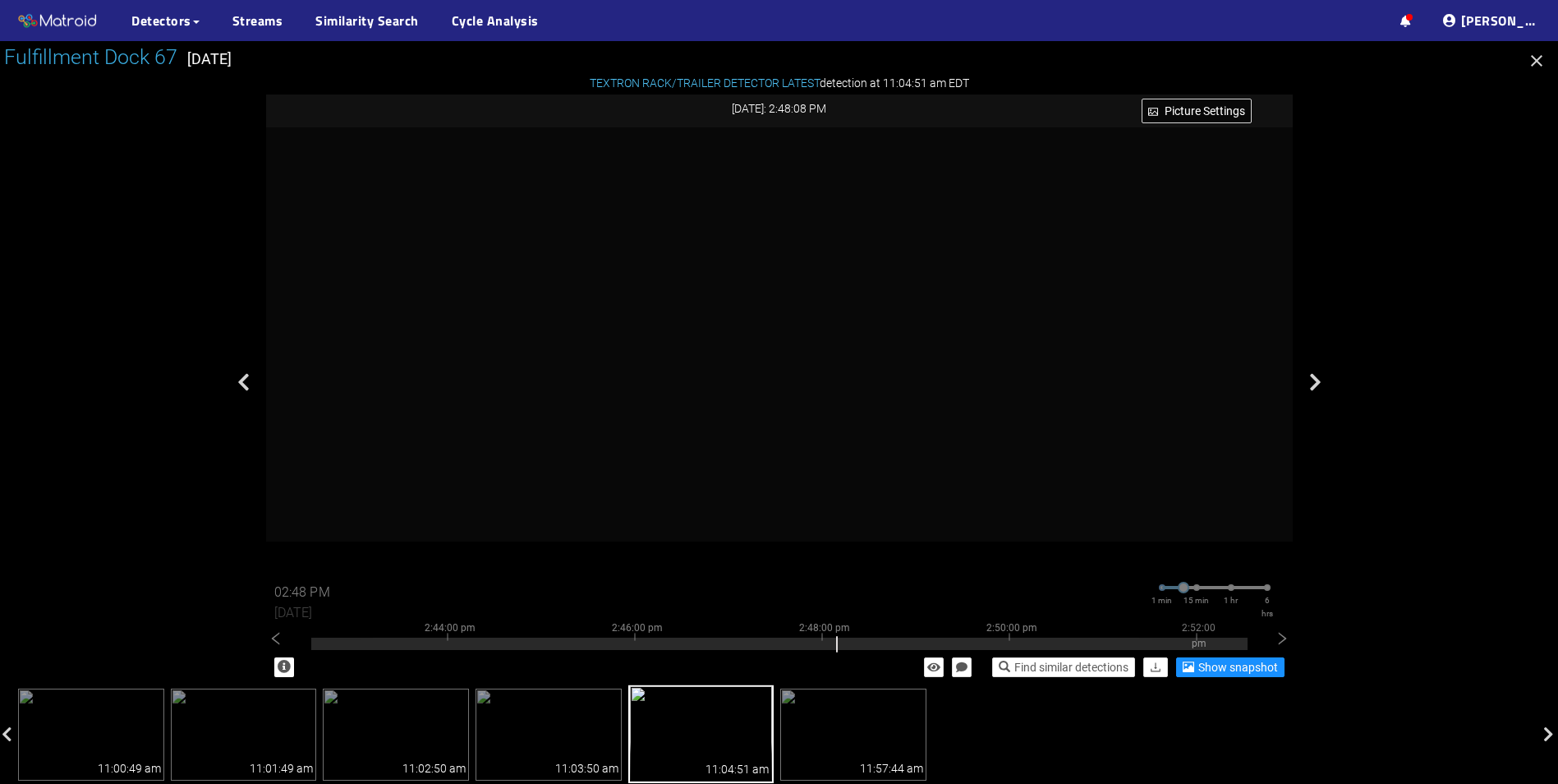
click at [305, 586] on input "02:48 PM" at bounding box center [323, 592] width 98 height 27
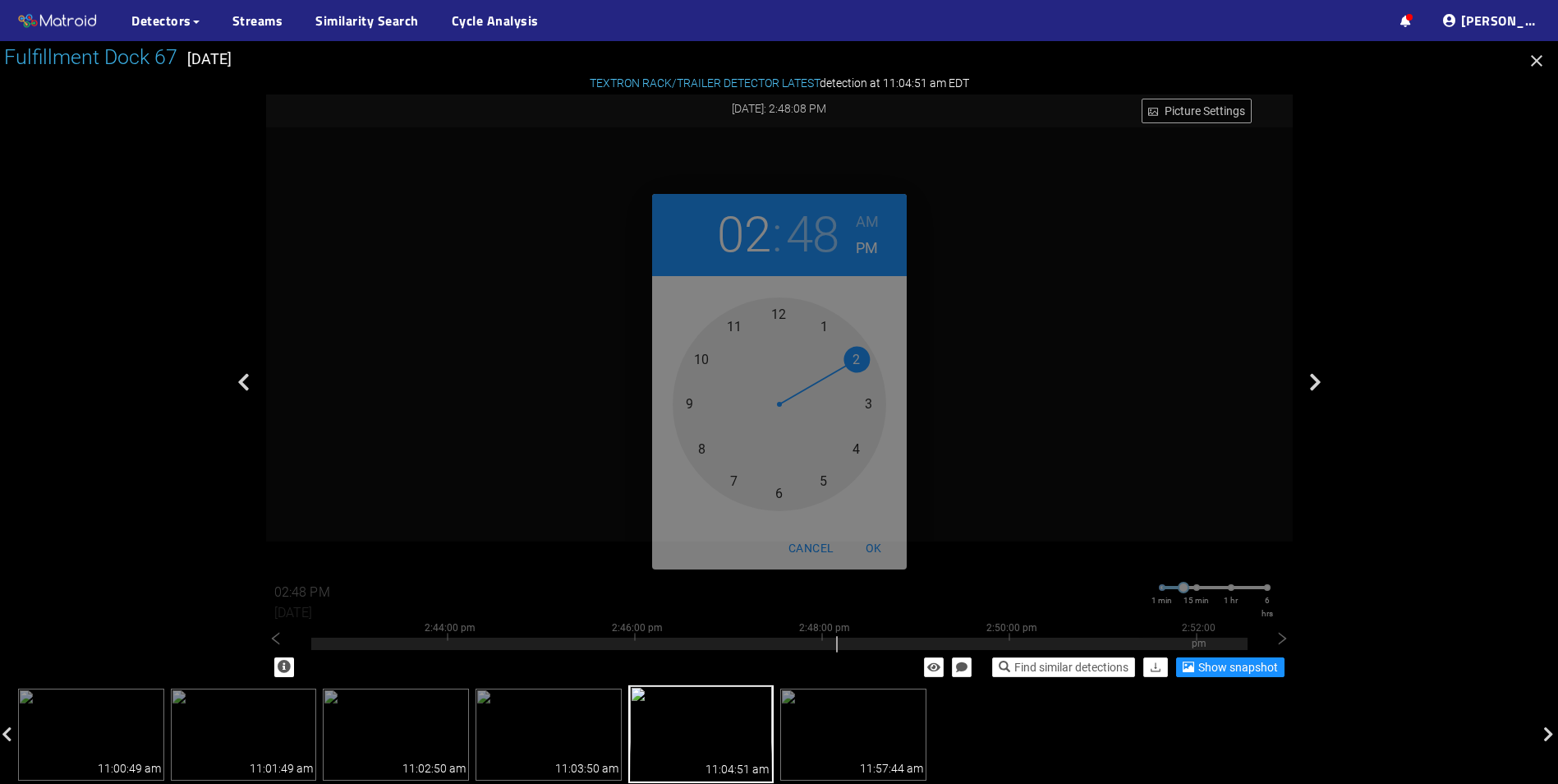
click at [870, 404] on div at bounding box center [779, 404] width 213 height 213
click at [872, 546] on span "OK" at bounding box center [873, 548] width 40 height 20
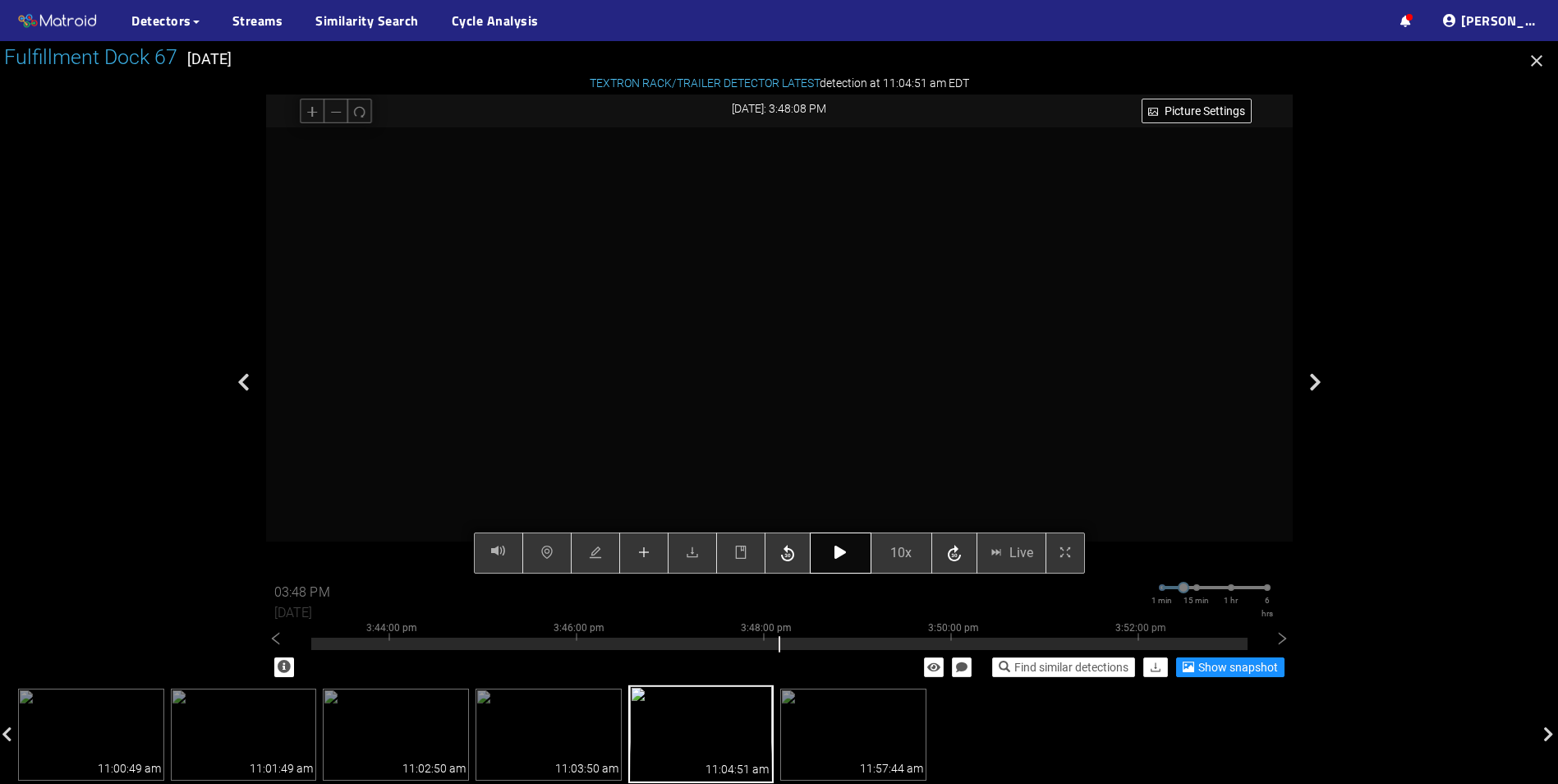
click at [838, 553] on icon "button" at bounding box center [840, 551] width 12 height 13
click at [793, 561] on icon "button" at bounding box center [787, 553] width 19 height 25
click at [792, 561] on icon "button" at bounding box center [787, 553] width 19 height 25
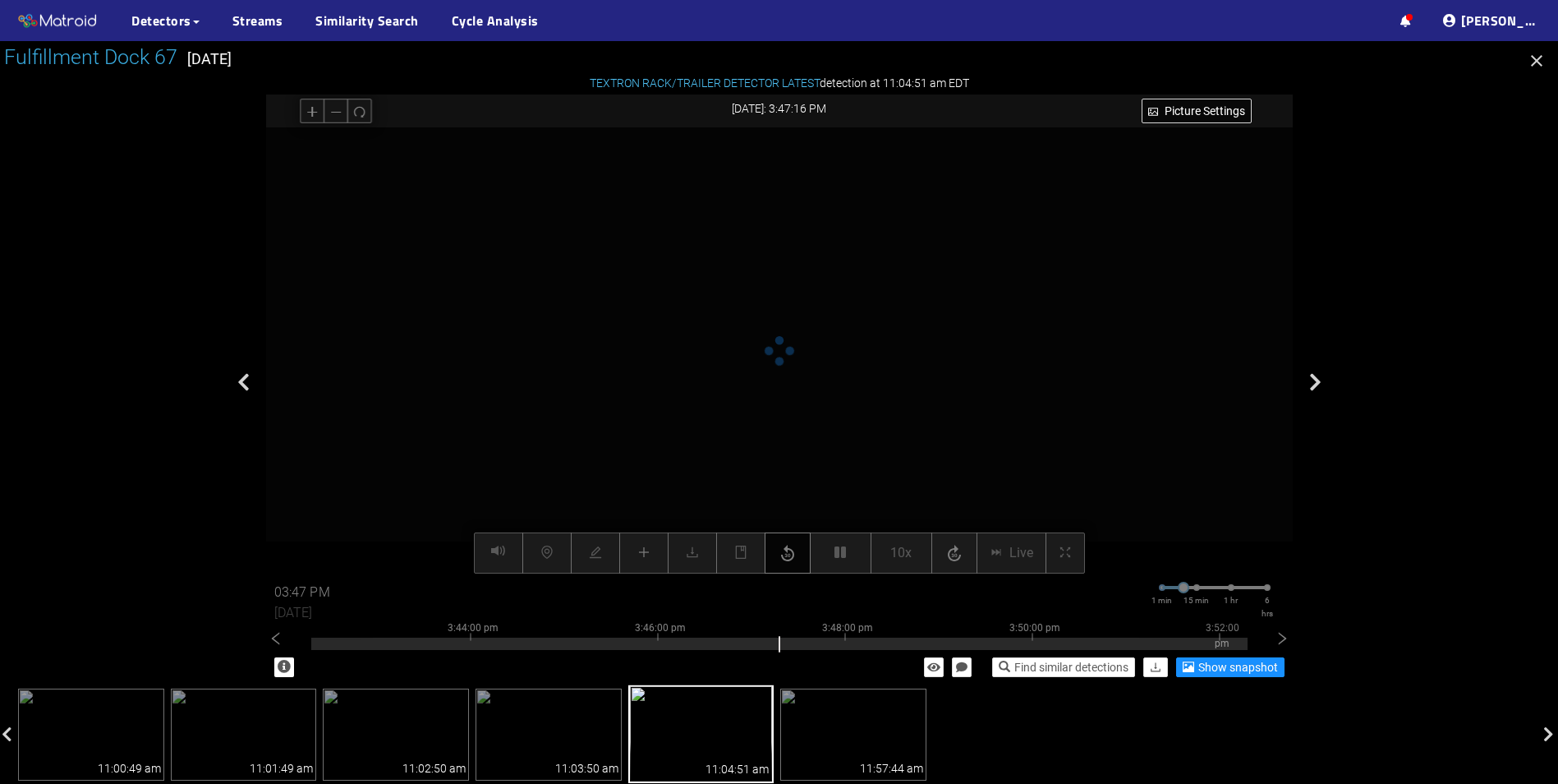
click at [792, 561] on icon "button" at bounding box center [787, 553] width 19 height 25
type input "03:47 PM"
click at [841, 380] on video at bounding box center [779, 351] width 893 height 447
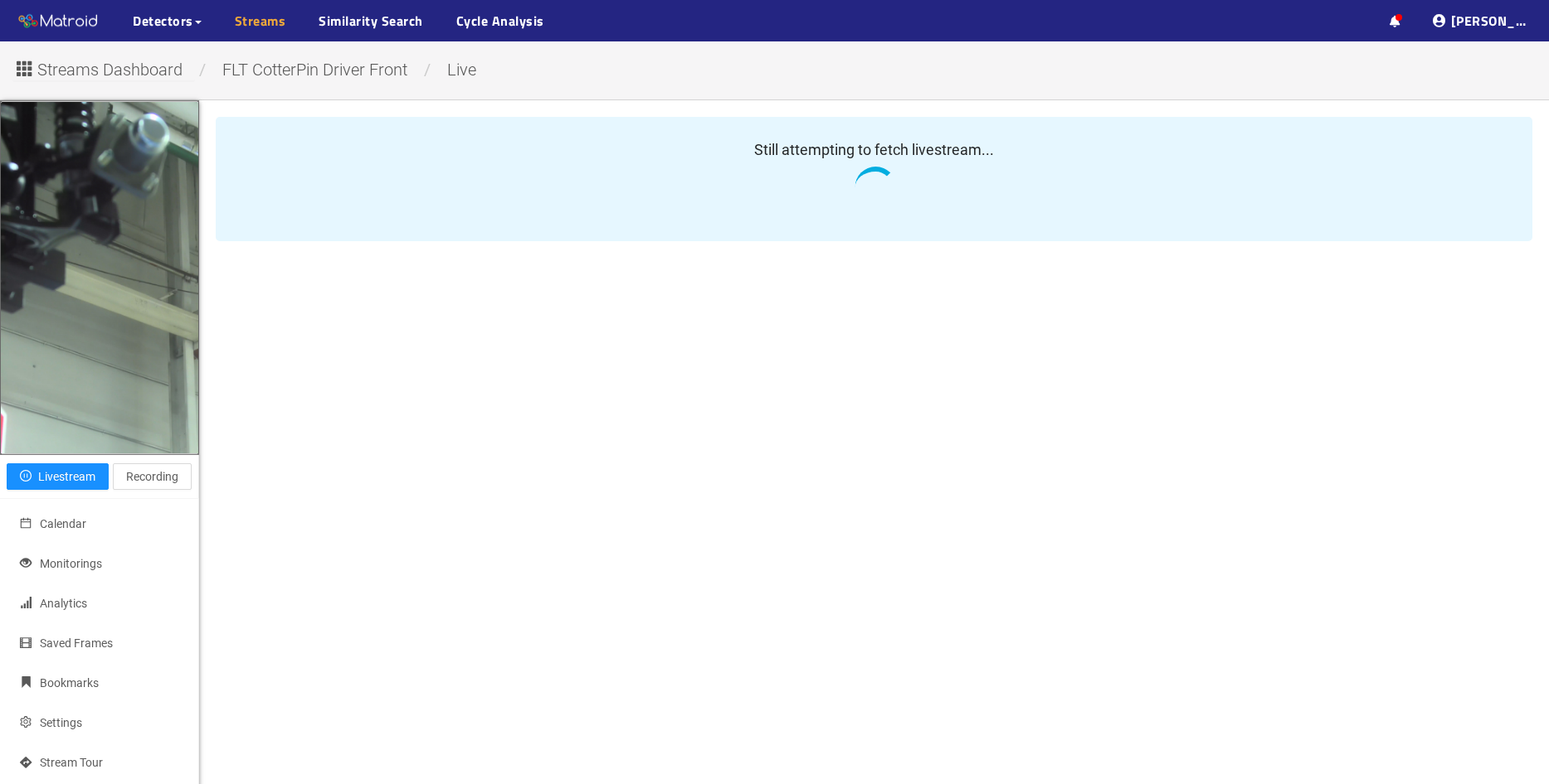
click at [272, 21] on link "Streams" at bounding box center [260, 20] width 51 height 19
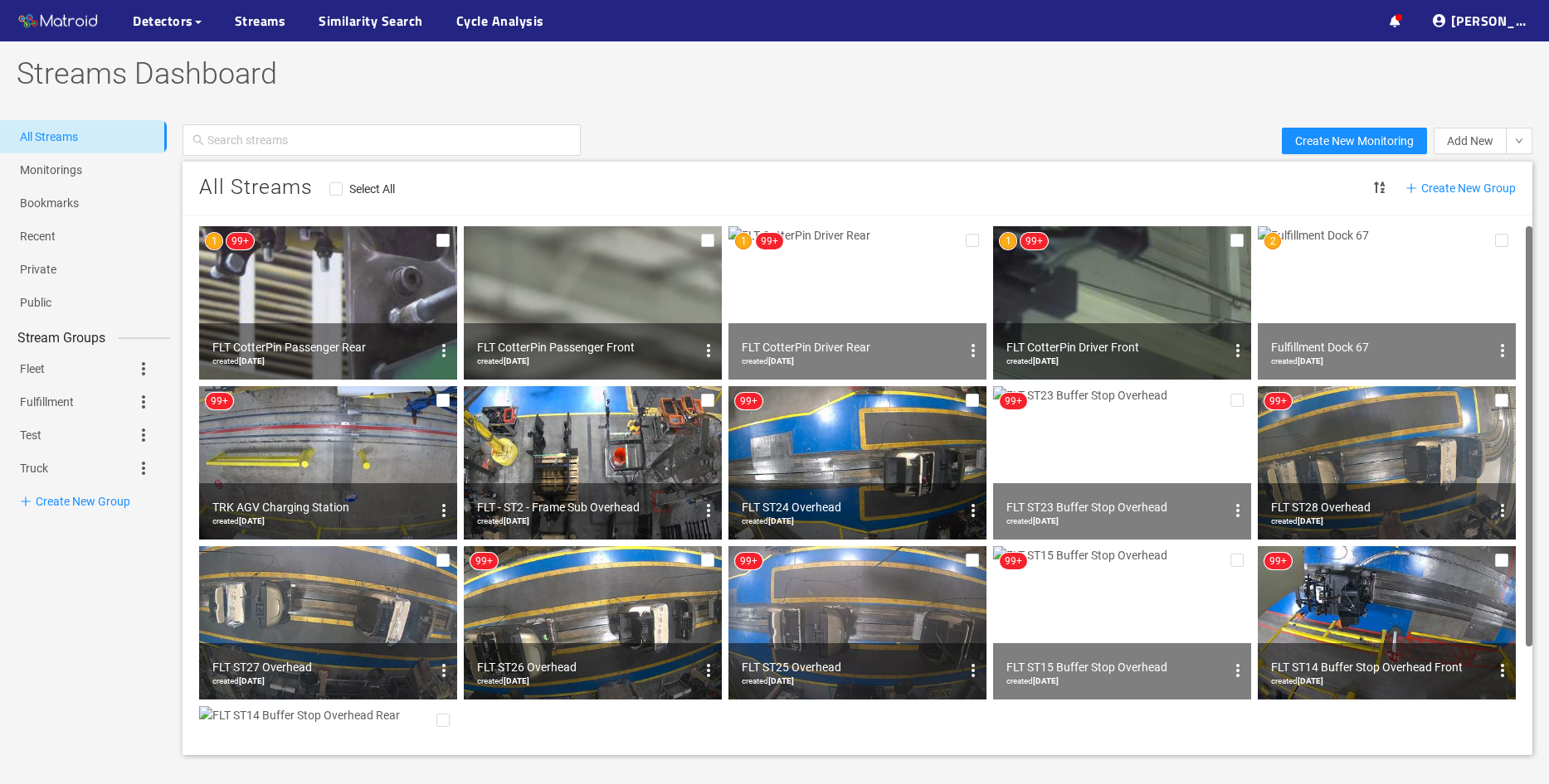
click at [1382, 298] on img at bounding box center [1387, 302] width 258 height 153
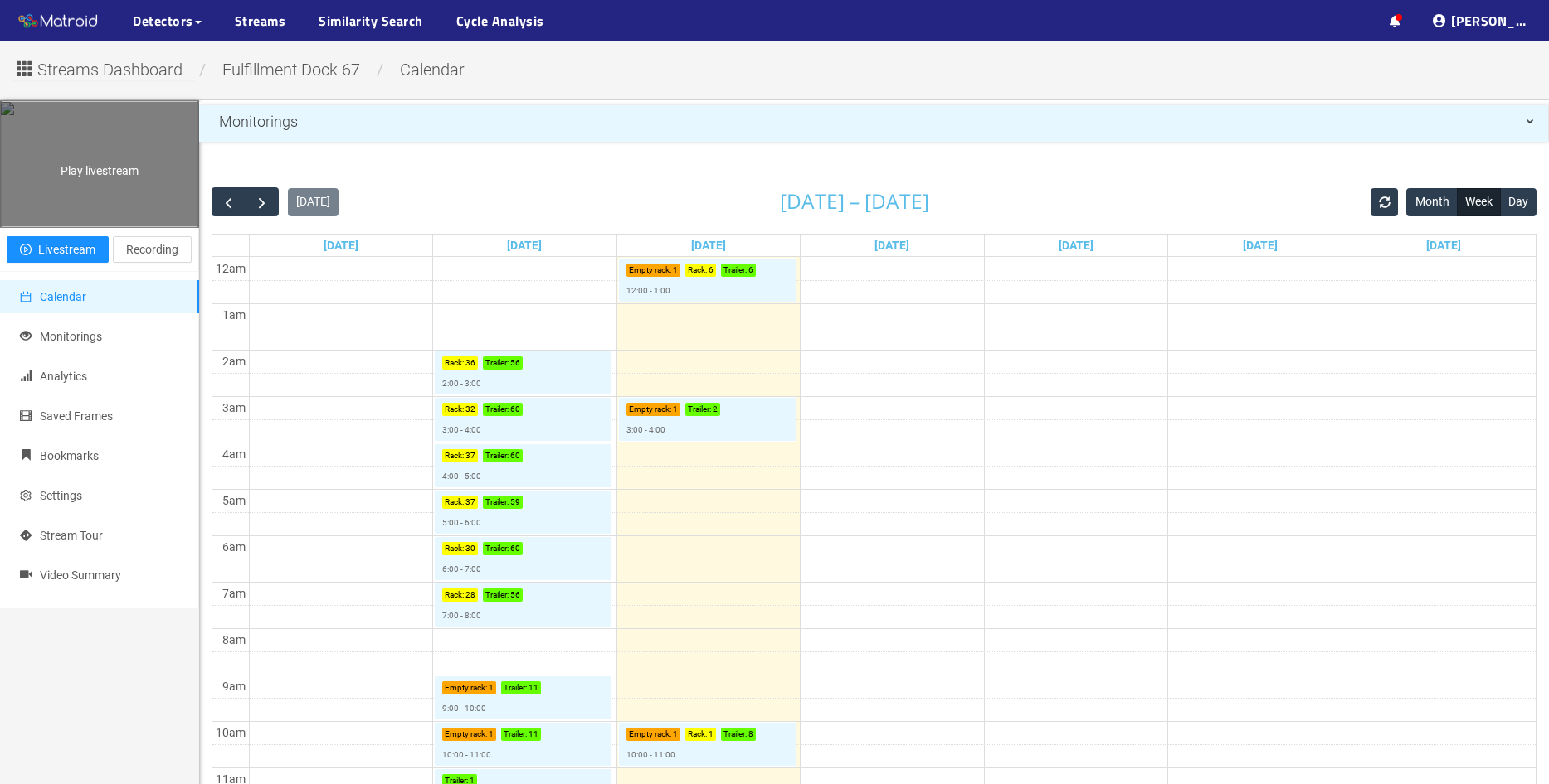
click at [110, 180] on div "Play livestream" at bounding box center [99, 164] width 198 height 124
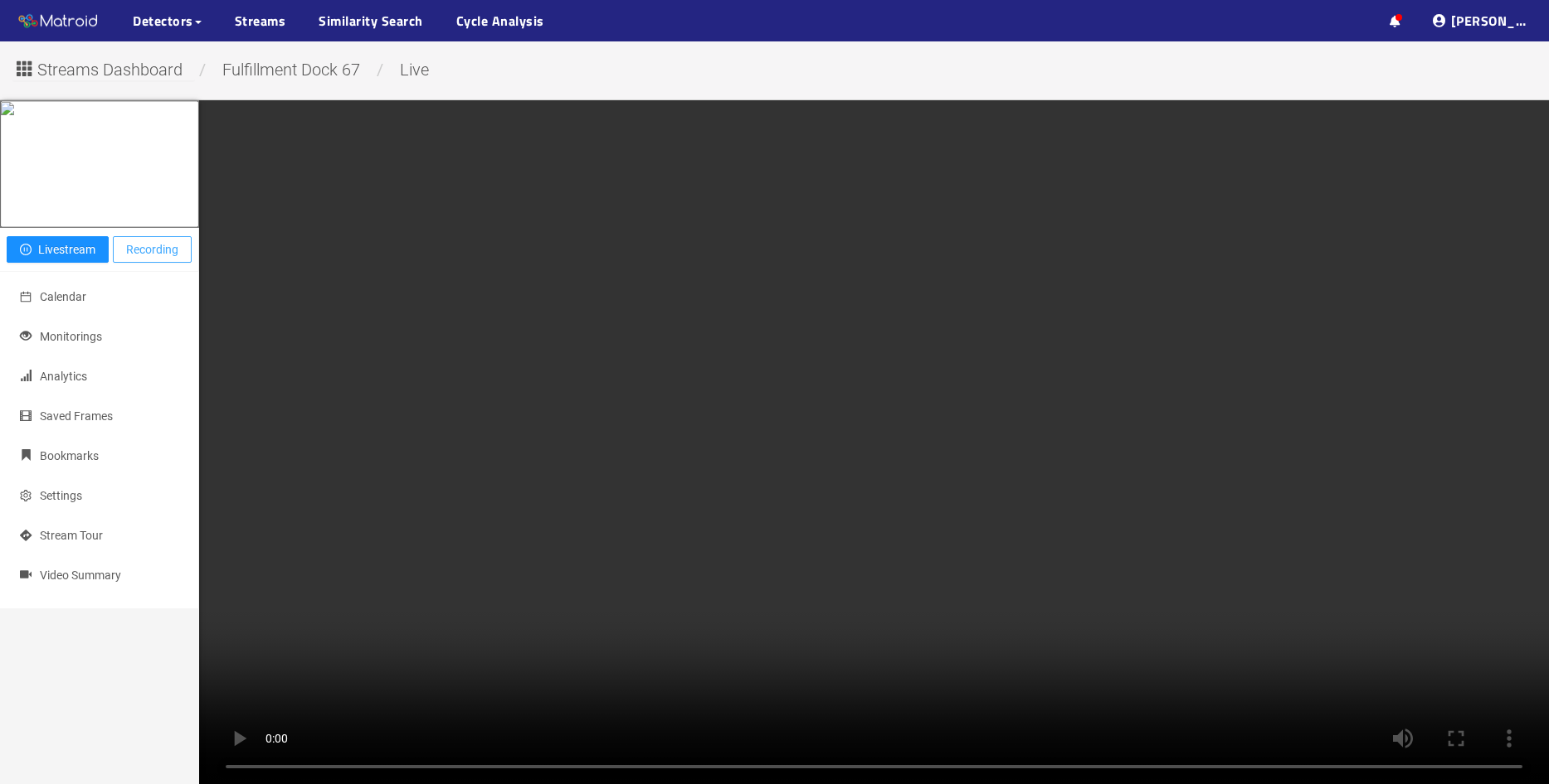
click at [156, 259] on span "Recording" at bounding box center [152, 250] width 52 height 19
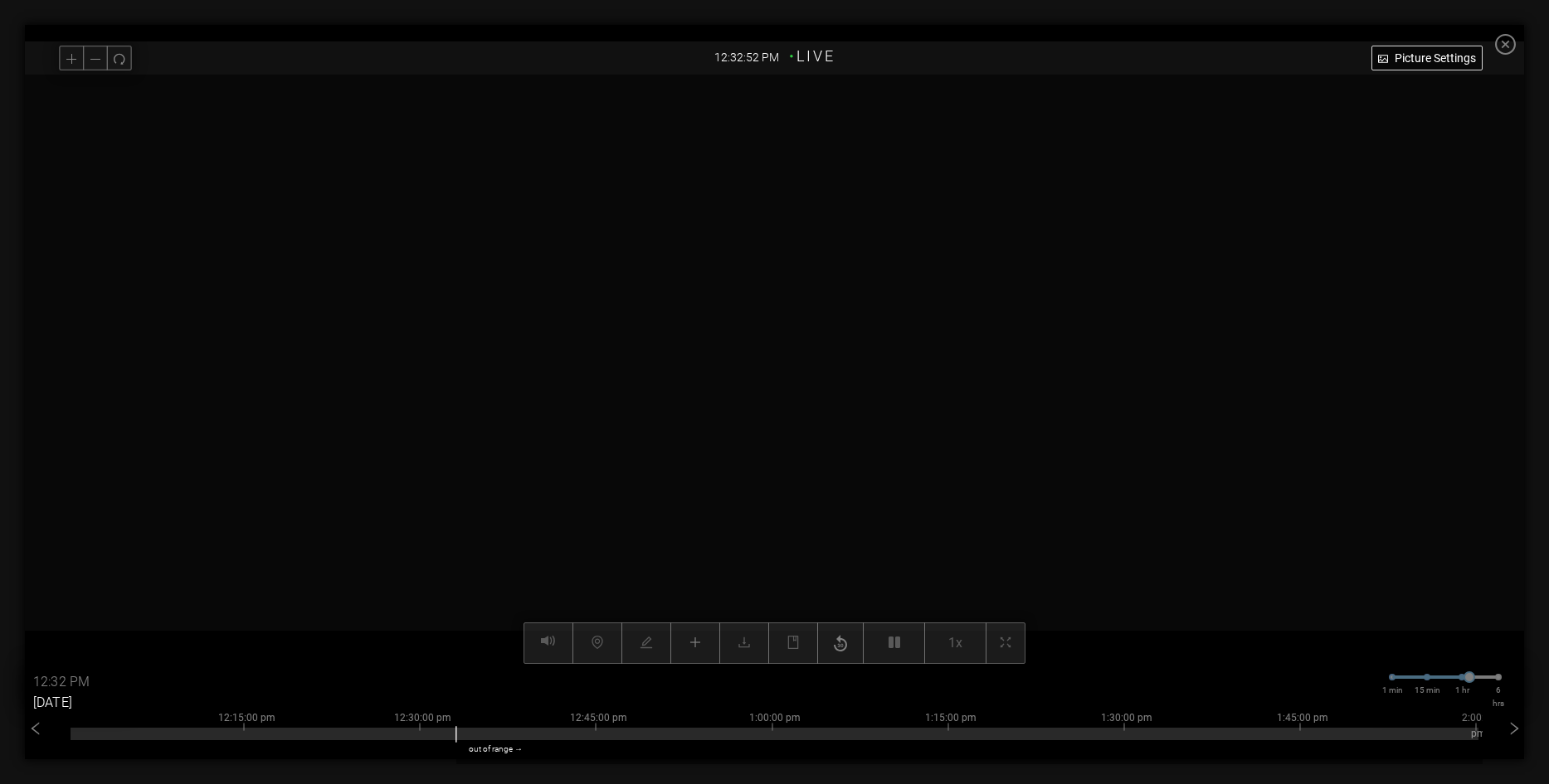
click at [48, 692] on input "10/07/2025" at bounding box center [83, 703] width 99 height 27
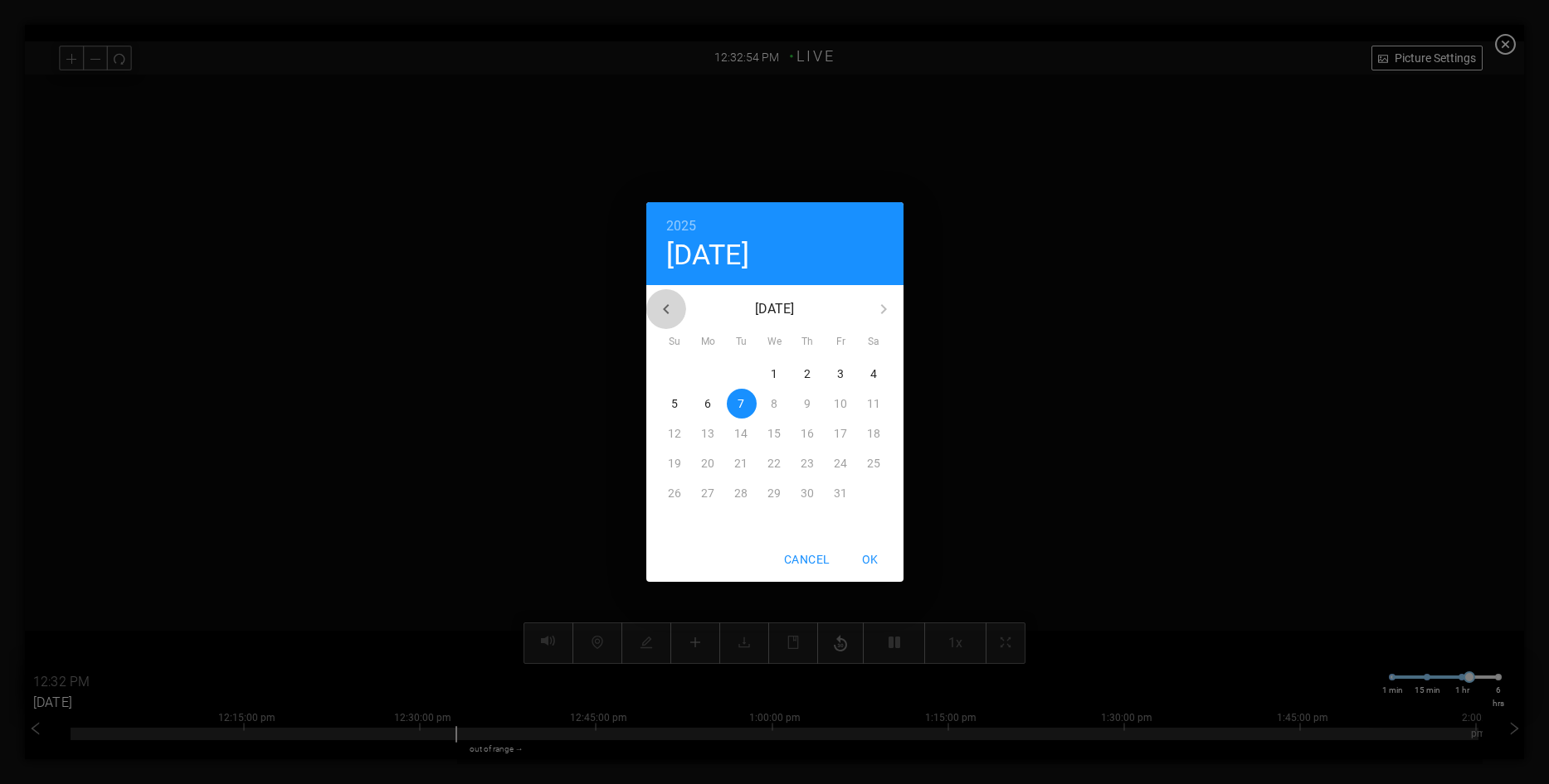
click at [659, 307] on icon "button" at bounding box center [665, 309] width 19 height 19
click at [753, 464] on span "23" at bounding box center [742, 464] width 30 height 17
type input "[DATE]"
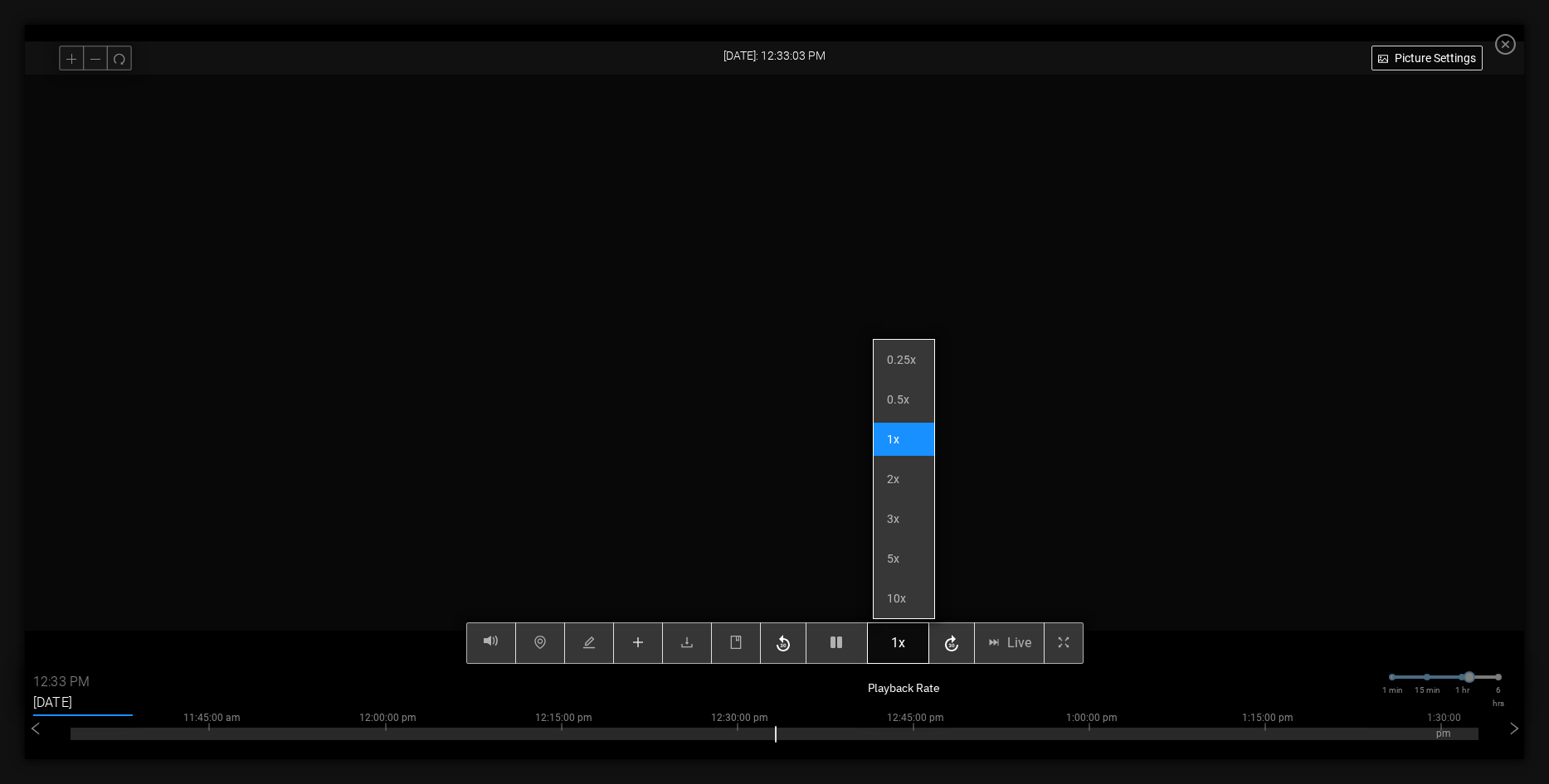
click at [905, 646] on span "1x" at bounding box center [897, 643] width 14 height 20
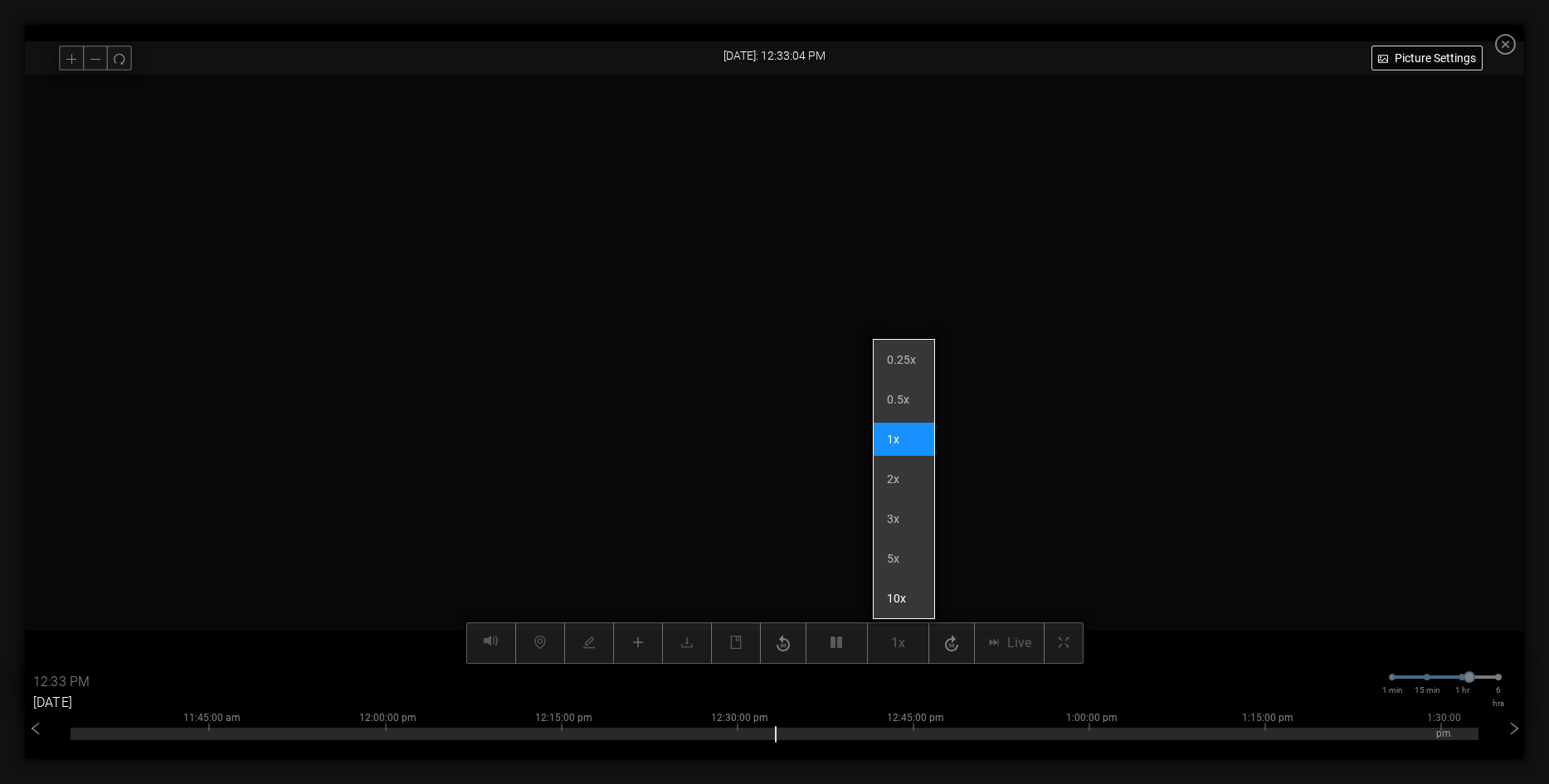
click at [905, 598] on li "10x" at bounding box center [903, 598] width 60 height 33
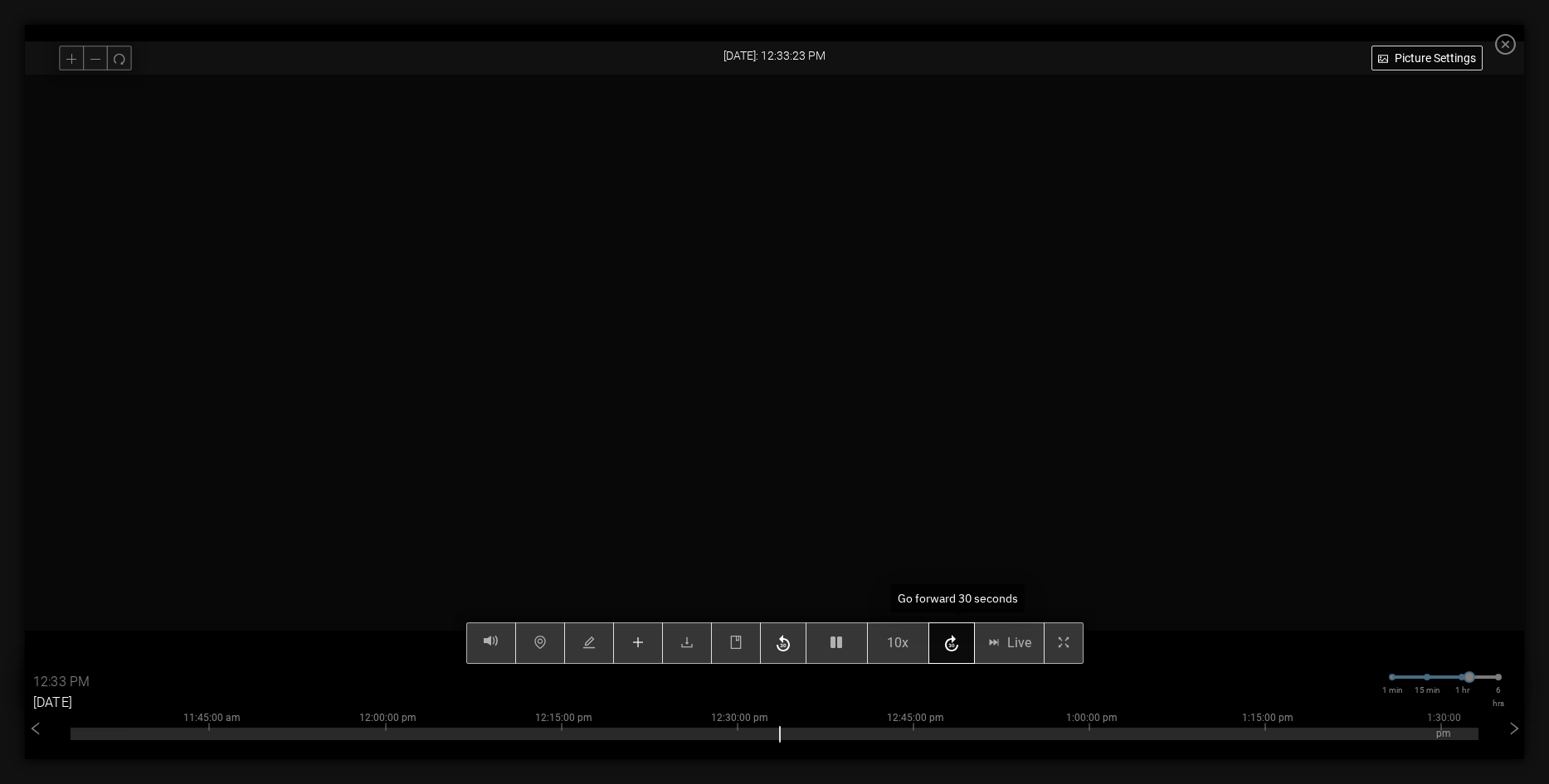
click at [958, 651] on icon "button" at bounding box center [951, 644] width 13 height 17
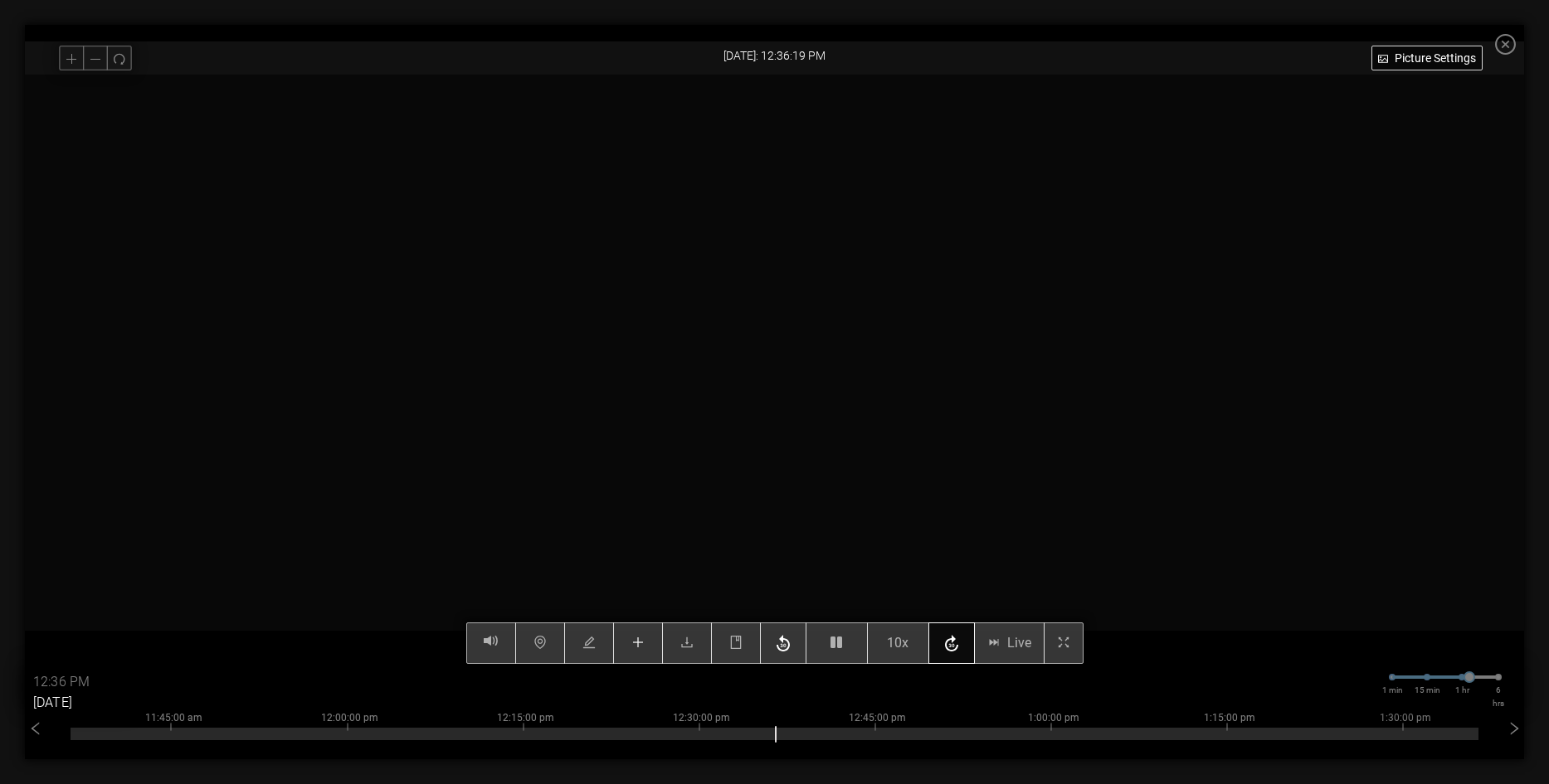
click at [958, 651] on icon "button" at bounding box center [951, 644] width 13 height 17
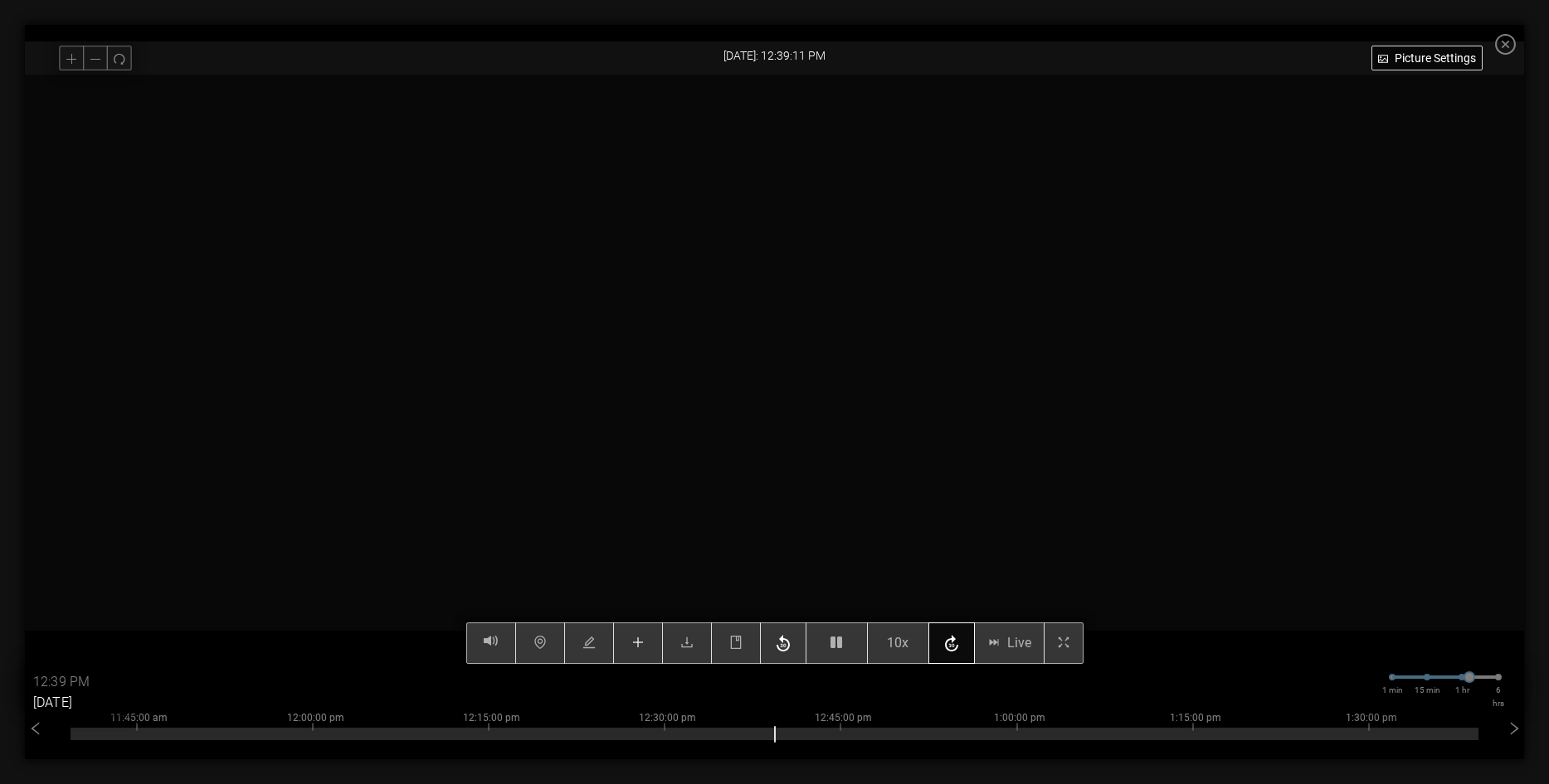
click at [958, 651] on icon "button" at bounding box center [951, 644] width 13 height 17
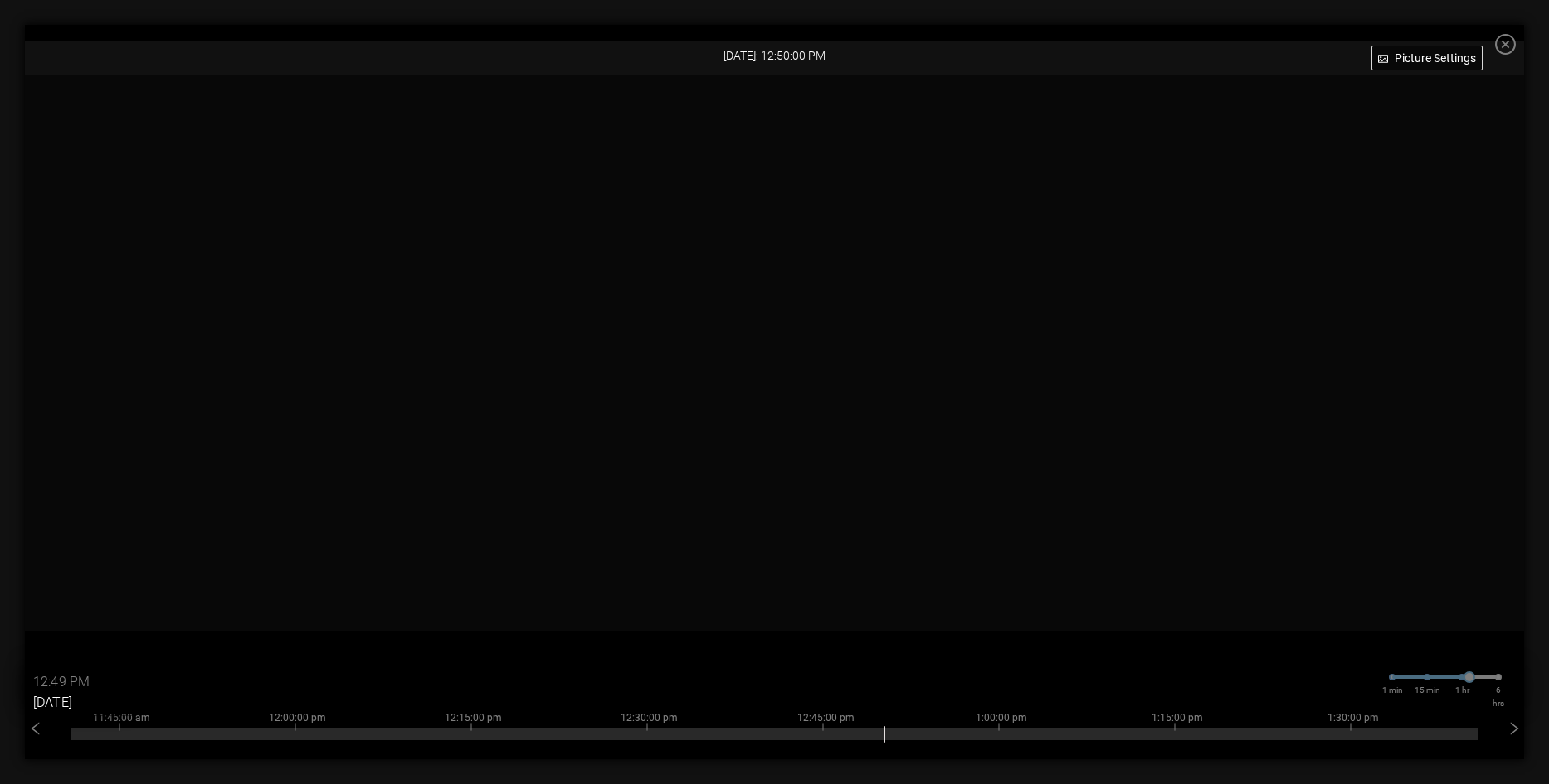
type input "12:50 PM"
click at [1514, 48] on icon "close-circle" at bounding box center [1504, 45] width 20 height 20
